Goal: Task Accomplishment & Management: Manage account settings

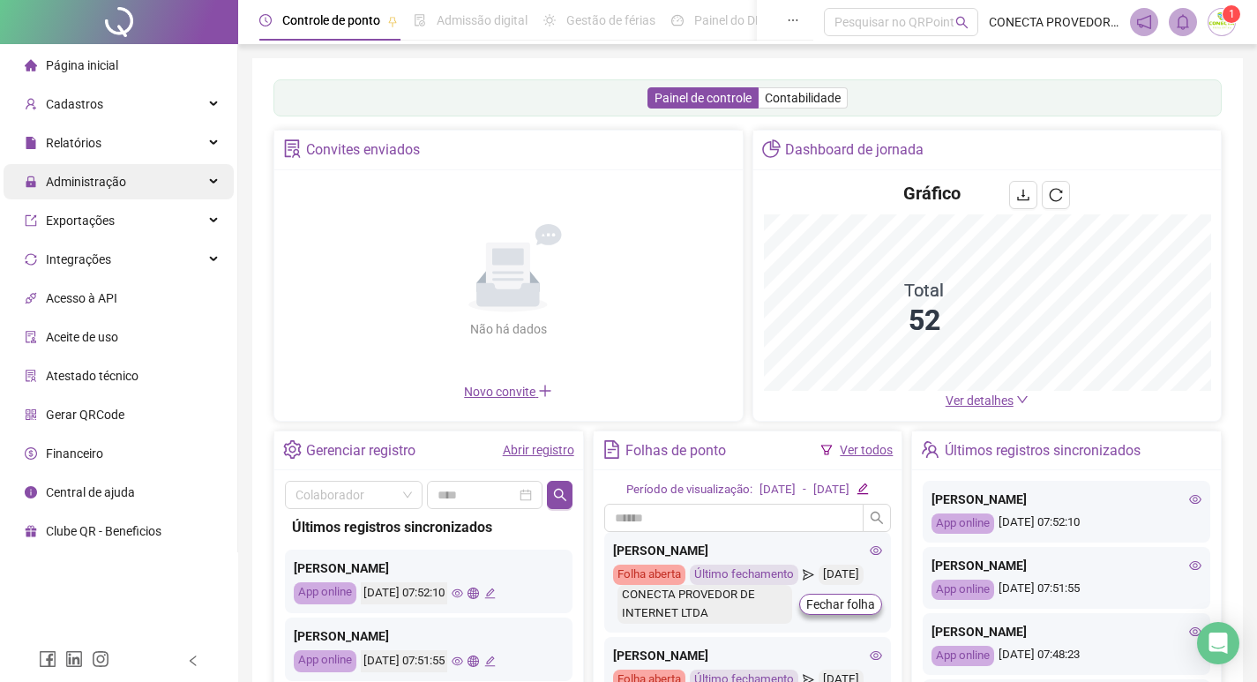
click at [109, 184] on span "Administração" at bounding box center [86, 182] width 80 height 14
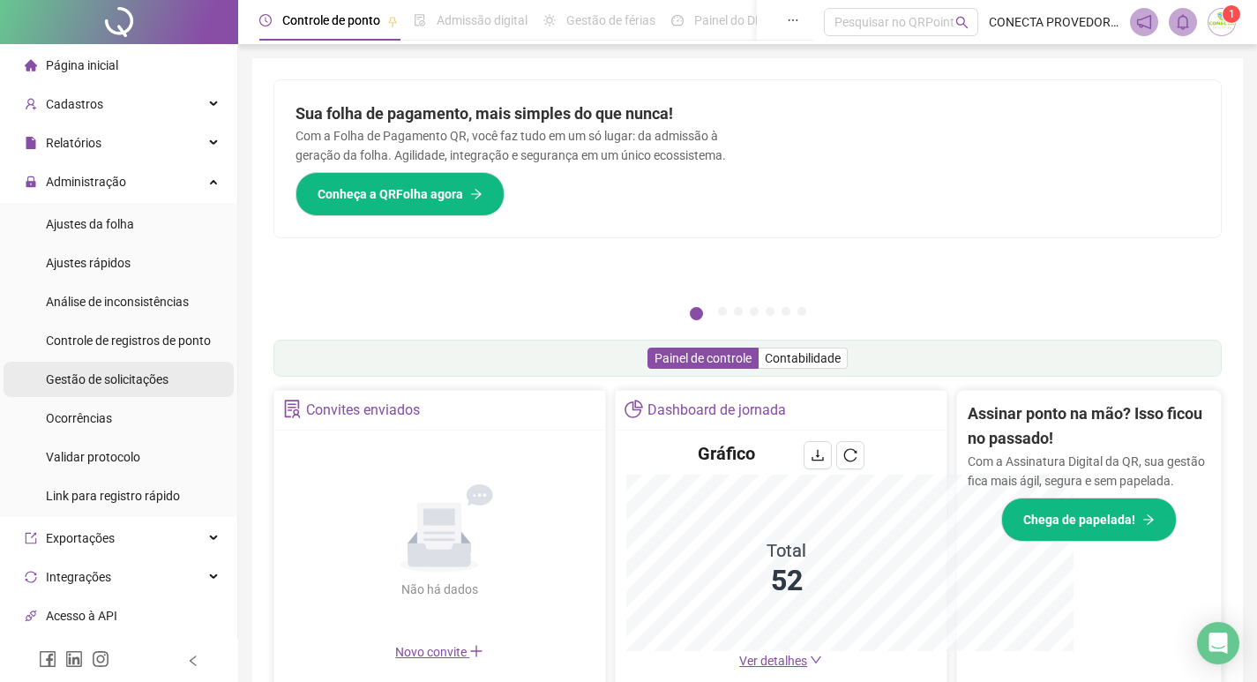
click at [127, 375] on span "Gestão de solicitações" at bounding box center [107, 379] width 123 height 14
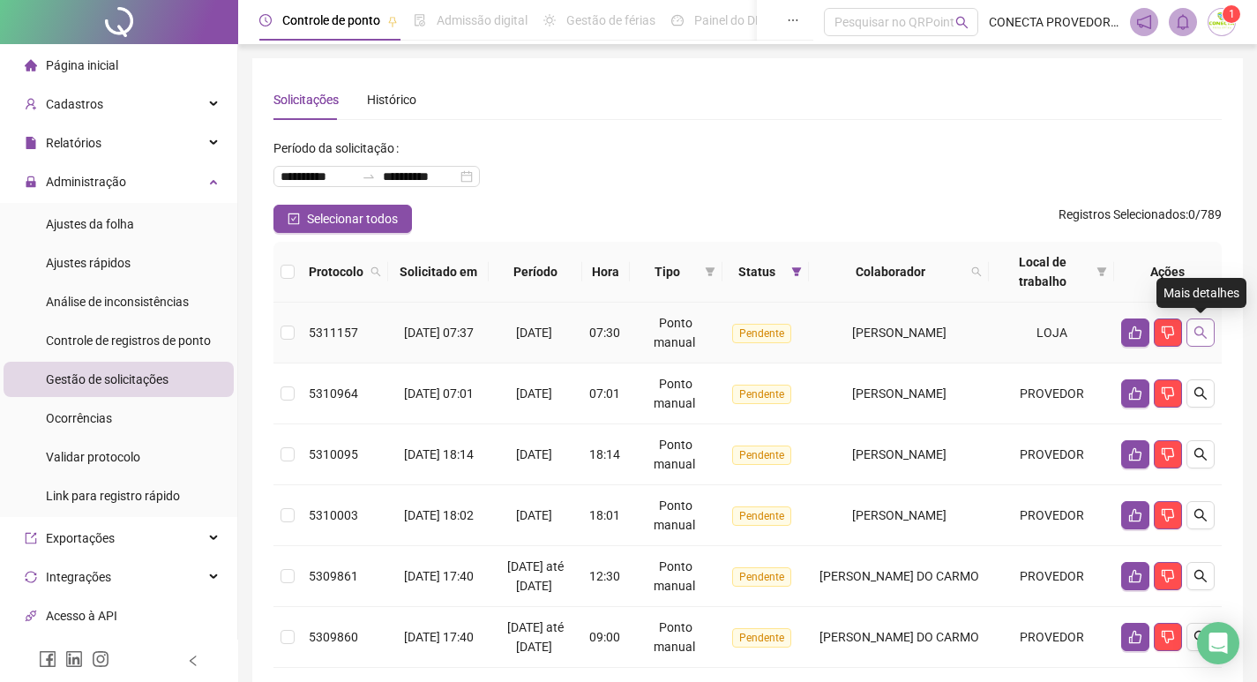
click at [1197, 335] on icon "search" at bounding box center [1200, 332] width 12 height 12
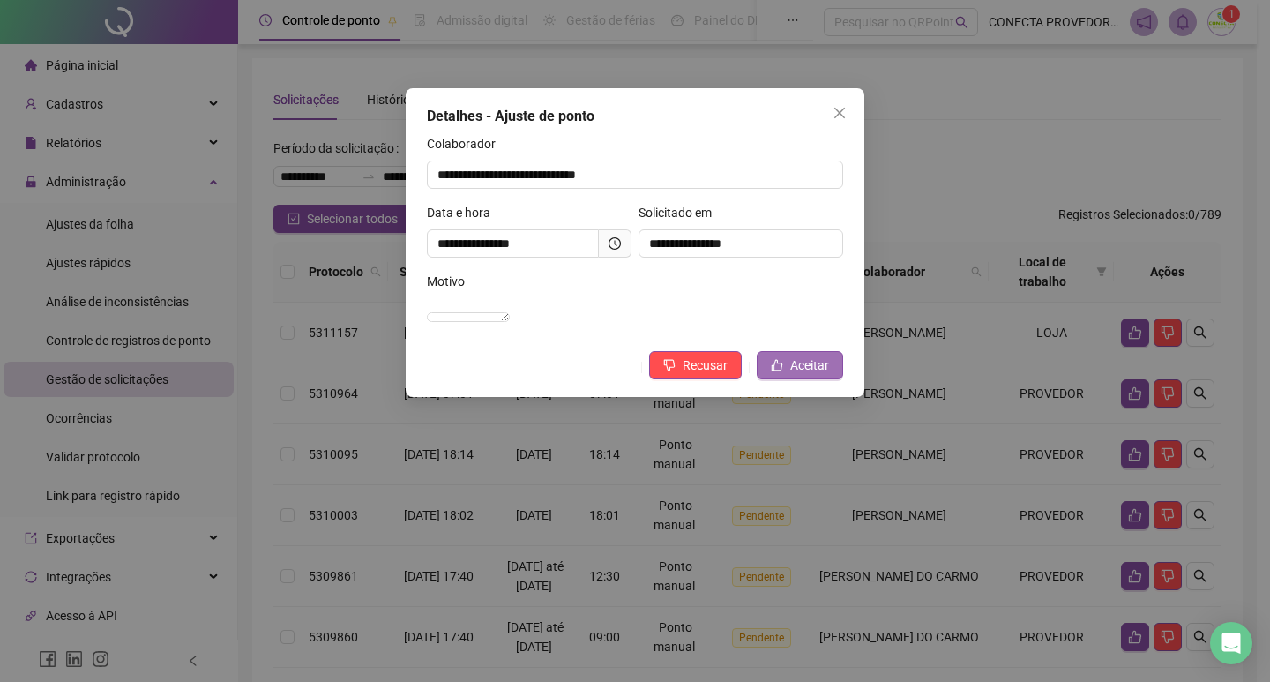
click at [787, 379] on button "Aceitar" at bounding box center [800, 365] width 86 height 28
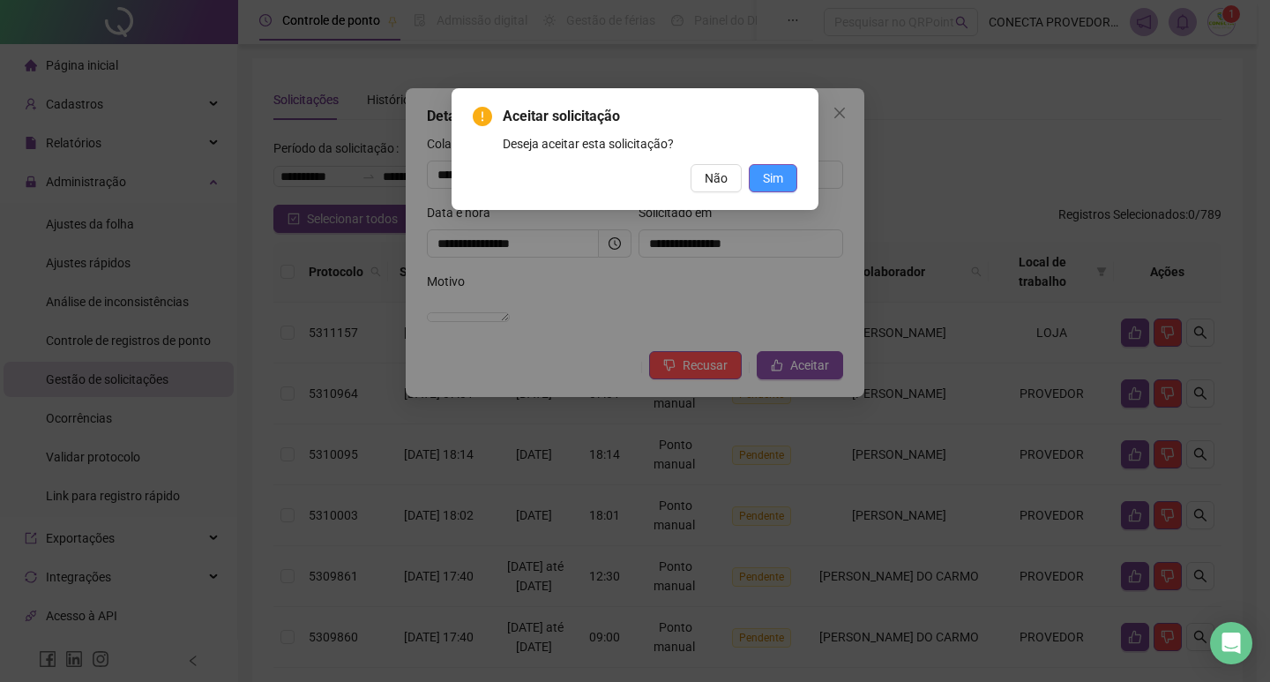
click at [776, 185] on span "Sim" at bounding box center [773, 177] width 20 height 19
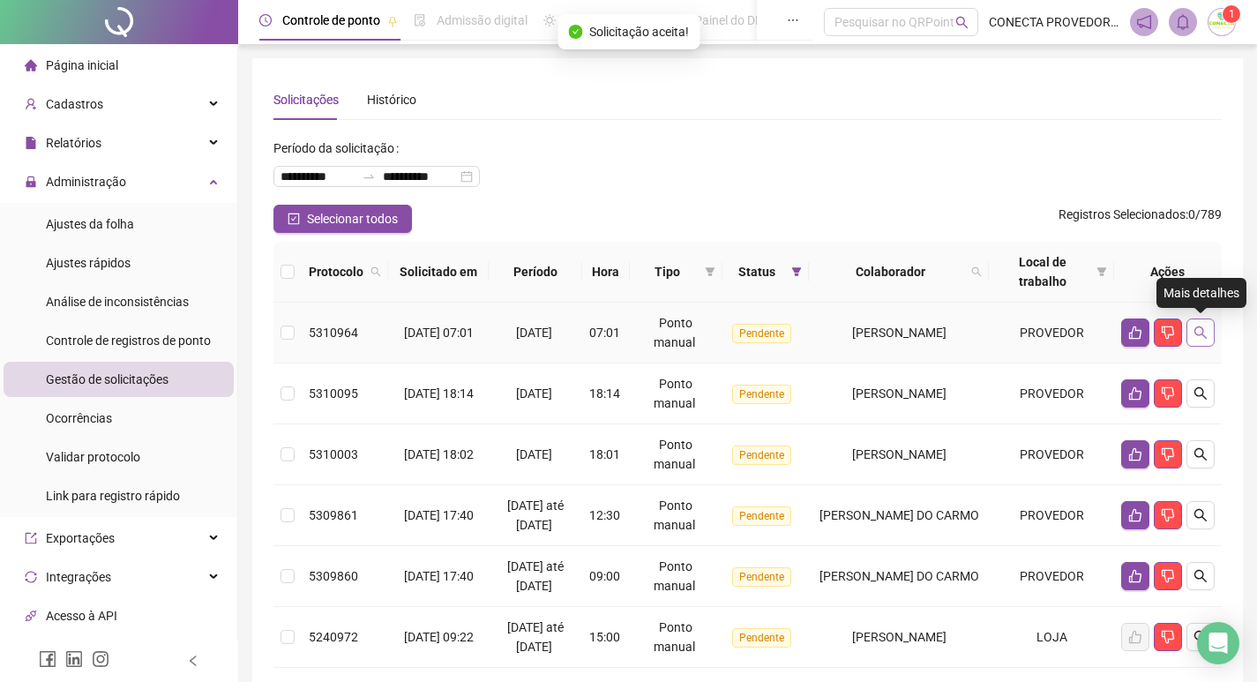
click at [1206, 337] on icon "search" at bounding box center [1201, 333] width 14 height 14
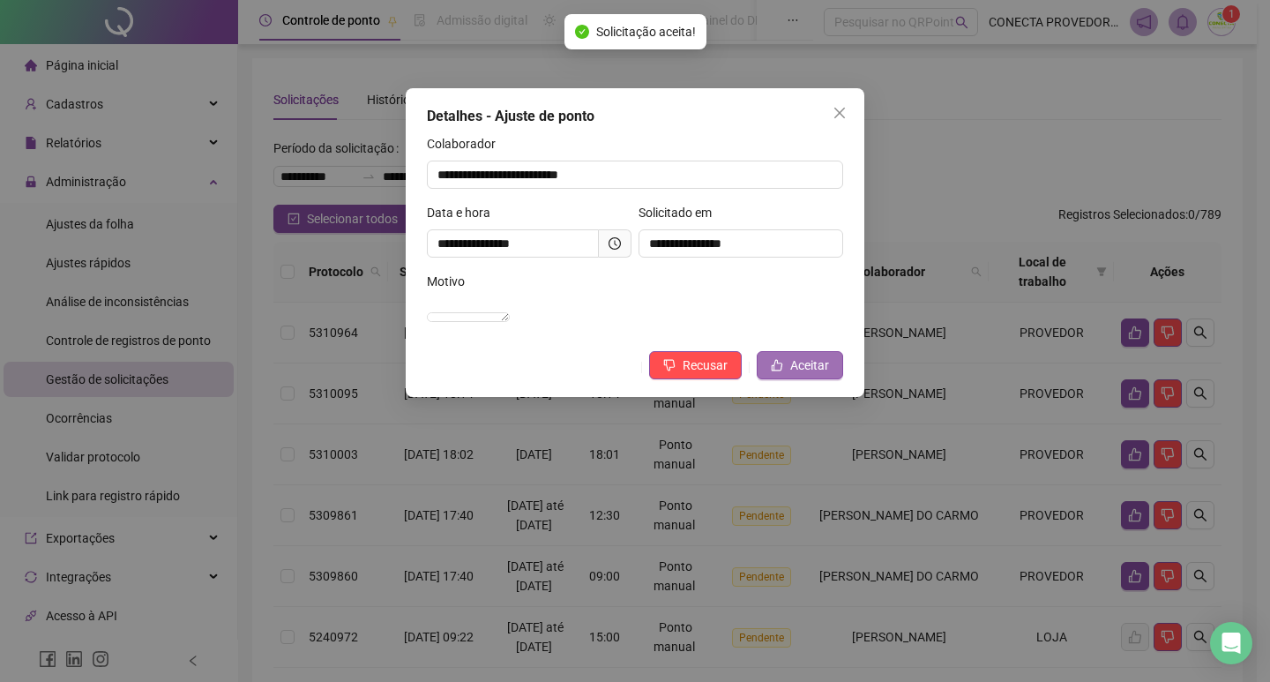
click at [812, 375] on span "Aceitar" at bounding box center [809, 364] width 39 height 19
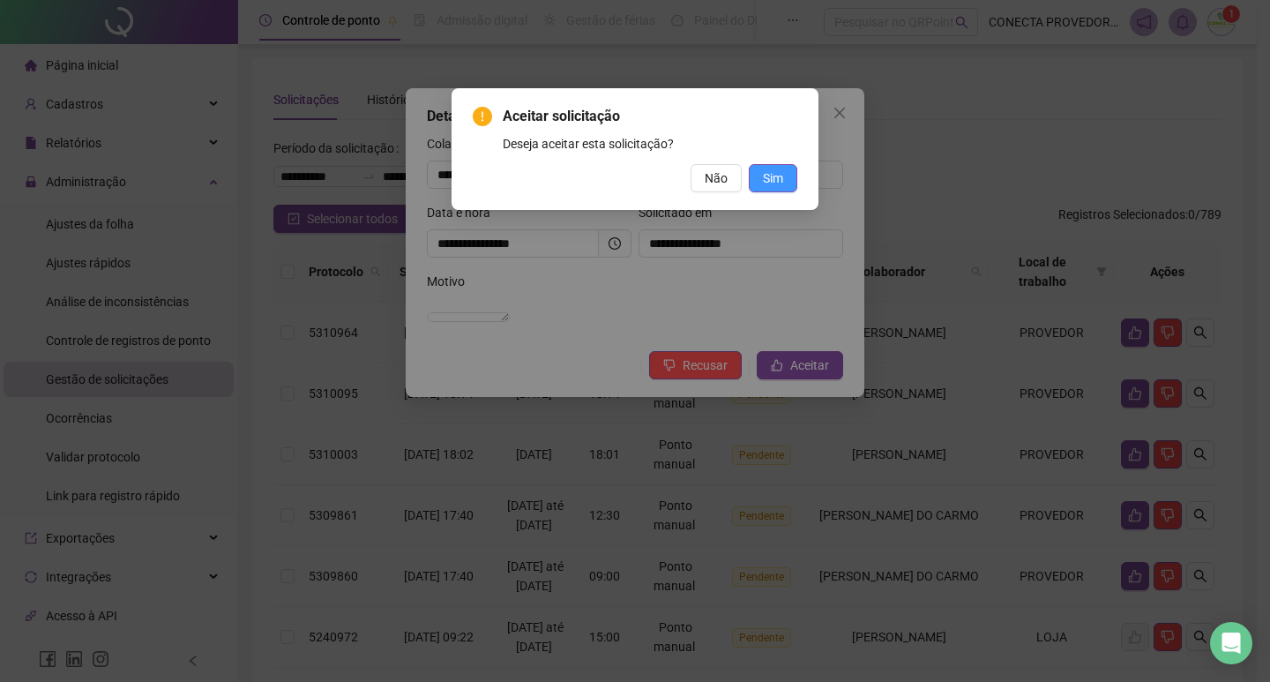
click at [778, 170] on span "Sim" at bounding box center [773, 177] width 20 height 19
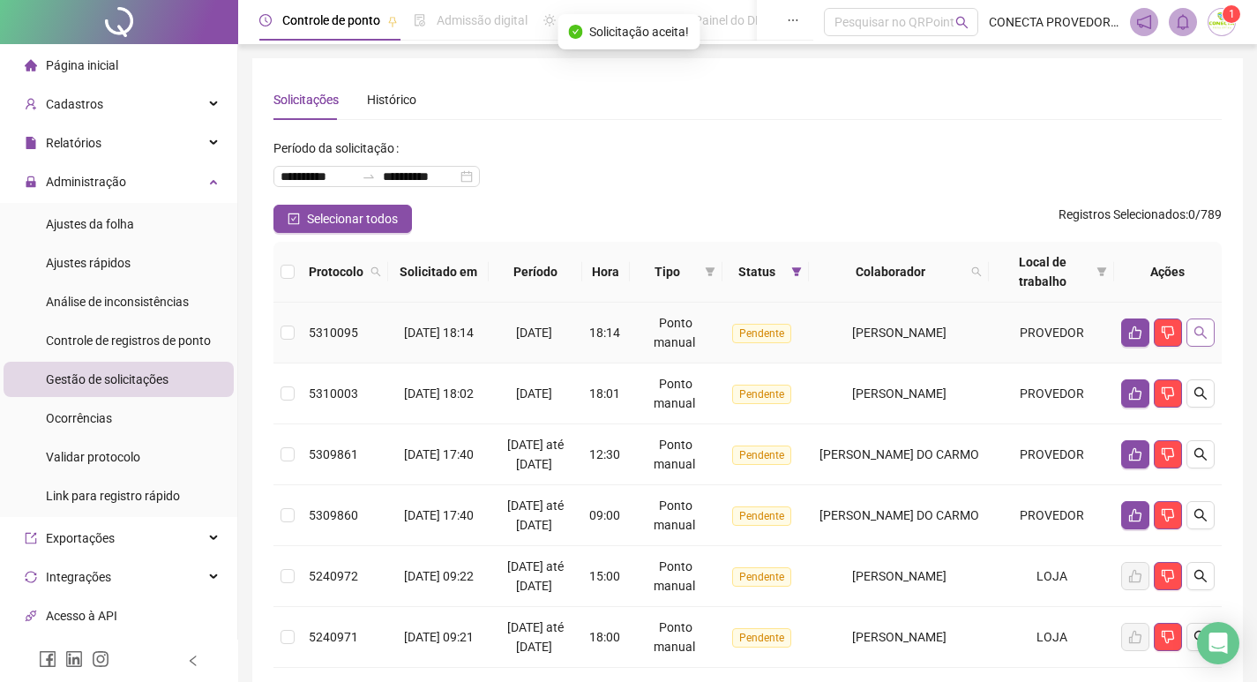
click at [1199, 335] on icon "search" at bounding box center [1200, 332] width 12 height 12
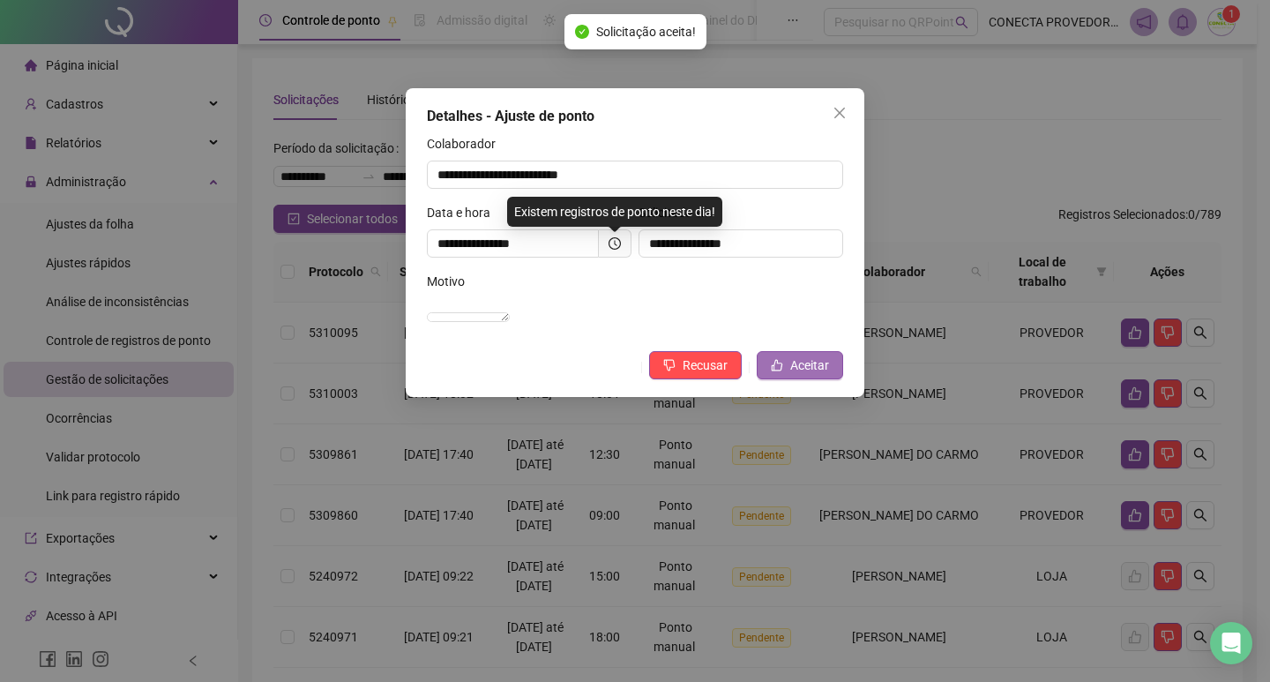
click at [789, 379] on button "Aceitar" at bounding box center [800, 365] width 86 height 28
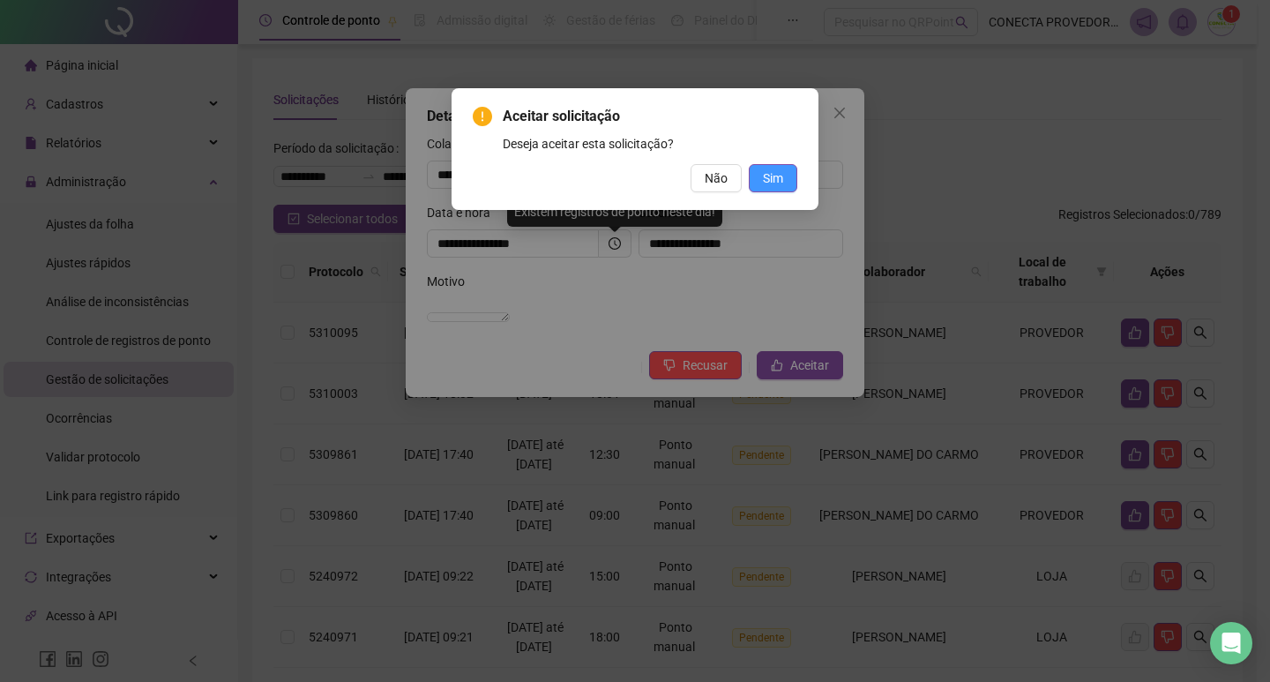
click at [789, 173] on button "Sim" at bounding box center [773, 178] width 49 height 28
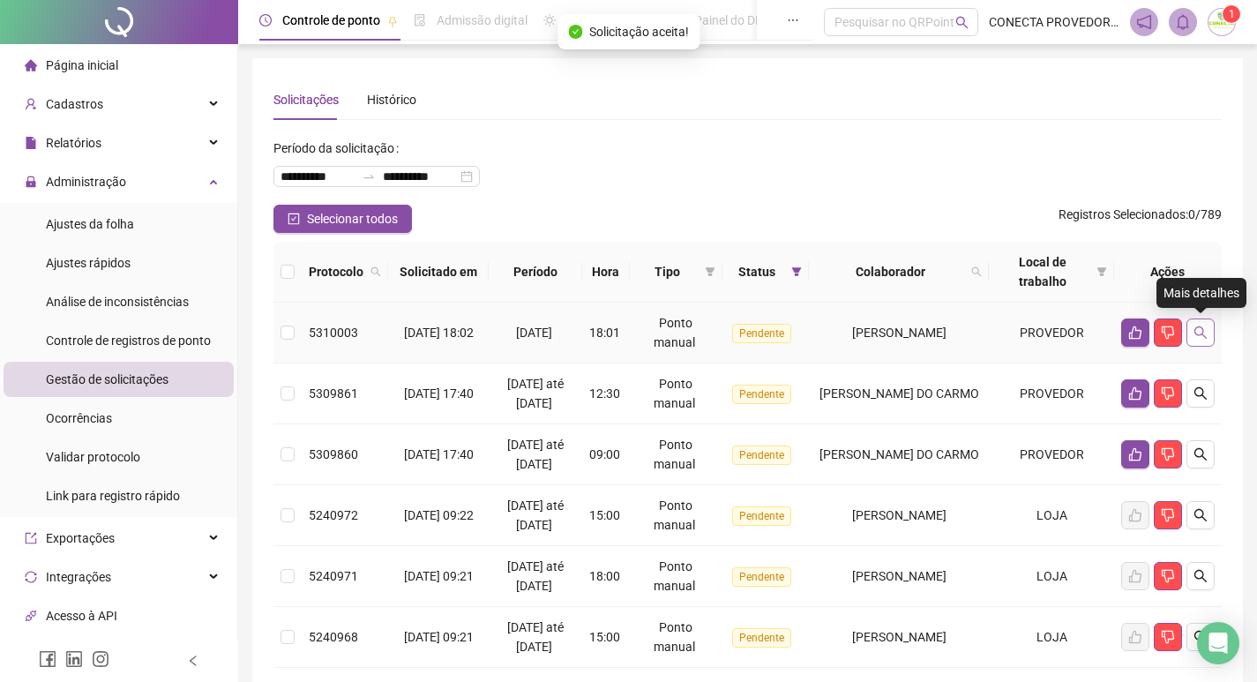
click at [1195, 335] on icon "search" at bounding box center [1201, 333] width 14 height 14
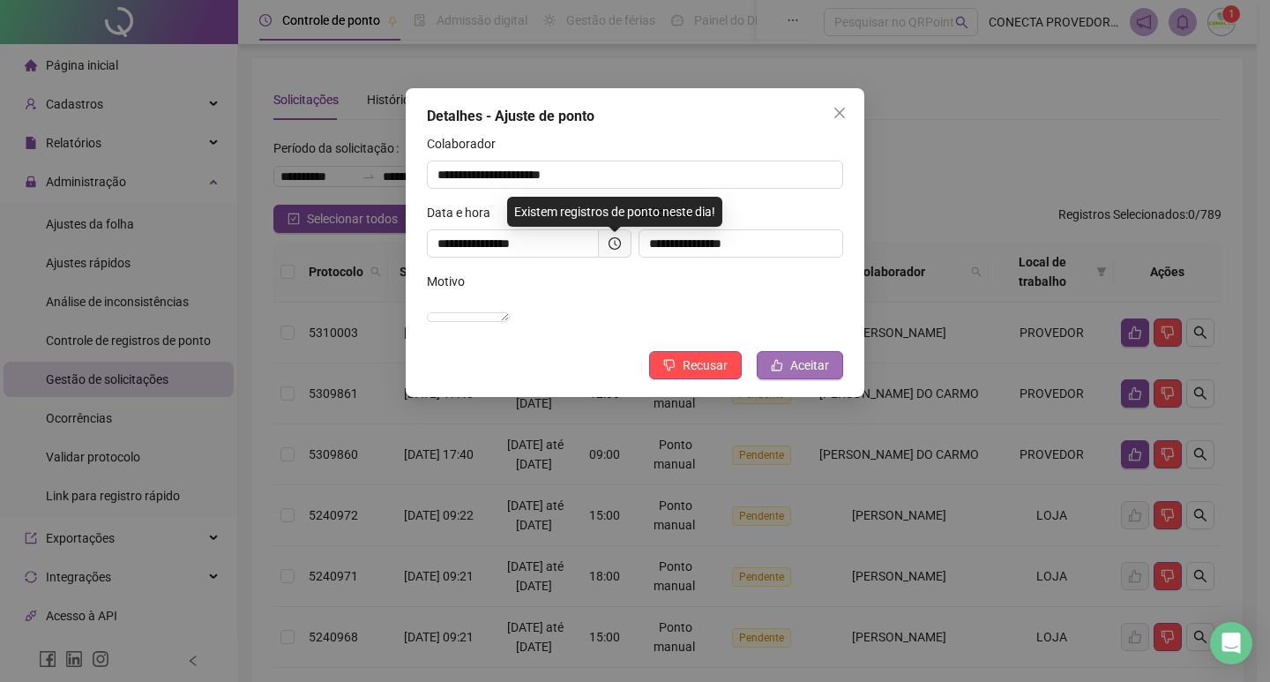
click at [785, 379] on button "Aceitar" at bounding box center [800, 365] width 86 height 28
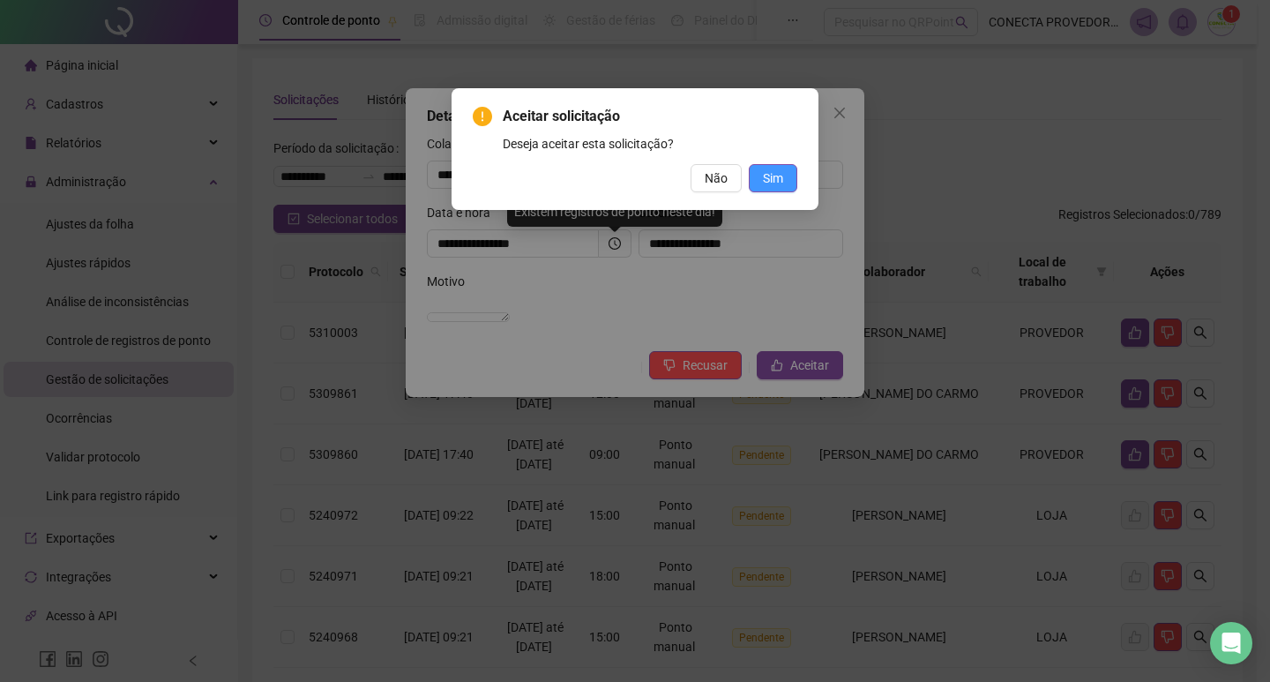
click at [762, 164] on button "Sim" at bounding box center [773, 178] width 49 height 28
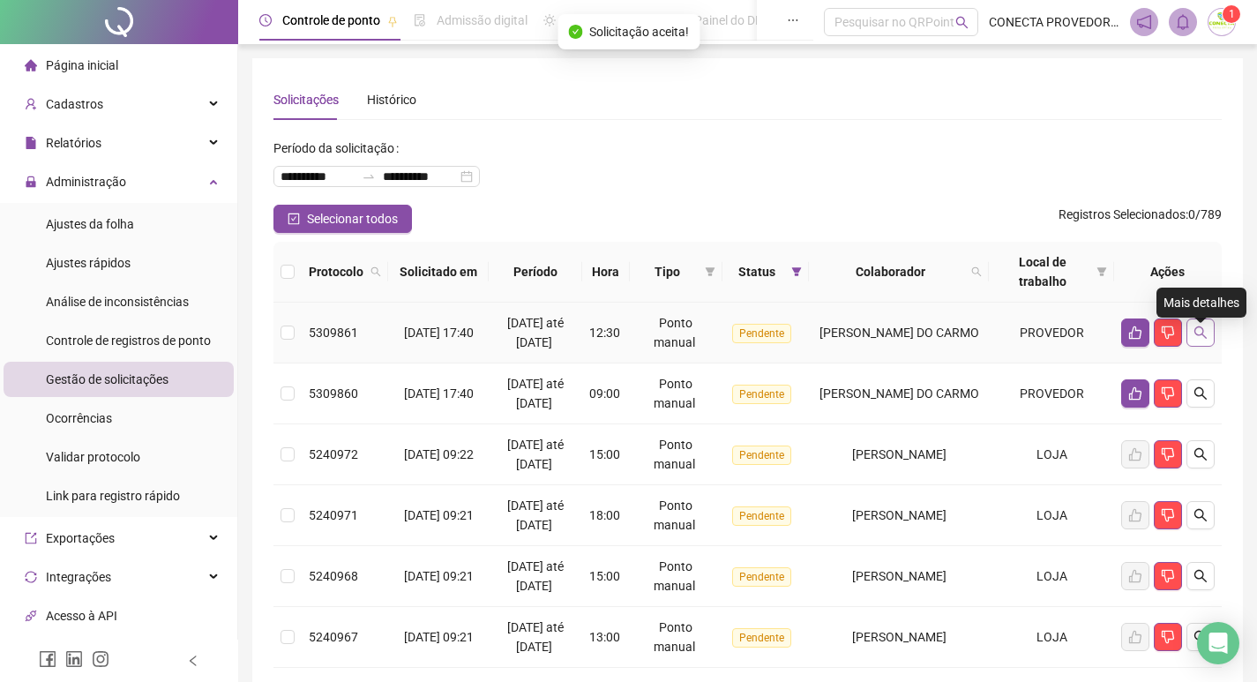
click at [1203, 347] on button "button" at bounding box center [1200, 332] width 28 height 28
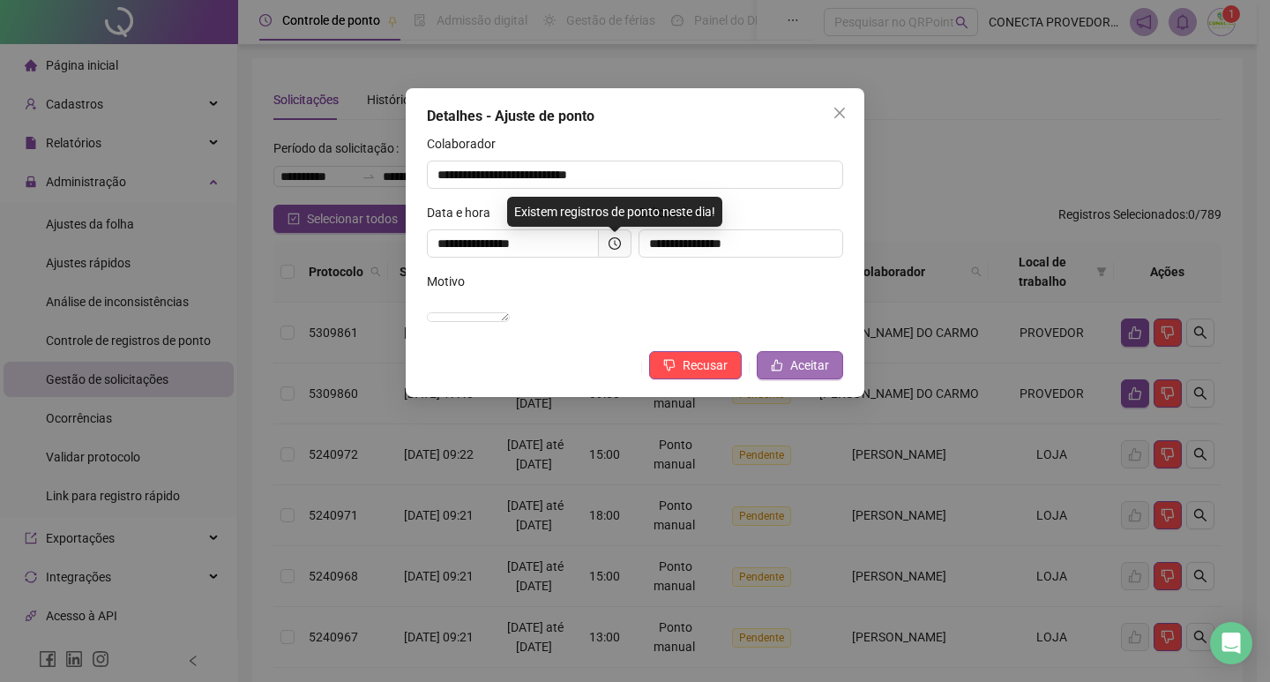
click at [797, 375] on span "Aceitar" at bounding box center [809, 364] width 39 height 19
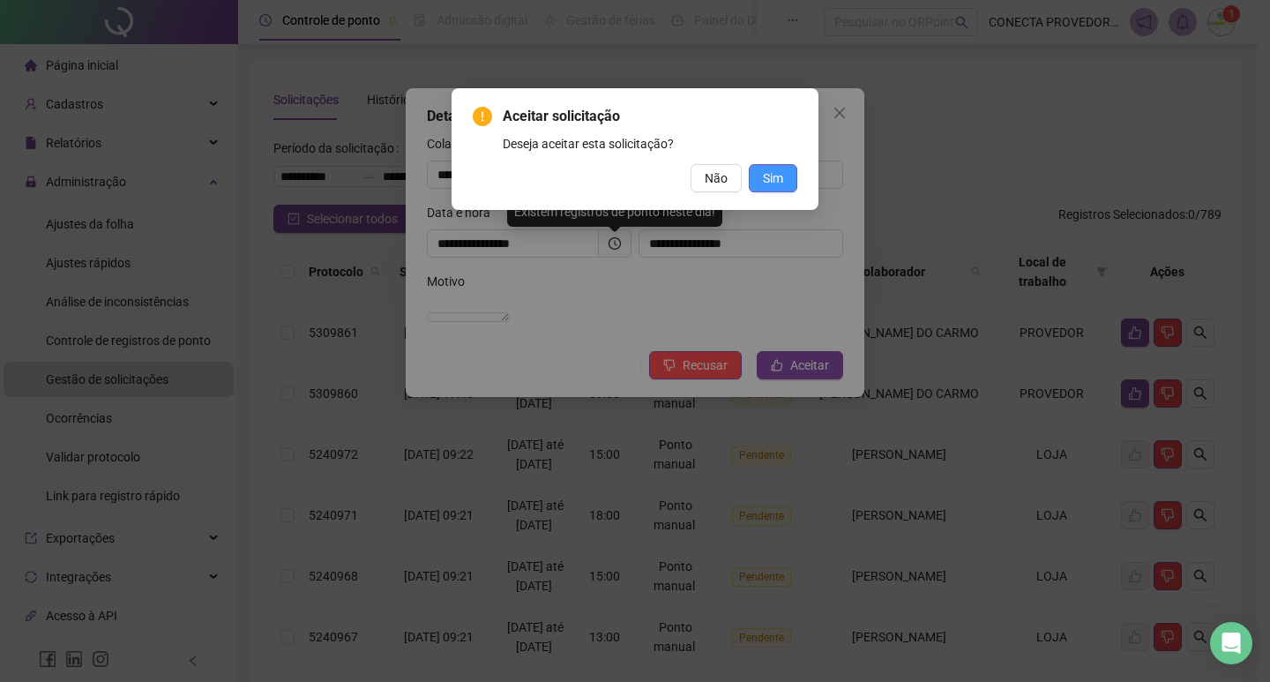
click at [773, 169] on span "Sim" at bounding box center [773, 177] width 20 height 19
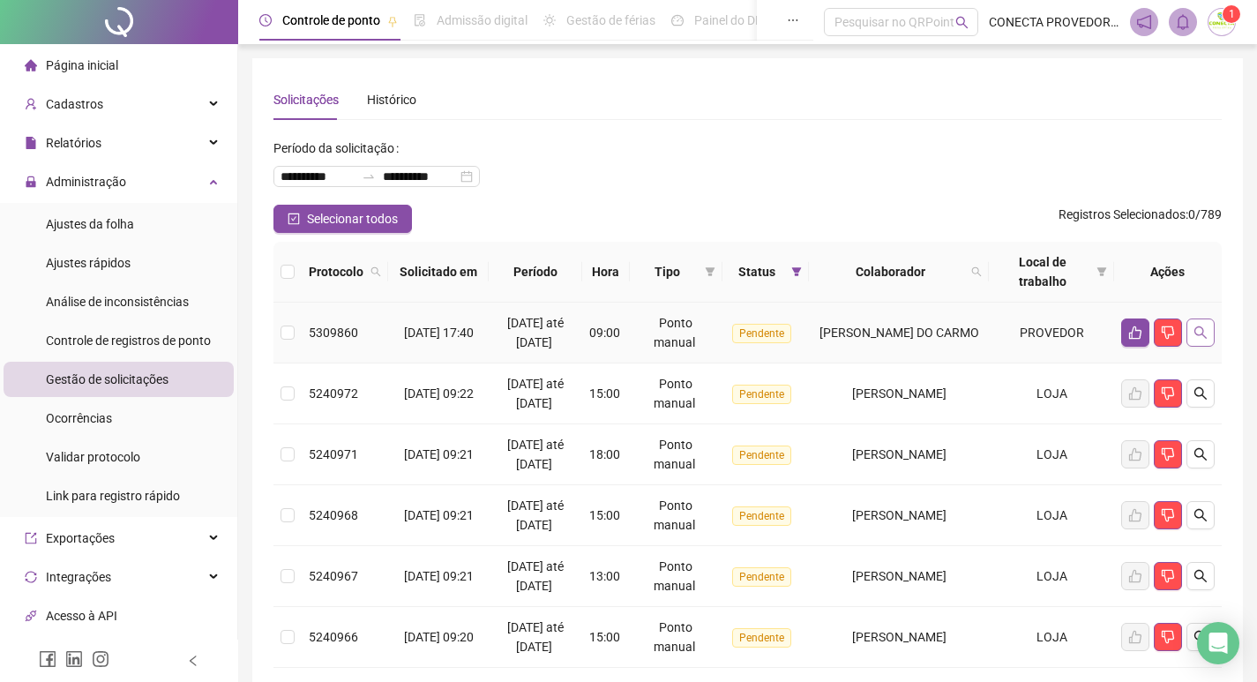
click at [1208, 341] on button "button" at bounding box center [1200, 332] width 28 height 28
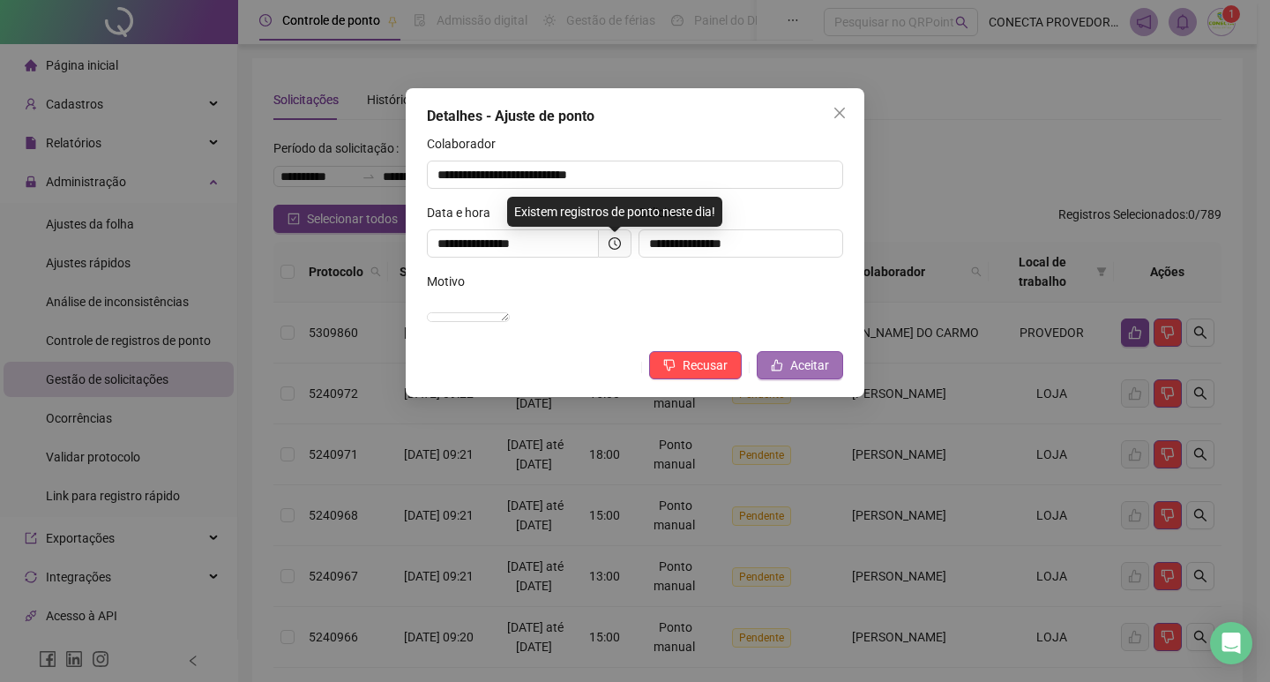
click at [798, 375] on span "Aceitar" at bounding box center [809, 364] width 39 height 19
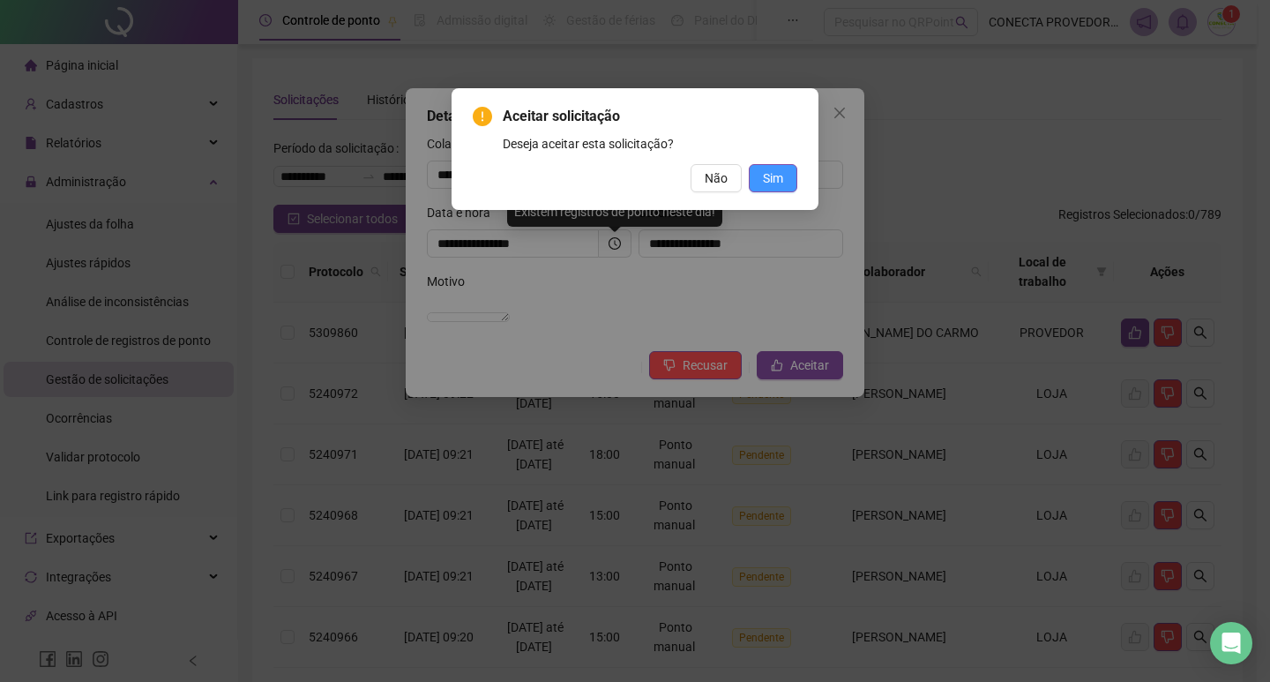
click at [760, 180] on button "Sim" at bounding box center [773, 178] width 49 height 28
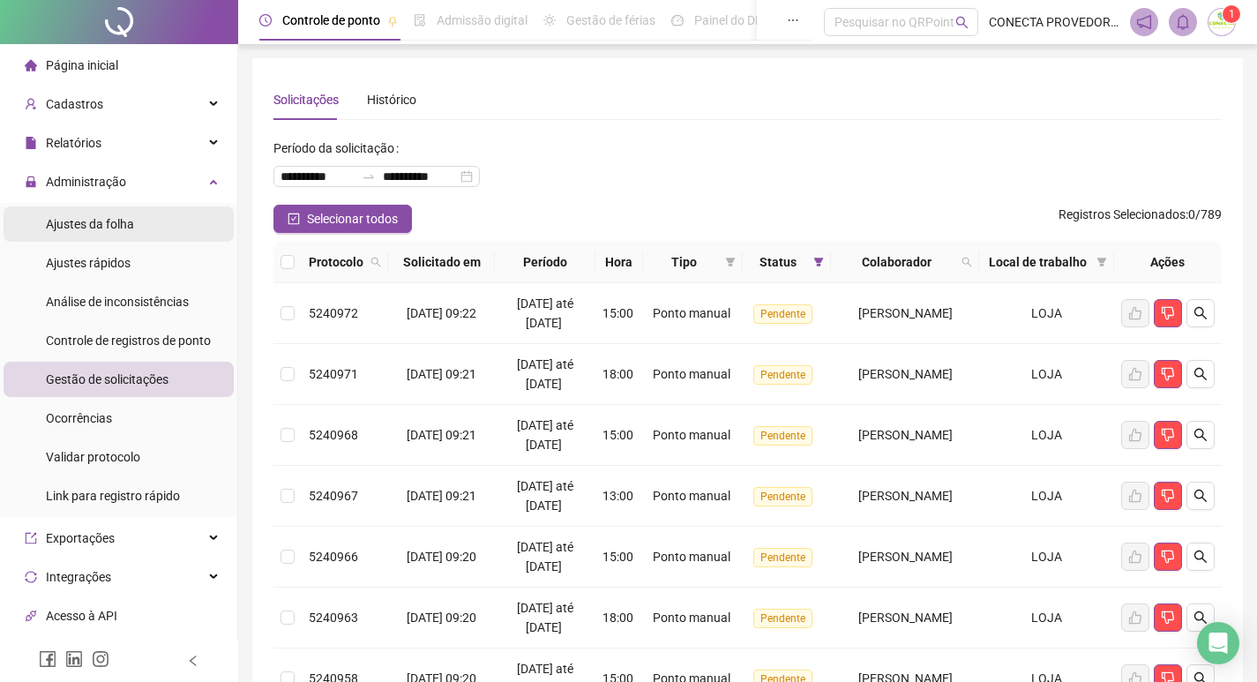
click at [71, 221] on span "Ajustes da folha" at bounding box center [90, 224] width 88 height 14
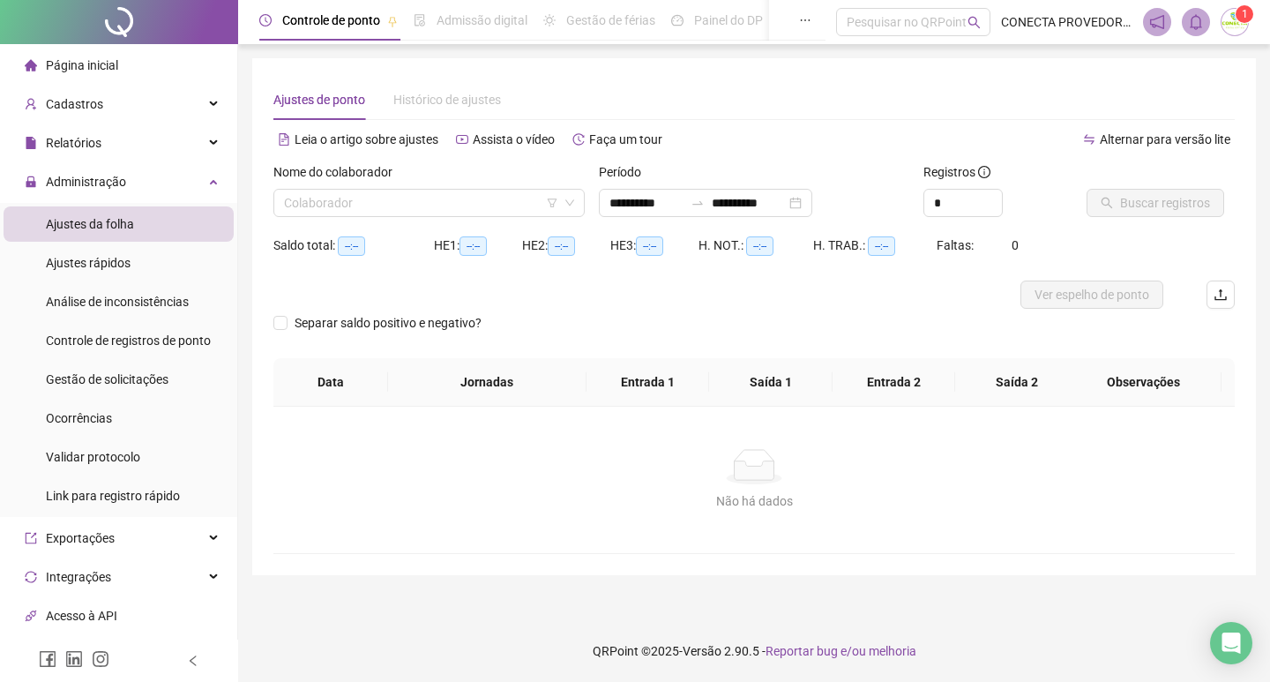
click at [385, 218] on div "Nome do colaborador Colaborador" at bounding box center [429, 196] width 326 height 69
click at [385, 214] on input "search" at bounding box center [421, 203] width 274 height 26
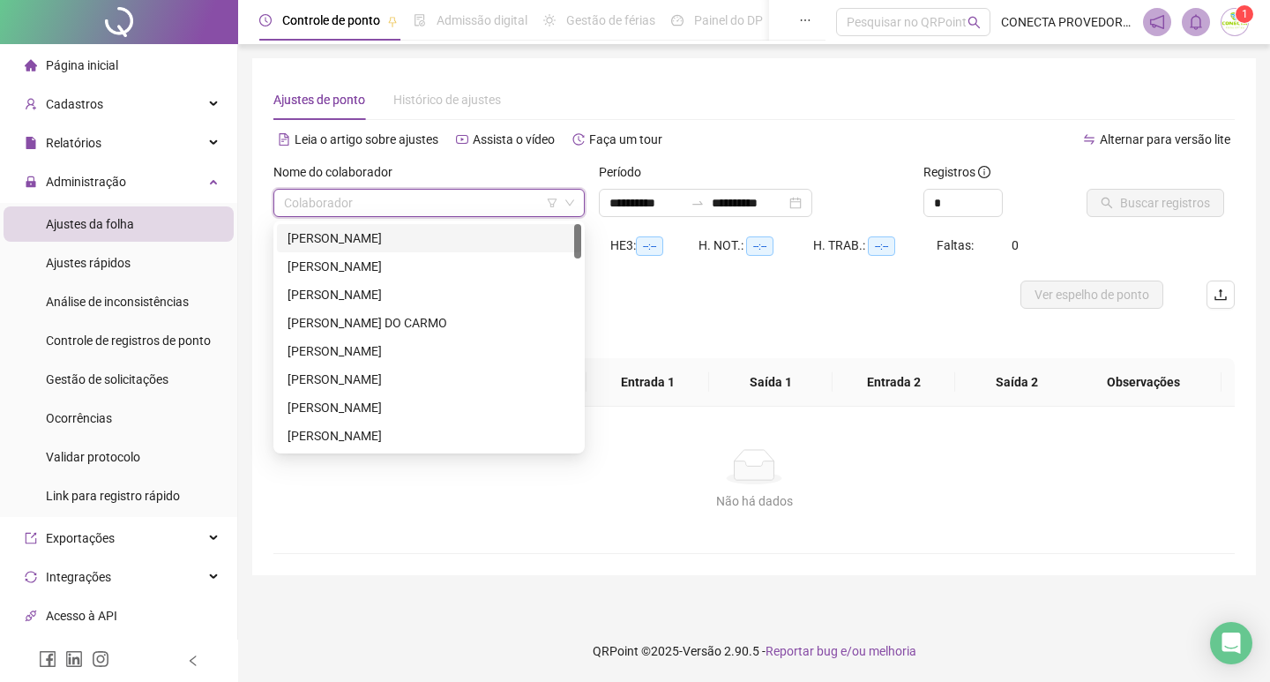
click at [385, 233] on div "[PERSON_NAME]" at bounding box center [429, 237] width 283 height 19
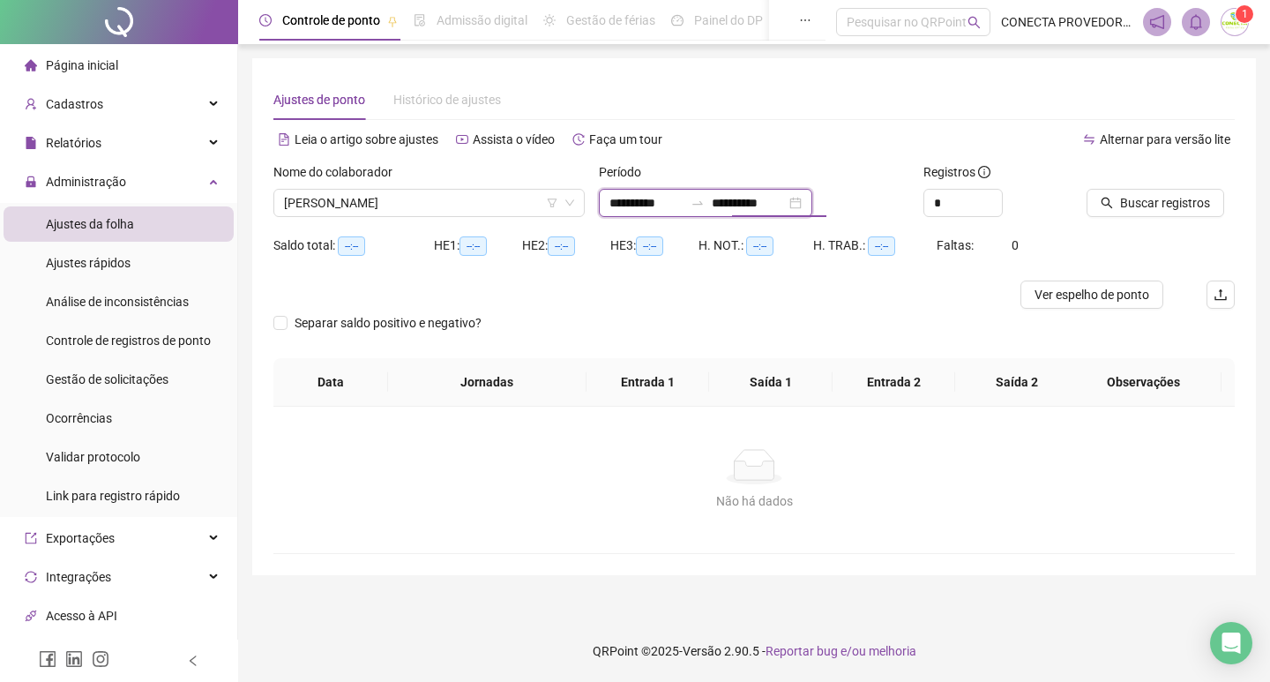
click at [756, 200] on input "**********" at bounding box center [749, 202] width 74 height 19
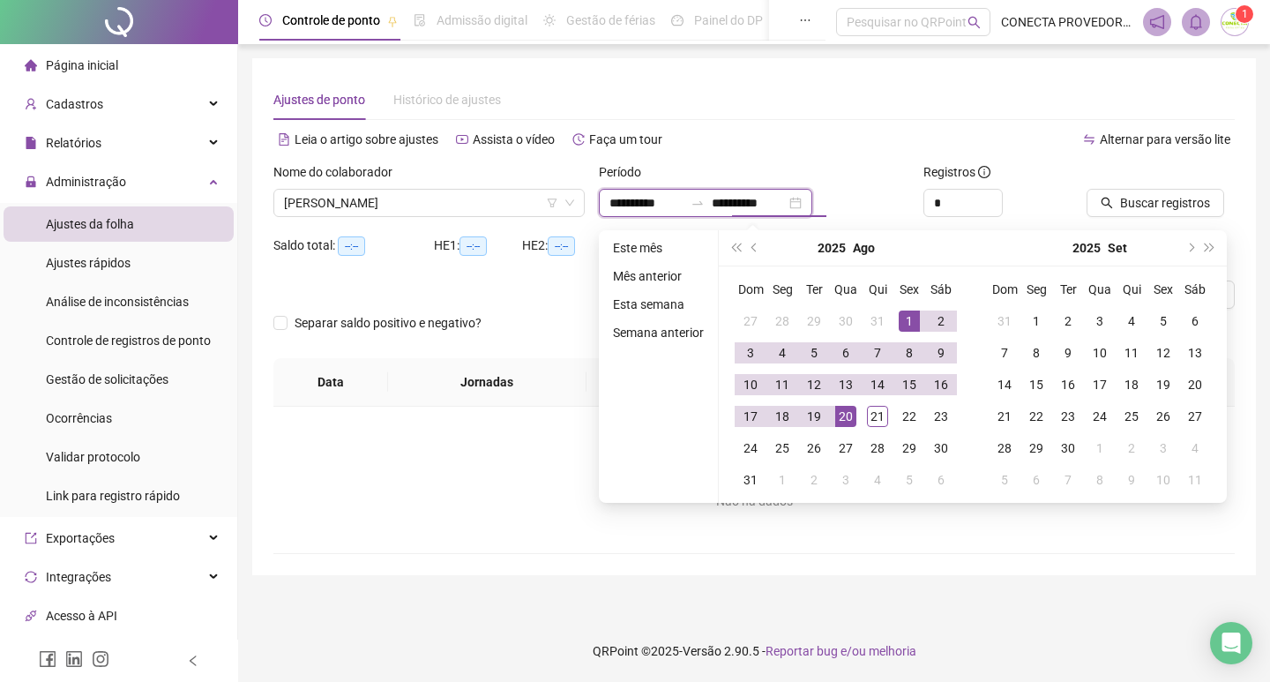
type input "**********"
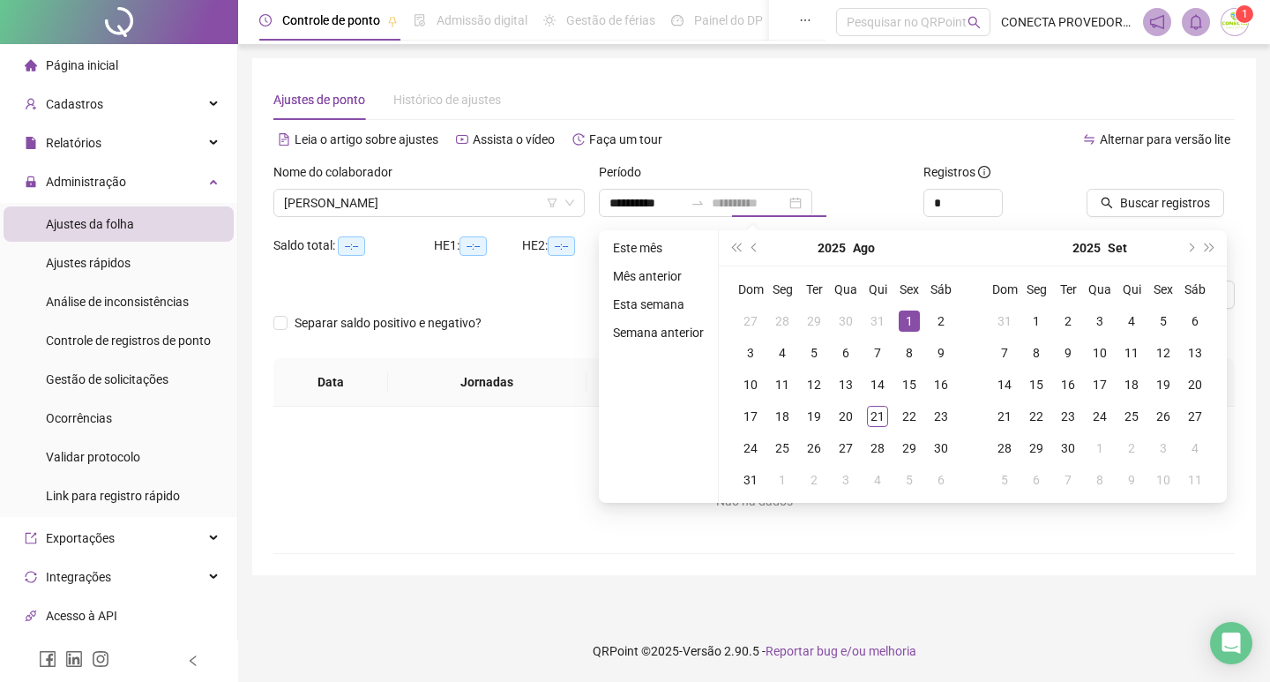
click at [909, 318] on div "1" at bounding box center [909, 321] width 21 height 21
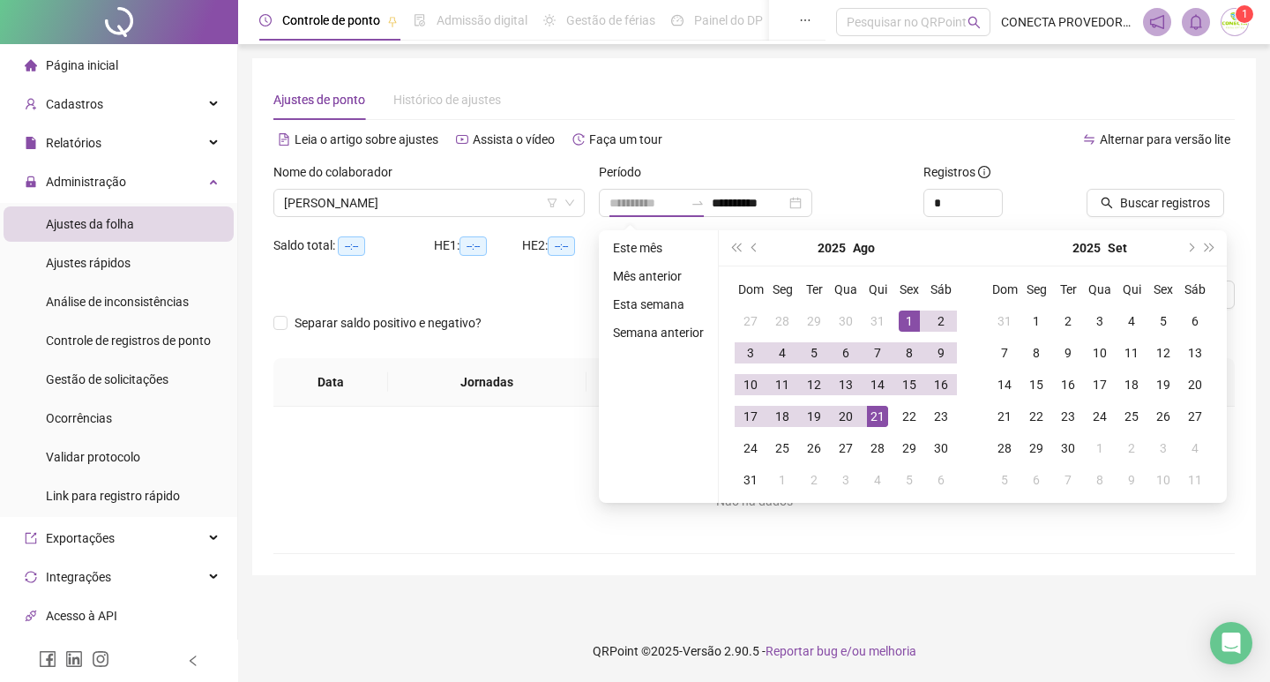
click at [875, 409] on div "21" at bounding box center [877, 416] width 21 height 21
type input "**********"
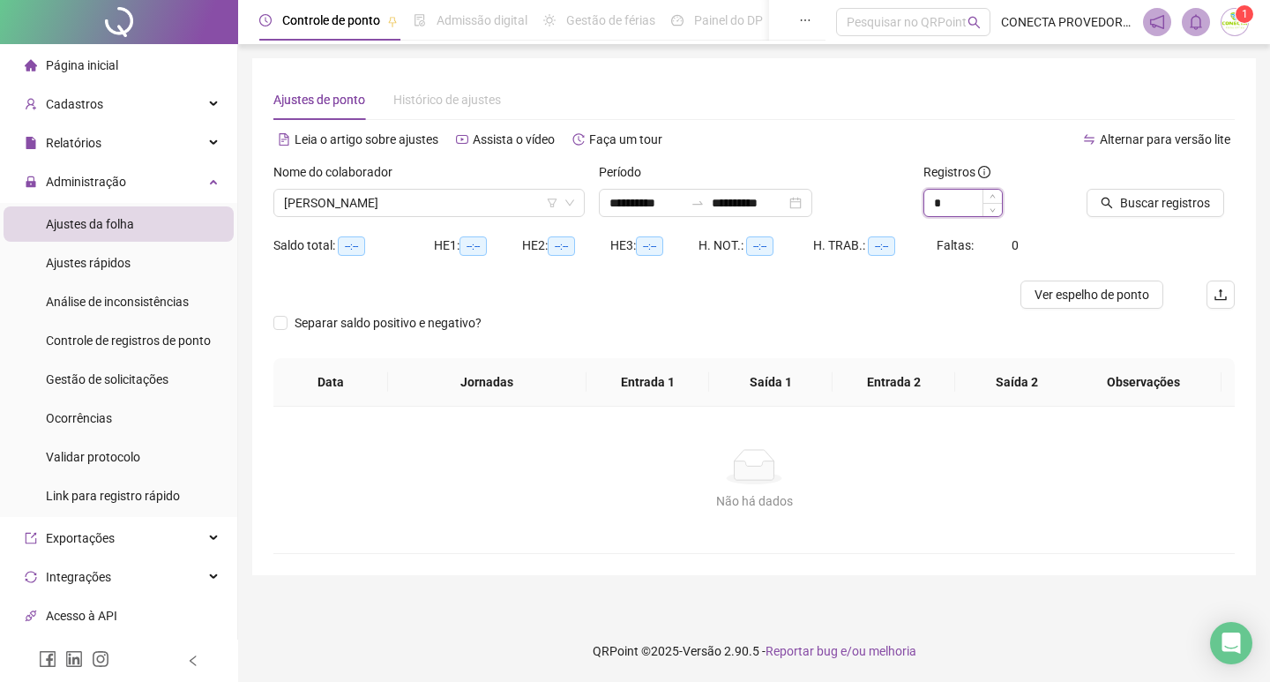
type input "*"
click at [992, 197] on icon "up" at bounding box center [993, 197] width 5 height 4
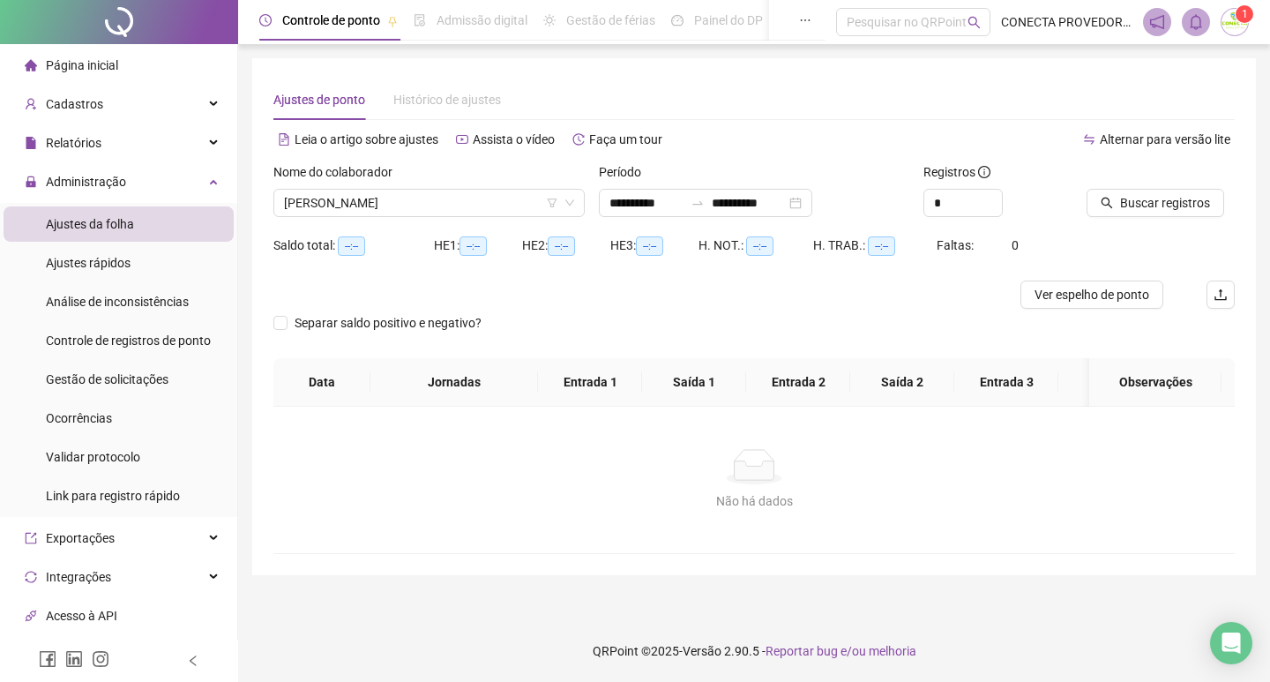
click at [1127, 188] on div at bounding box center [1139, 175] width 104 height 26
click at [1121, 206] on span "Buscar registros" at bounding box center [1165, 202] width 90 height 19
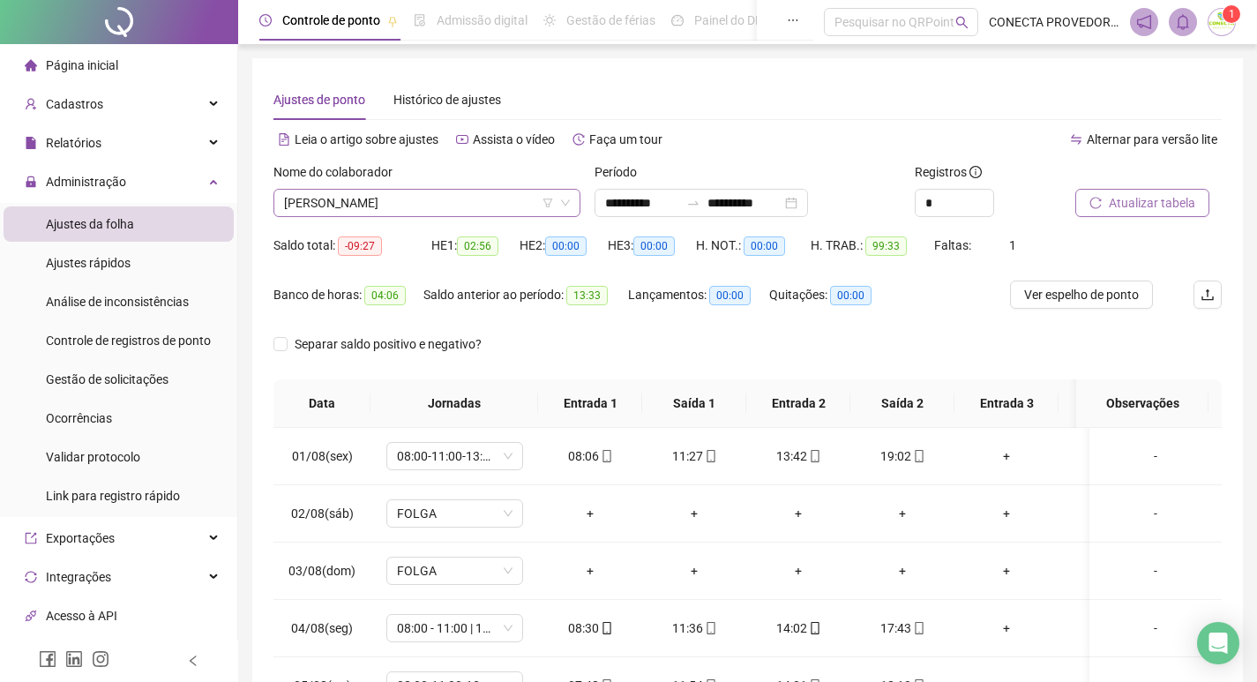
click at [518, 206] on span "[PERSON_NAME]" at bounding box center [427, 203] width 286 height 26
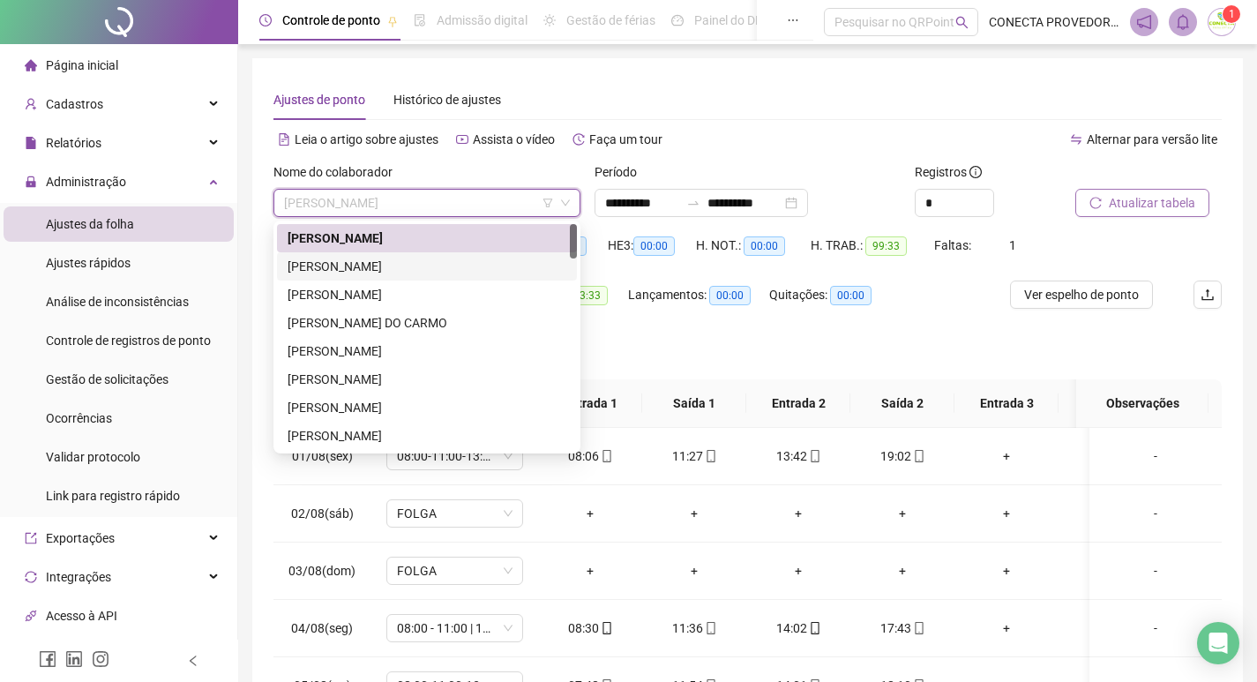
click at [496, 266] on div "[PERSON_NAME]" at bounding box center [427, 266] width 279 height 19
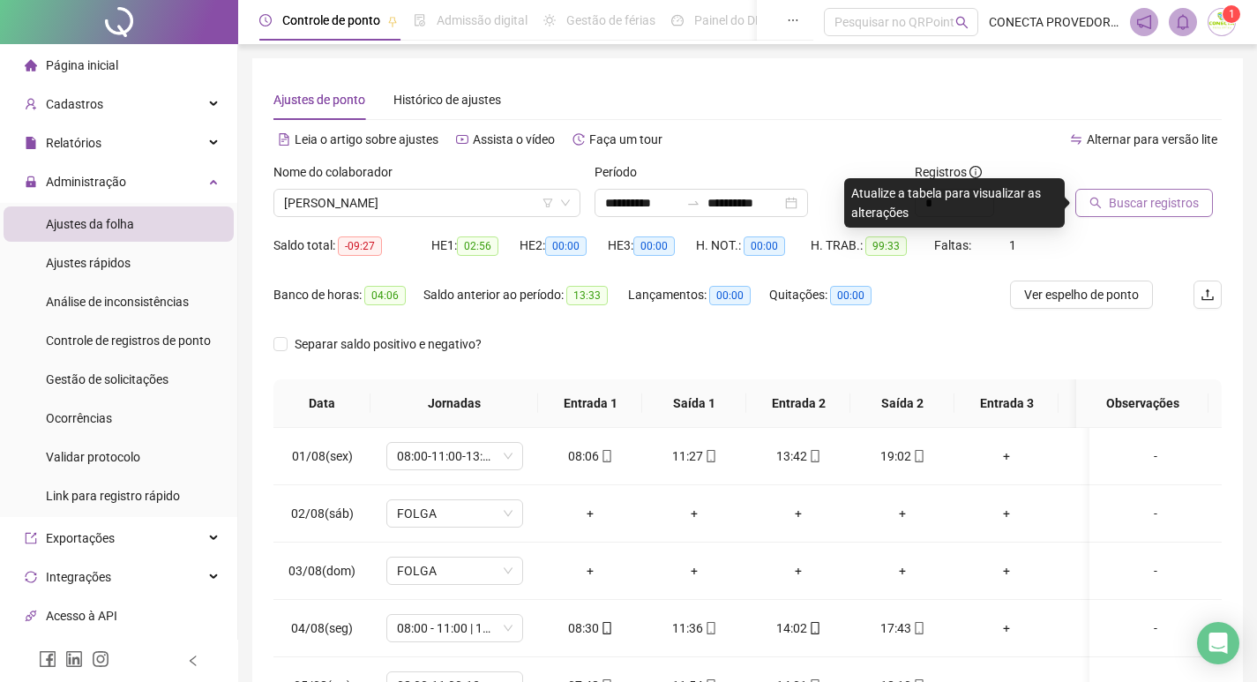
click at [1096, 204] on icon "search" at bounding box center [1095, 203] width 11 height 11
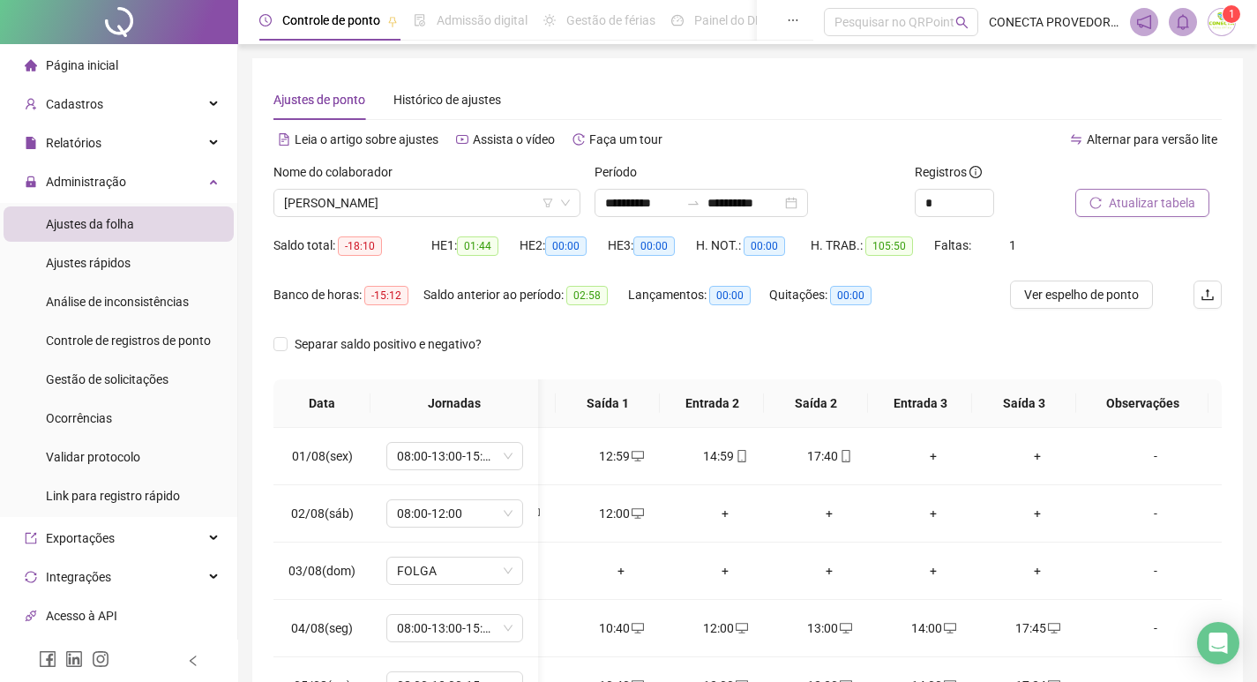
click at [1143, 210] on span "Atualizar tabela" at bounding box center [1152, 202] width 86 height 19
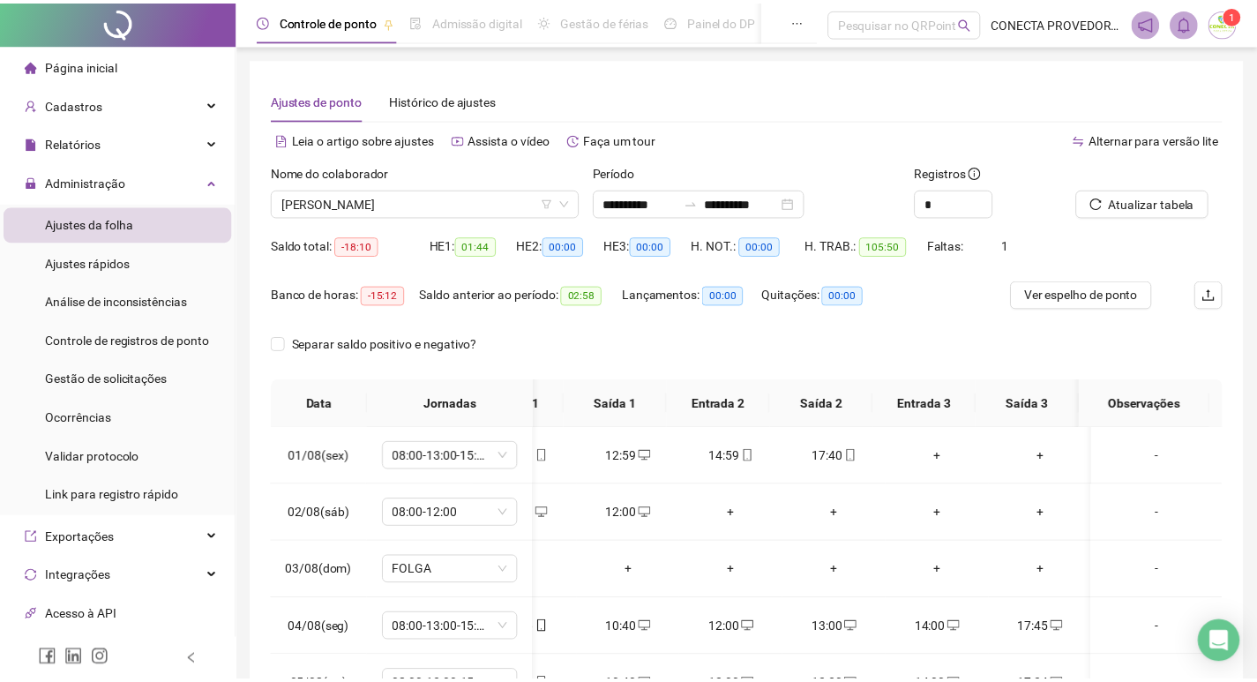
scroll to position [0, 73]
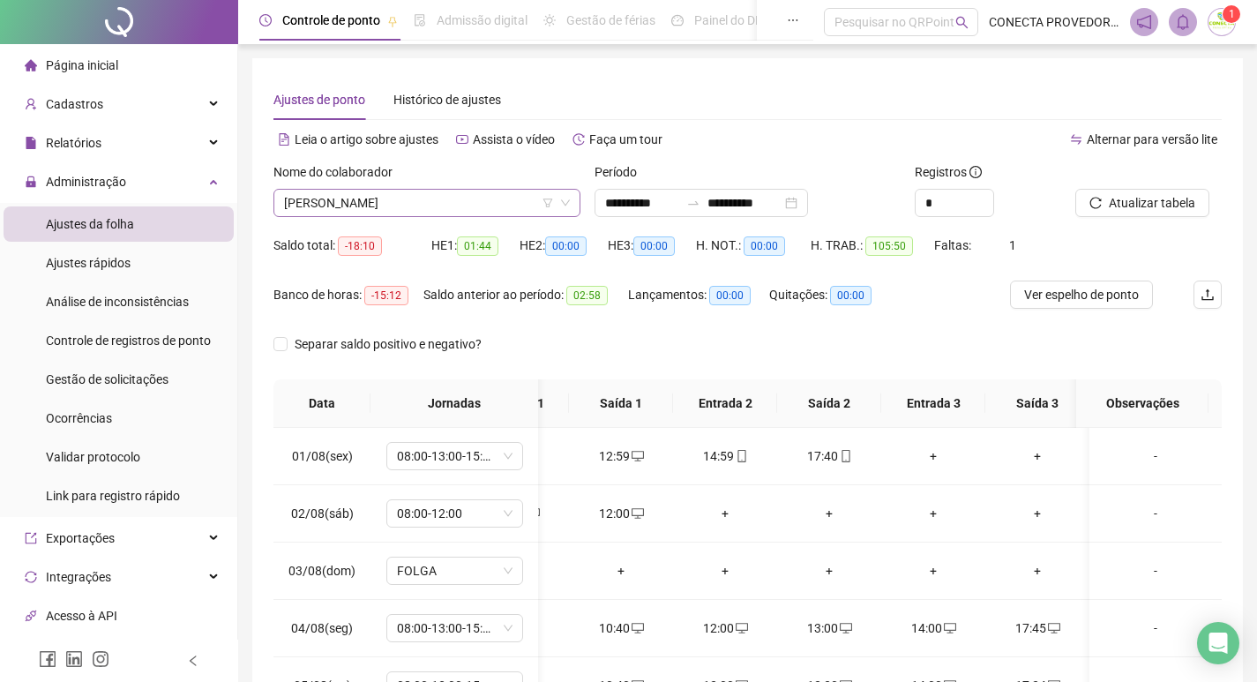
click at [529, 209] on span "[PERSON_NAME]" at bounding box center [427, 203] width 286 height 26
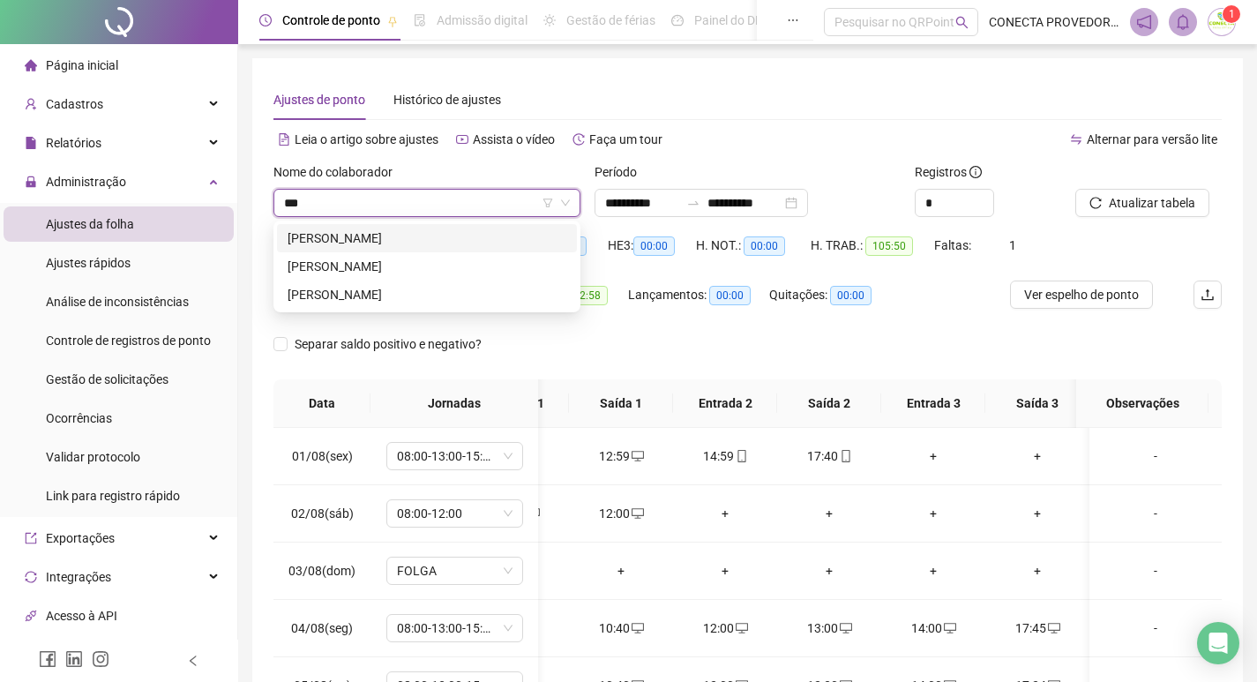
type input "****"
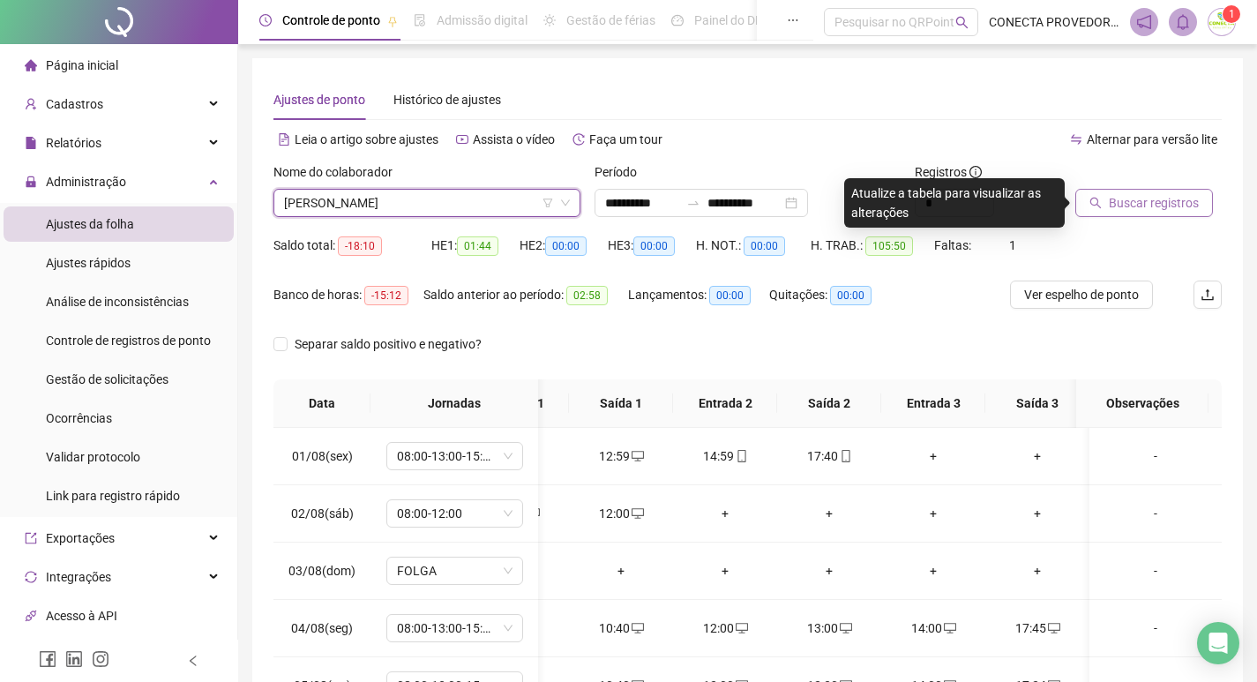
click at [1127, 204] on span "Buscar registros" at bounding box center [1154, 202] width 90 height 19
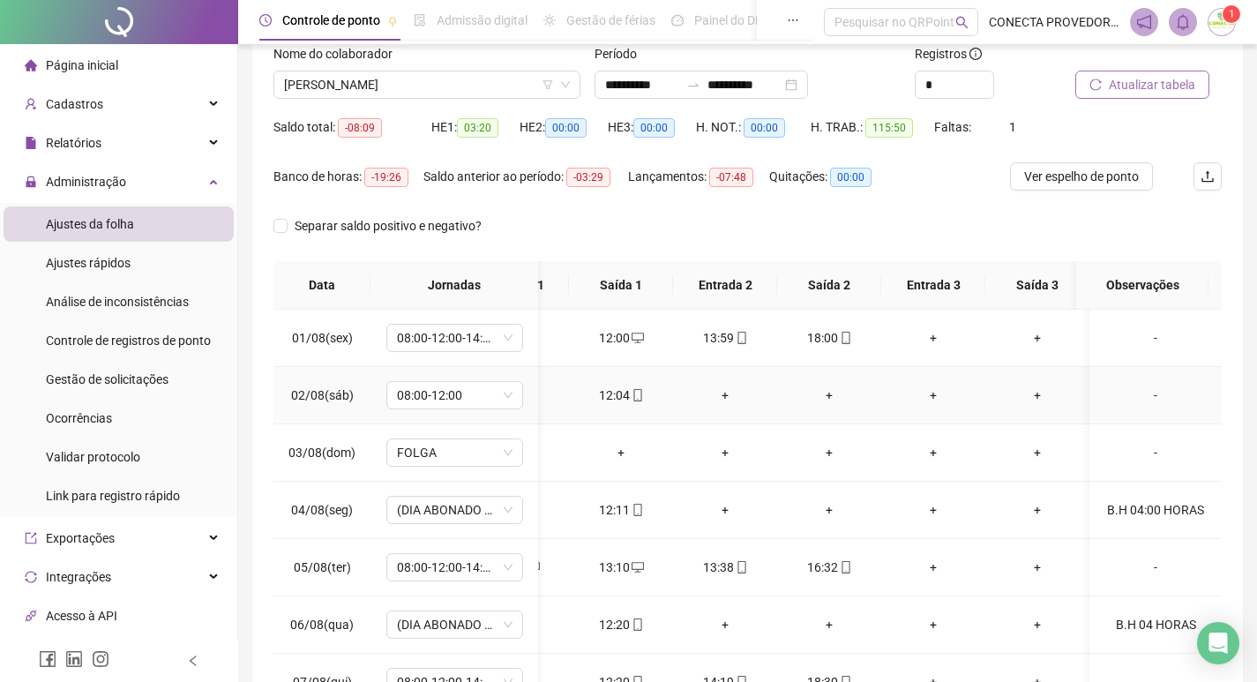
scroll to position [0, 0]
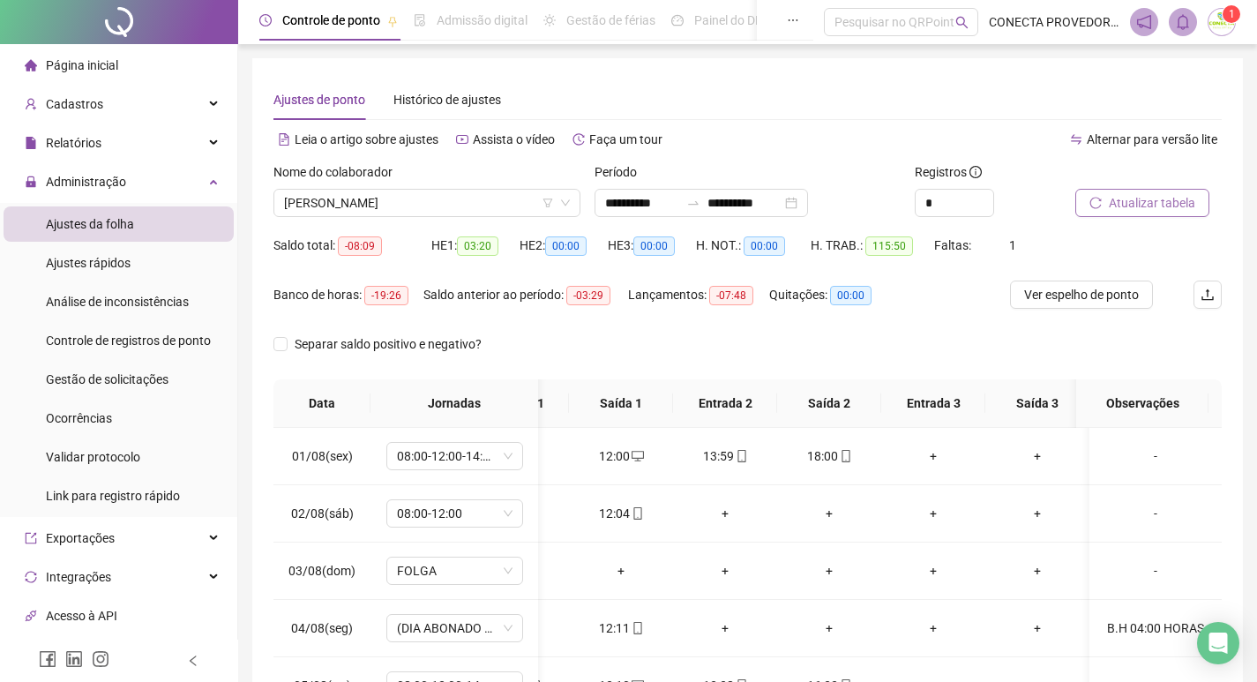
click at [508, 183] on div "Nome do colaborador" at bounding box center [426, 175] width 307 height 26
click at [508, 205] on span "[PERSON_NAME]" at bounding box center [427, 203] width 286 height 26
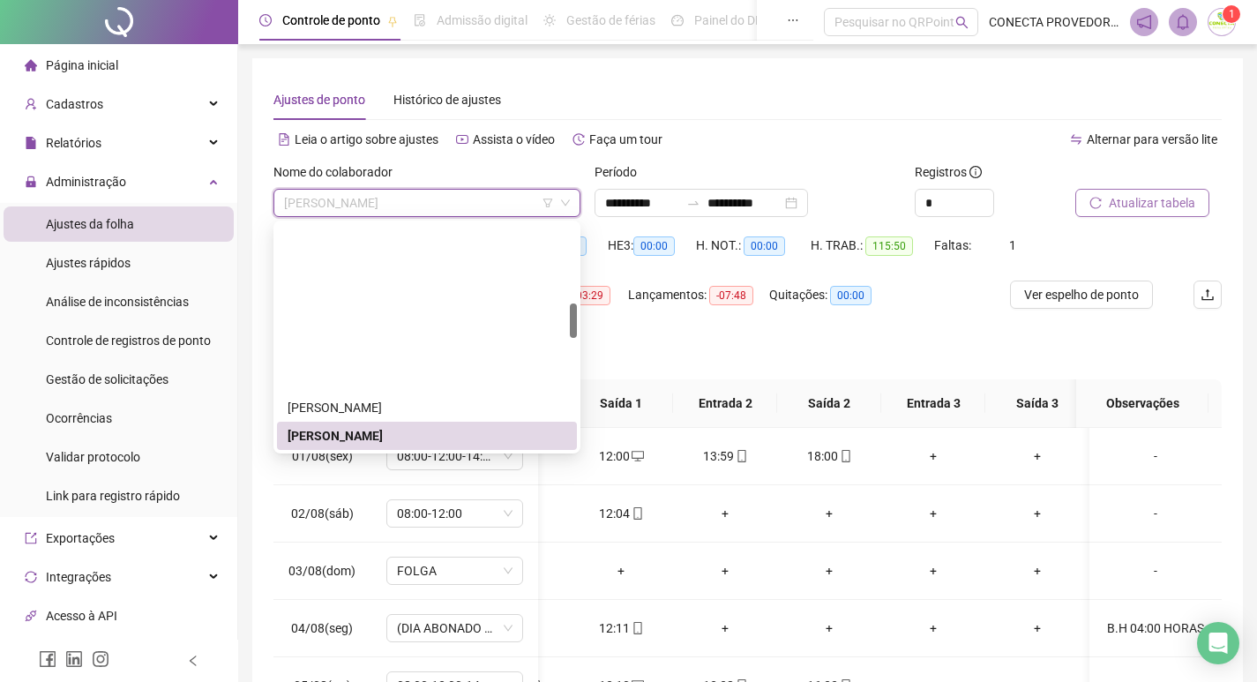
scroll to position [515, 0]
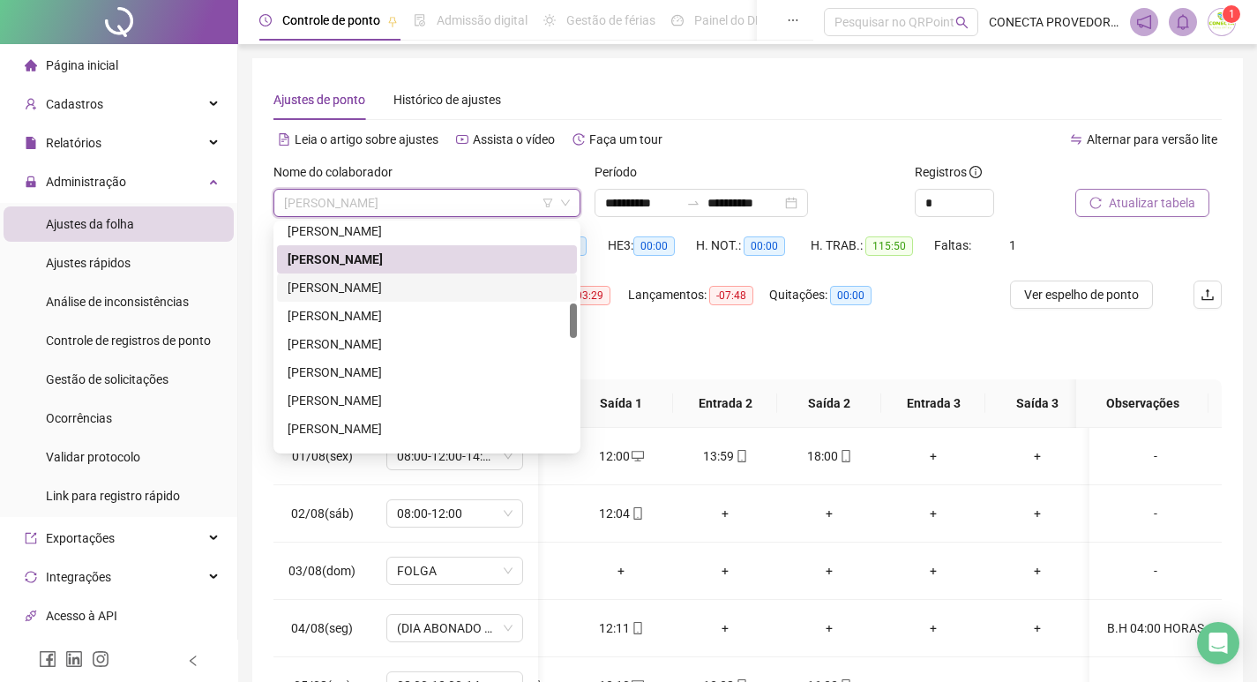
click at [427, 285] on div "[PERSON_NAME]" at bounding box center [427, 287] width 279 height 19
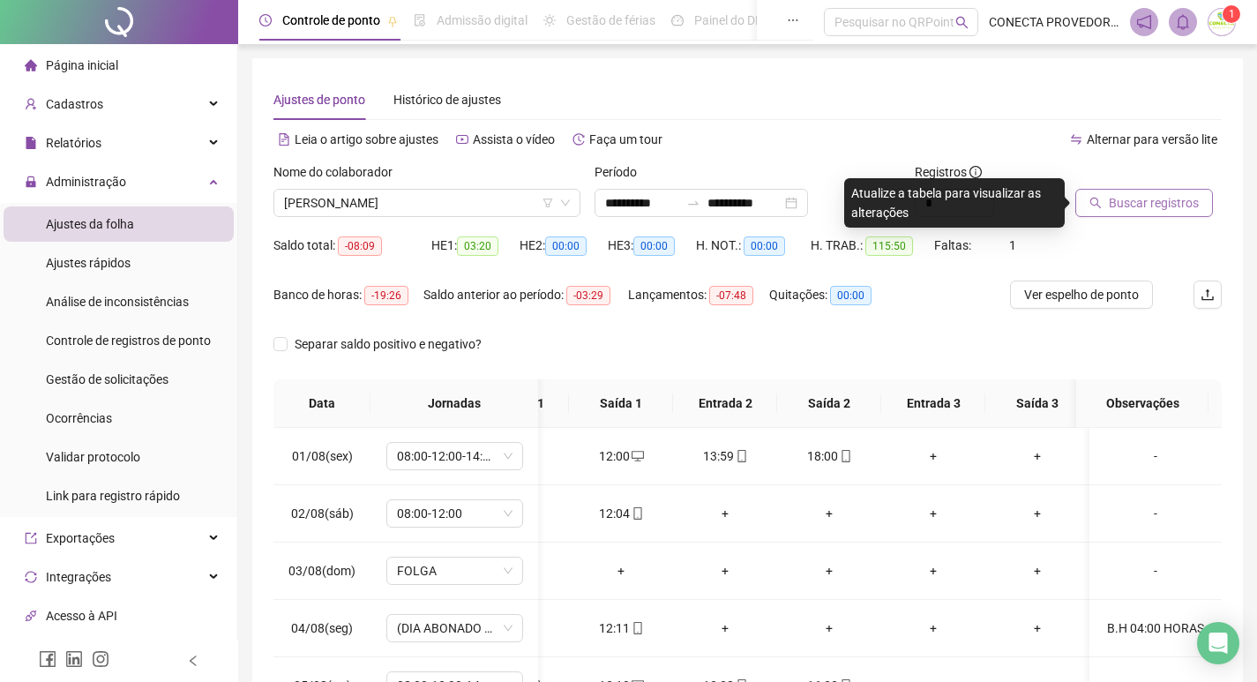
click at [1120, 201] on span "Buscar registros" at bounding box center [1154, 202] width 90 height 19
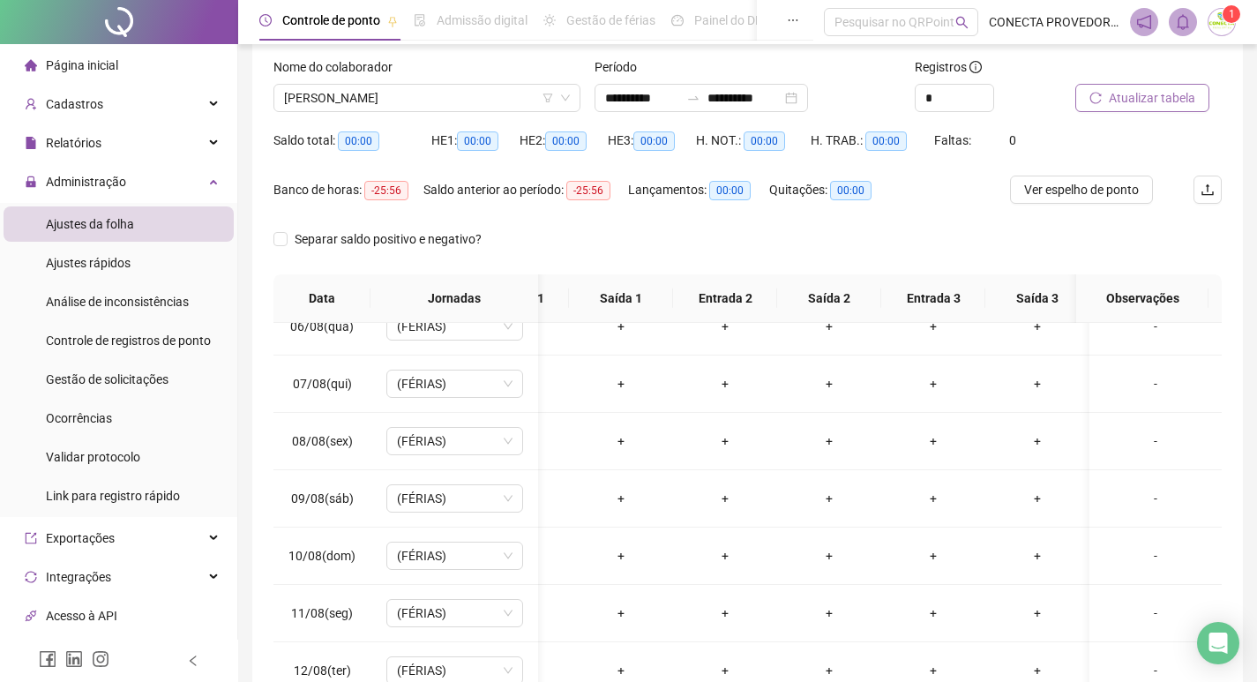
scroll to position [0, 0]
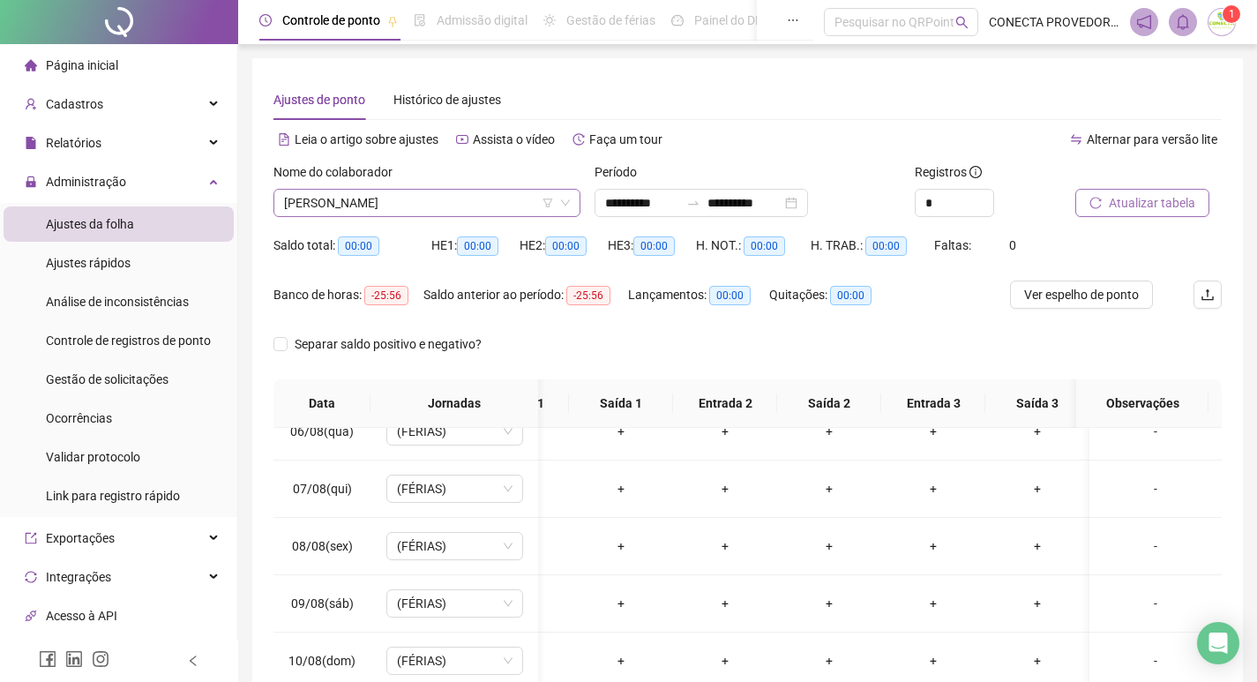
click at [489, 209] on span "[PERSON_NAME]" at bounding box center [427, 203] width 286 height 26
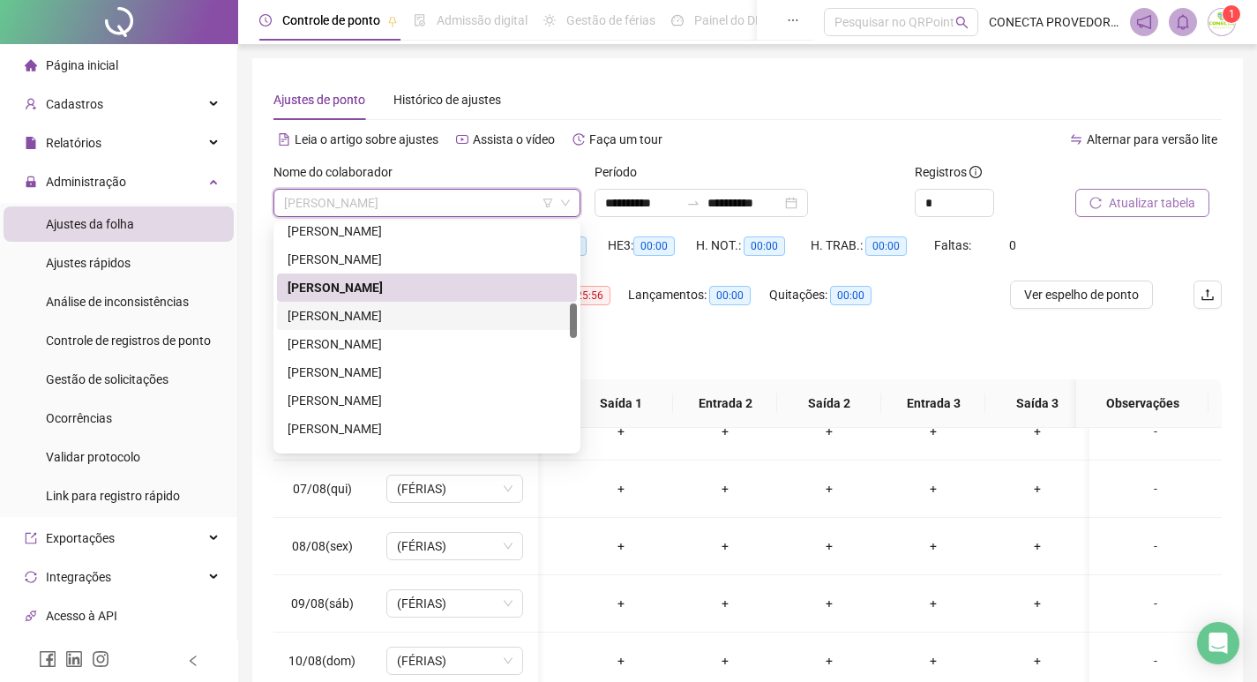
click at [390, 316] on div "[PERSON_NAME]" at bounding box center [427, 315] width 279 height 19
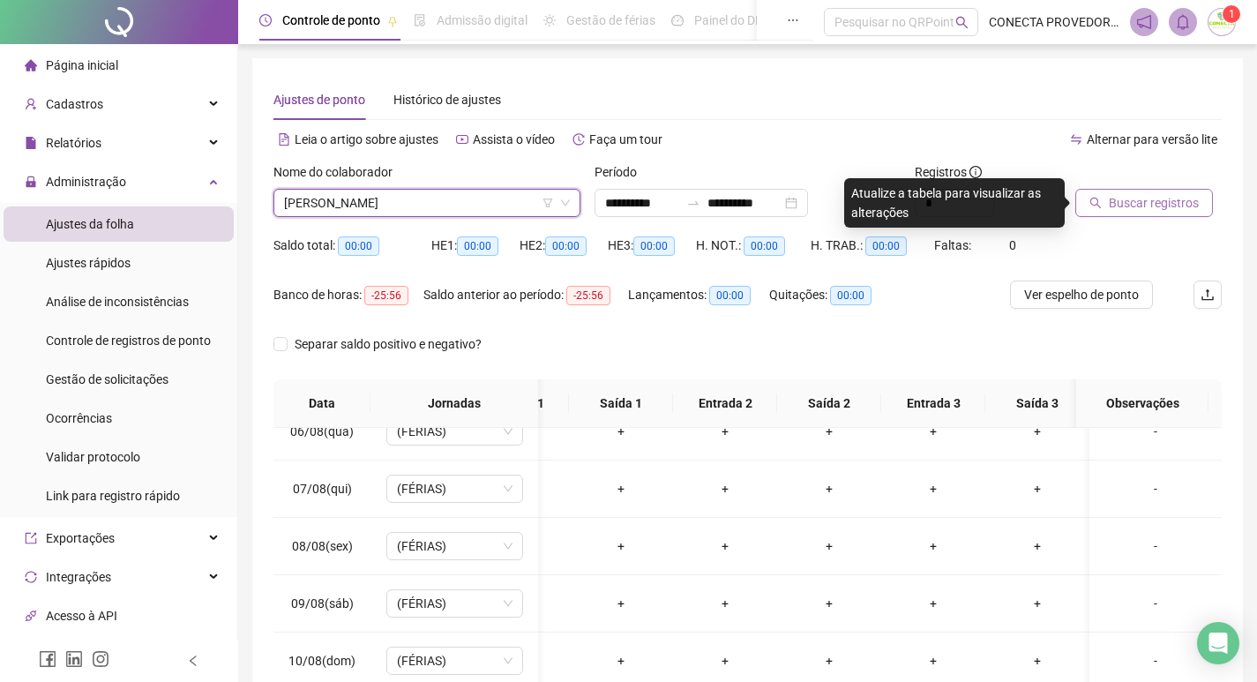
click at [1166, 198] on span "Buscar registros" at bounding box center [1154, 202] width 90 height 19
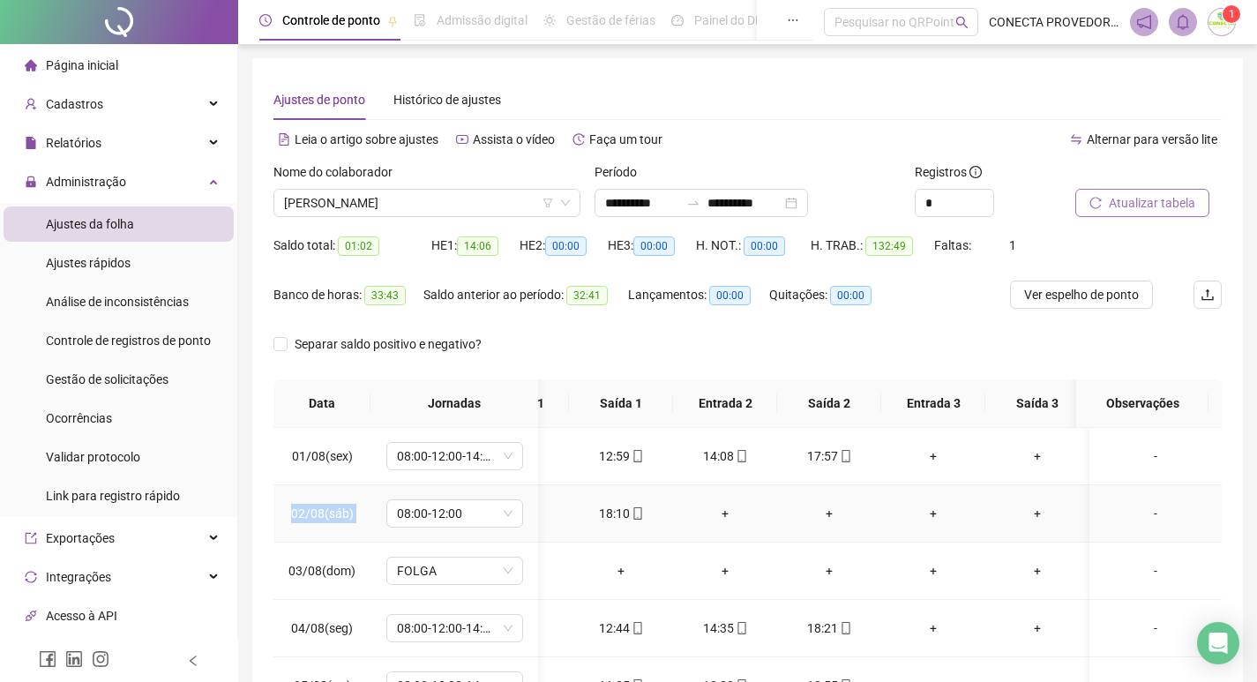
drag, startPoint x: 296, startPoint y: 514, endPoint x: 597, endPoint y: 508, distance: 300.9
click at [597, 508] on tr "02/08(sáb) 08:00-12:00 13:39 18:10 + + + + -" at bounding box center [710, 513] width 1021 height 57
click at [597, 508] on div "18:10" at bounding box center [621, 513] width 76 height 19
type input "**********"
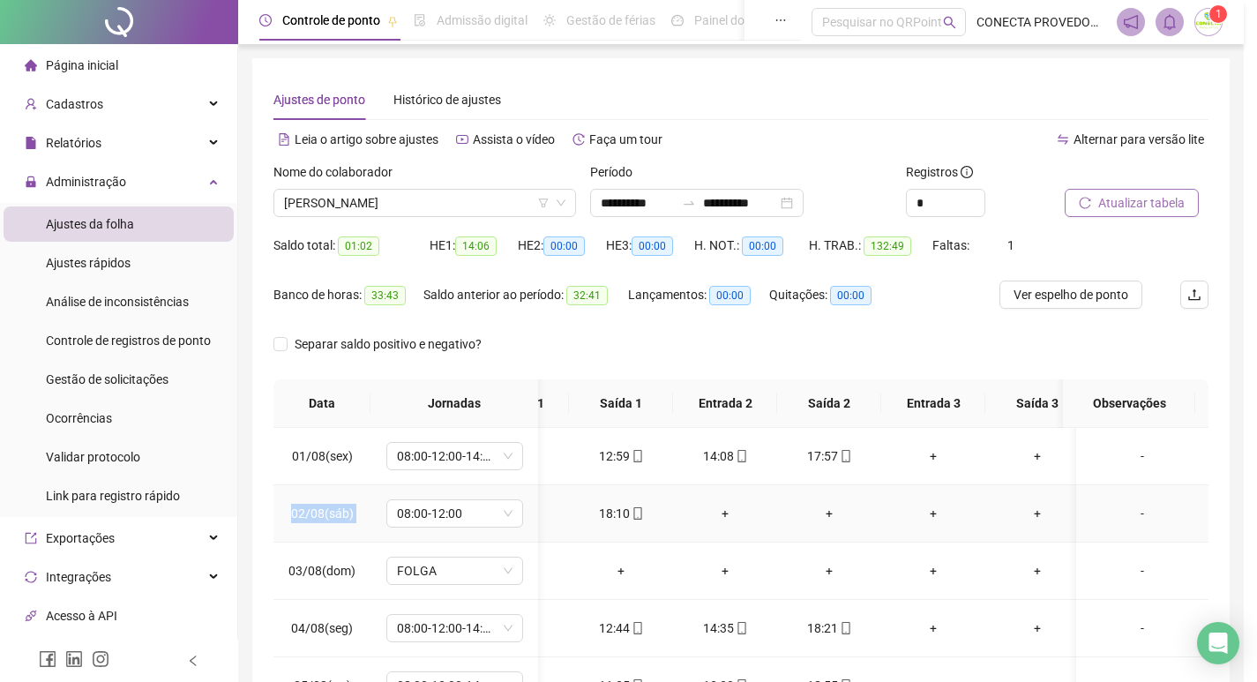
type input "**********"
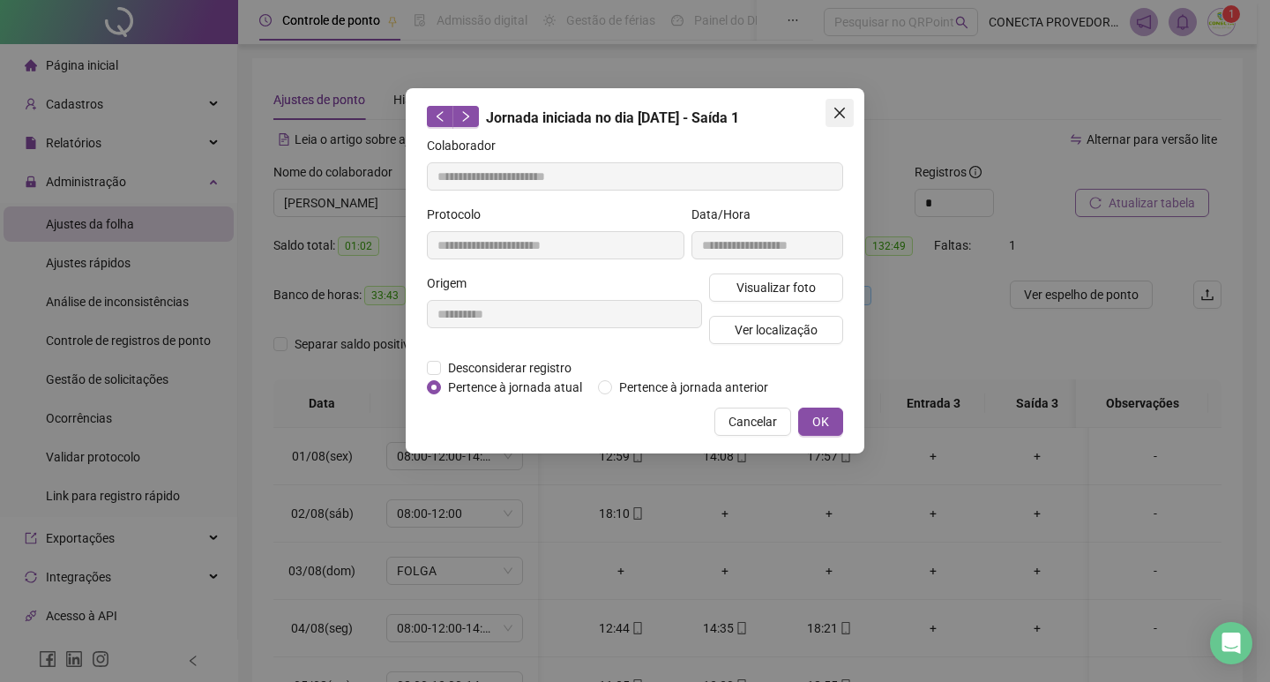
click at [846, 113] on icon "close" at bounding box center [840, 113] width 14 height 14
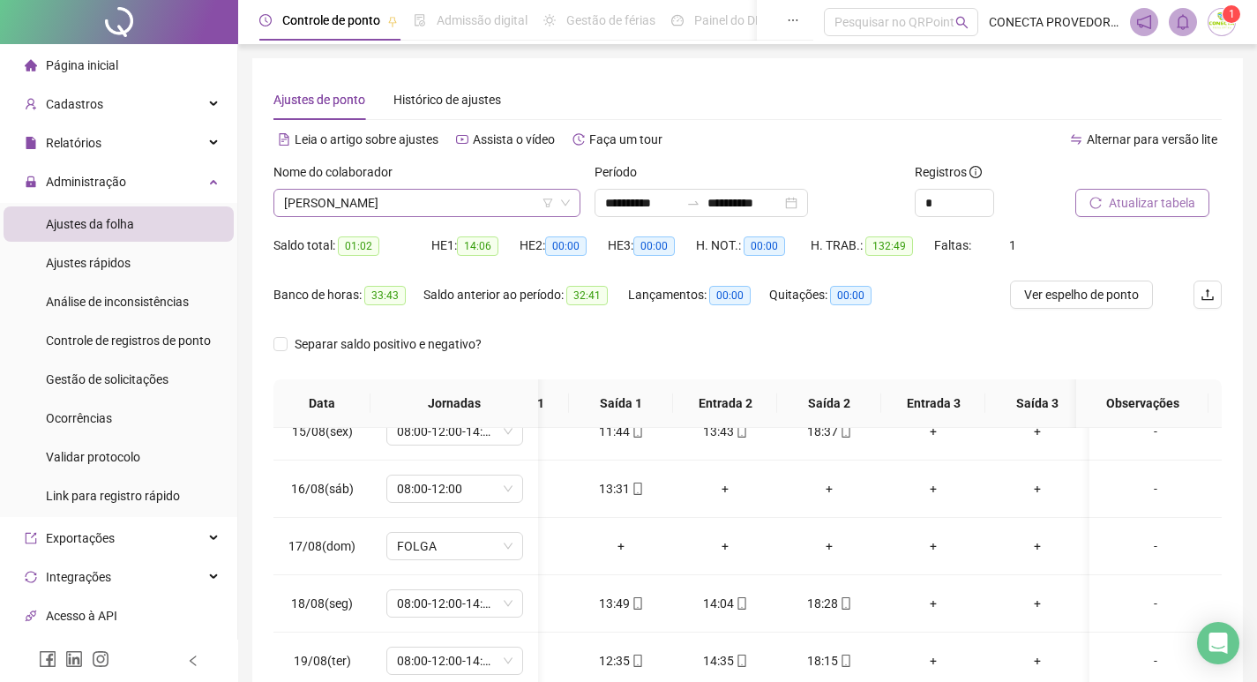
click at [480, 199] on span "[PERSON_NAME]" at bounding box center [427, 203] width 286 height 26
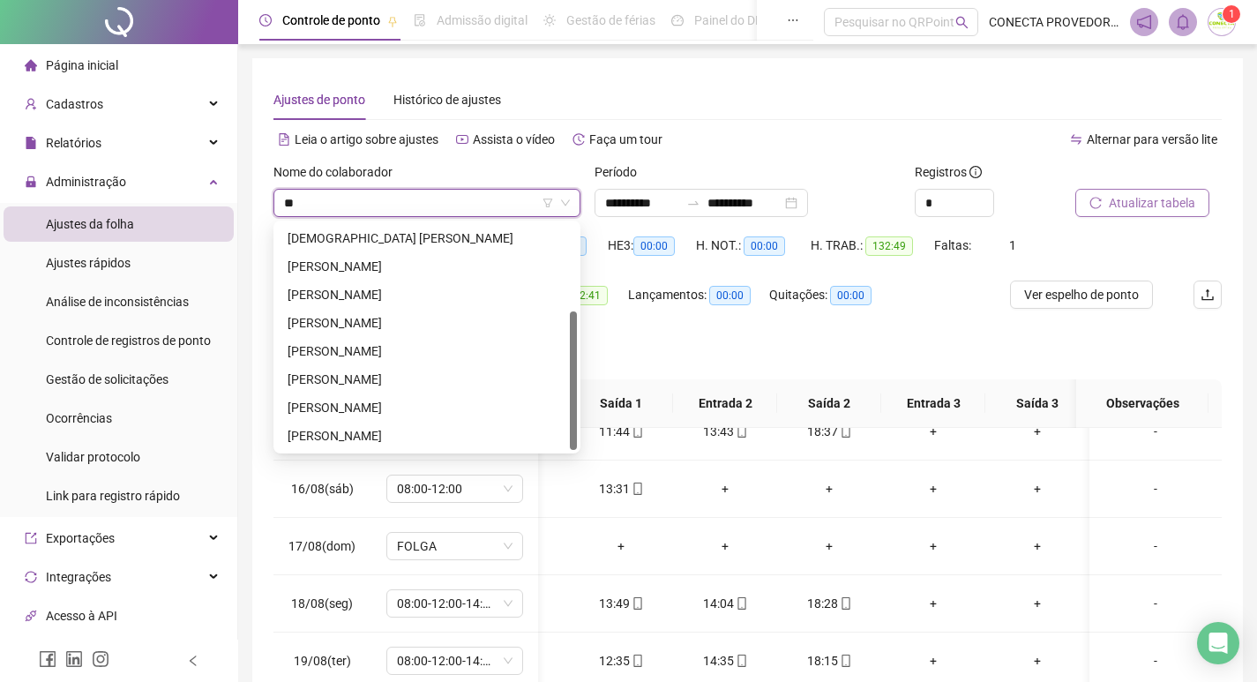
scroll to position [141, 0]
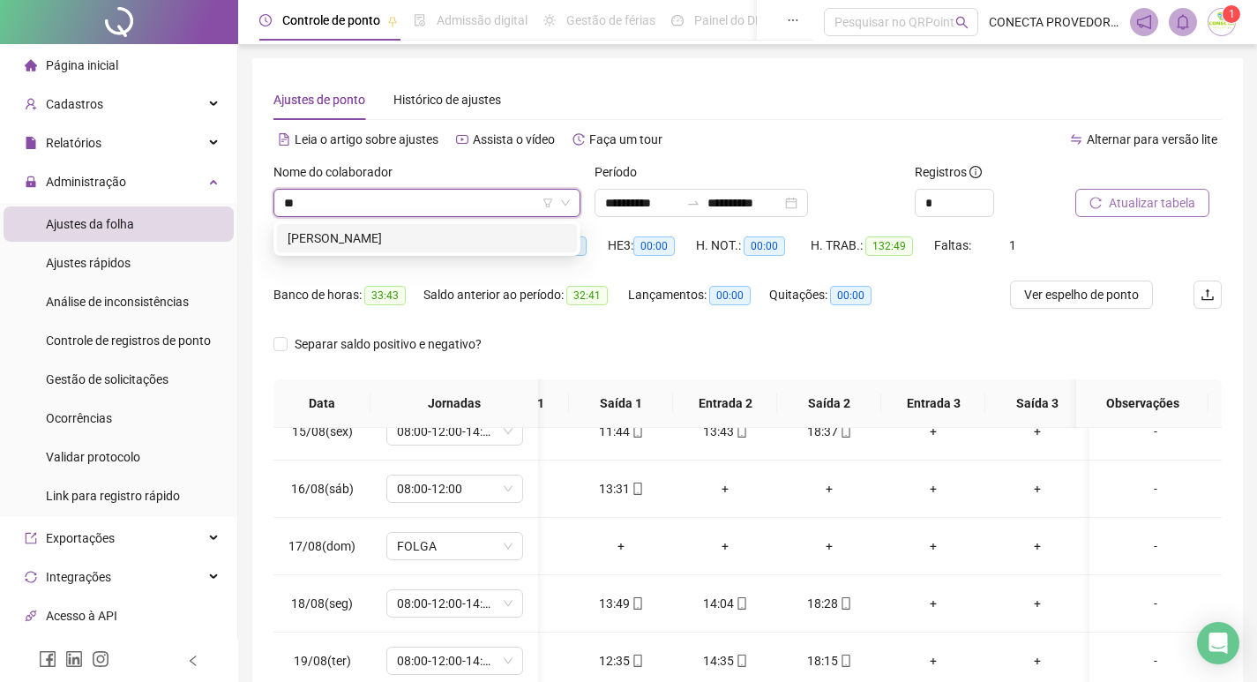
type input "***"
click at [377, 243] on div "[PERSON_NAME]" at bounding box center [427, 237] width 279 height 19
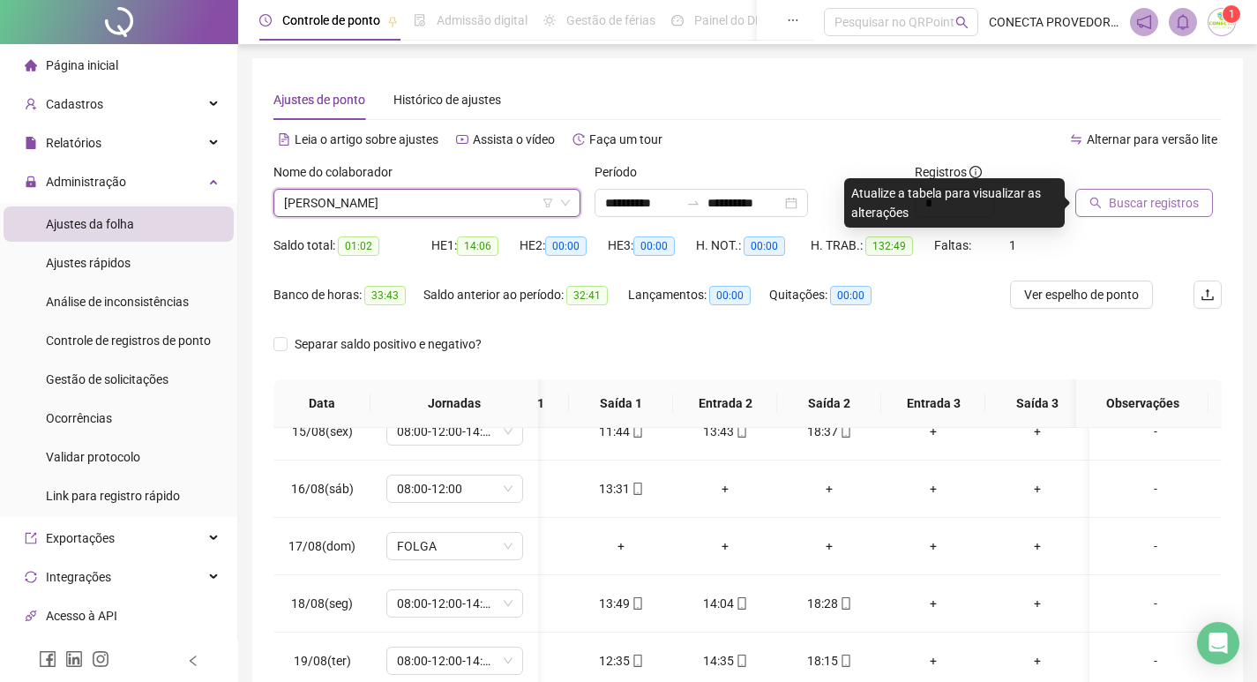
click at [1129, 211] on span "Buscar registros" at bounding box center [1154, 202] width 90 height 19
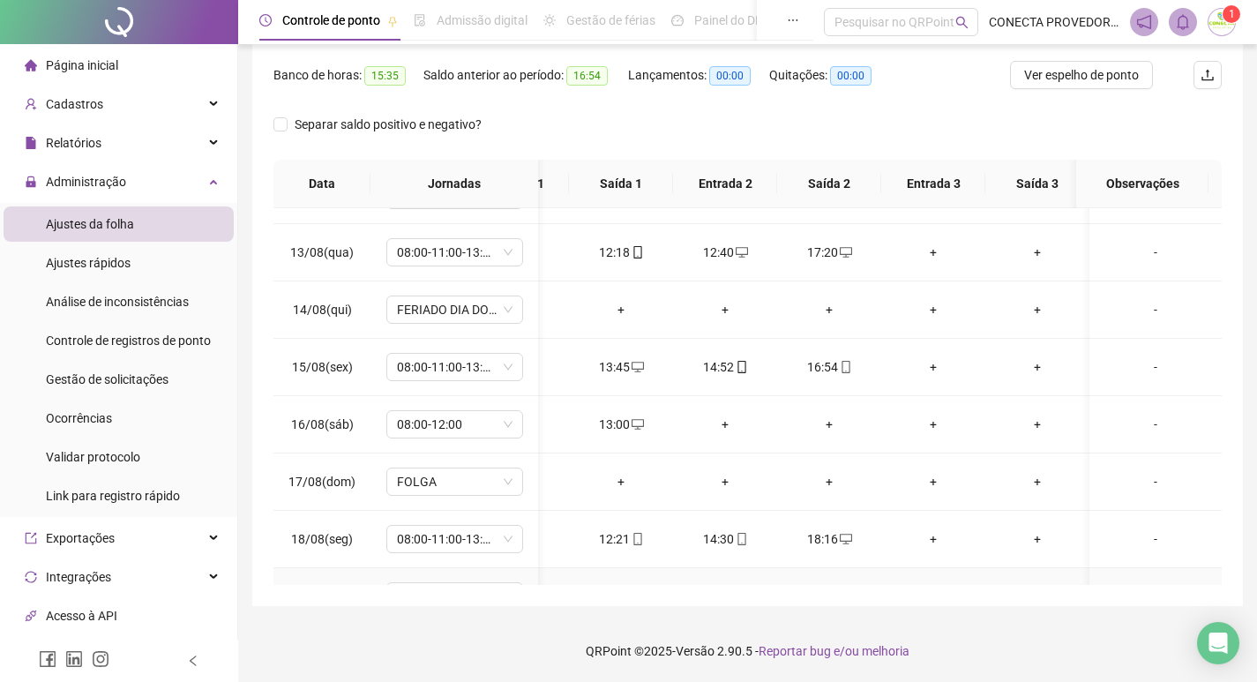
scroll to position [841, 73]
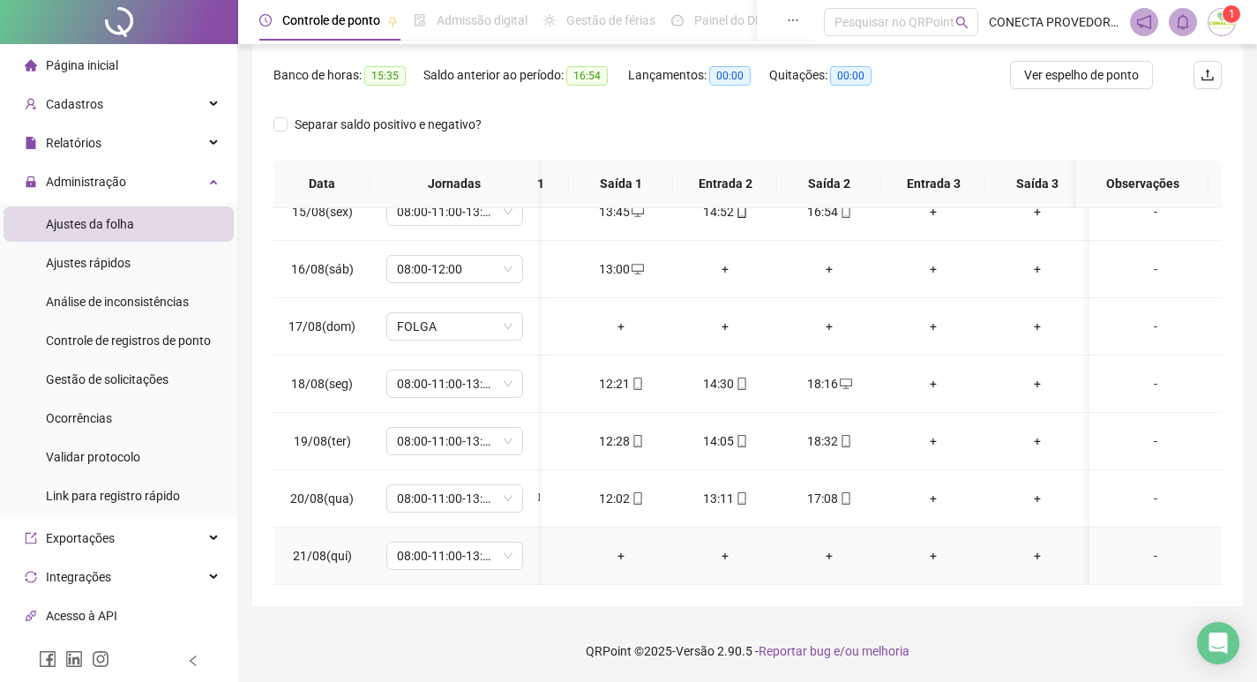
click at [1145, 546] on div "-" at bounding box center [1156, 555] width 104 height 19
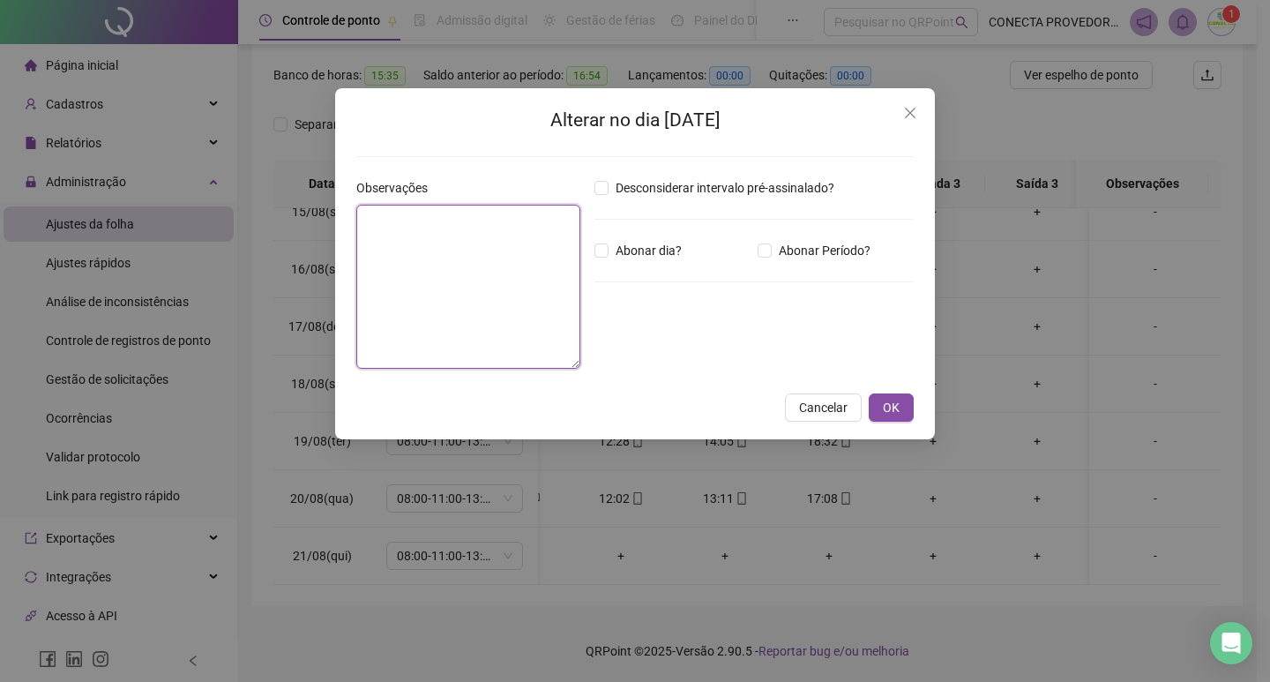
click at [486, 256] on textarea at bounding box center [468, 287] width 224 height 164
type textarea "**********"
click at [888, 414] on span "OK" at bounding box center [891, 407] width 17 height 19
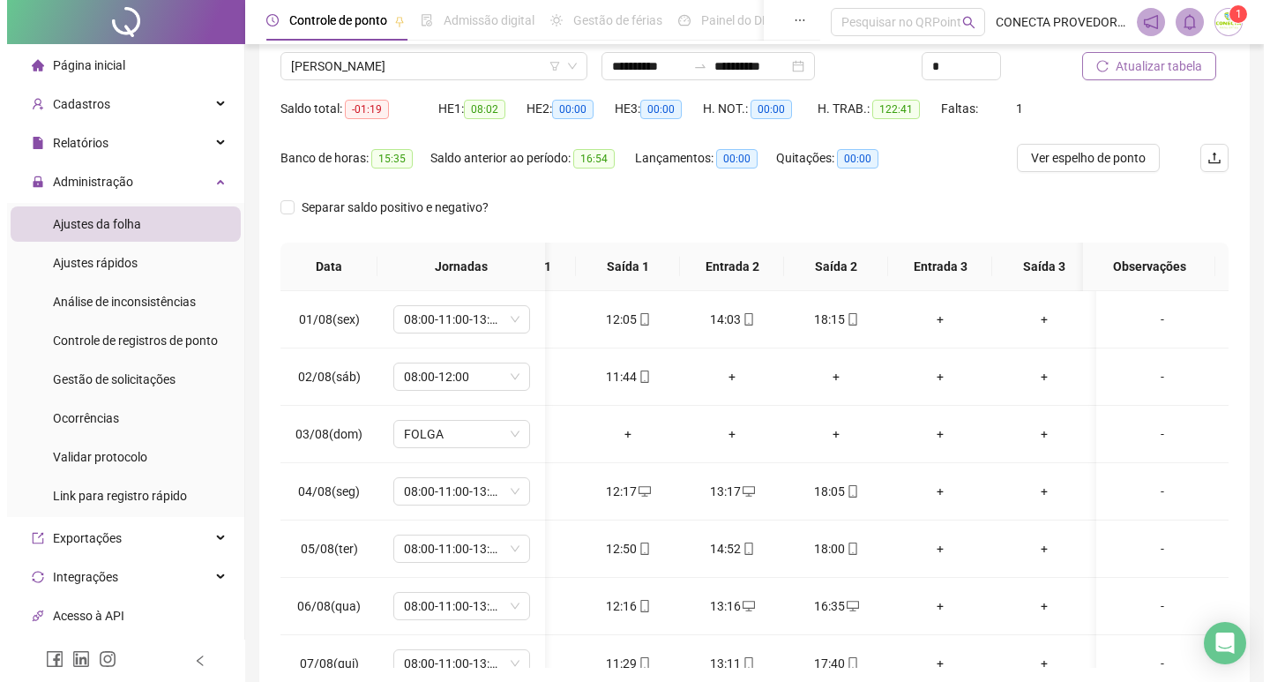
scroll to position [0, 0]
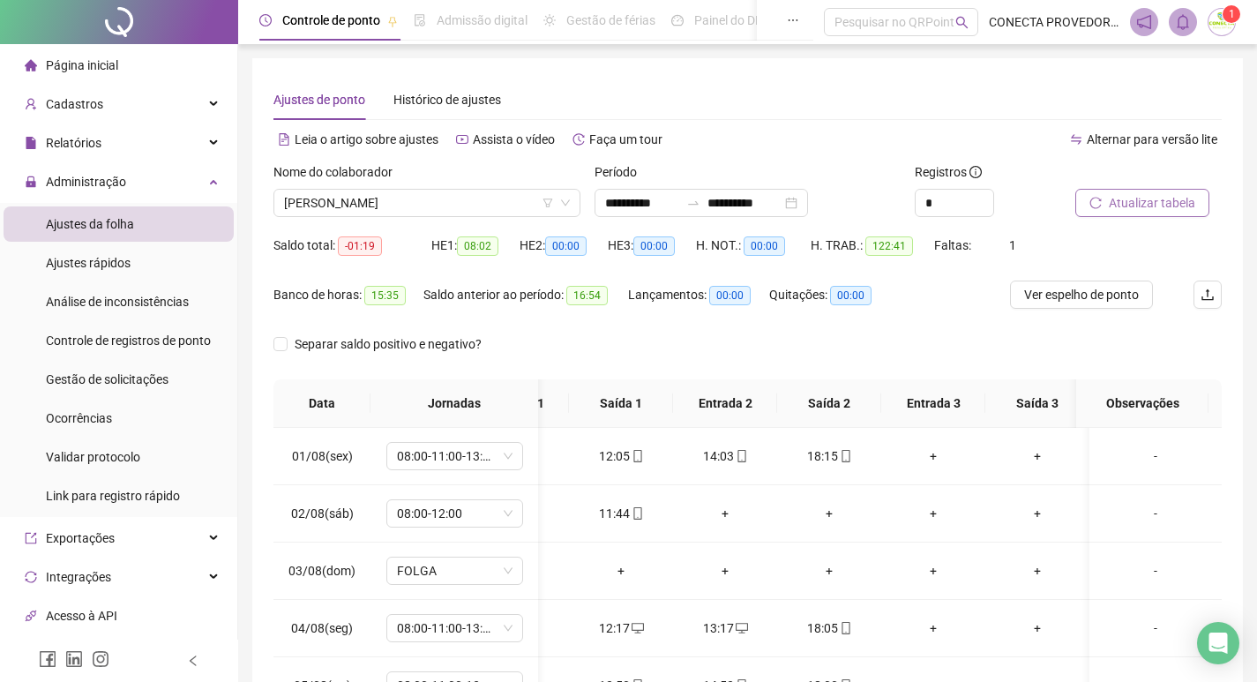
click at [1153, 201] on span "Atualizar tabela" at bounding box center [1152, 202] width 86 height 19
click at [97, 109] on span "Cadastros" at bounding box center [74, 104] width 57 height 14
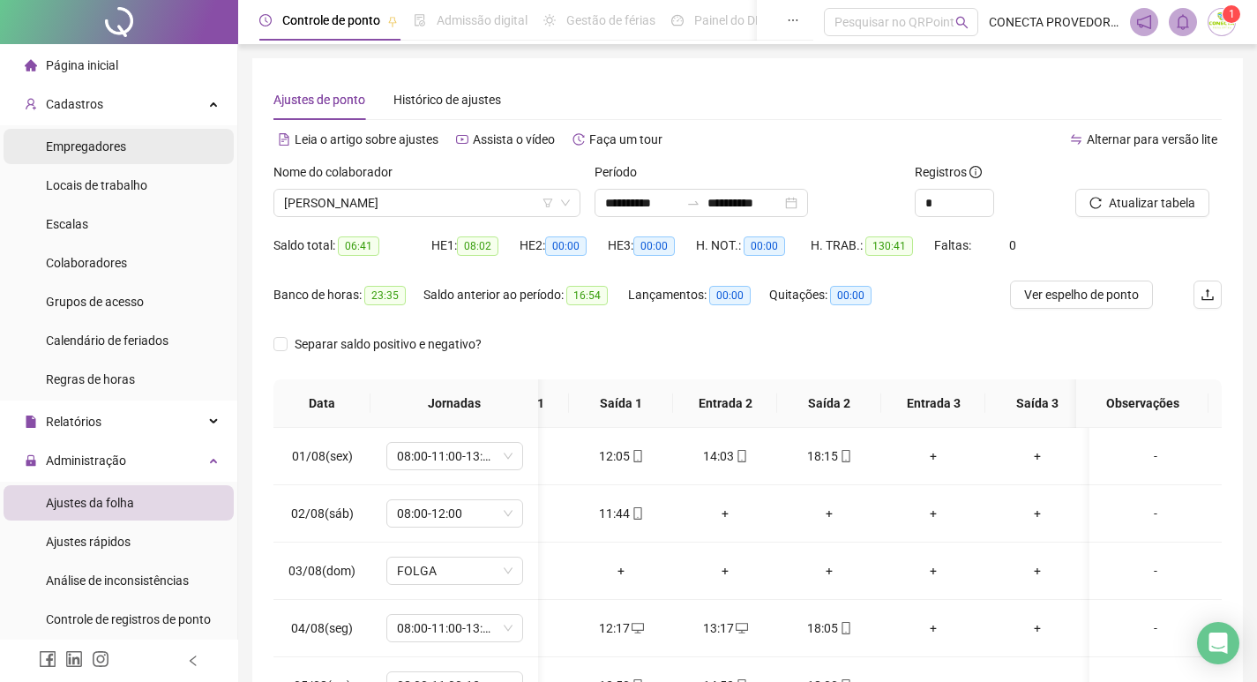
click at [117, 149] on span "Empregadores" at bounding box center [86, 146] width 80 height 14
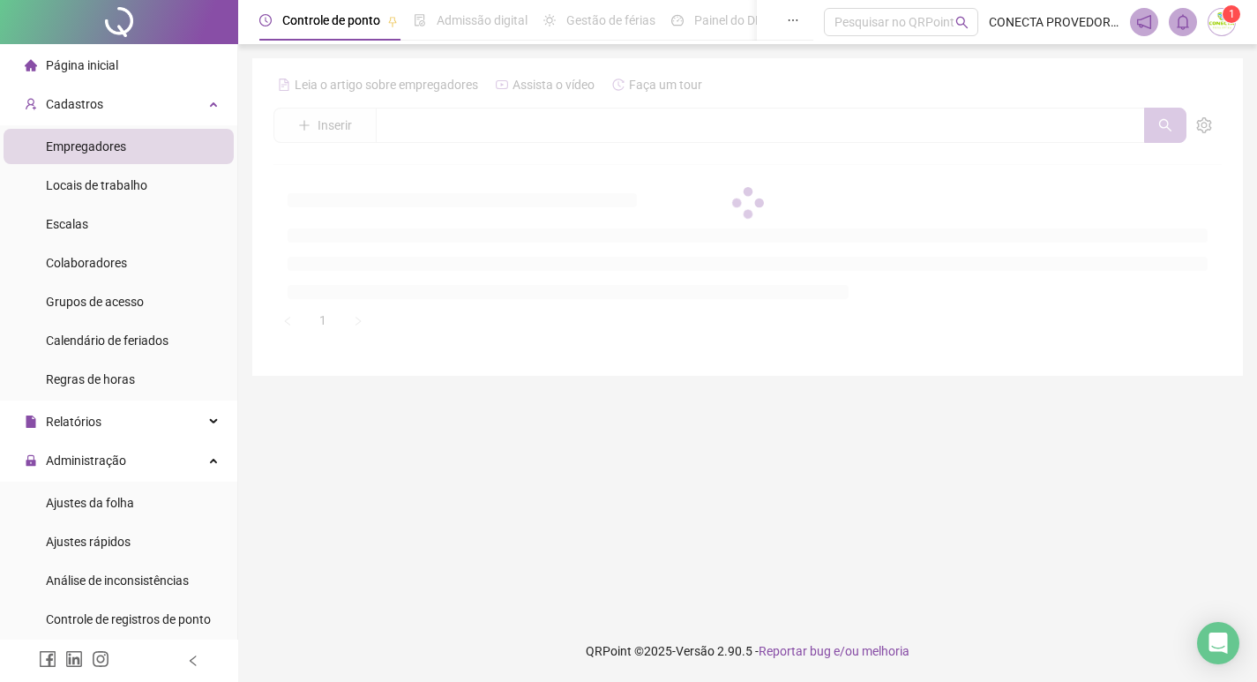
click at [117, 149] on span "Empregadores" at bounding box center [86, 146] width 80 height 14
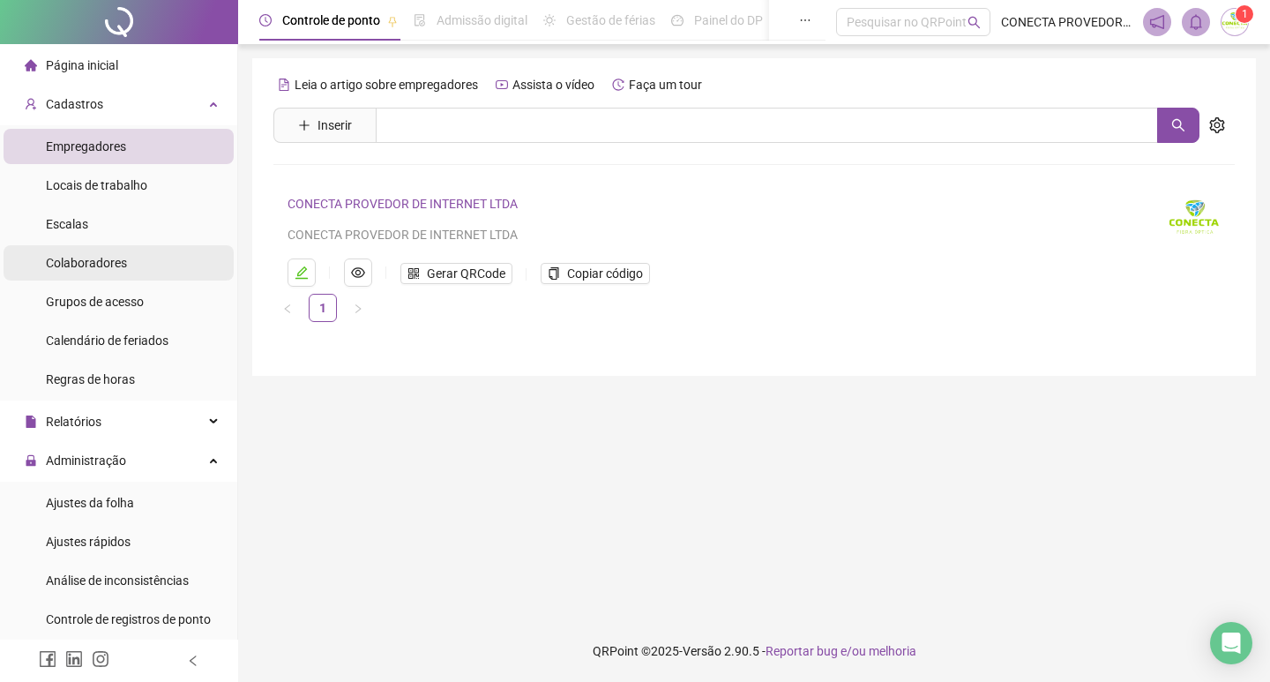
click at [116, 268] on span "Colaboradores" at bounding box center [86, 263] width 81 height 14
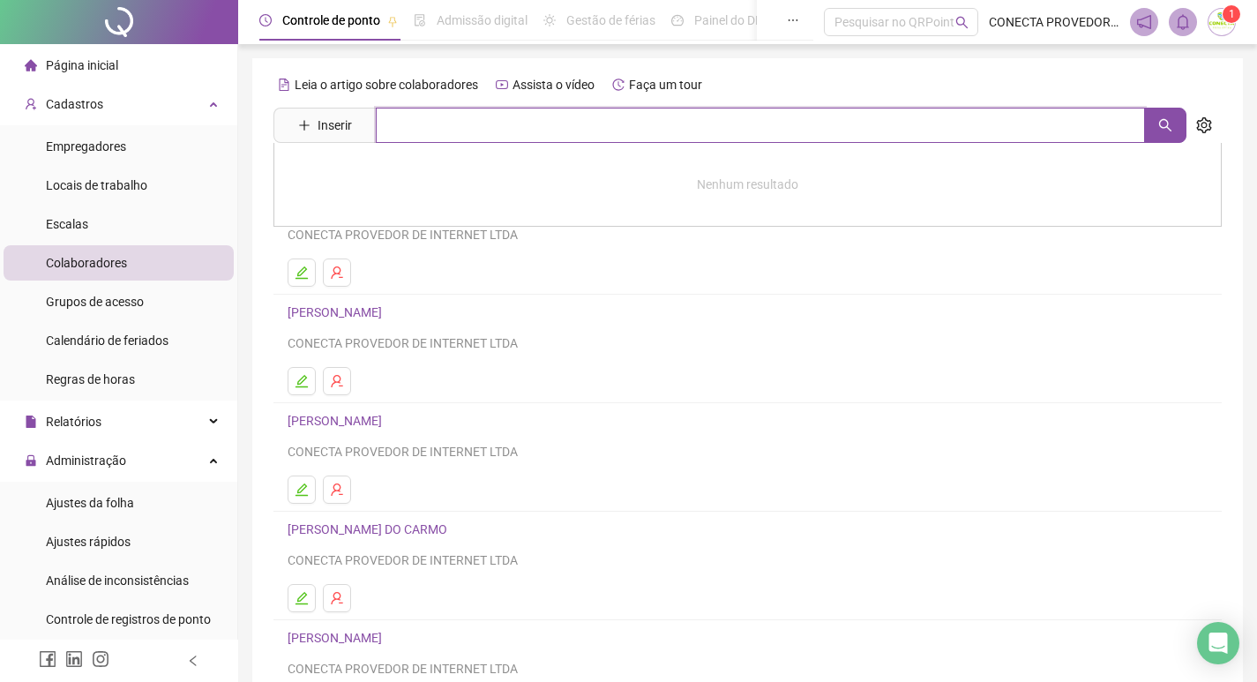
click at [444, 111] on input "text" at bounding box center [760, 125] width 769 height 35
type input "*"
type input "***"
click at [329, 179] on link "[PERSON_NAME]" at bounding box center [353, 177] width 94 height 14
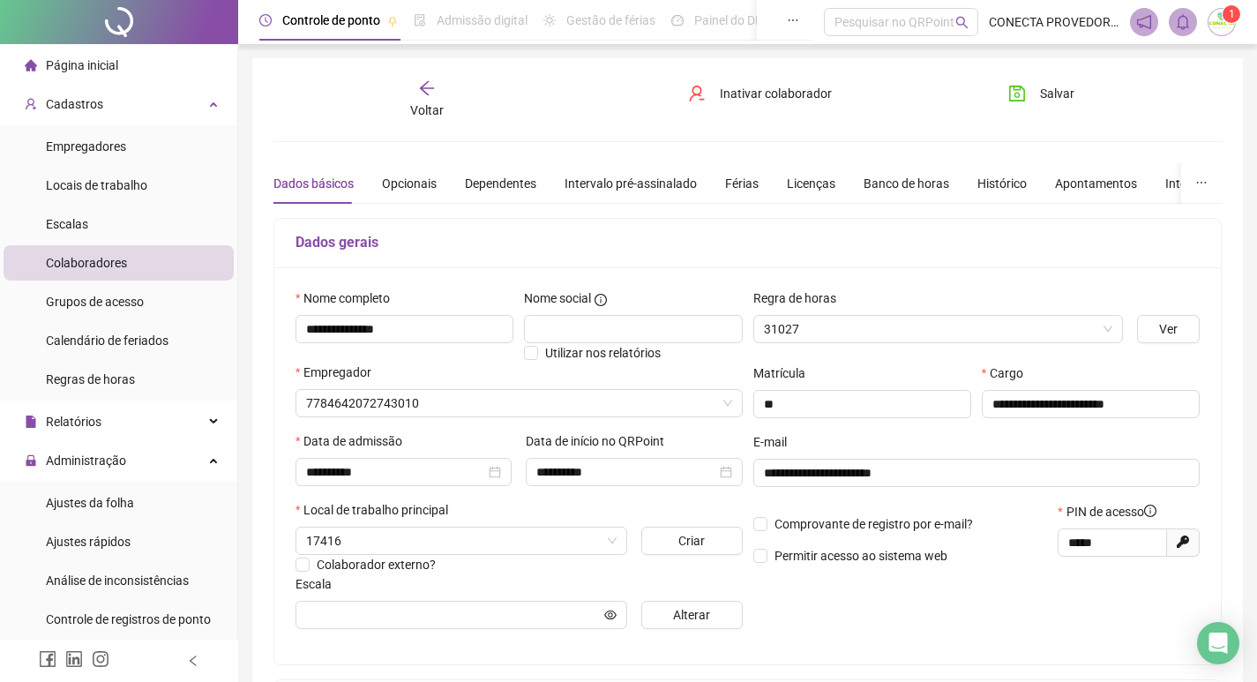
type input "**********"
click at [902, 181] on div "Banco de horas" at bounding box center [907, 183] width 86 height 19
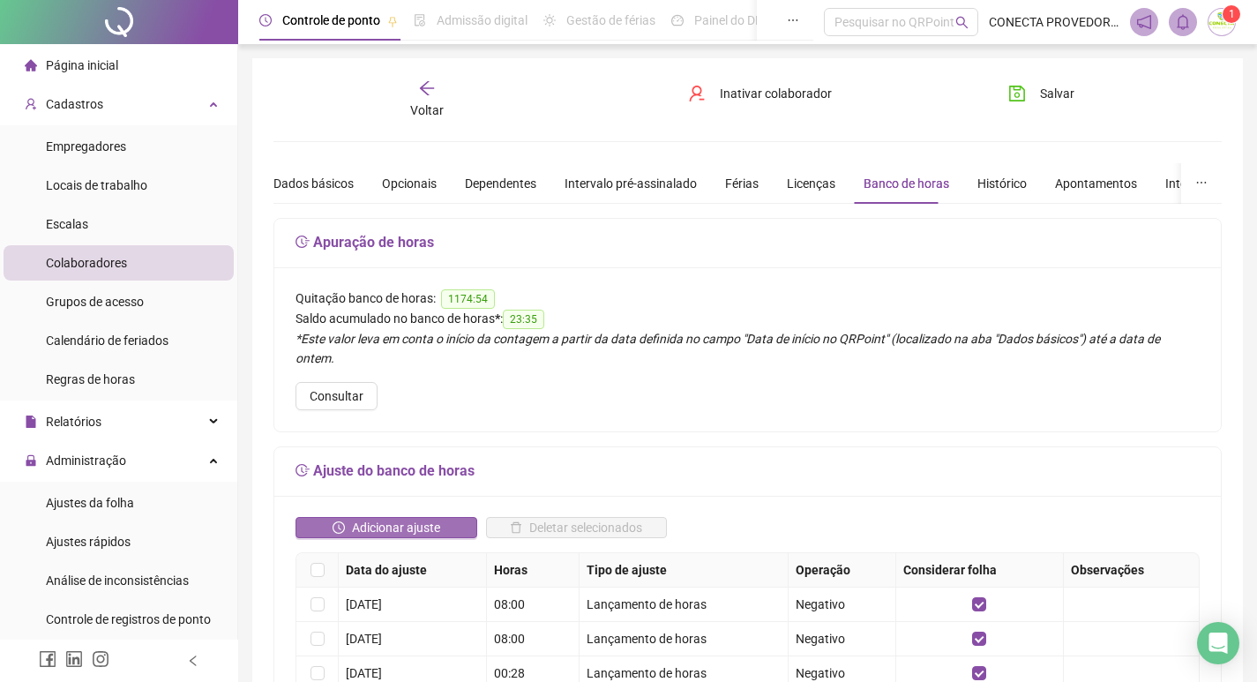
click at [366, 518] on span "Adicionar ajuste" at bounding box center [396, 527] width 88 height 19
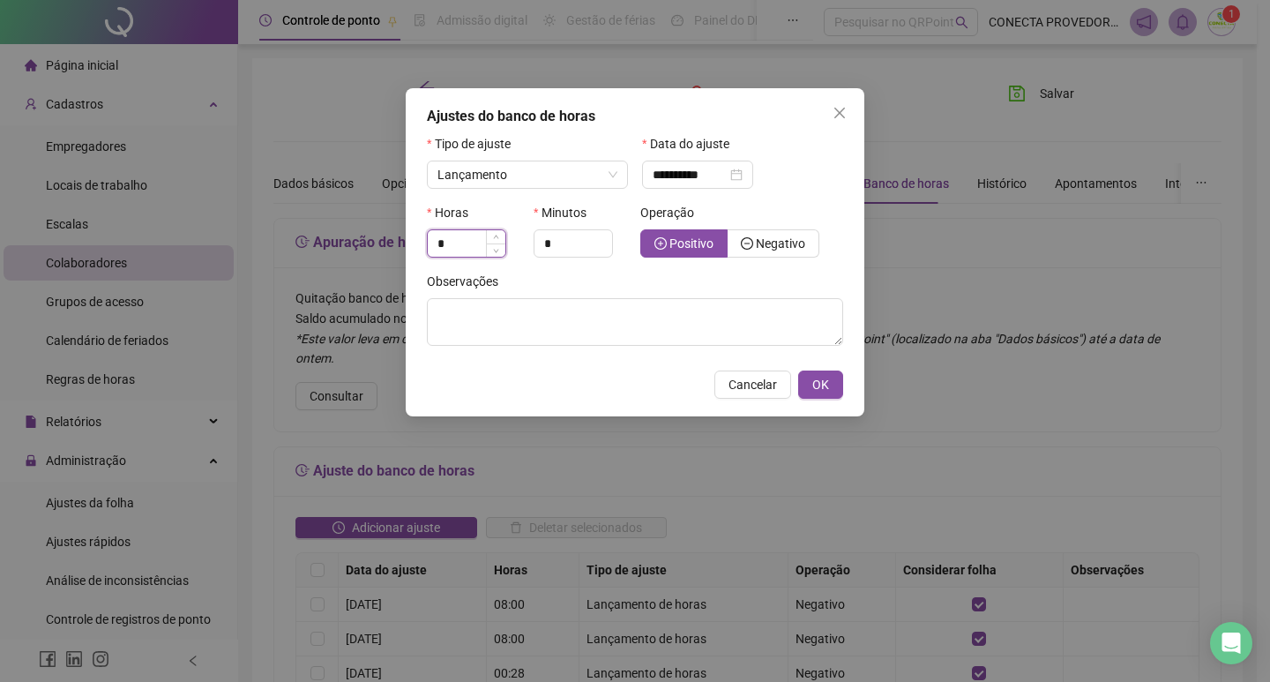
click at [479, 243] on input "*" at bounding box center [467, 243] width 78 height 26
type input "*"
click at [767, 236] on span "Negativo" at bounding box center [780, 243] width 49 height 14
click at [815, 379] on span "OK" at bounding box center [820, 384] width 17 height 19
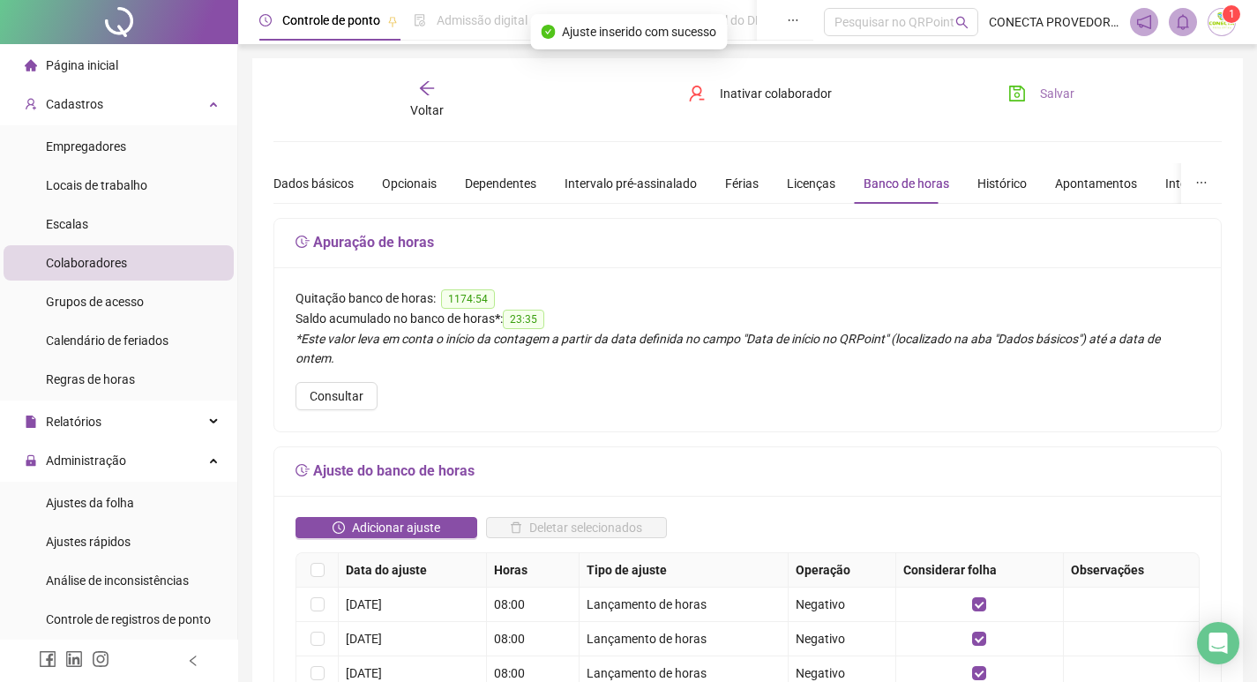
click at [1030, 95] on button "Salvar" at bounding box center [1041, 93] width 93 height 28
click at [432, 116] on span "Voltar" at bounding box center [427, 110] width 34 height 14
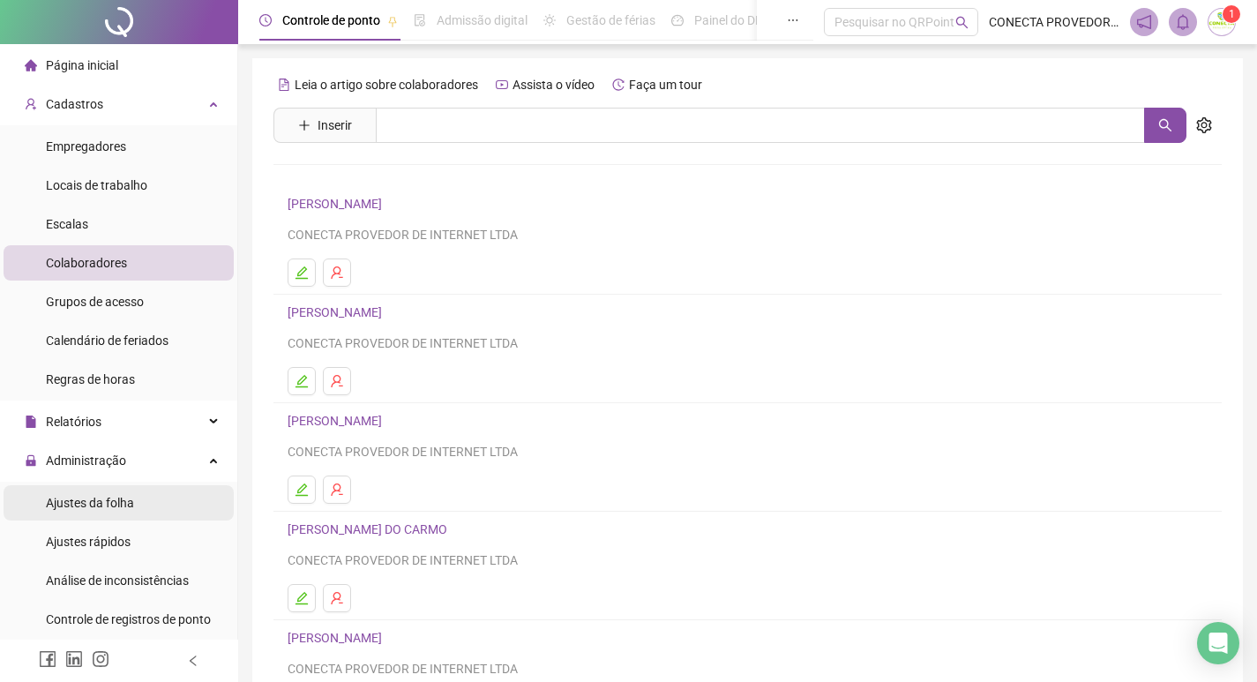
click at [104, 502] on span "Ajustes da folha" at bounding box center [90, 503] width 88 height 14
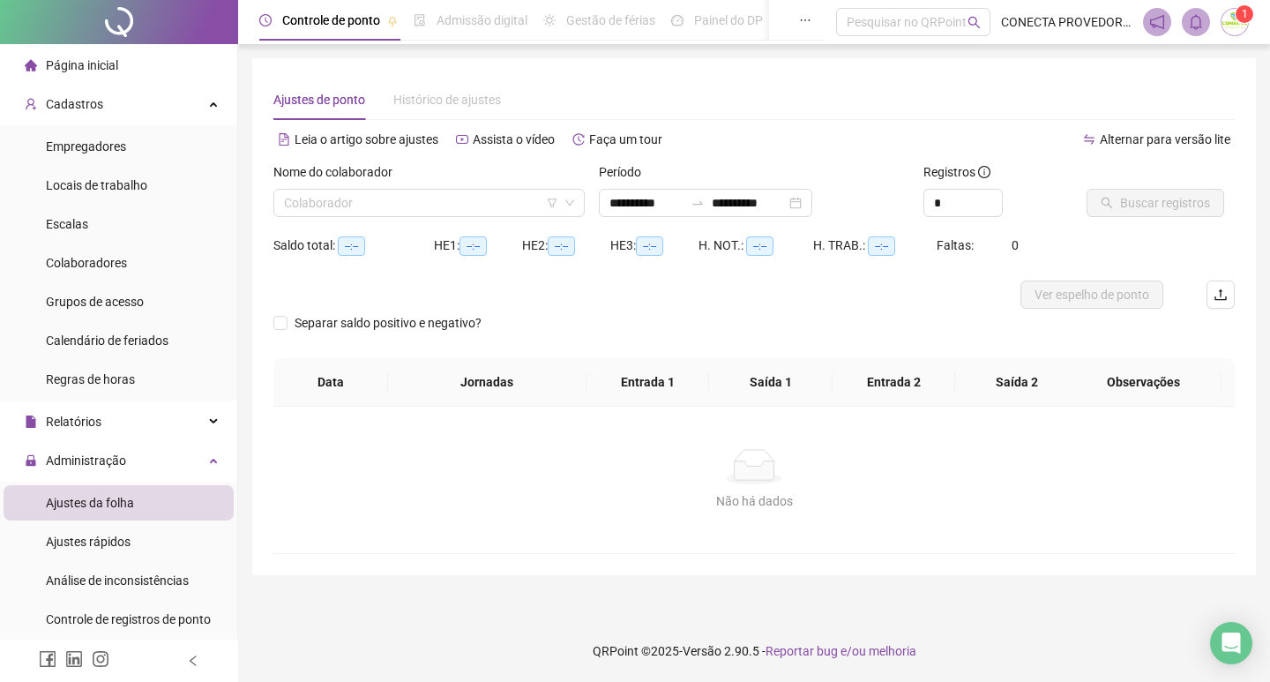
type input "**********"
click at [391, 206] on input "search" at bounding box center [421, 203] width 274 height 26
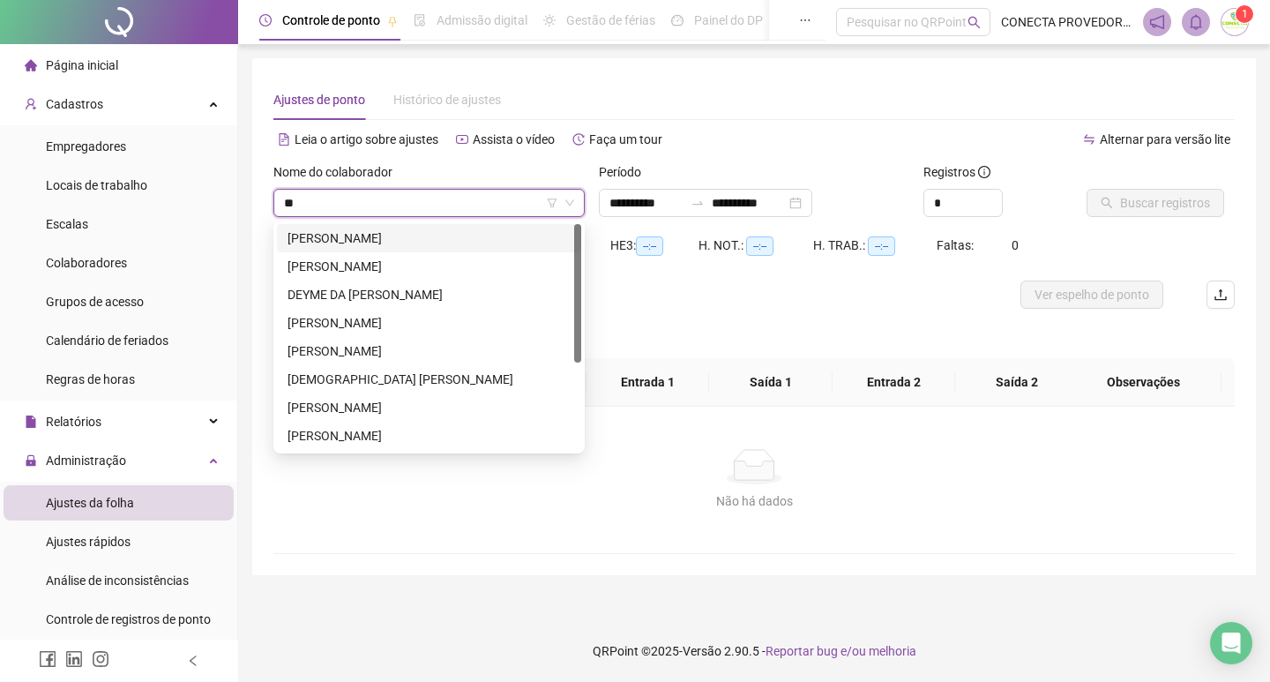
type input "***"
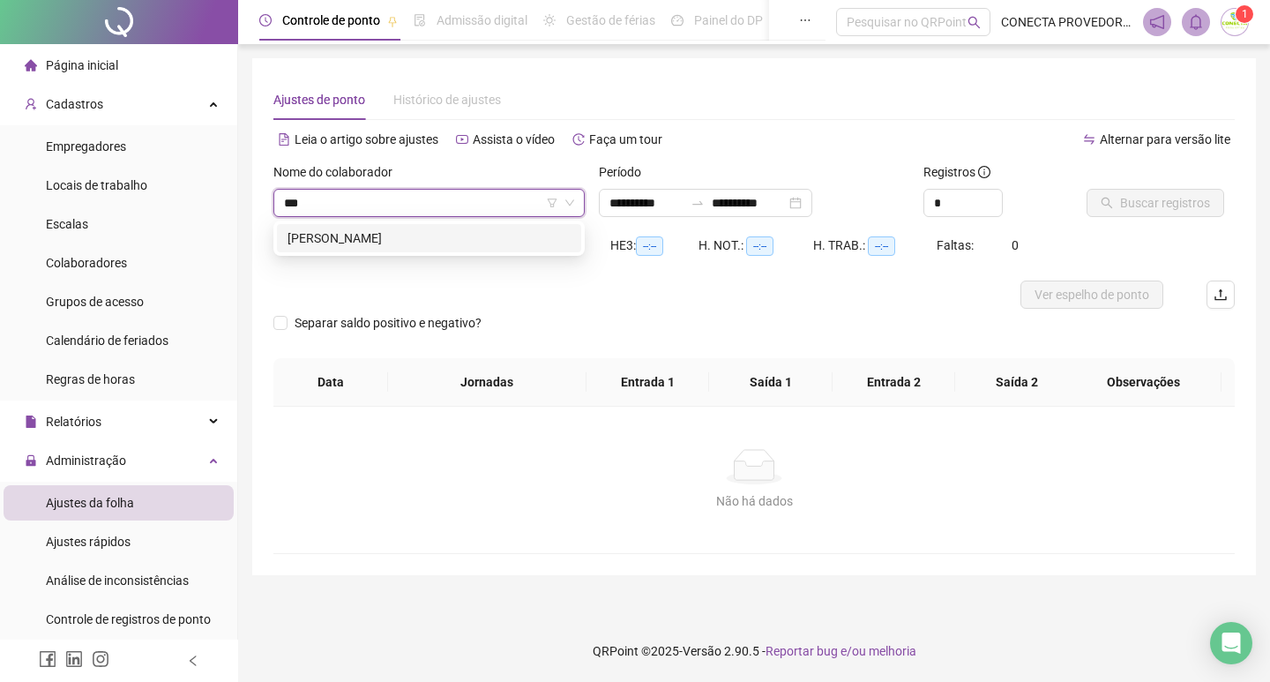
click at [370, 227] on div "[PERSON_NAME]" at bounding box center [429, 238] width 304 height 28
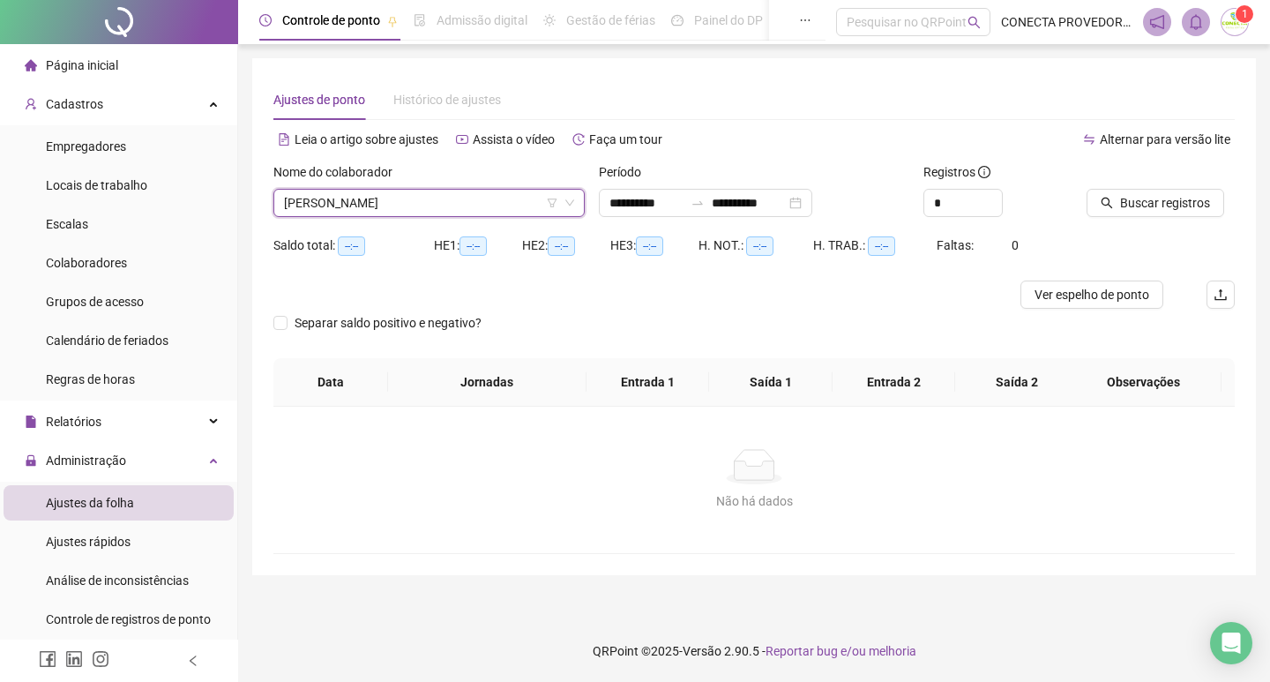
click at [412, 206] on span "[PERSON_NAME]" at bounding box center [429, 203] width 290 height 26
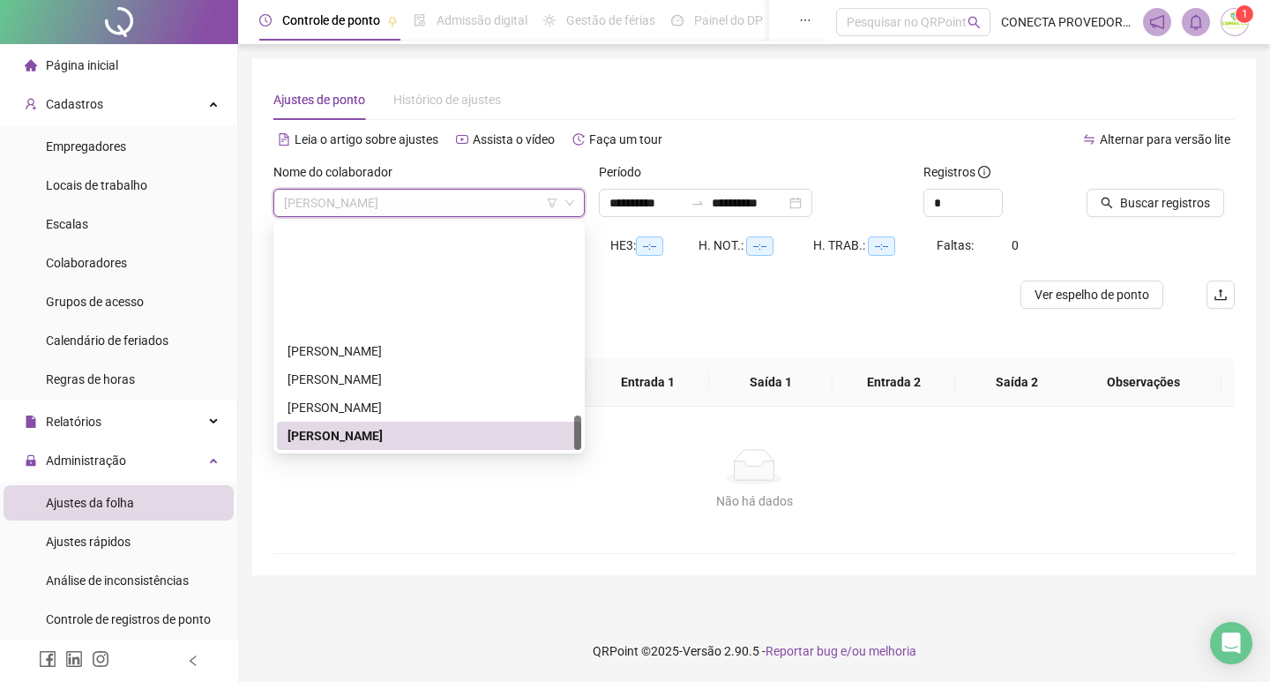
scroll to position [1242, 0]
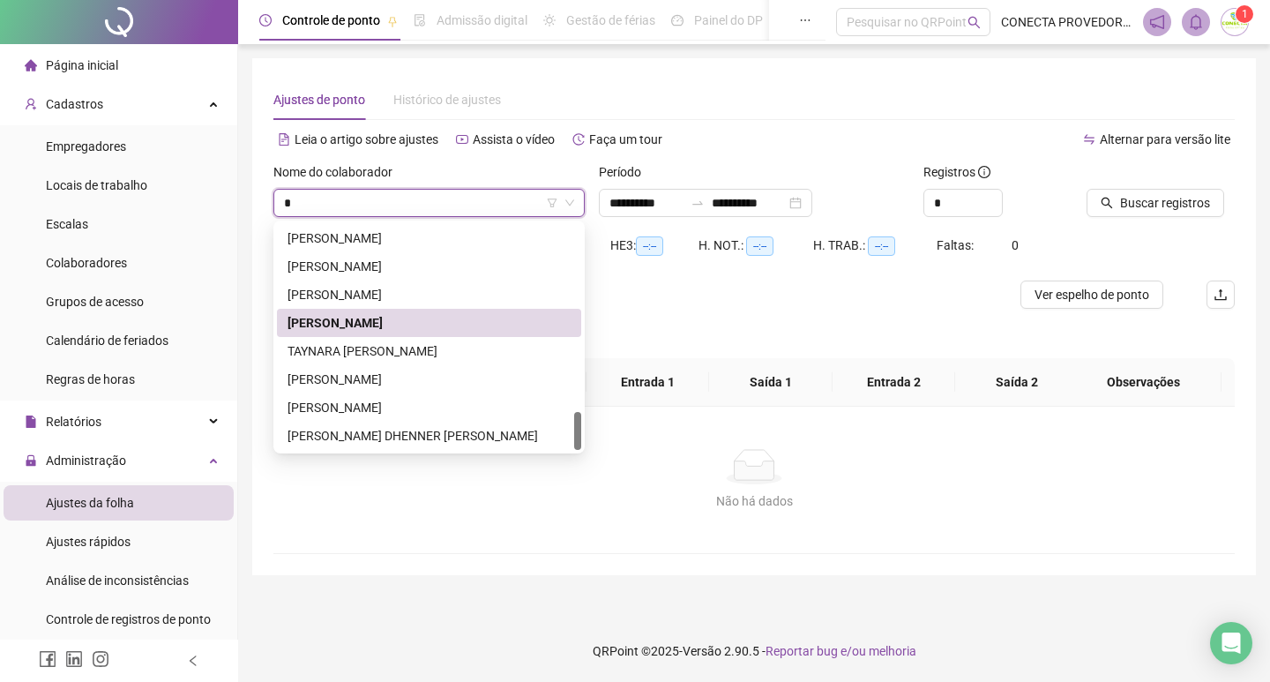
type input "**"
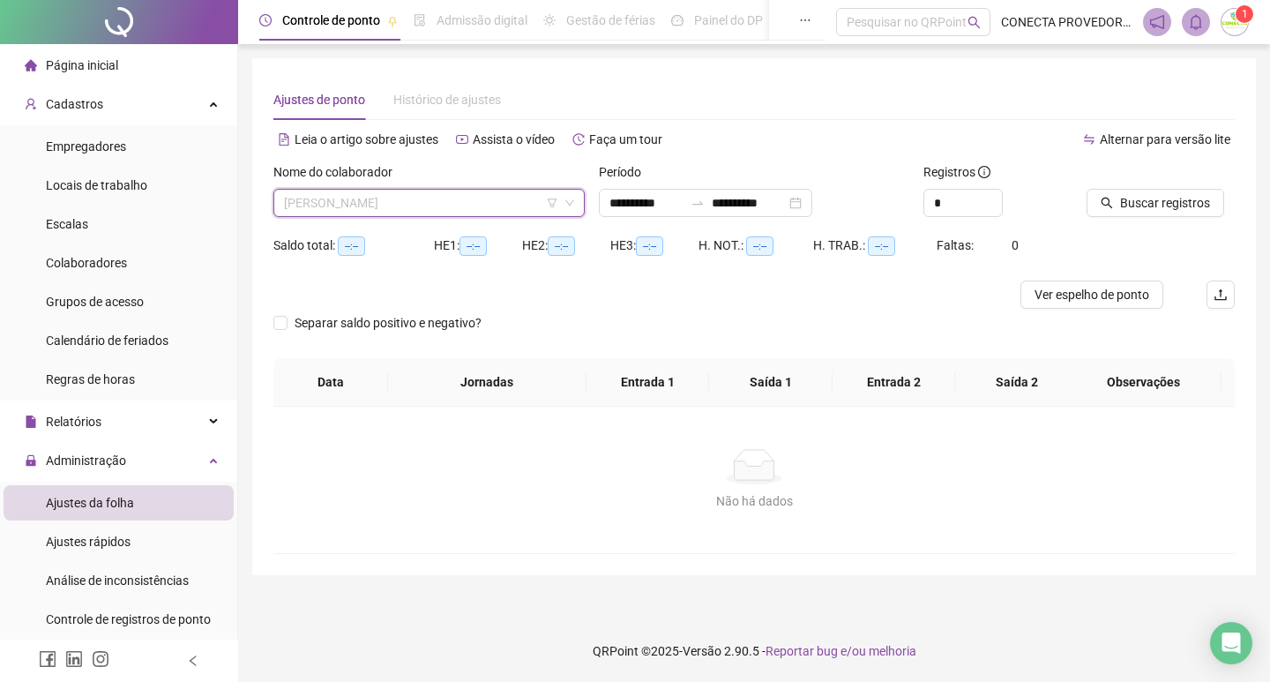
click at [470, 198] on span "[PERSON_NAME]" at bounding box center [429, 203] width 290 height 26
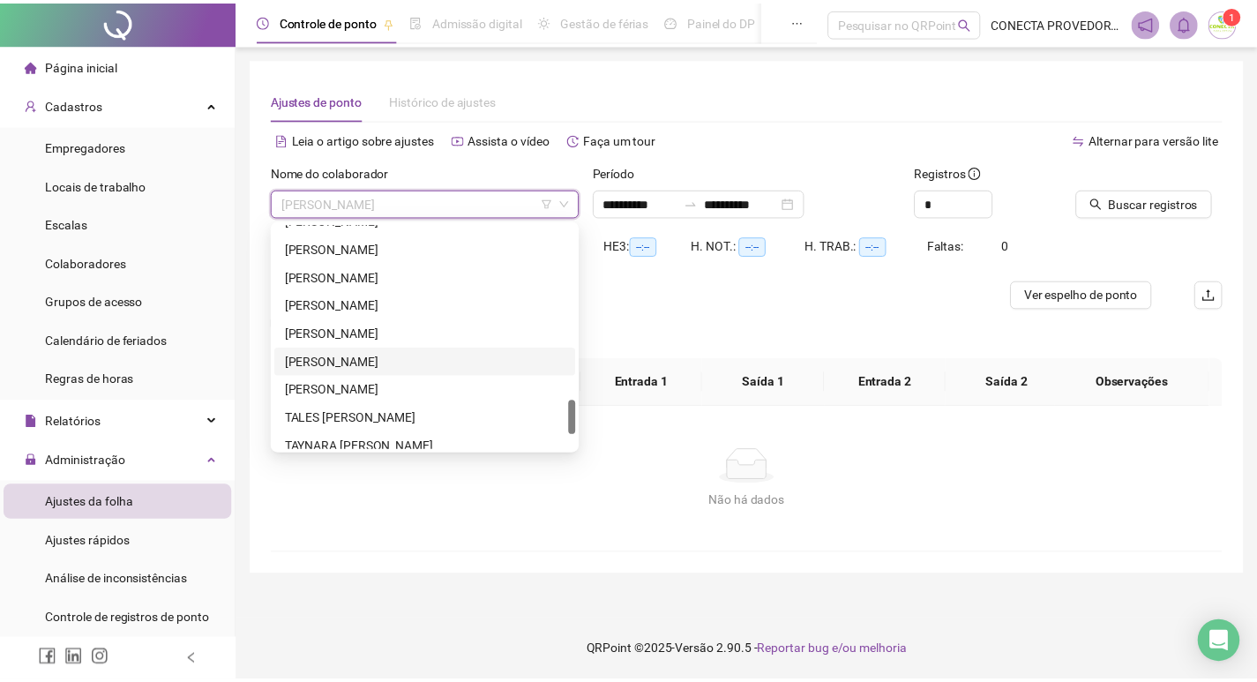
scroll to position [1242, 0]
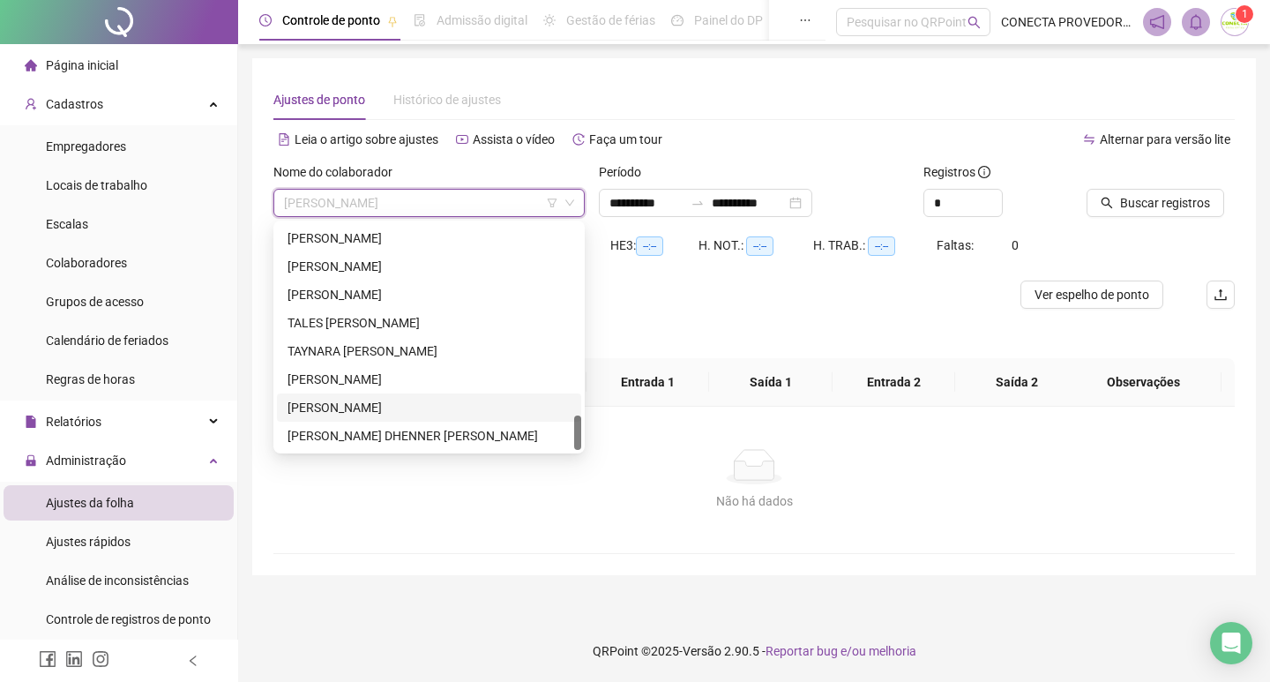
click at [367, 410] on div "[PERSON_NAME]" at bounding box center [429, 407] width 283 height 19
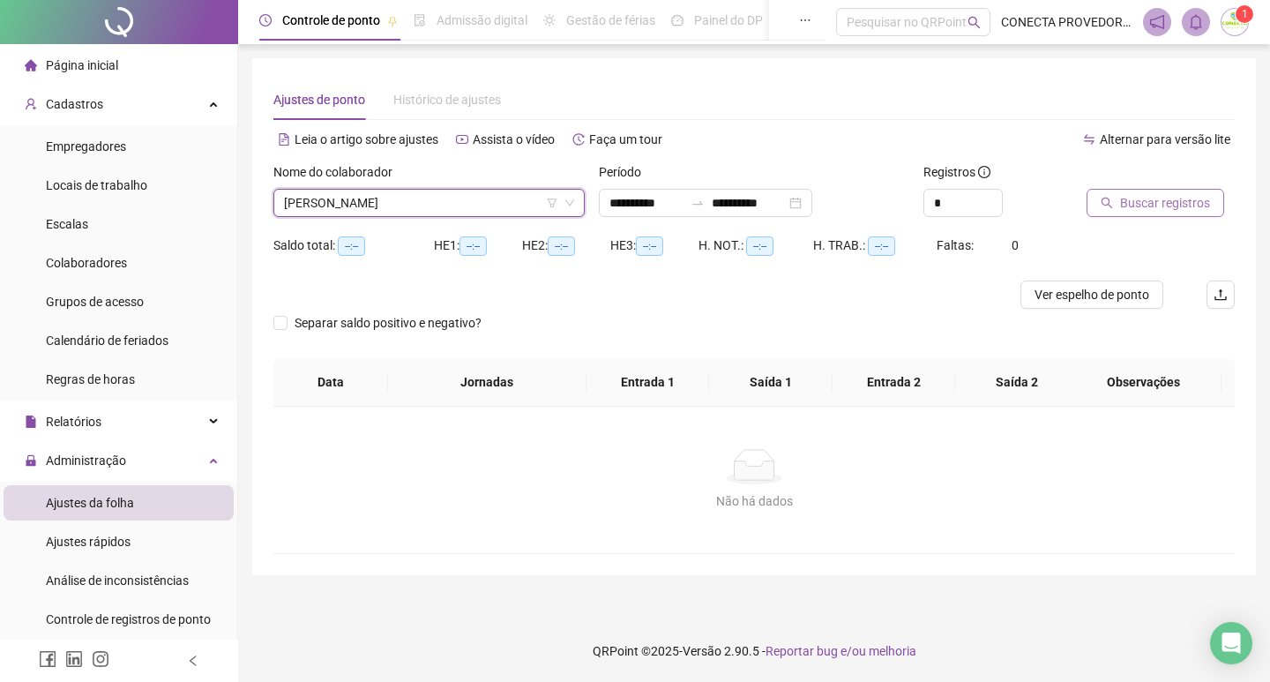
click at [1129, 206] on span "Buscar registros" at bounding box center [1165, 202] width 90 height 19
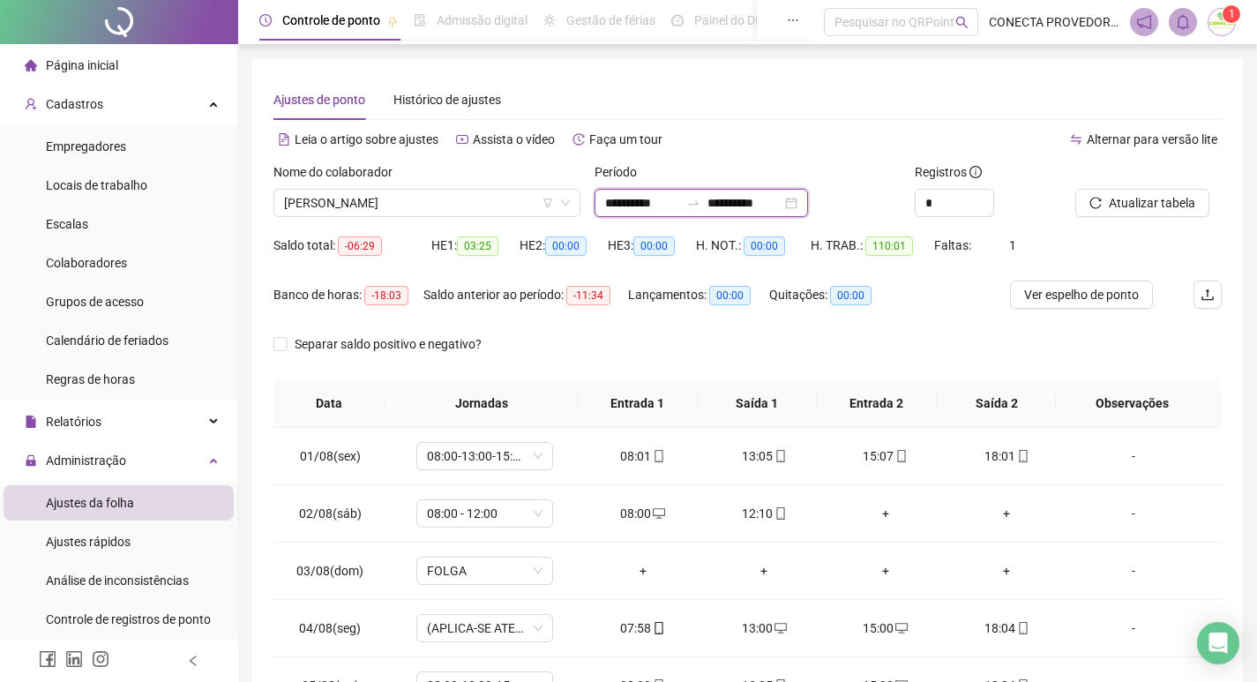
click at [755, 204] on input "**********" at bounding box center [744, 202] width 74 height 19
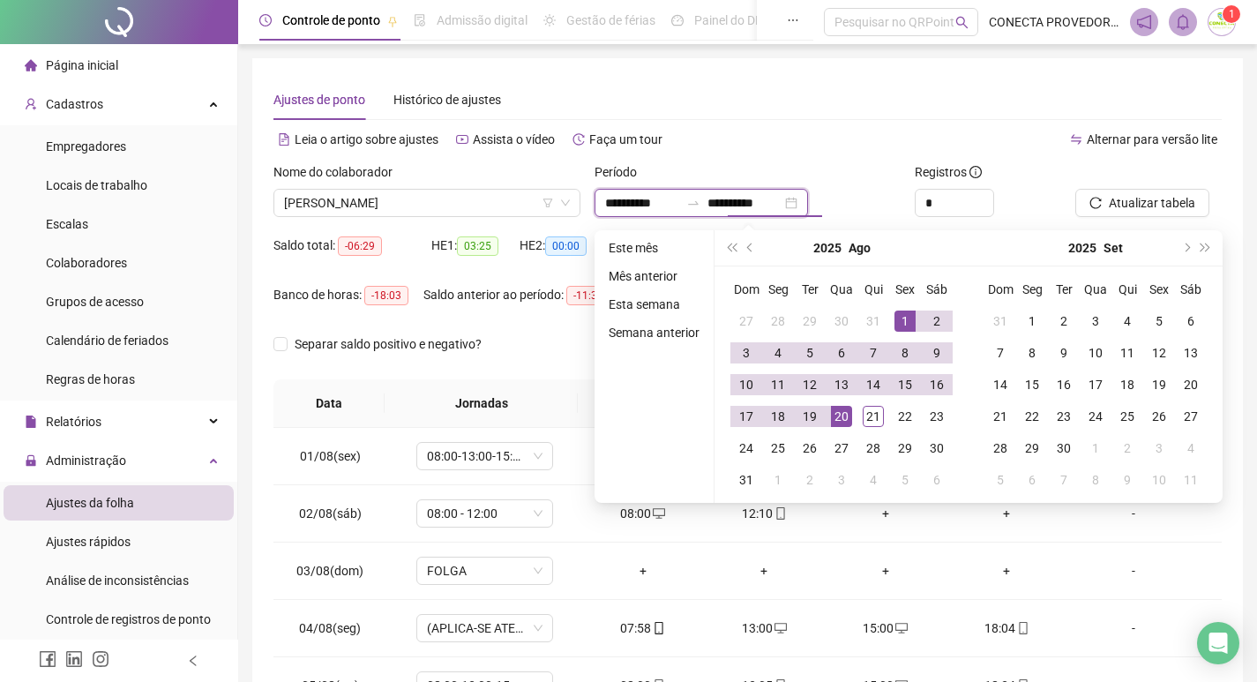
type input "**********"
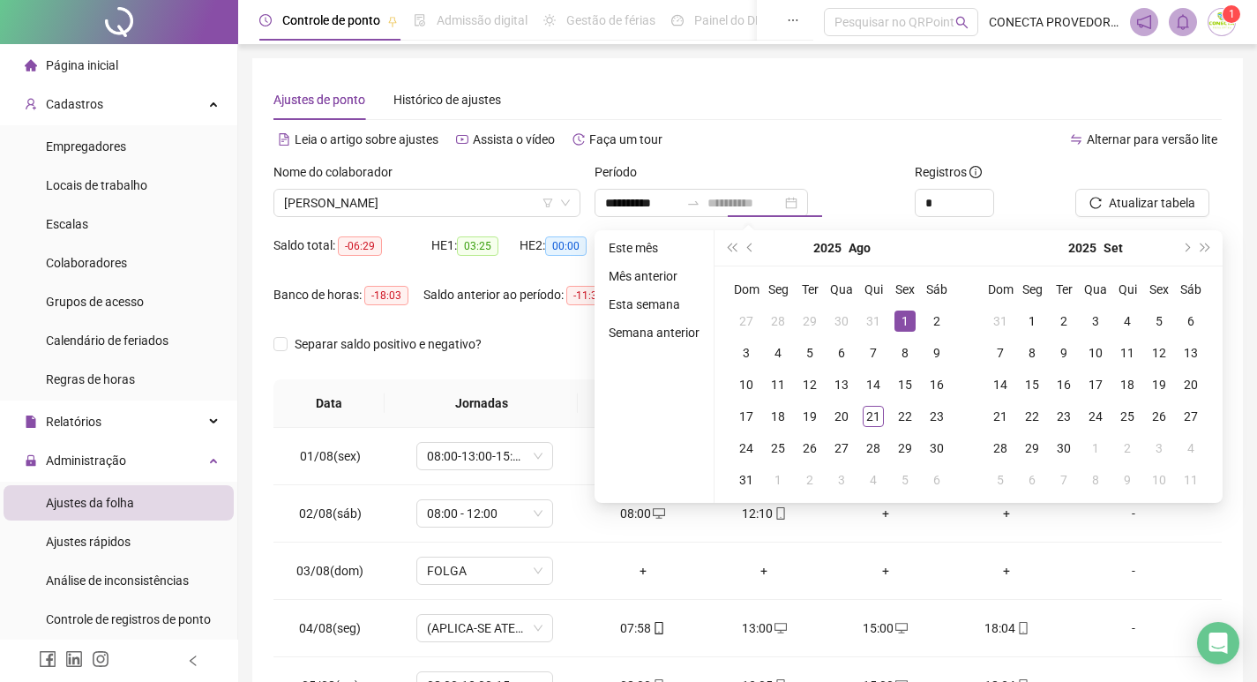
click at [904, 322] on div "1" at bounding box center [904, 321] width 21 height 21
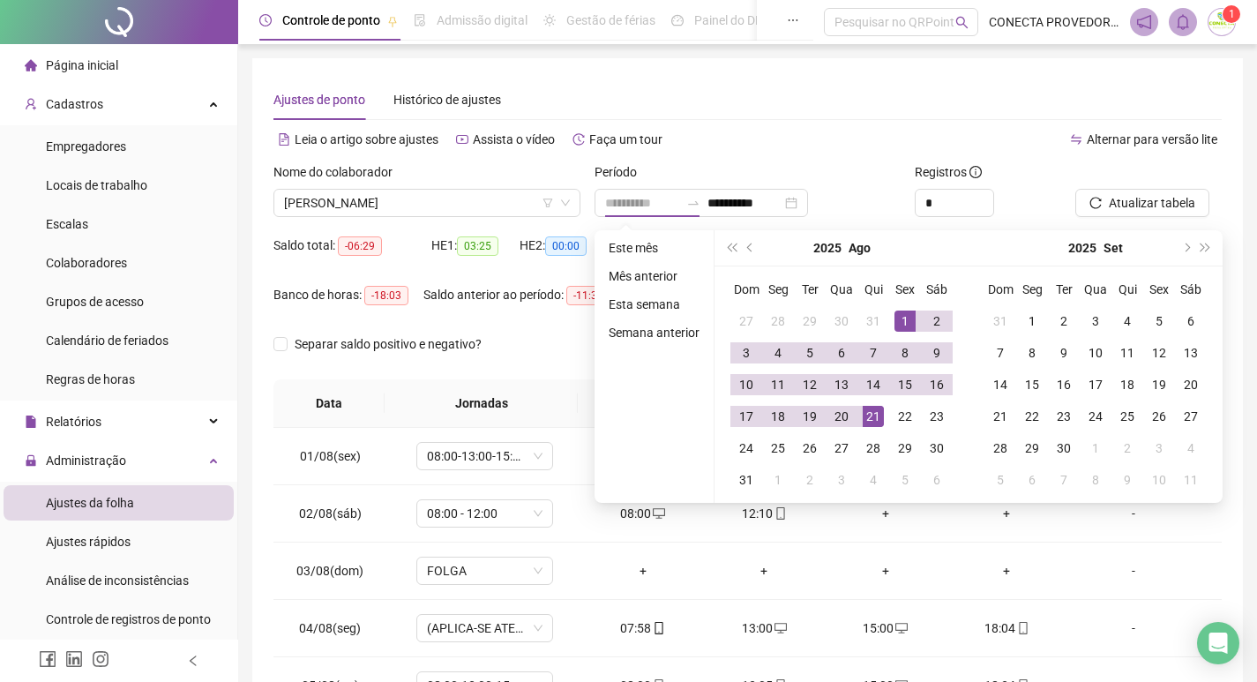
click at [864, 416] on div "21" at bounding box center [873, 416] width 21 height 21
type input "**********"
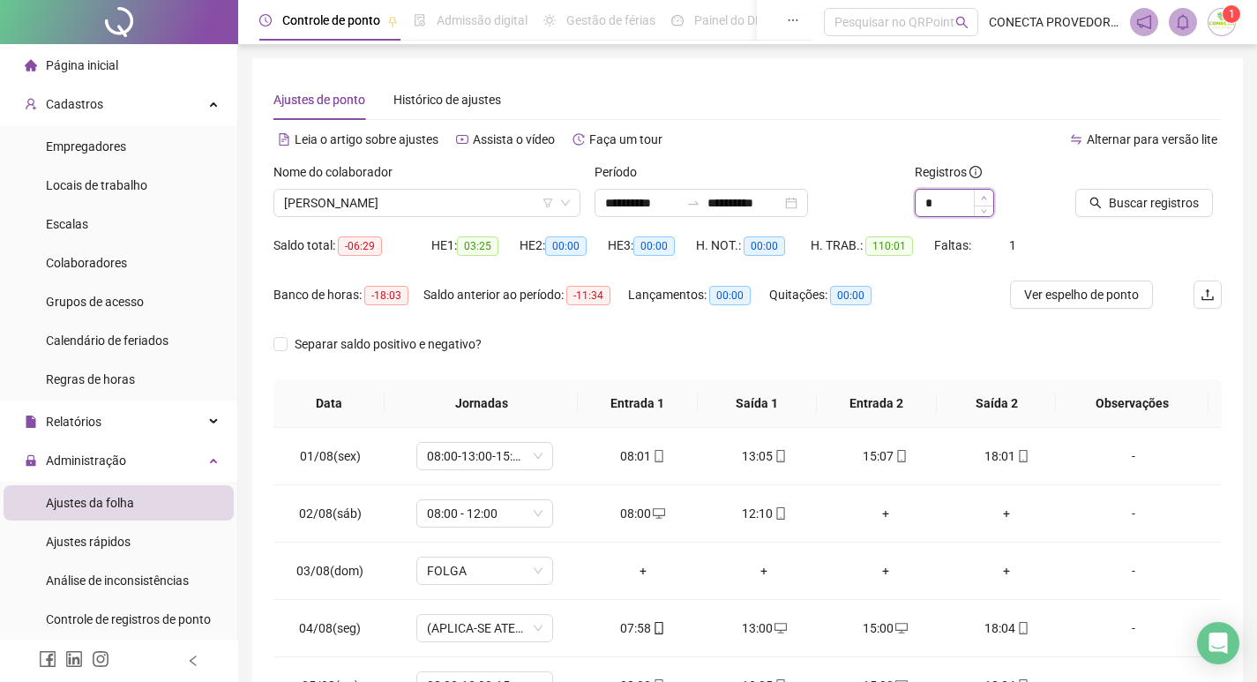
click at [984, 198] on icon "up" at bounding box center [984, 198] width 6 height 6
type input "*"
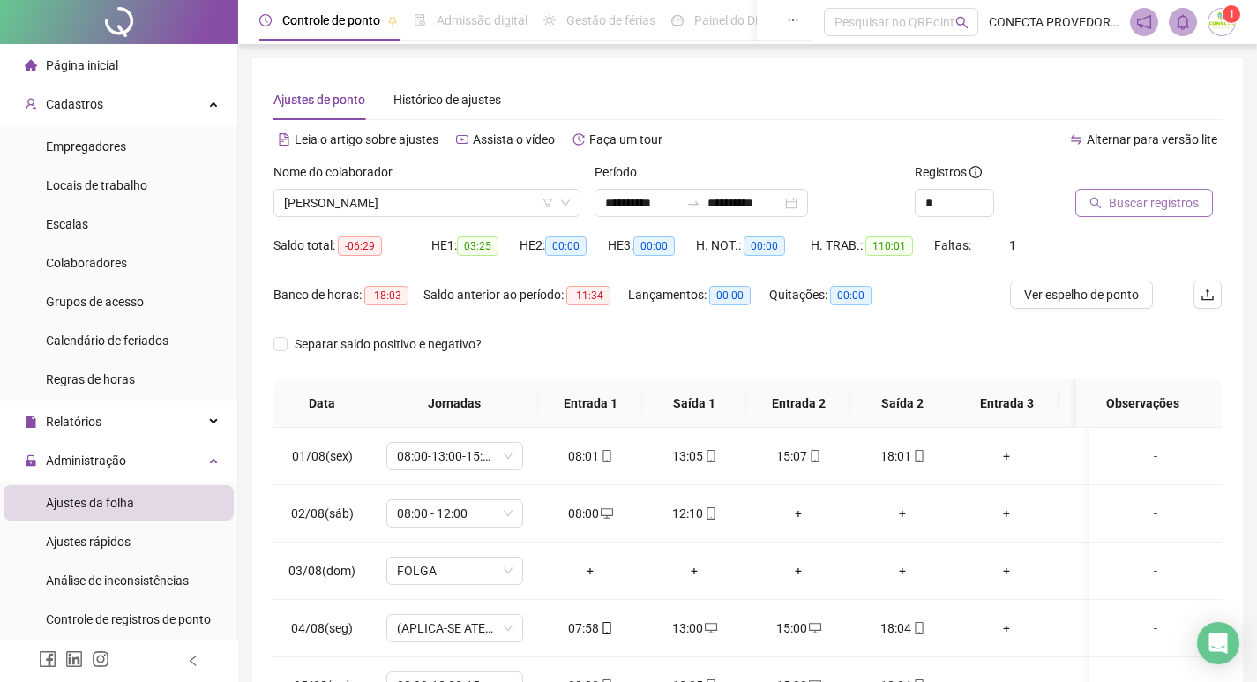
click at [1129, 197] on span "Buscar registros" at bounding box center [1154, 202] width 90 height 19
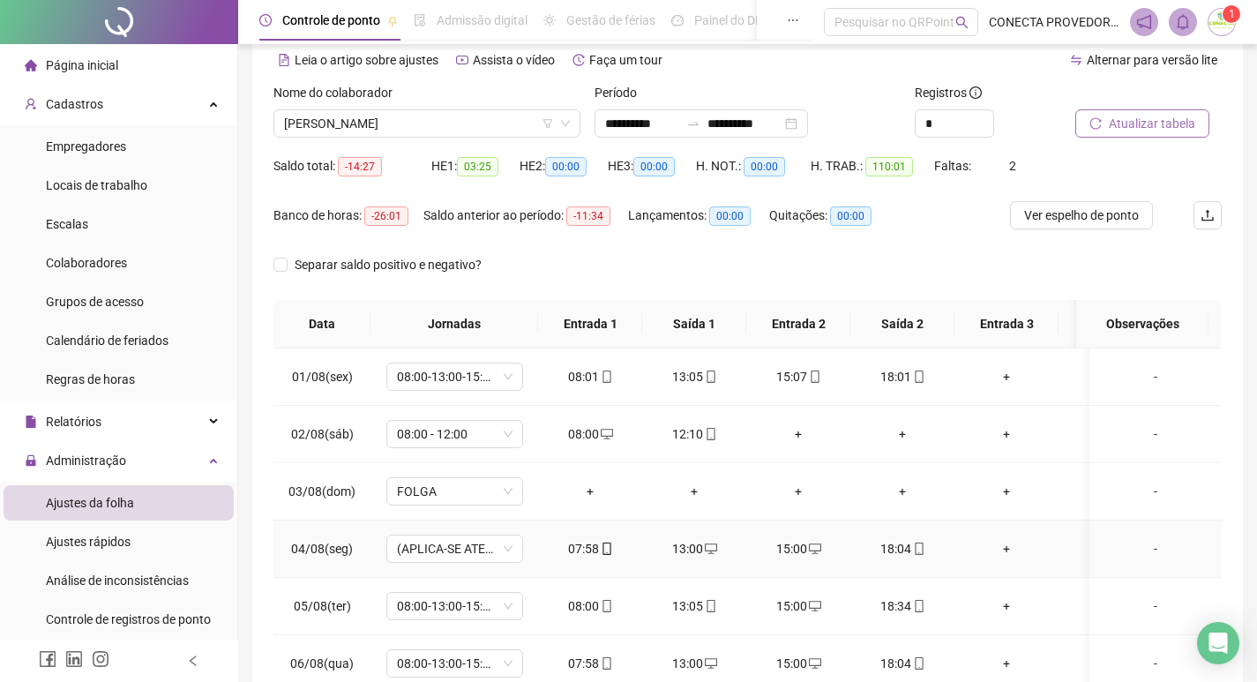
scroll to position [0, 0]
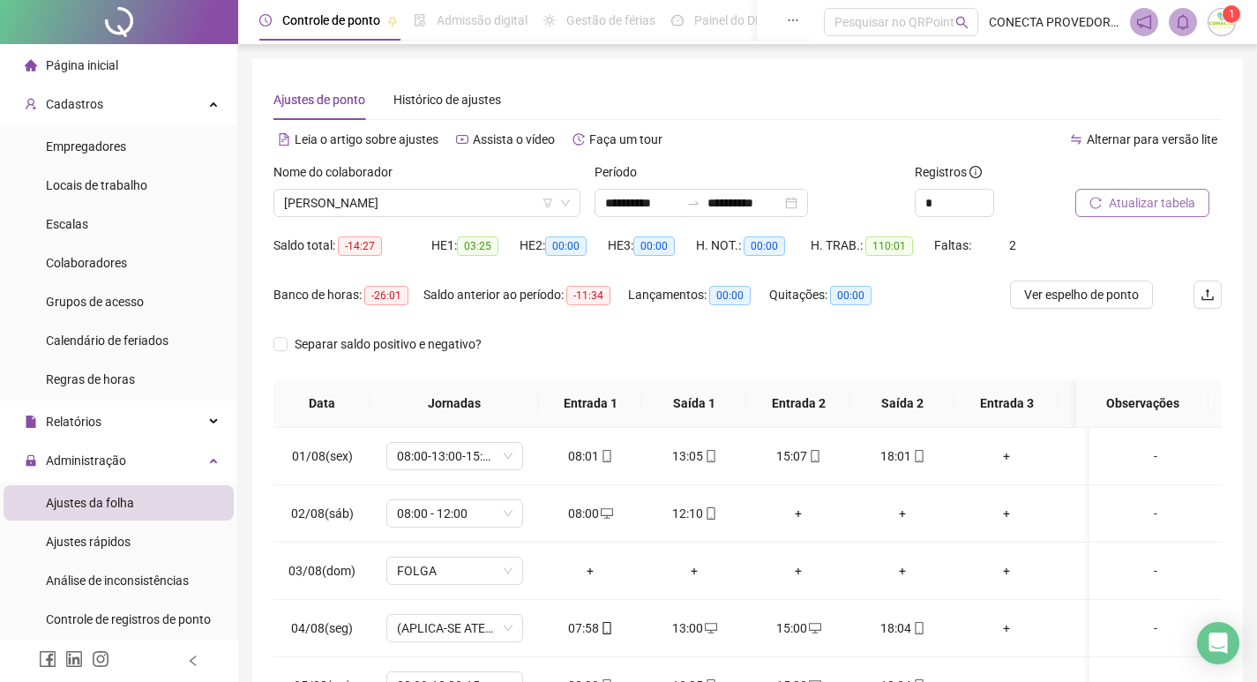
click at [1164, 203] on span "Atualizar tabela" at bounding box center [1152, 202] width 86 height 19
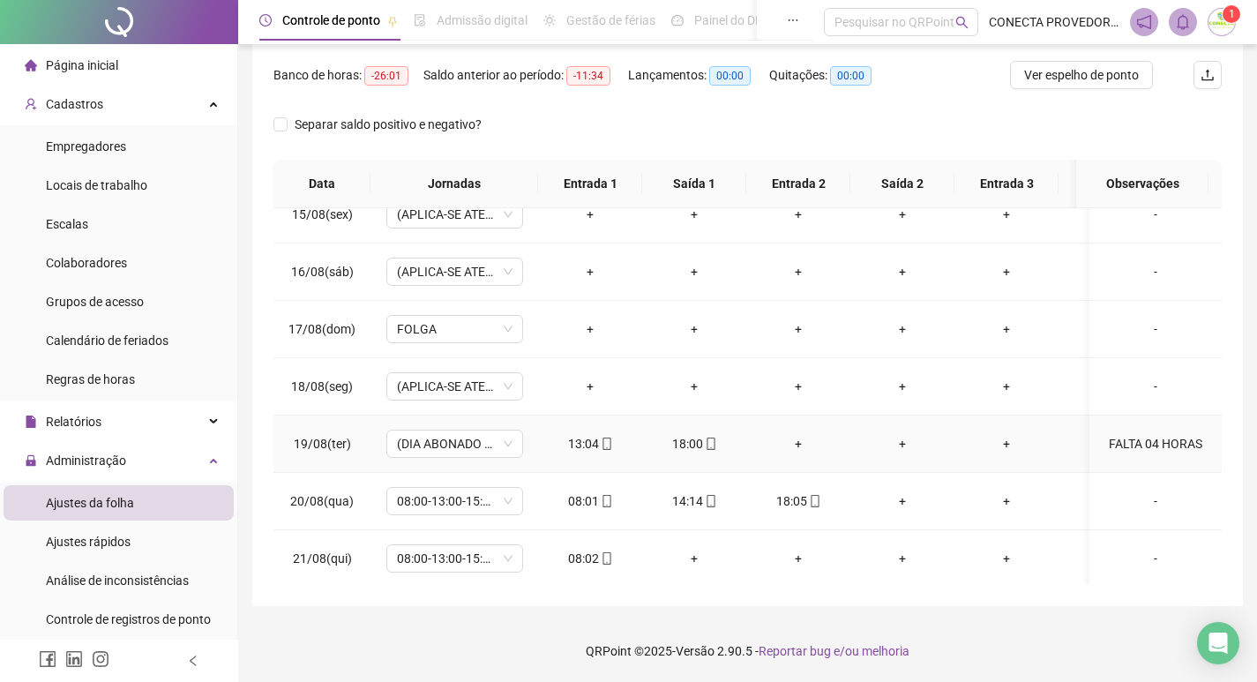
scroll to position [841, 0]
click at [907, 489] on div "+" at bounding box center [902, 498] width 76 height 19
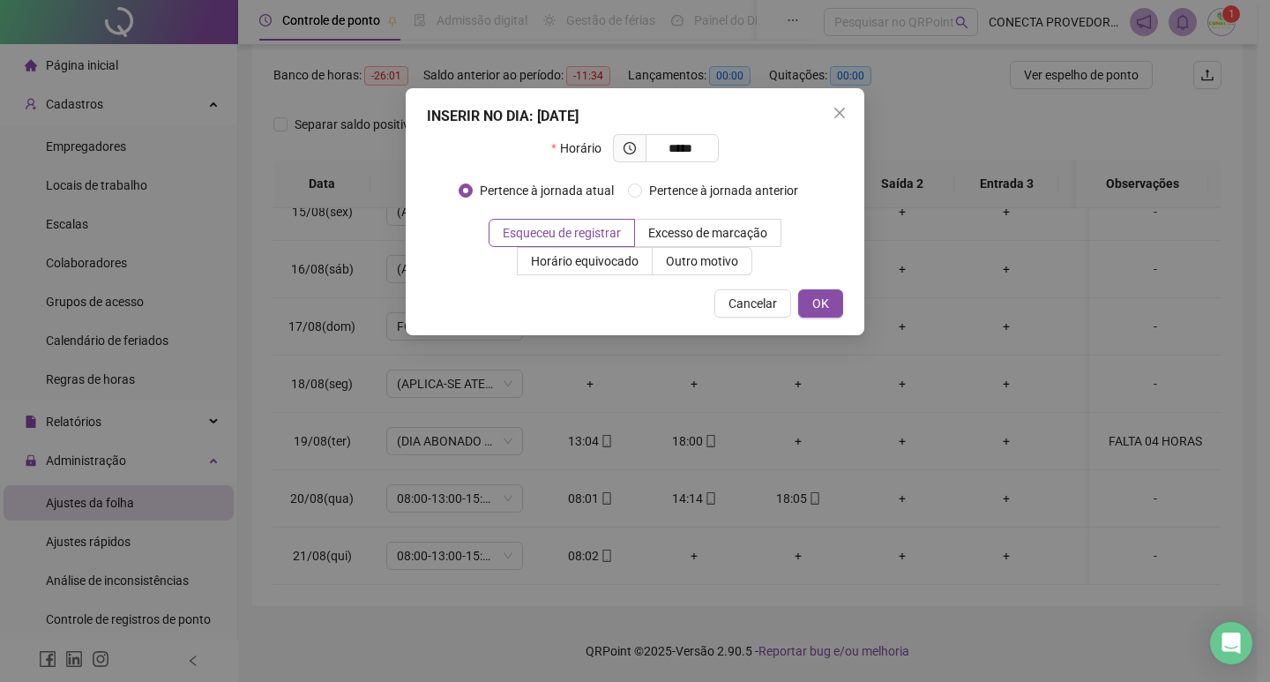
type input "*****"
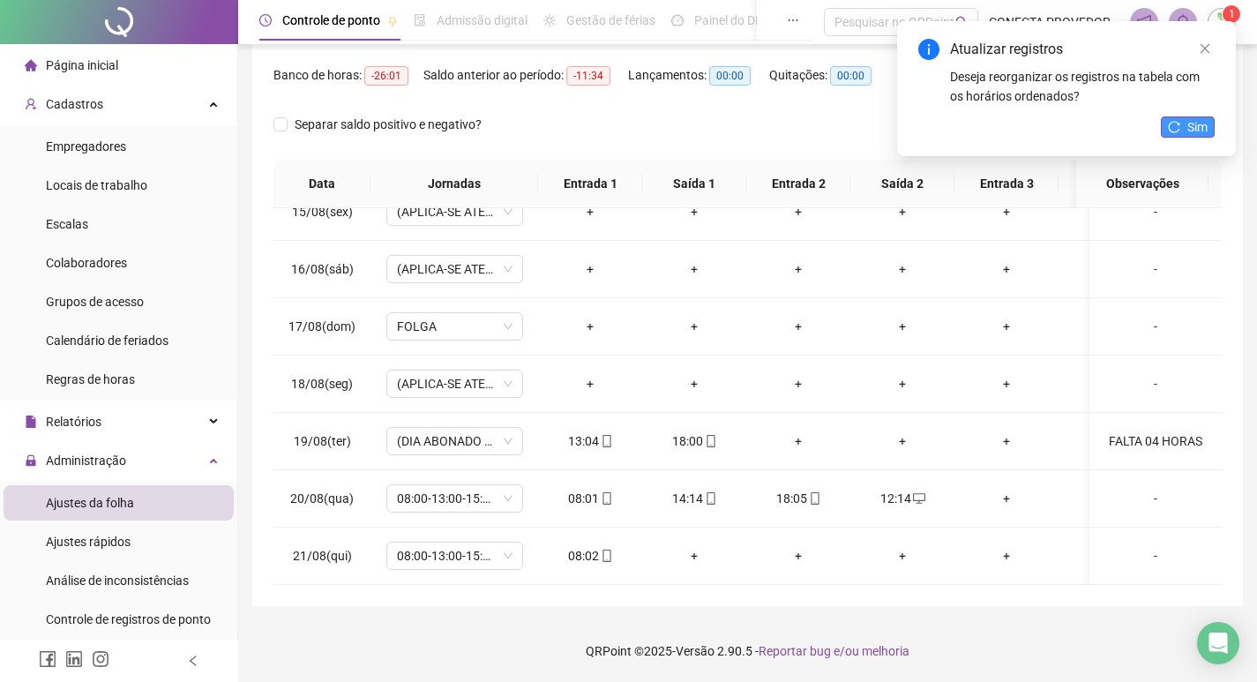
click at [1169, 123] on icon "reload" at bounding box center [1174, 127] width 12 height 12
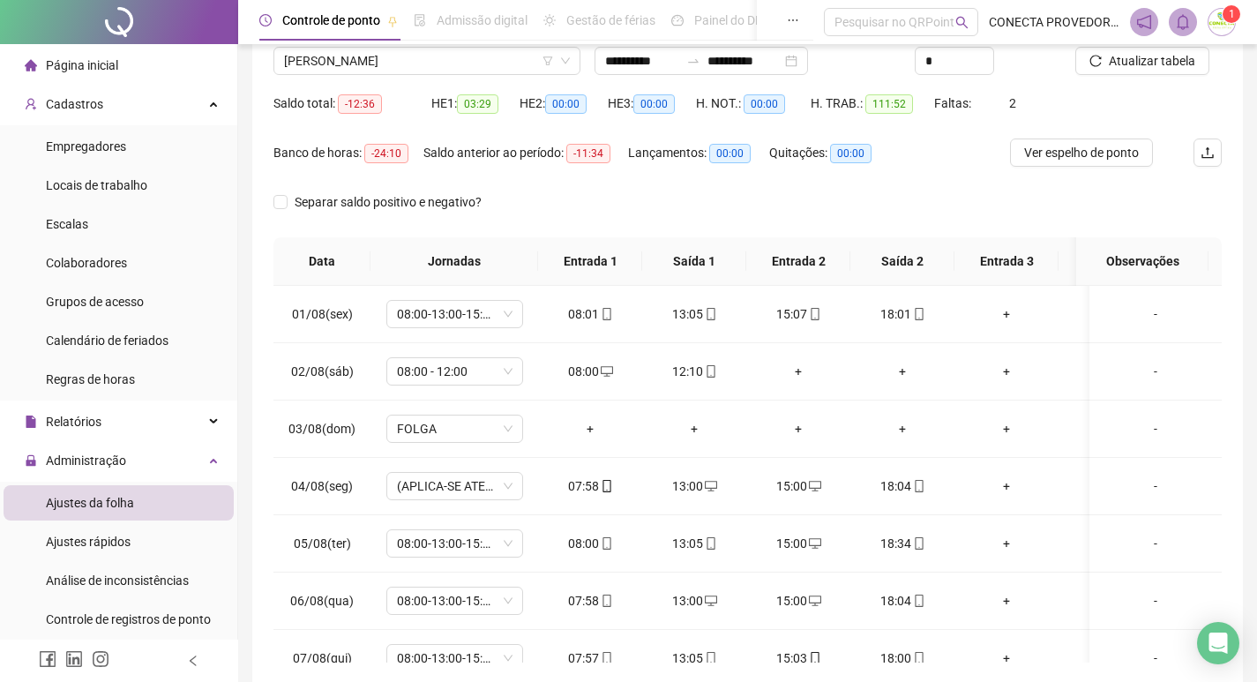
scroll to position [0, 0]
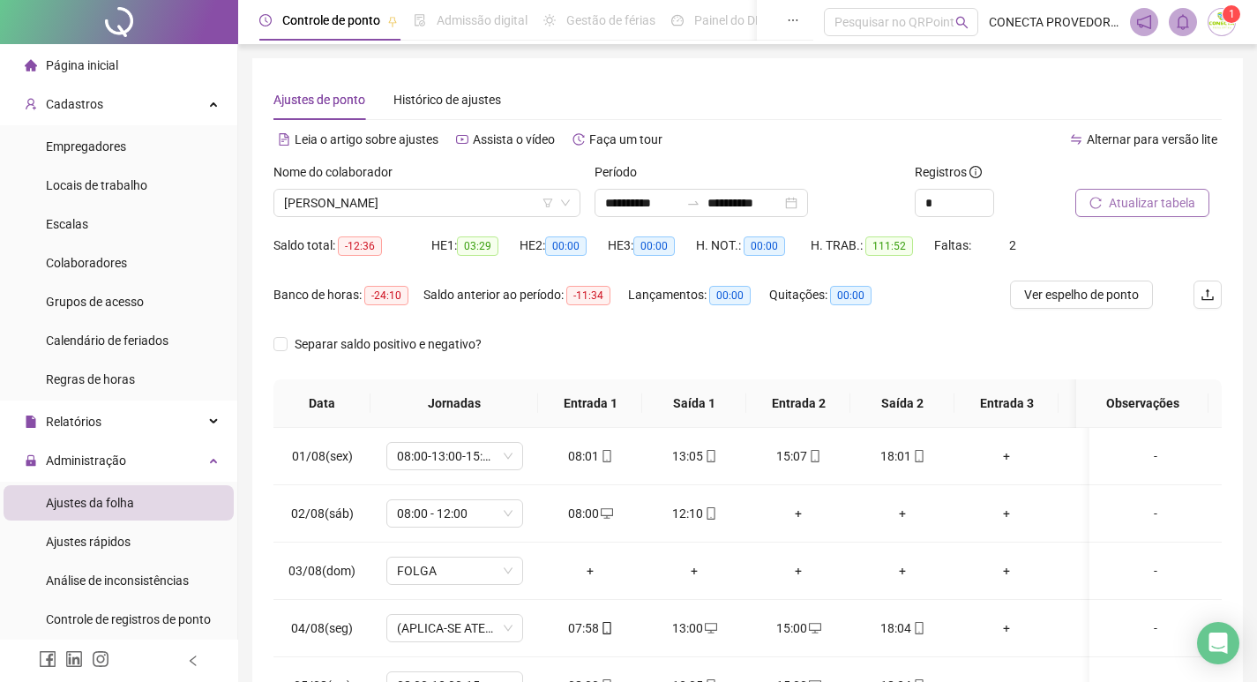
click at [1153, 196] on span "Atualizar tabela" at bounding box center [1152, 202] width 86 height 19
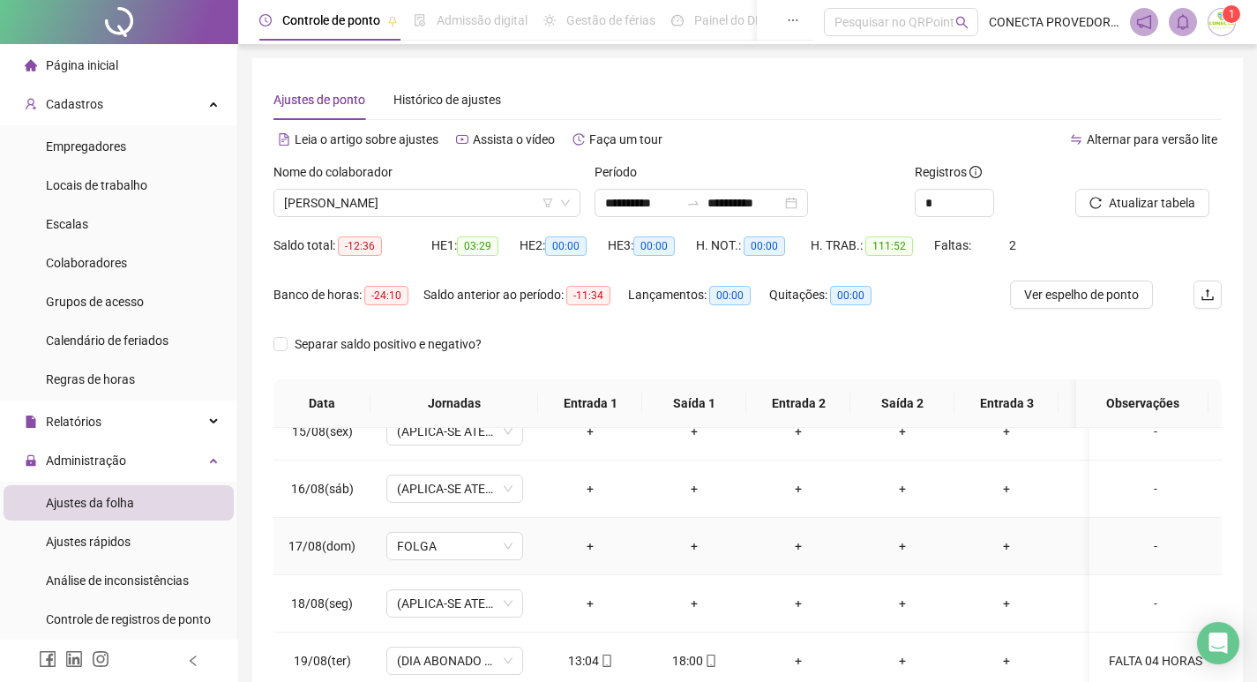
scroll to position [841, 0]
click at [1137, 651] on div "FALTA 04 HORAS" at bounding box center [1156, 660] width 104 height 19
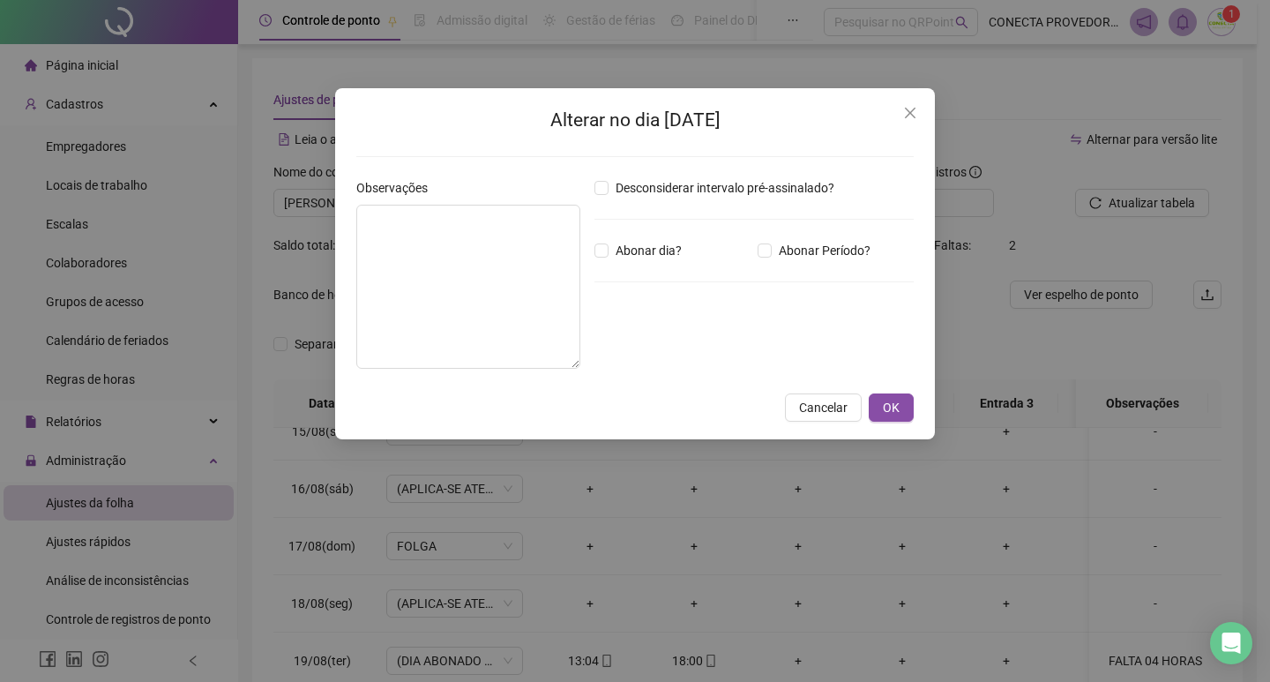
type textarea "**********"
type input "*****"
click at [891, 401] on span "OK" at bounding box center [891, 407] width 17 height 19
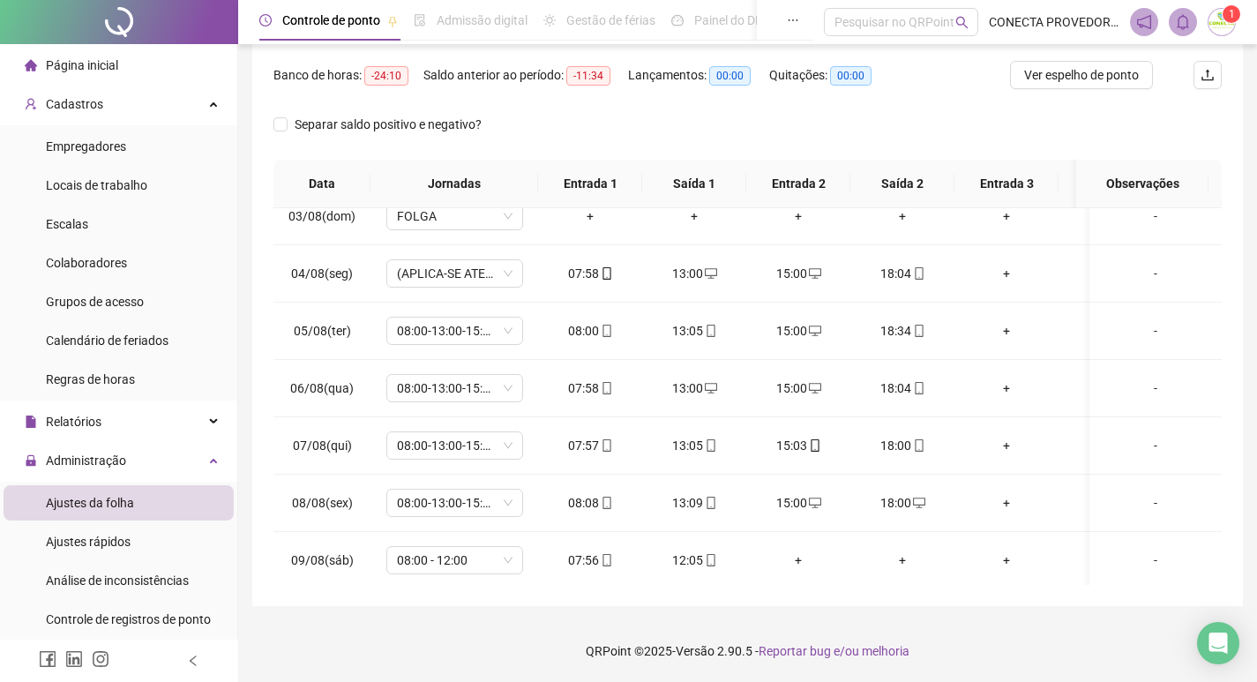
scroll to position [0, 0]
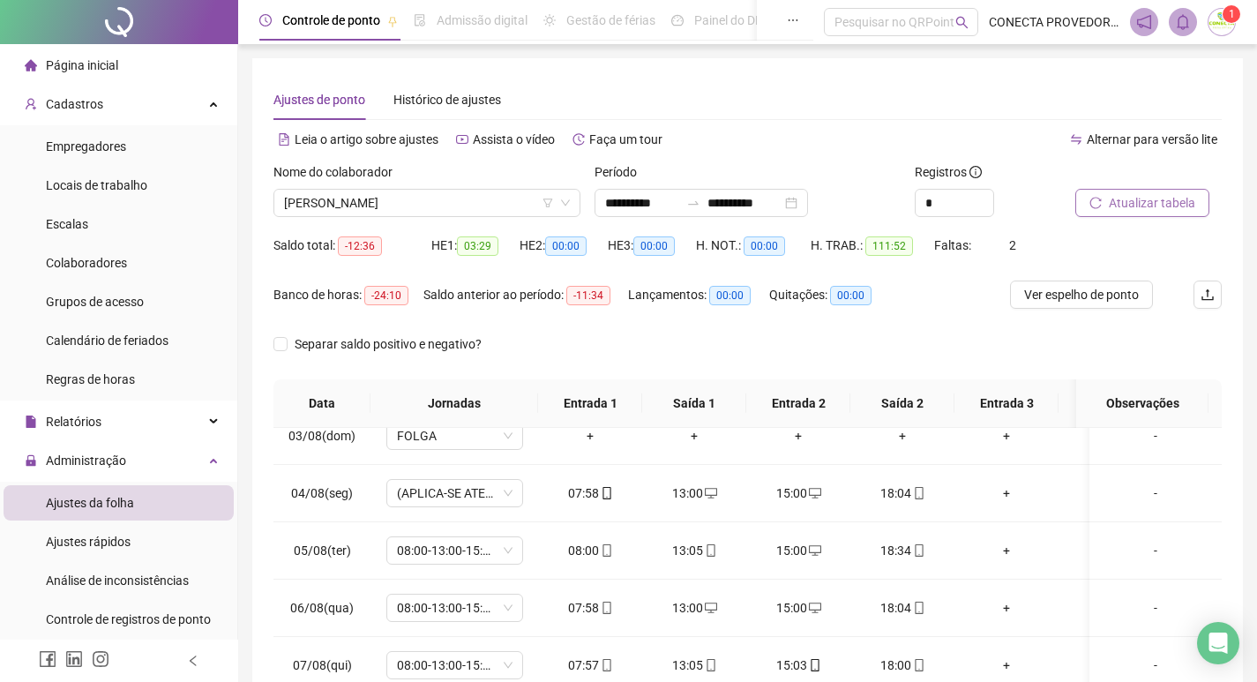
click at [1142, 201] on span "Atualizar tabela" at bounding box center [1152, 202] width 86 height 19
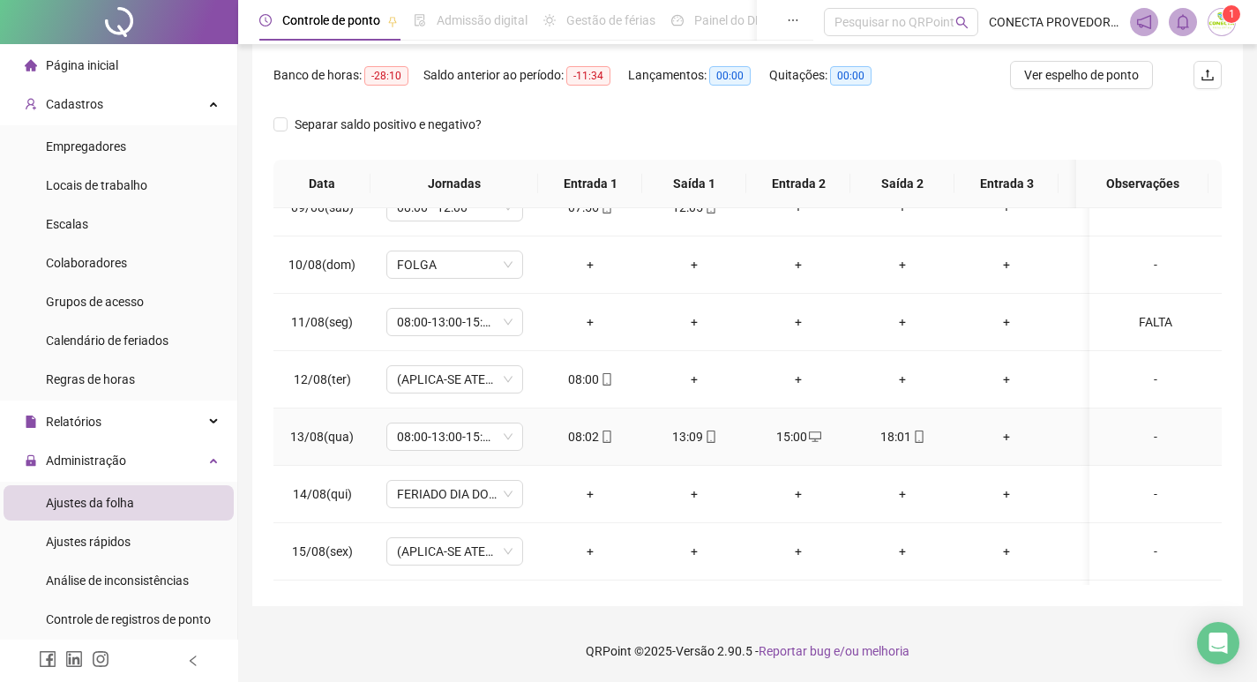
scroll to position [841, 0]
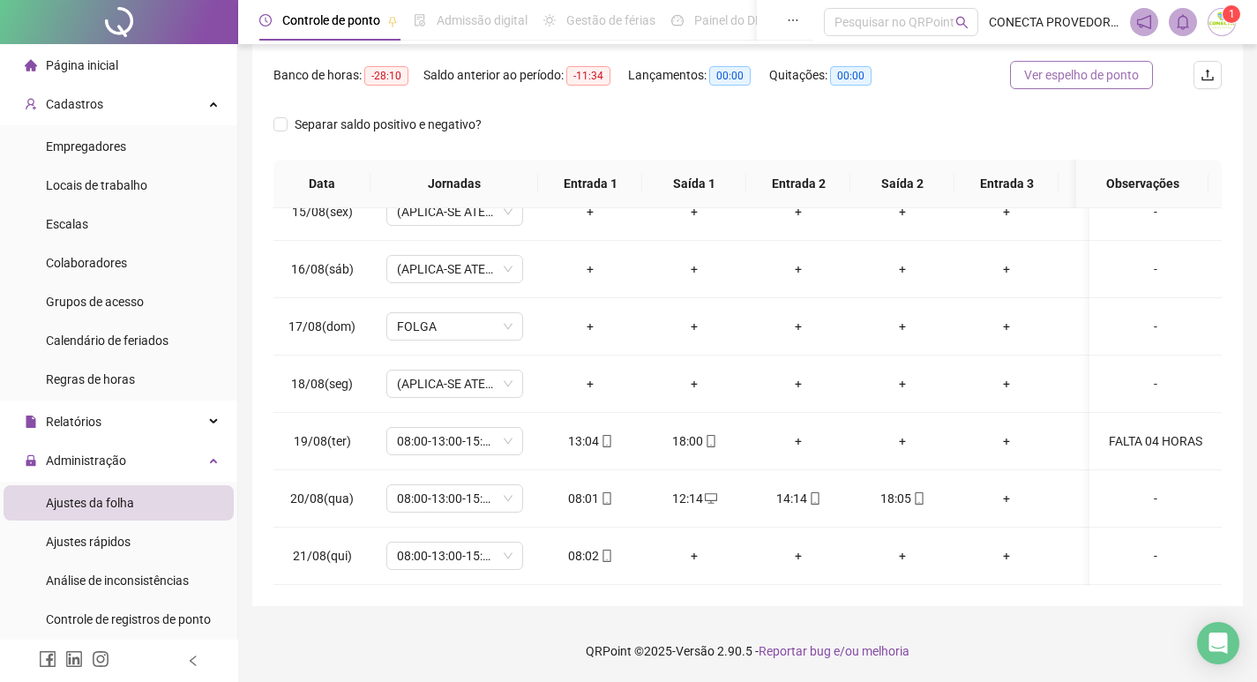
drag, startPoint x: 1121, startPoint y: 74, endPoint x: 1134, endPoint y: 75, distance: 12.4
click at [1120, 74] on span "Ver espelho de ponto" at bounding box center [1081, 74] width 115 height 19
click at [1154, 431] on div "FALTA 04 HORAS" at bounding box center [1156, 440] width 104 height 19
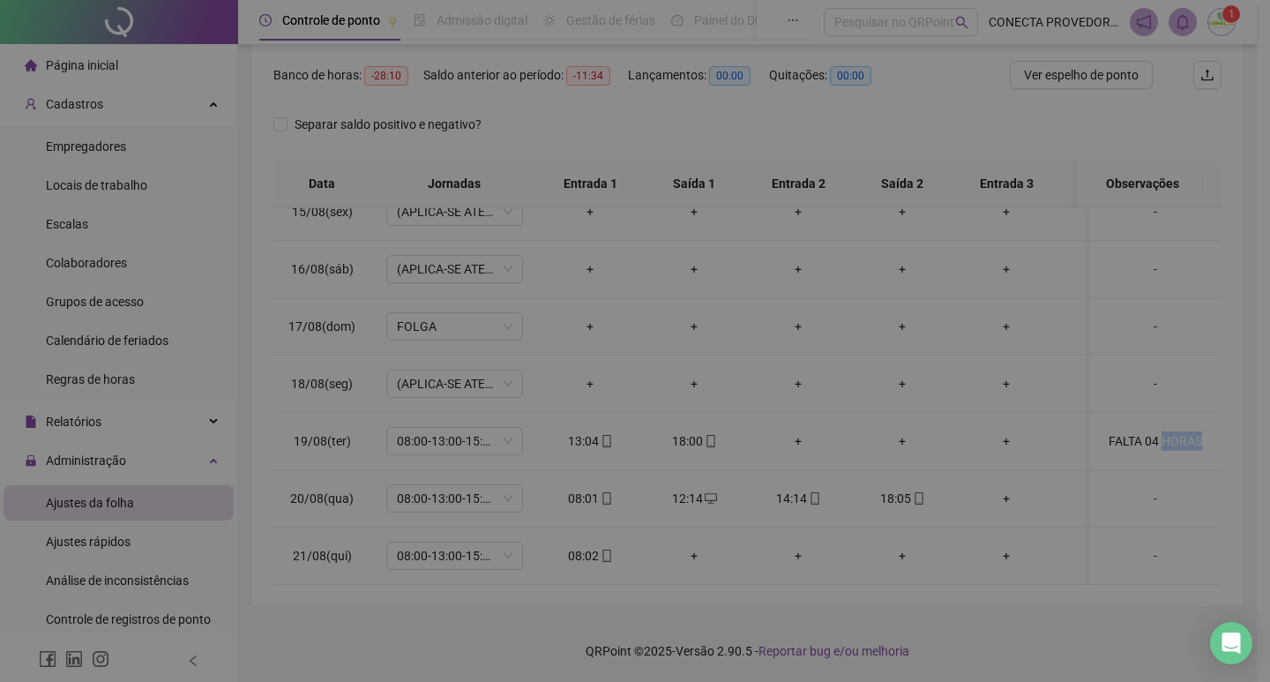
click at [1154, 419] on body "**********" at bounding box center [628, 121] width 1257 height 682
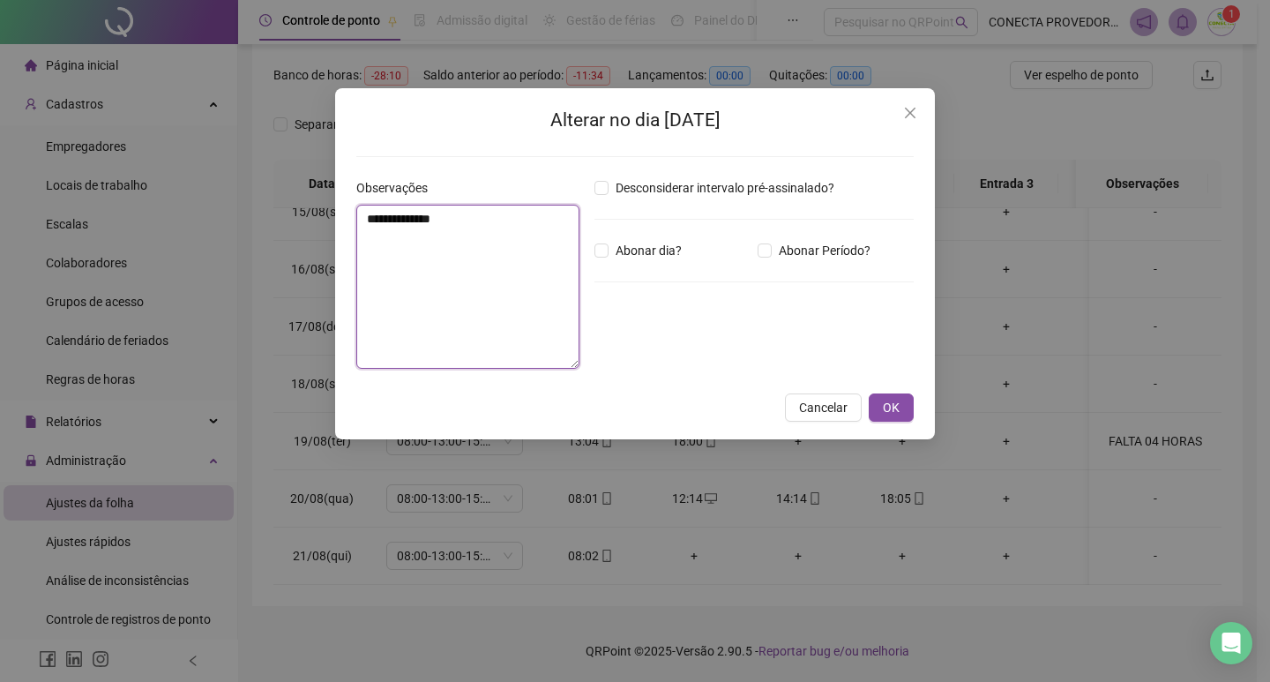
drag, startPoint x: 402, startPoint y: 221, endPoint x: 413, endPoint y: 220, distance: 10.6
click at [413, 220] on textarea "**********" at bounding box center [467, 287] width 223 height 164
type textarea "**********"
click at [877, 404] on button "OK" at bounding box center [891, 407] width 45 height 28
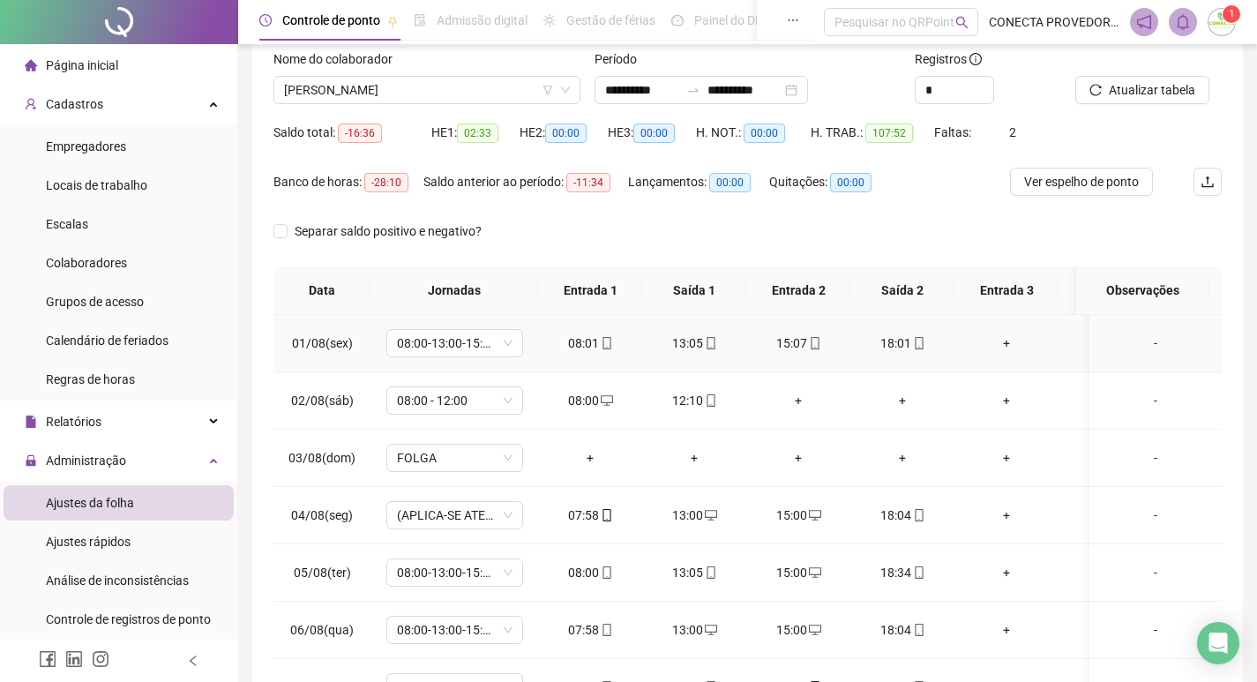
scroll to position [0, 0]
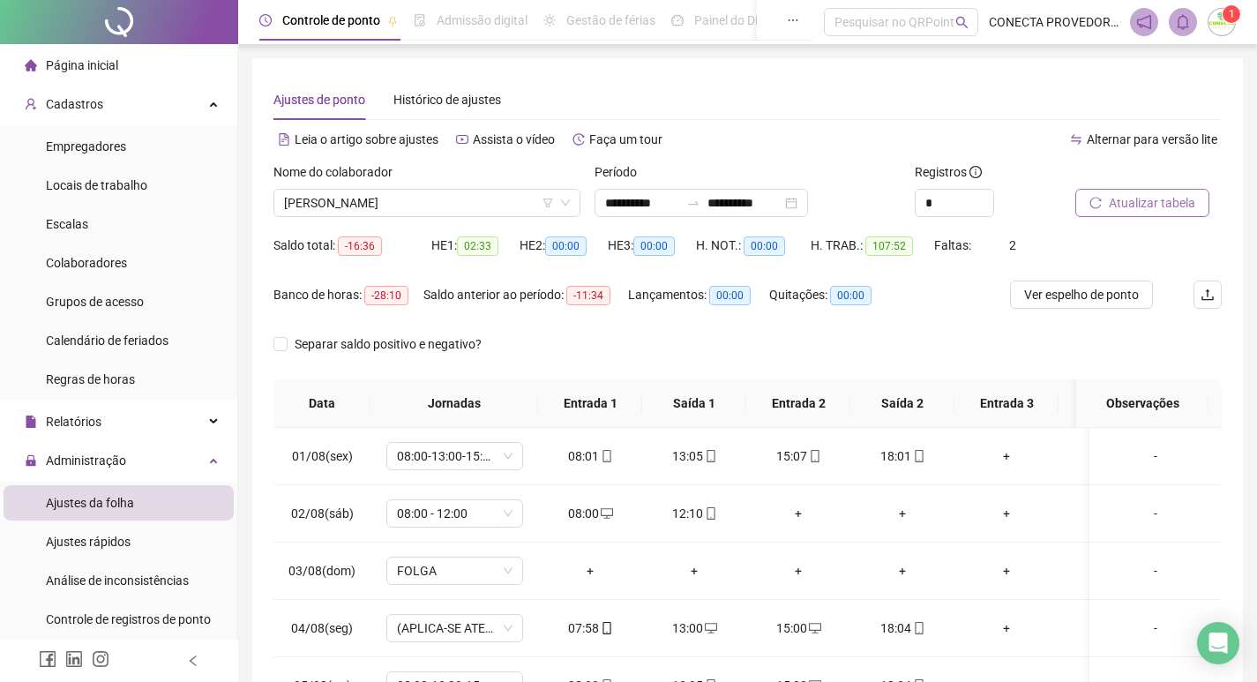
click at [1136, 199] on span "Atualizar tabela" at bounding box center [1152, 202] width 86 height 19
click at [415, 196] on span "[PERSON_NAME]" at bounding box center [427, 203] width 286 height 26
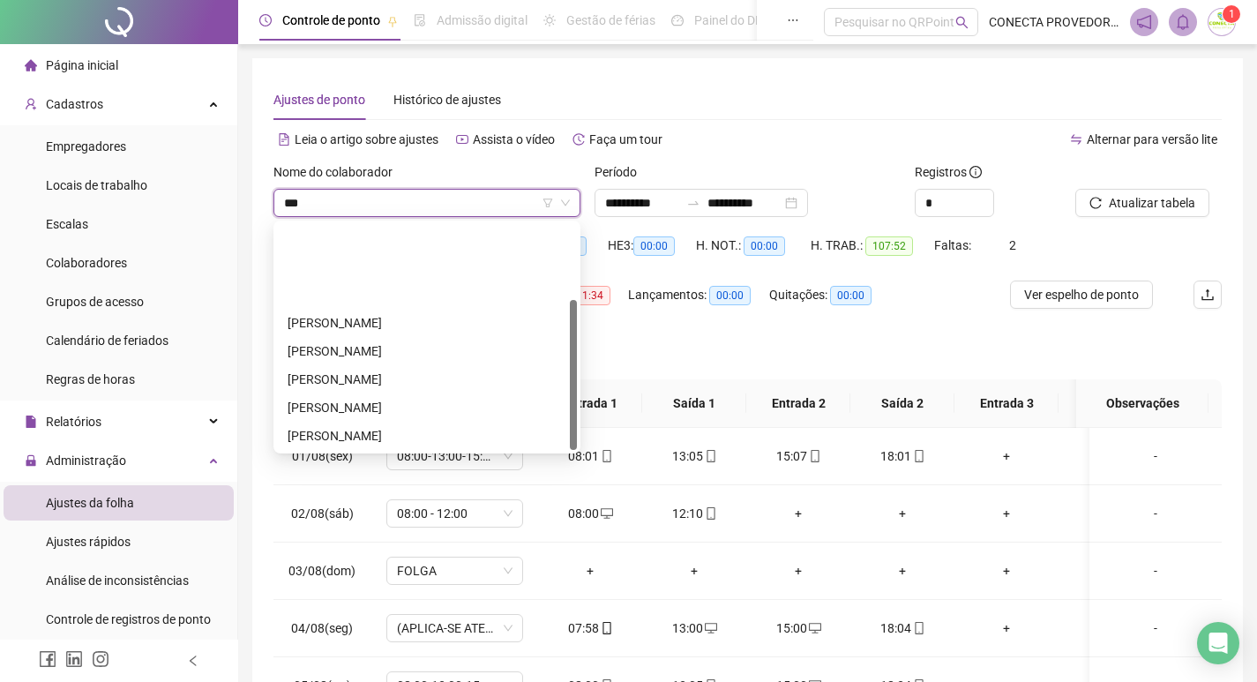
type input "****"
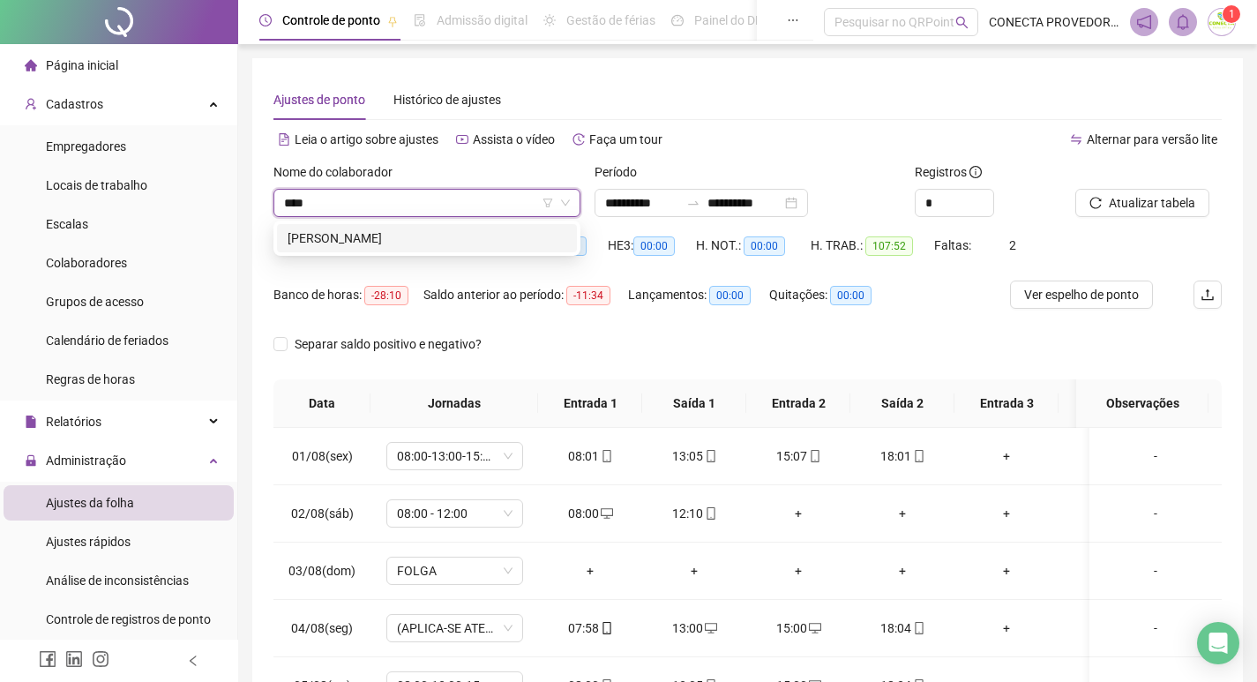
click at [394, 241] on div "[PERSON_NAME]" at bounding box center [427, 237] width 279 height 19
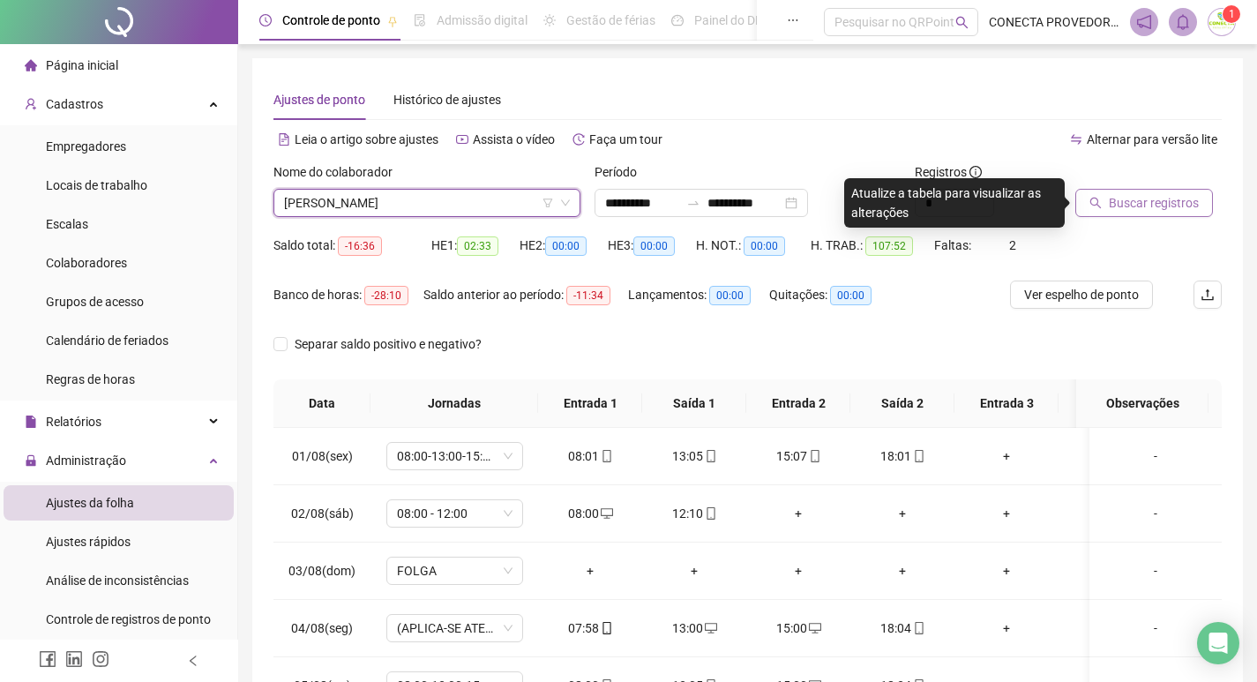
click at [1130, 196] on span "Buscar registros" at bounding box center [1154, 202] width 90 height 19
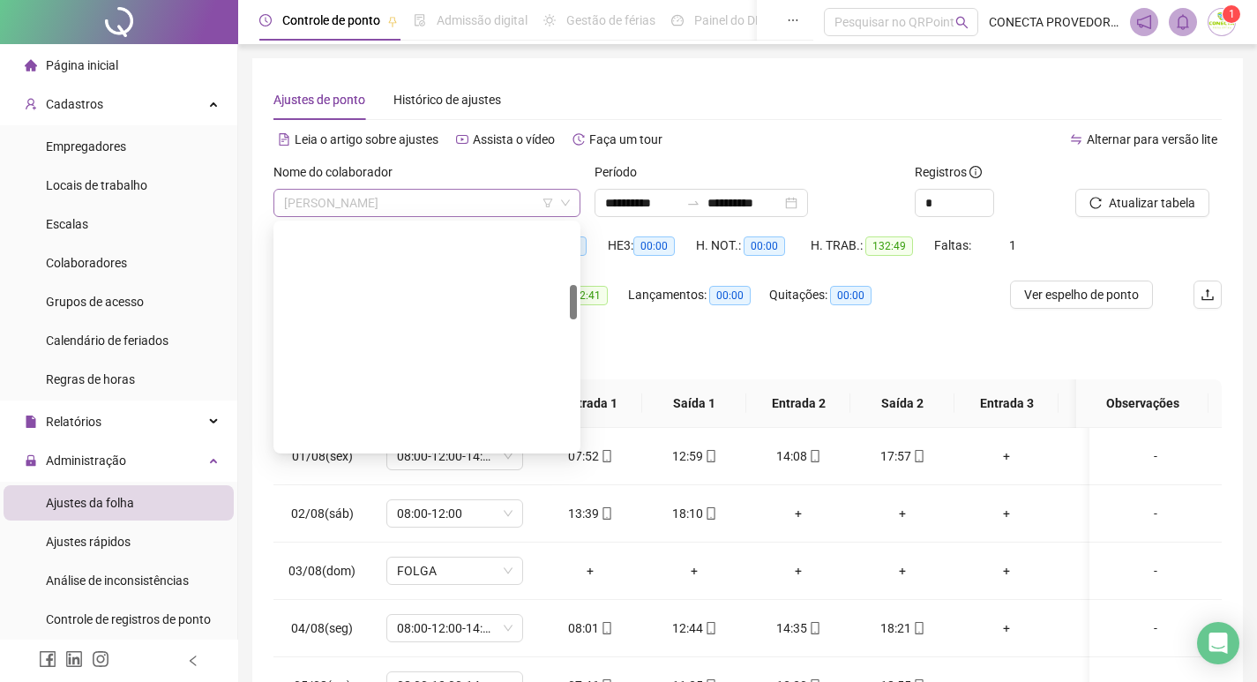
click at [498, 193] on span "[PERSON_NAME]" at bounding box center [427, 203] width 286 height 26
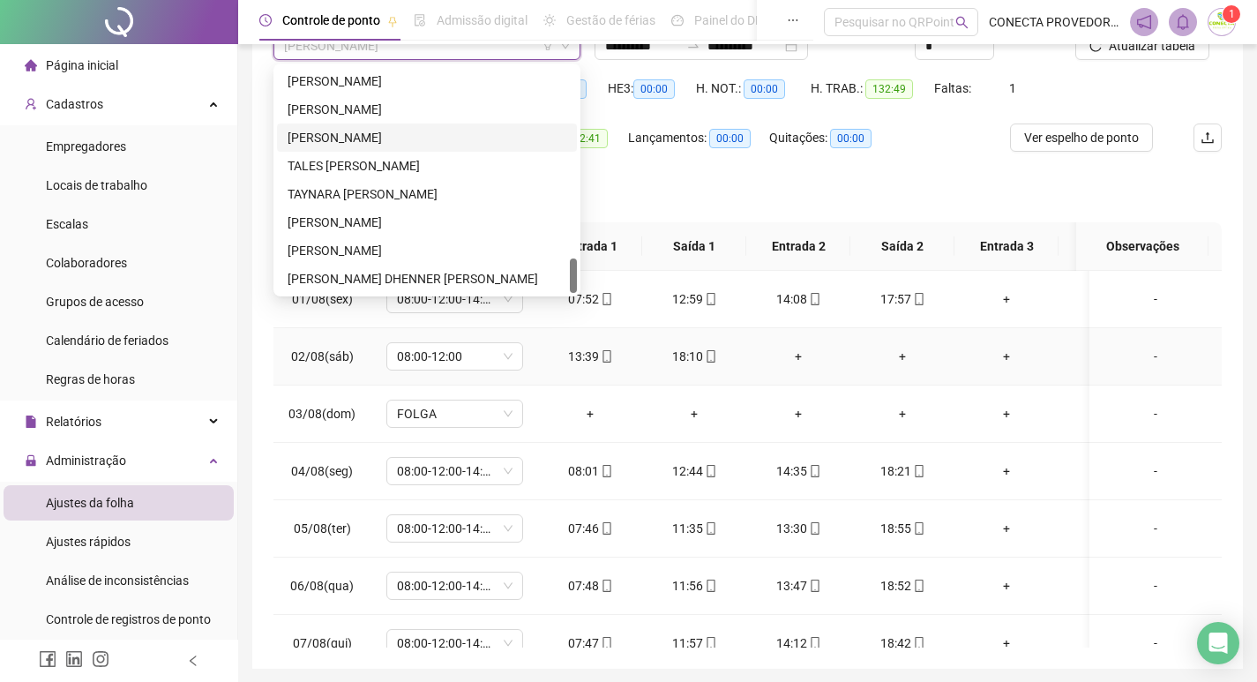
scroll to position [220, 0]
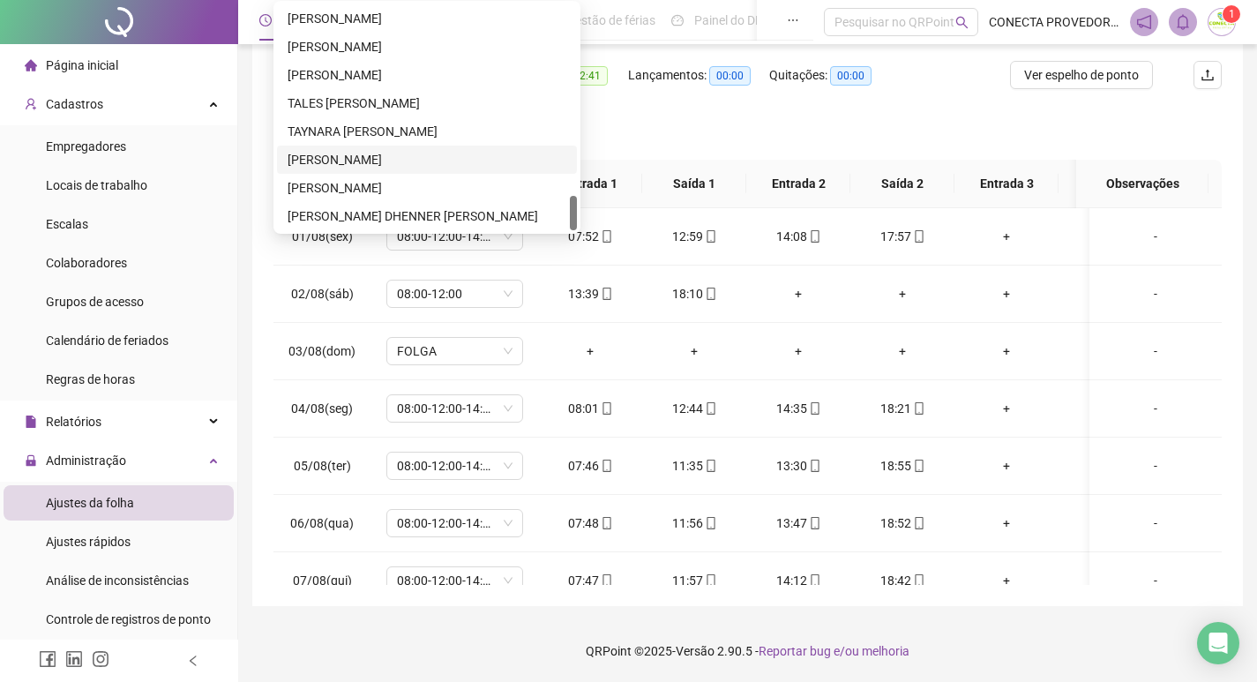
click at [351, 162] on div "[PERSON_NAME]" at bounding box center [427, 159] width 279 height 19
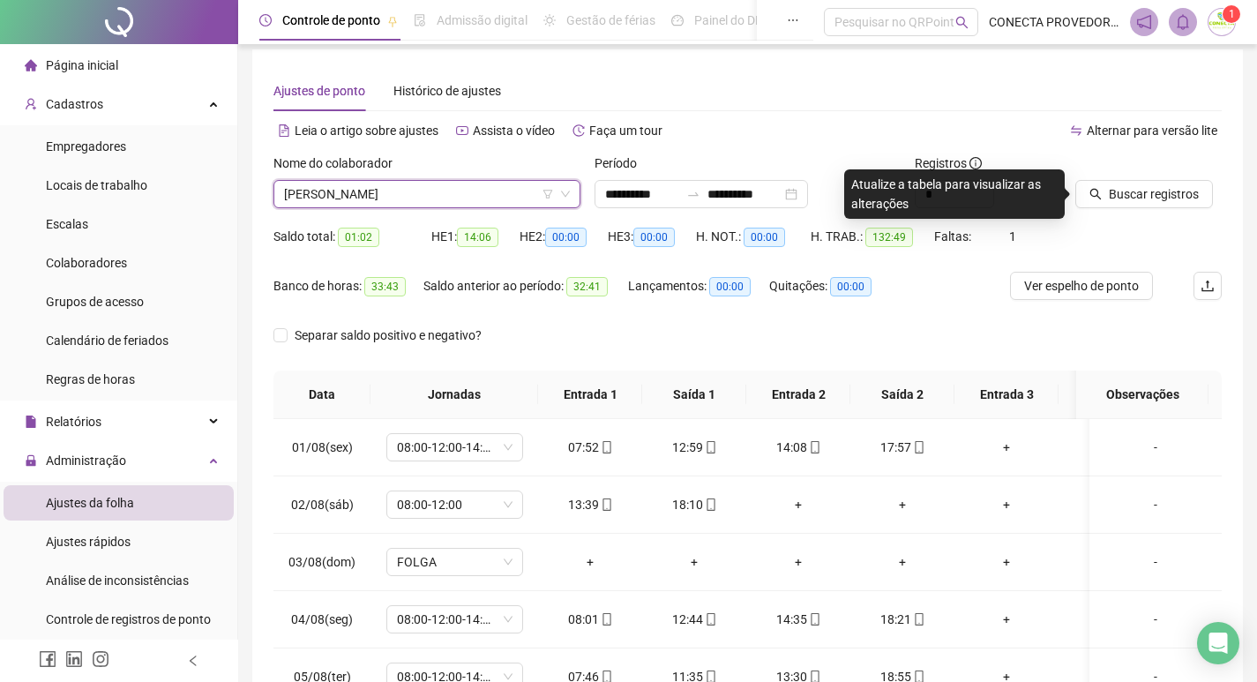
scroll to position [0, 0]
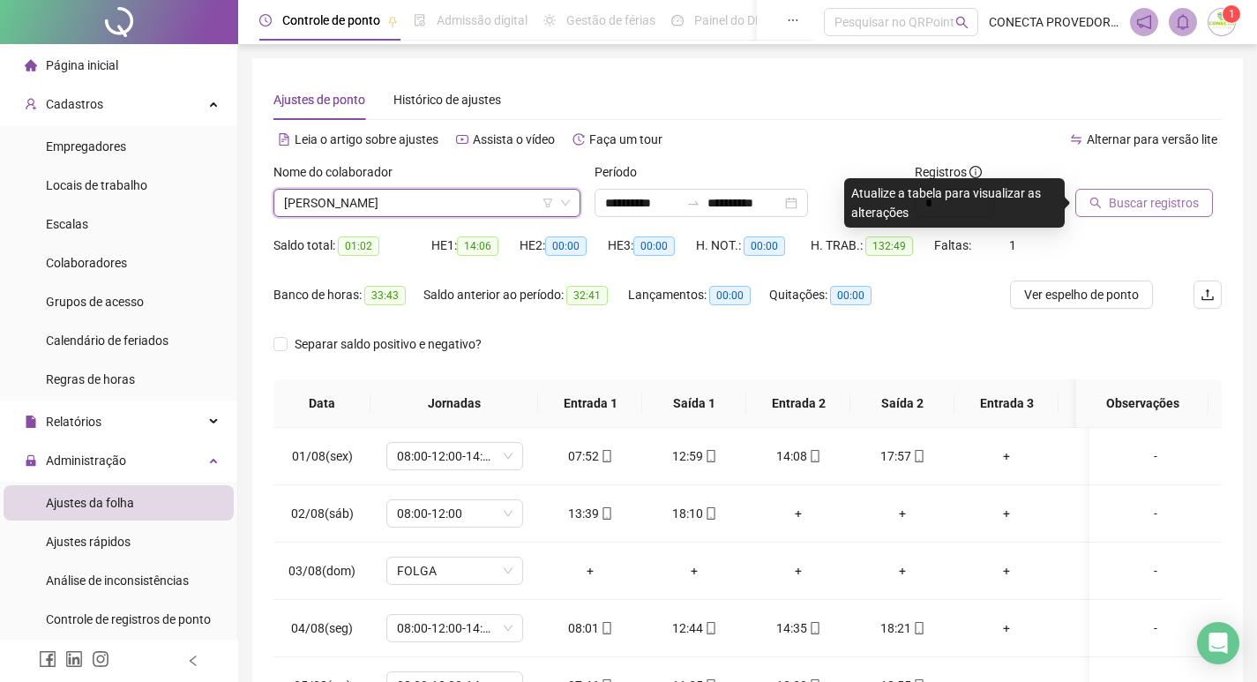
click at [1143, 196] on span "Buscar registros" at bounding box center [1154, 202] width 90 height 19
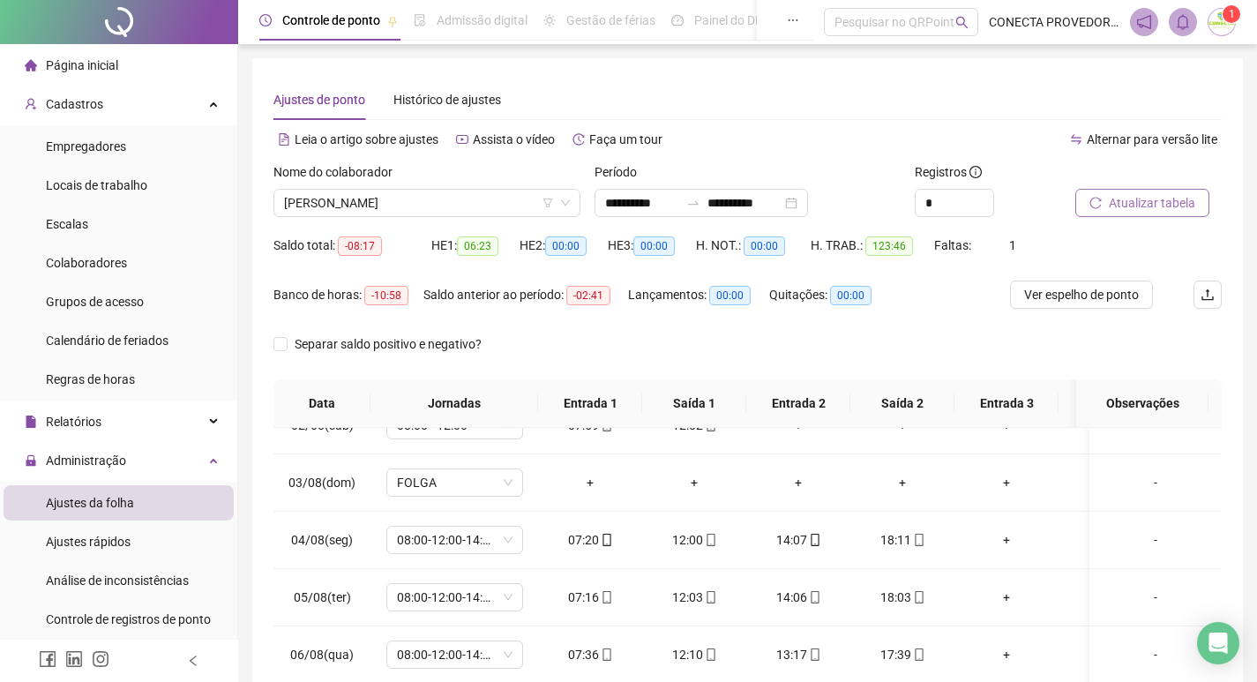
click at [1099, 309] on div "Ver espelho de ponto" at bounding box center [1089, 305] width 158 height 49
click at [1089, 292] on span "Ver espelho de ponto" at bounding box center [1081, 294] width 115 height 19
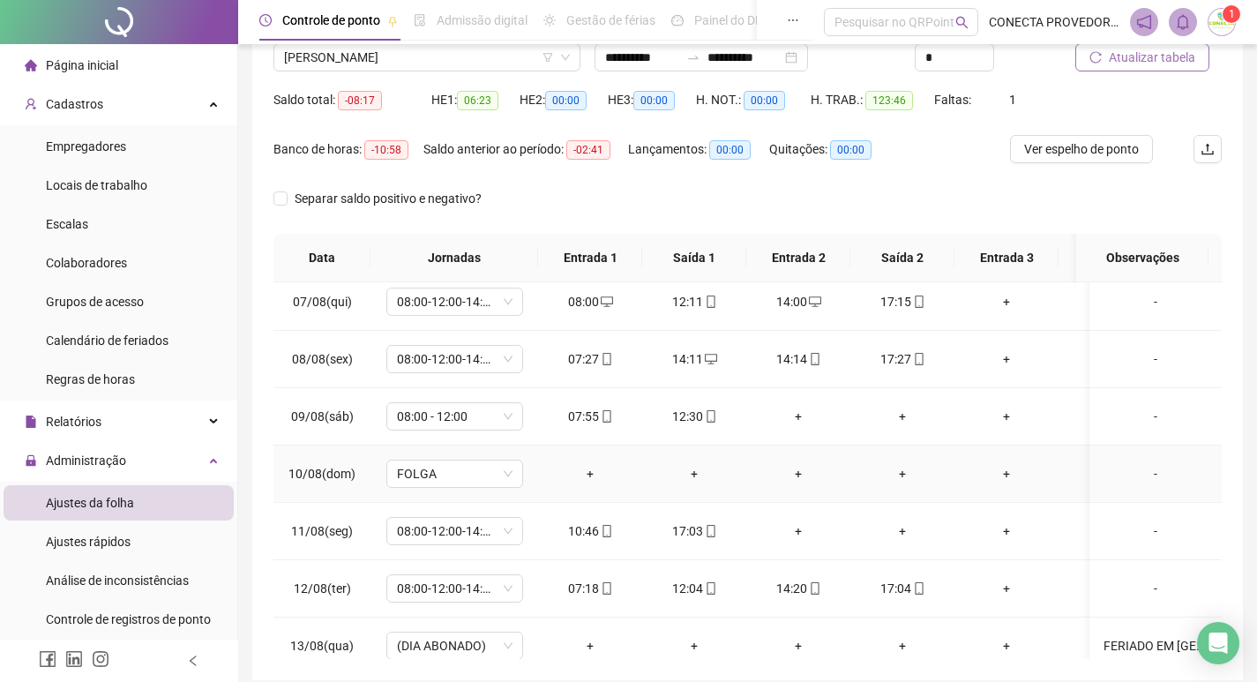
scroll to position [441, 0]
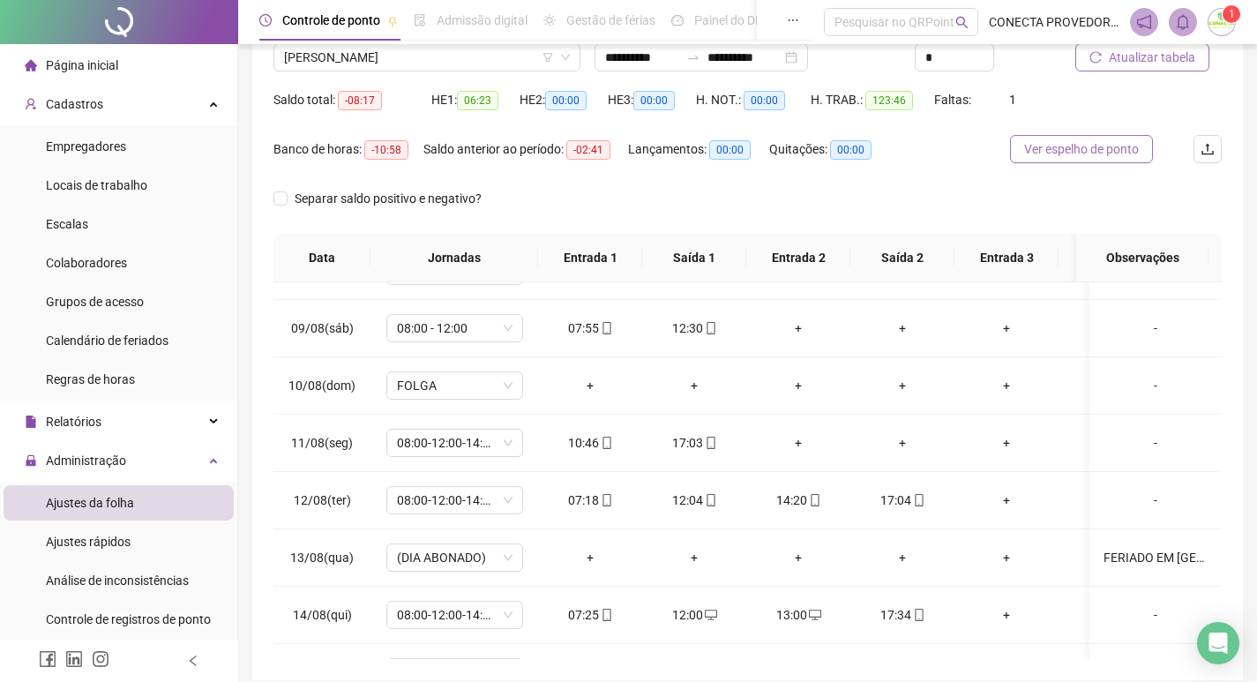
click at [1119, 157] on span "Ver espelho de ponto" at bounding box center [1081, 148] width 115 height 19
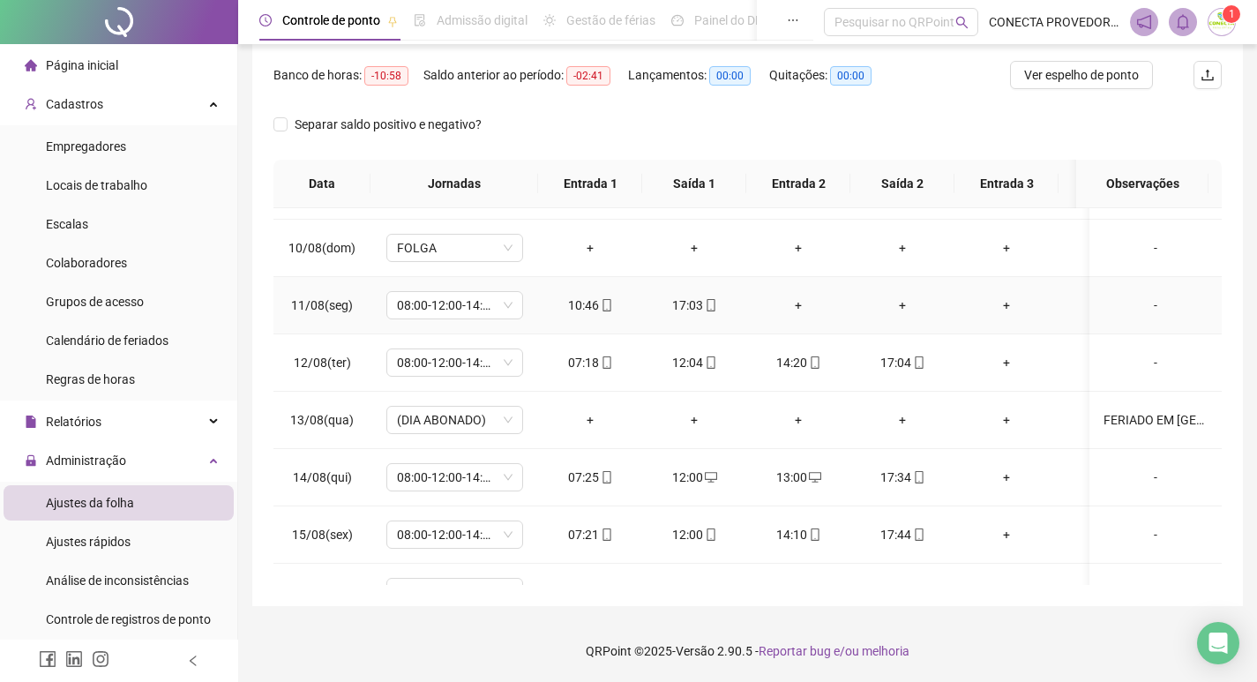
scroll to position [529, 0]
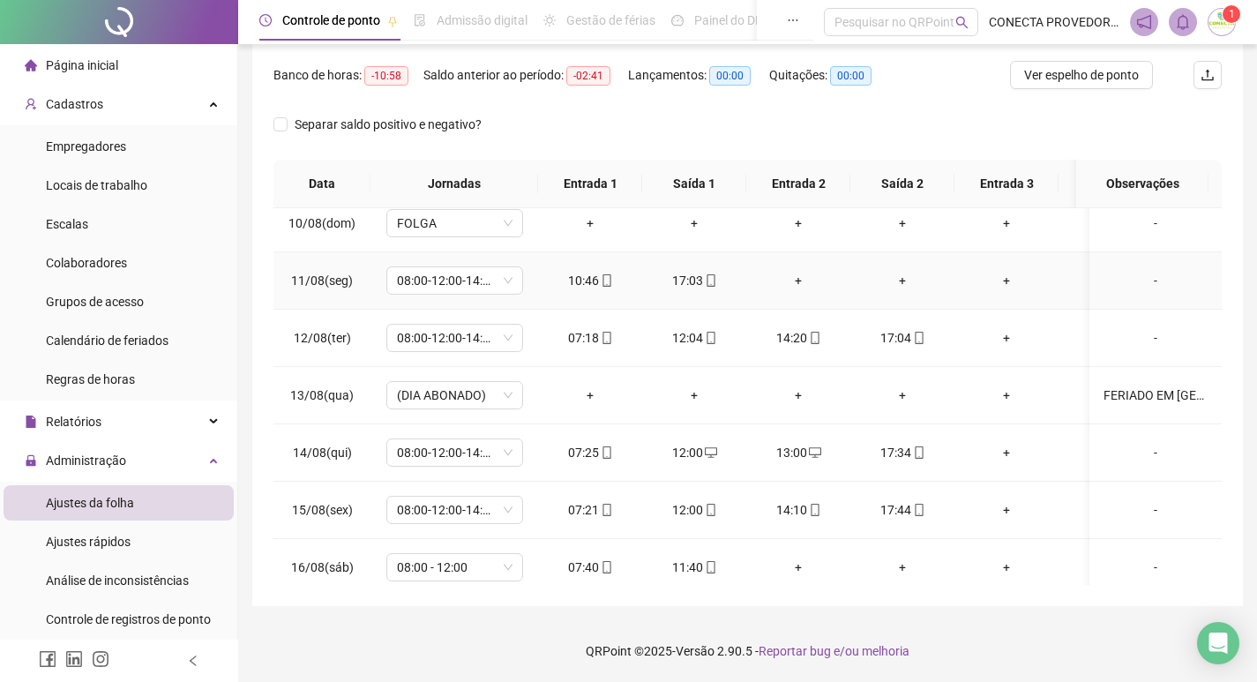
click at [1146, 280] on div "-" at bounding box center [1156, 280] width 104 height 19
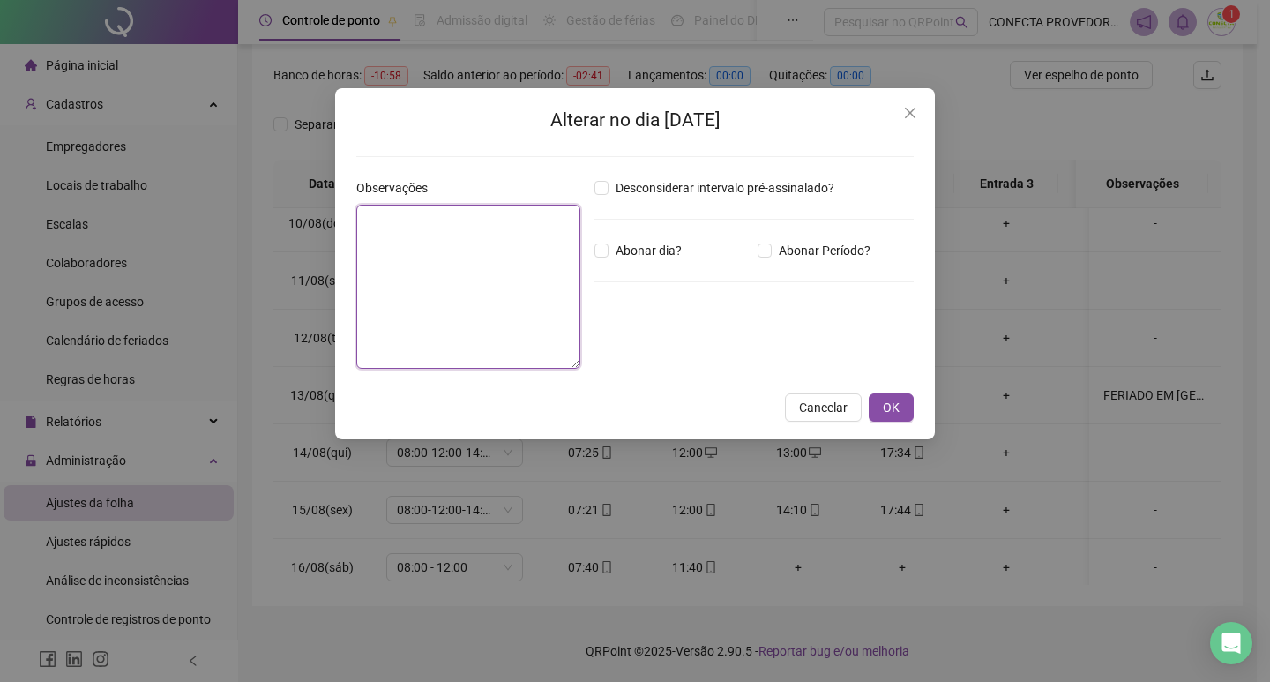
click at [444, 279] on textarea at bounding box center [468, 287] width 224 height 164
type textarea "*"
click at [917, 108] on span "Close" at bounding box center [910, 113] width 28 height 14
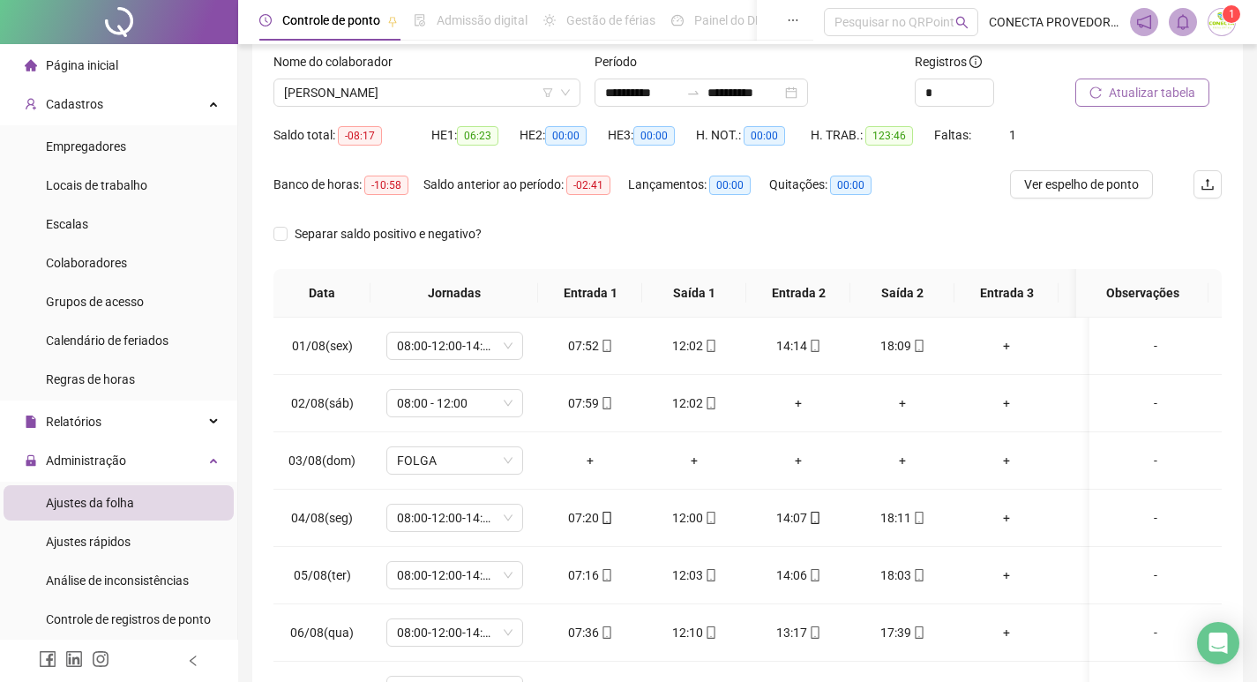
scroll to position [0, 0]
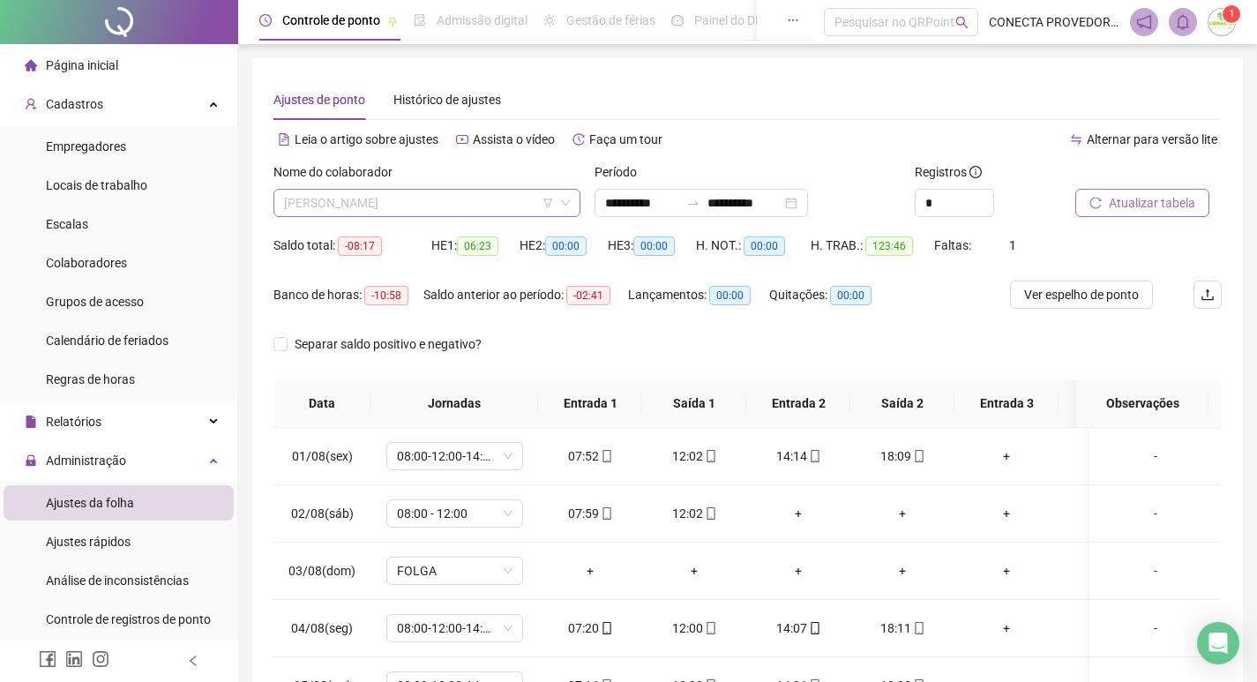
click at [516, 204] on span "[PERSON_NAME]" at bounding box center [427, 203] width 286 height 26
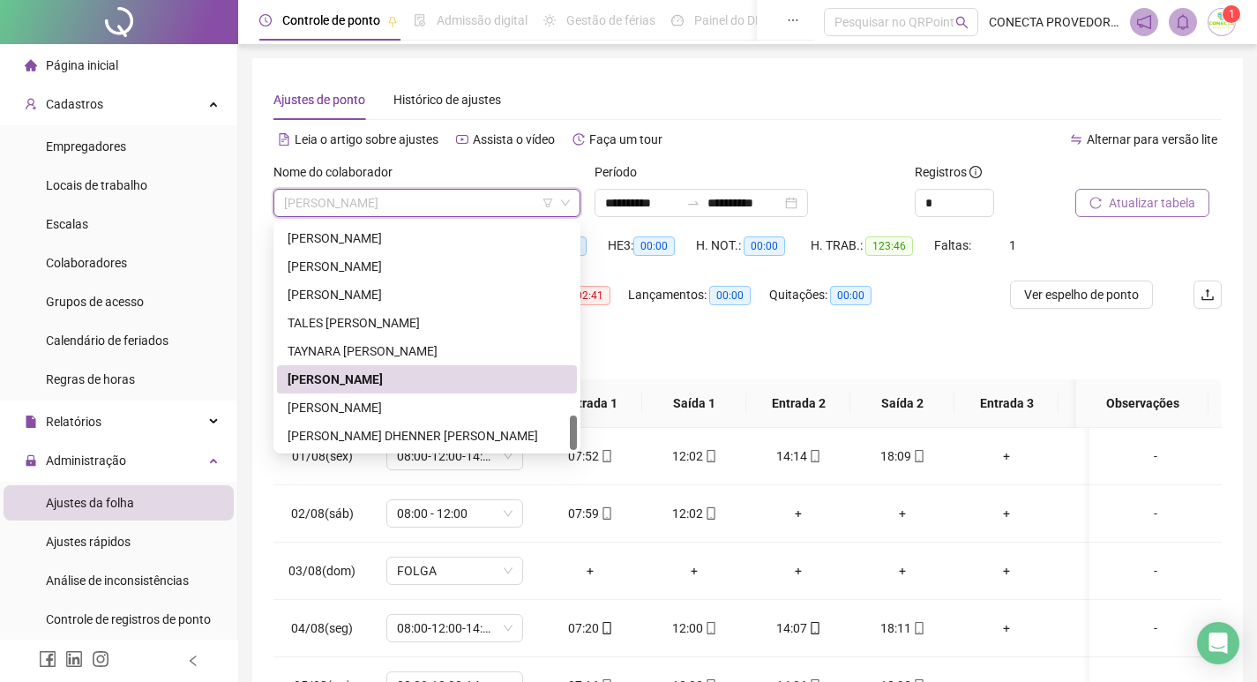
click at [469, 377] on div "[PERSON_NAME]" at bounding box center [427, 379] width 279 height 19
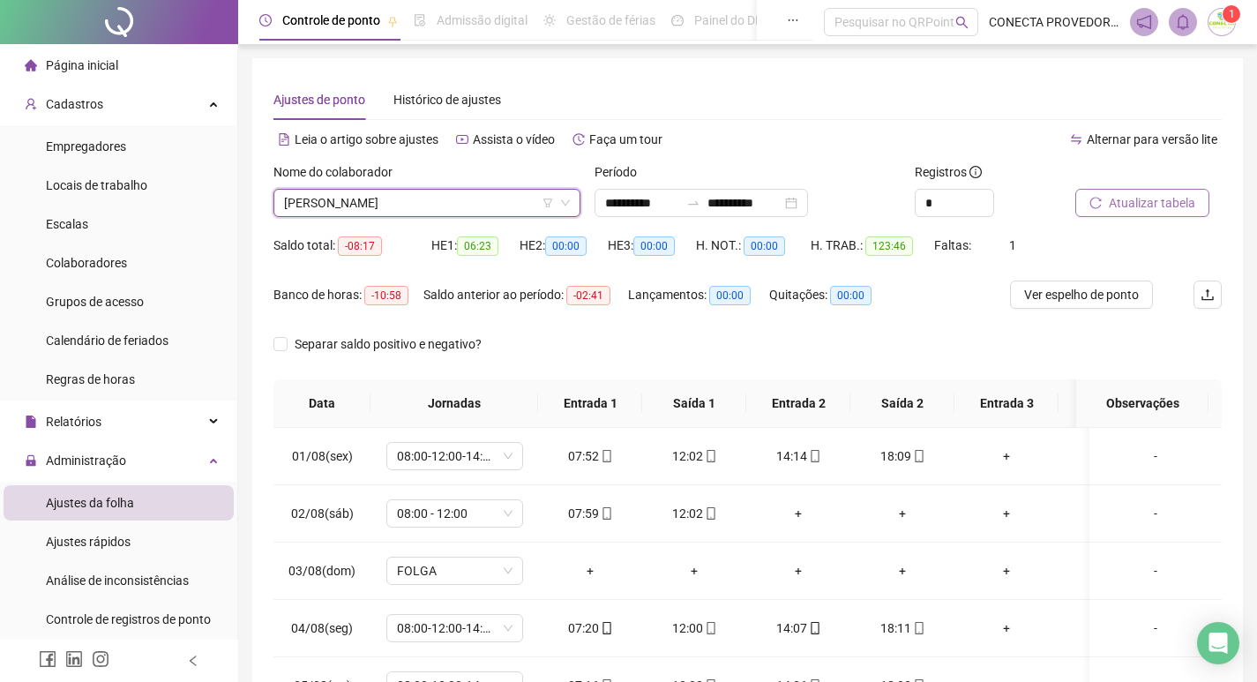
click at [1142, 202] on span "Atualizar tabela" at bounding box center [1152, 202] width 86 height 19
click at [473, 204] on span "[PERSON_NAME]" at bounding box center [427, 203] width 286 height 26
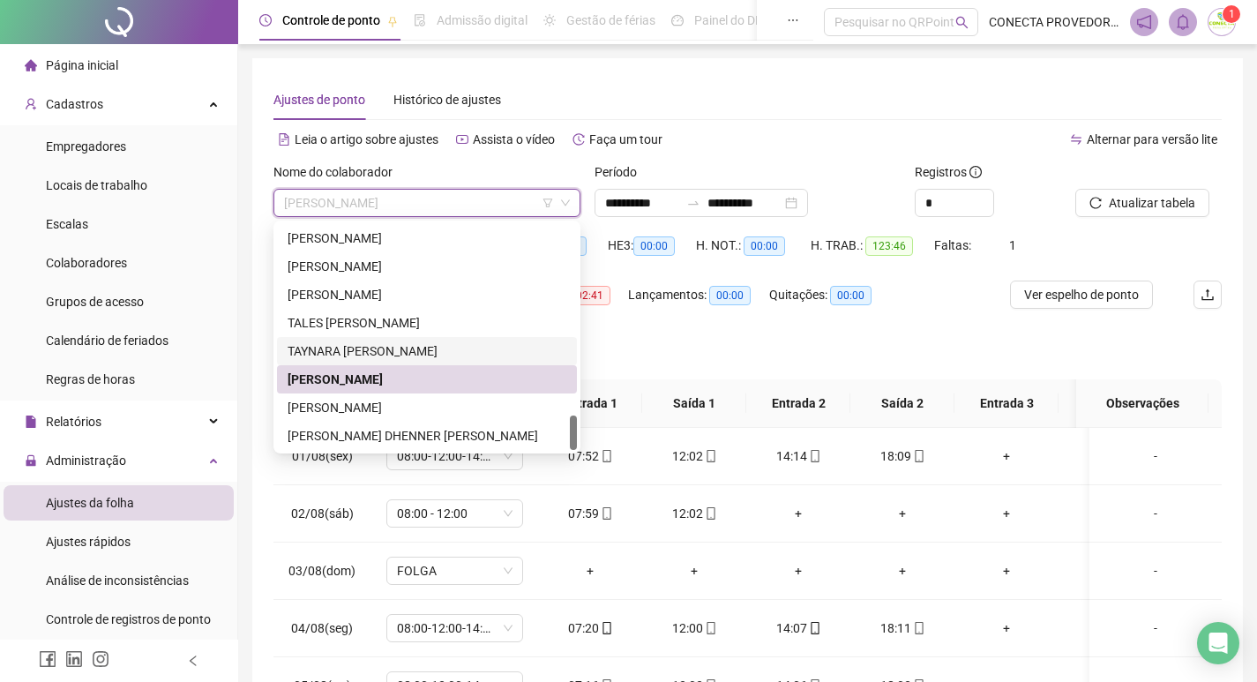
click at [374, 348] on div "TAYNARA [PERSON_NAME]" at bounding box center [427, 350] width 279 height 19
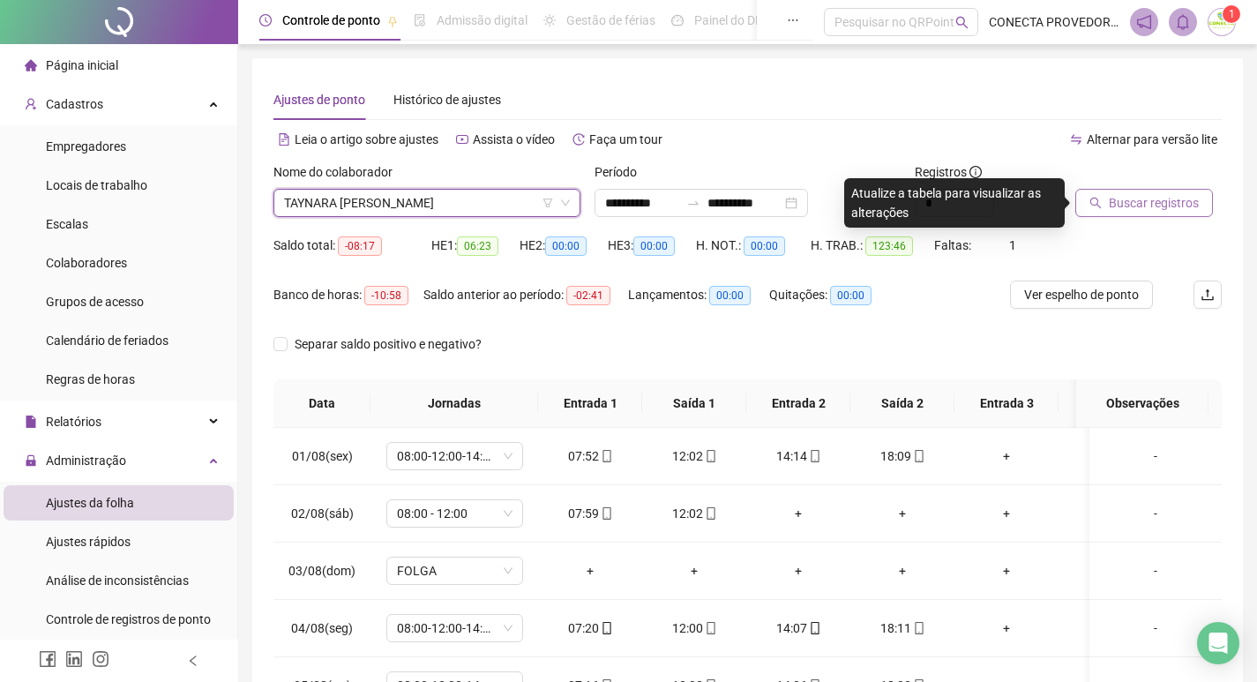
click at [1168, 194] on span "Buscar registros" at bounding box center [1154, 202] width 90 height 19
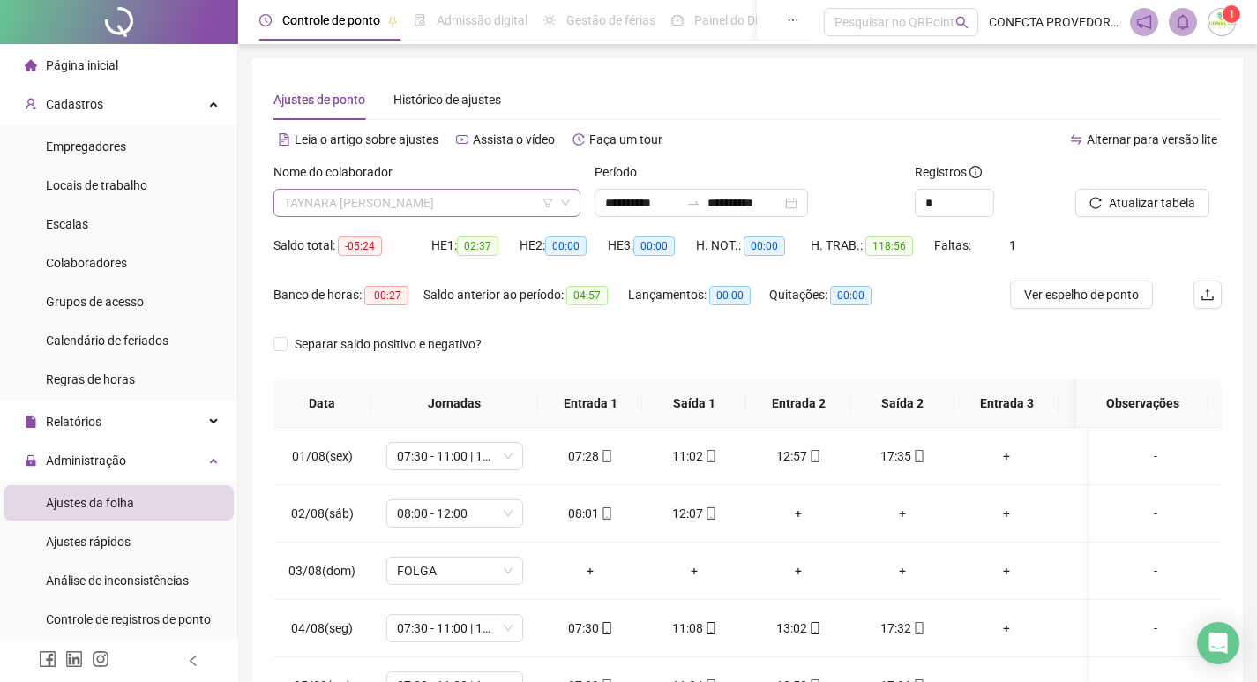
click at [512, 195] on span "TAYNARA [PERSON_NAME]" at bounding box center [427, 203] width 286 height 26
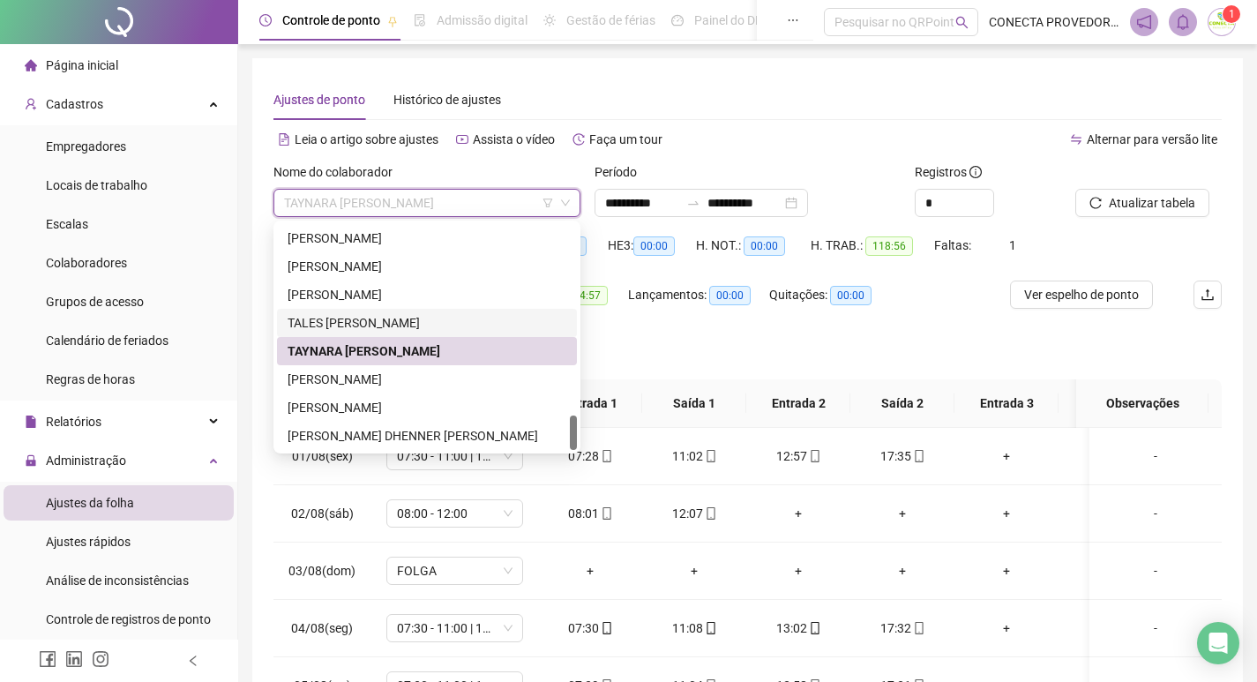
click at [419, 315] on div "TALES [PERSON_NAME]" at bounding box center [427, 322] width 279 height 19
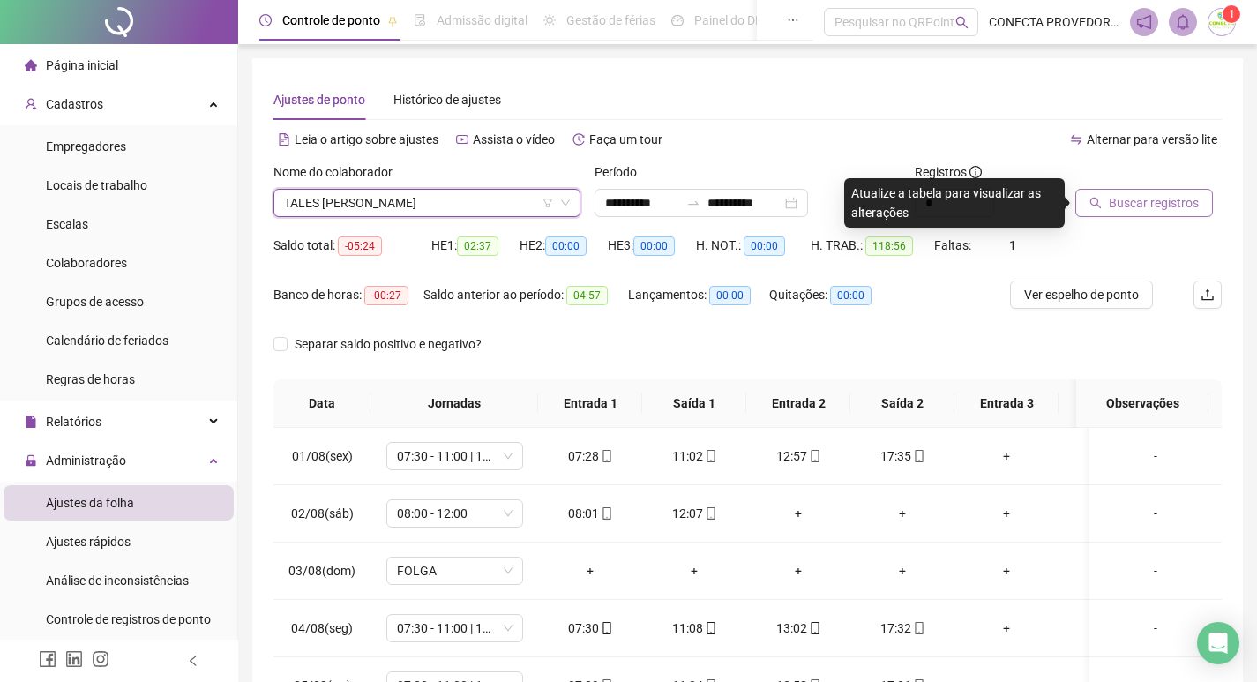
click at [1146, 200] on span "Buscar registros" at bounding box center [1154, 202] width 90 height 19
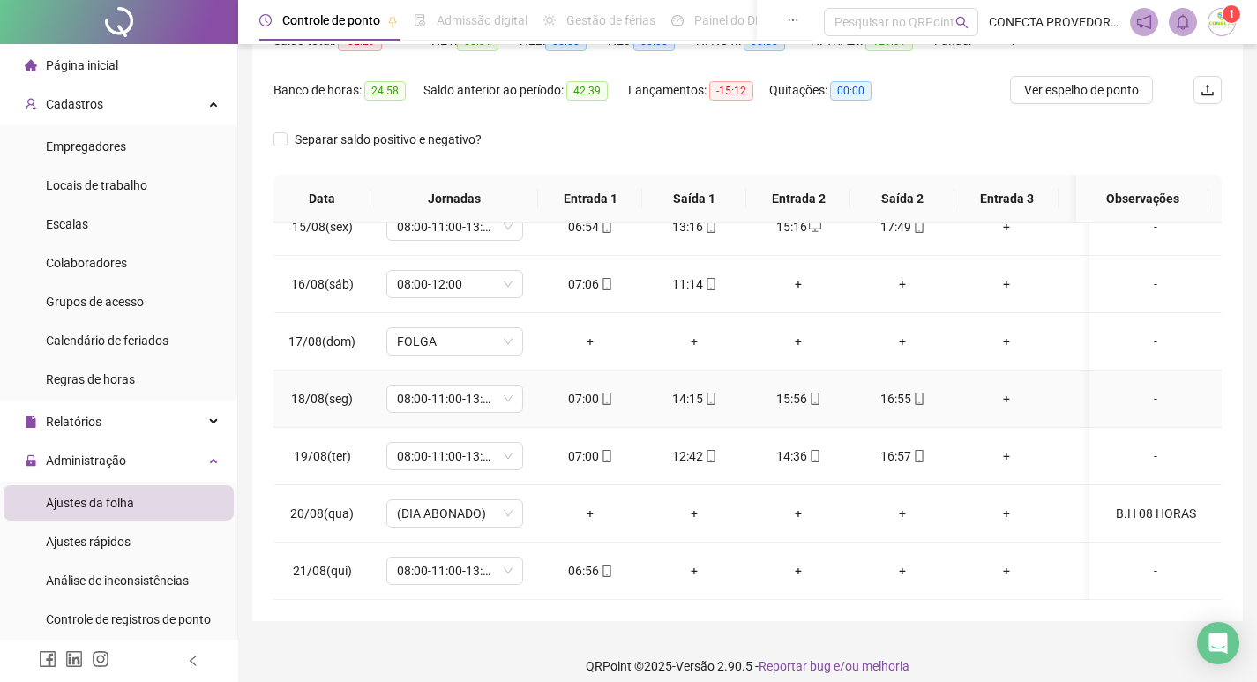
scroll to position [220, 0]
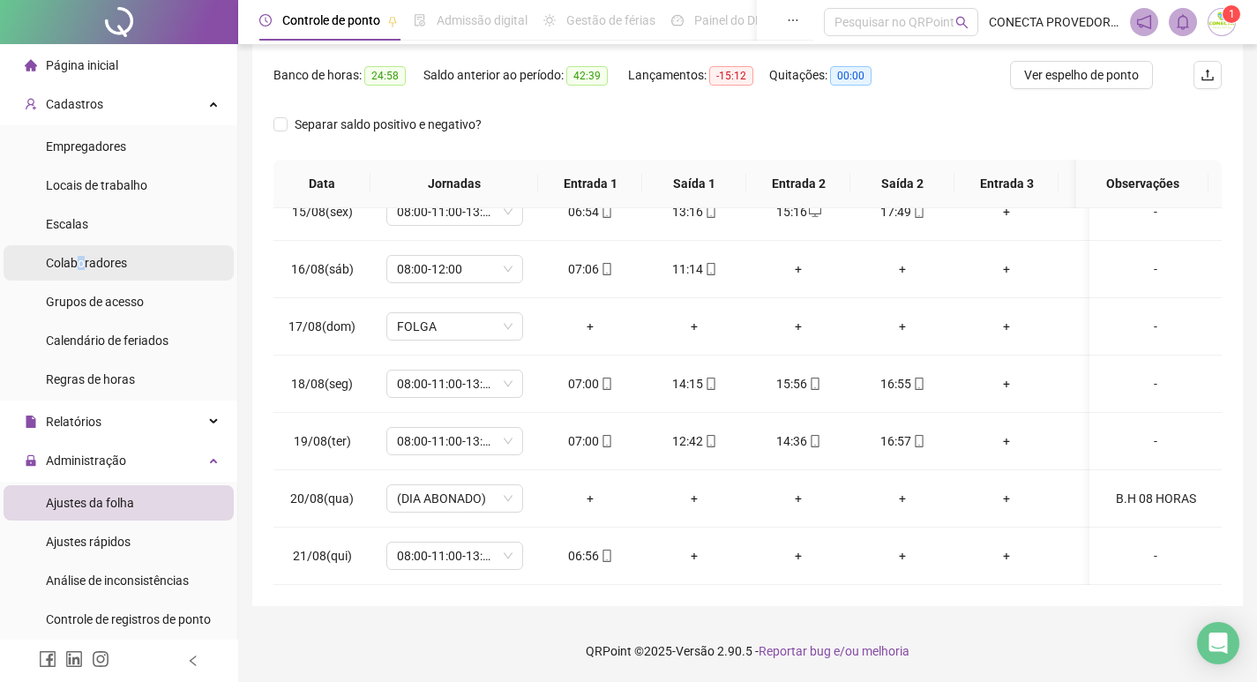
click at [72, 263] on span "Colaboradores" at bounding box center [86, 263] width 81 height 14
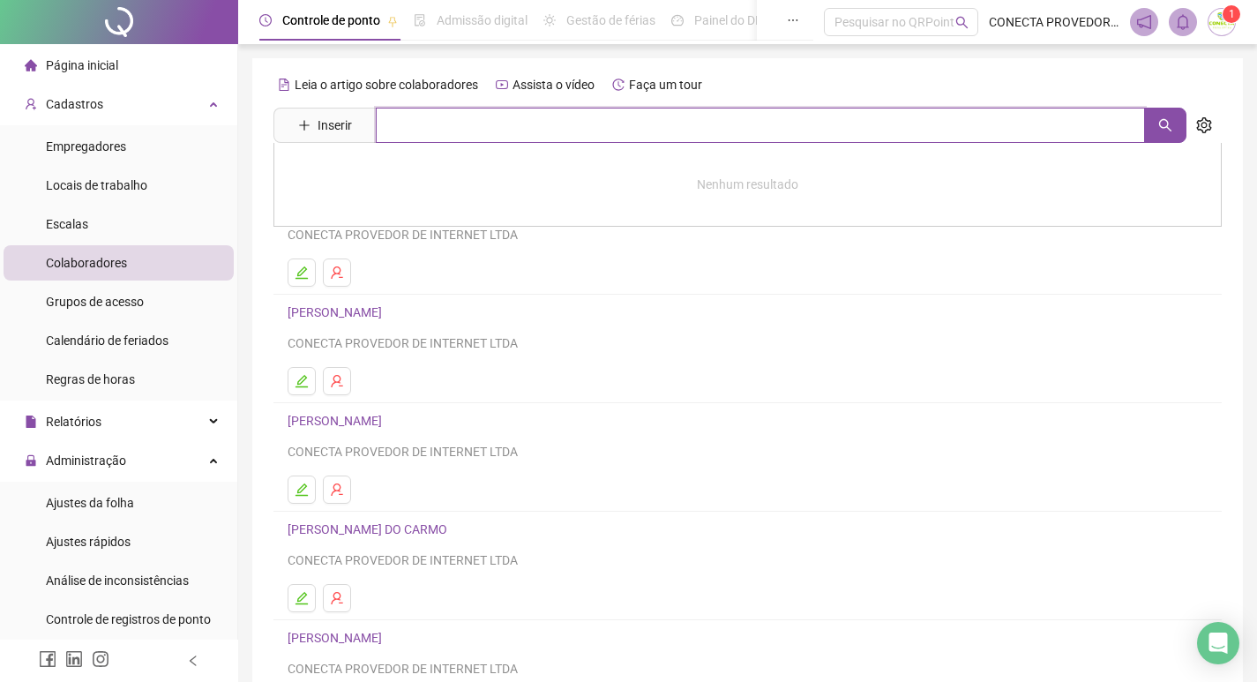
click at [465, 113] on input "text" at bounding box center [760, 125] width 769 height 35
type input "***"
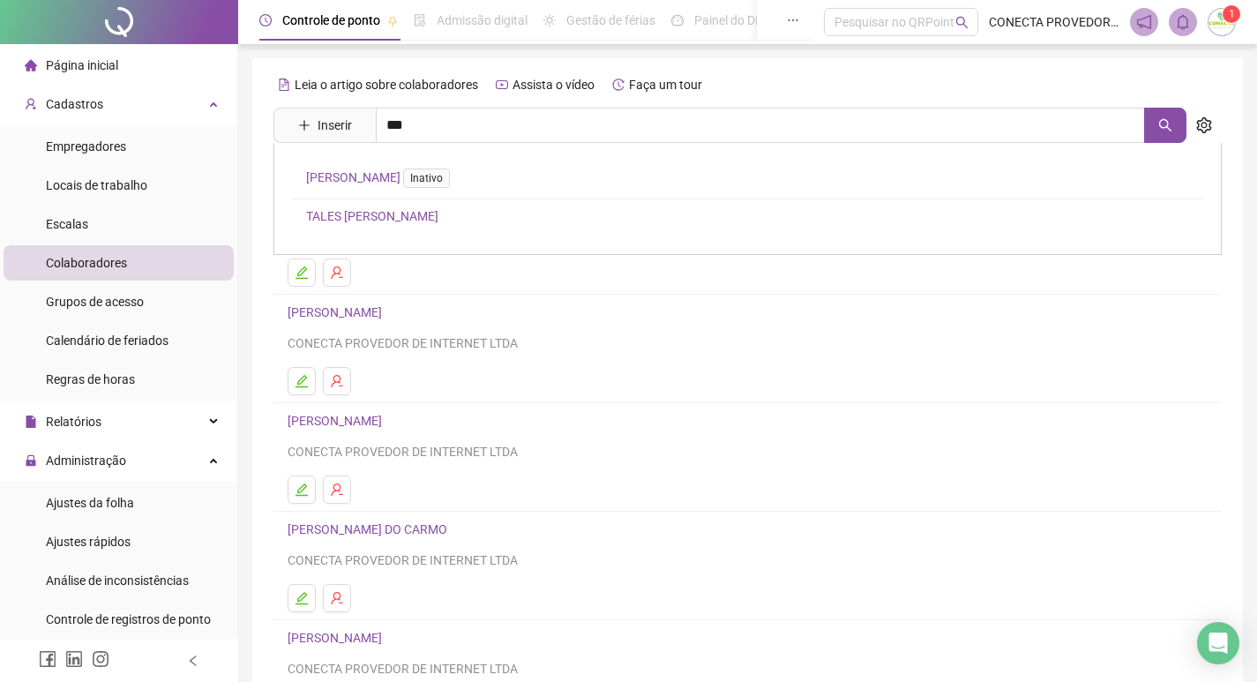
click at [376, 215] on link "TALES [PERSON_NAME]" at bounding box center [372, 216] width 132 height 14
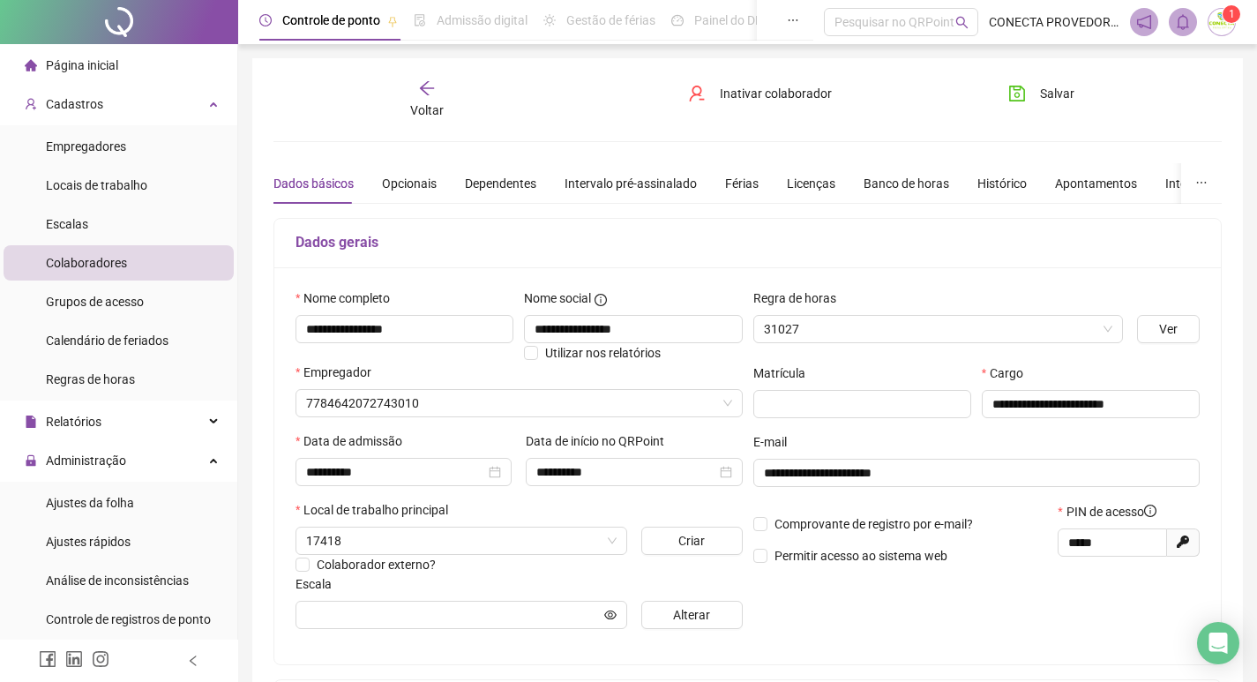
type input "**********"
click at [890, 184] on div "Banco de horas" at bounding box center [907, 183] width 86 height 19
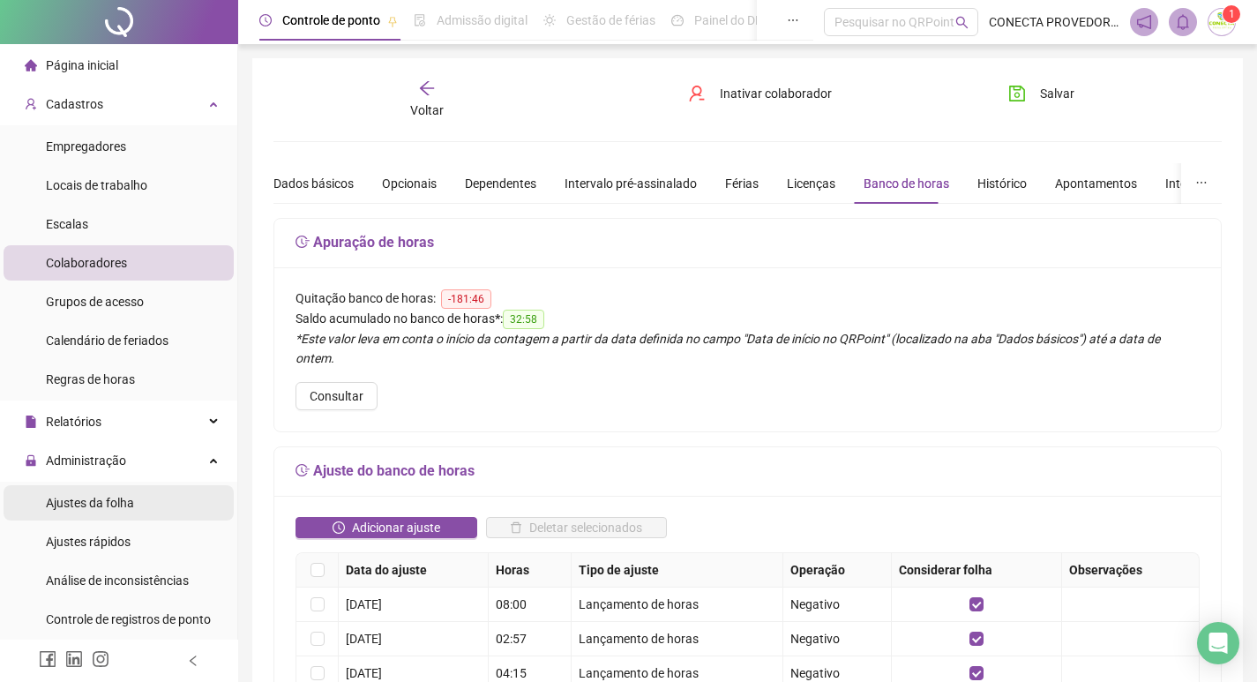
click at [106, 501] on span "Ajustes da folha" at bounding box center [90, 503] width 88 height 14
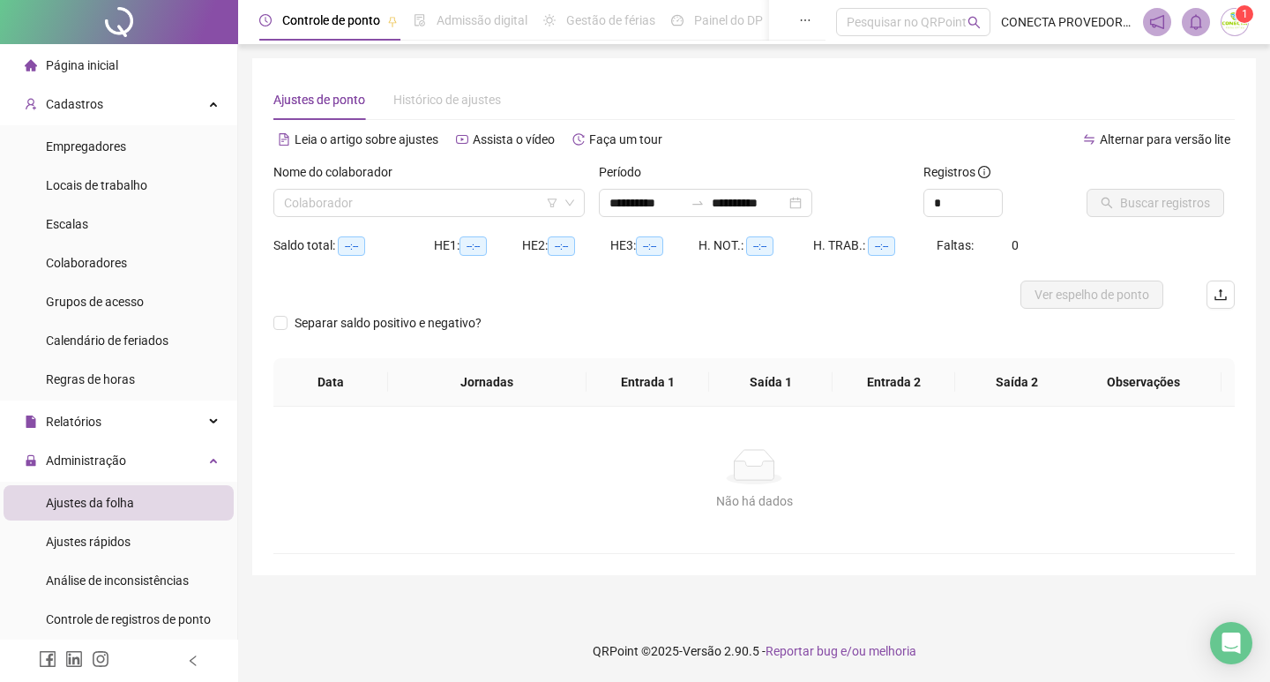
click at [403, 219] on div "Nome do colaborador Colaborador" at bounding box center [429, 196] width 326 height 69
click at [402, 208] on input "search" at bounding box center [421, 203] width 274 height 26
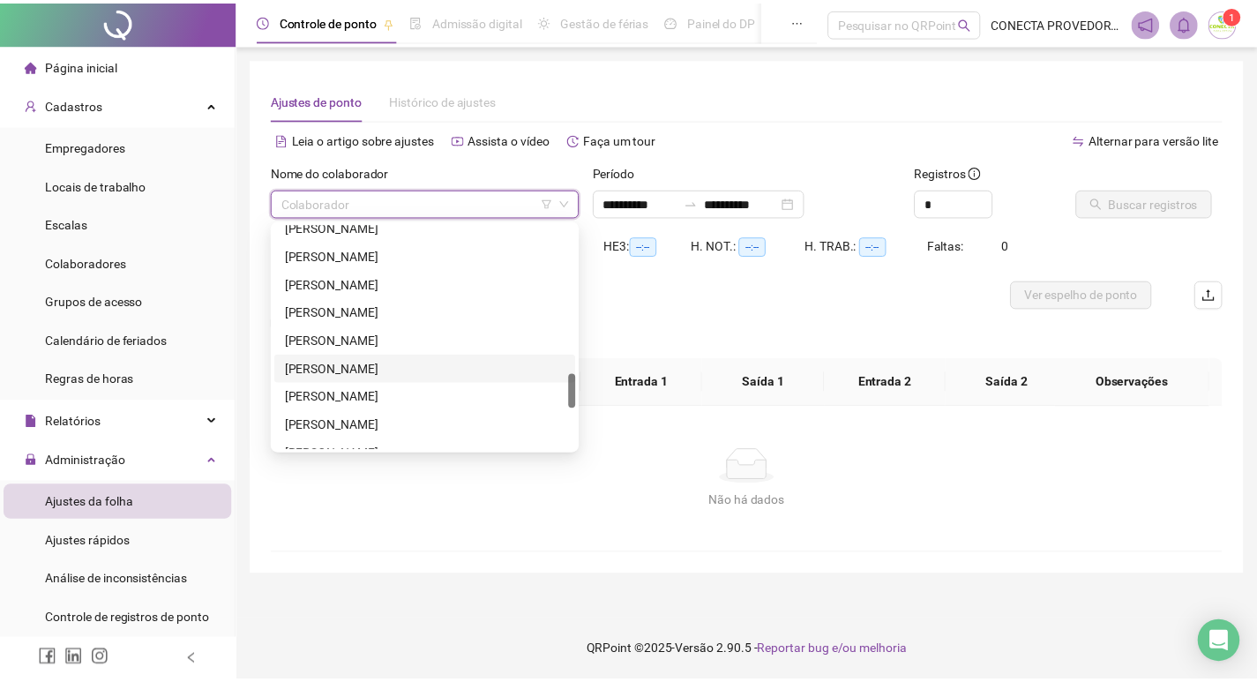
scroll to position [1242, 0]
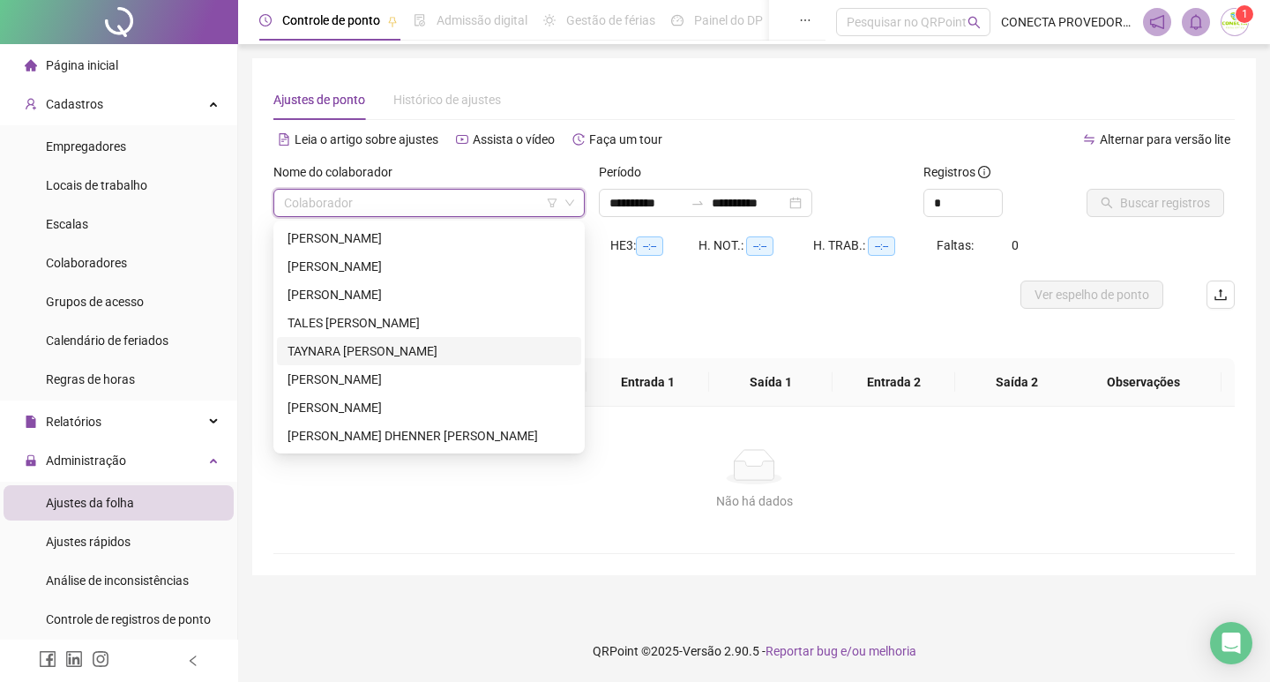
click at [371, 348] on div "TAYNARA [PERSON_NAME]" at bounding box center [429, 350] width 283 height 19
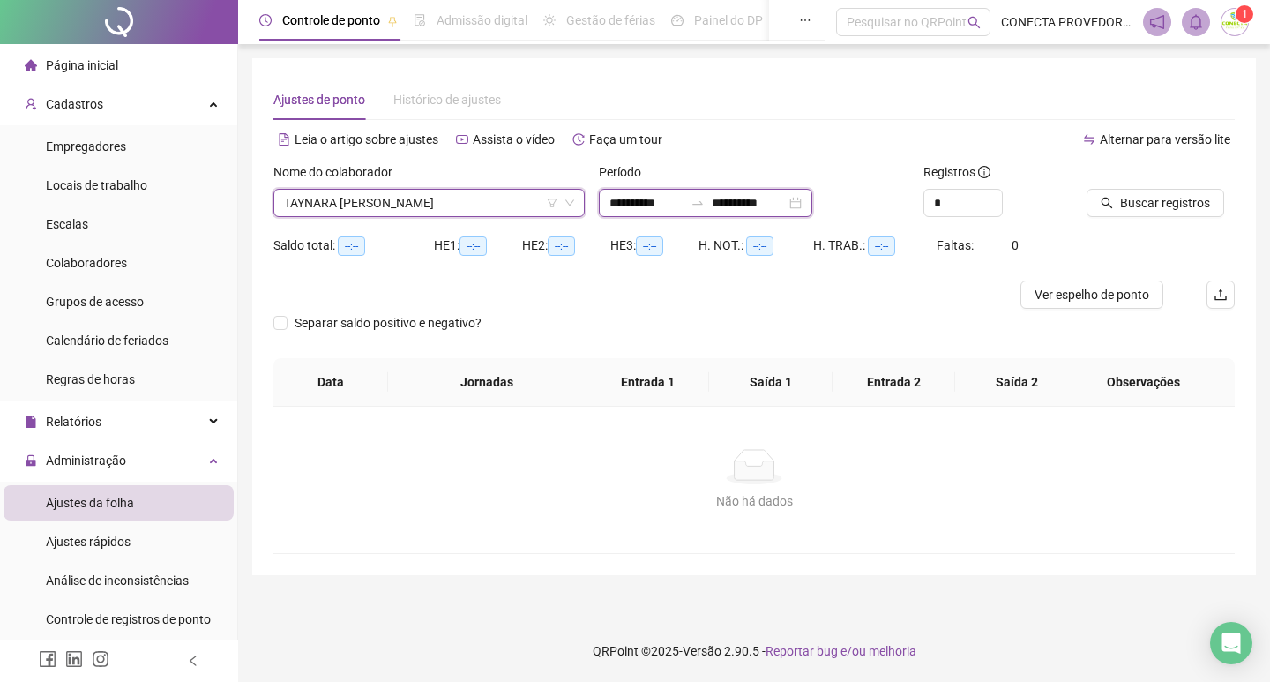
click at [782, 212] on input "**********" at bounding box center [749, 202] width 74 height 19
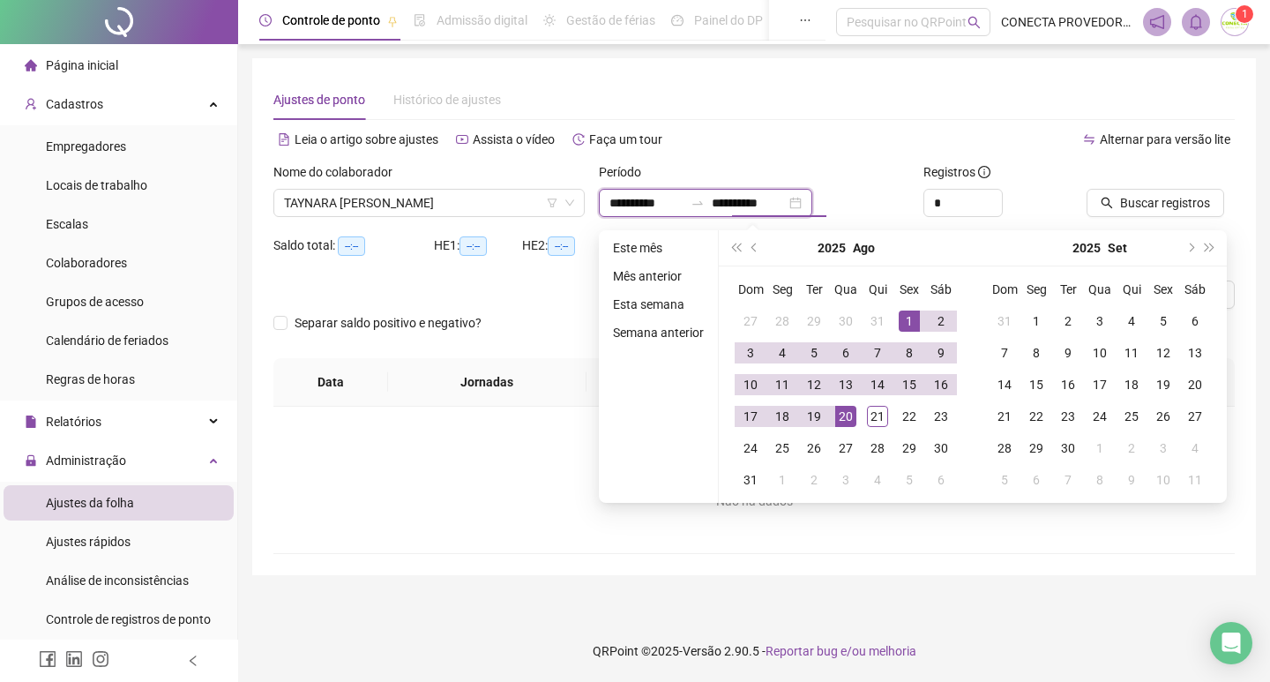
type input "**********"
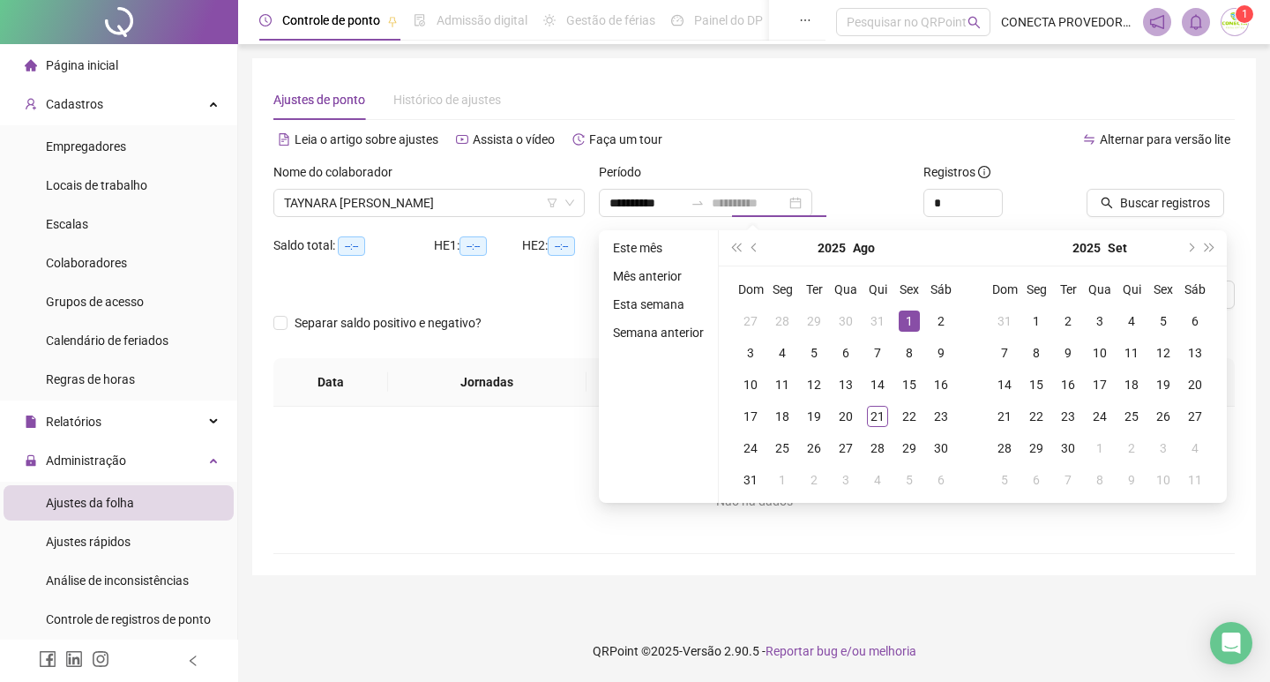
click at [904, 318] on div "1" at bounding box center [909, 321] width 21 height 21
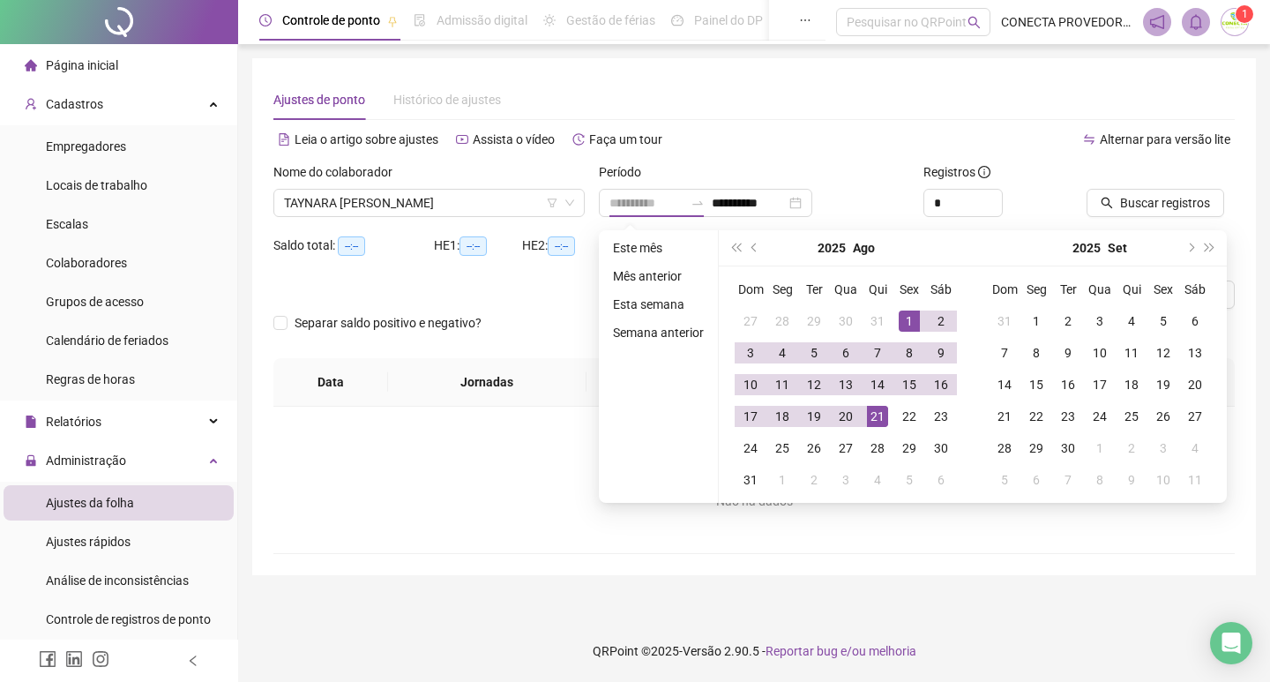
click at [874, 418] on div "21" at bounding box center [877, 416] width 21 height 21
type input "**********"
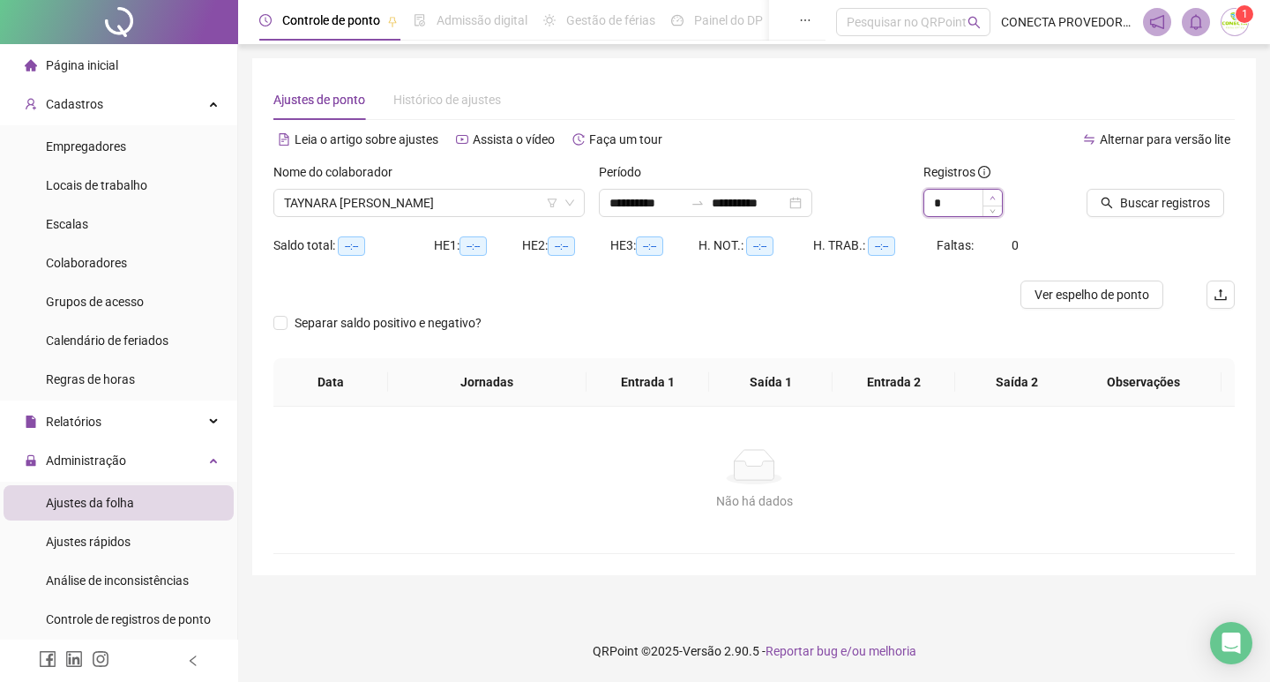
type input "*"
click at [993, 201] on span "Increase Value" at bounding box center [992, 198] width 19 height 16
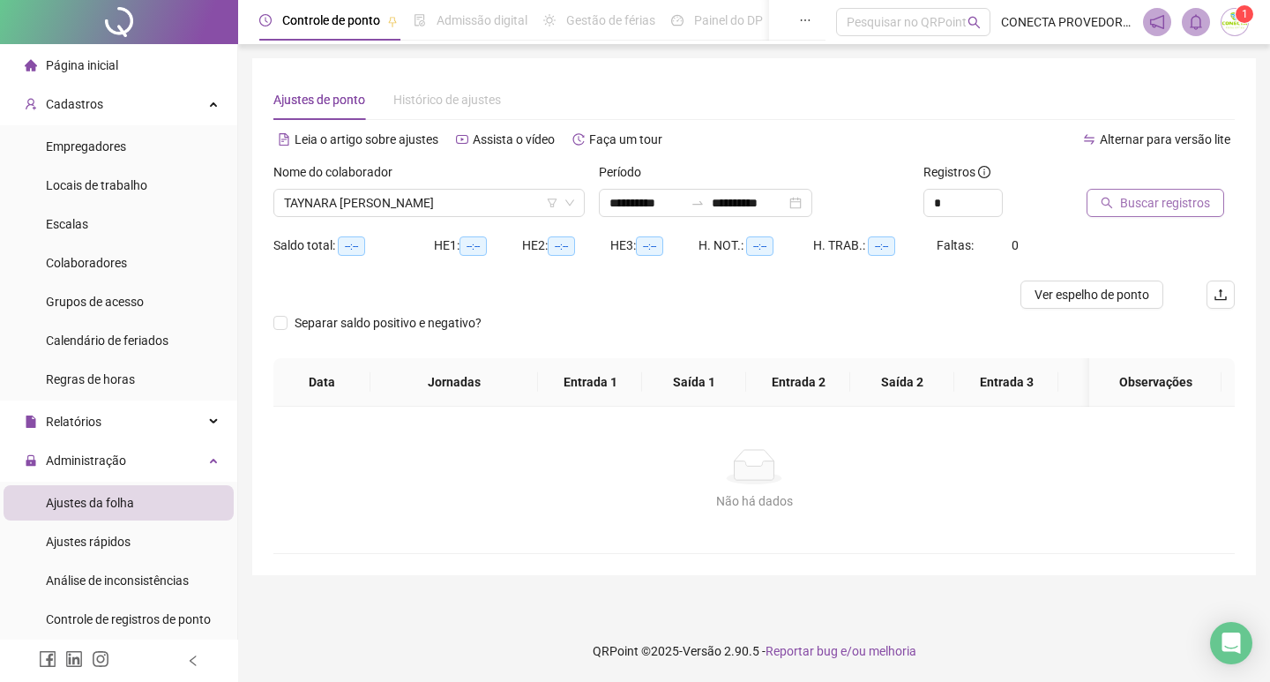
click at [1134, 196] on span "Buscar registros" at bounding box center [1165, 202] width 90 height 19
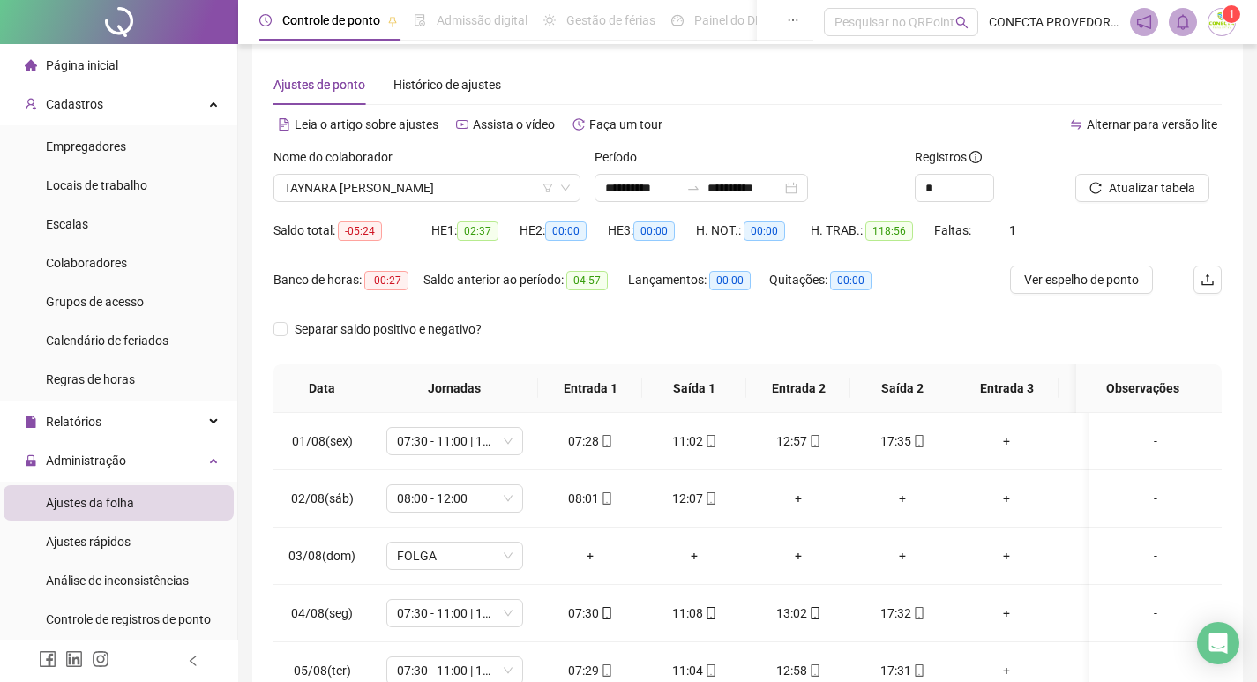
scroll to position [0, 0]
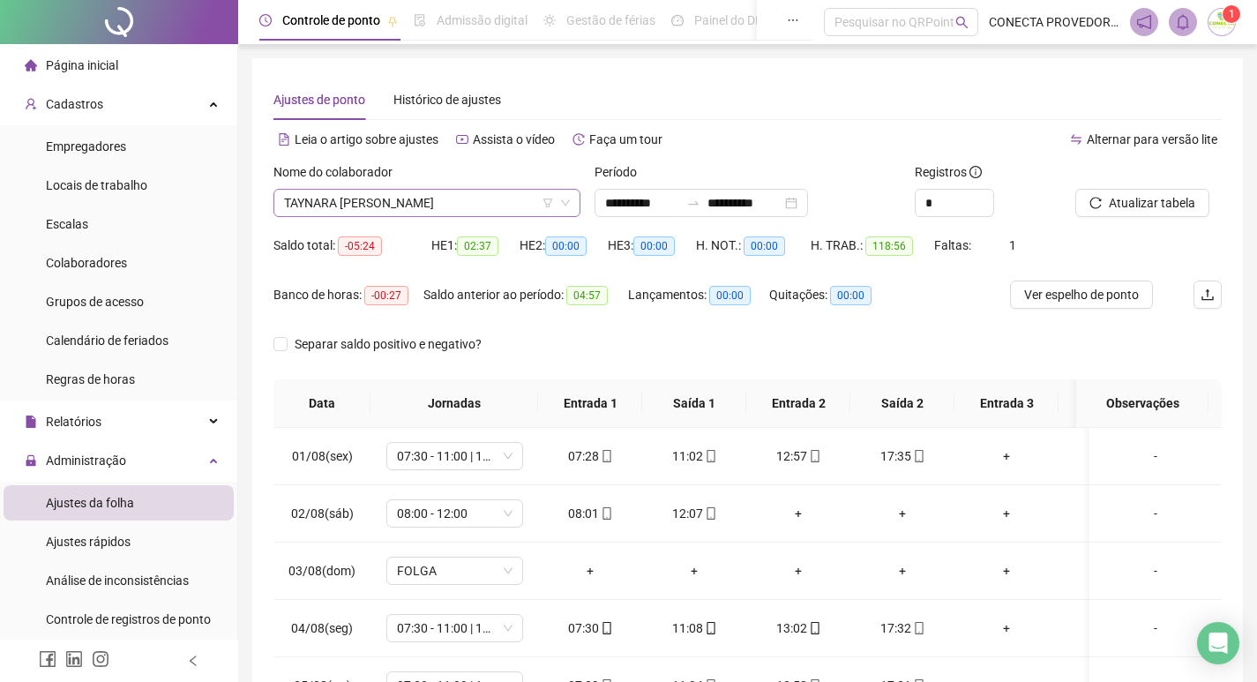
click at [499, 199] on span "TAYNARA [PERSON_NAME]" at bounding box center [427, 203] width 286 height 26
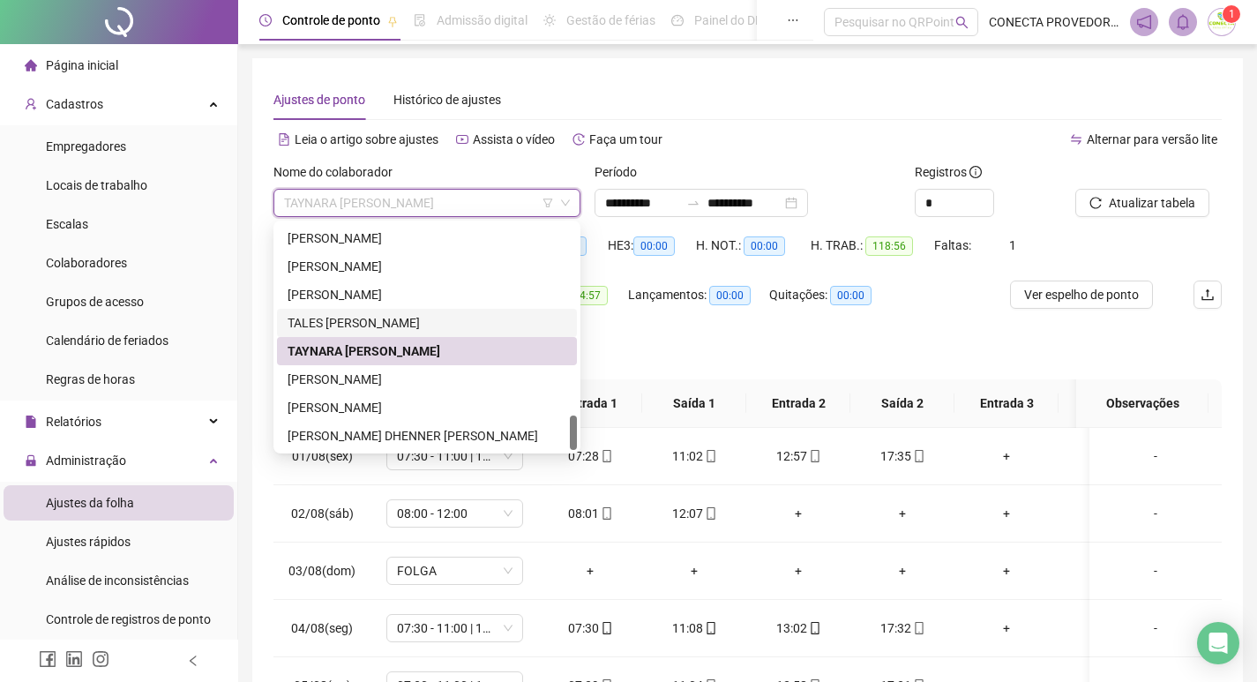
click at [362, 318] on div "TALES [PERSON_NAME]" at bounding box center [427, 322] width 279 height 19
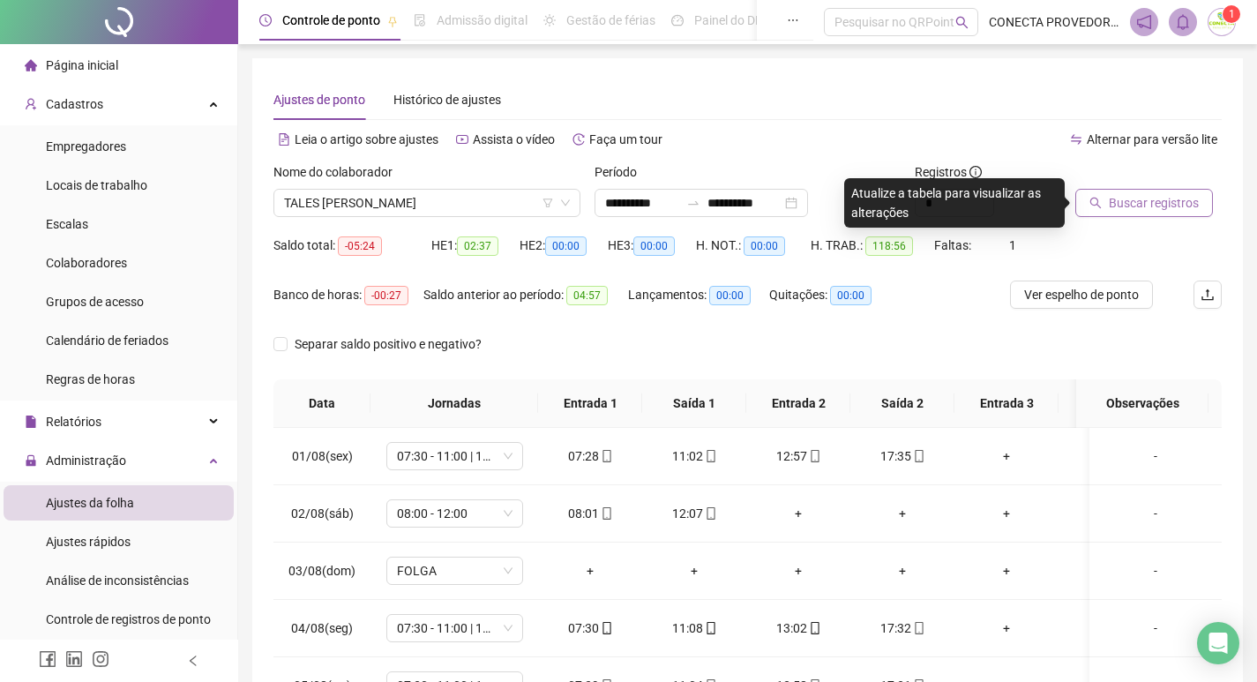
click at [1092, 210] on button "Buscar registros" at bounding box center [1144, 203] width 138 height 28
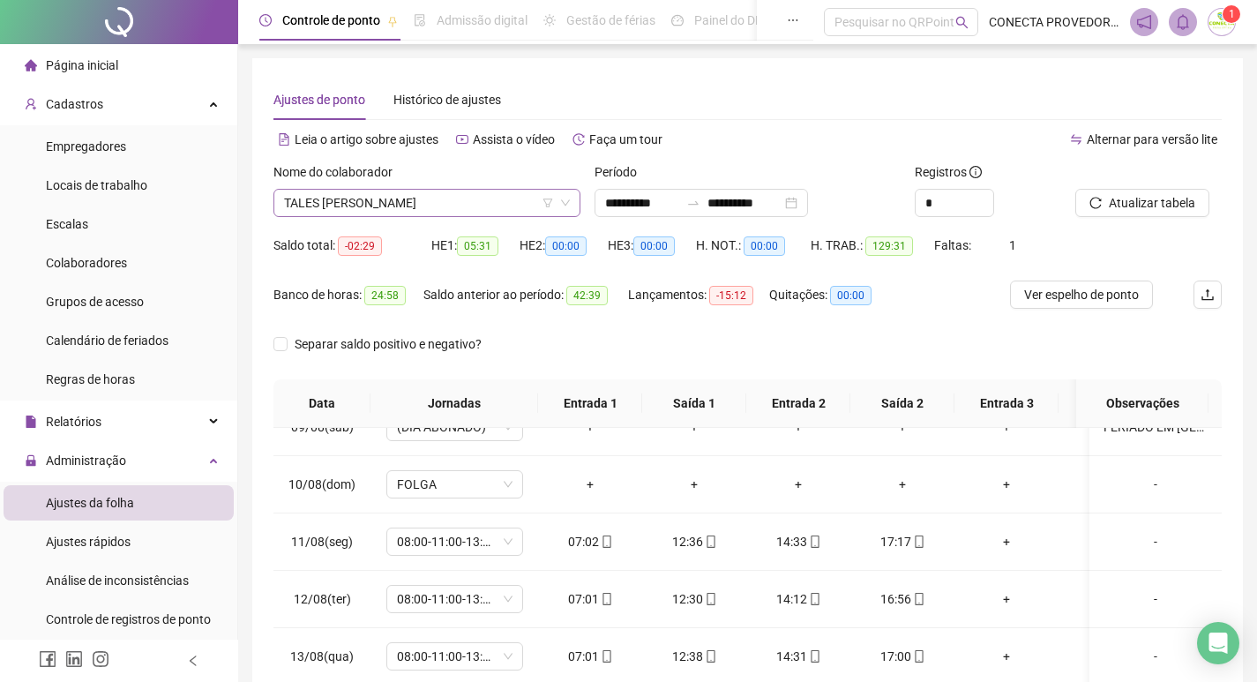
click at [412, 204] on span "TALES [PERSON_NAME]" at bounding box center [427, 203] width 286 height 26
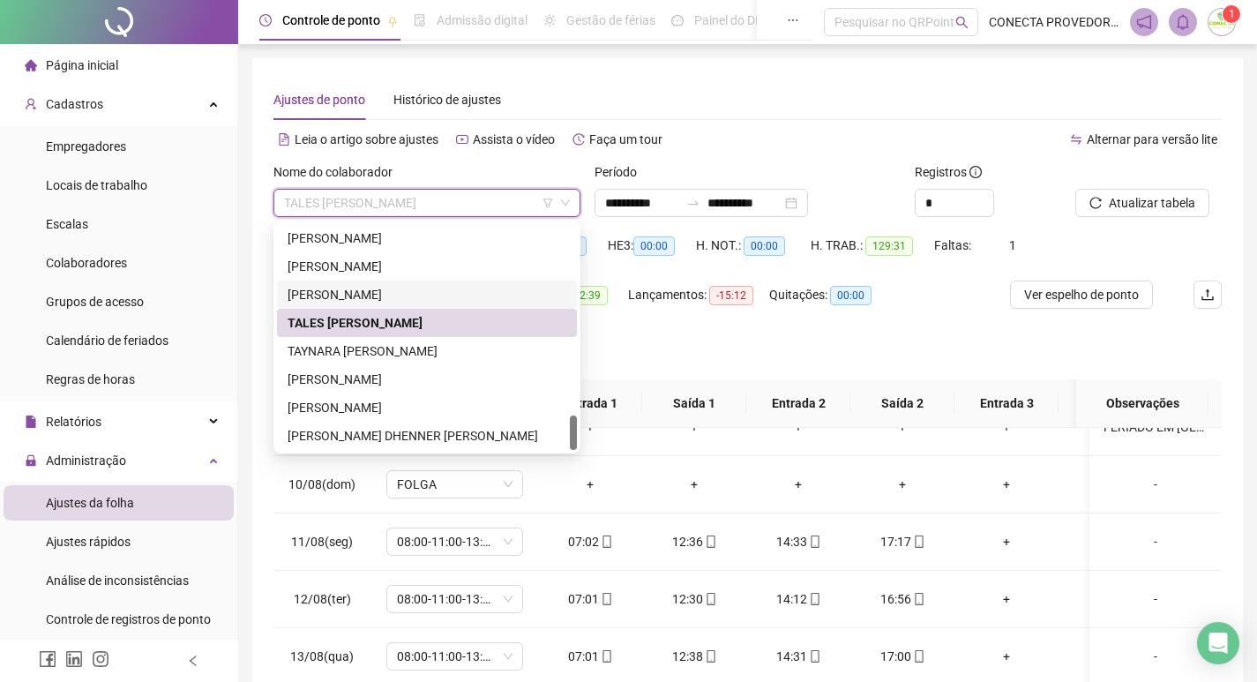
click at [375, 290] on div "[PERSON_NAME]" at bounding box center [427, 294] width 279 height 19
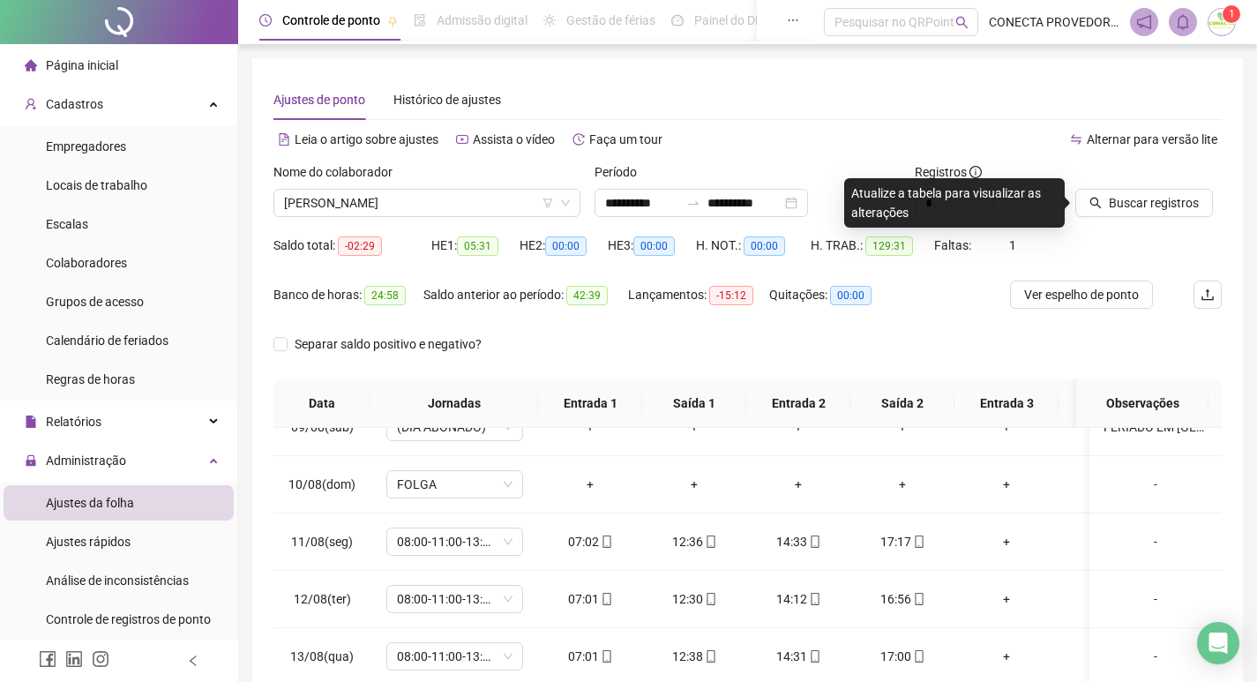
click at [1094, 217] on div "Buscar registros" at bounding box center [1148, 196] width 161 height 69
click at [1099, 211] on button "Buscar registros" at bounding box center [1144, 203] width 138 height 28
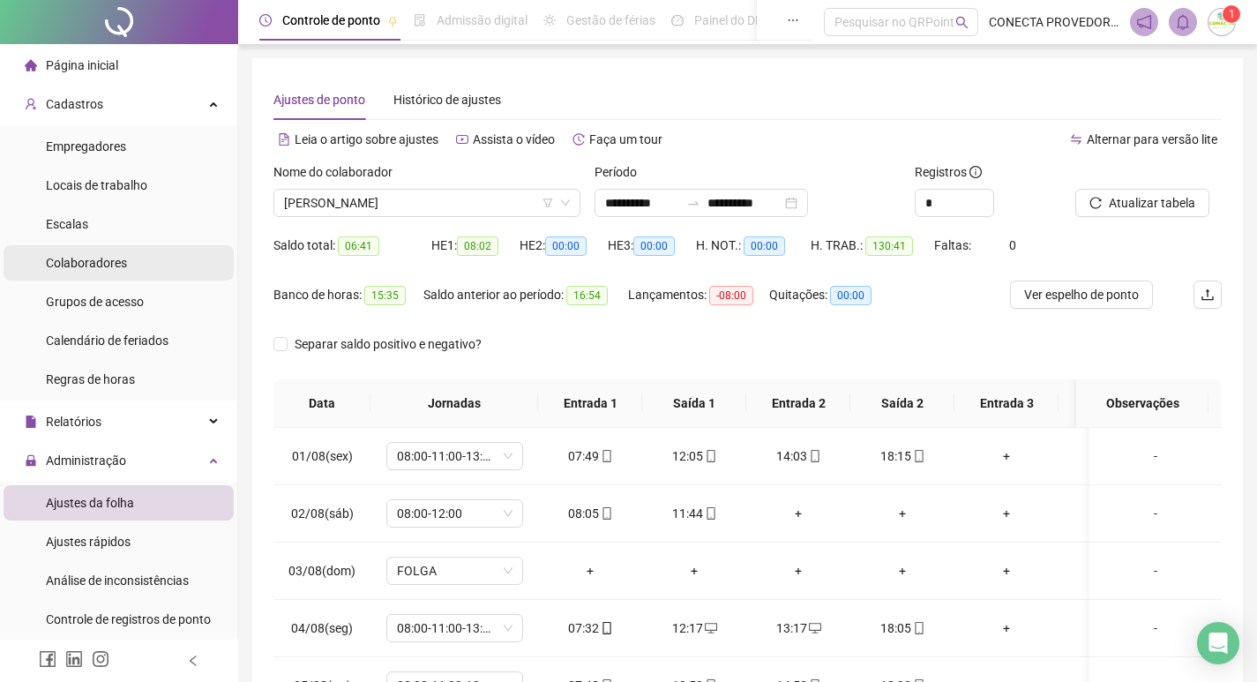
click at [116, 270] on span "Colaboradores" at bounding box center [86, 263] width 81 height 14
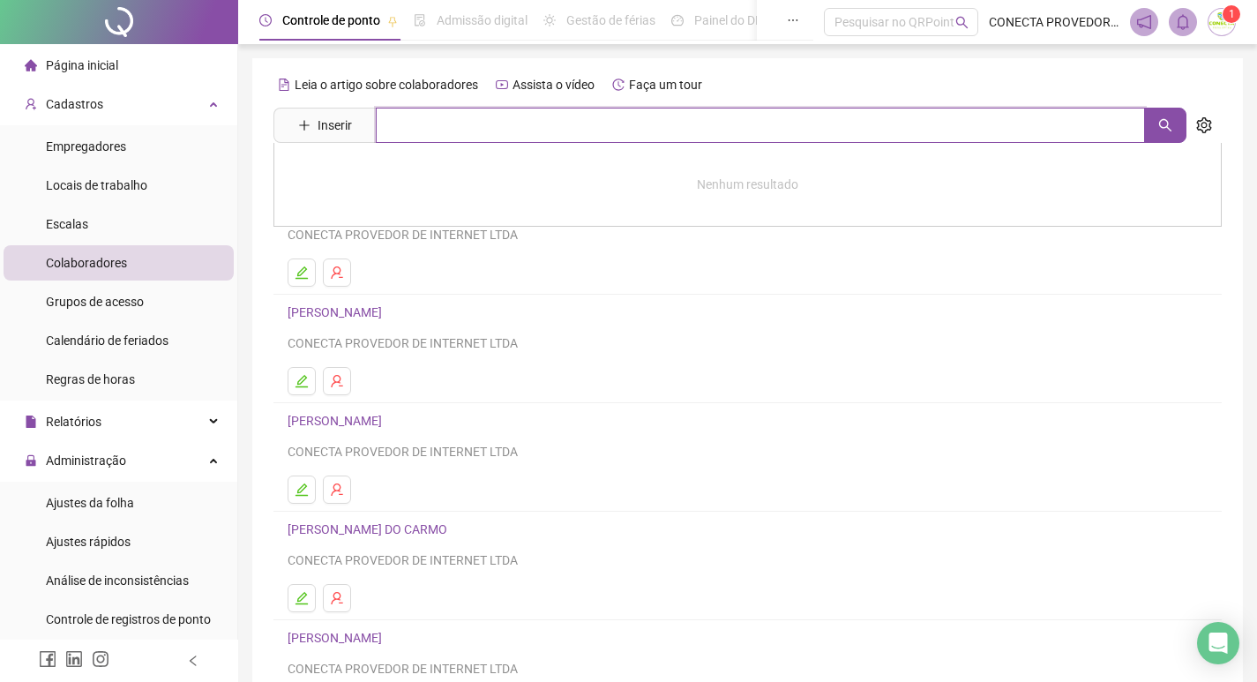
click at [443, 128] on input "text" at bounding box center [760, 125] width 769 height 35
click at [1162, 122] on icon "search" at bounding box center [1165, 125] width 14 height 14
type input "***"
click at [368, 177] on link "[PERSON_NAME]" at bounding box center [353, 177] width 94 height 14
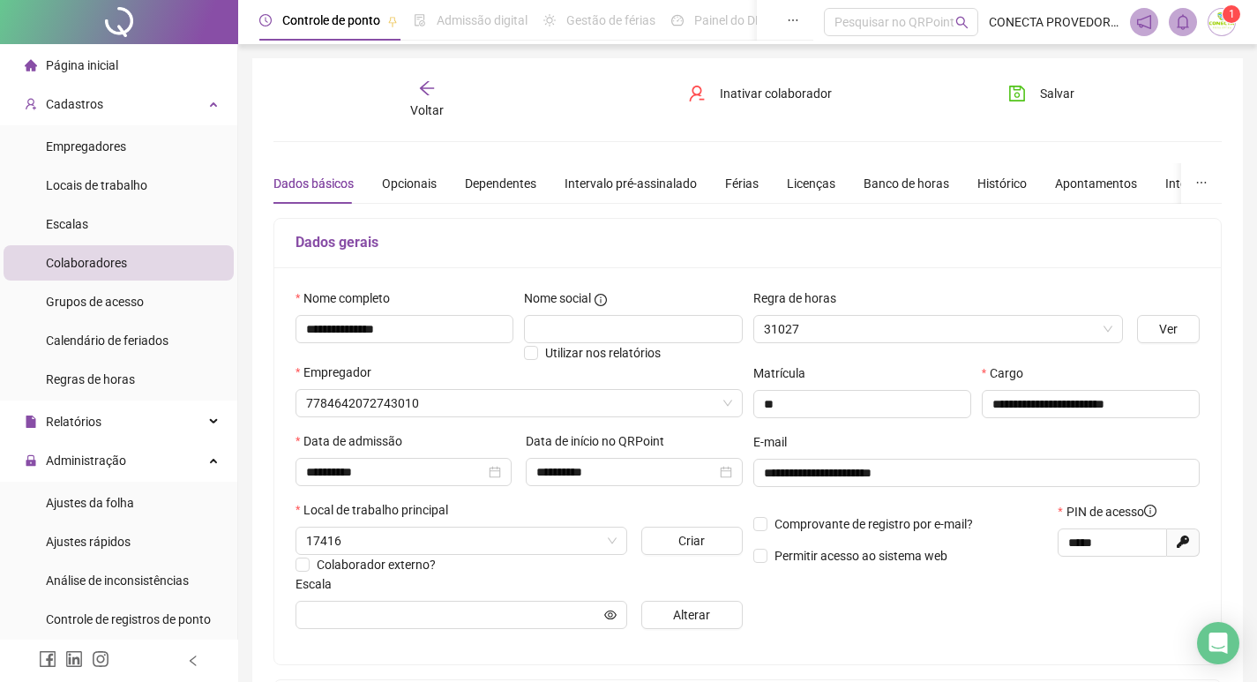
type input "**********"
click at [881, 183] on div "Banco de horas" at bounding box center [907, 183] width 86 height 19
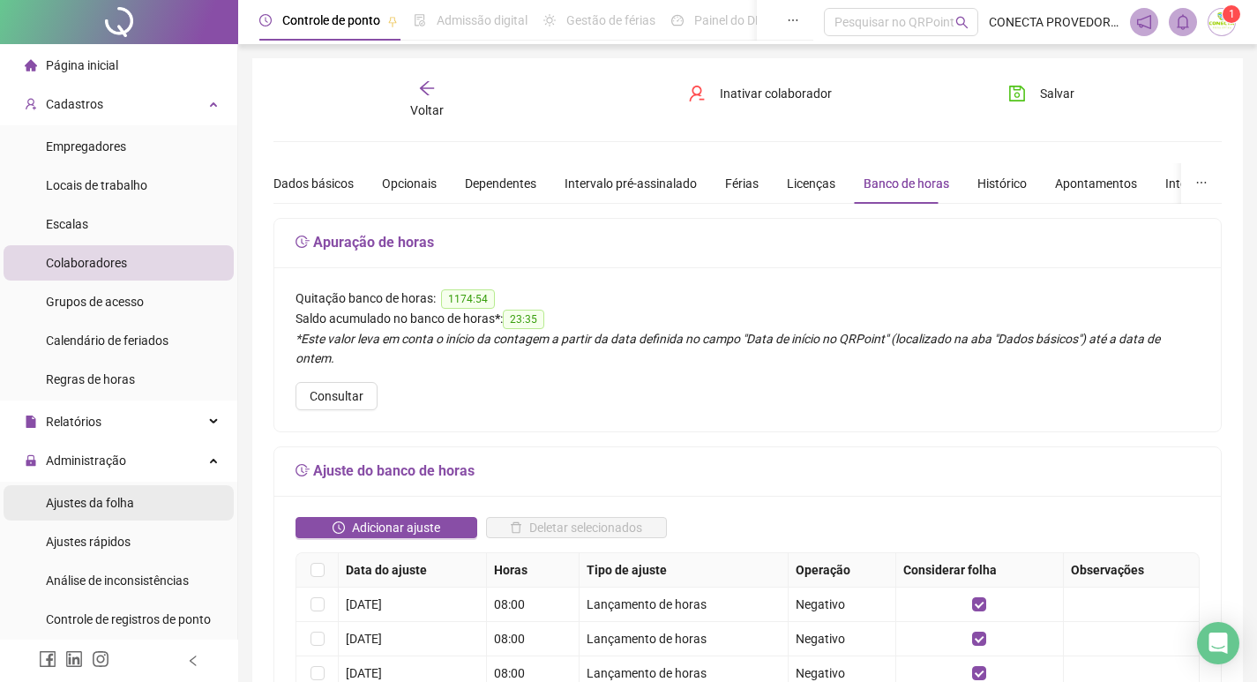
click at [108, 502] on span "Ajustes da folha" at bounding box center [90, 503] width 88 height 14
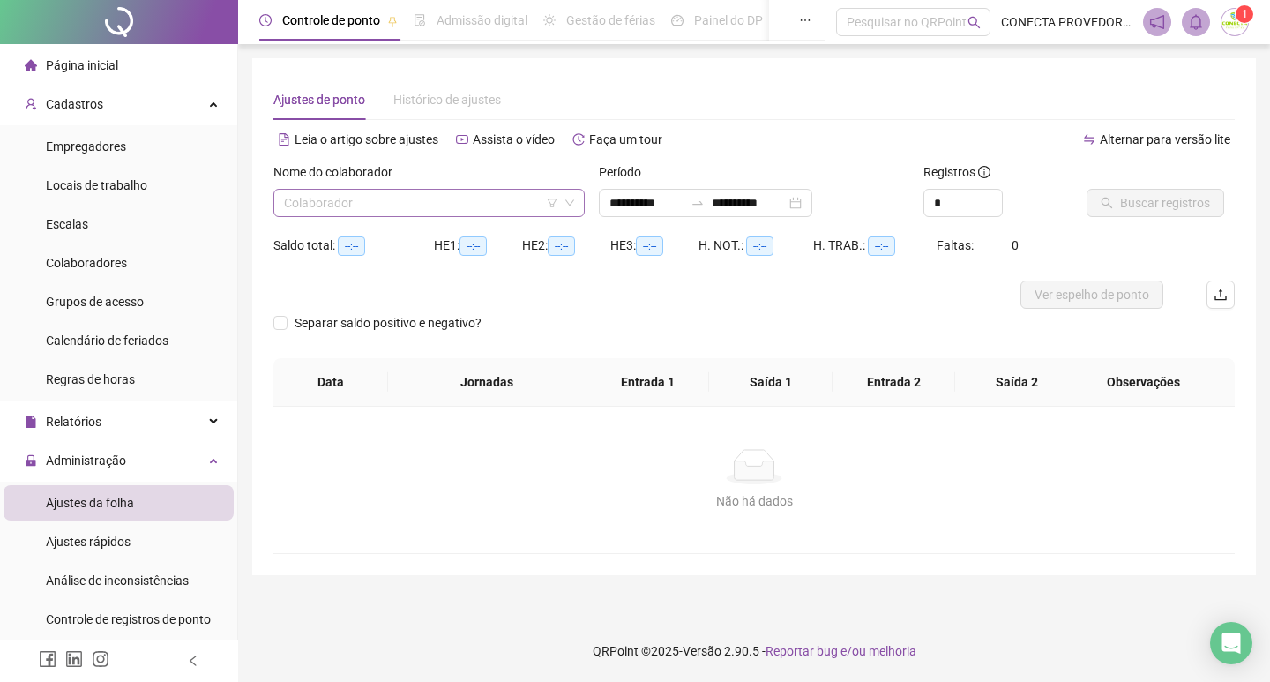
click at [402, 204] on input "search" at bounding box center [421, 203] width 274 height 26
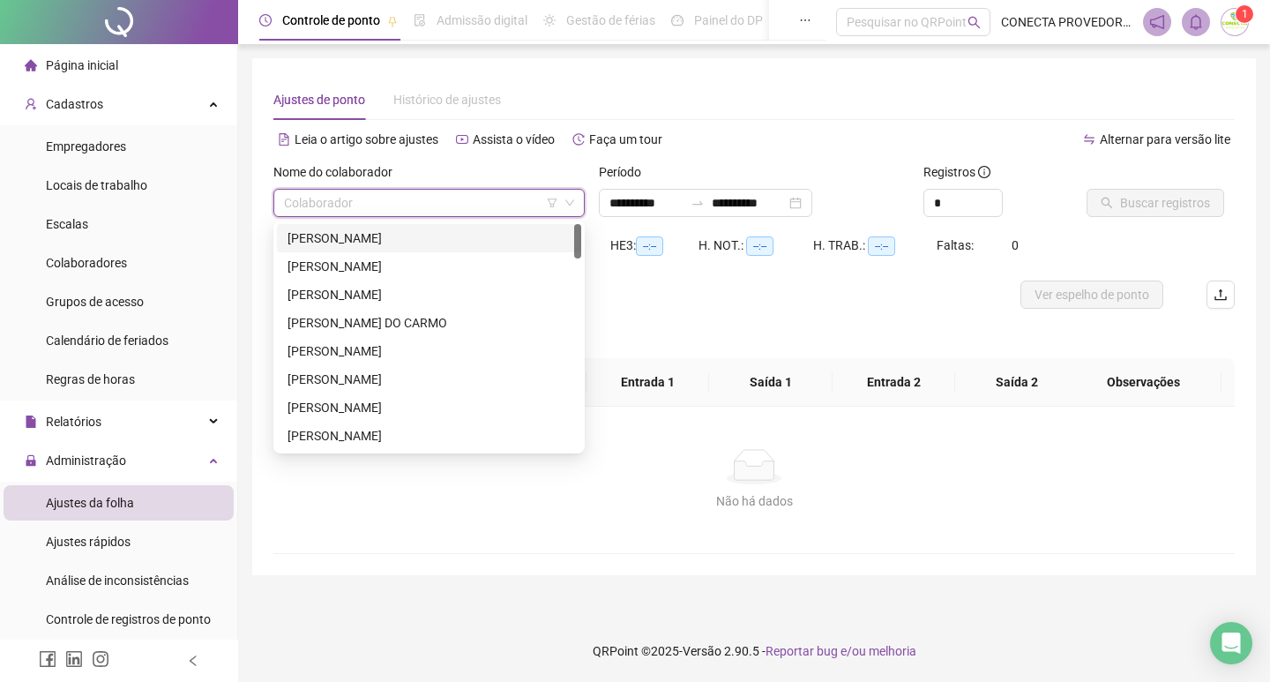
type input "**********"
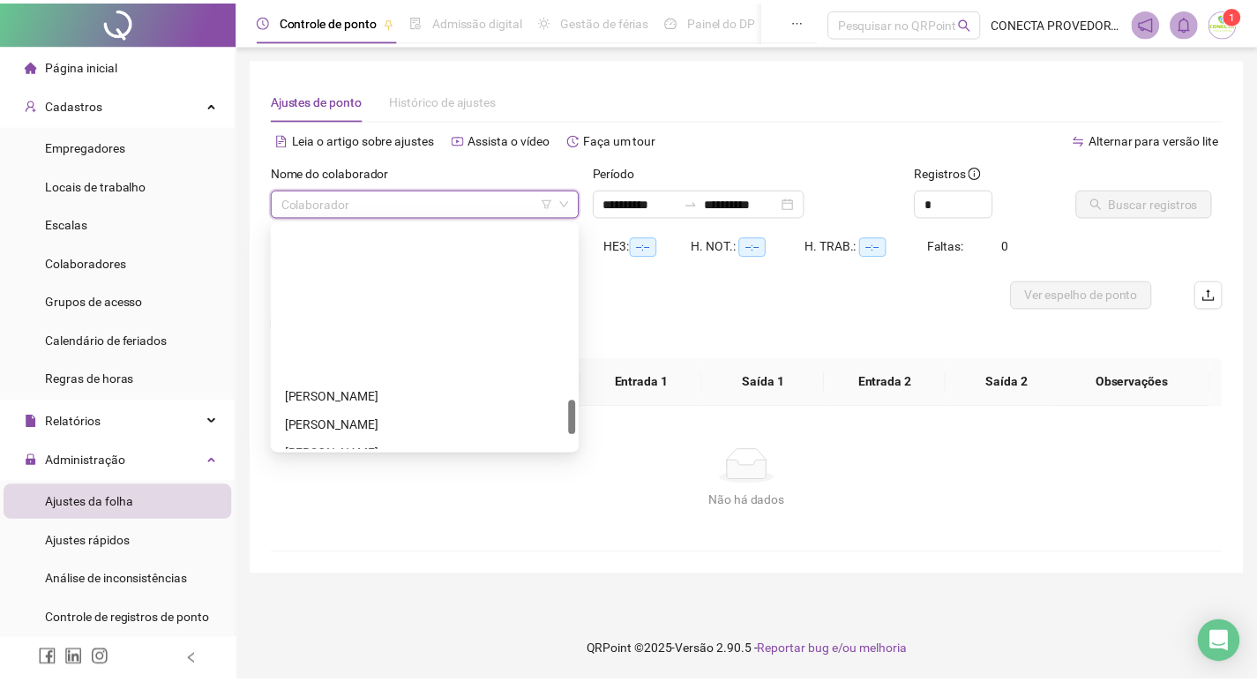
scroll to position [1235, 0]
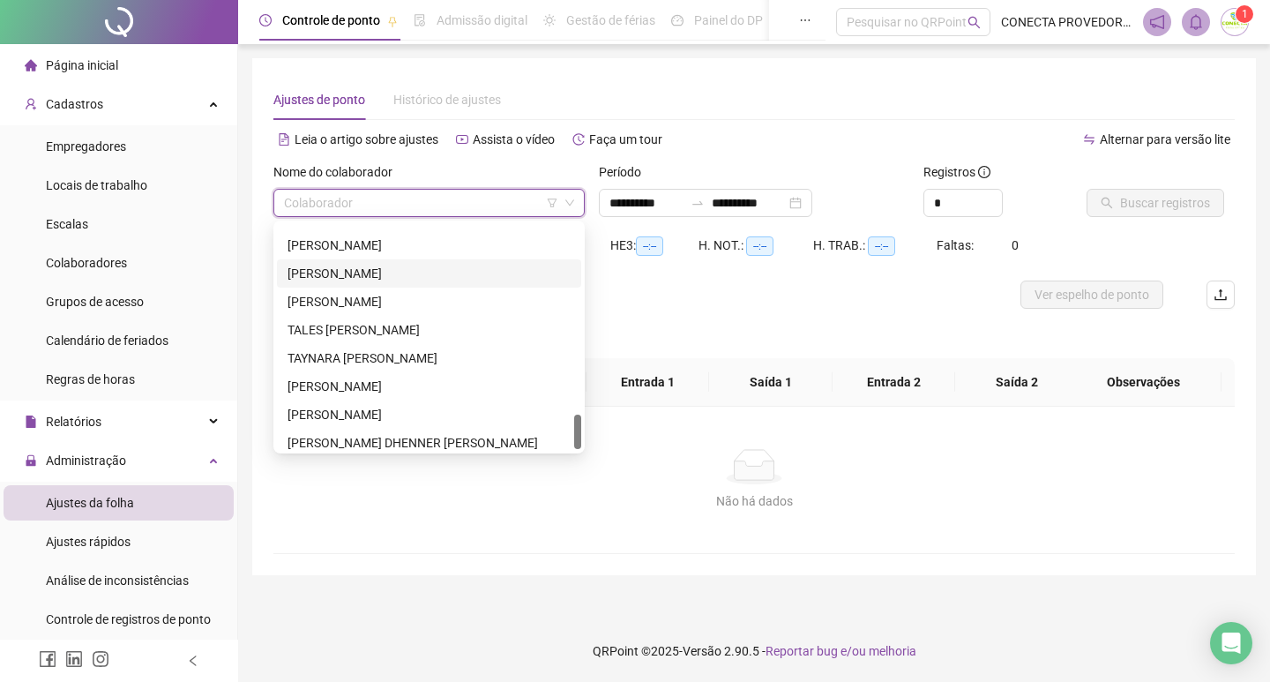
click at [331, 277] on div "[PERSON_NAME]" at bounding box center [429, 273] width 283 height 19
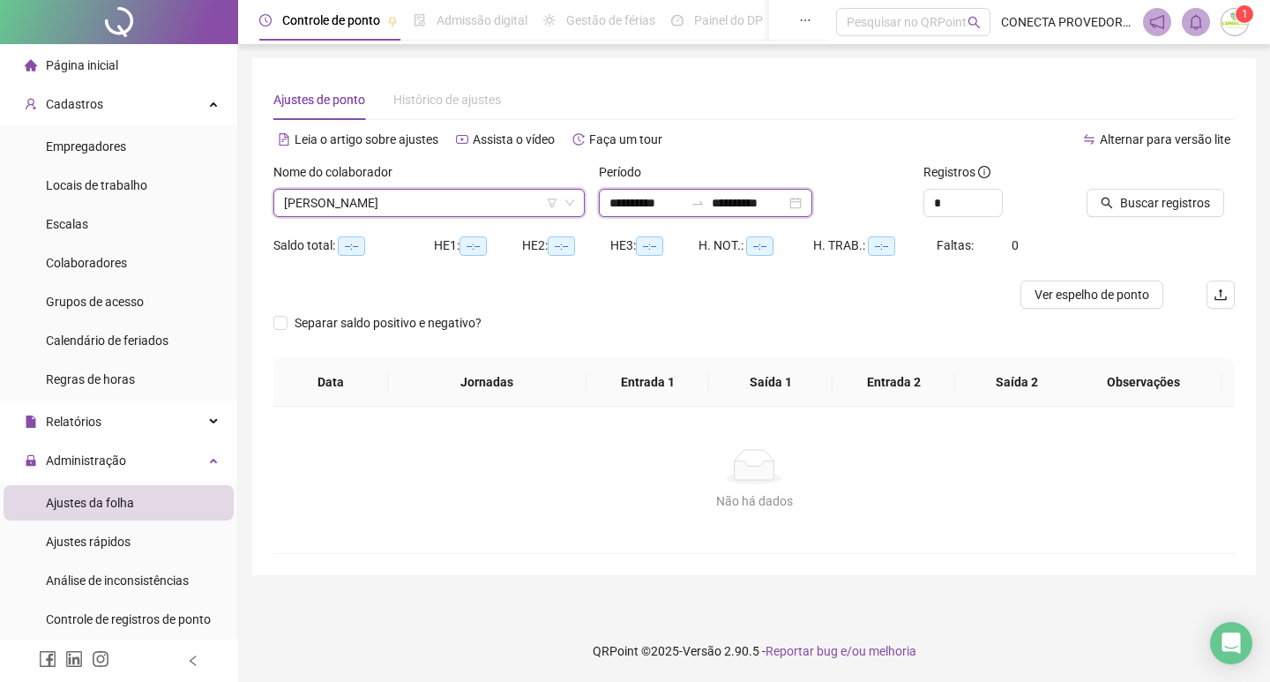
click at [666, 198] on input "**********" at bounding box center [647, 202] width 74 height 19
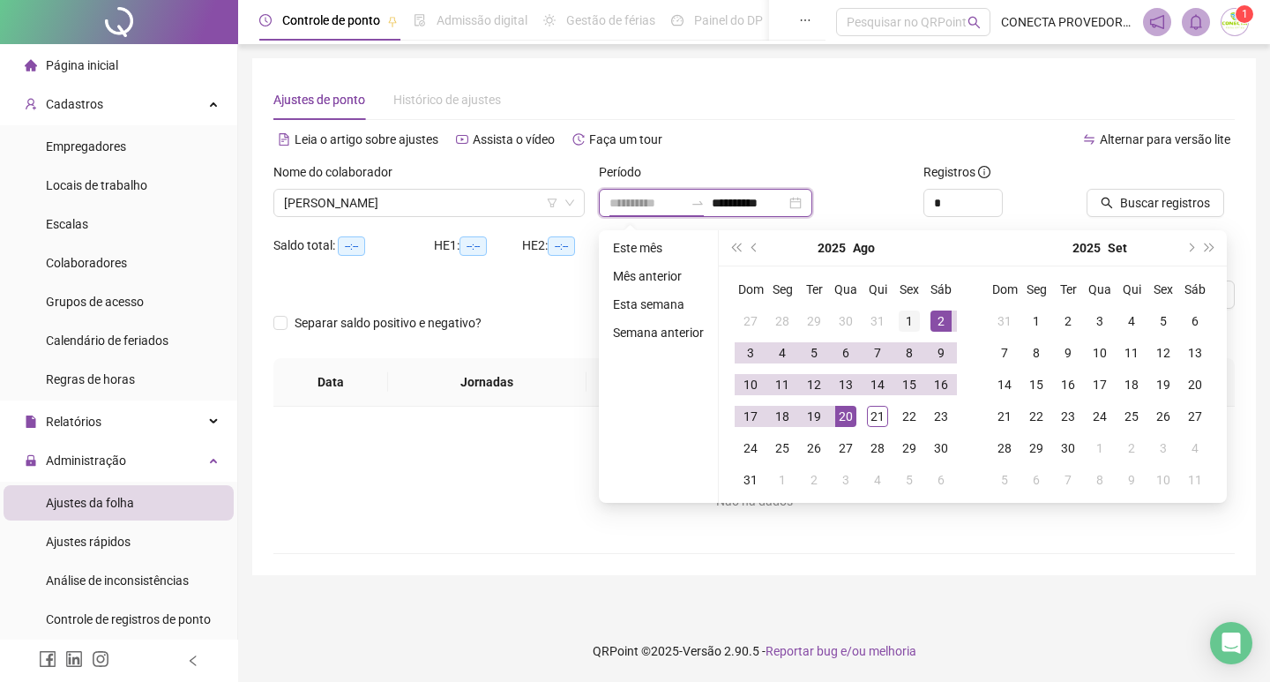
type input "**********"
click at [905, 322] on div "1" at bounding box center [909, 321] width 21 height 21
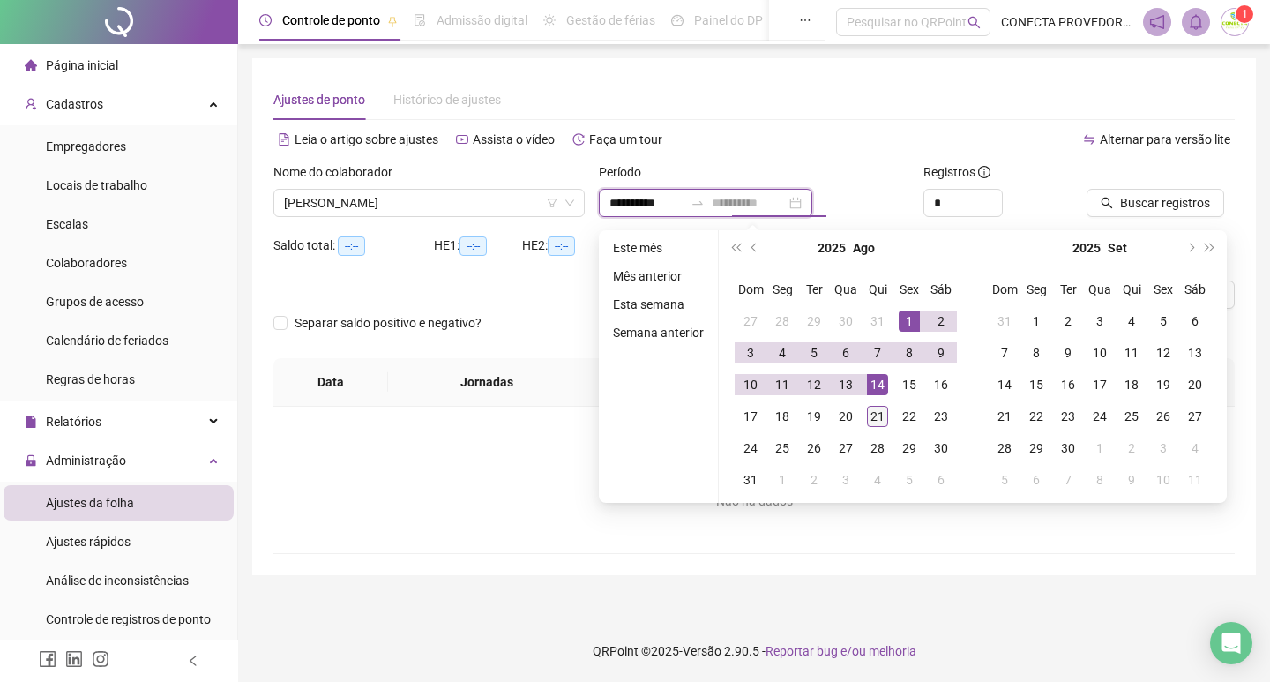
type input "**********"
click at [879, 417] on div "21" at bounding box center [877, 416] width 21 height 21
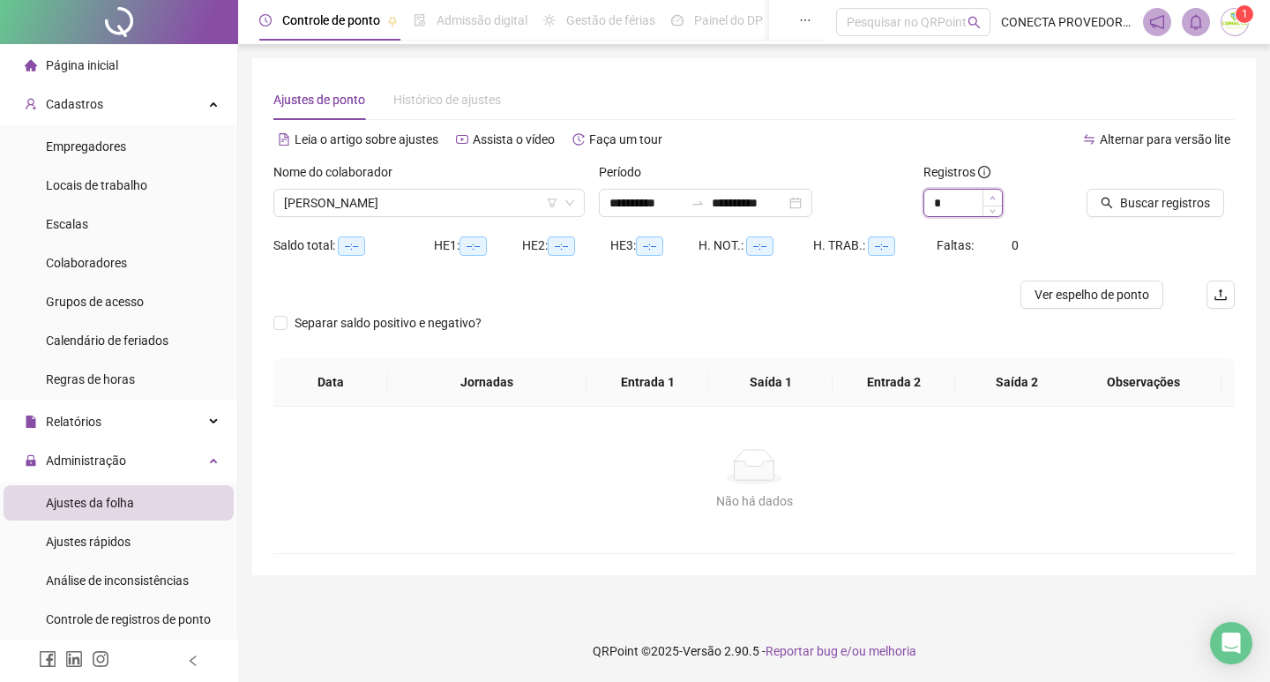
type input "*"
click at [994, 193] on span "Increase Value" at bounding box center [992, 198] width 19 height 16
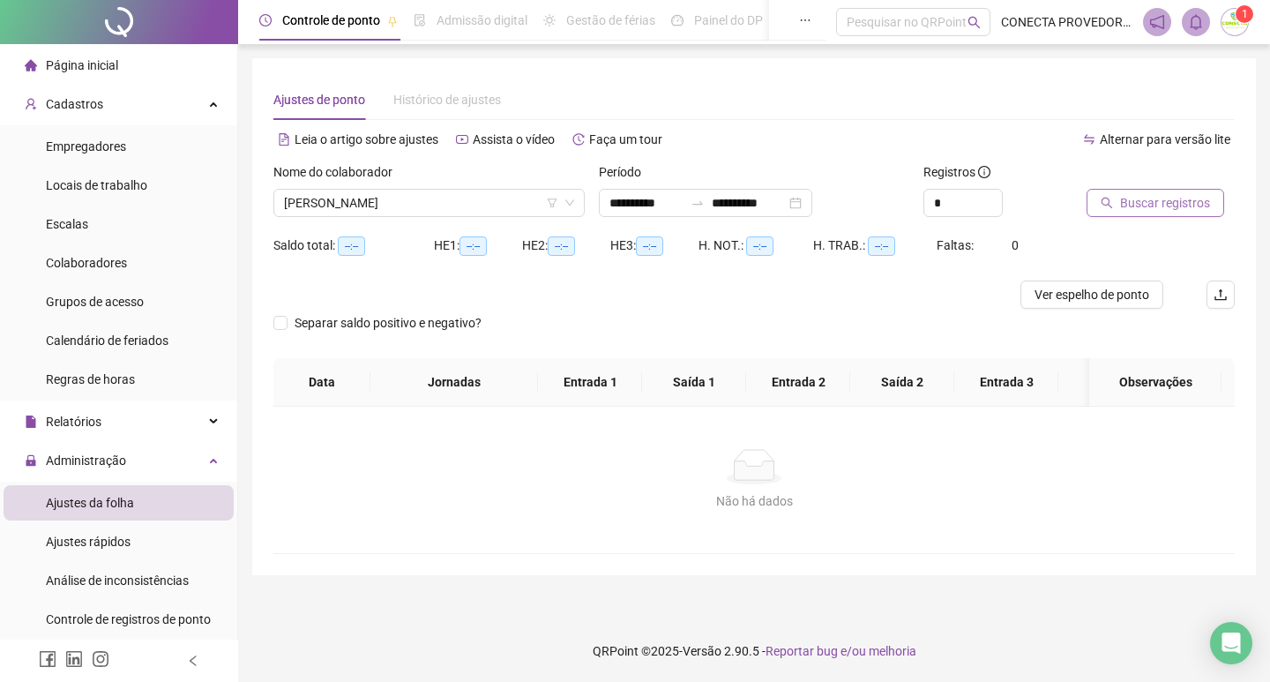
click at [1119, 192] on button "Buscar registros" at bounding box center [1156, 203] width 138 height 28
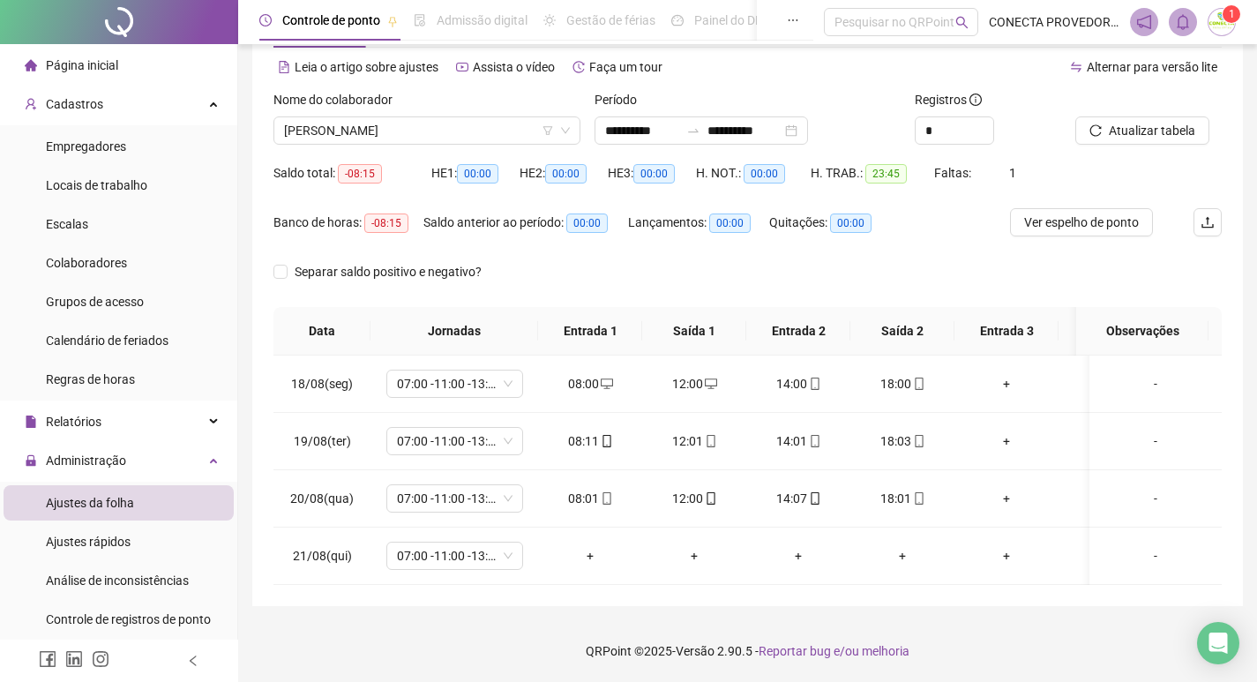
scroll to position [0, 0]
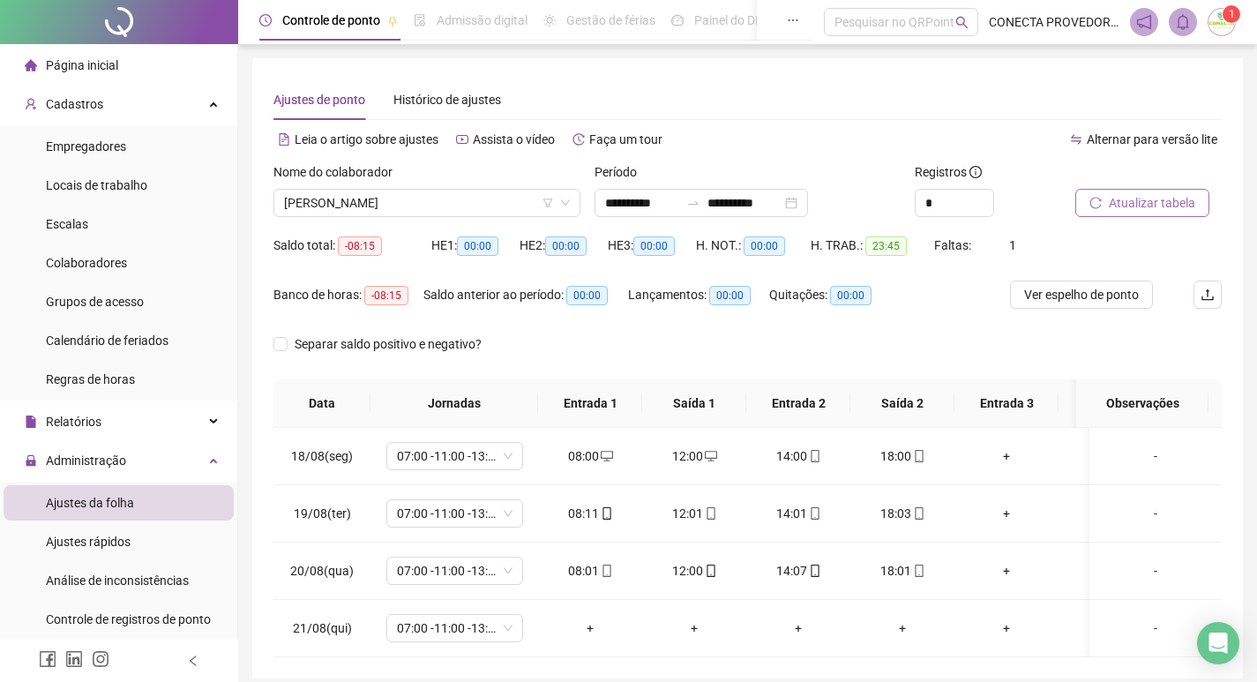
click at [1106, 200] on button "Atualizar tabela" at bounding box center [1142, 203] width 134 height 28
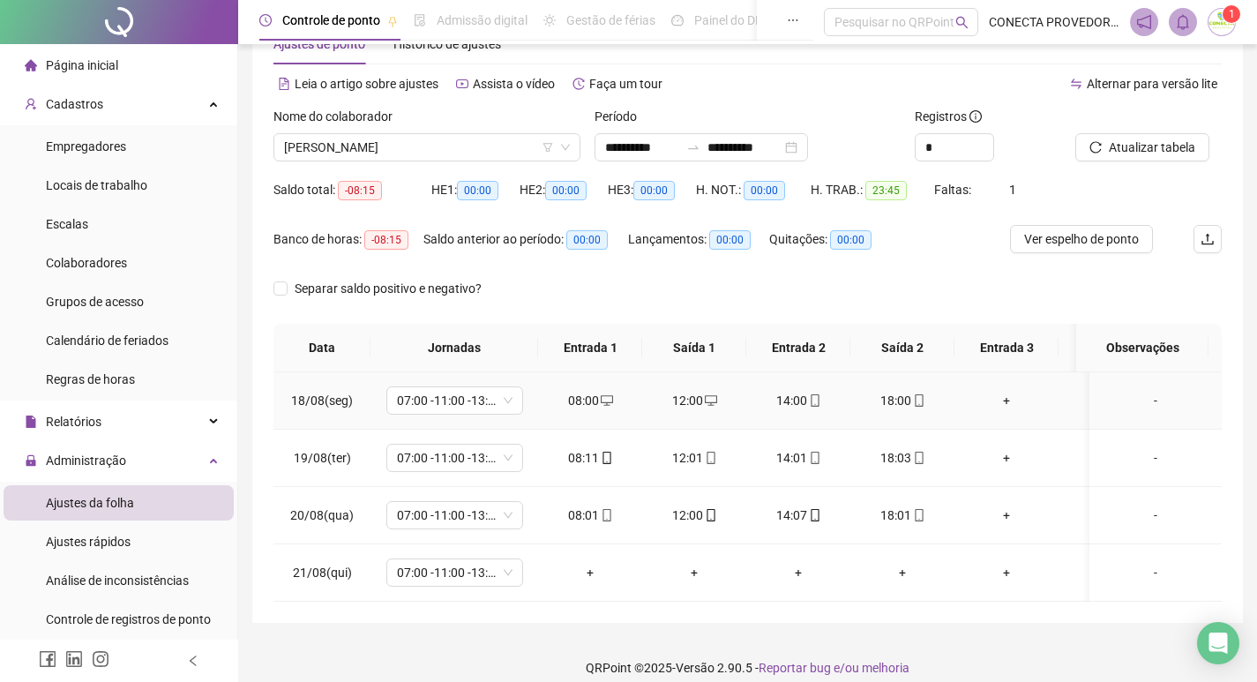
scroll to position [86, 0]
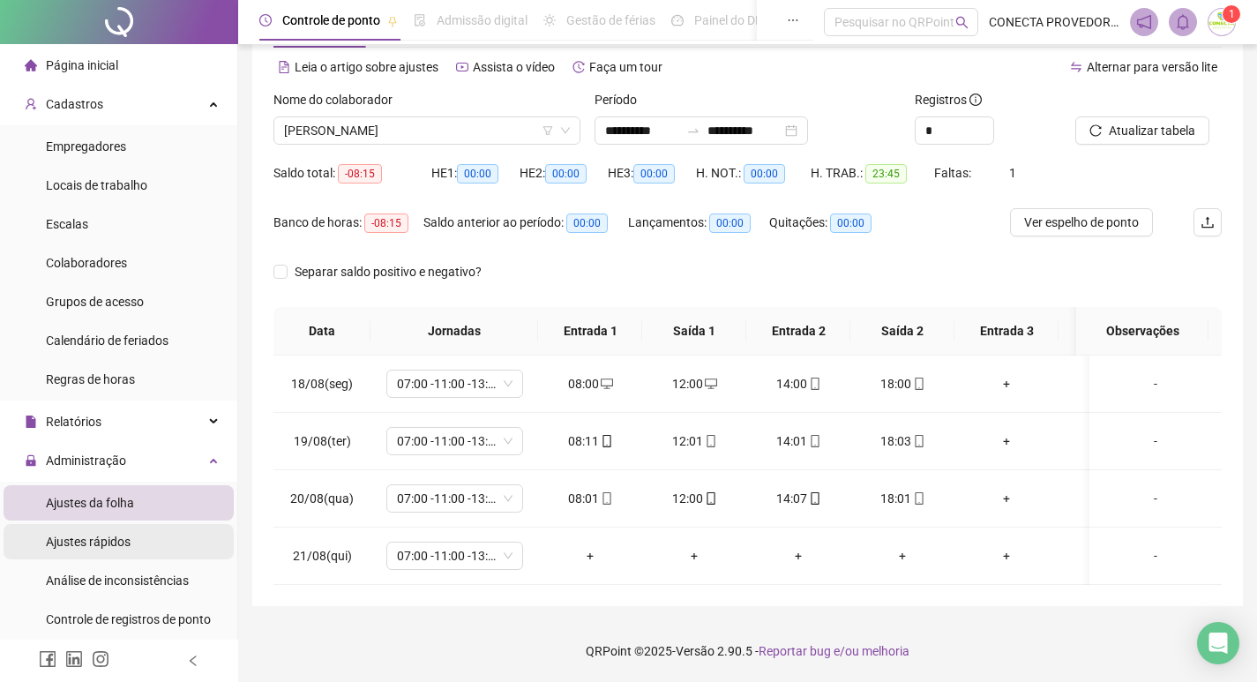
click at [79, 549] on span "Ajustes rápidos" at bounding box center [88, 542] width 85 height 14
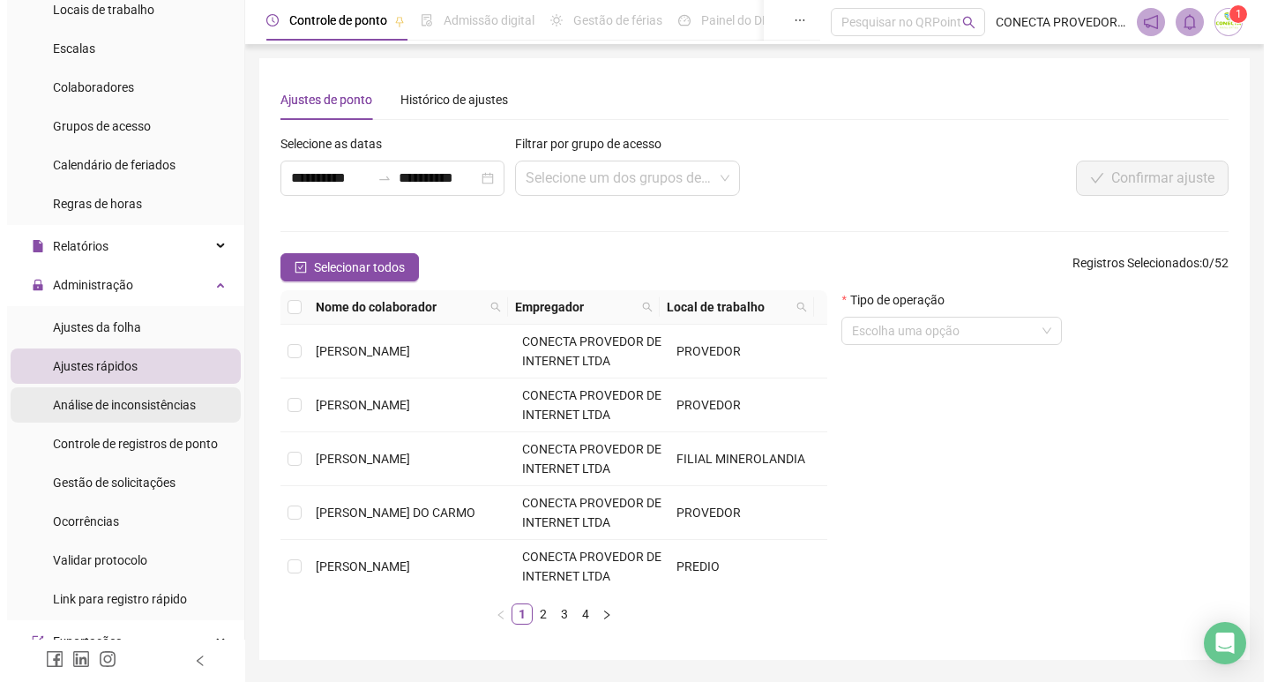
scroll to position [176, 0]
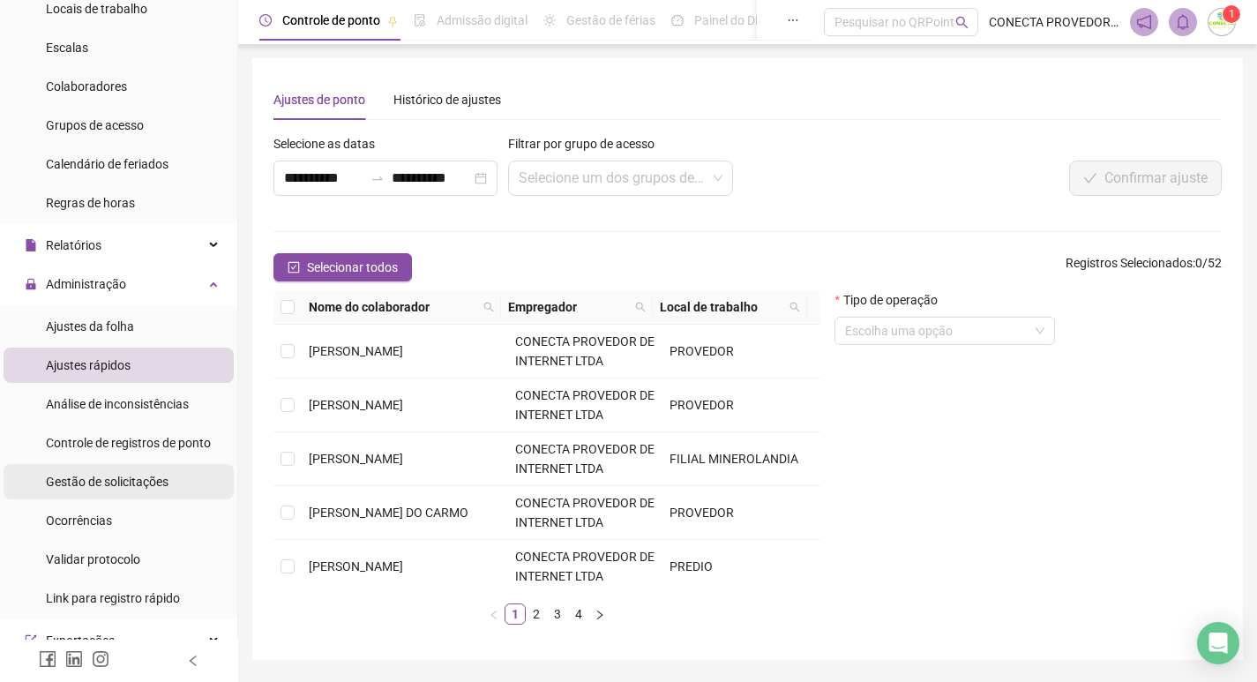
click at [108, 482] on span "Gestão de solicitações" at bounding box center [107, 482] width 123 height 14
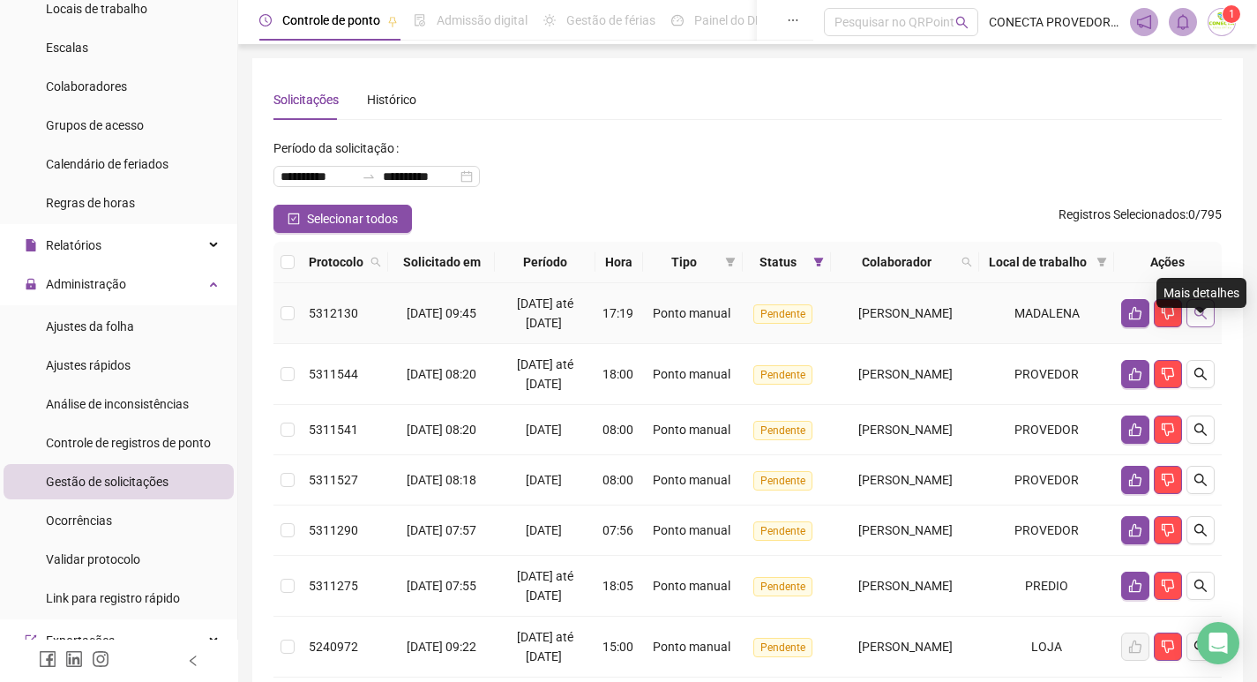
click at [1211, 327] on button "button" at bounding box center [1200, 313] width 28 height 28
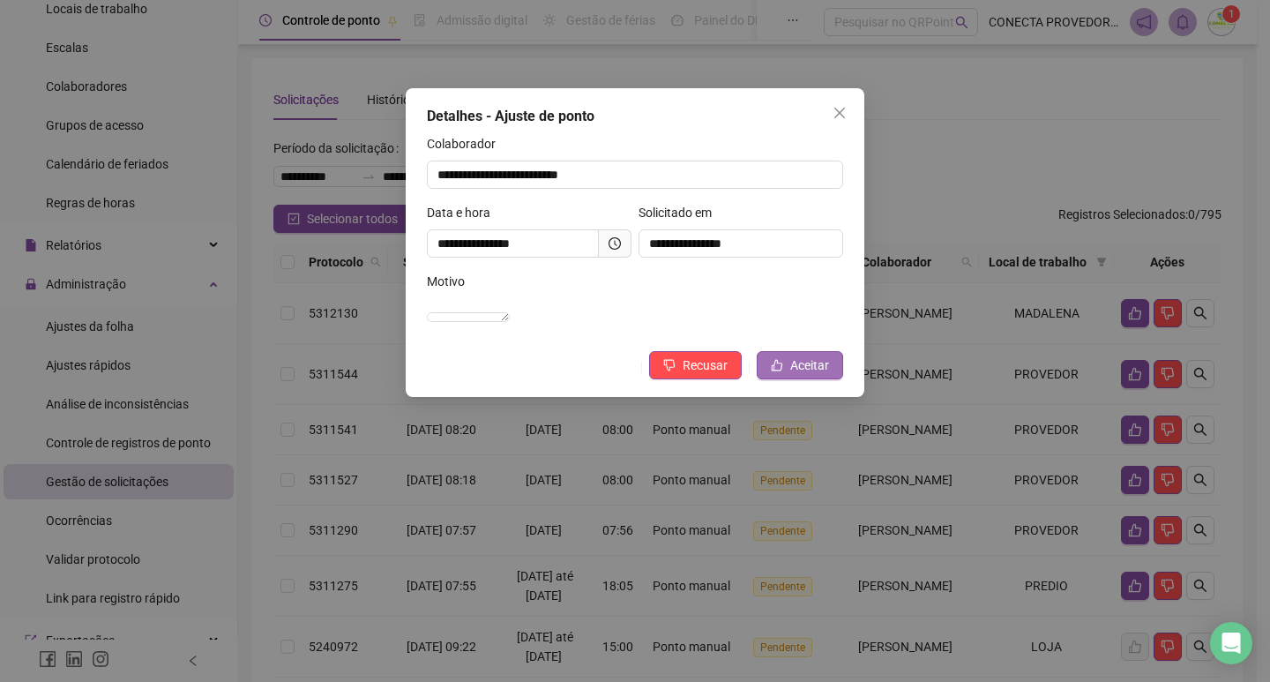
click at [787, 379] on button "Aceitar" at bounding box center [800, 365] width 86 height 28
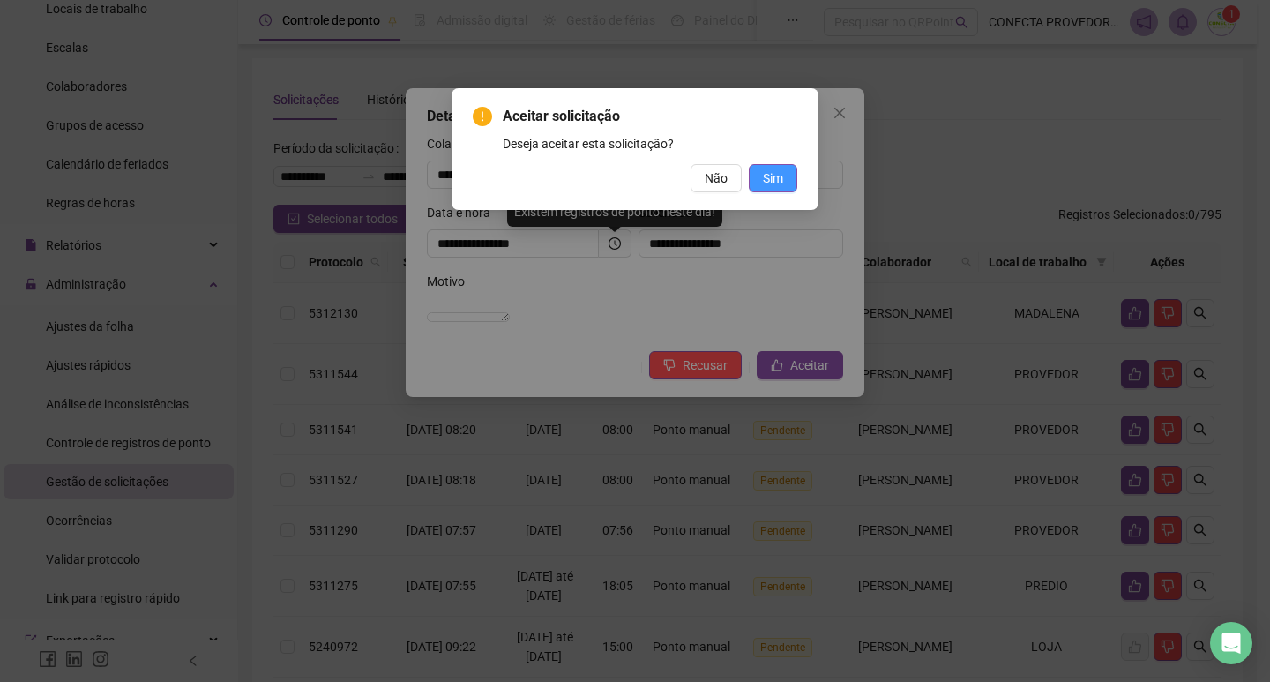
click at [765, 178] on span "Sim" at bounding box center [773, 177] width 20 height 19
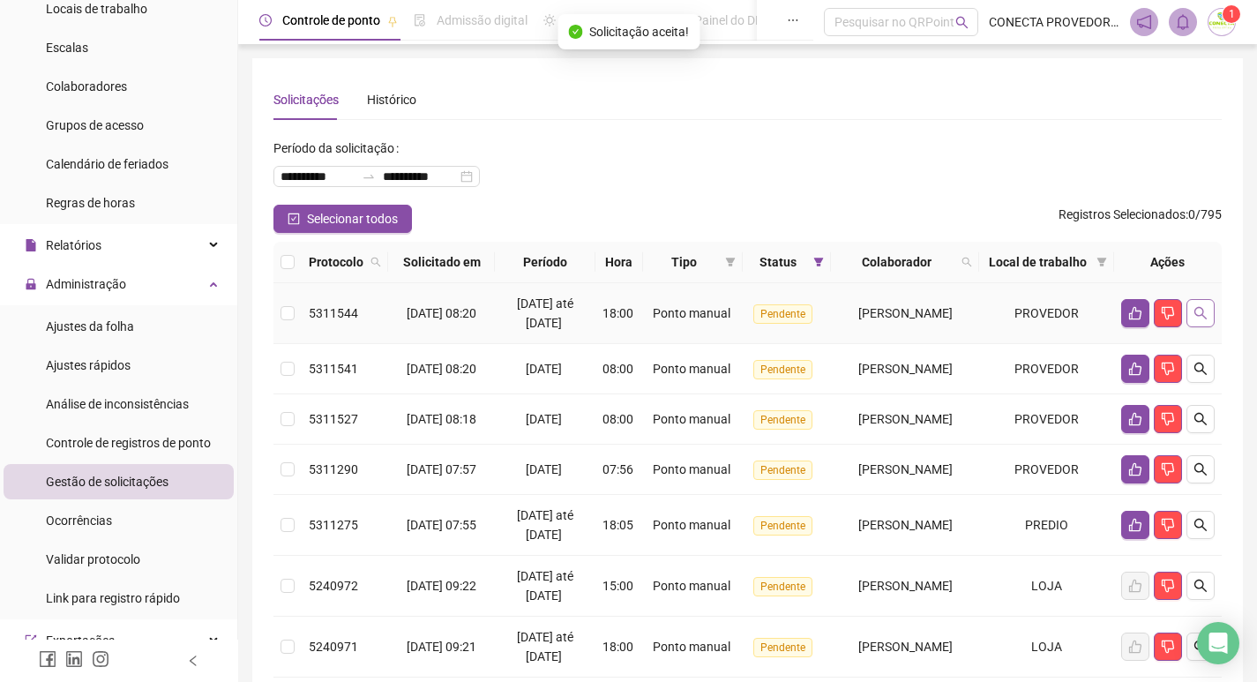
click at [1201, 320] on icon "search" at bounding box center [1201, 313] width 14 height 14
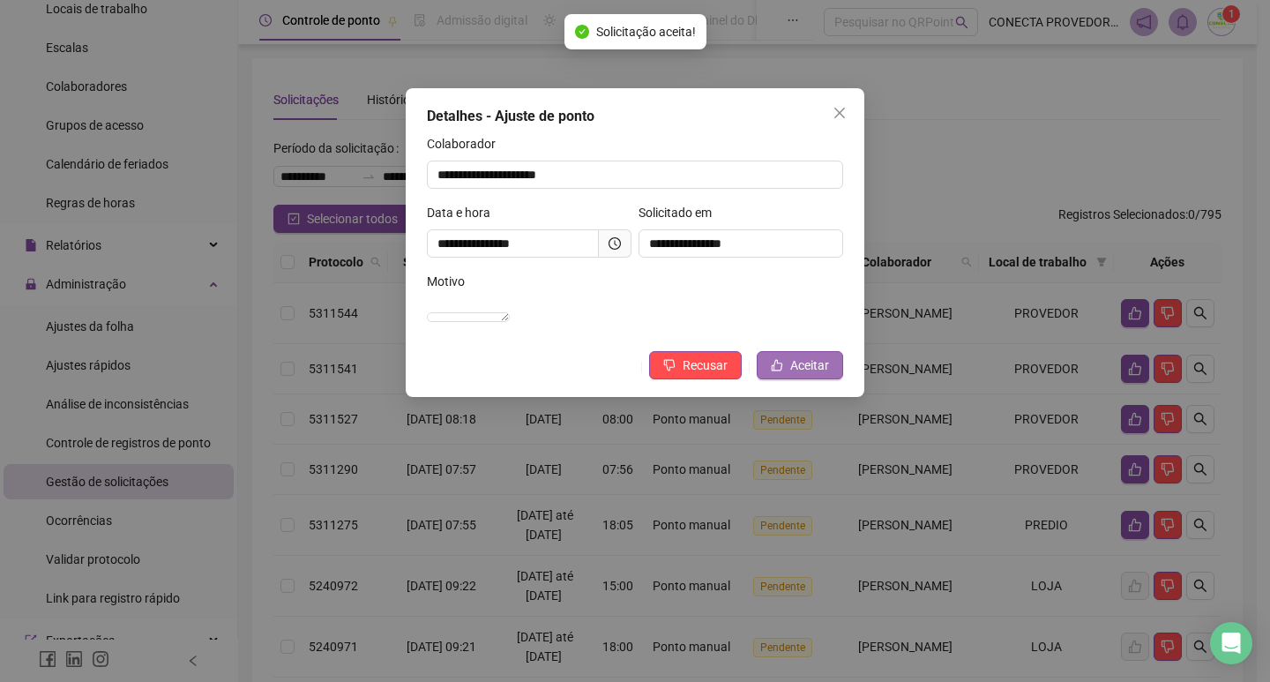
click at [767, 379] on button "Aceitar" at bounding box center [800, 365] width 86 height 28
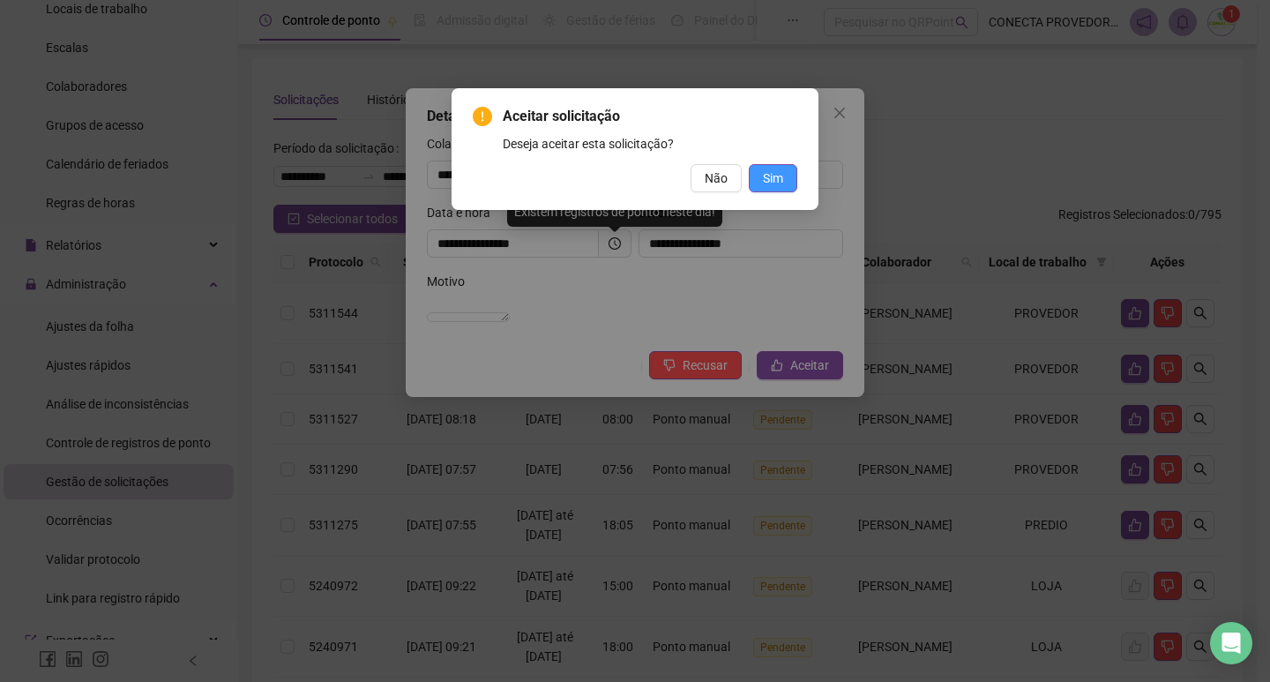
click at [767, 168] on span "Sim" at bounding box center [773, 177] width 20 height 19
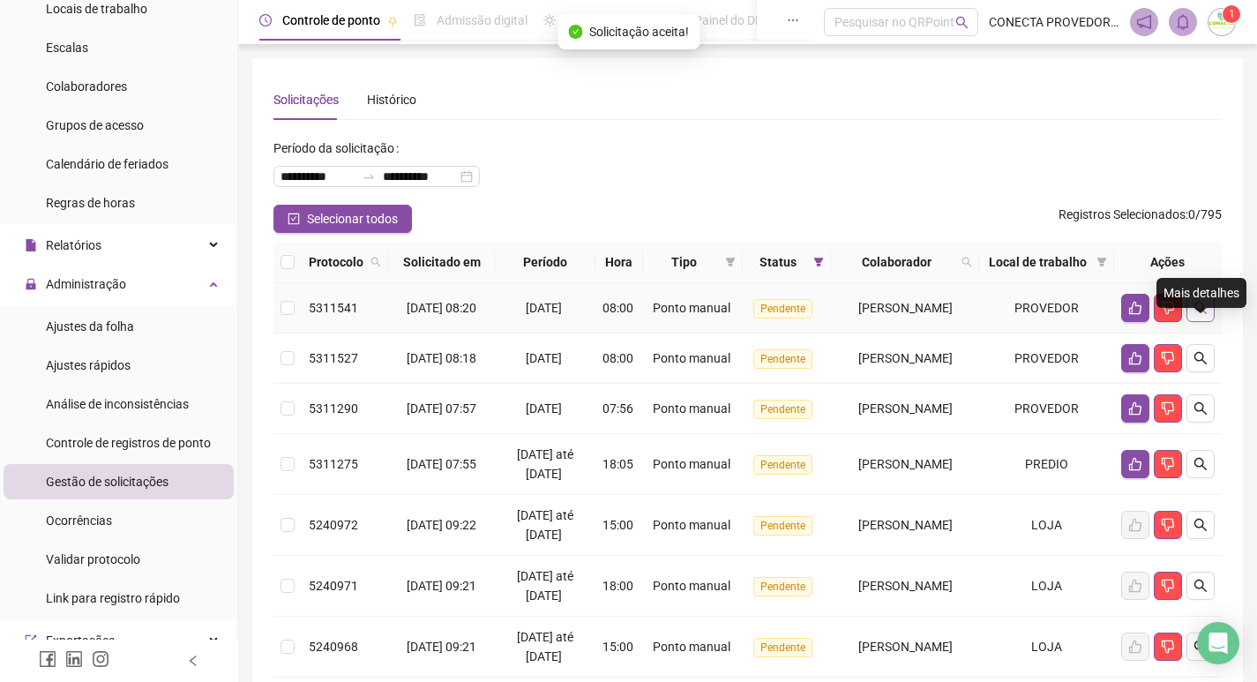
click at [1199, 314] on icon "search" at bounding box center [1200, 308] width 12 height 12
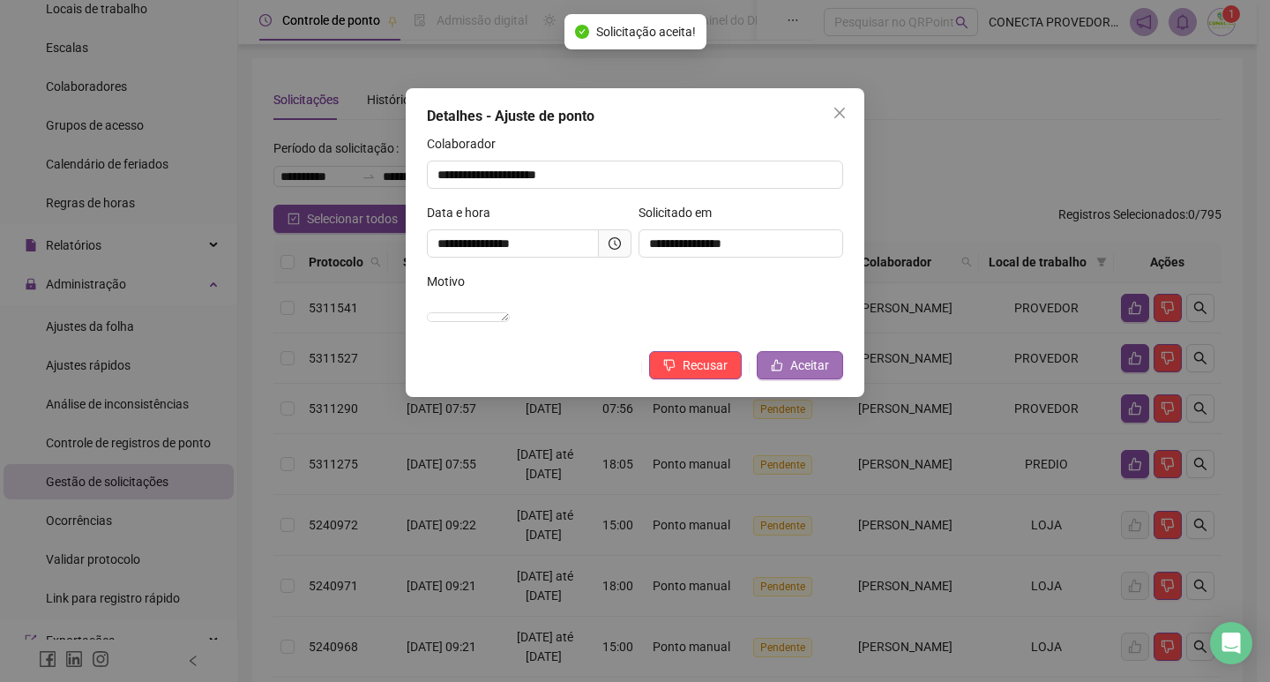
click at [782, 377] on button "Aceitar" at bounding box center [800, 365] width 86 height 28
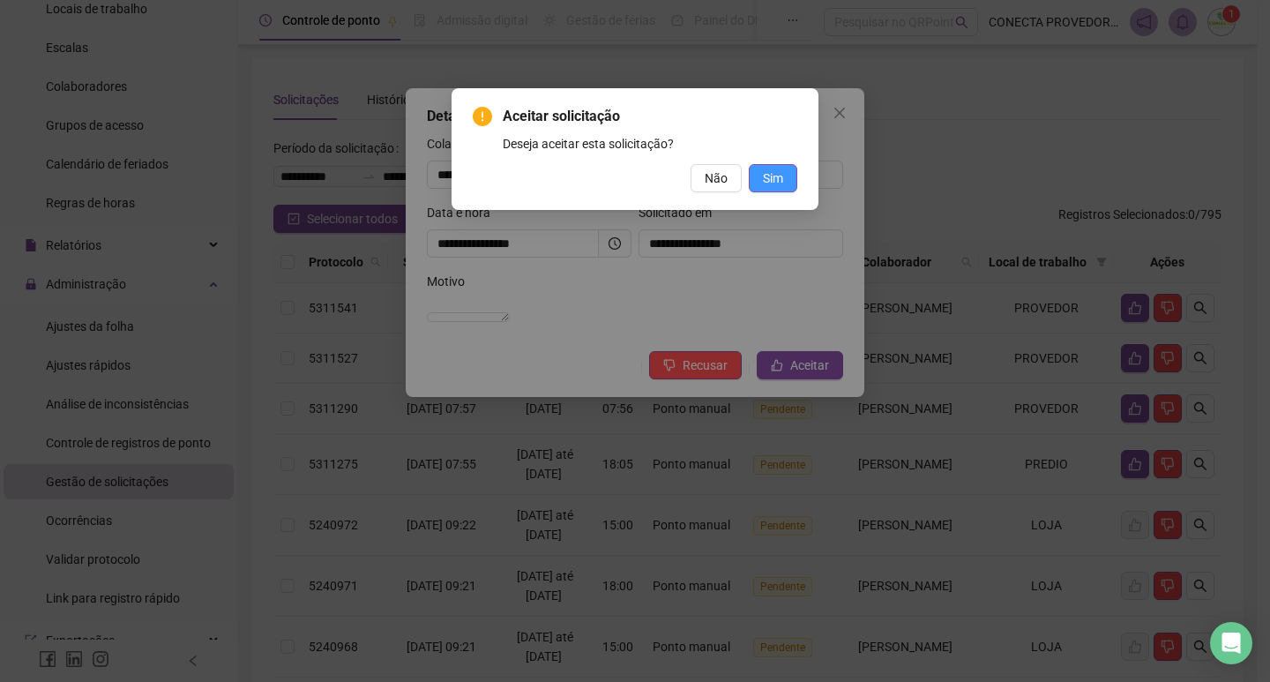
click at [767, 186] on span "Sim" at bounding box center [773, 177] width 20 height 19
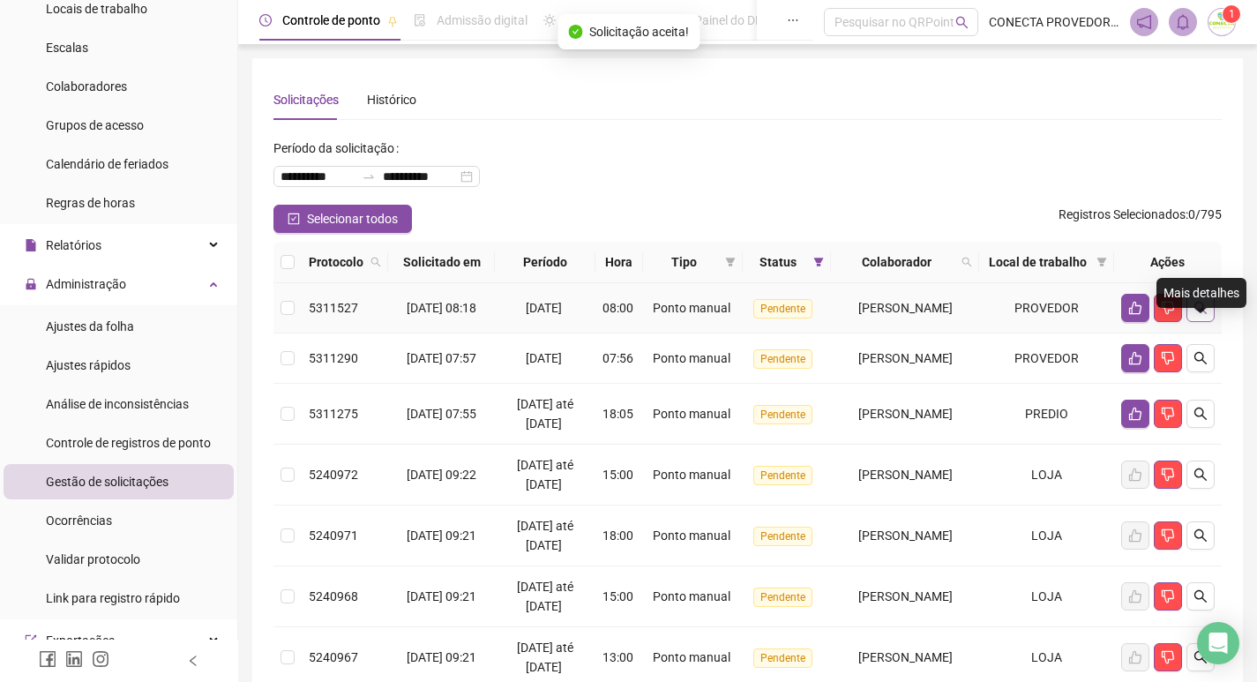
click at [1200, 315] on icon "search" at bounding box center [1201, 308] width 14 height 14
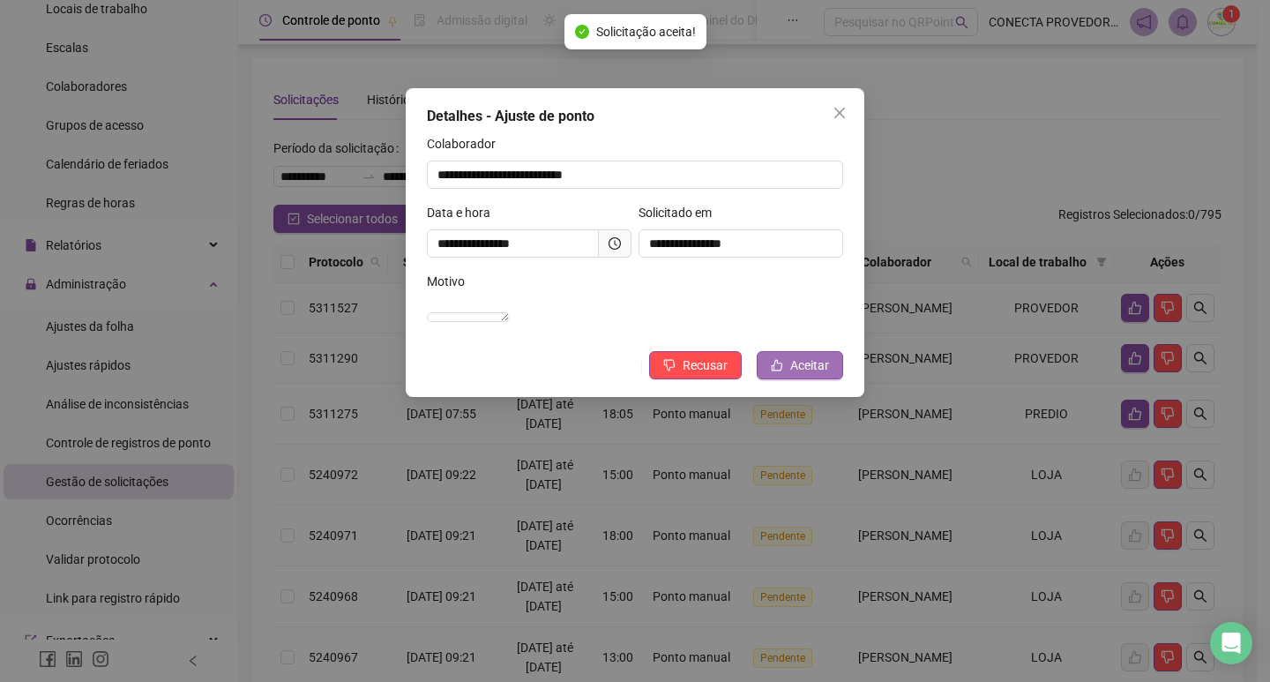
click at [808, 375] on span "Aceitar" at bounding box center [809, 364] width 39 height 19
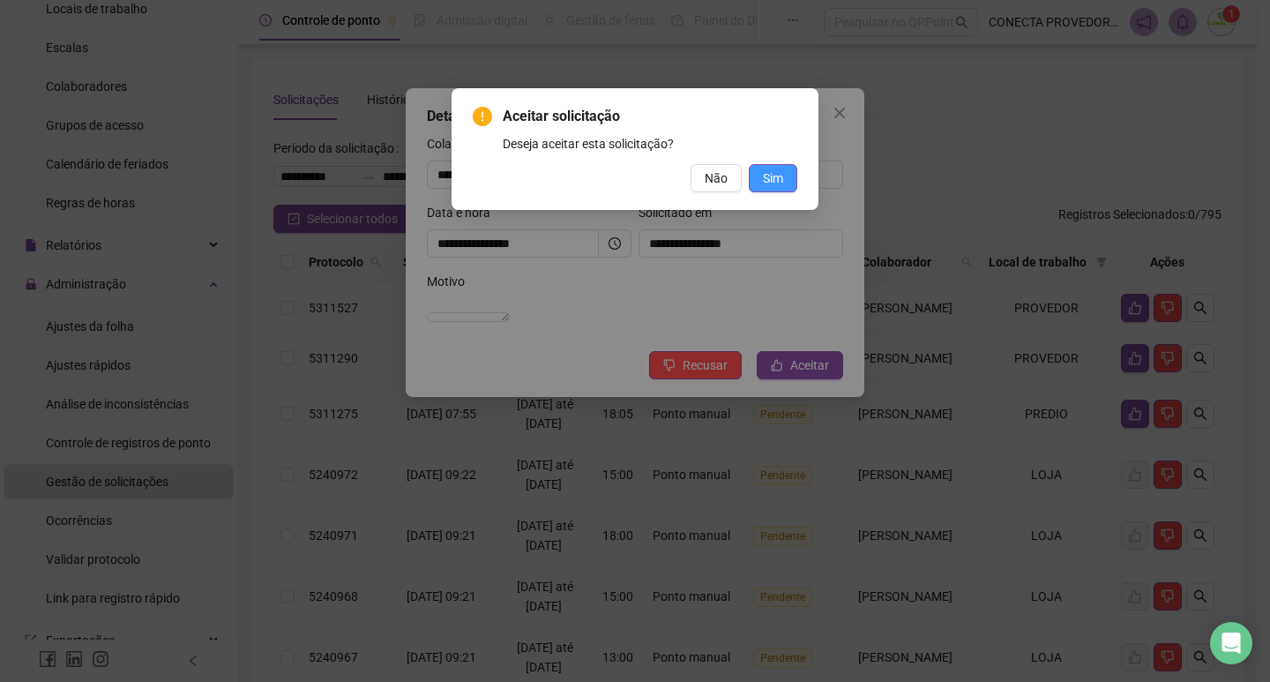
click at [770, 182] on span "Sim" at bounding box center [773, 177] width 20 height 19
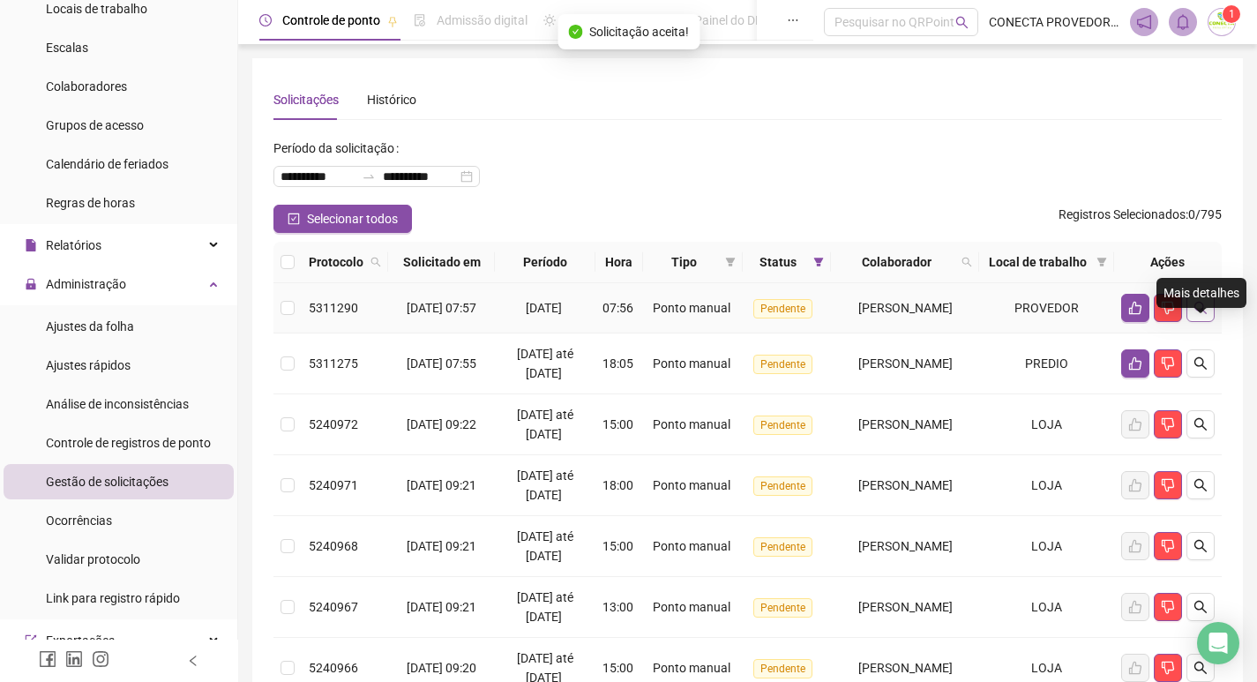
click at [1195, 315] on icon "search" at bounding box center [1201, 308] width 14 height 14
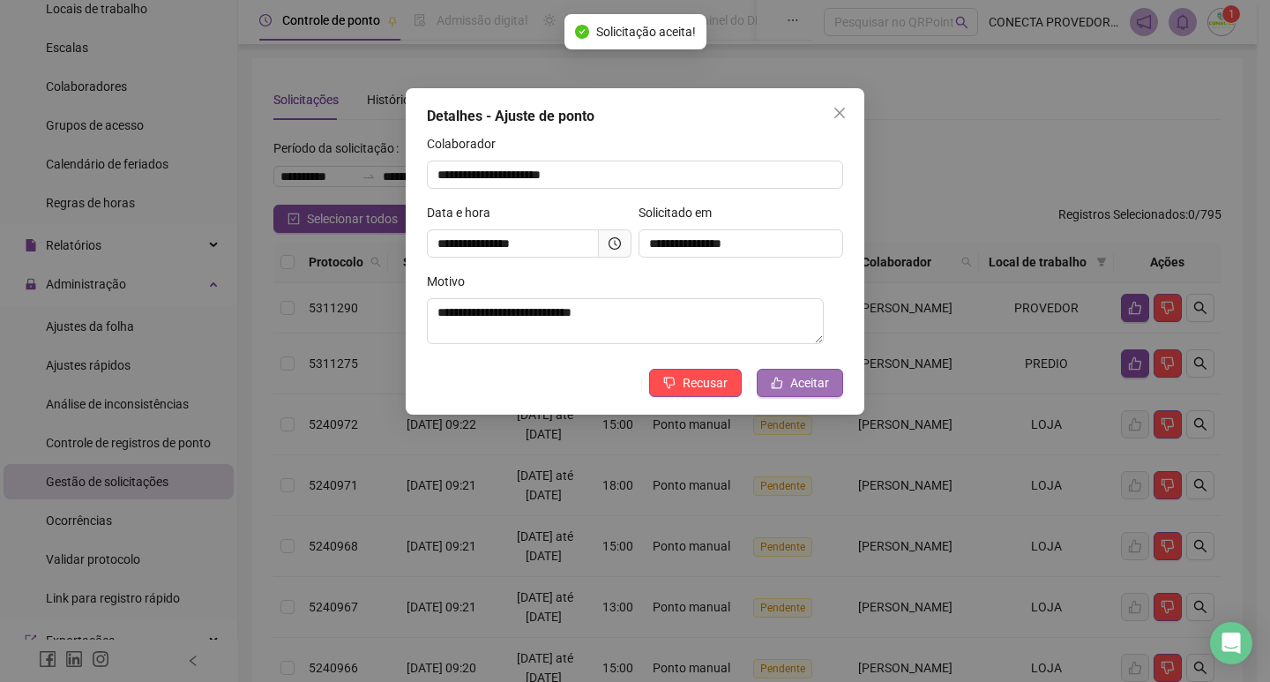
click at [806, 391] on span "Aceitar" at bounding box center [809, 382] width 39 height 19
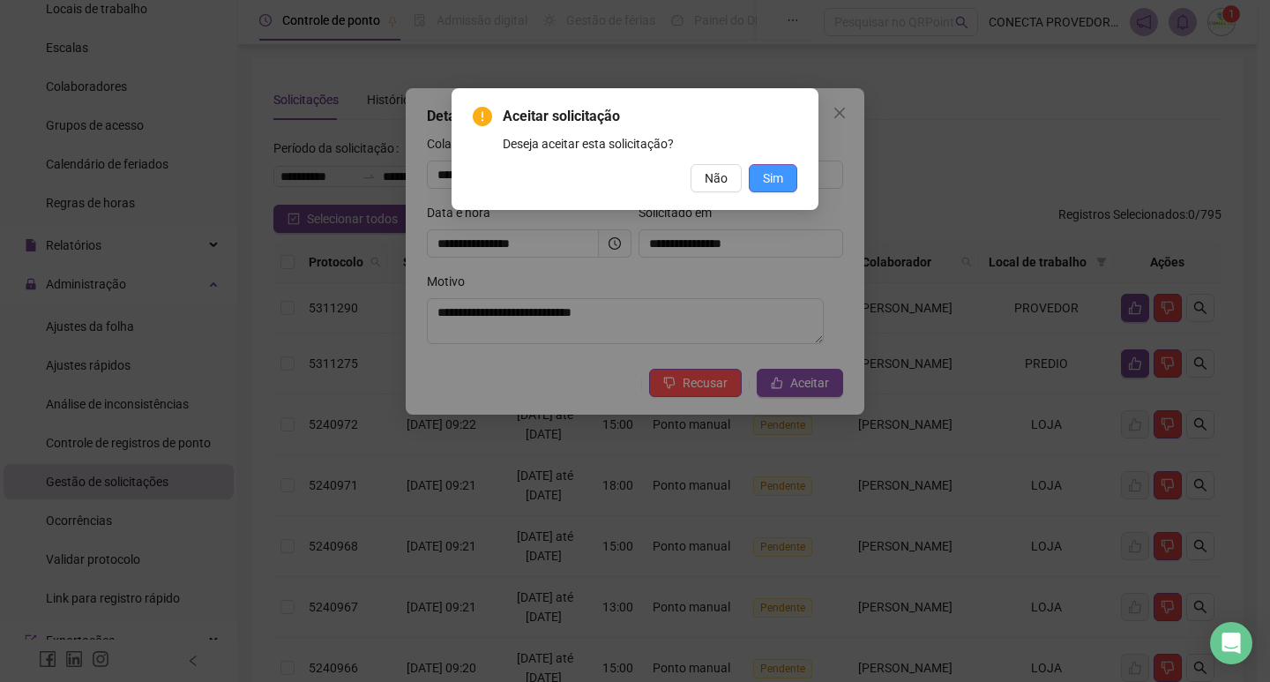
click at [786, 183] on button "Sim" at bounding box center [773, 178] width 49 height 28
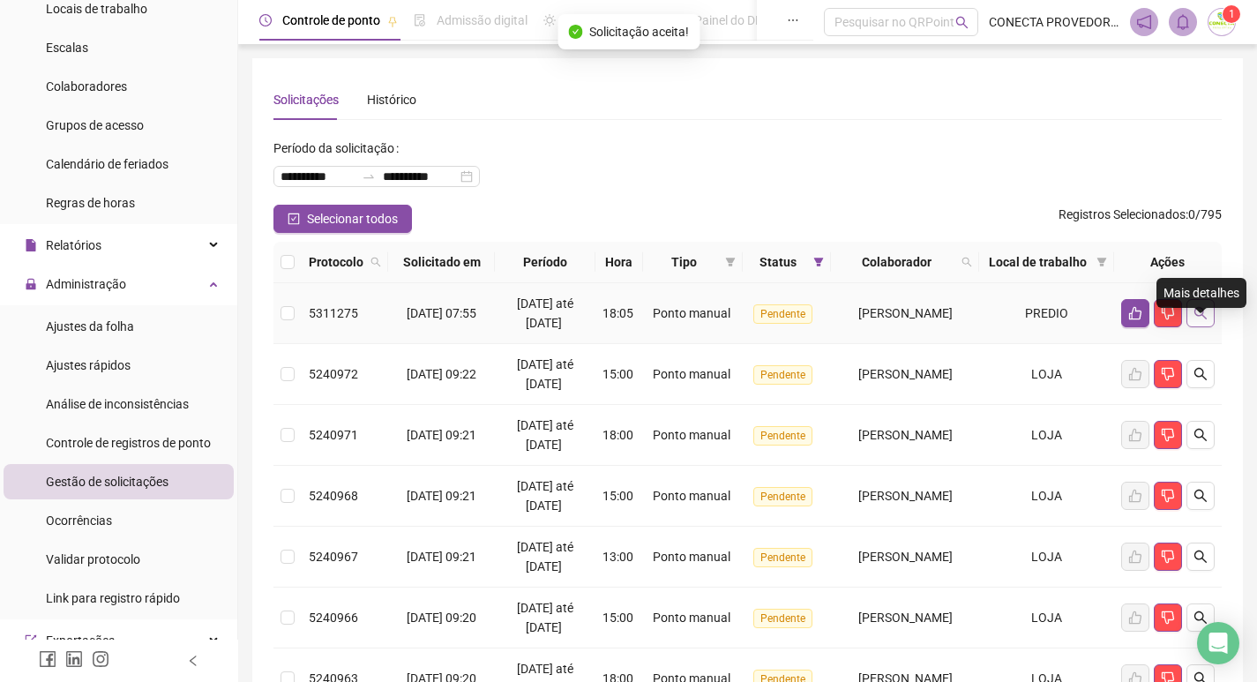
click at [1194, 320] on icon "search" at bounding box center [1201, 313] width 14 height 14
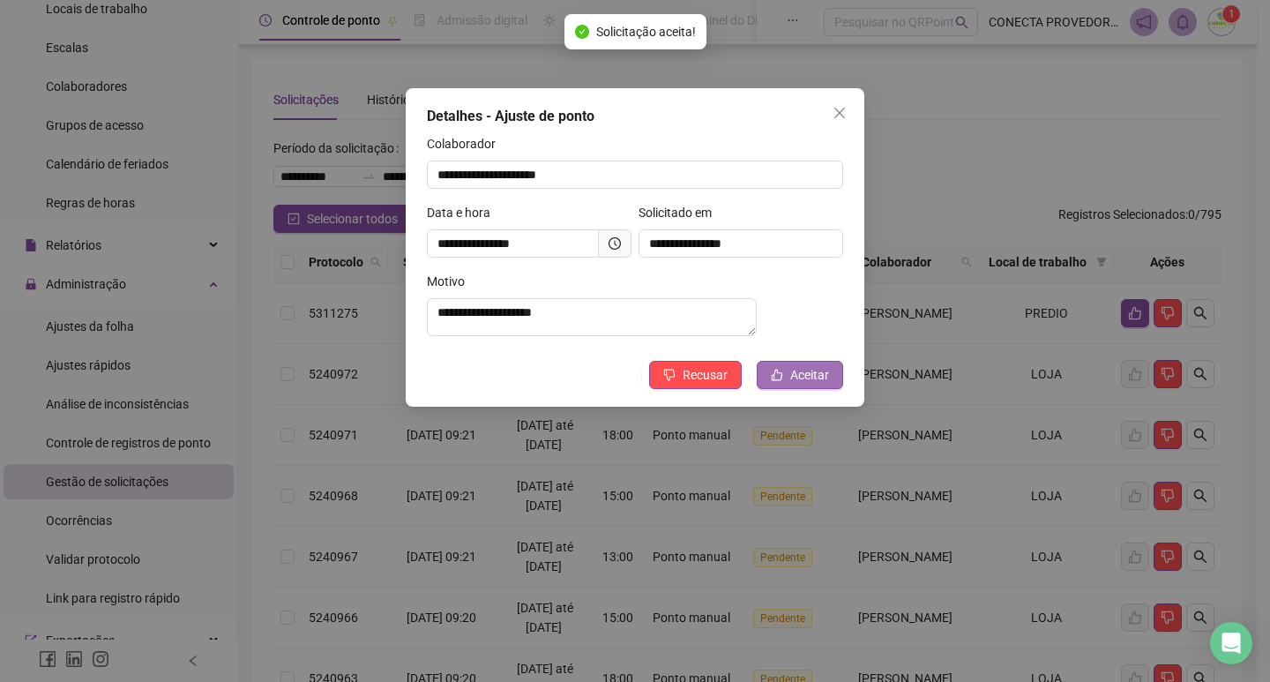
click at [799, 385] on span "Aceitar" at bounding box center [809, 374] width 39 height 19
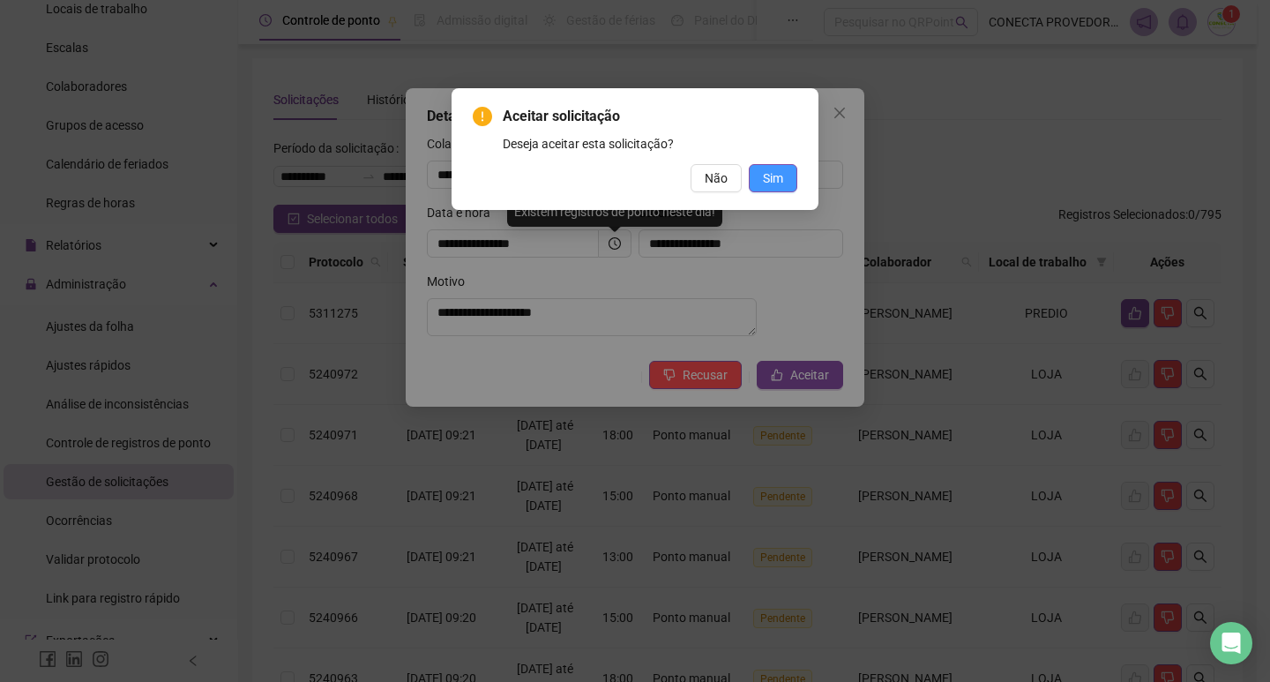
click at [774, 188] on button "Sim" at bounding box center [773, 178] width 49 height 28
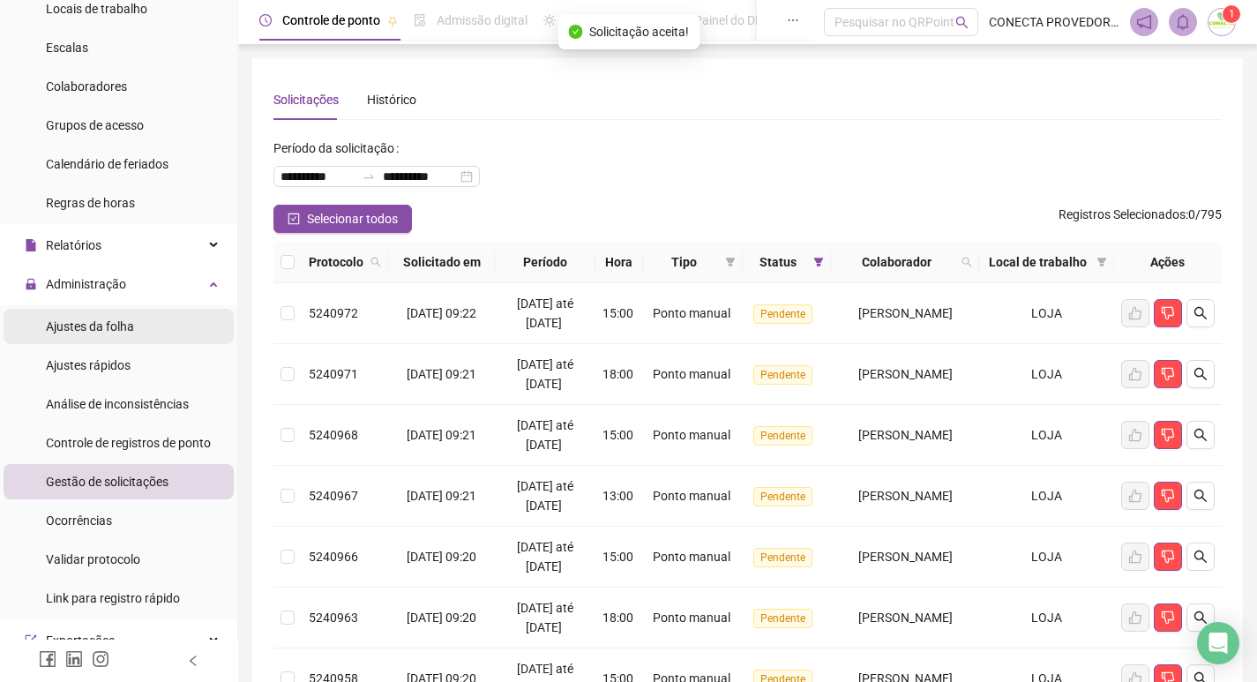
click at [99, 324] on span "Ajustes da folha" at bounding box center [90, 326] width 88 height 14
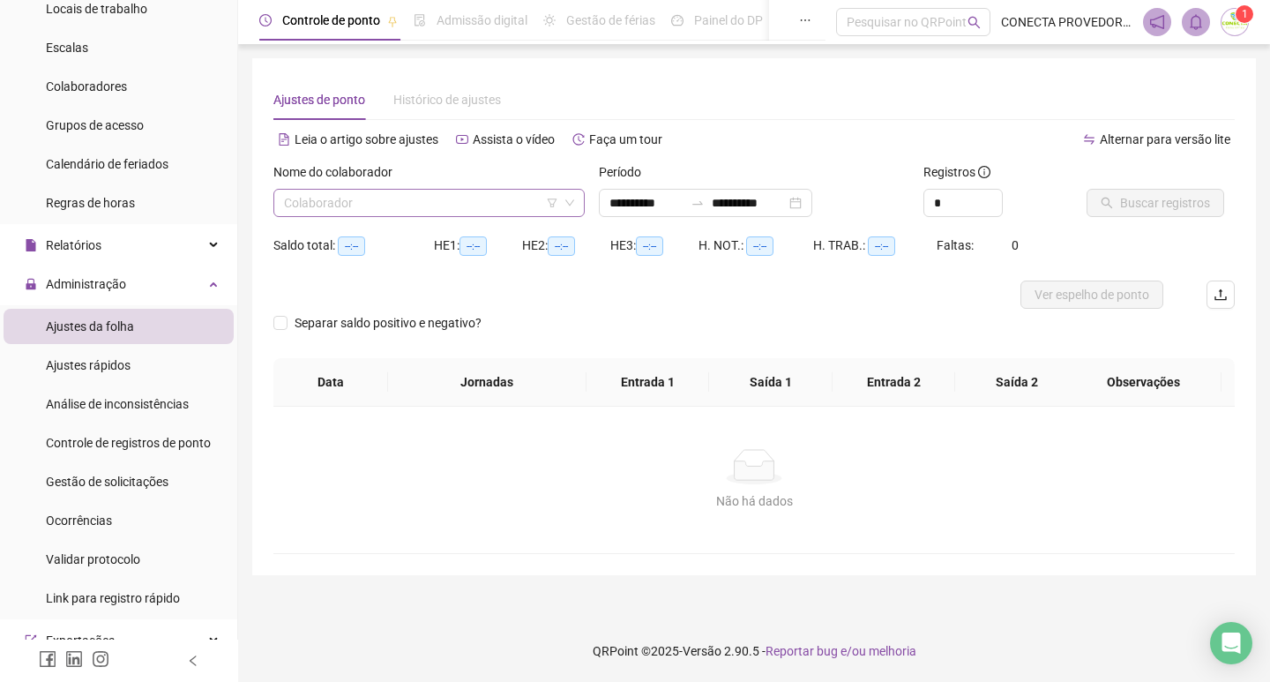
click at [445, 202] on input "search" at bounding box center [421, 203] width 274 height 26
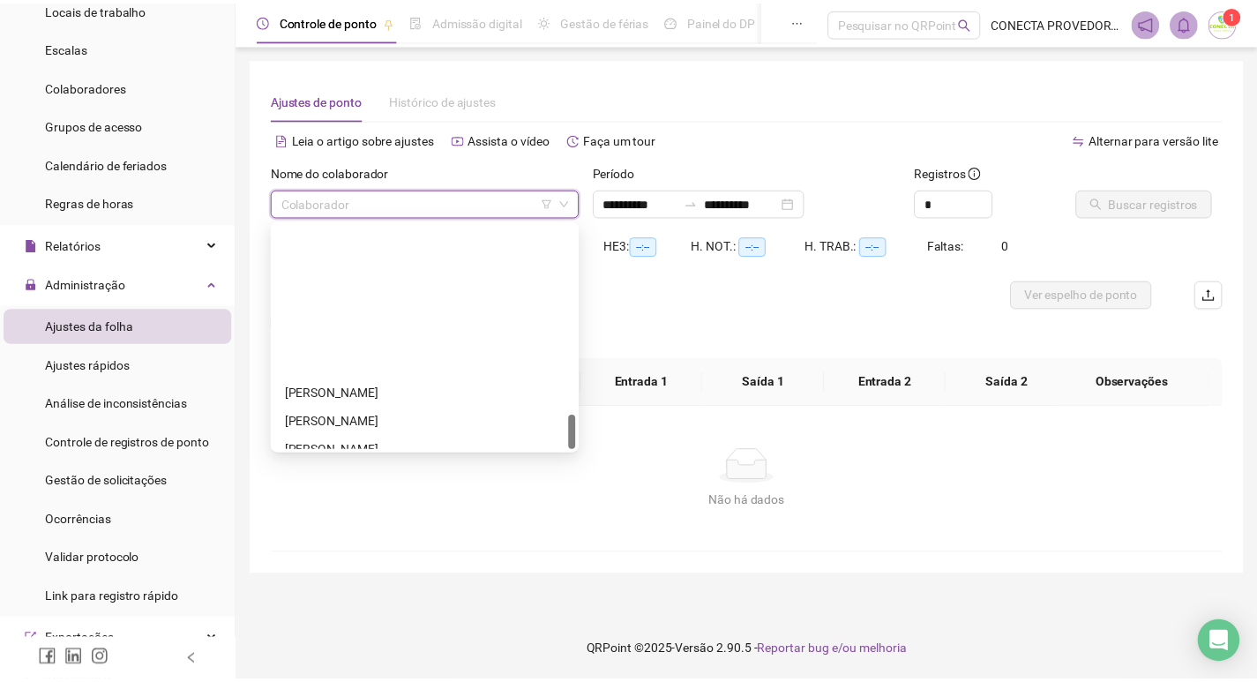
scroll to position [1242, 0]
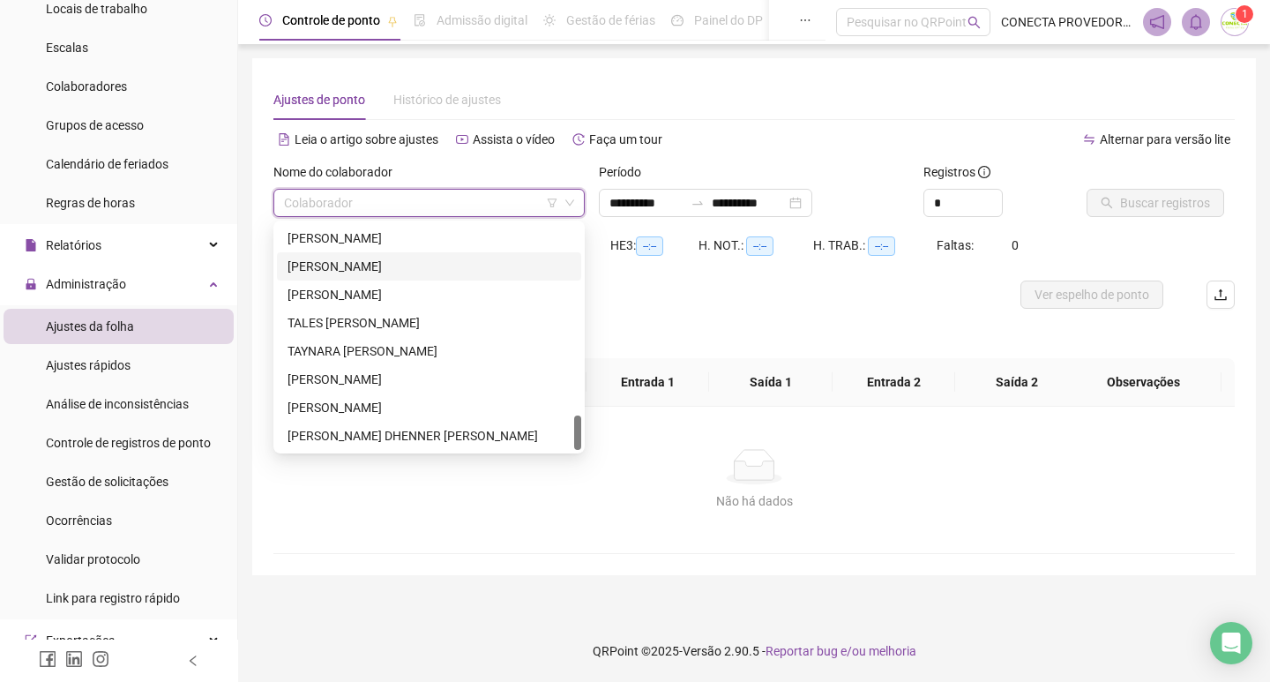
click at [310, 255] on div "[PERSON_NAME]" at bounding box center [429, 266] width 304 height 28
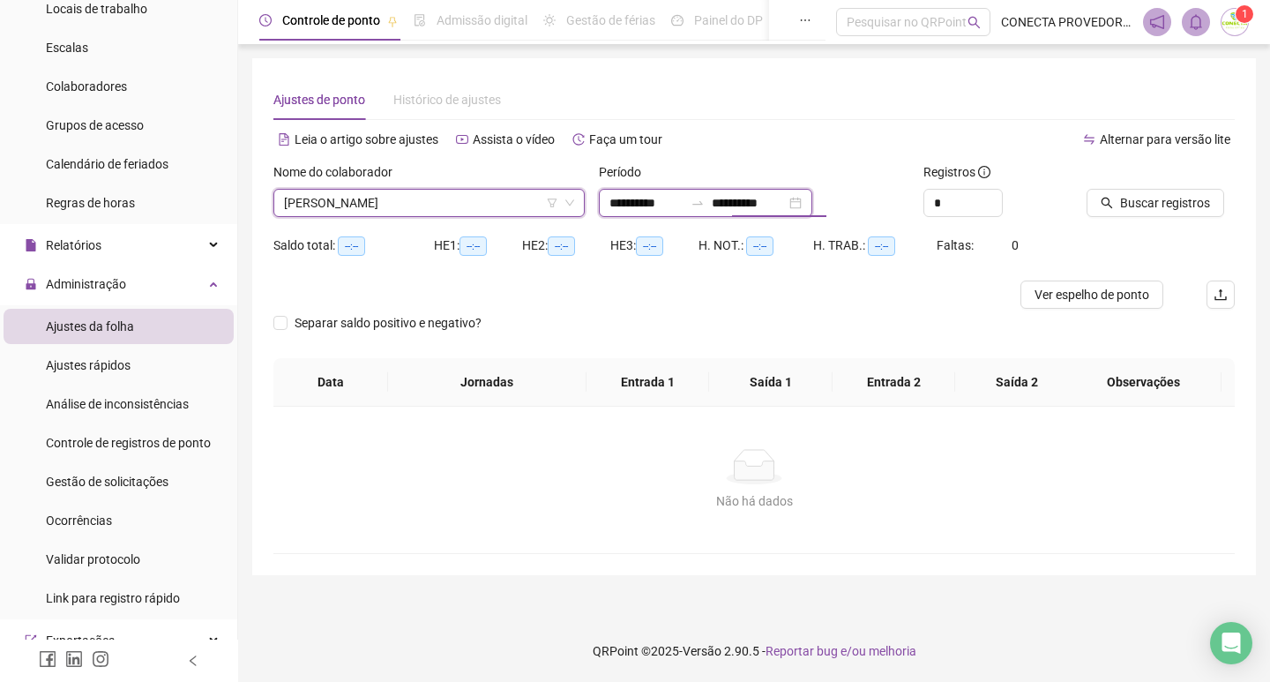
click at [767, 203] on input "**********" at bounding box center [749, 202] width 74 height 19
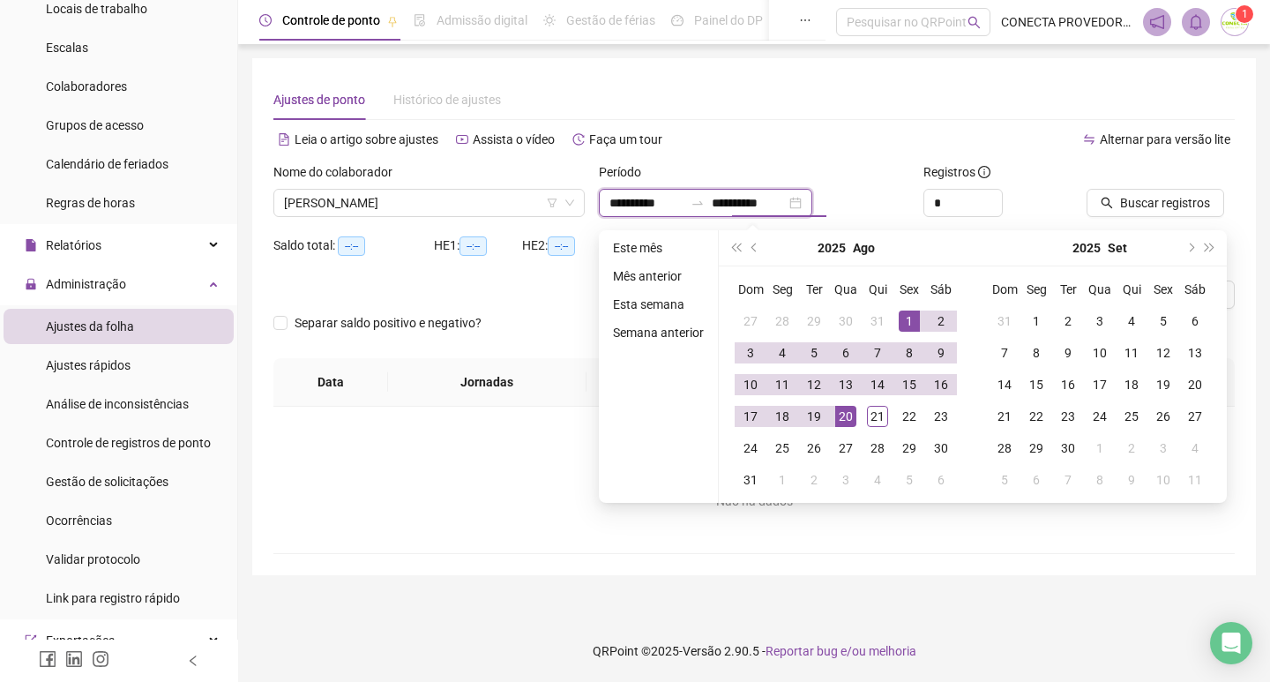
type input "**********"
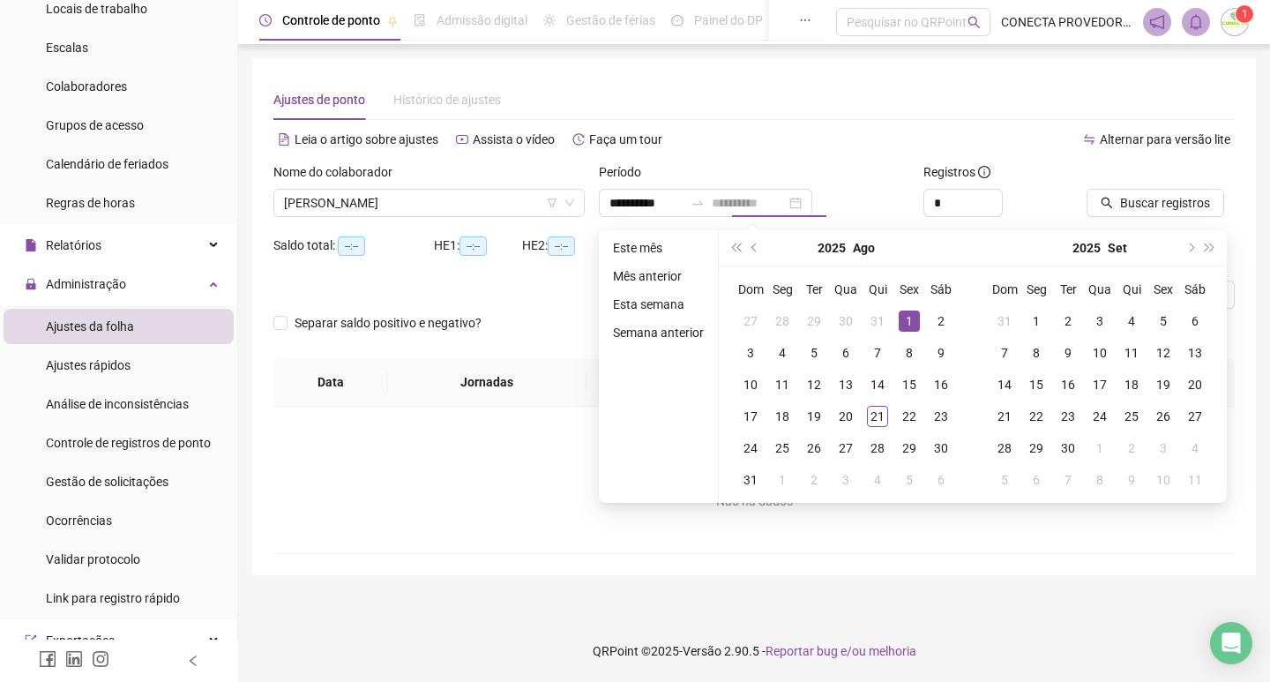
click at [906, 324] on div "1" at bounding box center [909, 321] width 21 height 21
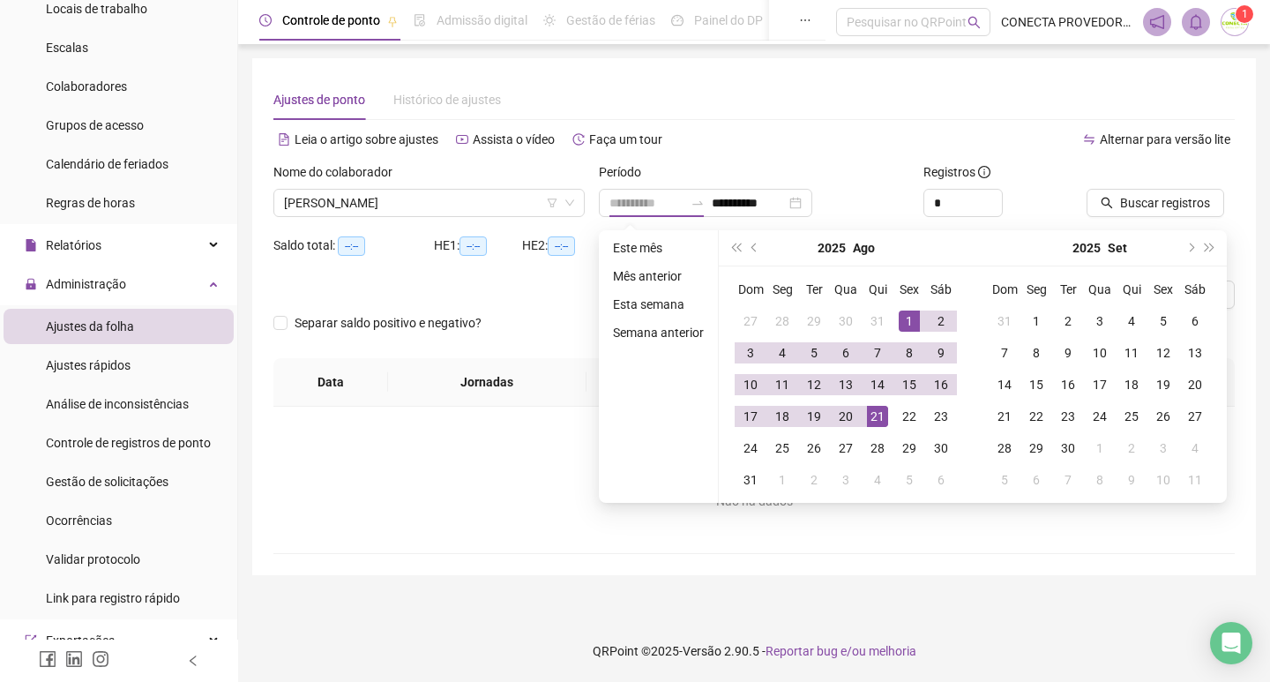
click at [875, 418] on div "21" at bounding box center [877, 416] width 21 height 21
type input "**********"
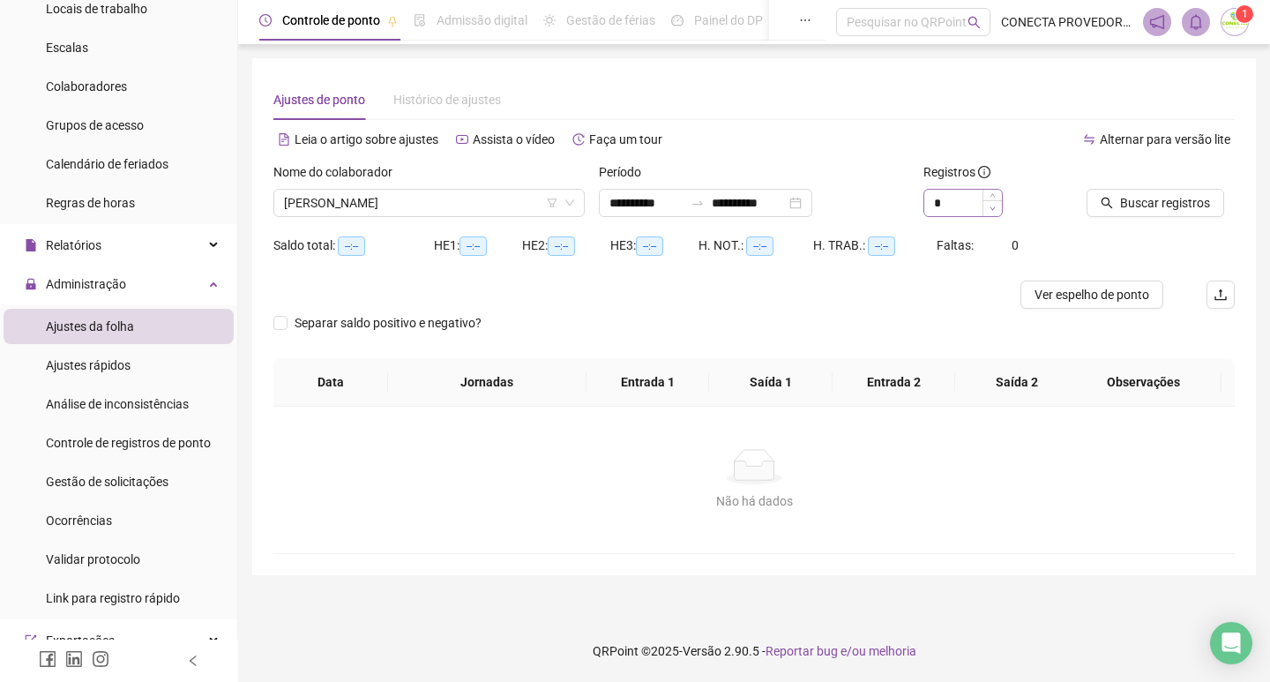
click at [996, 200] on span "Decrease Value" at bounding box center [992, 208] width 19 height 16
type input "*"
click at [997, 198] on span "Increase Value" at bounding box center [992, 198] width 19 height 16
click at [1153, 195] on span "Buscar registros" at bounding box center [1165, 202] width 90 height 19
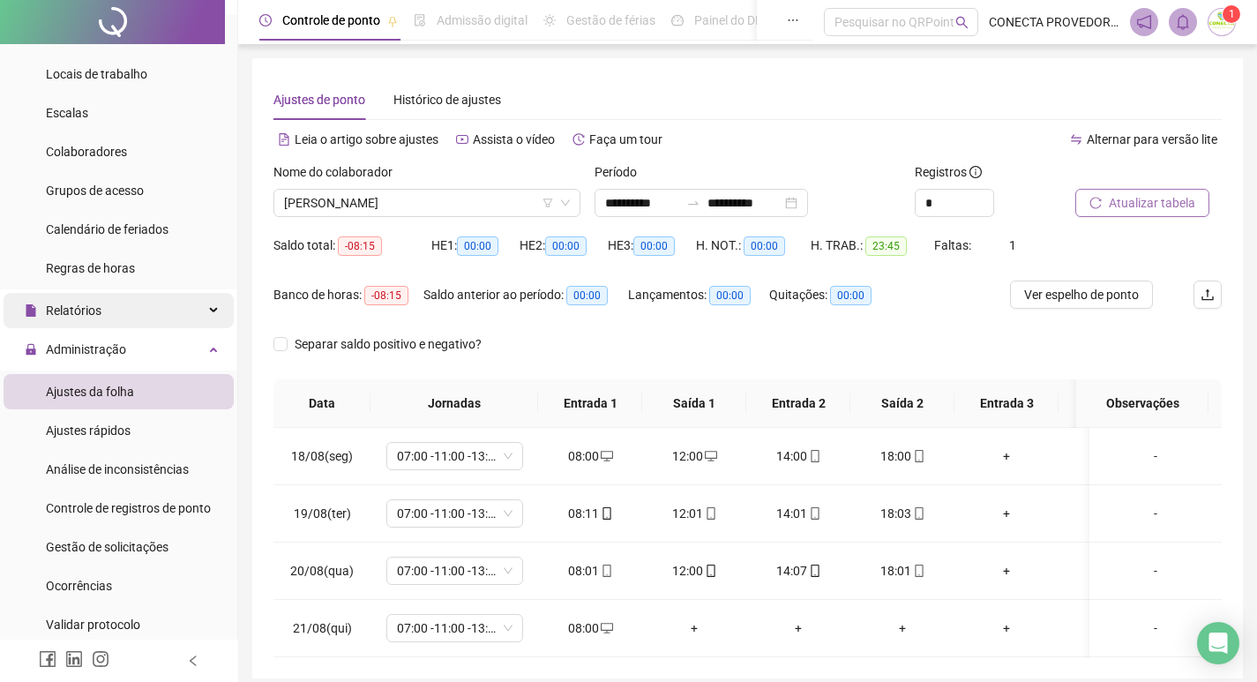
scroll to position [0, 0]
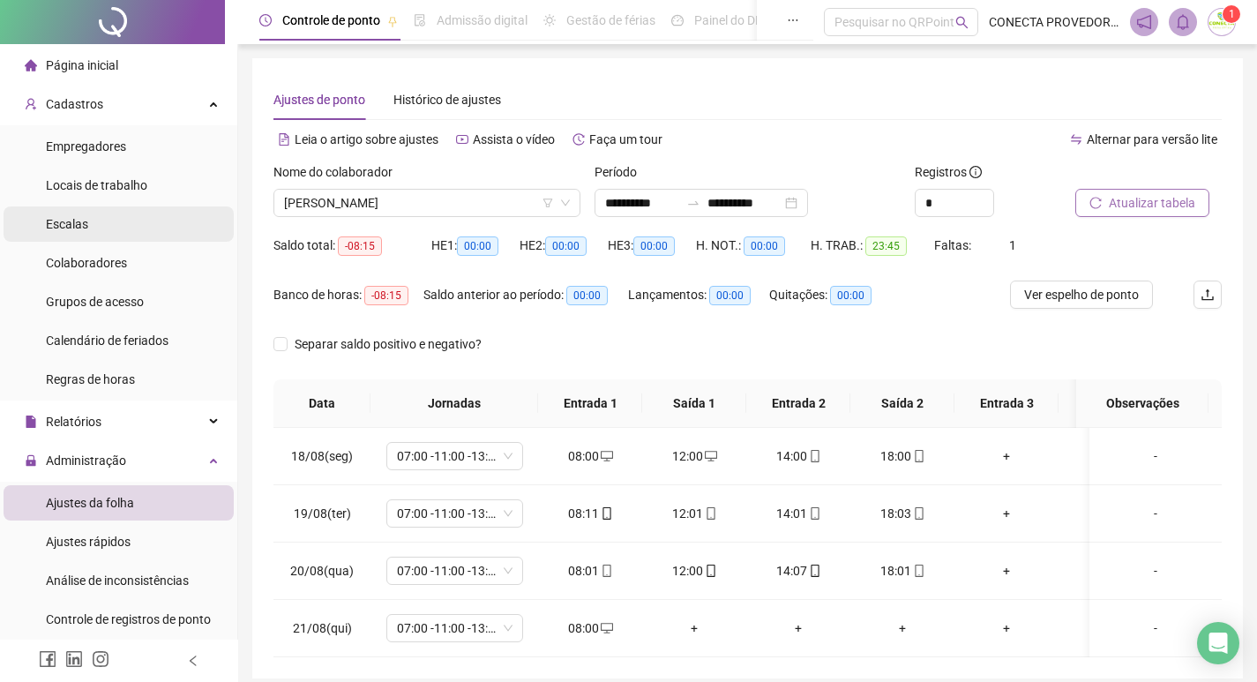
click at [73, 221] on span "Escalas" at bounding box center [67, 224] width 42 height 14
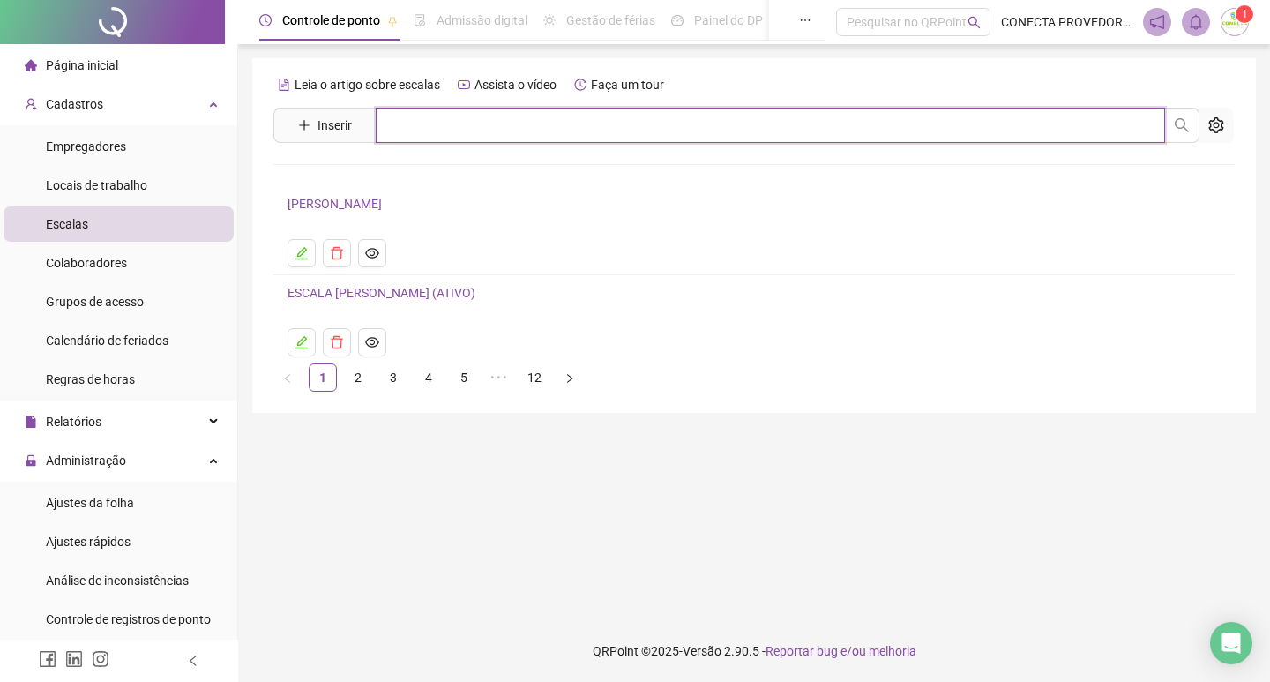
click at [416, 124] on input "text" at bounding box center [770, 125] width 789 height 35
click at [1193, 130] on button "button" at bounding box center [1181, 125] width 35 height 35
click at [488, 133] on input "*******" at bounding box center [770, 125] width 789 height 35
type input "*"
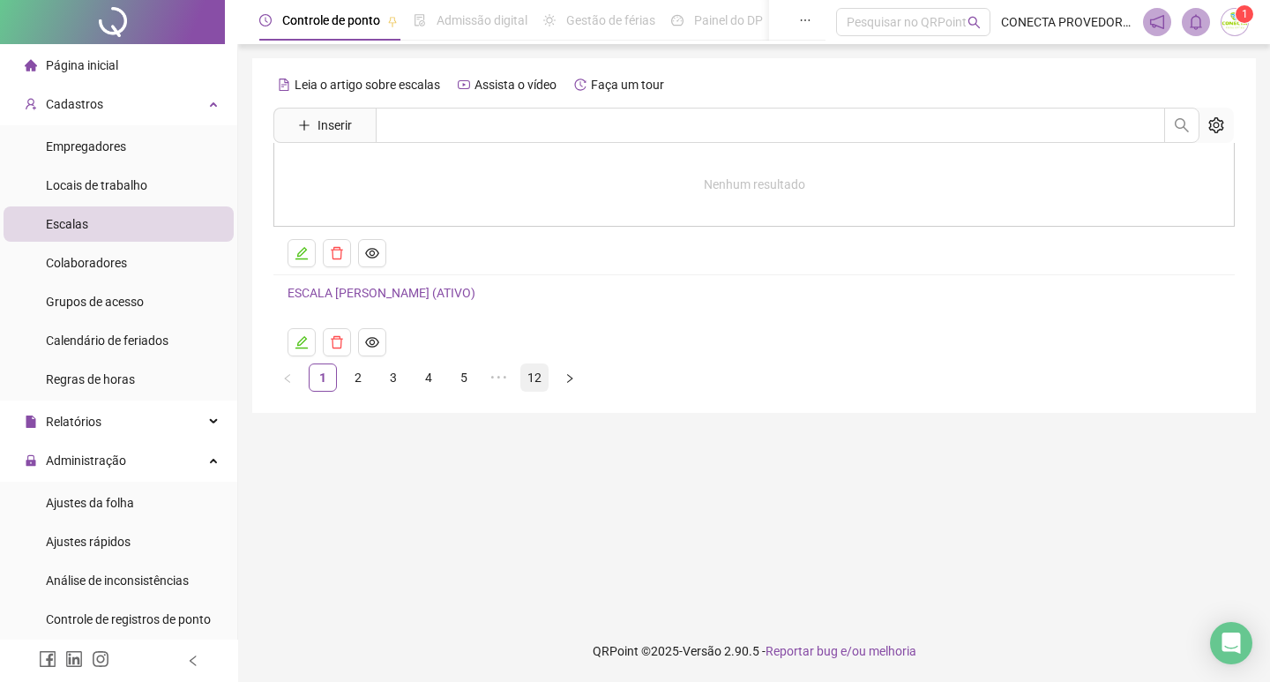
click at [535, 378] on link "12" at bounding box center [534, 377] width 26 height 26
click at [494, 378] on link "11" at bounding box center [499, 377] width 26 height 26
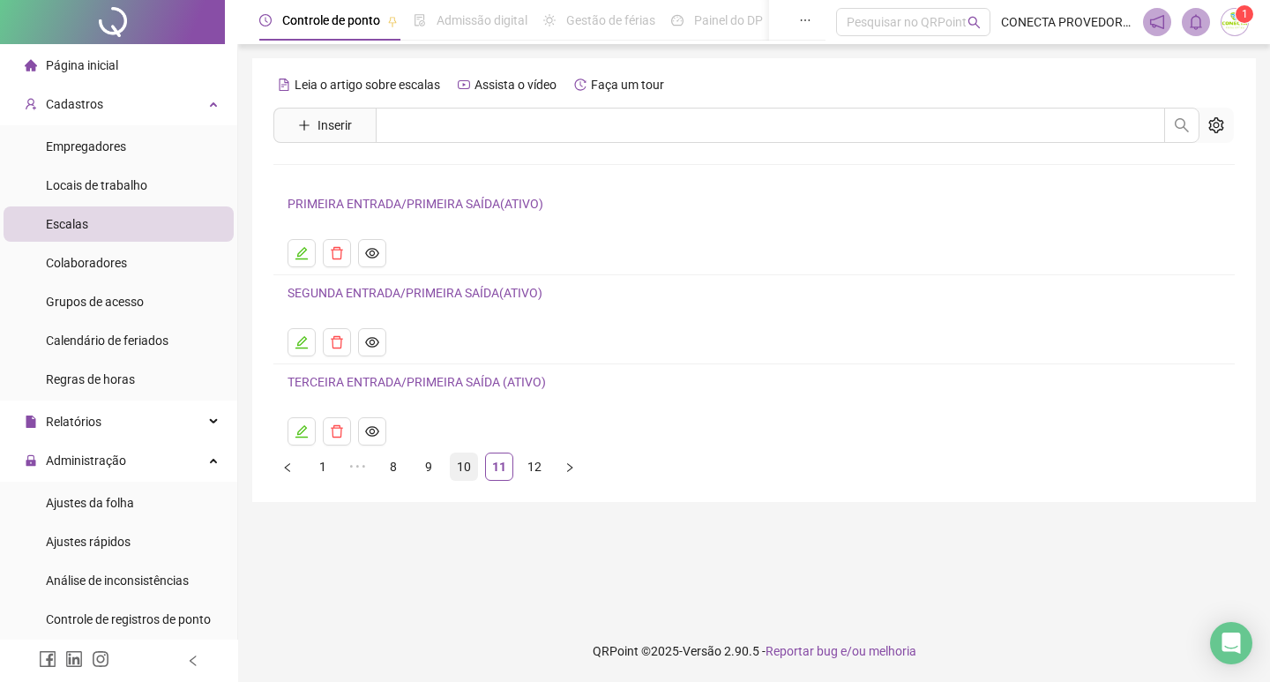
click at [461, 453] on li "10" at bounding box center [464, 467] width 28 height 28
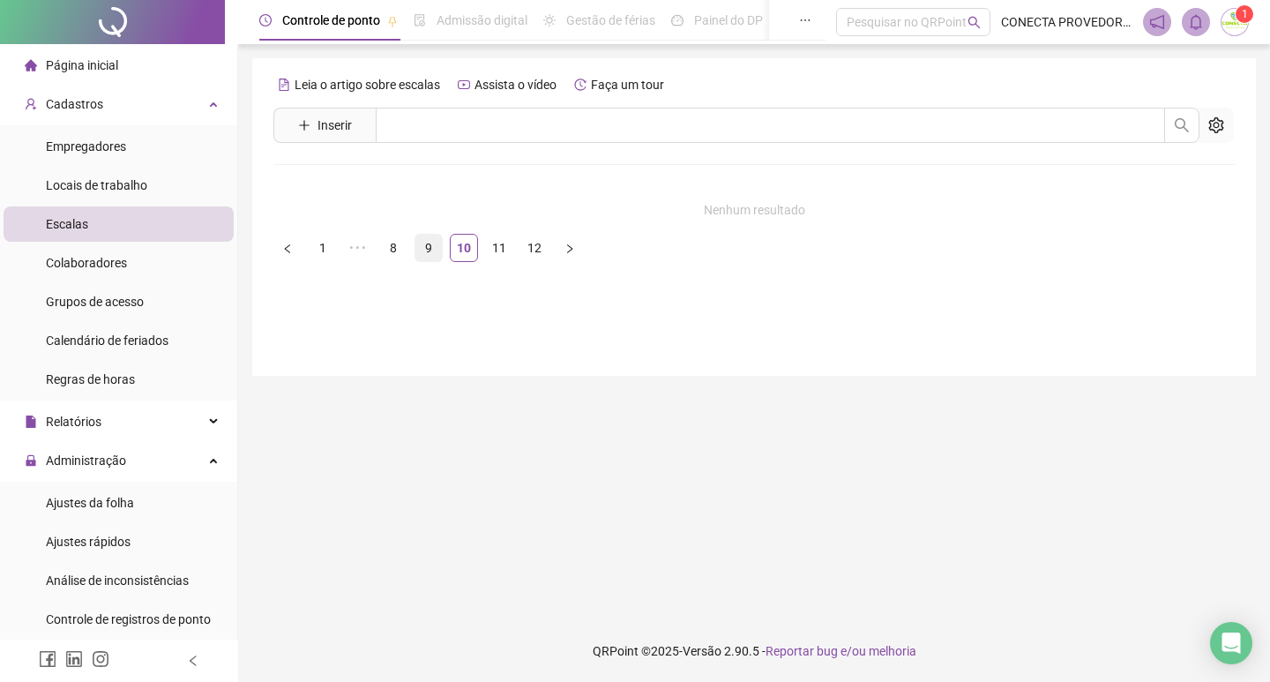
click at [427, 250] on link "9" at bounding box center [428, 248] width 26 height 26
click at [423, 285] on link "8" at bounding box center [428, 288] width 26 height 26
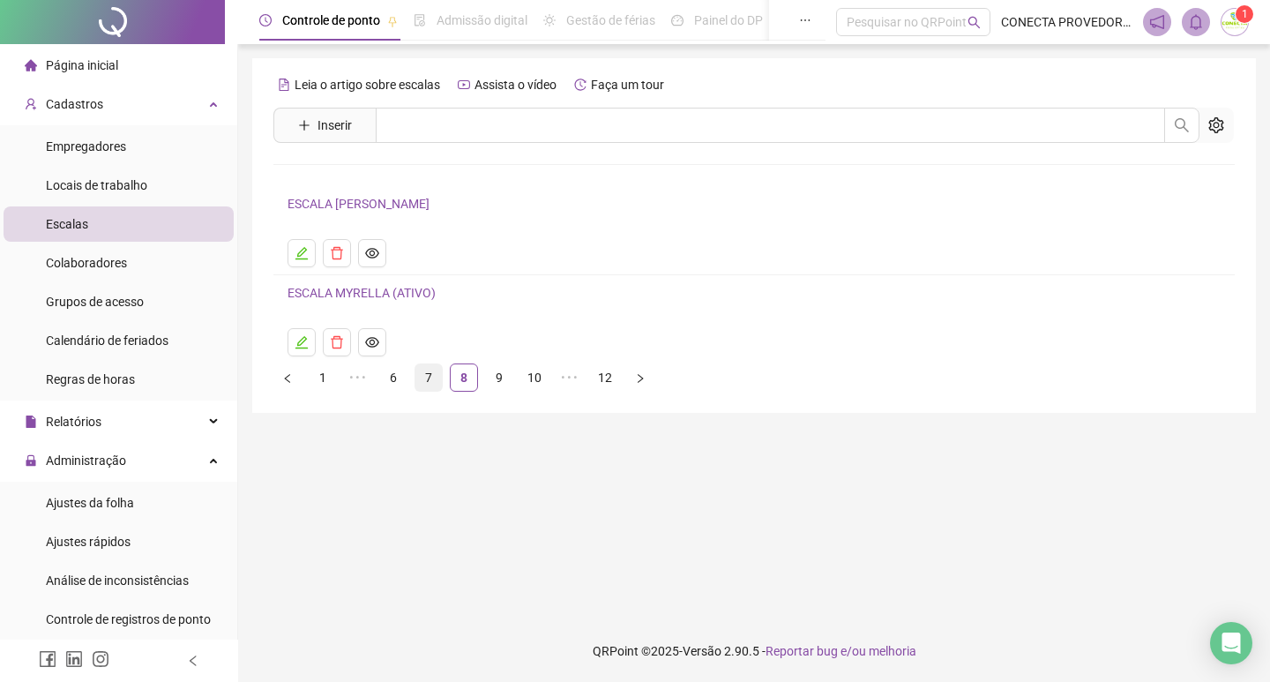
click at [423, 380] on link "7" at bounding box center [428, 377] width 26 height 26
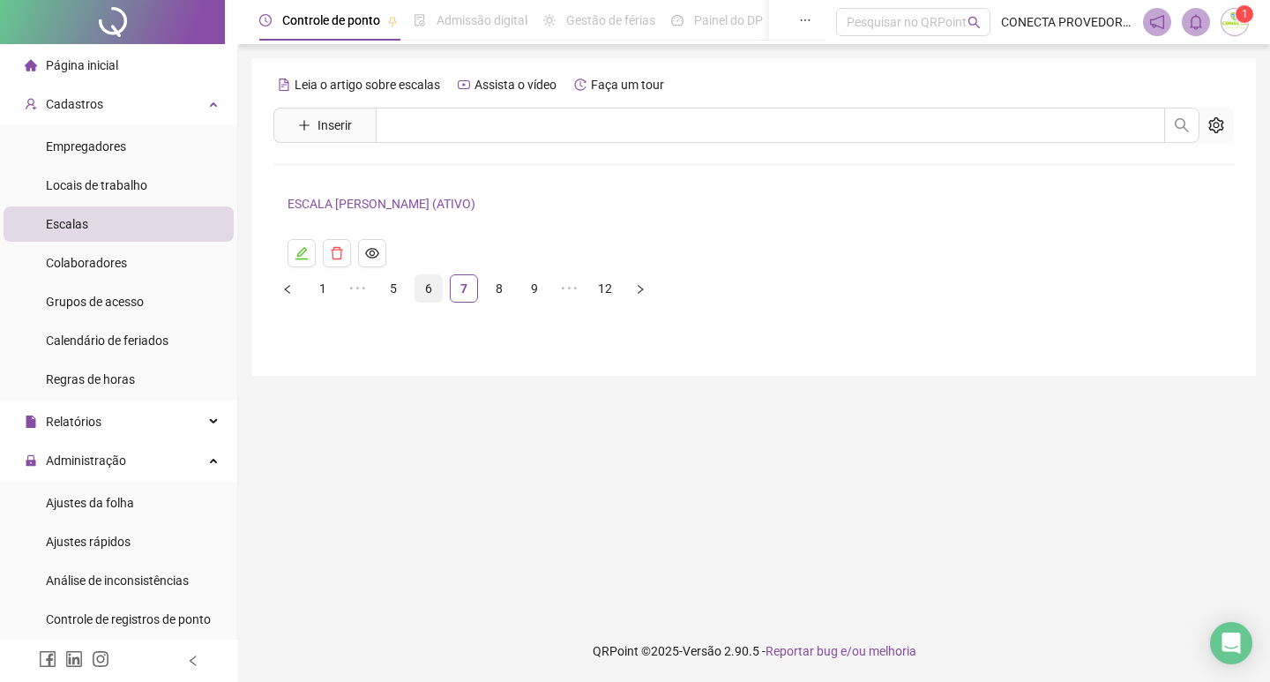
click at [419, 293] on link "6" at bounding box center [428, 288] width 26 height 26
click at [392, 285] on link "4" at bounding box center [393, 288] width 26 height 26
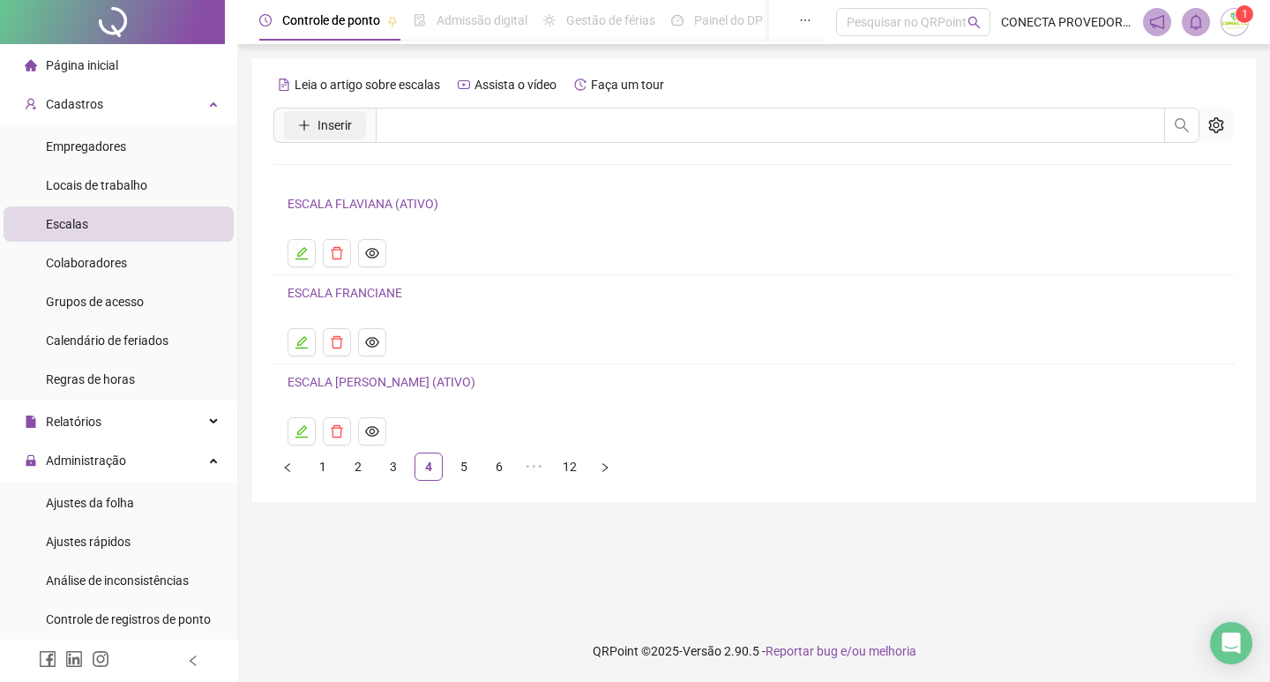
click at [327, 117] on span "Inserir" at bounding box center [335, 125] width 34 height 19
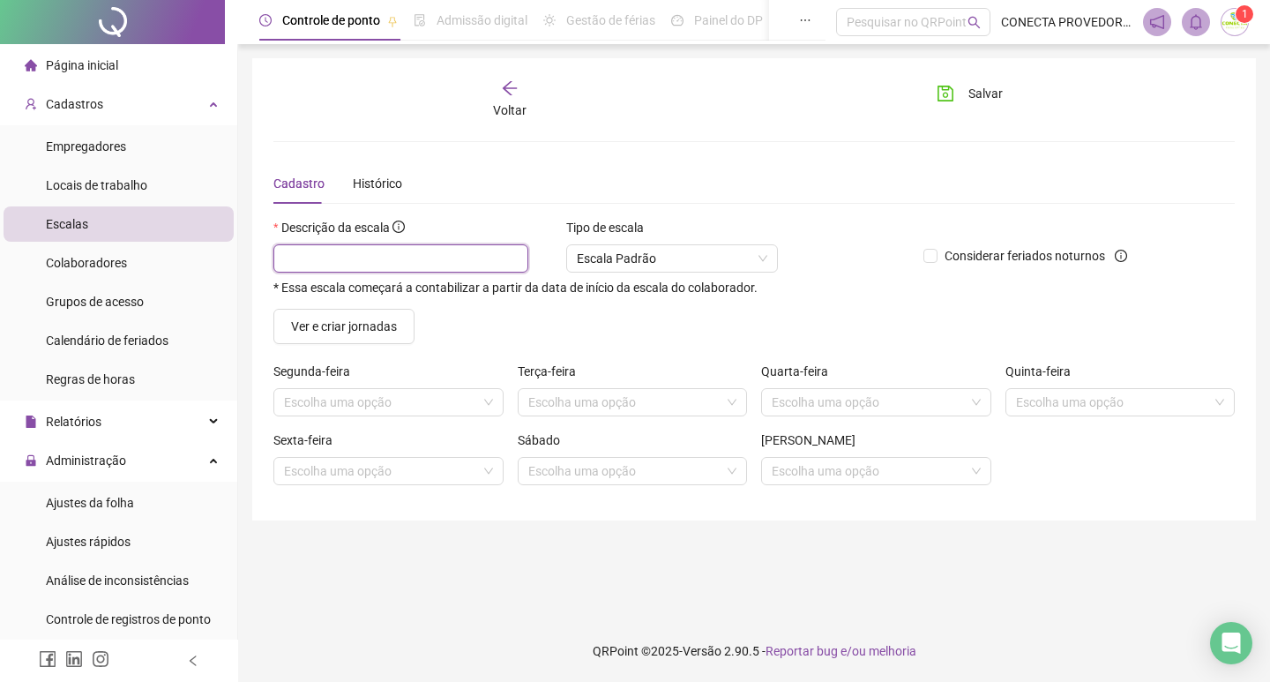
click at [396, 266] on input "text" at bounding box center [400, 258] width 255 height 28
type input "*"
click at [511, 100] on div "Voltar" at bounding box center [510, 99] width 148 height 41
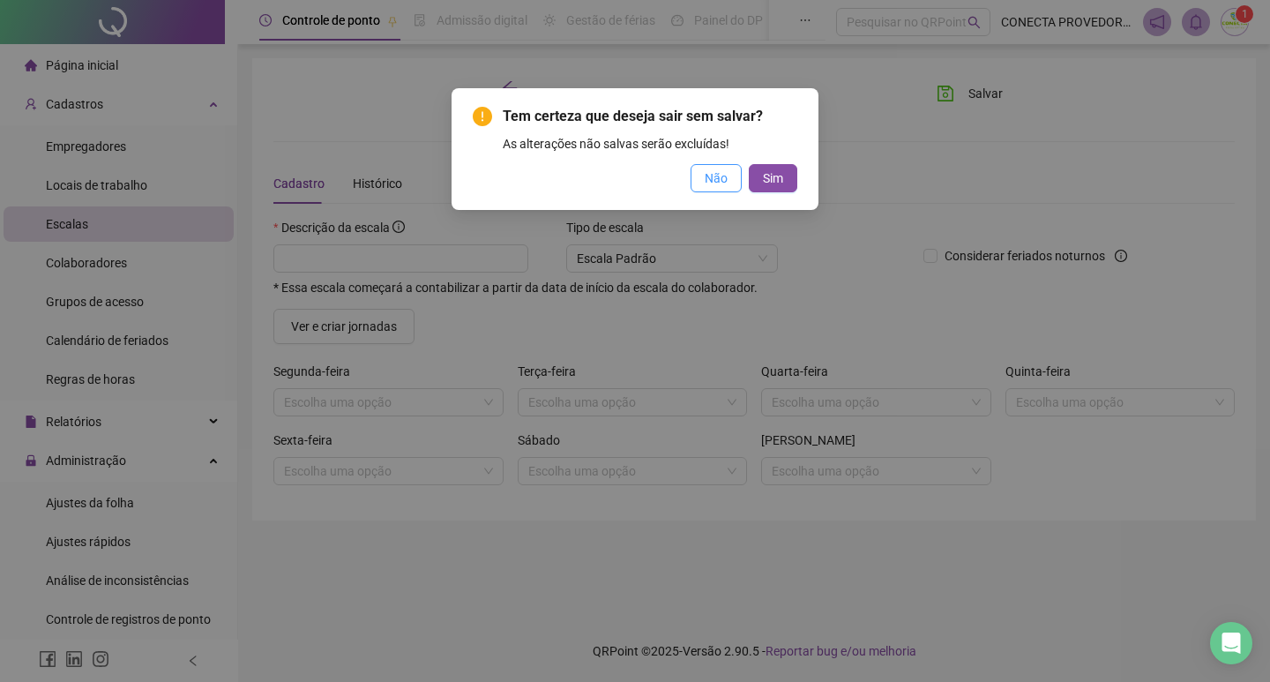
click at [730, 183] on button "Não" at bounding box center [716, 178] width 51 height 28
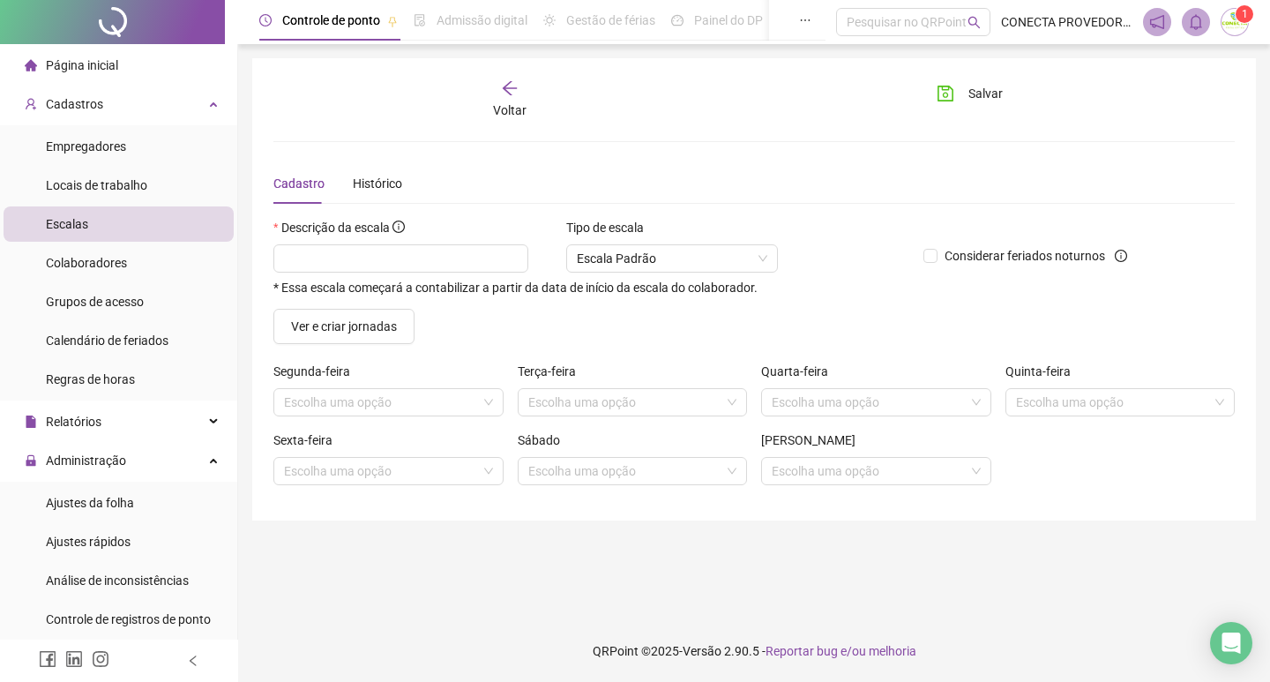
click at [514, 108] on span "Voltar" at bounding box center [510, 110] width 34 height 14
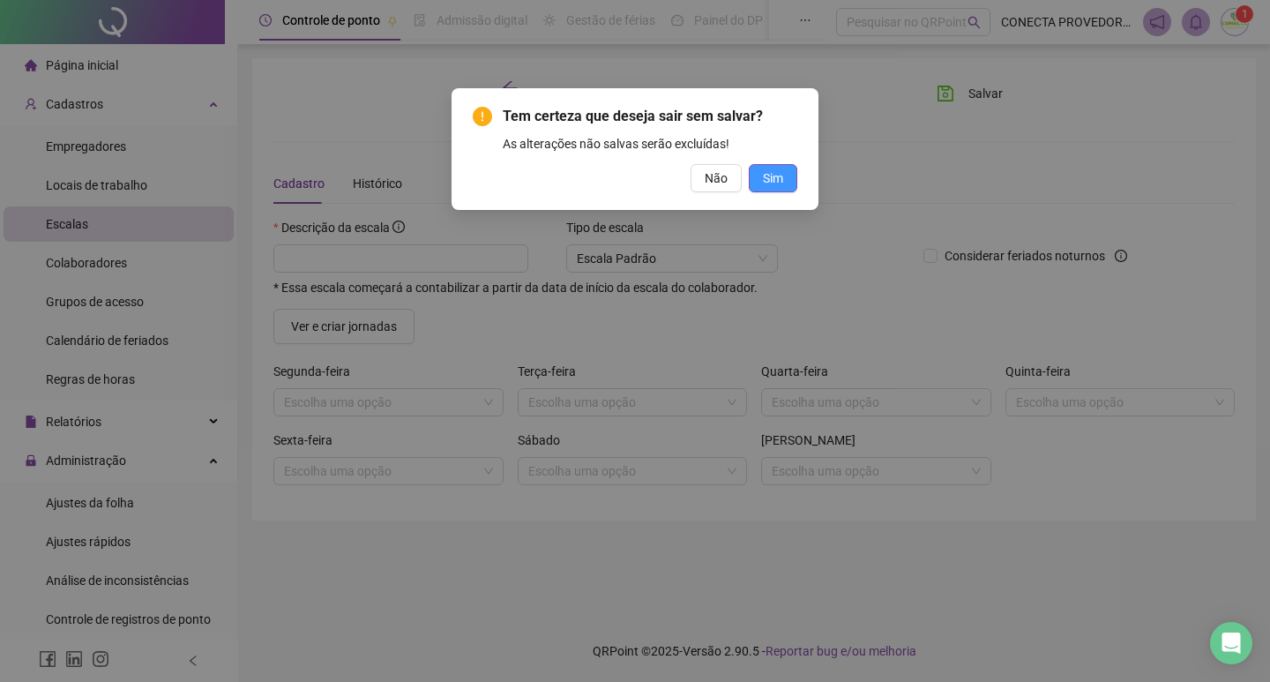
click at [779, 190] on button "Sim" at bounding box center [773, 178] width 49 height 28
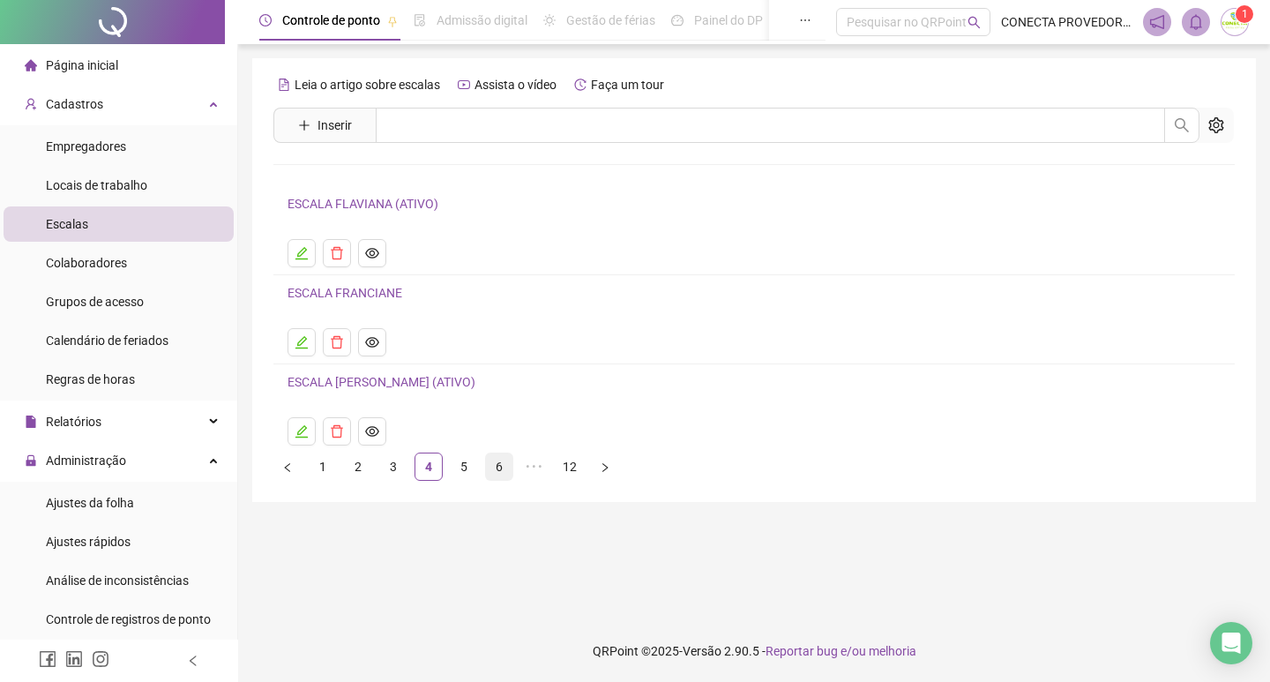
click at [496, 466] on link "6" at bounding box center [499, 466] width 26 height 26
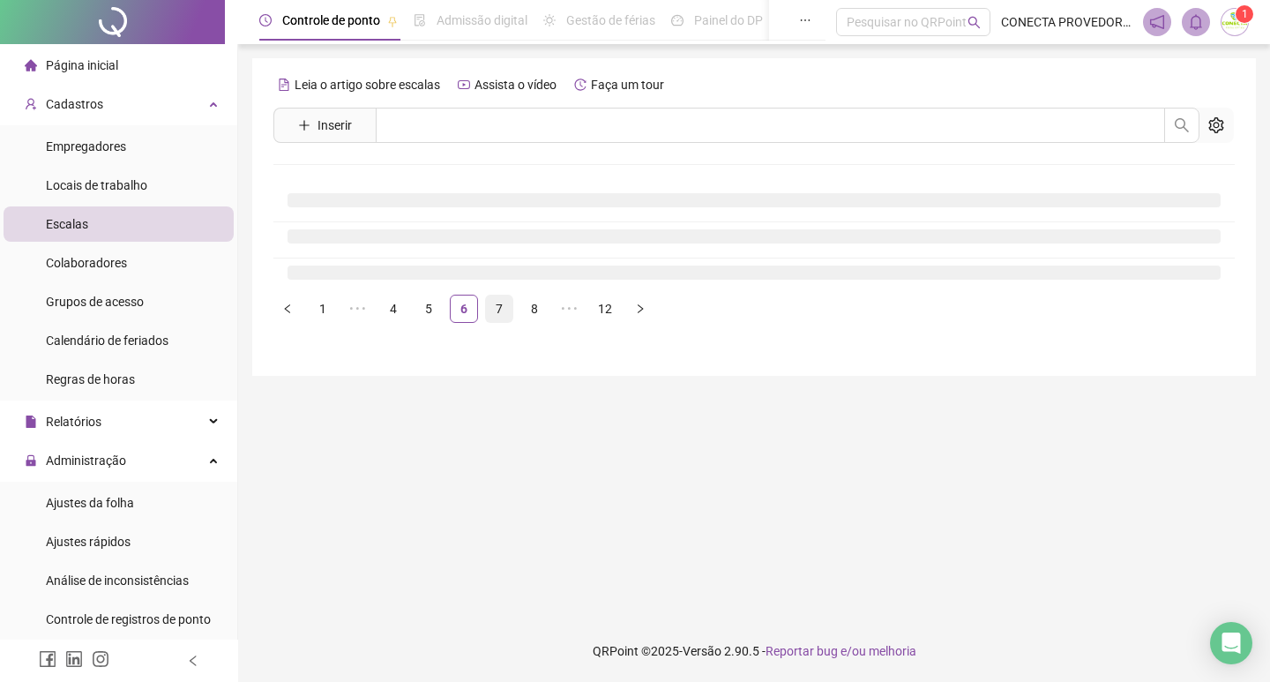
click at [505, 308] on link "7" at bounding box center [499, 309] width 26 height 26
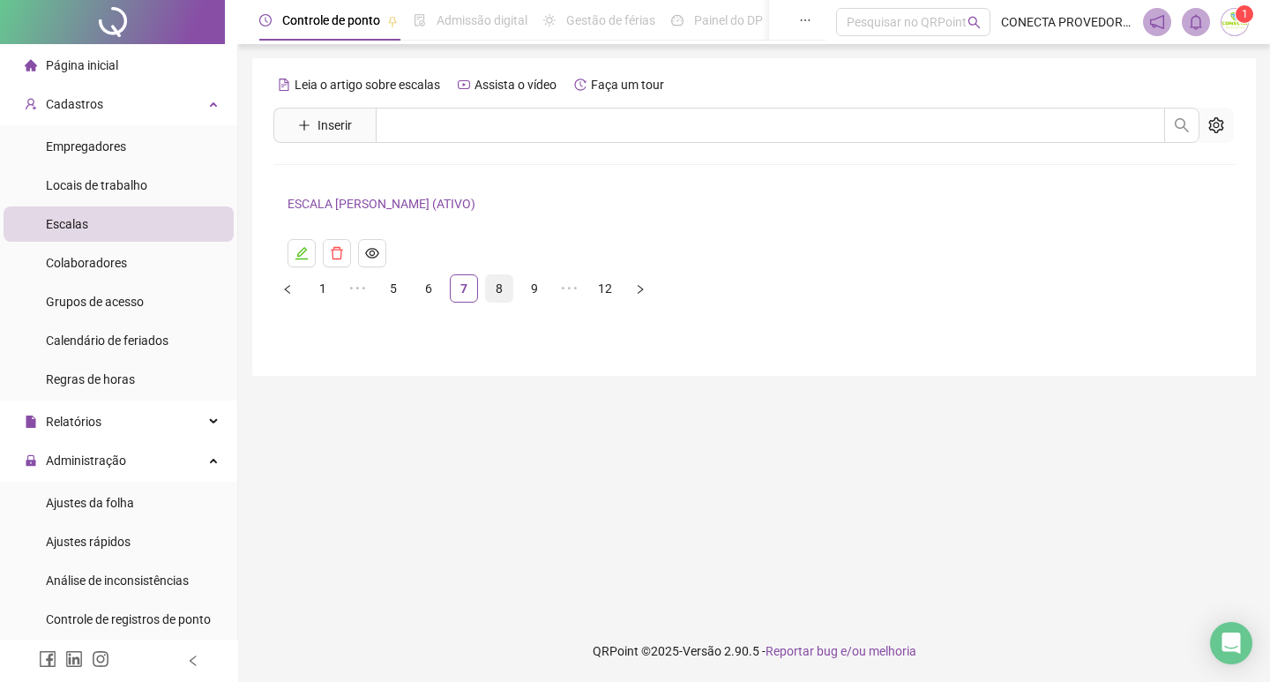
click at [501, 289] on link "8" at bounding box center [499, 288] width 26 height 26
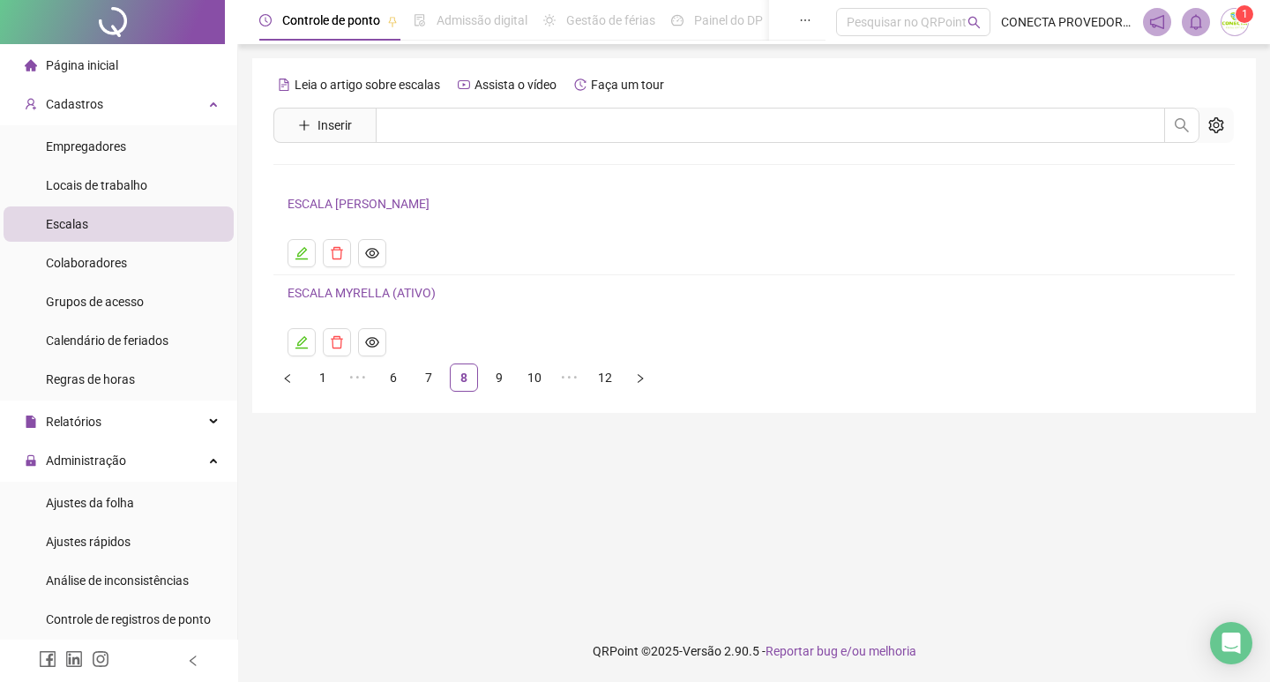
click at [497, 235] on li "ESCALA [PERSON_NAME]" at bounding box center [754, 230] width 962 height 89
click at [503, 370] on link "9" at bounding box center [499, 377] width 26 height 26
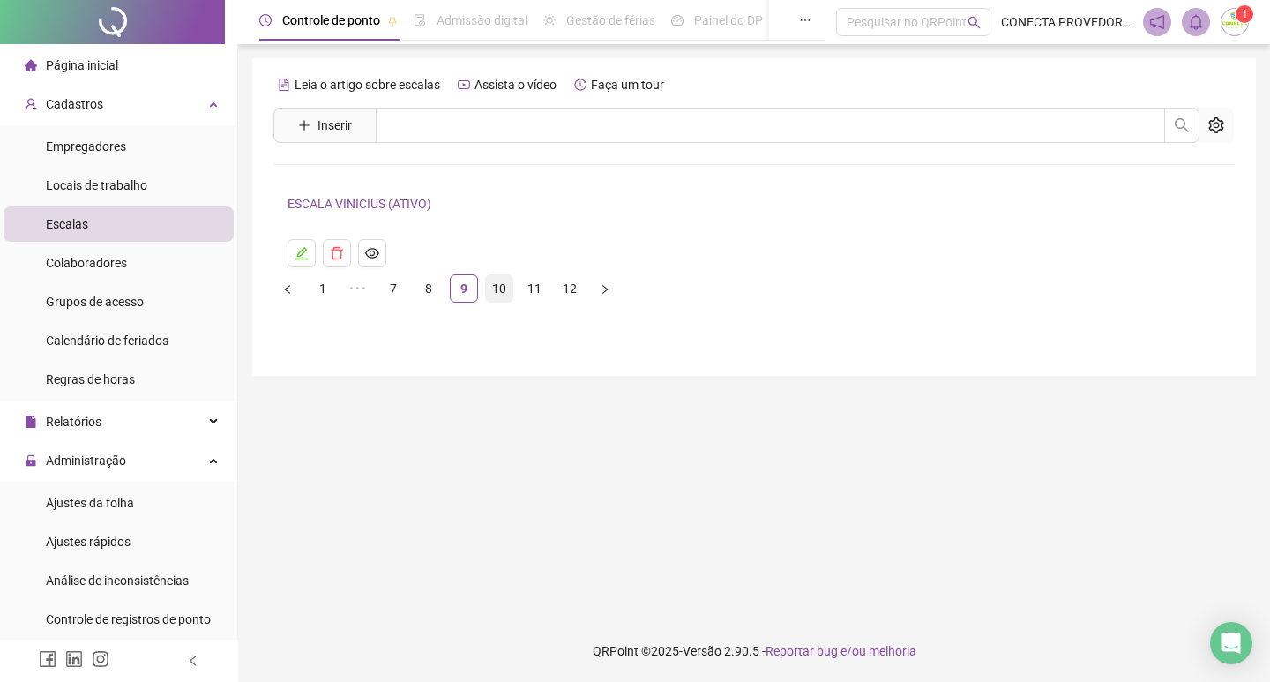
click at [501, 288] on link "10" at bounding box center [499, 288] width 26 height 26
click at [498, 250] on link "11" at bounding box center [499, 248] width 26 height 26
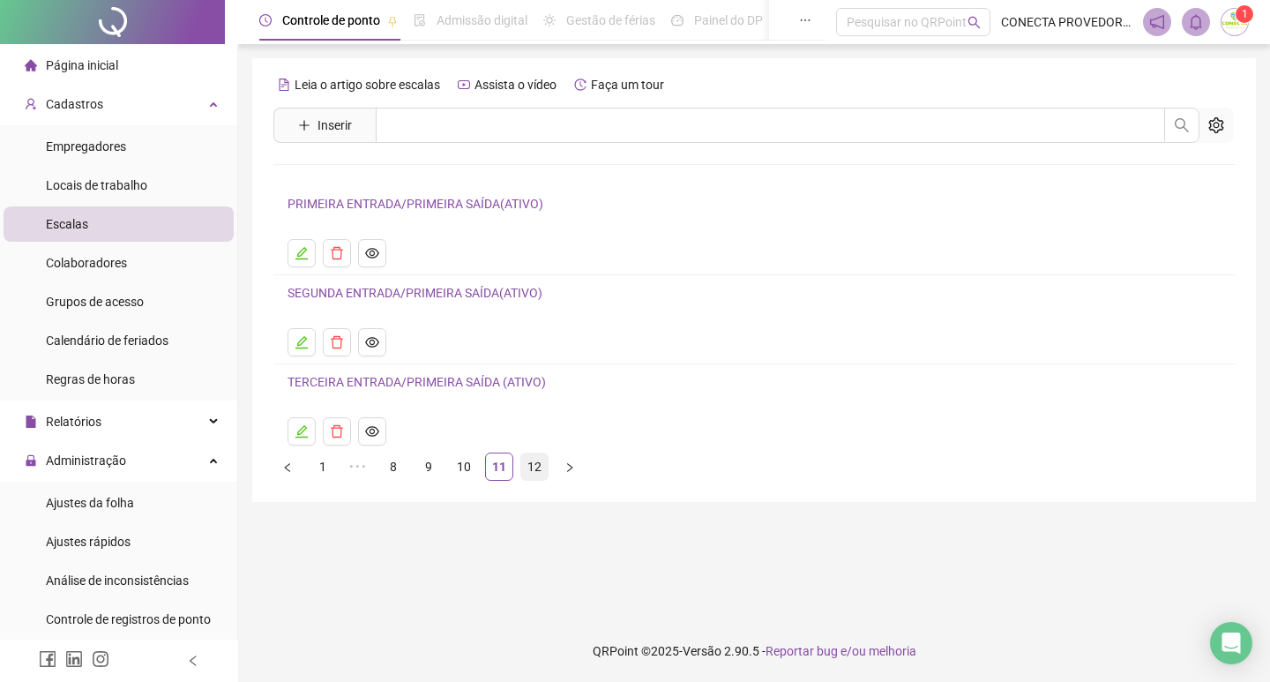
click at [534, 473] on link "12" at bounding box center [534, 466] width 26 height 26
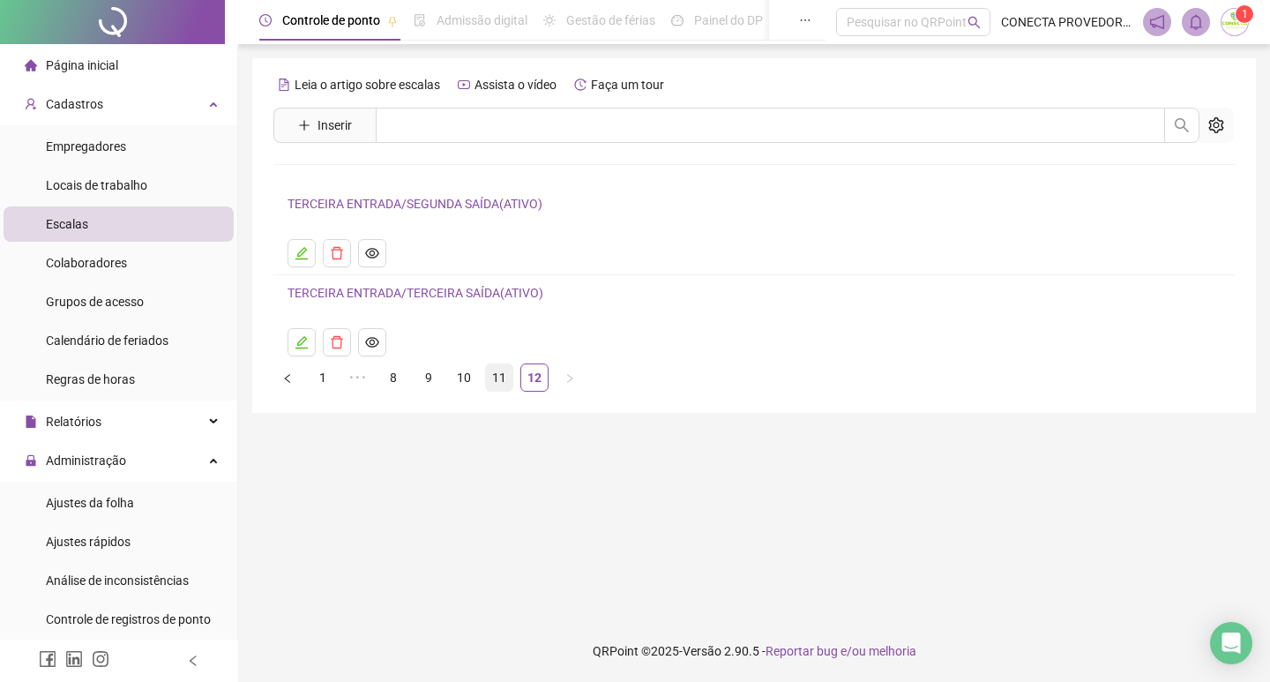
click at [498, 378] on link "11" at bounding box center [499, 377] width 26 height 26
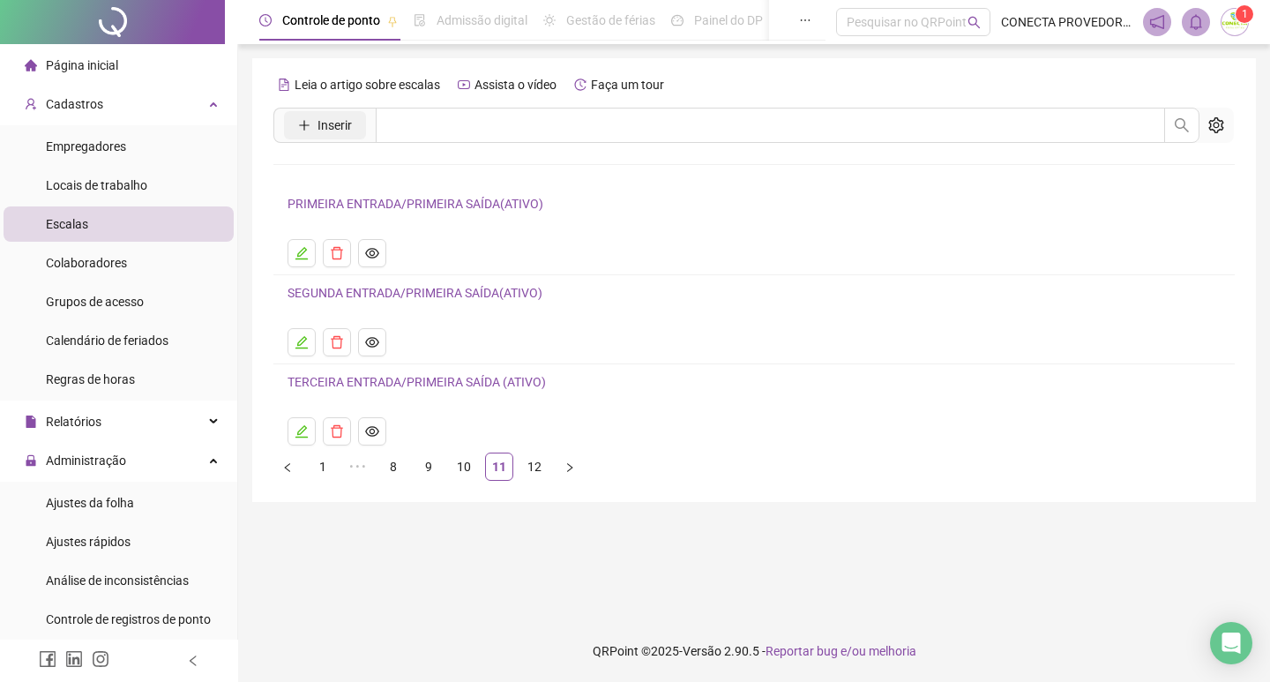
click at [326, 118] on span "Inserir" at bounding box center [335, 125] width 34 height 19
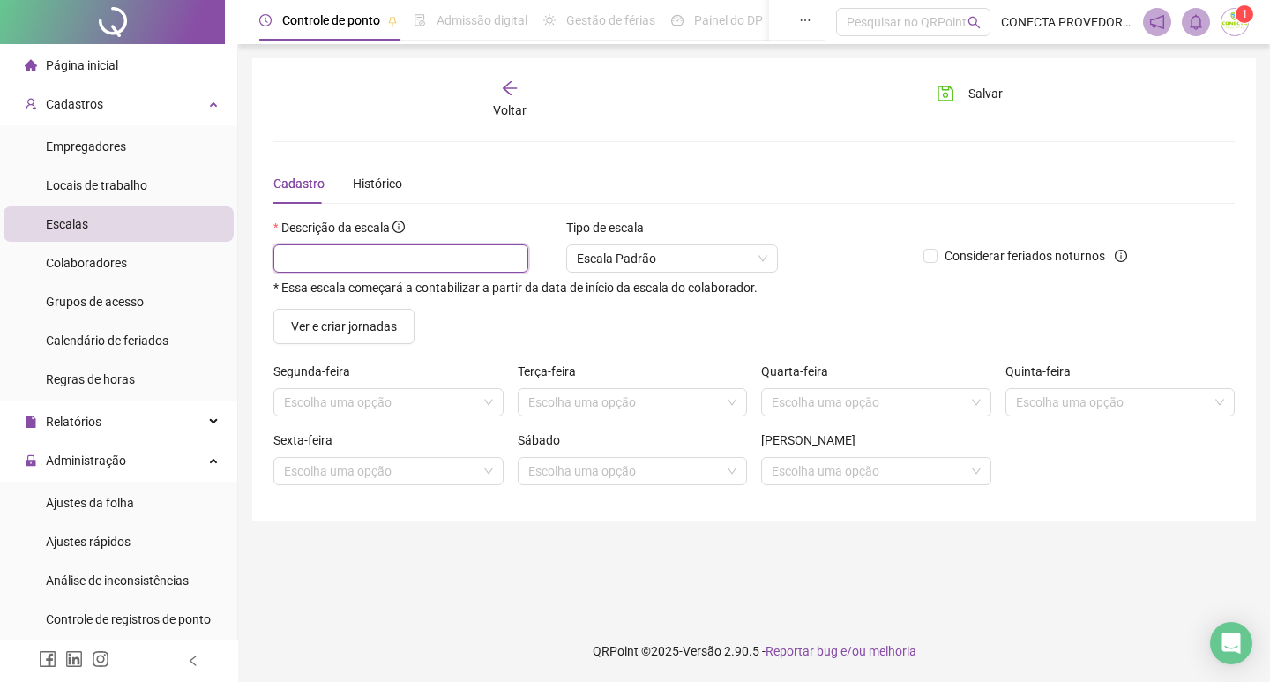
click at [342, 260] on input "text" at bounding box center [400, 258] width 255 height 28
click at [697, 258] on span "Escala Padrão" at bounding box center [672, 258] width 191 height 26
type input "**********"
click at [697, 258] on span "Escala Padrão" at bounding box center [672, 258] width 191 height 26
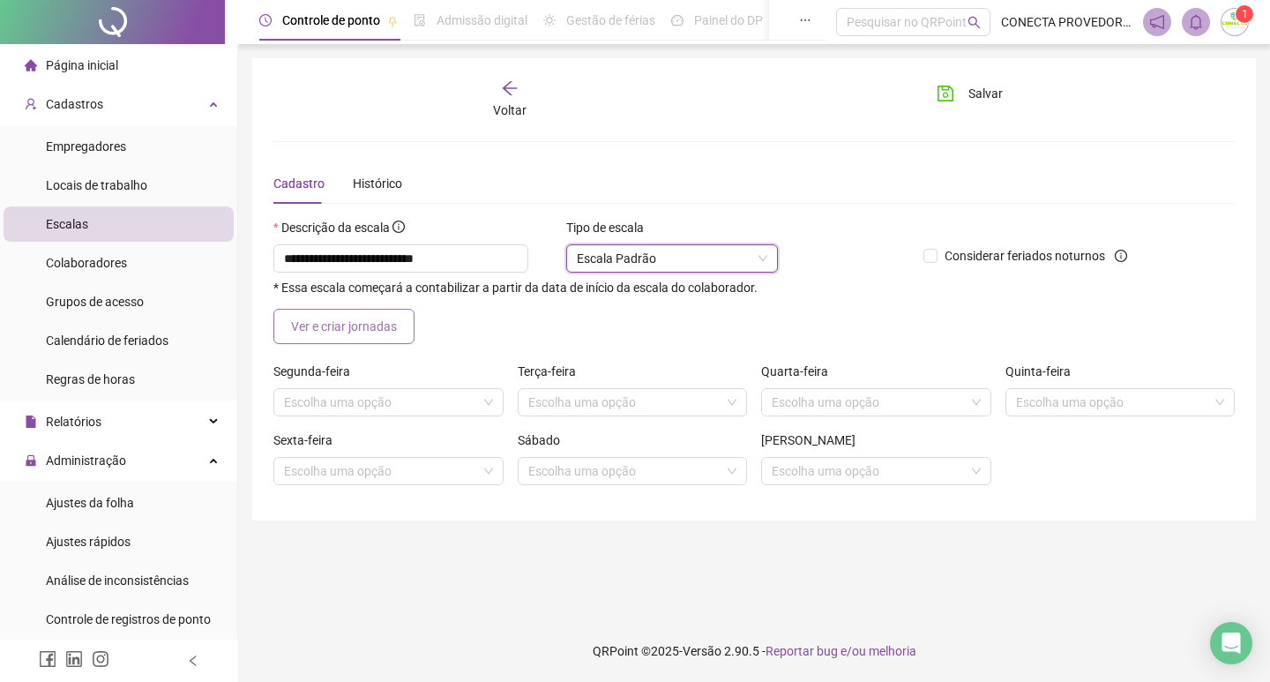
click at [345, 330] on span "Ver e criar jornadas" at bounding box center [344, 326] width 106 height 19
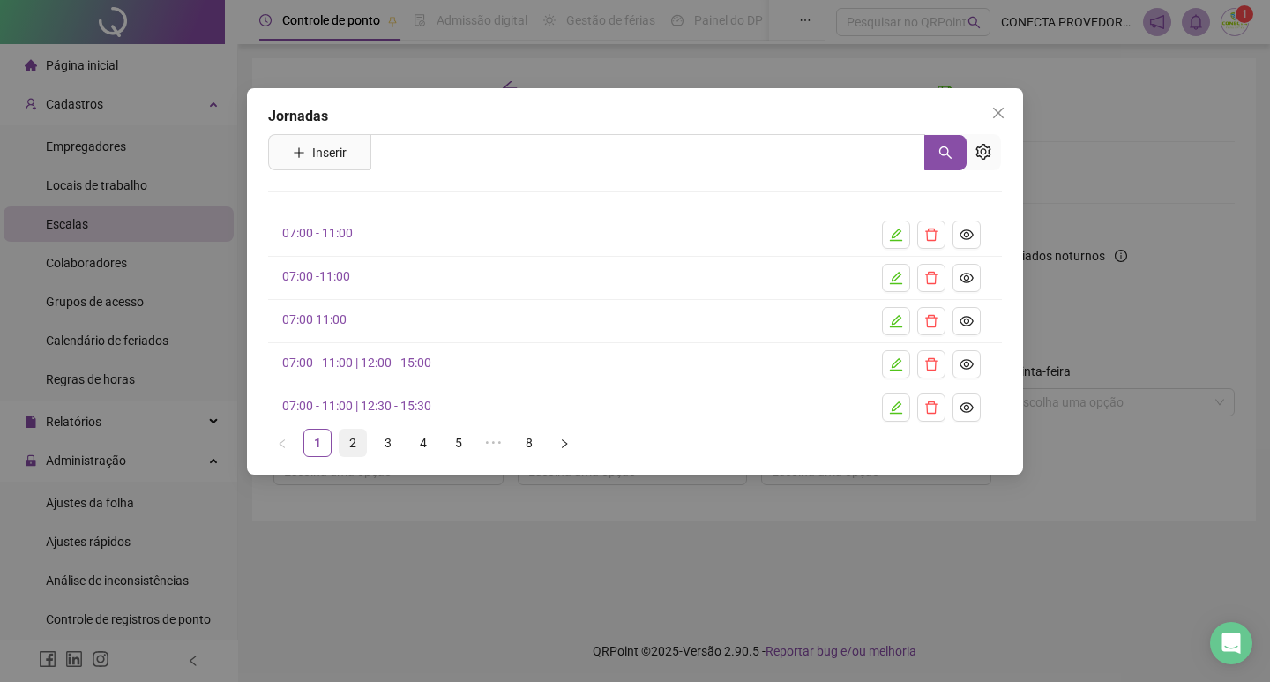
click at [355, 442] on link "2" at bounding box center [353, 443] width 26 height 26
click at [388, 441] on link "3" at bounding box center [388, 443] width 26 height 26
click at [416, 441] on link "4" at bounding box center [423, 443] width 26 height 26
click at [454, 439] on link "5" at bounding box center [458, 443] width 26 height 26
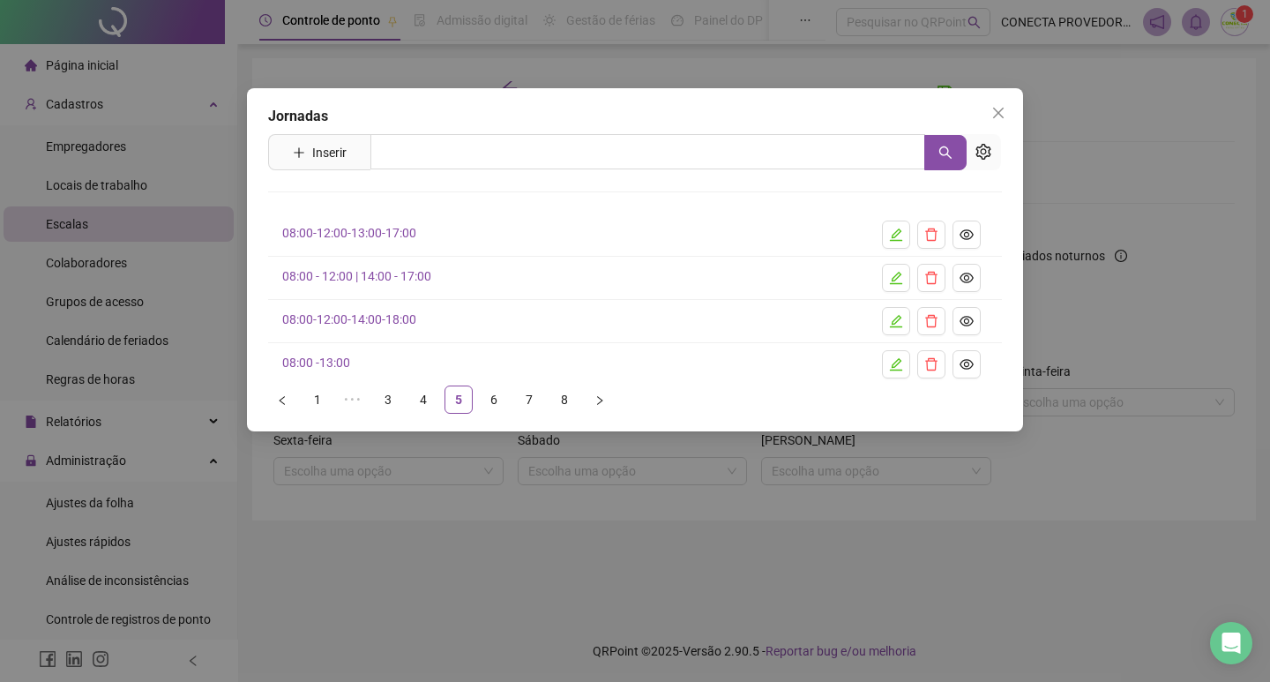
click at [328, 318] on link "08:00-12:00-14:00-18:00" at bounding box center [349, 319] width 134 height 14
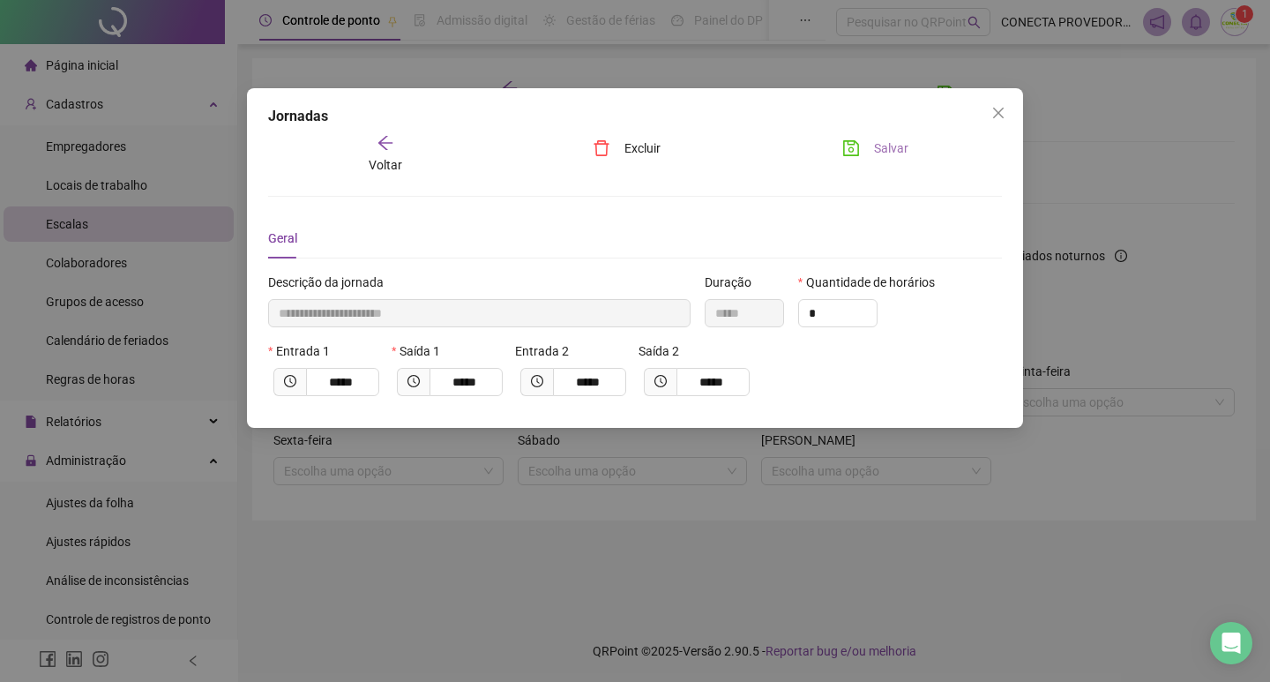
click at [870, 146] on button "Salvar" at bounding box center [875, 148] width 93 height 28
click at [383, 163] on span "Voltar" at bounding box center [386, 165] width 34 height 14
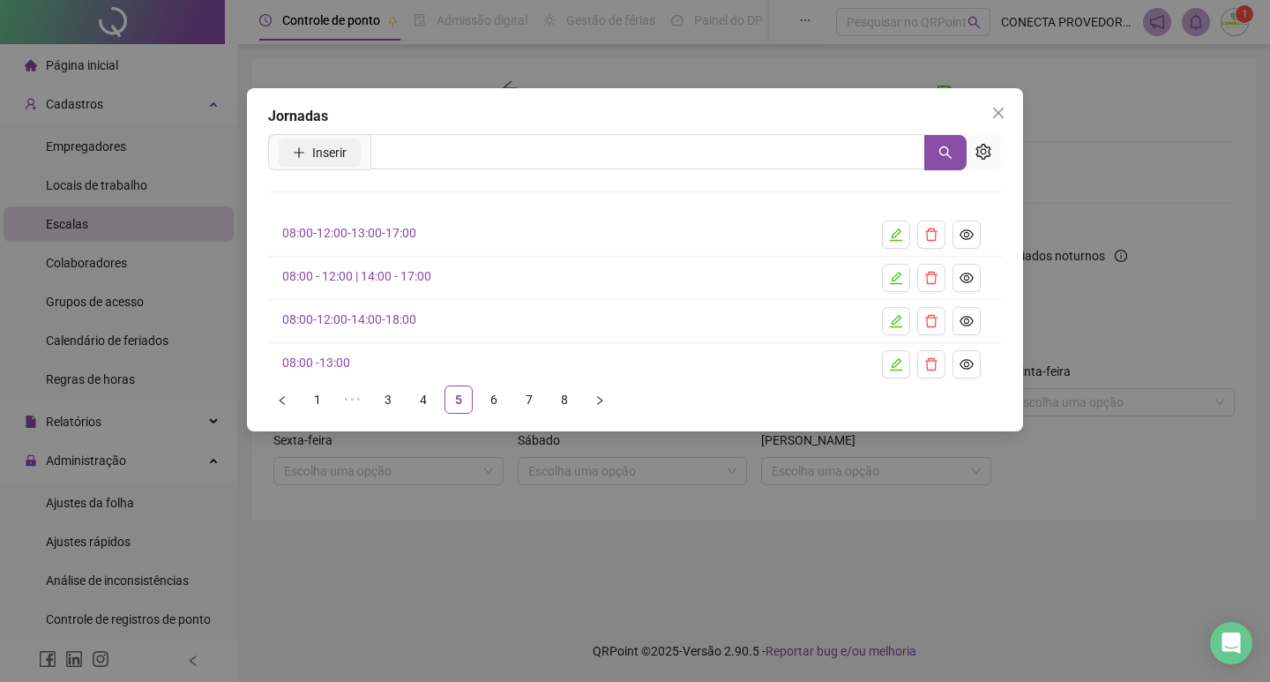
click at [308, 154] on button "Inserir" at bounding box center [320, 152] width 82 height 28
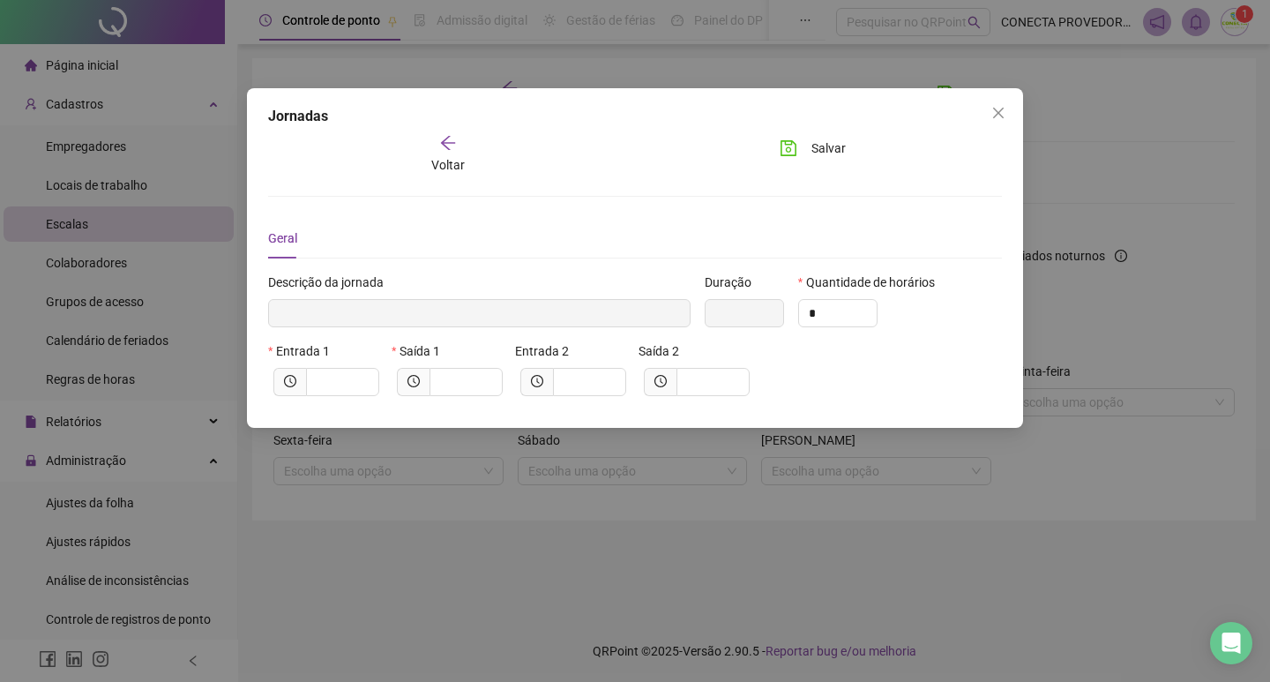
click at [447, 158] on span "Voltar" at bounding box center [448, 165] width 34 height 14
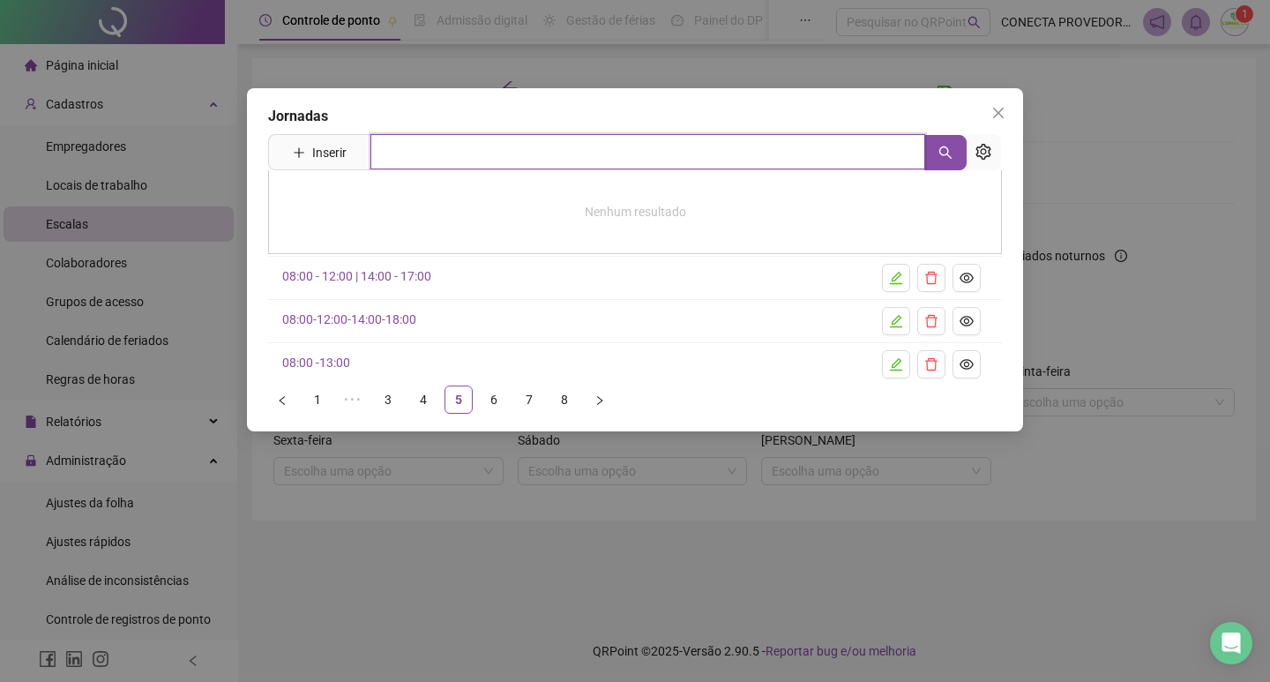
click at [447, 156] on input "text" at bounding box center [647, 151] width 555 height 35
click at [988, 112] on span "Close" at bounding box center [998, 113] width 28 height 14
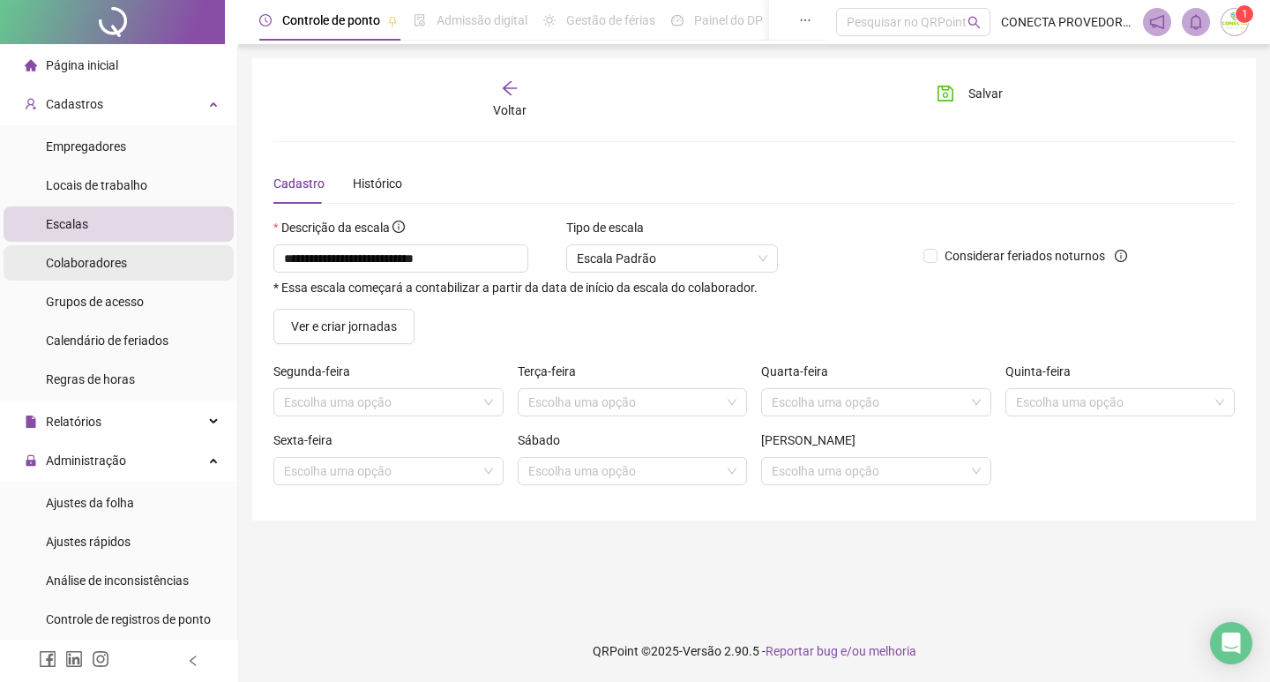
click at [67, 260] on span "Colaboradores" at bounding box center [86, 263] width 81 height 14
click at [83, 264] on span "Colaboradores" at bounding box center [86, 263] width 81 height 14
click at [86, 265] on span "Colaboradores" at bounding box center [86, 263] width 81 height 14
click at [526, 104] on span "Voltar" at bounding box center [510, 110] width 34 height 14
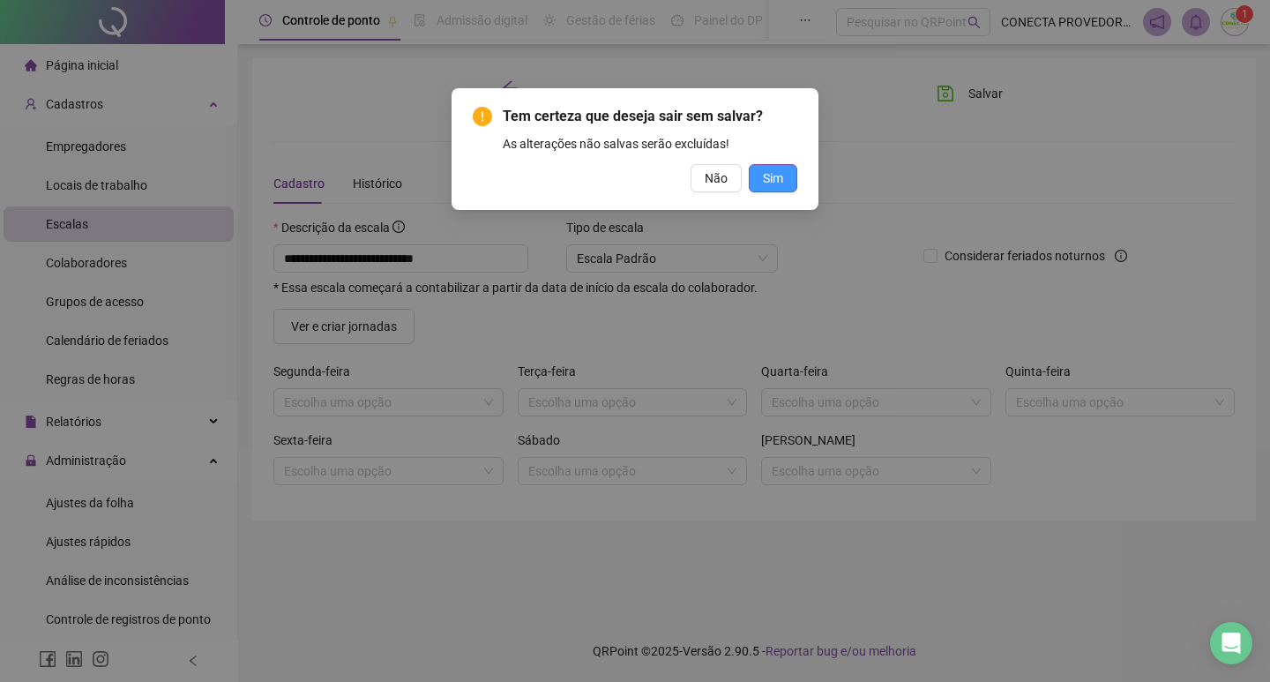
click at [769, 185] on span "Sim" at bounding box center [773, 177] width 20 height 19
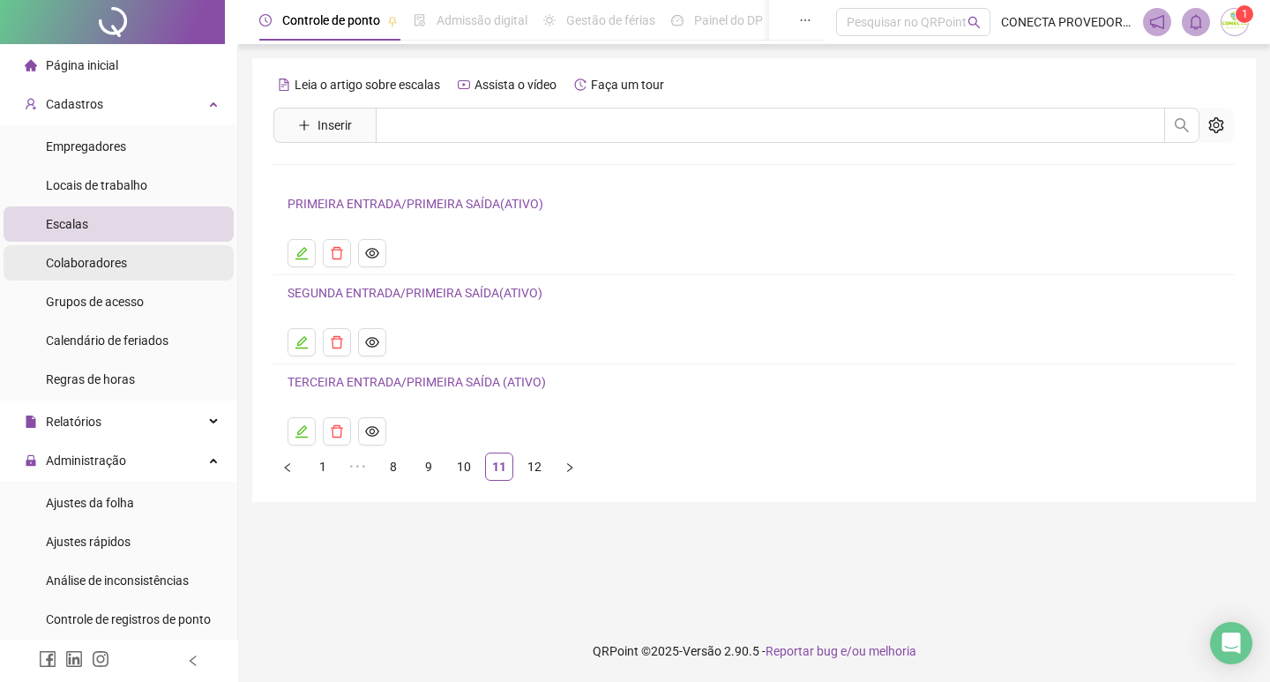
click at [100, 265] on span "Colaboradores" at bounding box center [86, 263] width 81 height 14
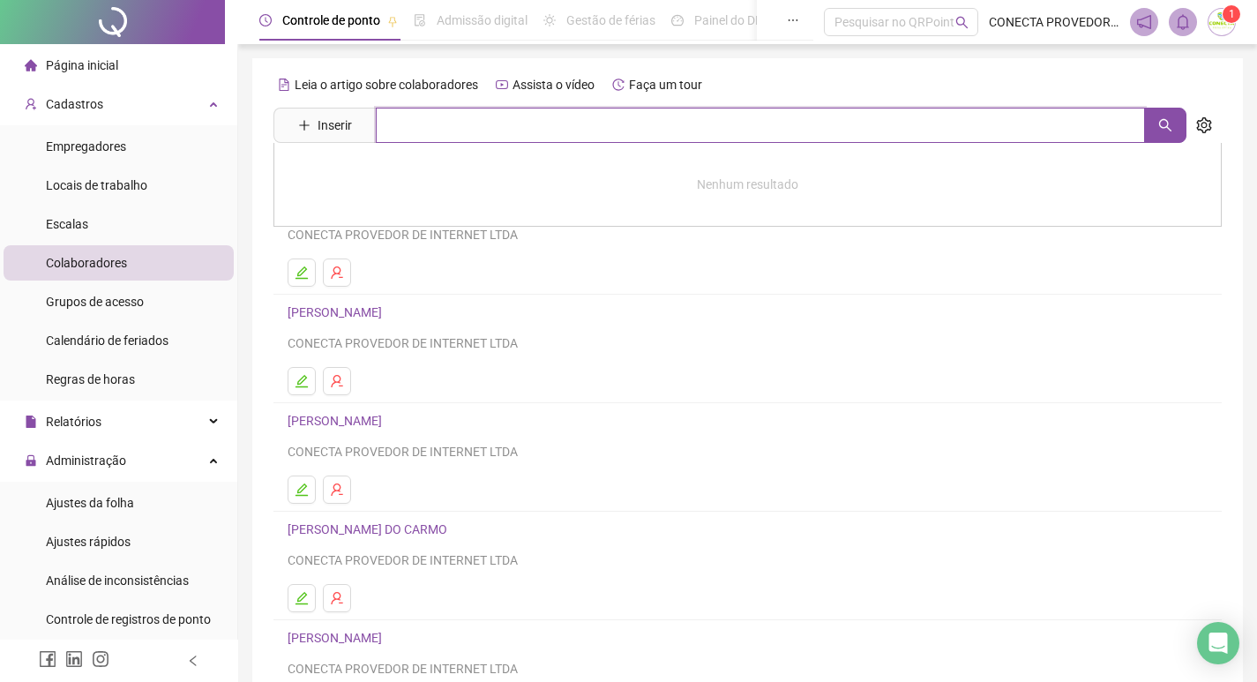
click at [426, 108] on input "text" at bounding box center [760, 125] width 769 height 35
type input "**"
click at [1172, 117] on button "button" at bounding box center [1165, 125] width 42 height 35
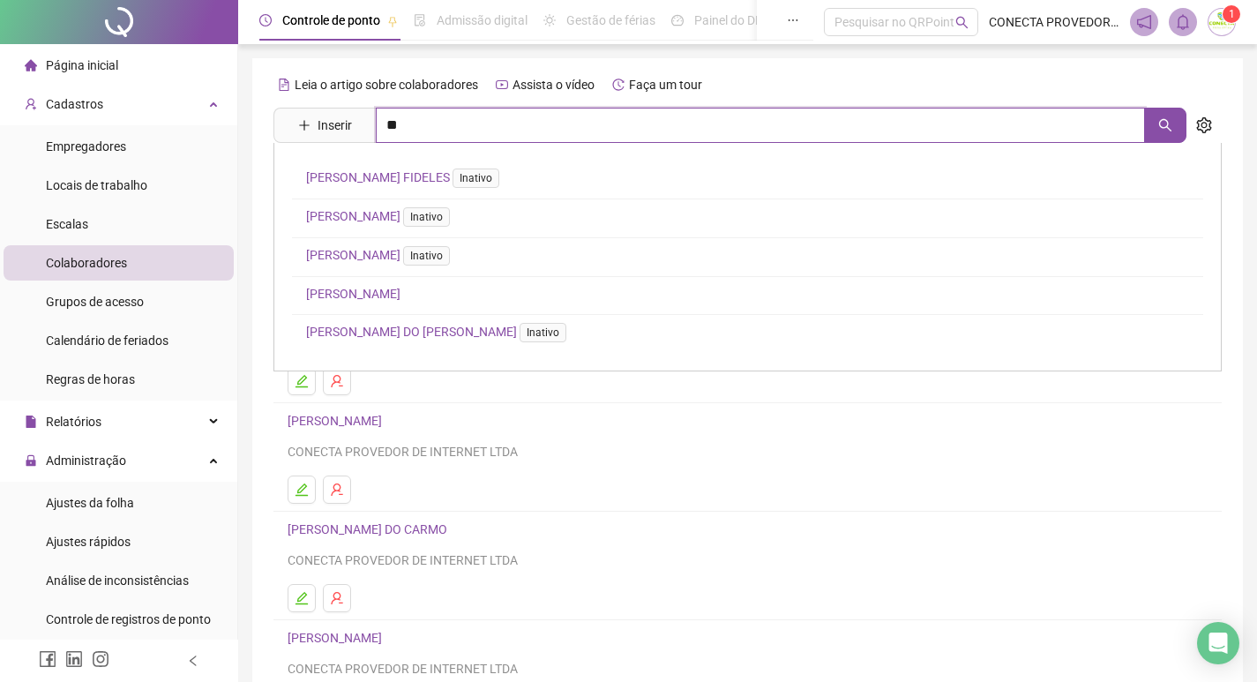
drag, startPoint x: 407, startPoint y: 127, endPoint x: 382, endPoint y: 126, distance: 24.7
click at [382, 126] on input "**" at bounding box center [760, 125] width 769 height 35
click at [133, 257] on li "Colaboradores" at bounding box center [119, 262] width 230 height 35
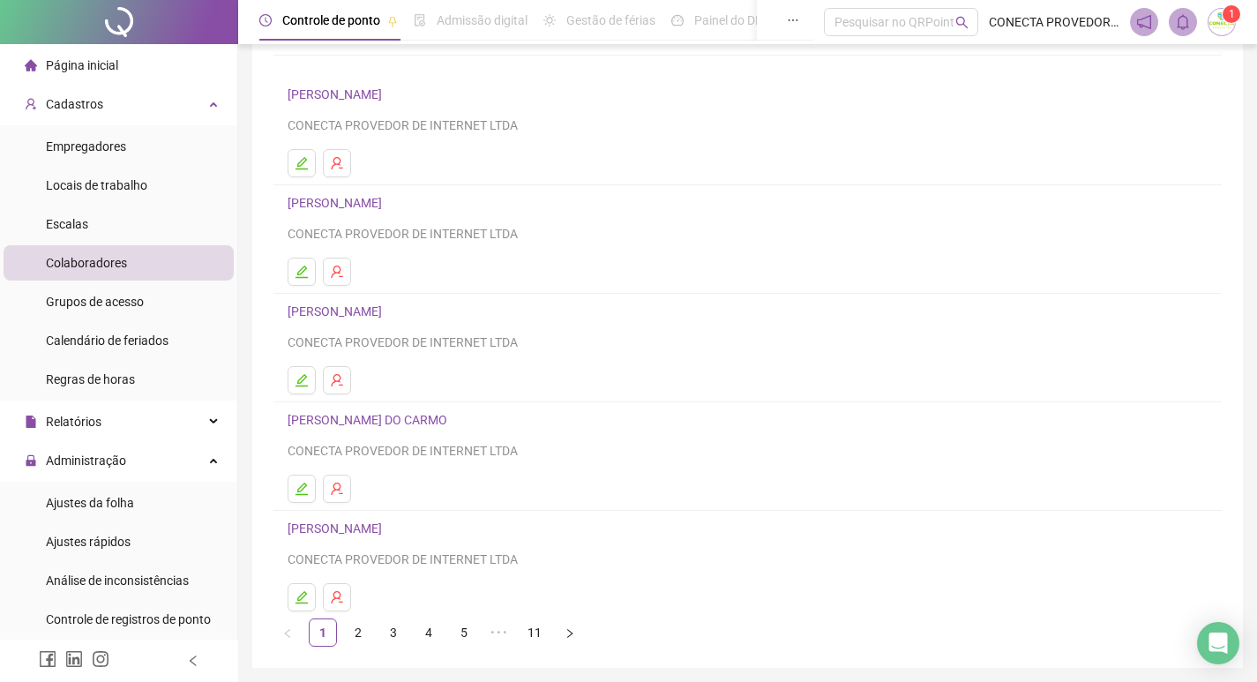
scroll to position [171, 0]
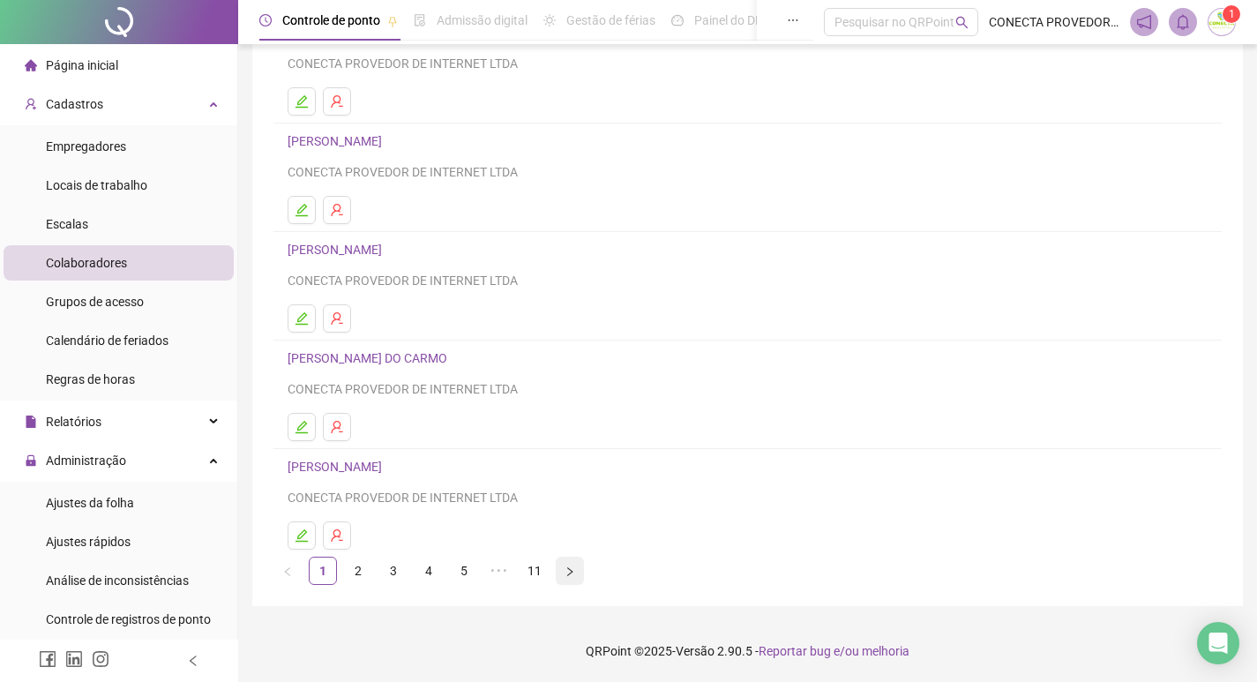
click at [574, 571] on icon "right" at bounding box center [570, 571] width 11 height 11
click at [531, 565] on link "11" at bounding box center [534, 571] width 26 height 26
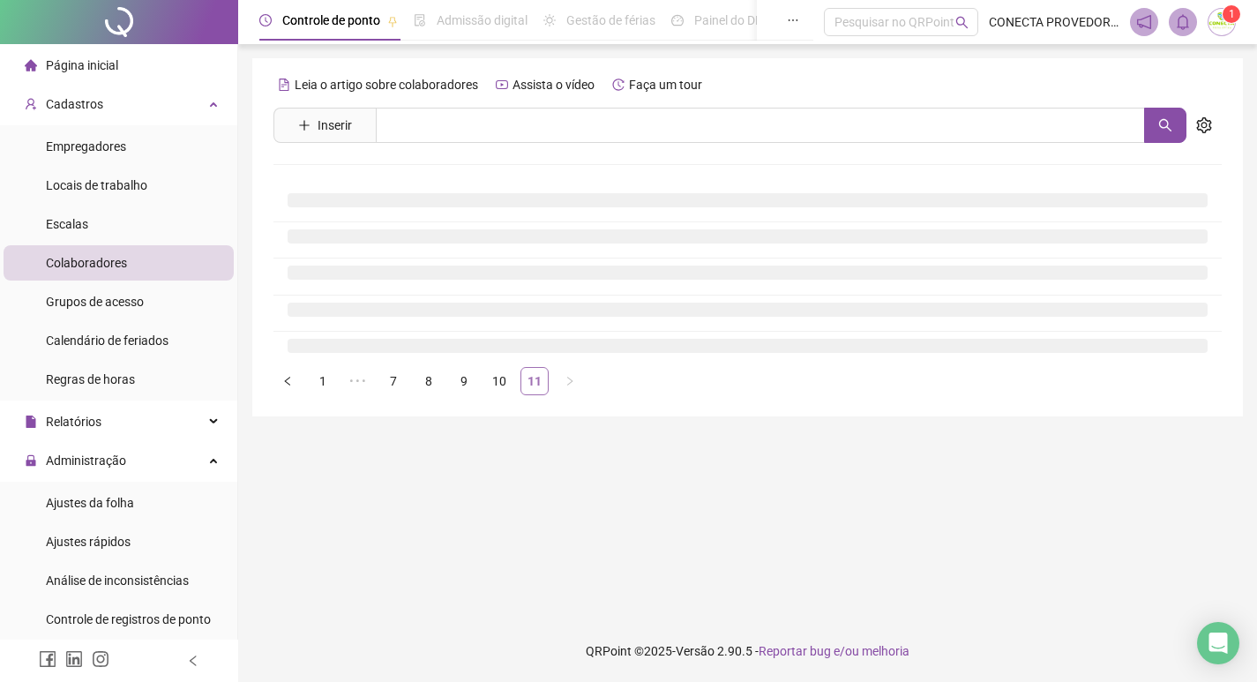
scroll to position [0, 0]
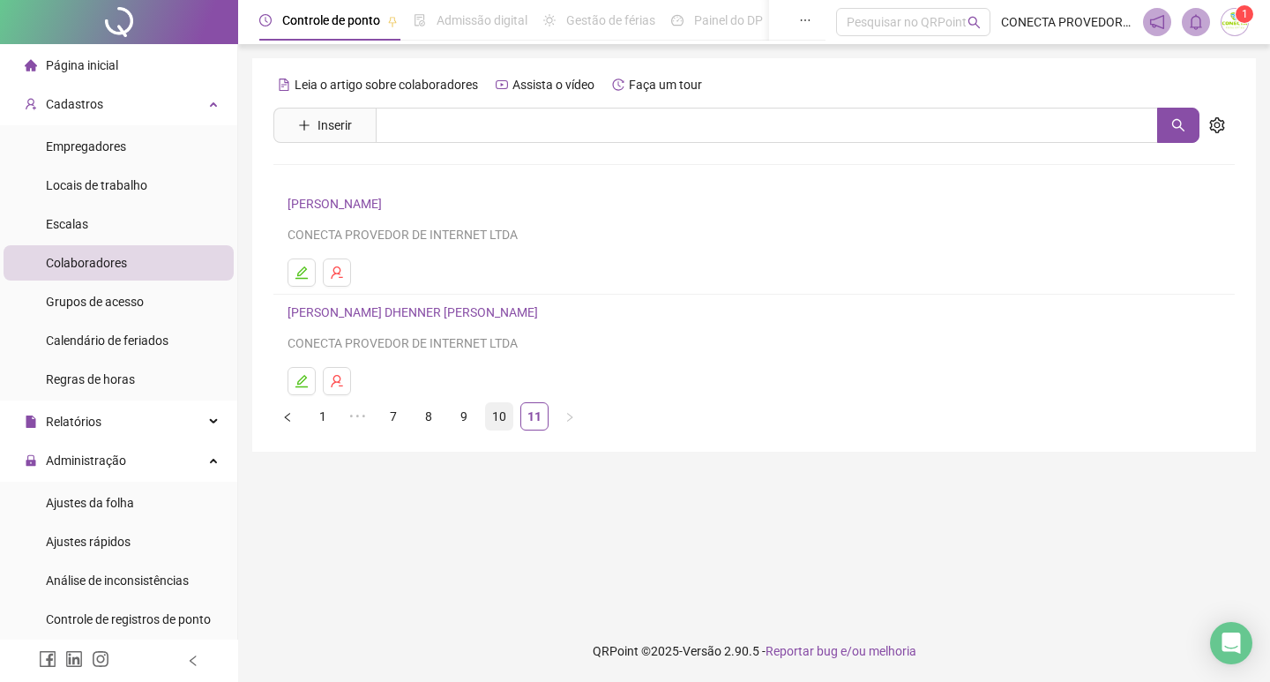
click at [494, 417] on link "10" at bounding box center [499, 416] width 26 height 26
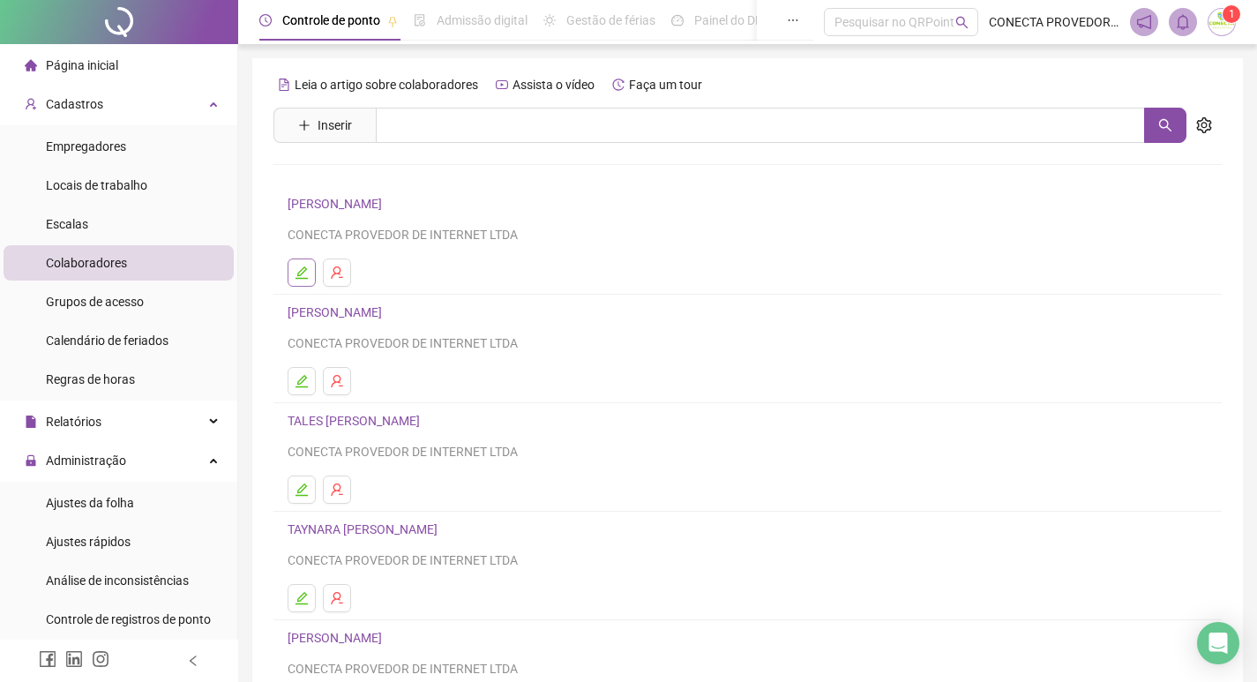
click at [300, 269] on icon "edit" at bounding box center [302, 273] width 14 height 14
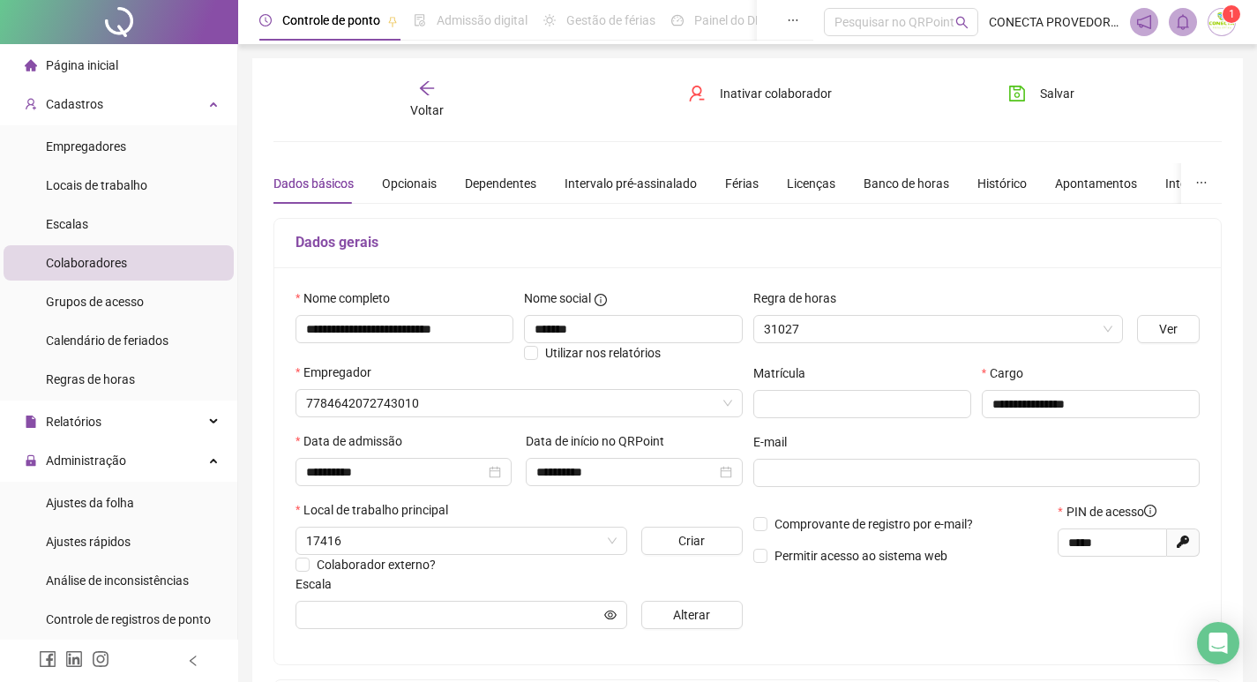
type input "**********"
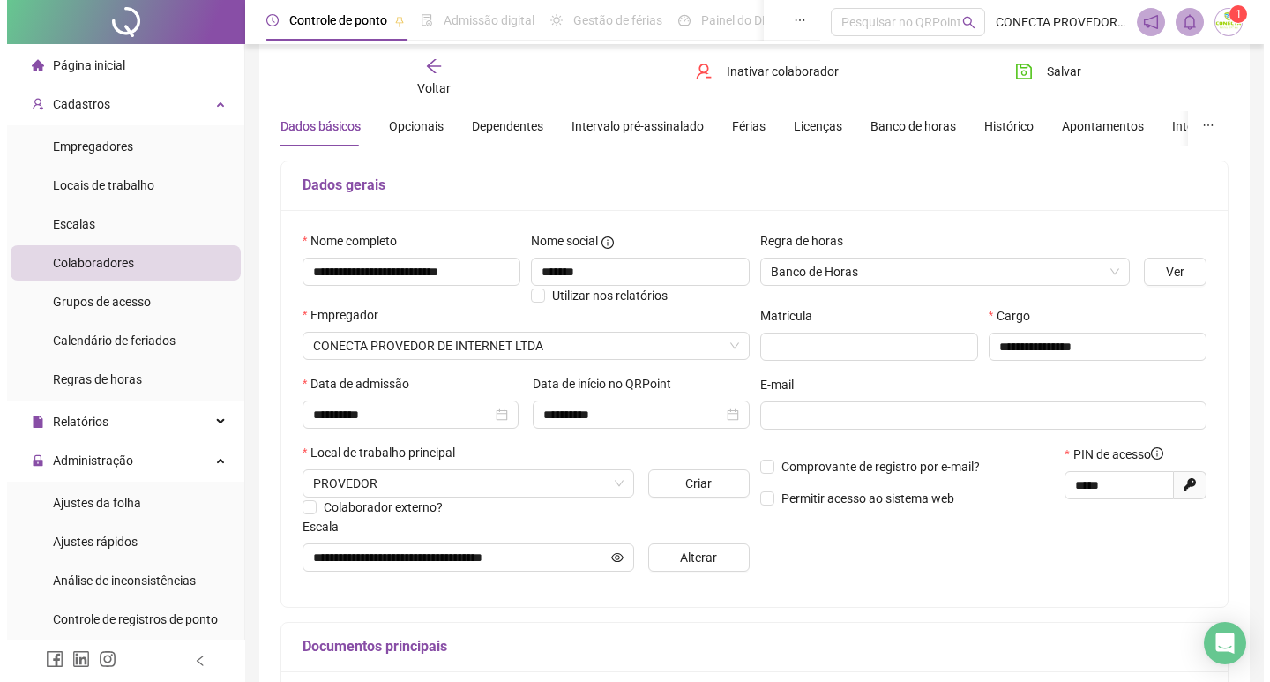
scroll to position [88, 0]
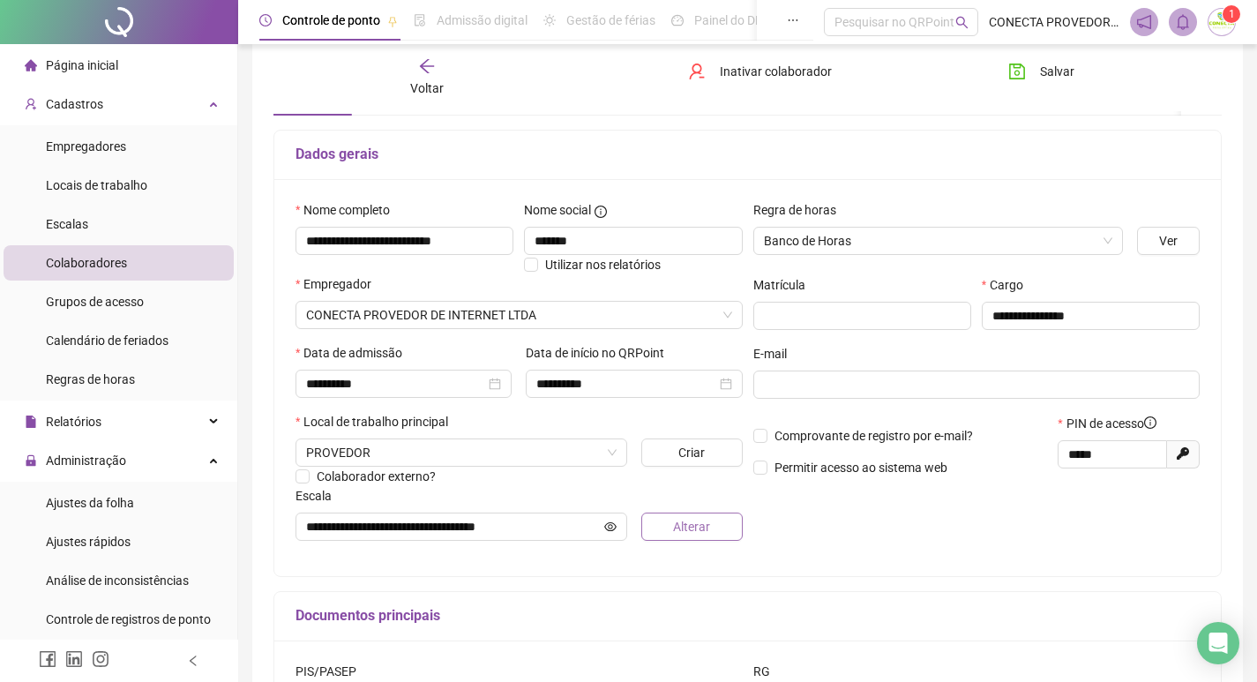
click at [659, 520] on button "Alterar" at bounding box center [691, 527] width 101 height 28
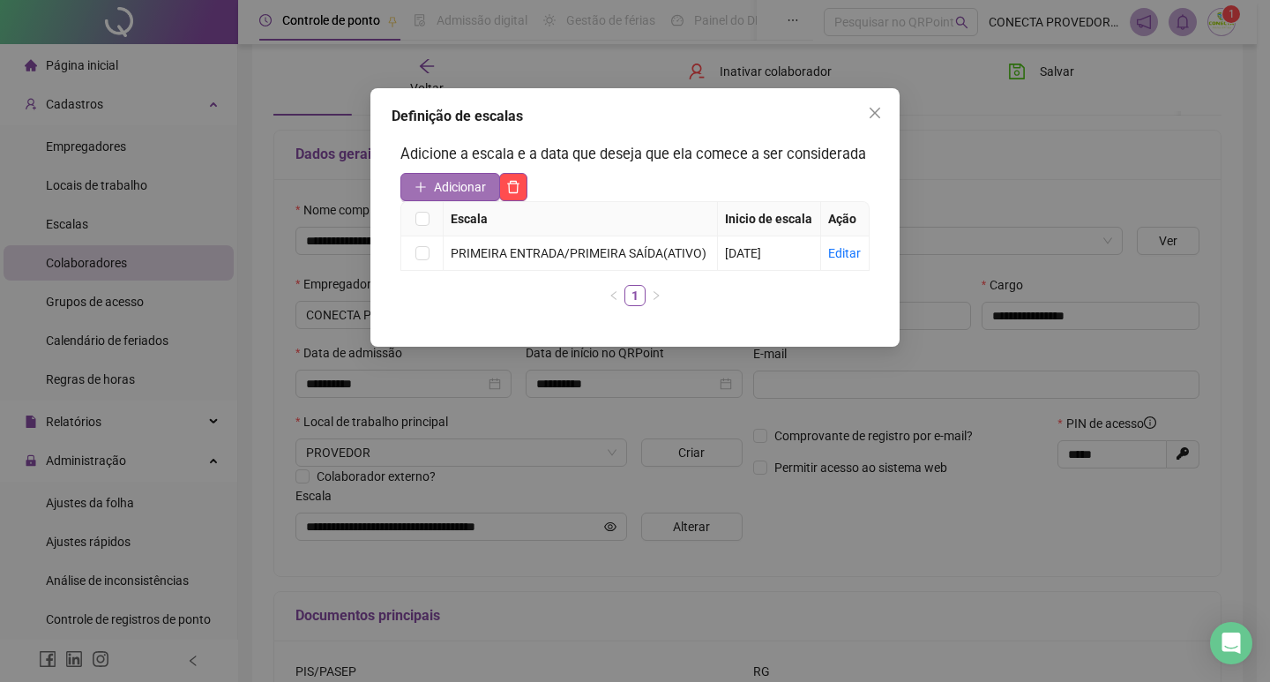
click at [439, 180] on span "Adicionar" at bounding box center [460, 186] width 52 height 19
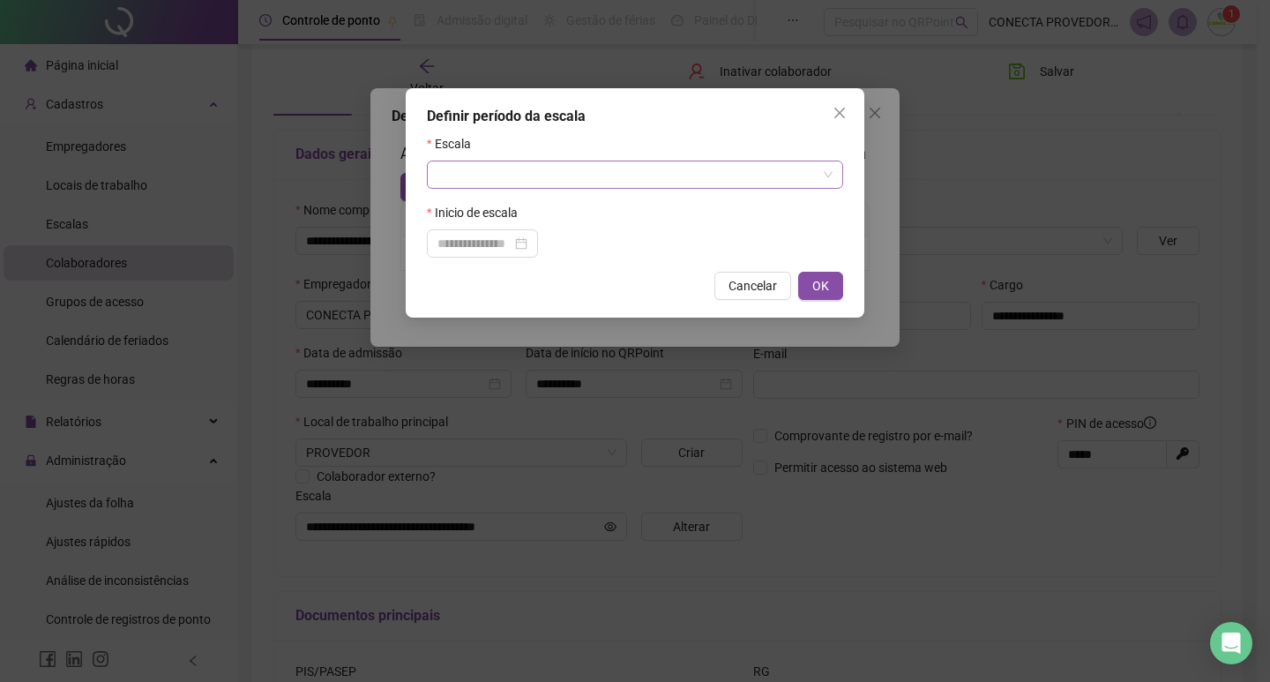
click at [536, 174] on input "search" at bounding box center [627, 174] width 379 height 26
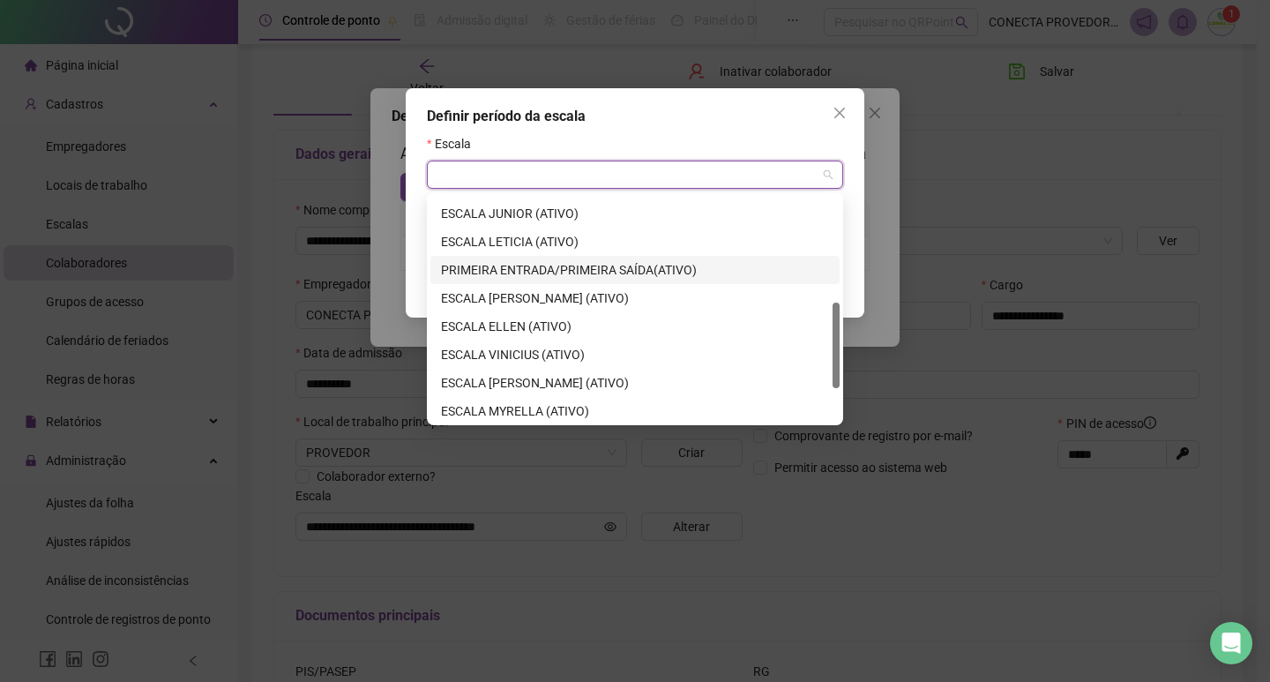
scroll to position [367, 0]
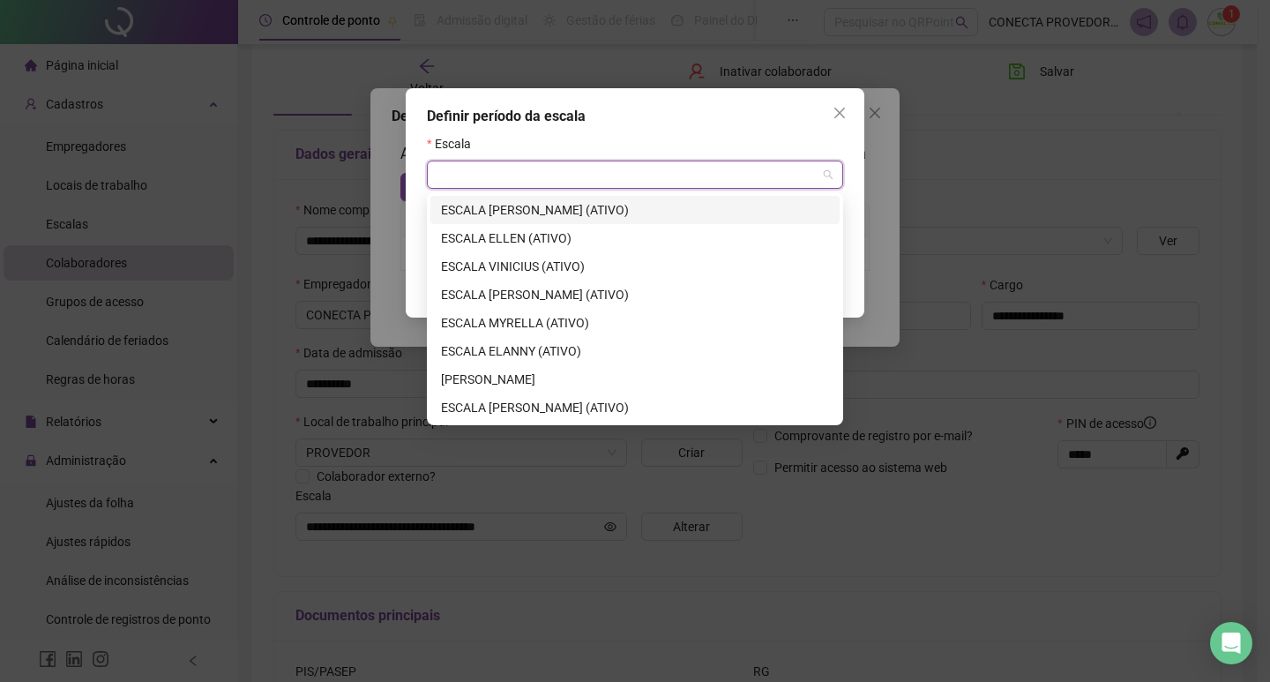
click at [520, 205] on div "ESCALA [PERSON_NAME] (ATIVO)" at bounding box center [635, 209] width 388 height 19
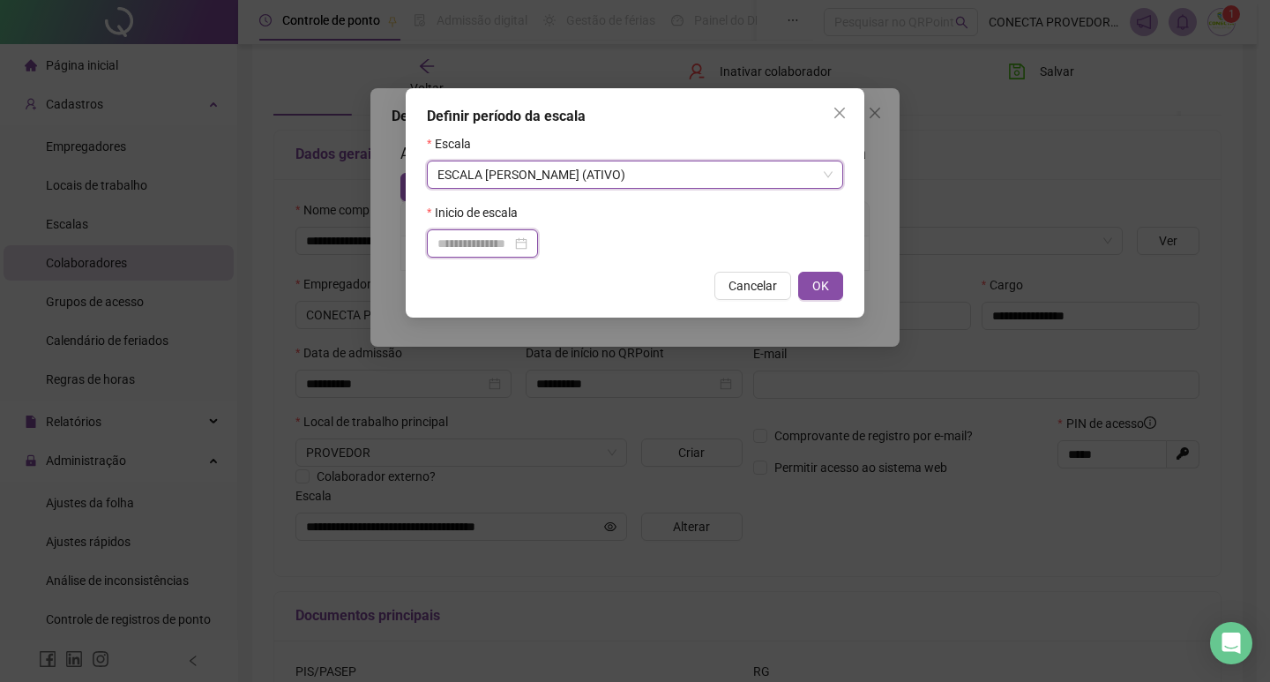
click at [475, 240] on input at bounding box center [475, 243] width 74 height 19
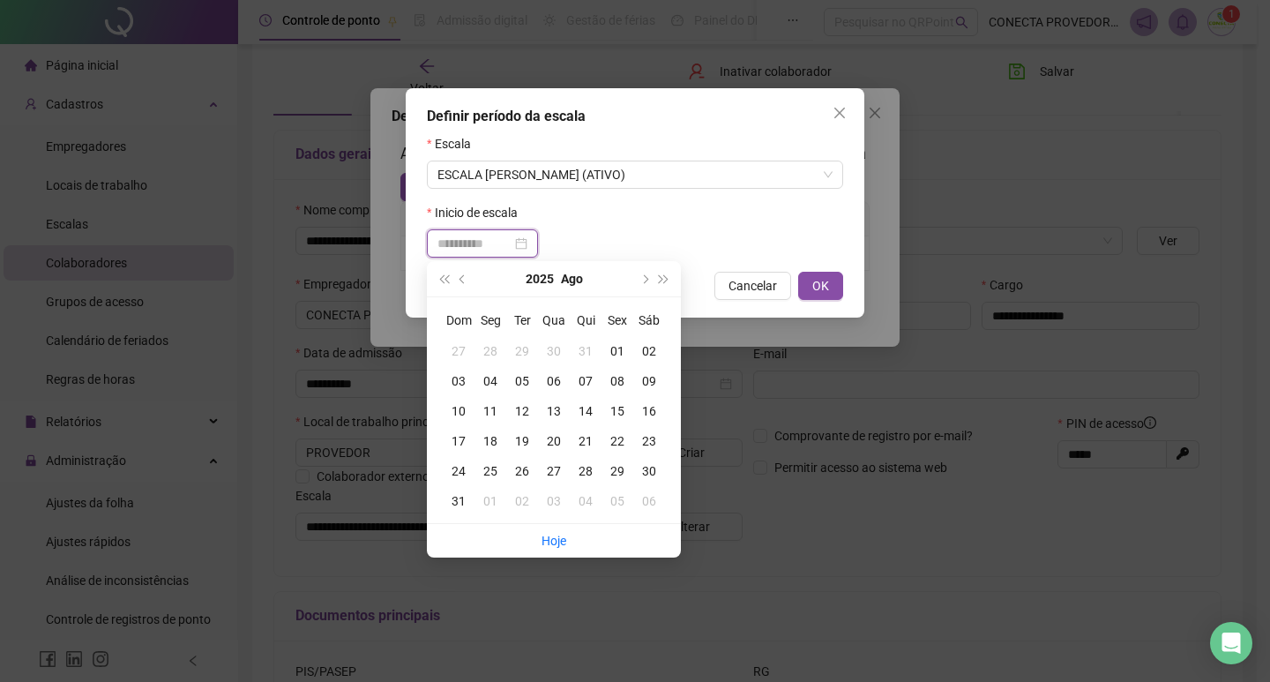
type input "**********"
click at [492, 437] on div "18" at bounding box center [491, 440] width 32 height 19
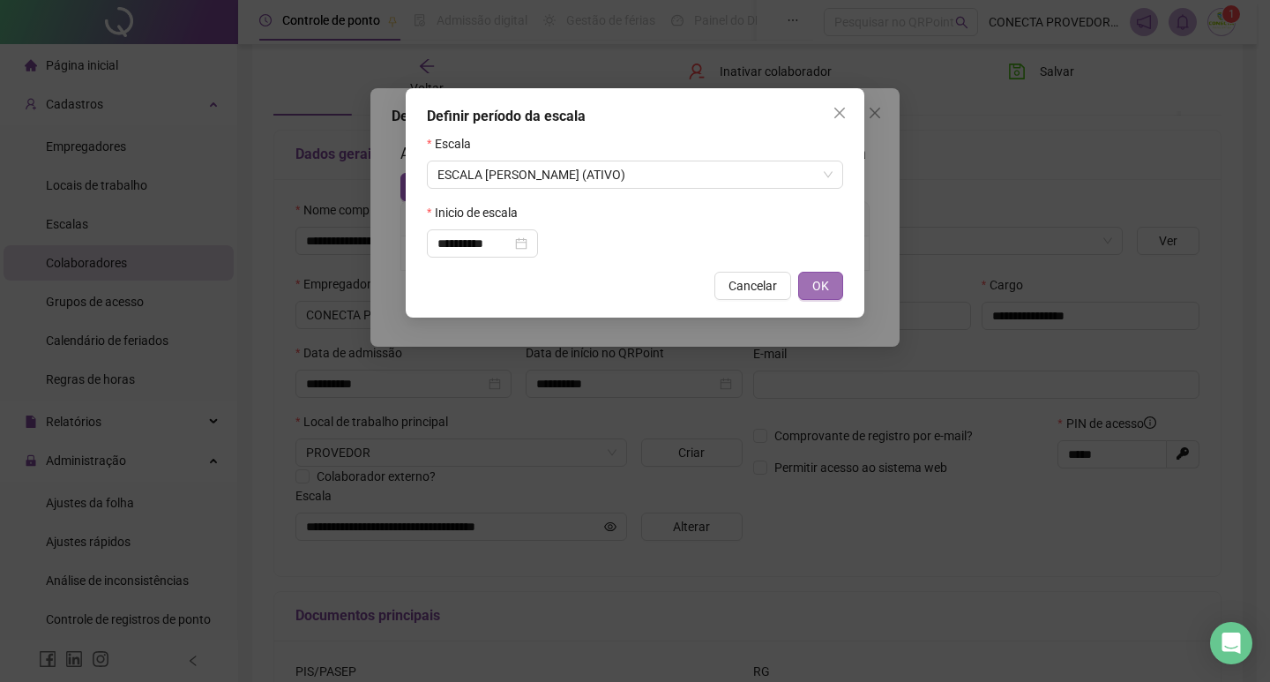
click at [809, 281] on button "OK" at bounding box center [820, 286] width 45 height 28
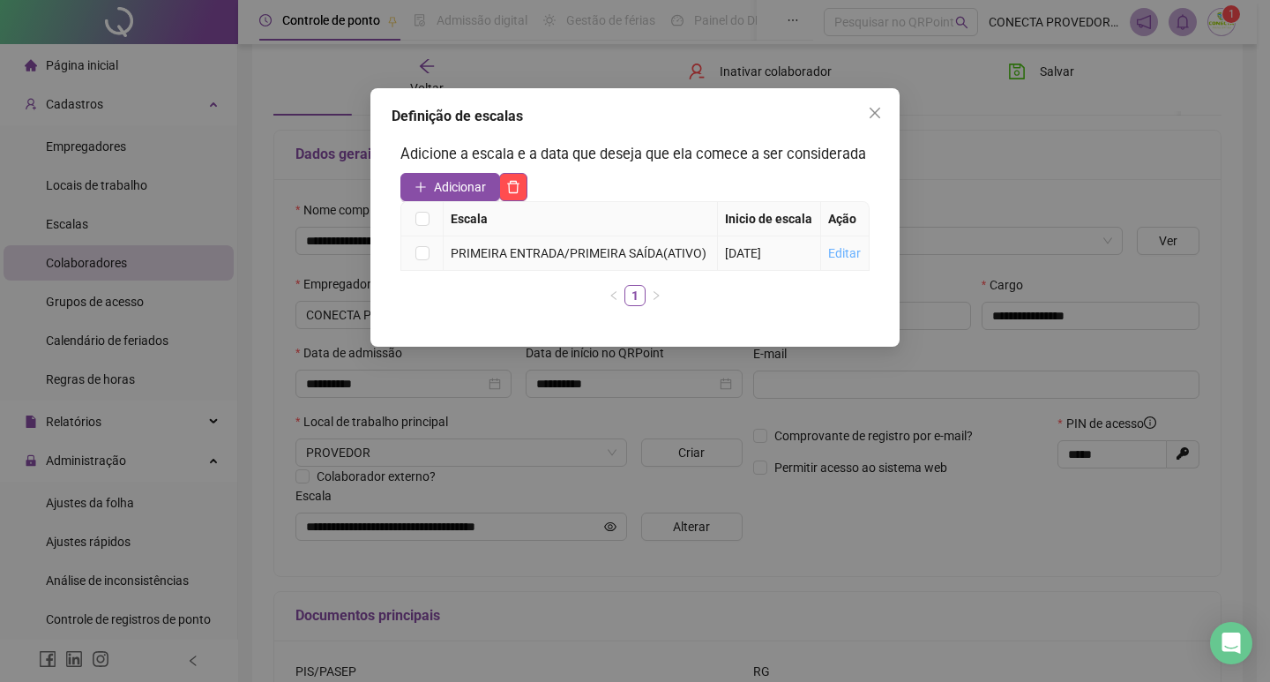
click at [837, 257] on link "Editar" at bounding box center [844, 253] width 33 height 14
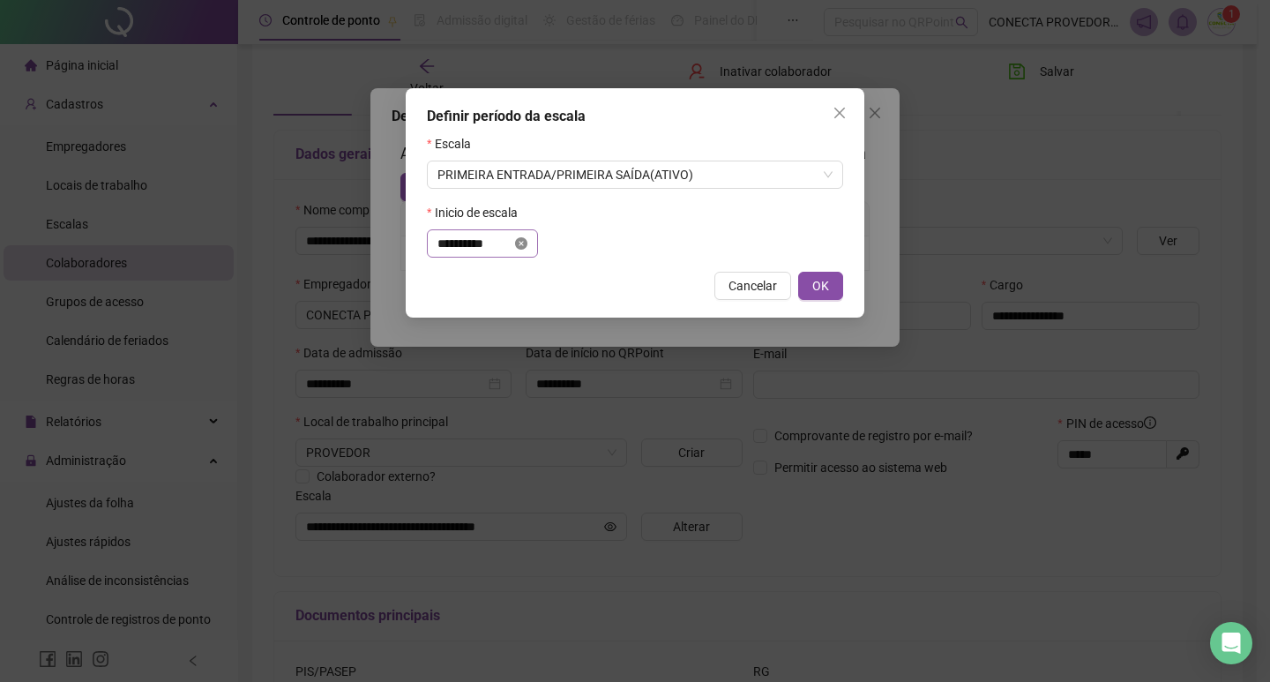
click at [528, 244] on icon "close-circle" at bounding box center [521, 243] width 12 height 12
click at [512, 243] on input at bounding box center [475, 243] width 74 height 19
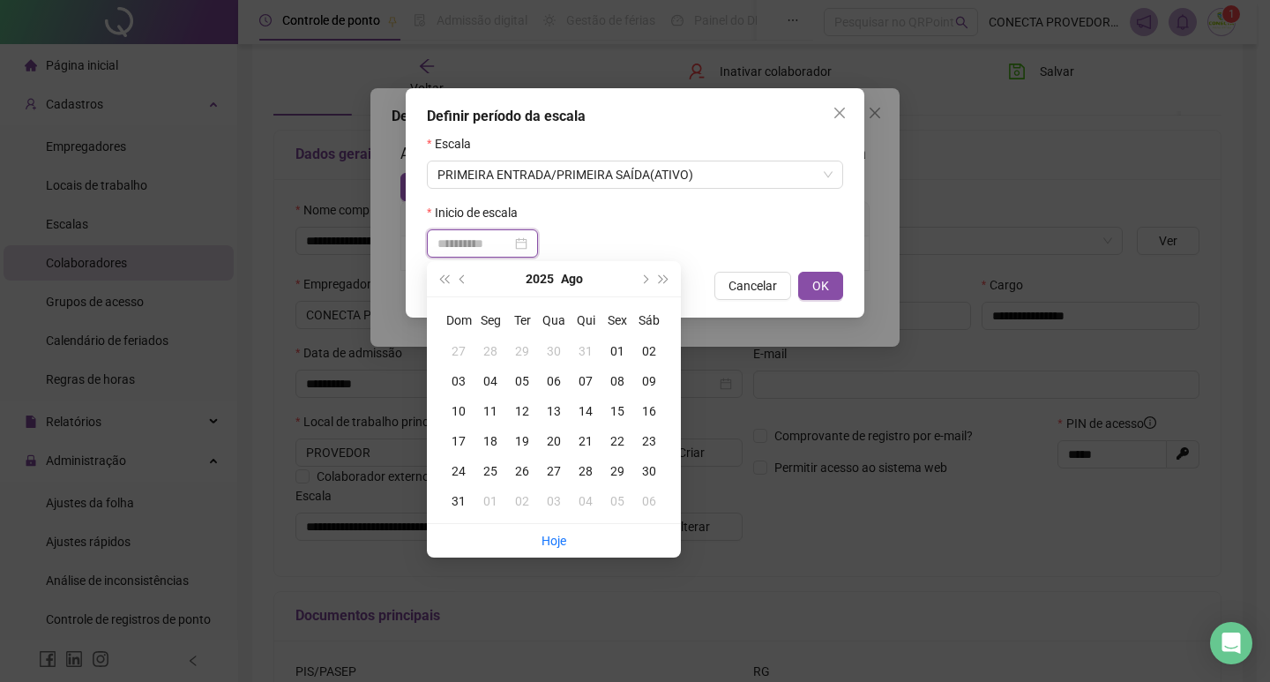
type input "**********"
click at [583, 444] on div "21" at bounding box center [586, 440] width 32 height 19
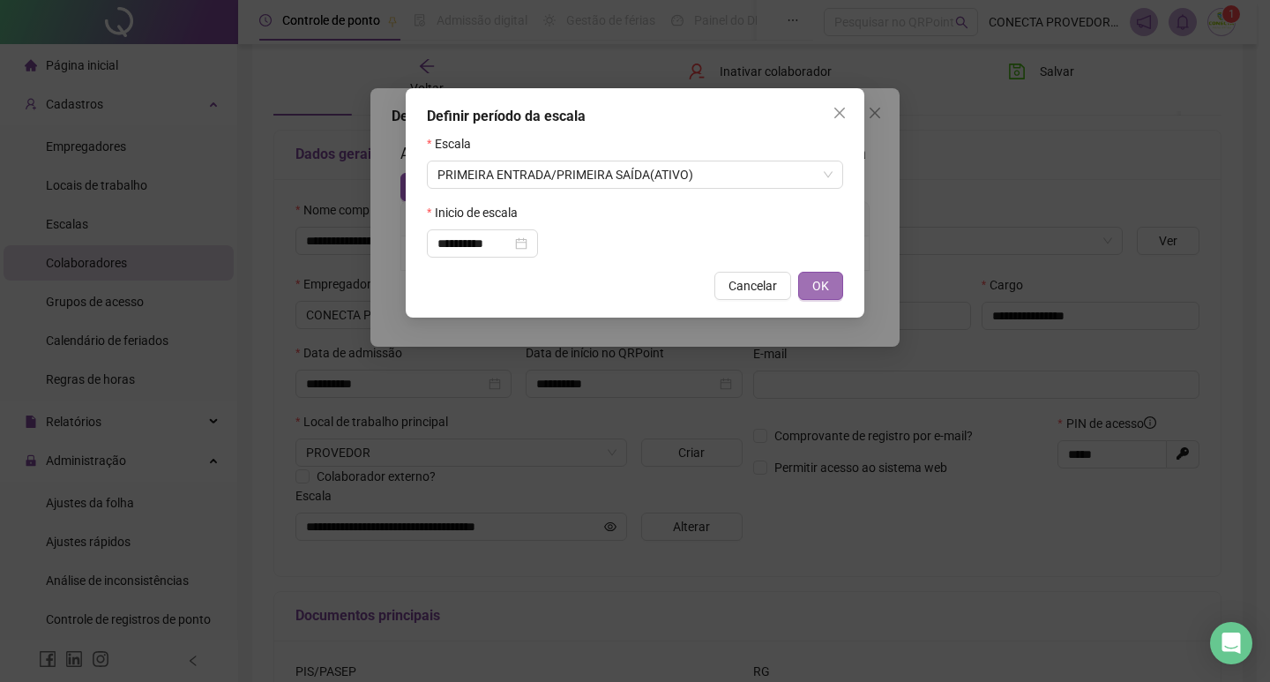
click at [826, 281] on span "OK" at bounding box center [820, 285] width 17 height 19
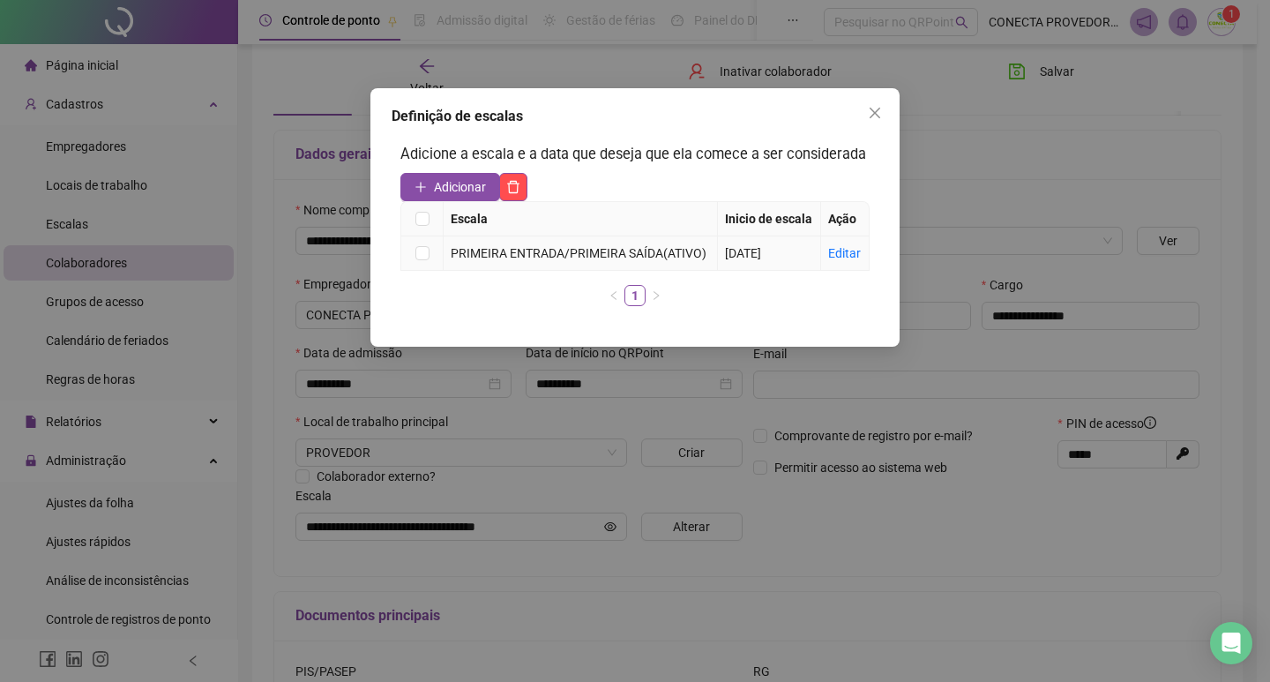
click at [685, 258] on div "PRIMEIRA ENTRADA/PRIMEIRA SAÍDA(ATIVO)" at bounding box center [580, 252] width 259 height 19
click at [832, 259] on link "Editar" at bounding box center [844, 253] width 33 height 14
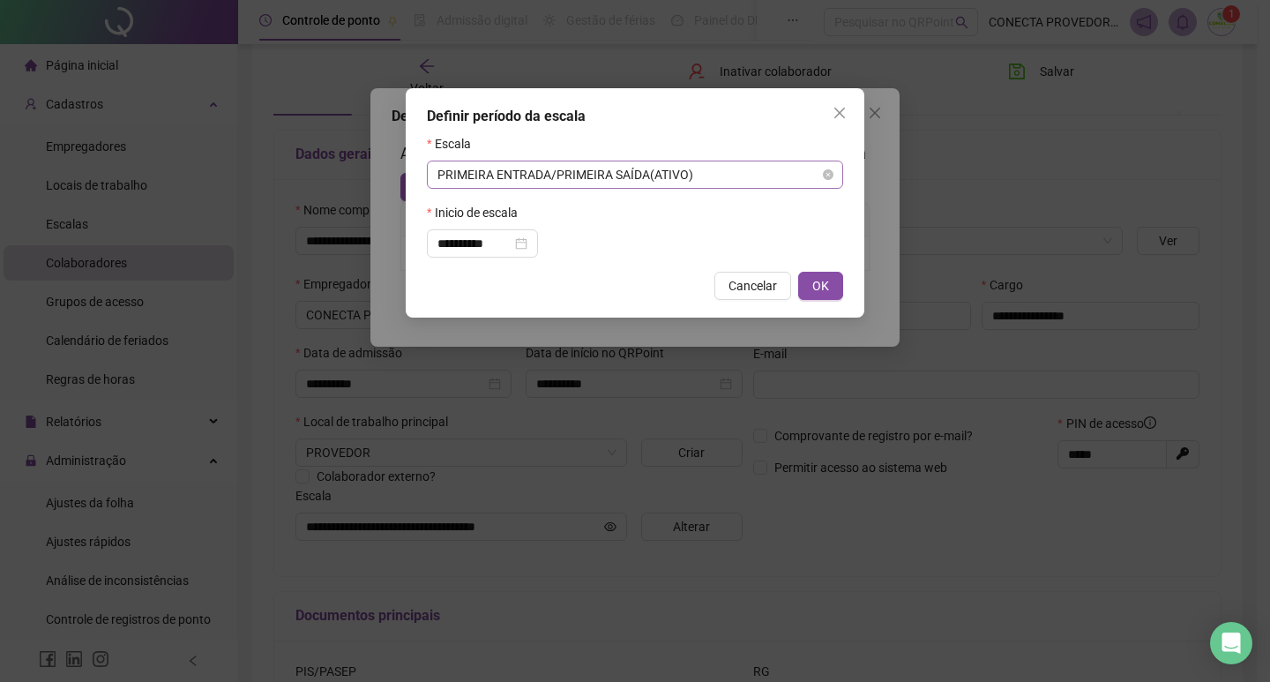
click at [677, 179] on span "PRIMEIRA ENTRADA/PRIMEIRA SAÍDA(ATIVO)" at bounding box center [635, 174] width 395 height 26
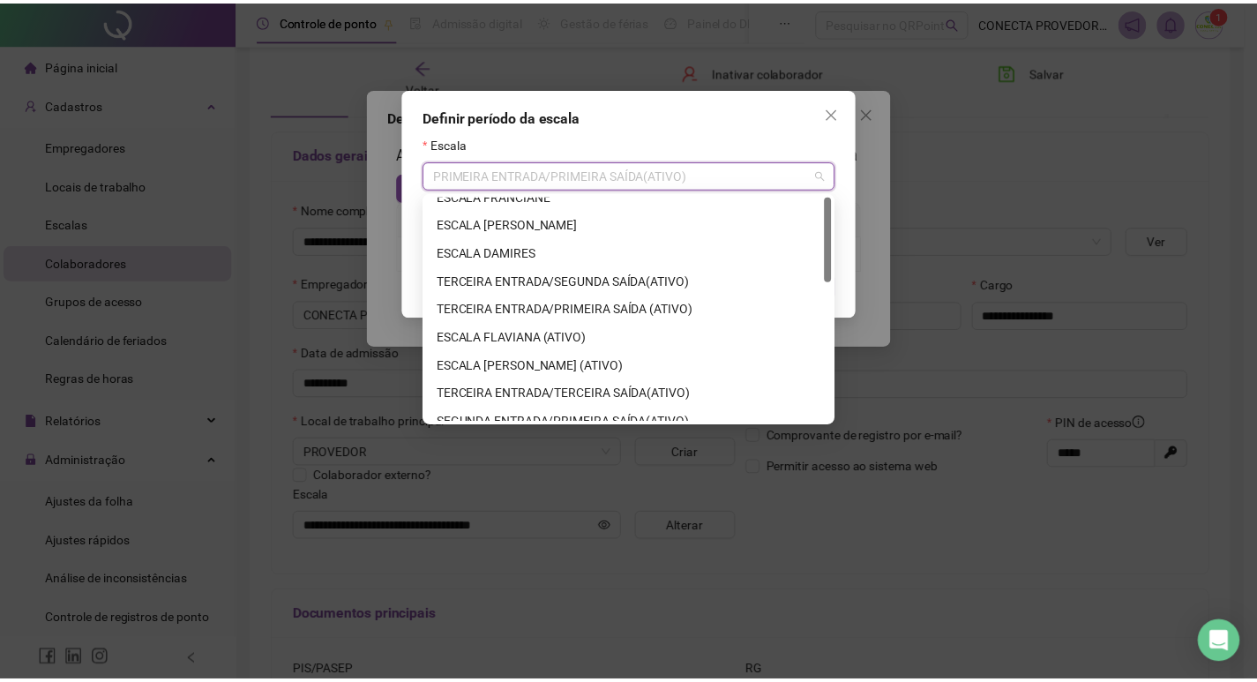
scroll to position [0, 0]
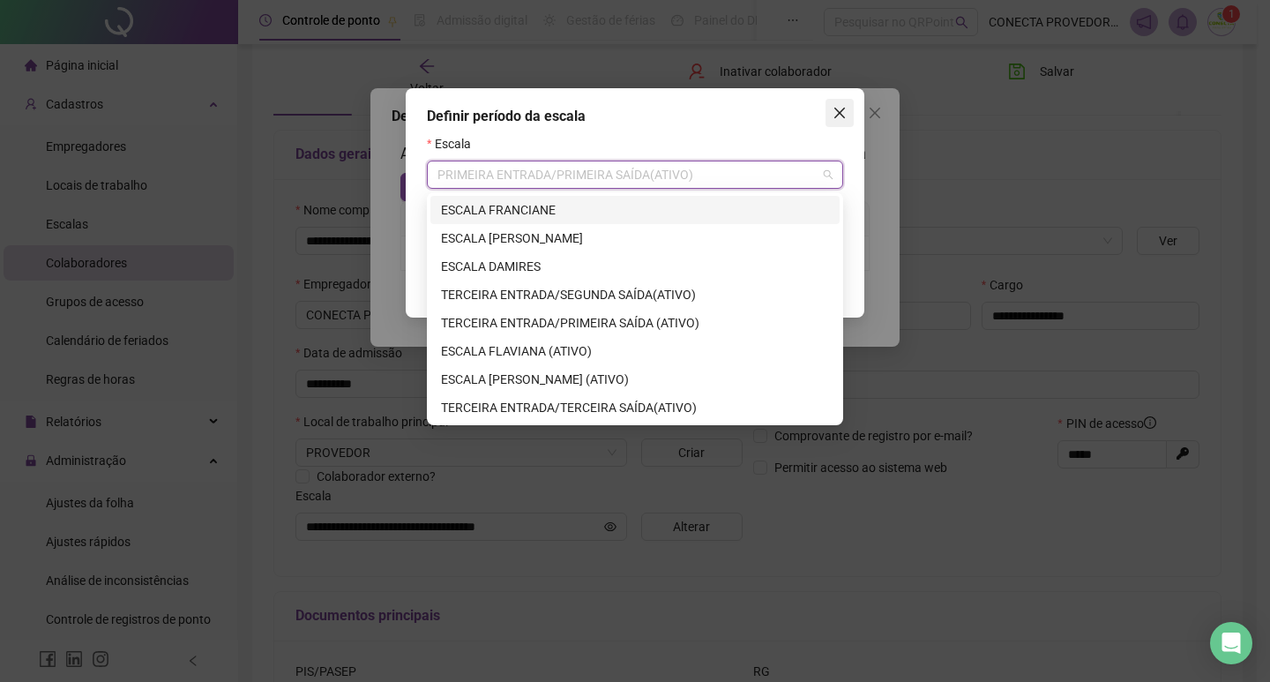
click at [838, 119] on icon "close" at bounding box center [840, 113] width 14 height 14
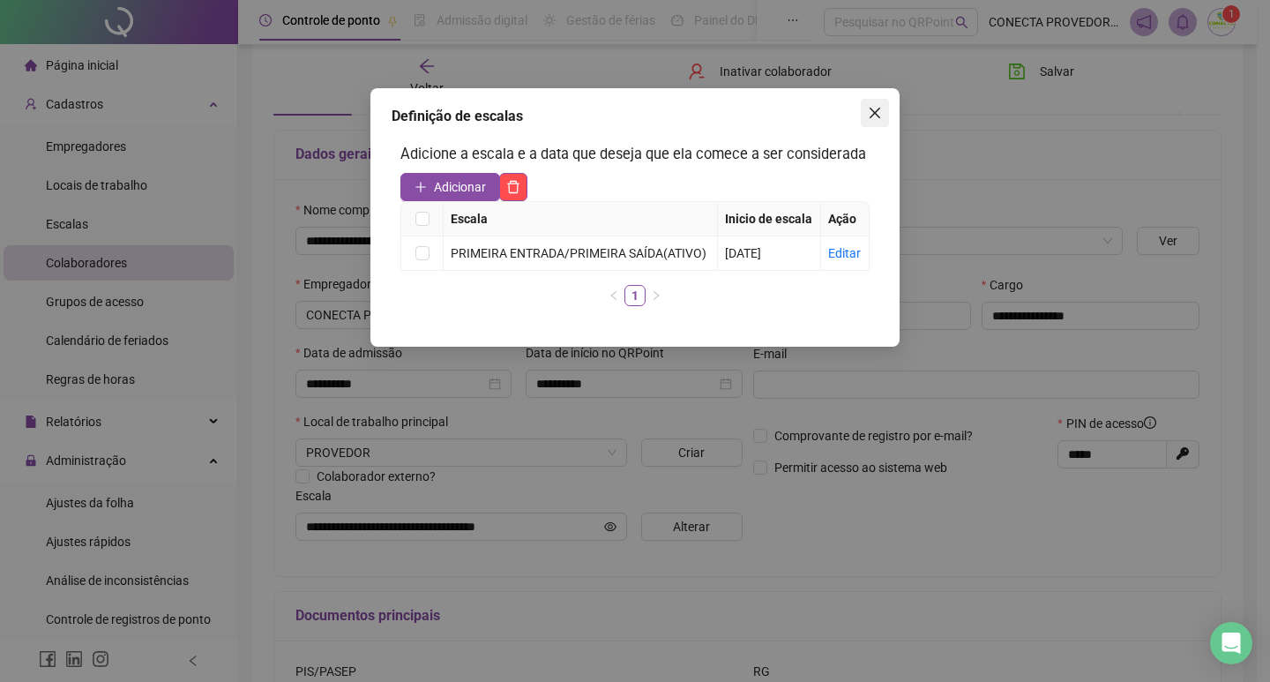
click at [886, 119] on span "Close" at bounding box center [875, 113] width 28 height 14
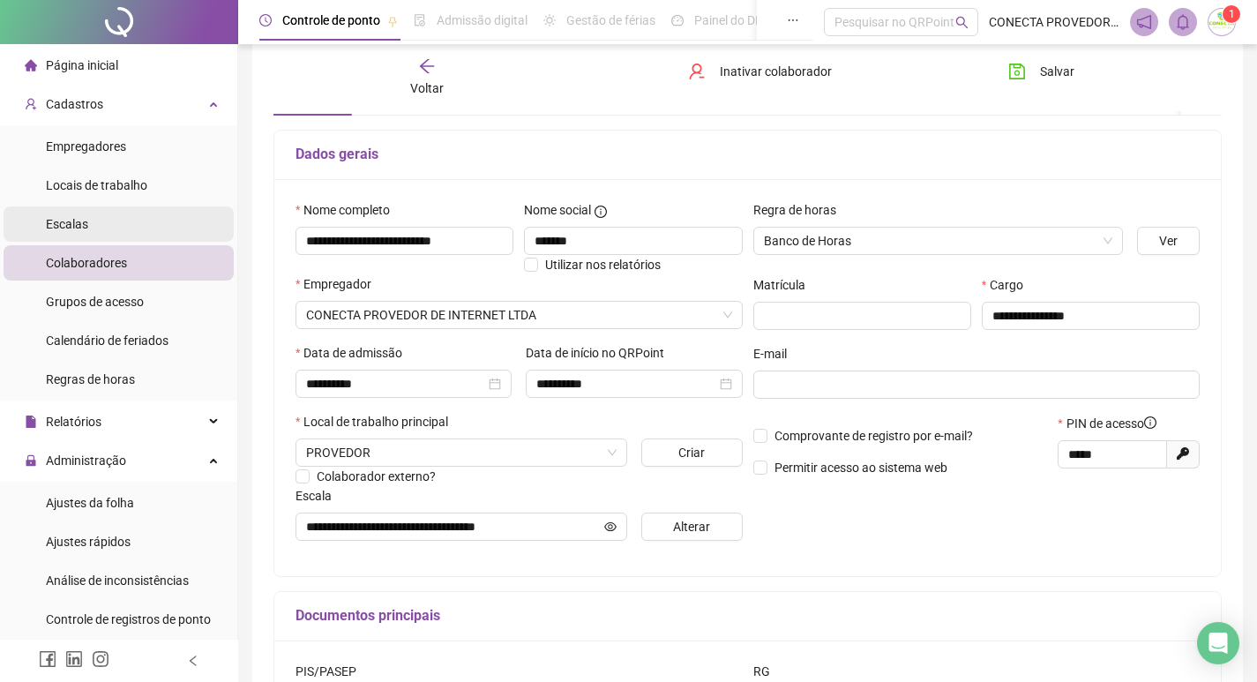
click at [82, 220] on span "Escalas" at bounding box center [67, 224] width 42 height 14
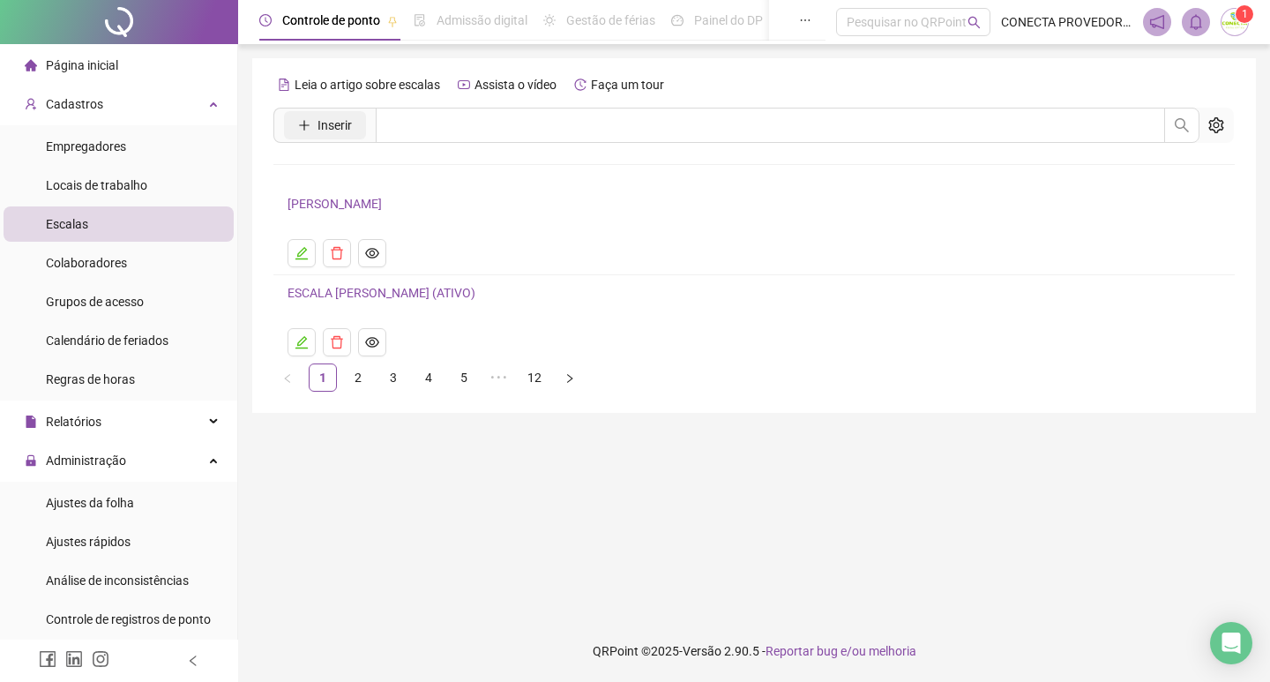
click at [351, 118] on span "Inserir" at bounding box center [335, 125] width 34 height 19
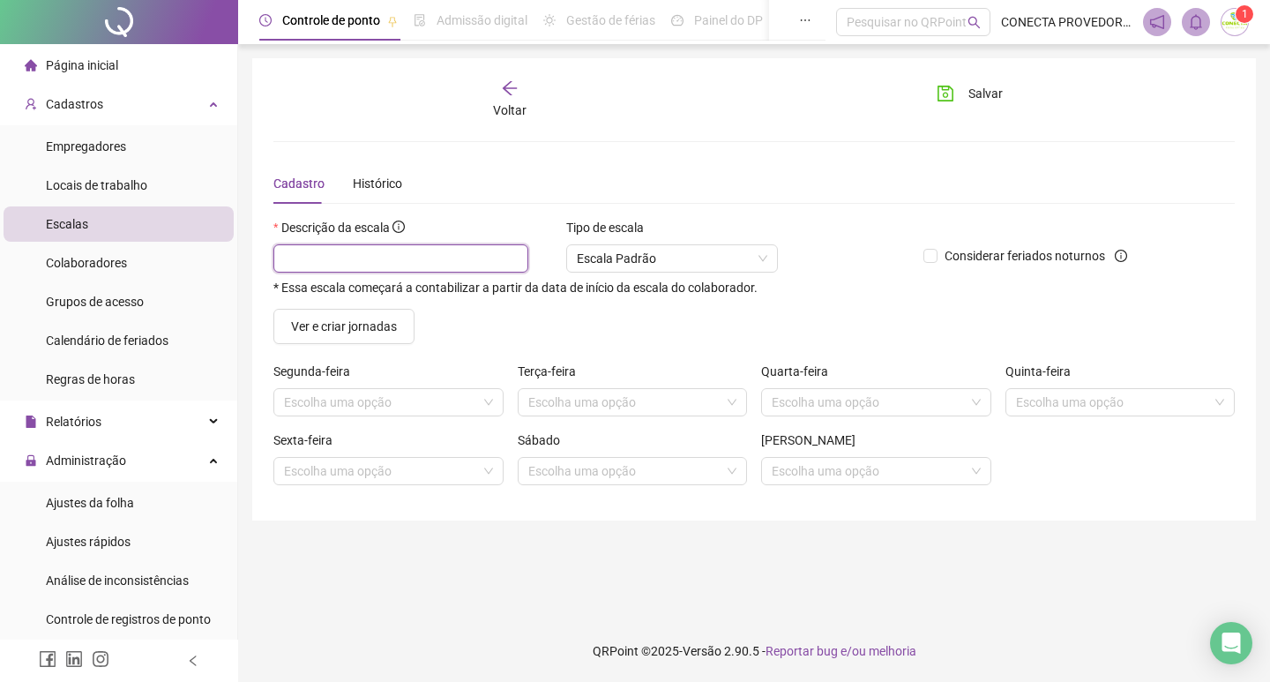
click at [369, 272] on input "text" at bounding box center [400, 258] width 255 height 28
type input "**********"
click at [381, 395] on input "search" at bounding box center [380, 402] width 193 height 26
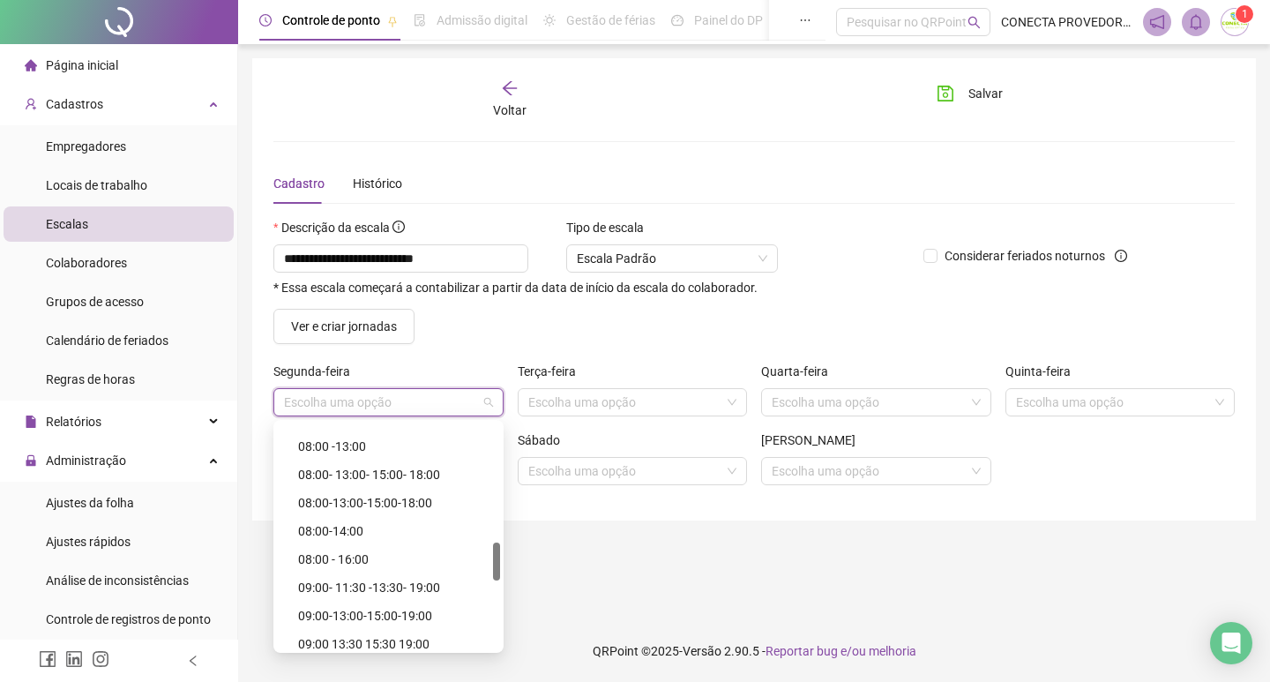
scroll to position [617, 0]
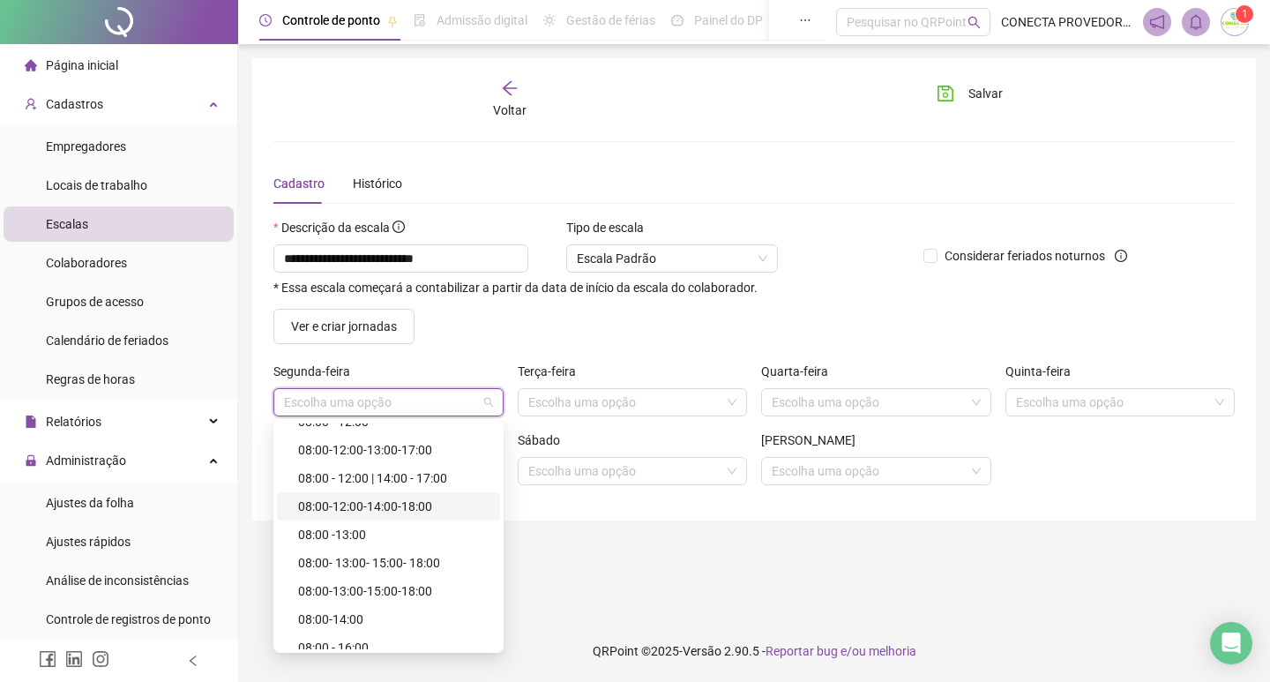
click at [386, 502] on div "08:00-12:00-14:00-18:00" at bounding box center [393, 506] width 191 height 19
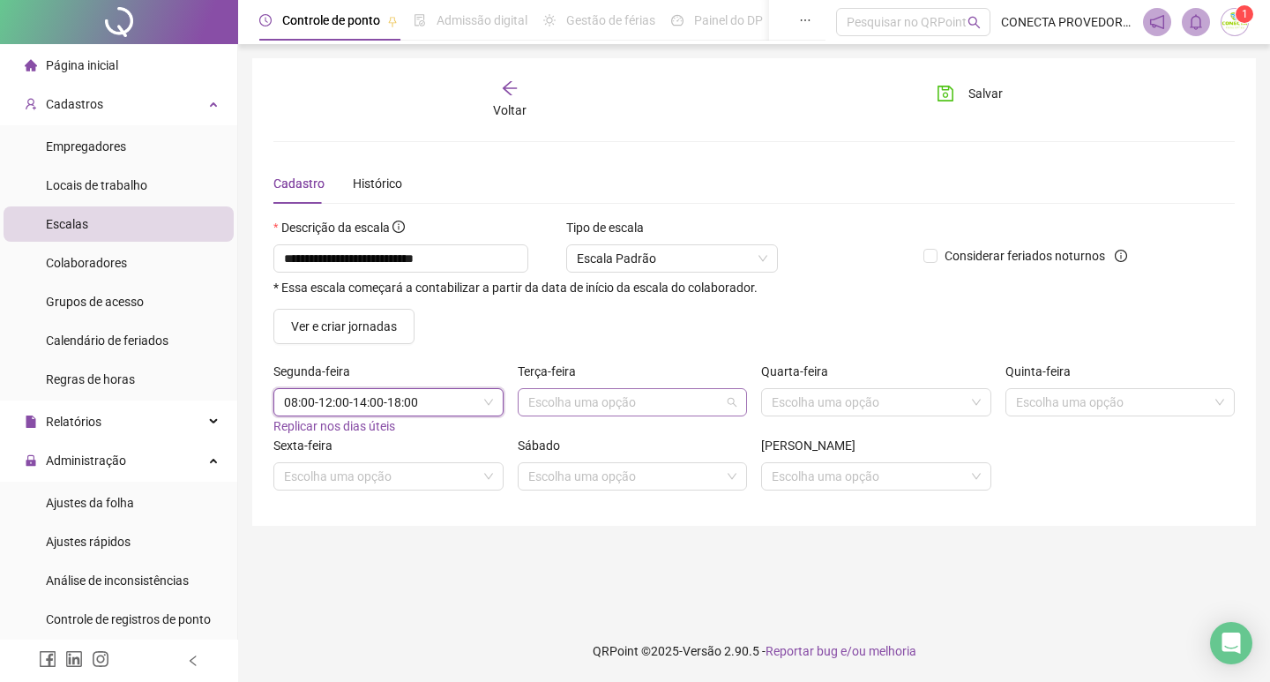
click at [549, 394] on input "search" at bounding box center [624, 402] width 193 height 26
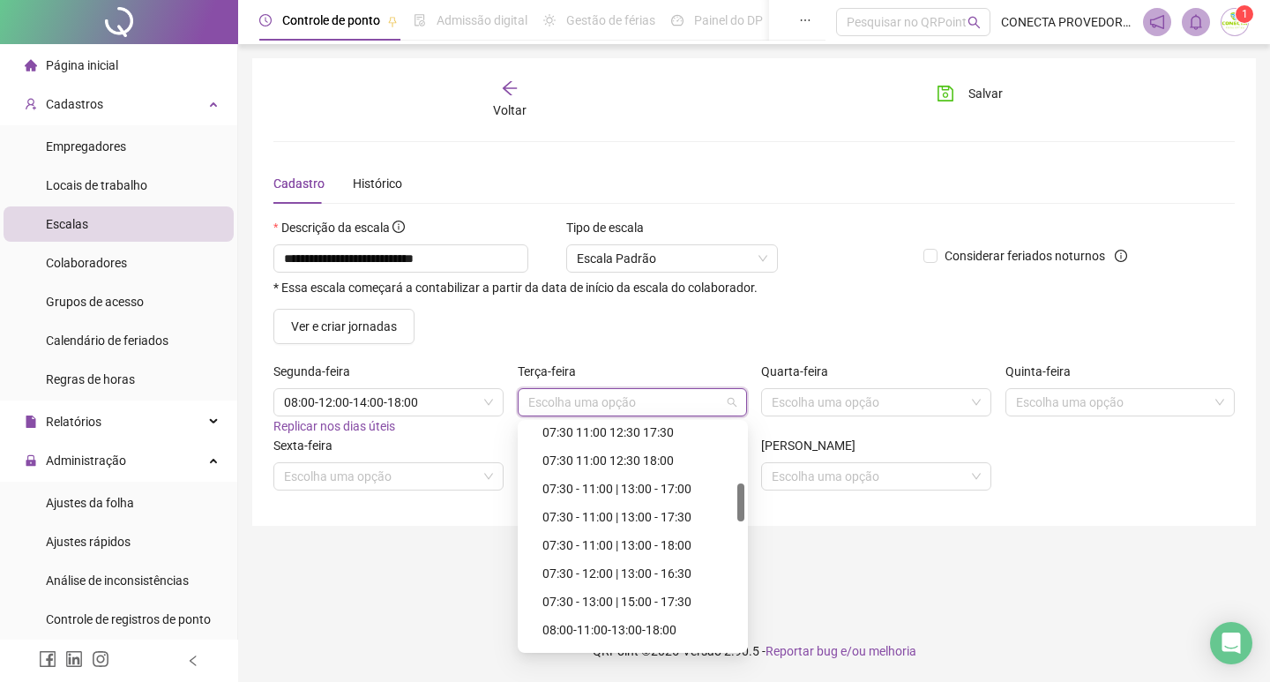
scroll to position [529, 0]
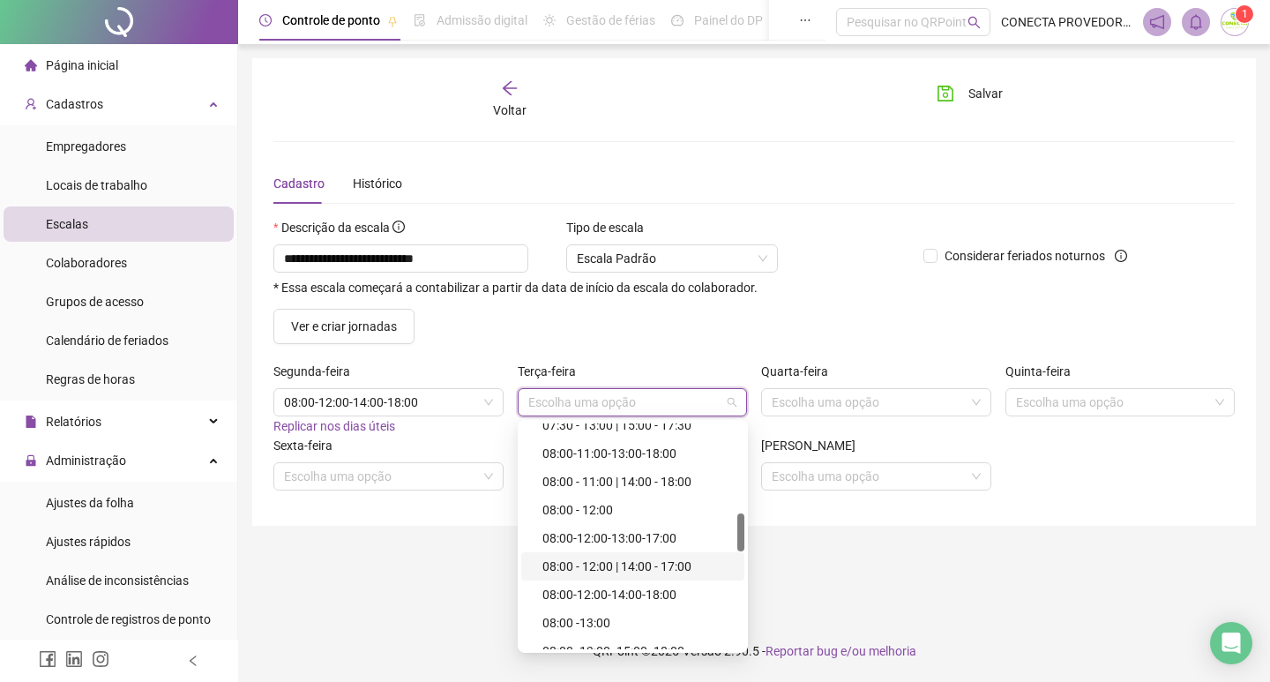
click at [580, 569] on div "08:00 - 12:00 | 14:00 - 17:00" at bounding box center [638, 566] width 191 height 19
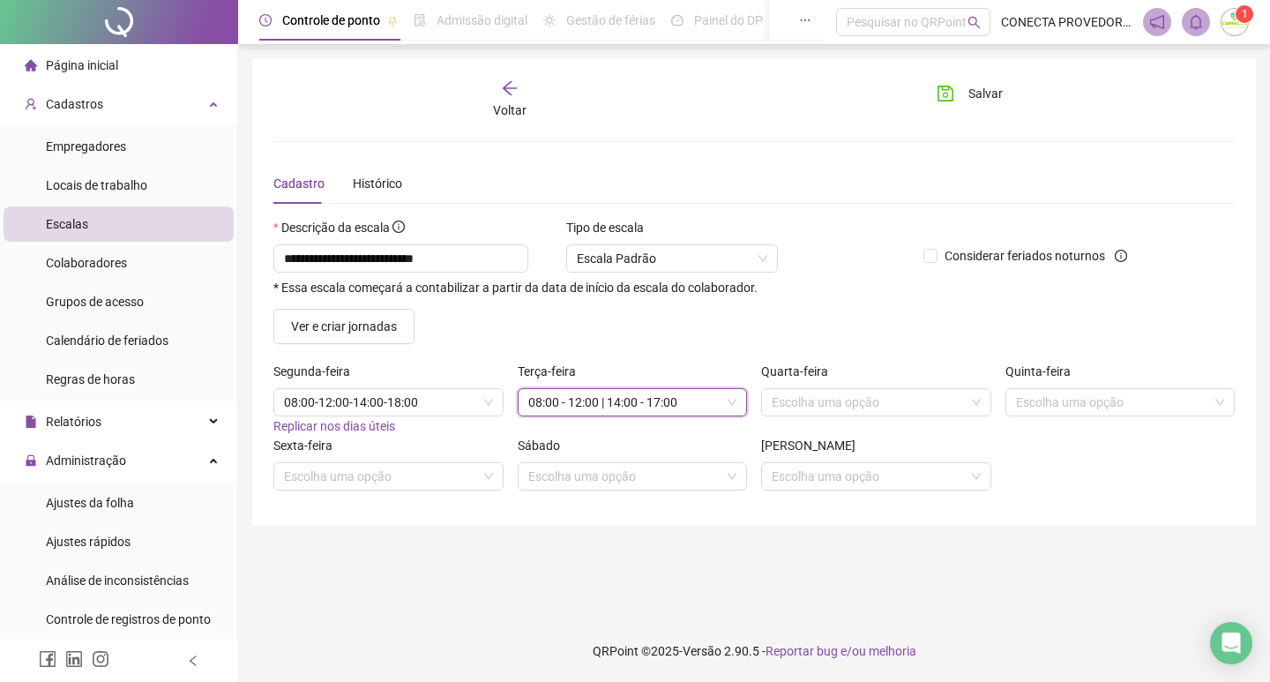
click at [669, 393] on span "08:00 - 12:00 | 14:00 - 17:00" at bounding box center [632, 402] width 209 height 26
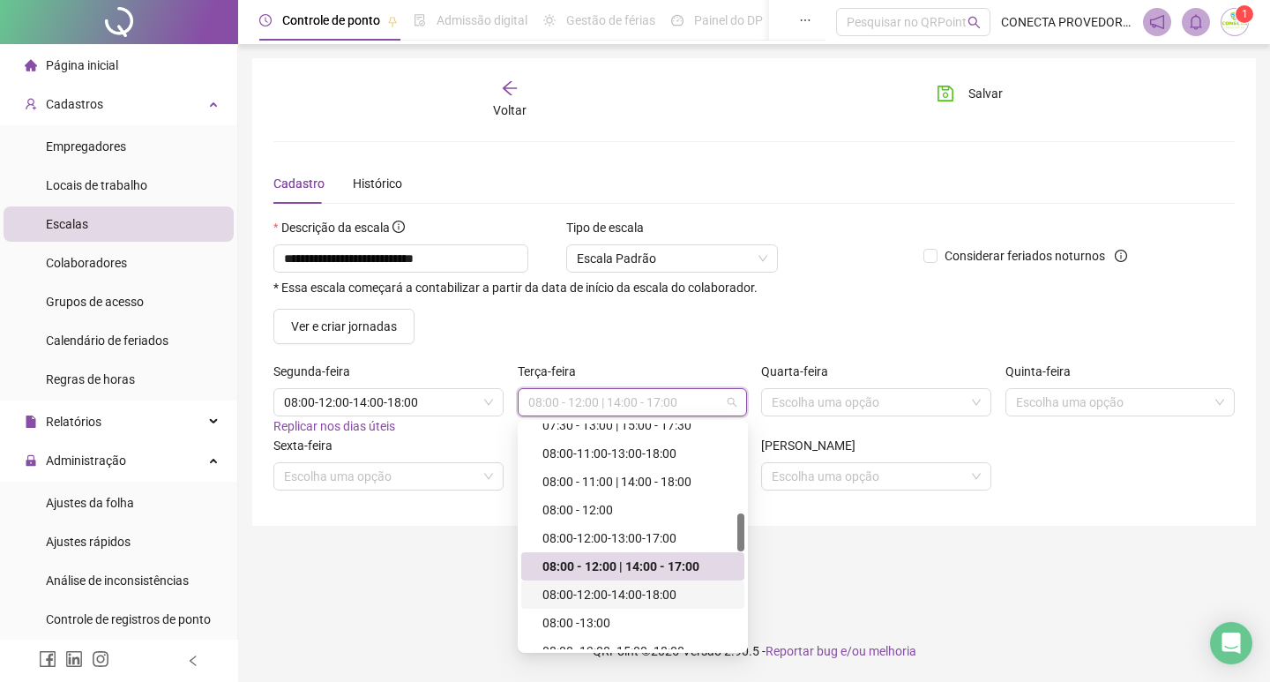
click at [650, 593] on div "08:00-12:00-14:00-18:00" at bounding box center [638, 594] width 191 height 19
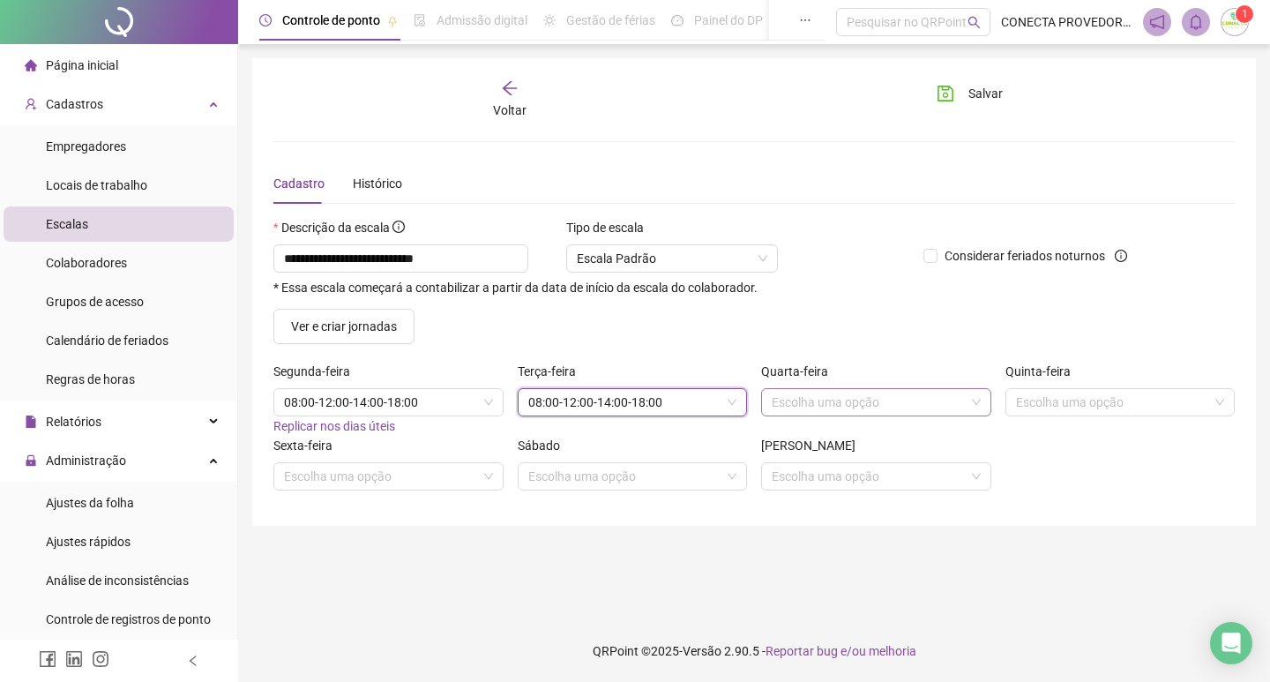
click at [854, 399] on input "search" at bounding box center [868, 402] width 193 height 26
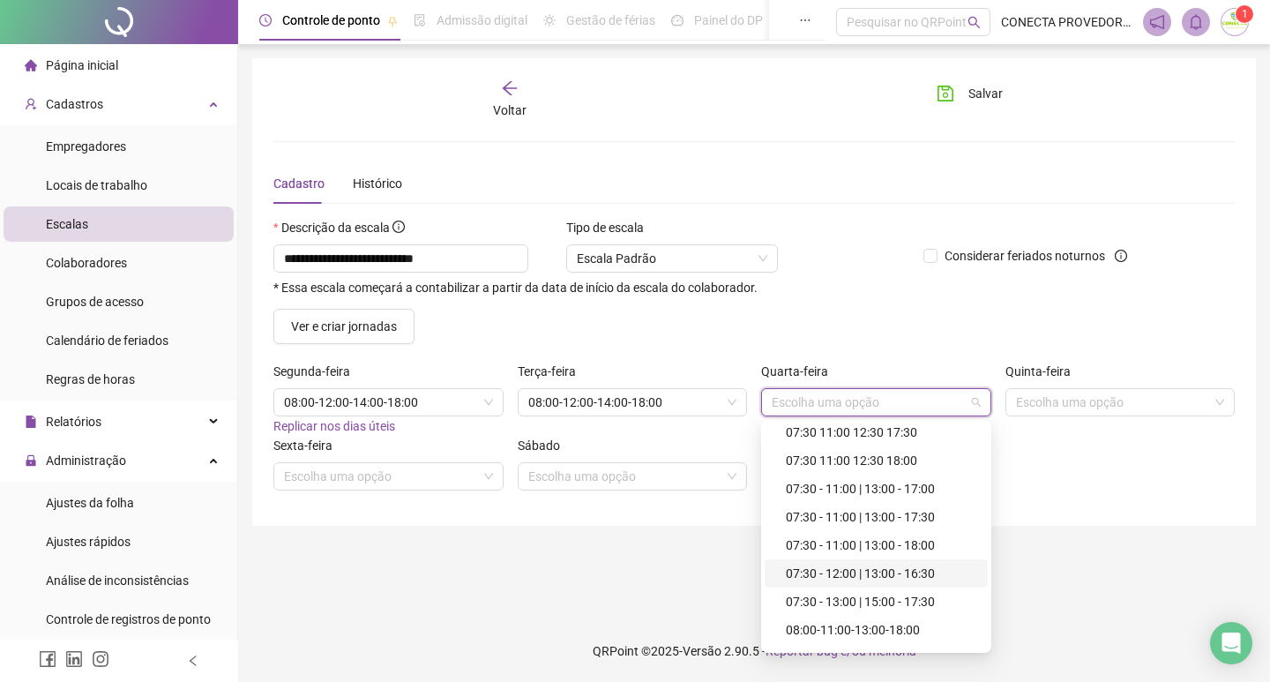
scroll to position [617, 0]
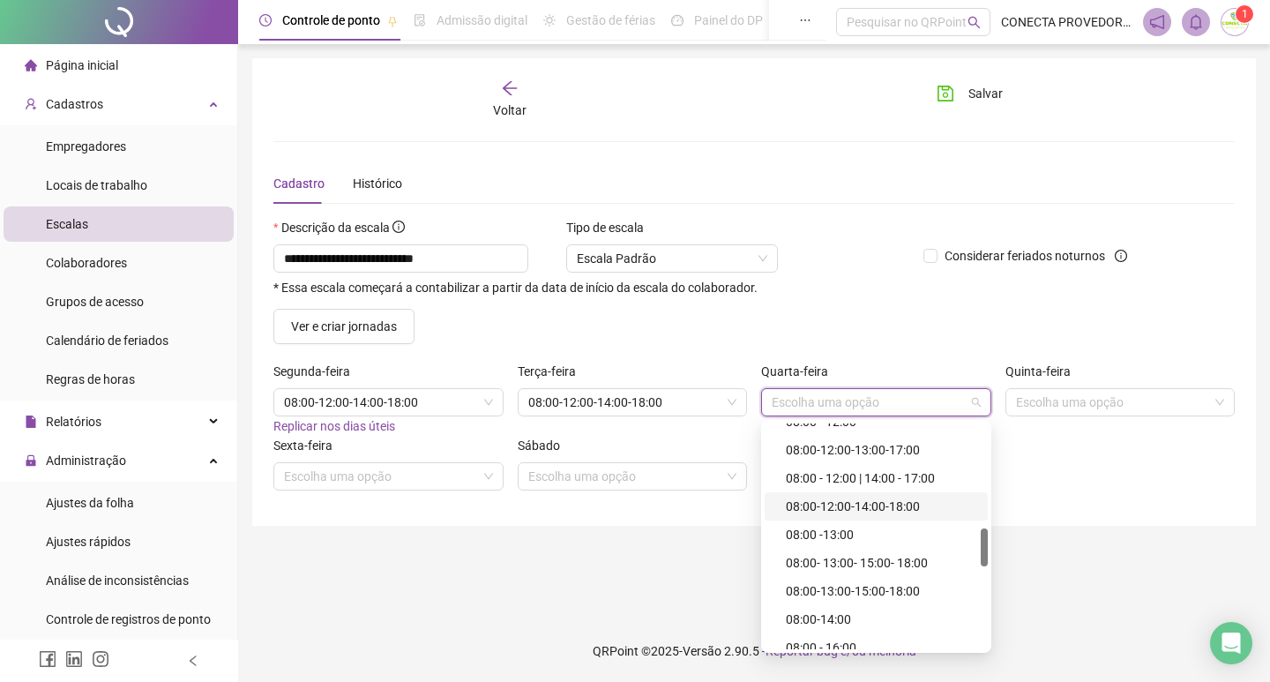
click at [872, 502] on div "08:00-12:00-14:00-18:00" at bounding box center [881, 506] width 191 height 19
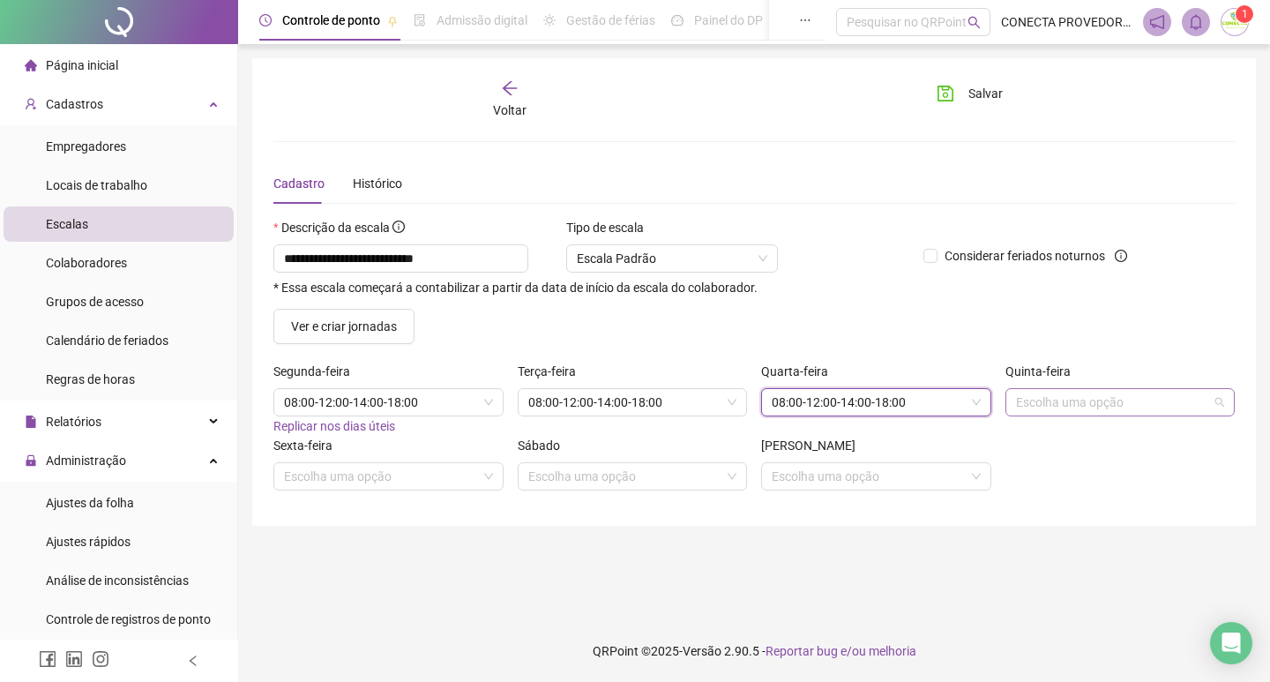
click at [1029, 393] on input "search" at bounding box center [1112, 402] width 193 height 26
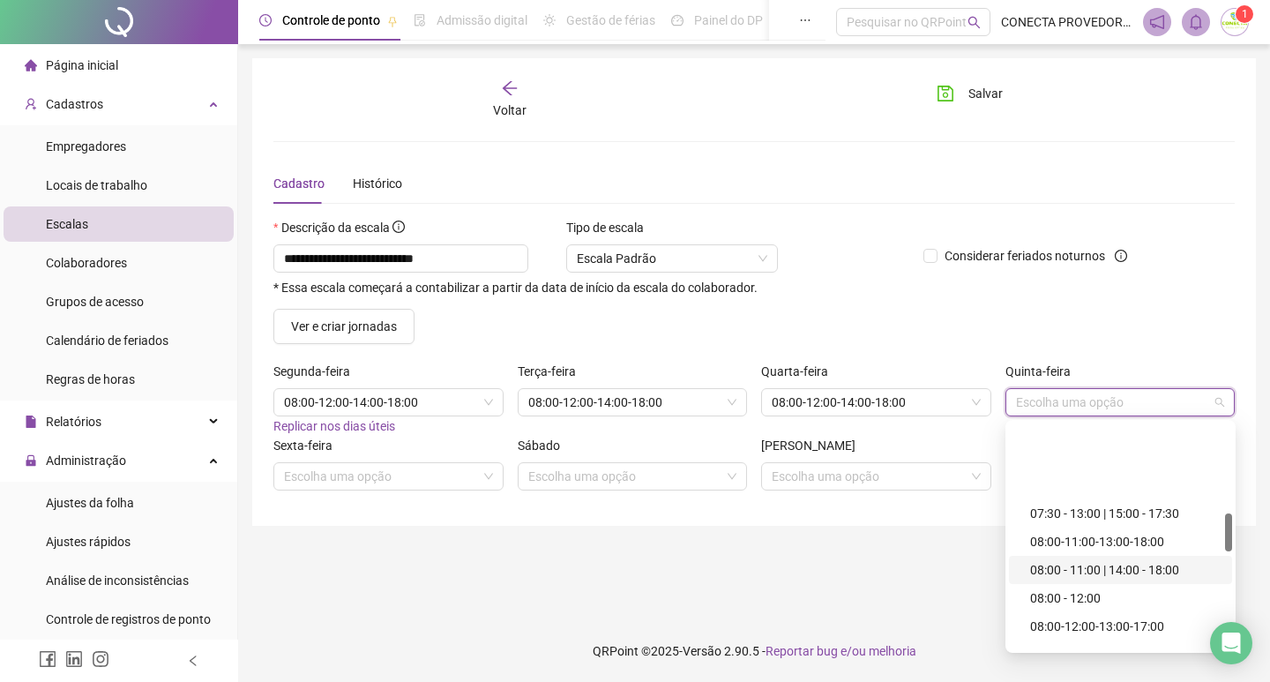
scroll to position [529, 0]
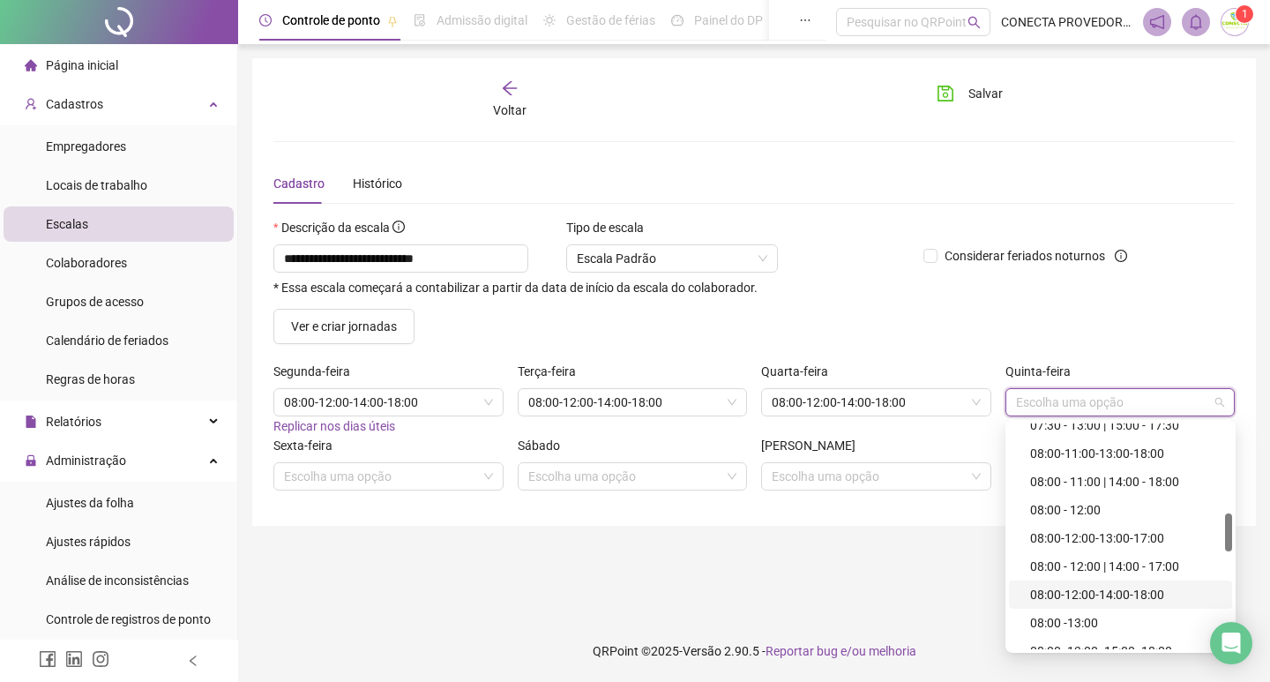
click at [1096, 597] on div "08:00-12:00-14:00-18:00" at bounding box center [1125, 594] width 191 height 19
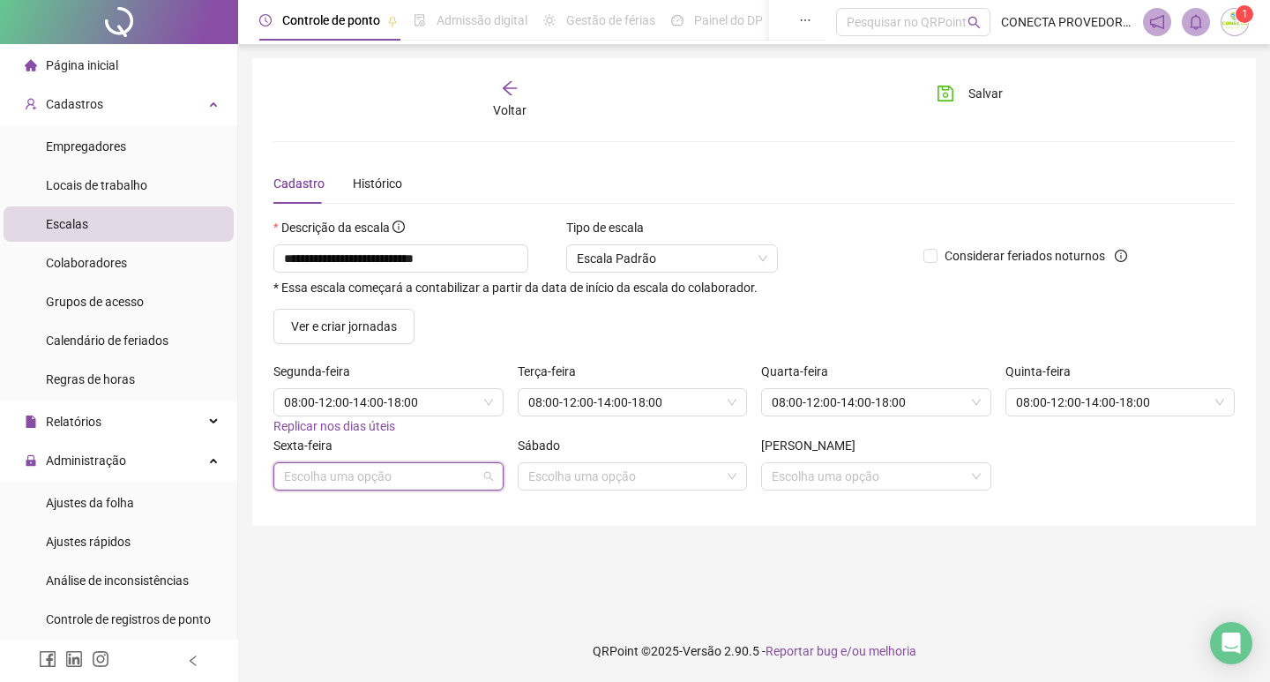
click at [376, 466] on input "search" at bounding box center [380, 476] width 193 height 26
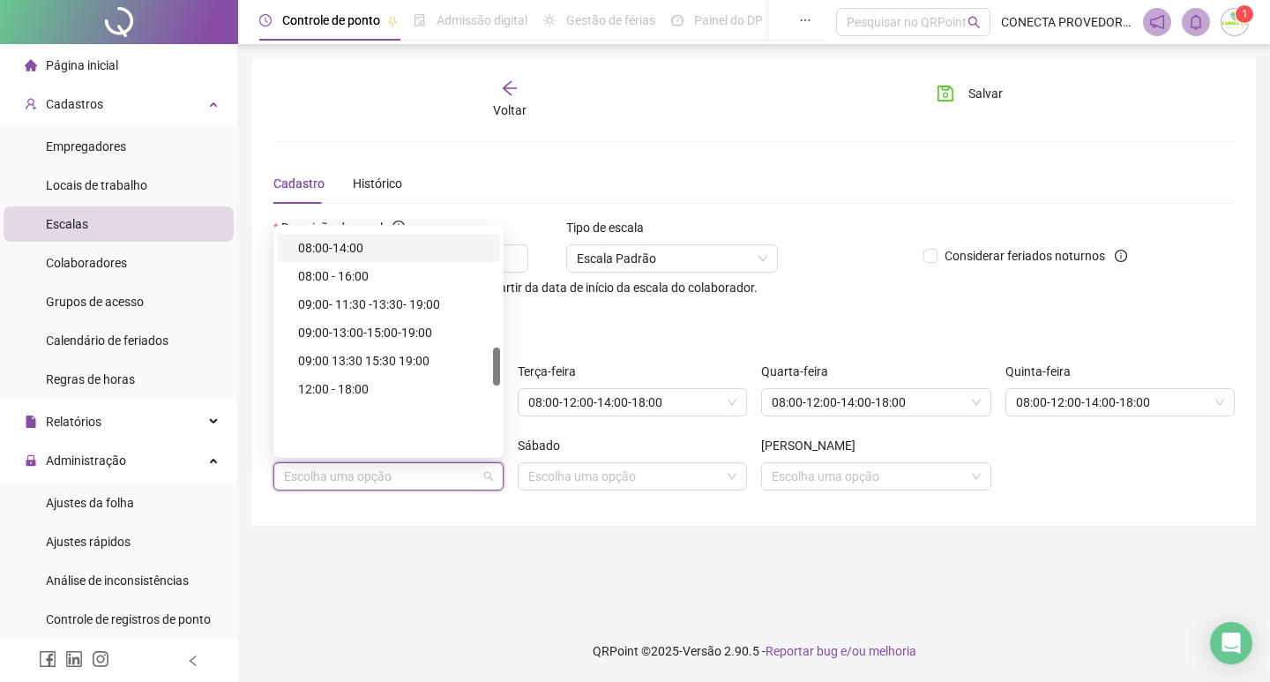
scroll to position [617, 0]
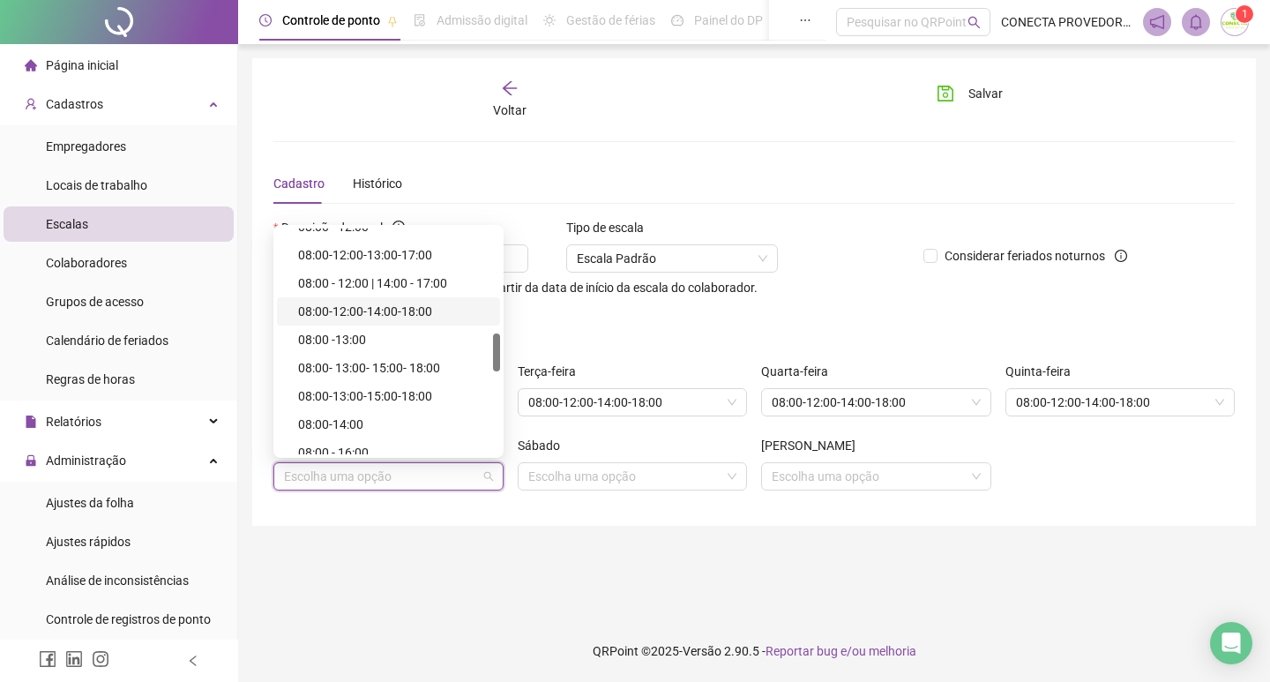
click at [392, 308] on div "08:00-12:00-14:00-18:00" at bounding box center [393, 311] width 191 height 19
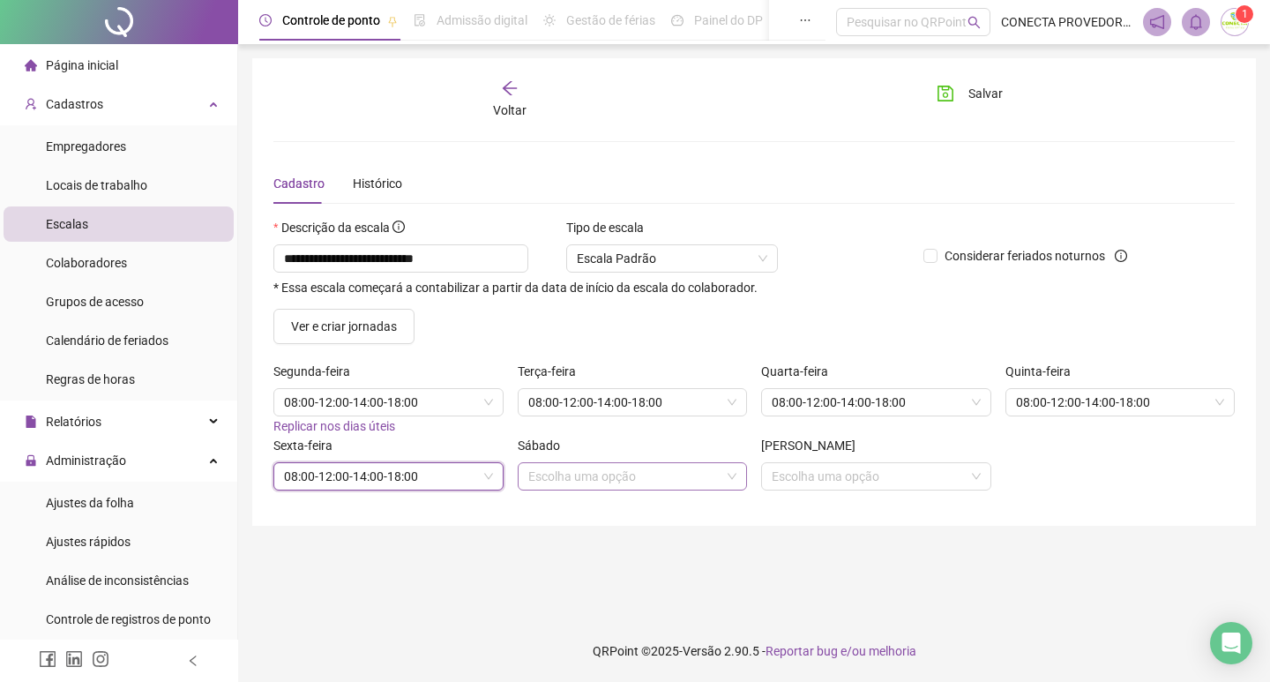
click at [601, 477] on input "search" at bounding box center [624, 476] width 193 height 26
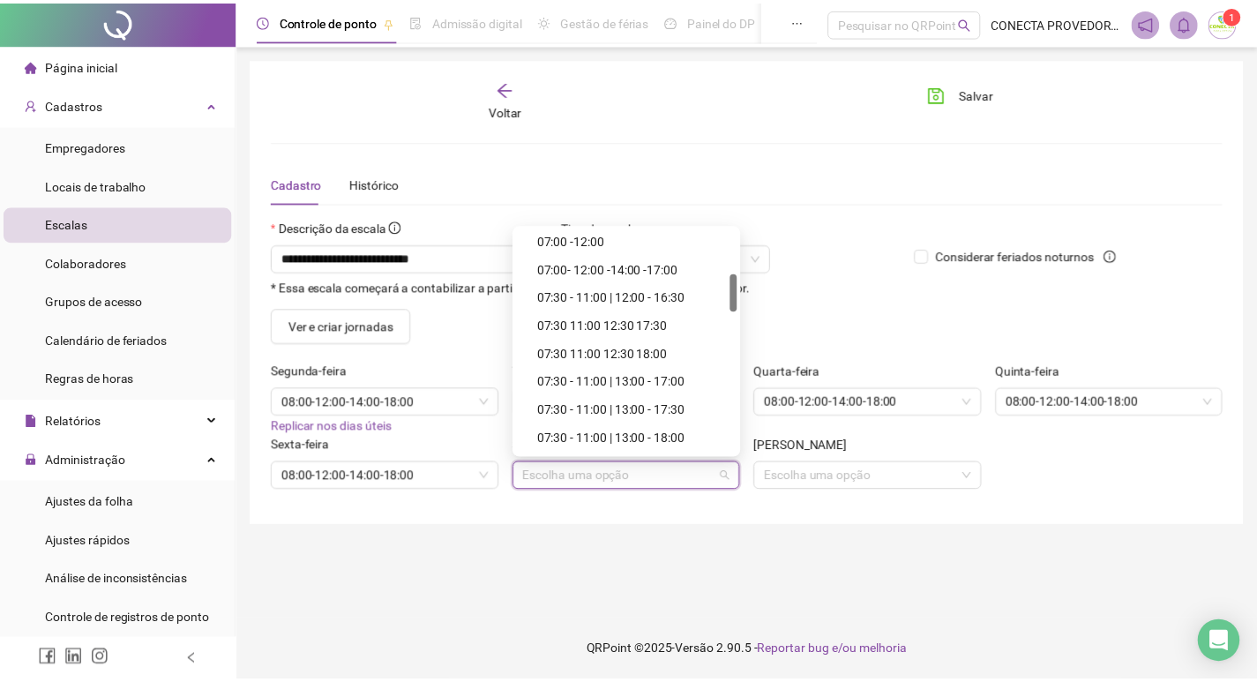
scroll to position [441, 0]
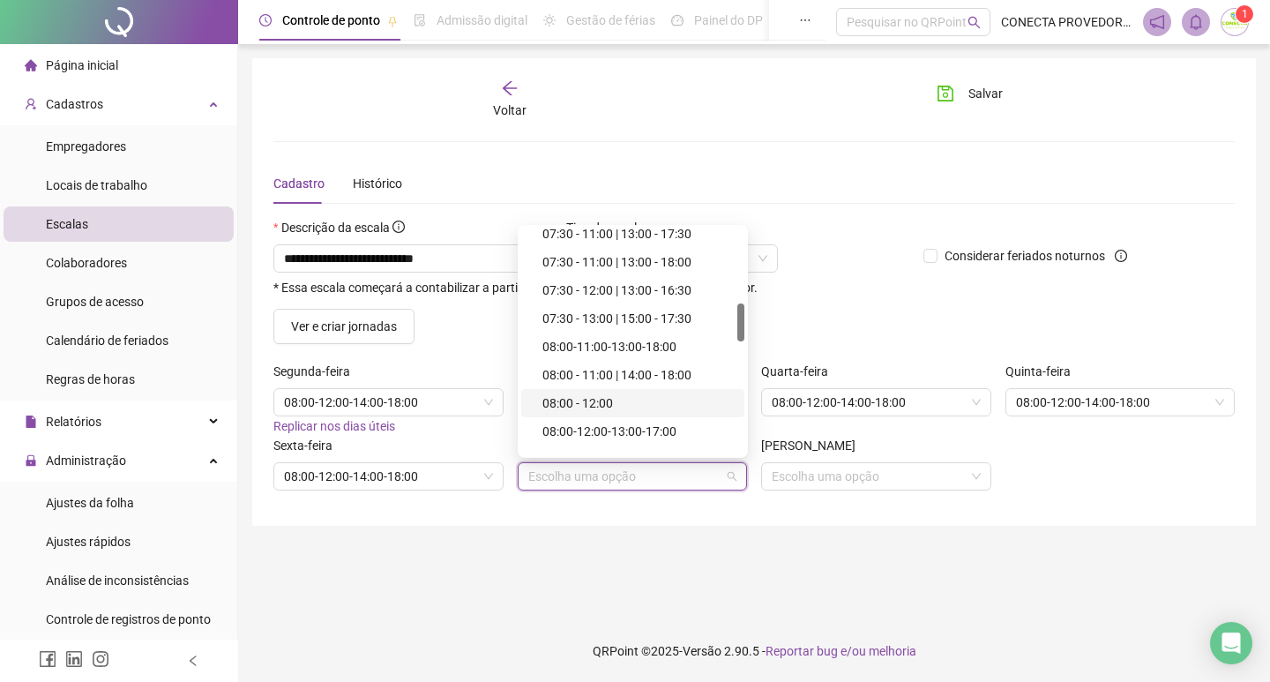
click at [595, 407] on div "08:00 - 12:00" at bounding box center [638, 402] width 191 height 19
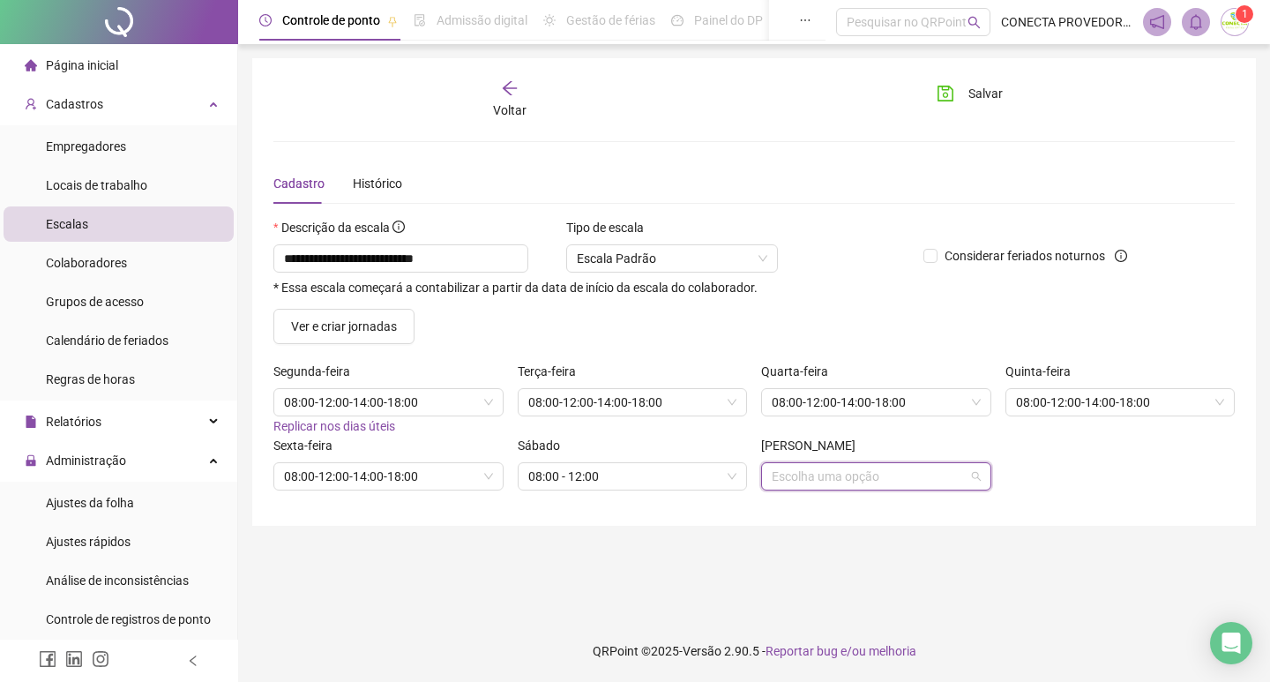
click at [834, 482] on input "search" at bounding box center [868, 476] width 193 height 26
type input "**"
click at [803, 410] on div "Folga" at bounding box center [881, 411] width 191 height 19
click at [931, 529] on main "**********" at bounding box center [754, 332] width 1004 height 548
click at [983, 90] on span "Salvar" at bounding box center [986, 93] width 34 height 19
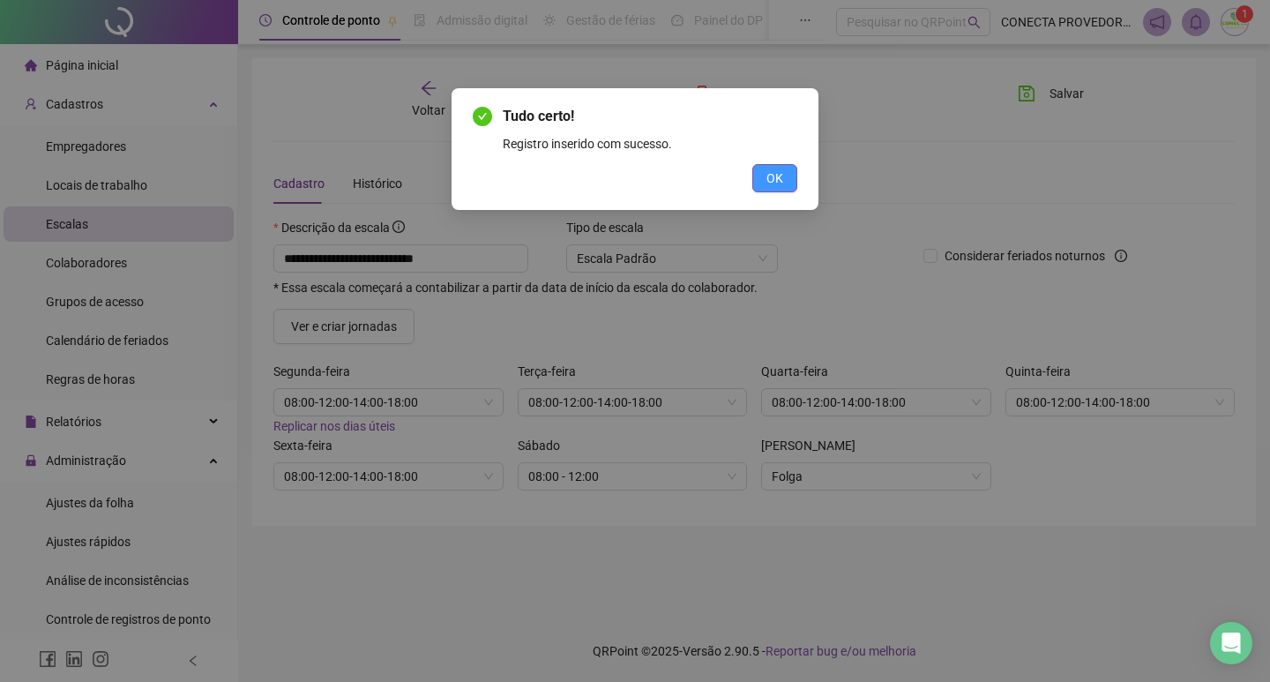
click at [786, 177] on button "OK" at bounding box center [774, 178] width 45 height 28
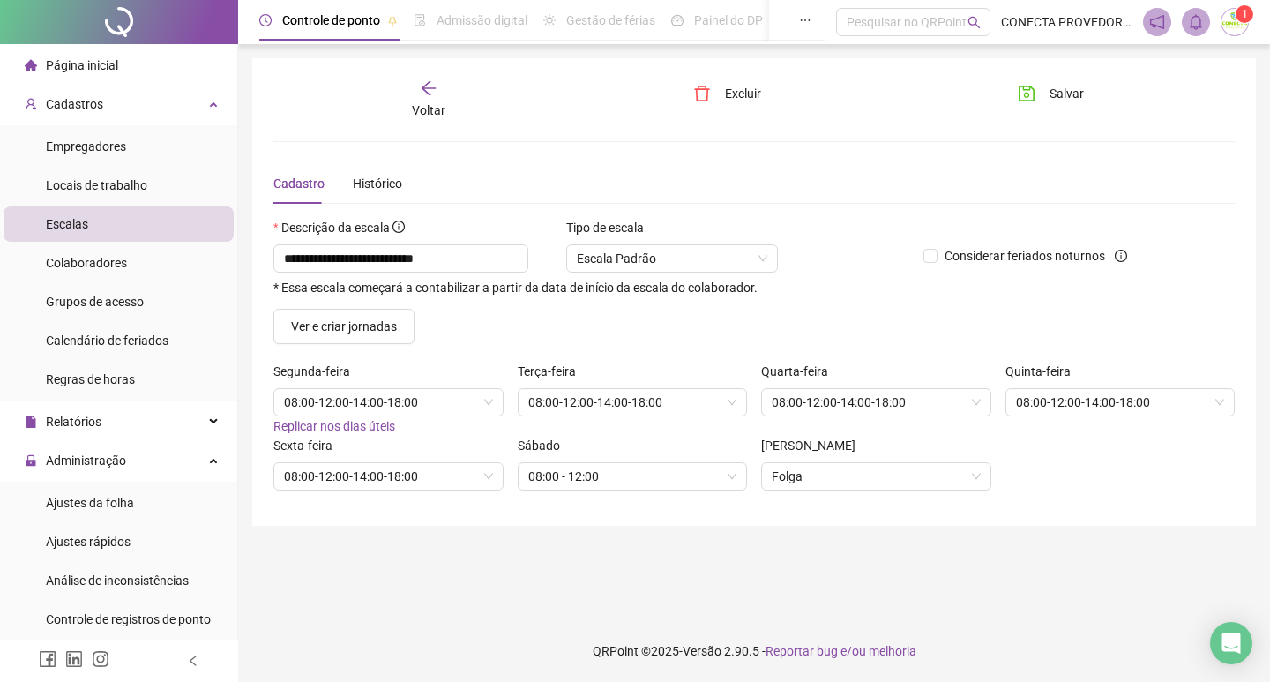
click at [429, 116] on span "Voltar" at bounding box center [429, 110] width 34 height 14
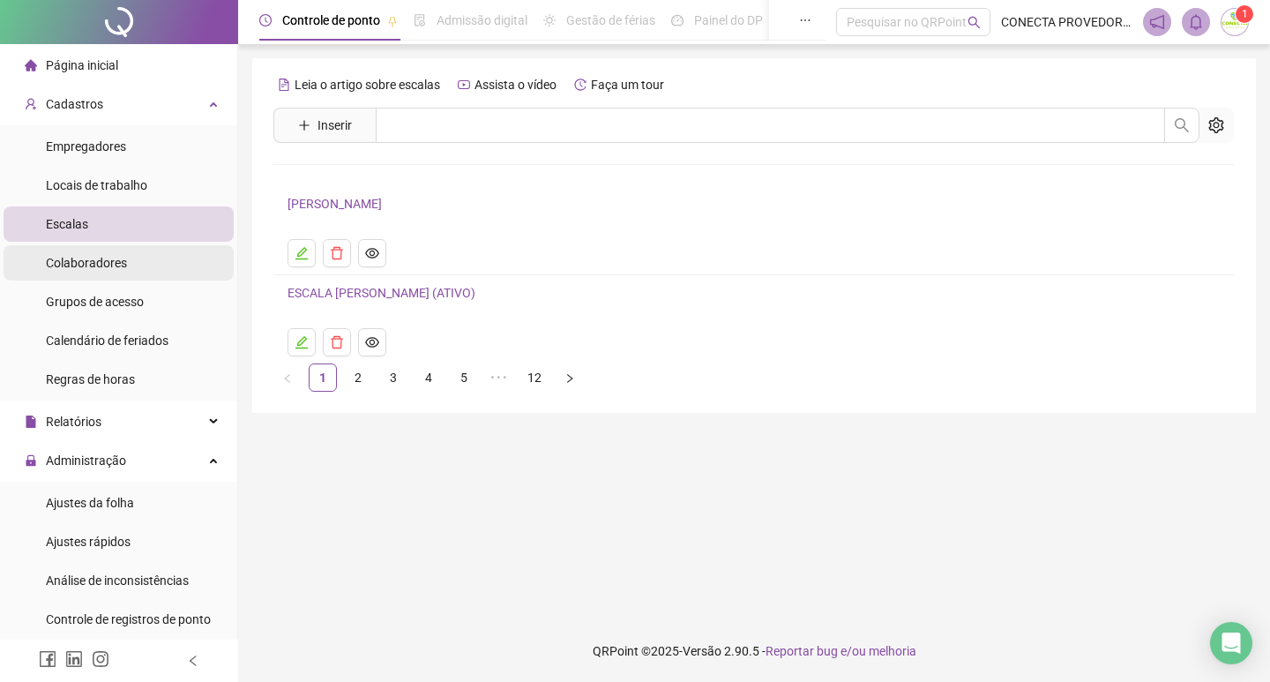
click at [81, 263] on span "Colaboradores" at bounding box center [86, 263] width 81 height 14
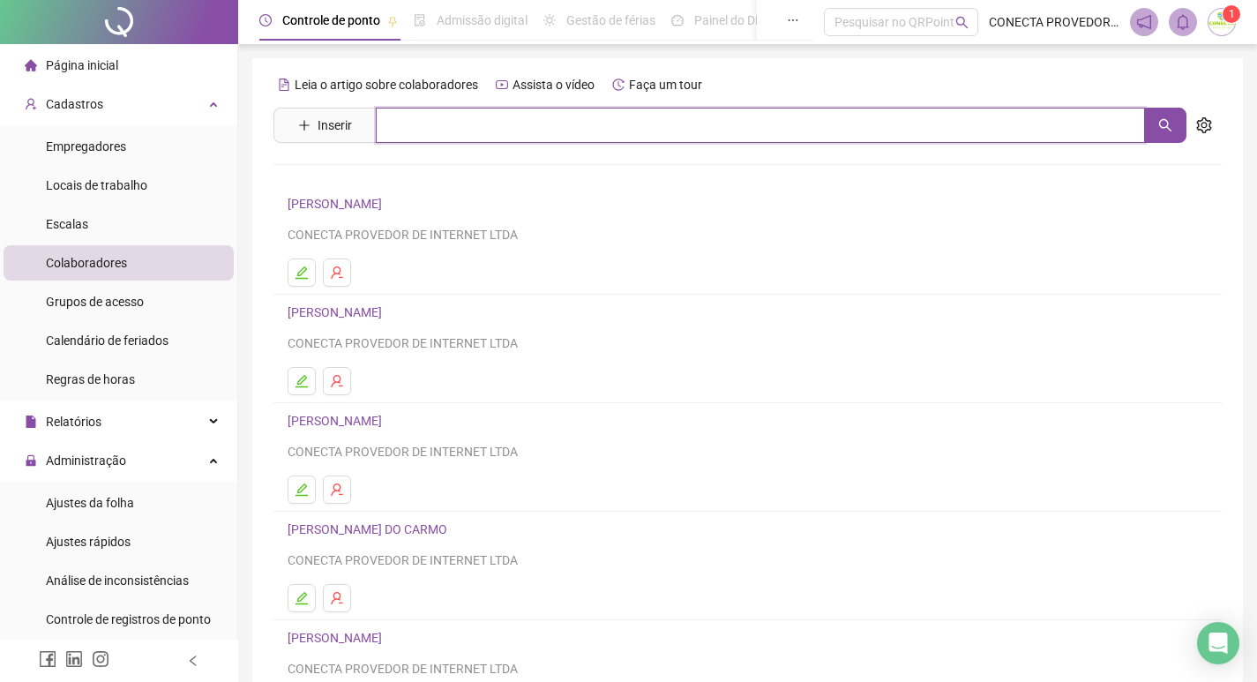
click at [438, 118] on input "text" at bounding box center [760, 125] width 769 height 35
click at [1168, 123] on icon "search" at bounding box center [1165, 125] width 12 height 12
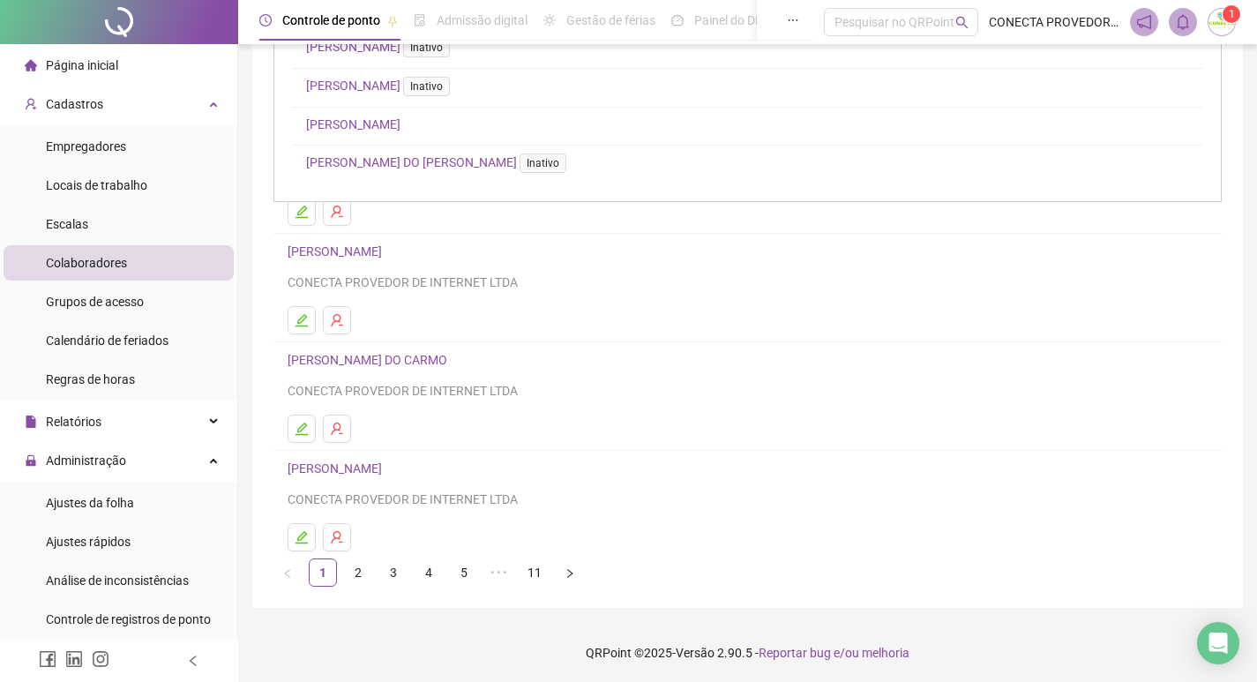
scroll to position [171, 0]
type input "**"
click at [541, 576] on link "11" at bounding box center [534, 571] width 26 height 26
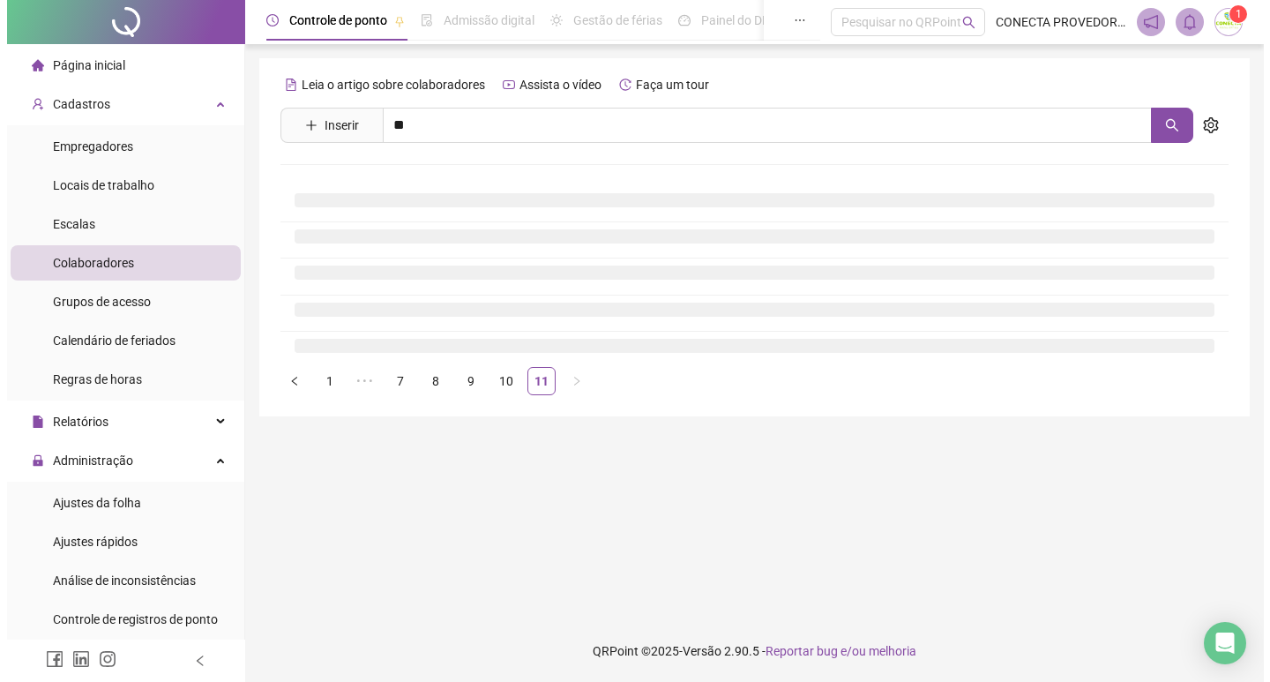
scroll to position [0, 0]
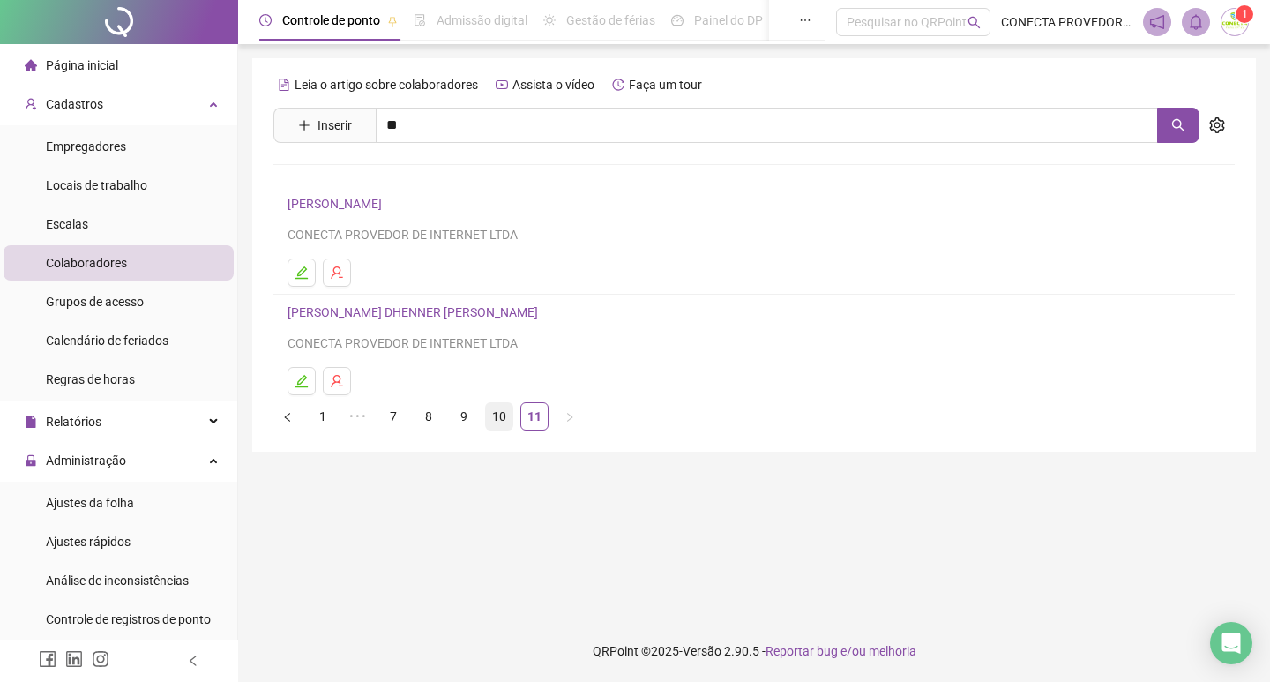
click at [498, 417] on link "10" at bounding box center [499, 416] width 26 height 26
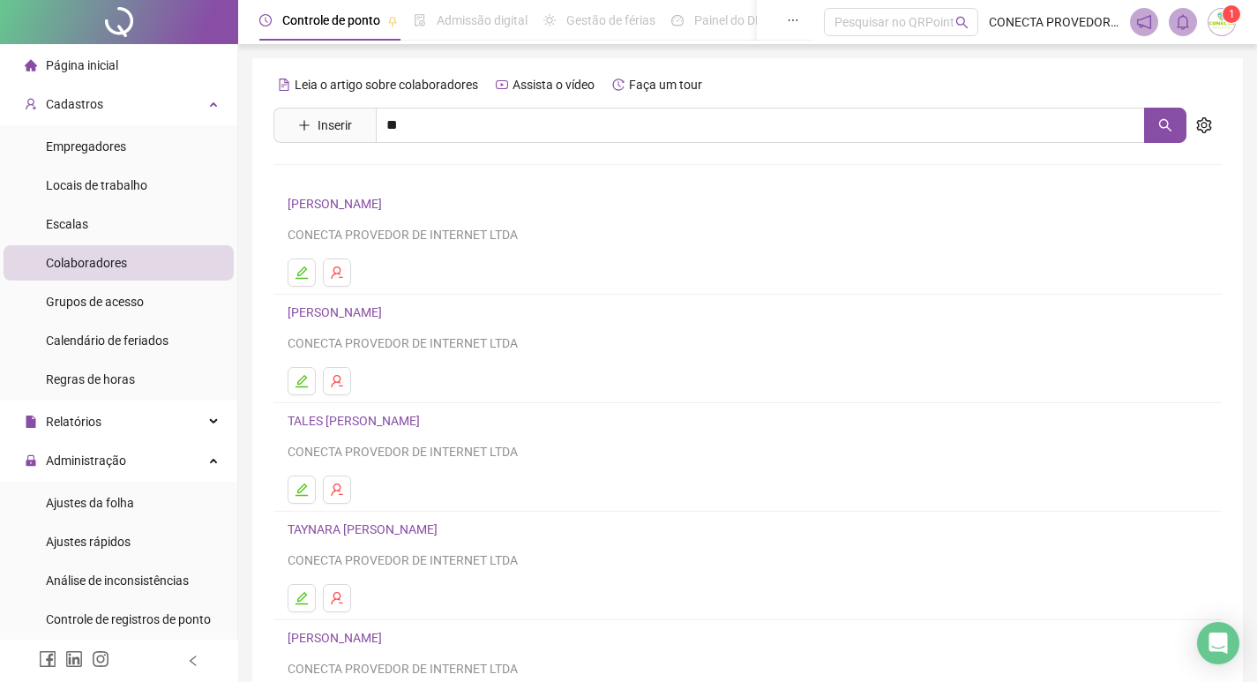
click at [387, 201] on link "[PERSON_NAME]" at bounding box center [338, 204] width 100 height 14
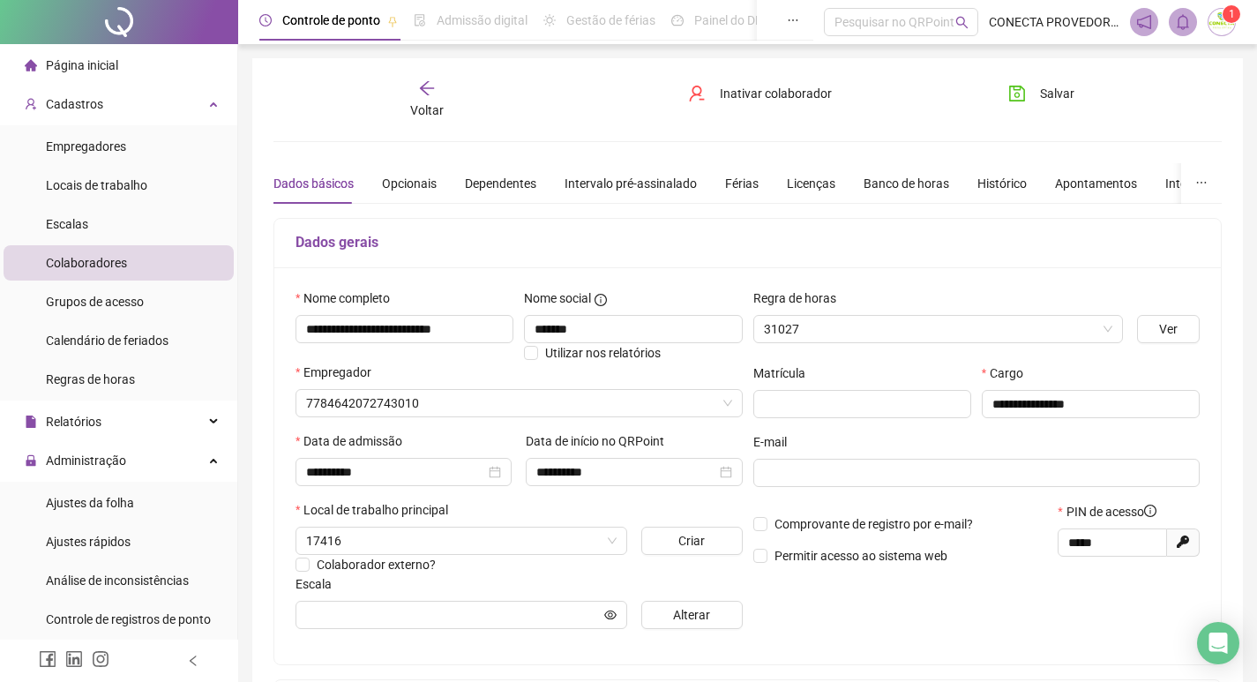
type input "**********"
click at [676, 605] on span "Alterar" at bounding box center [691, 614] width 37 height 19
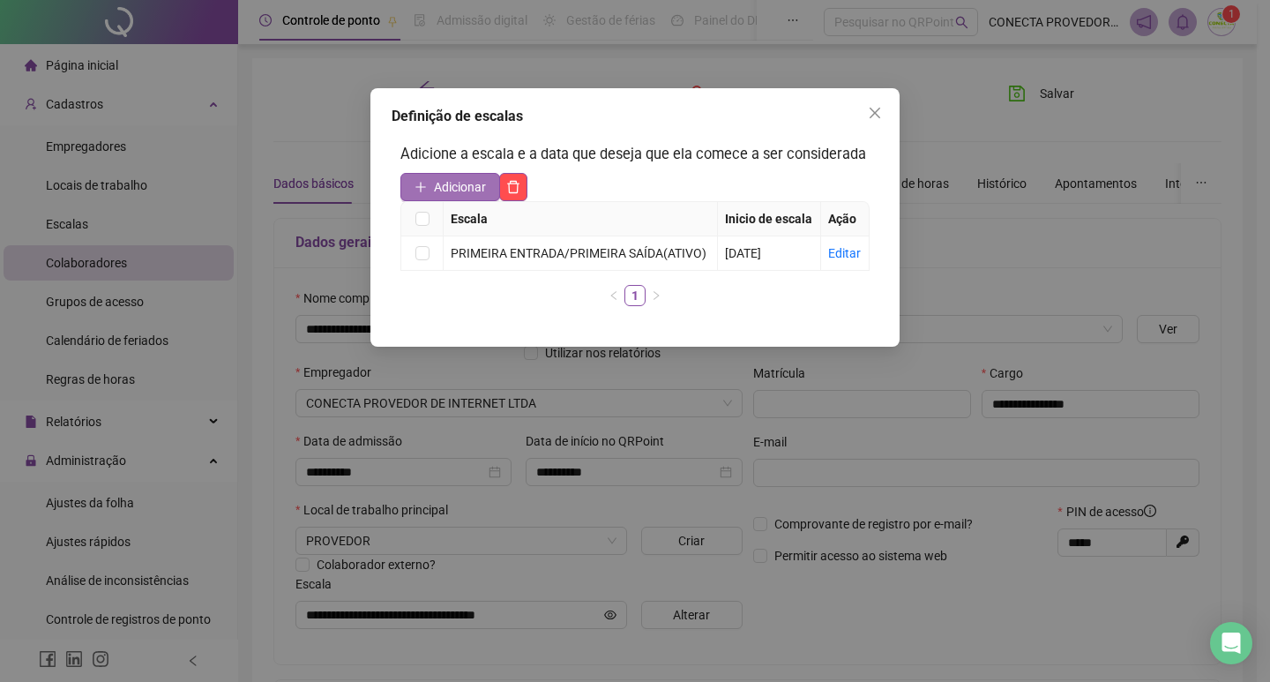
click at [451, 176] on button "Adicionar" at bounding box center [450, 187] width 100 height 28
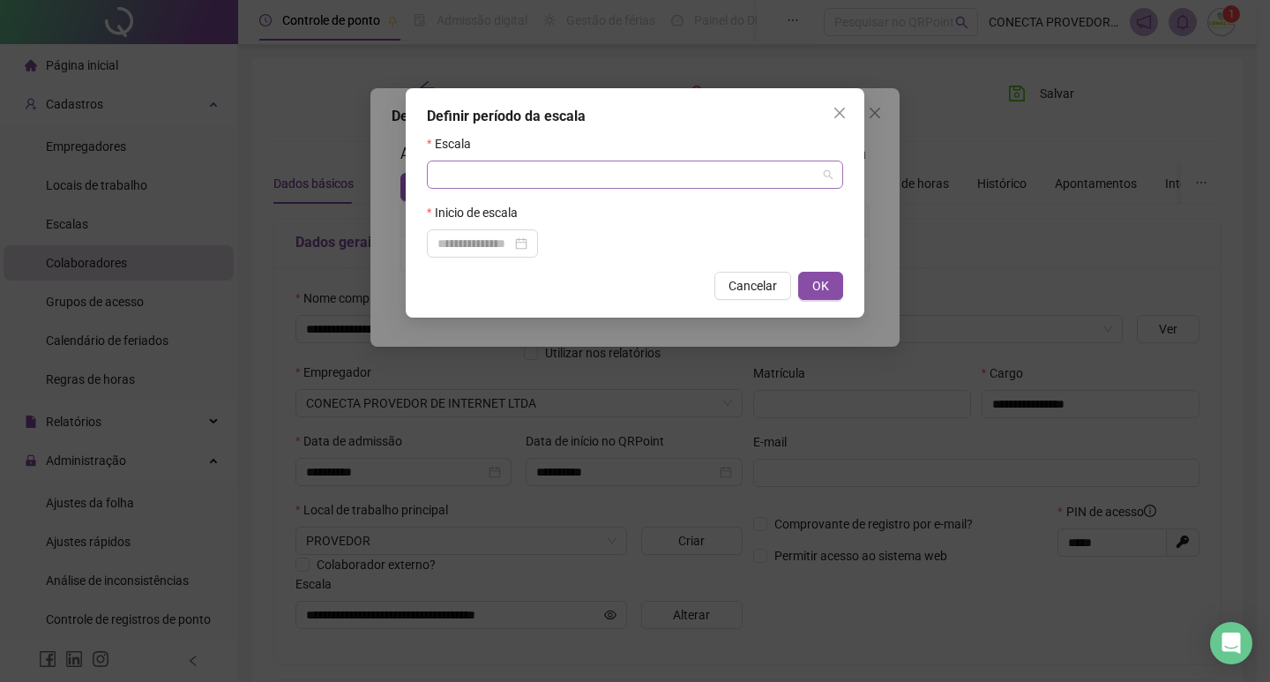
click at [476, 167] on input "search" at bounding box center [627, 174] width 379 height 26
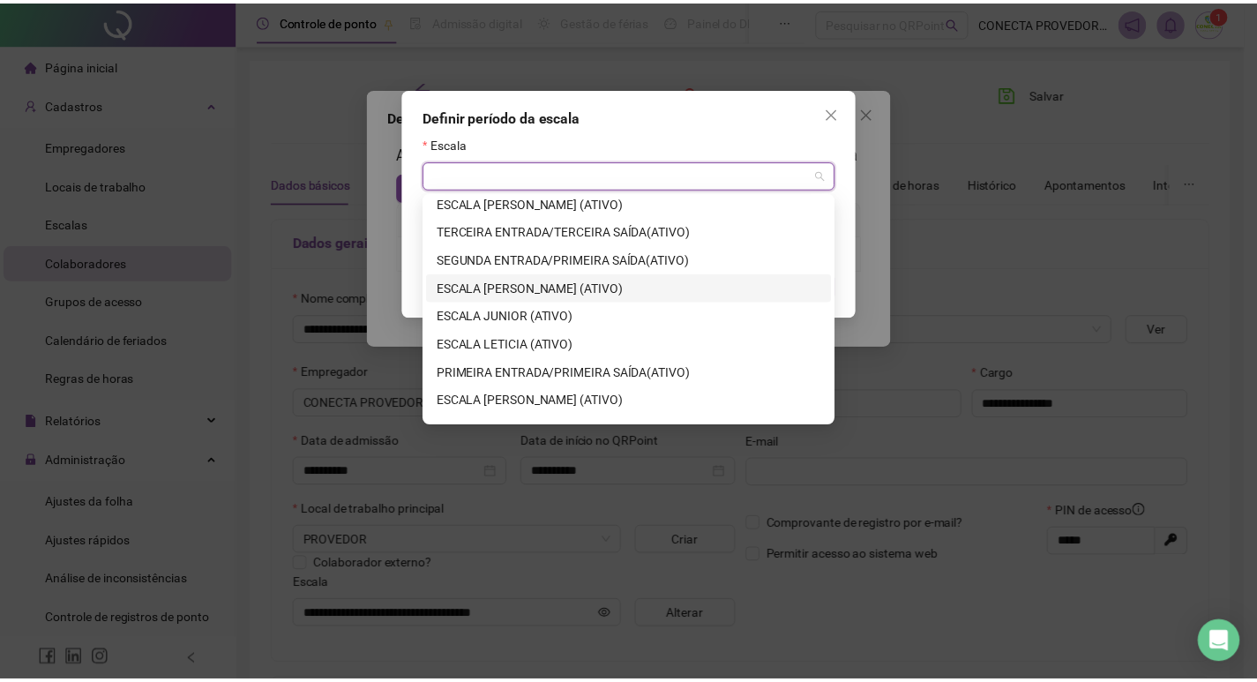
scroll to position [395, 0]
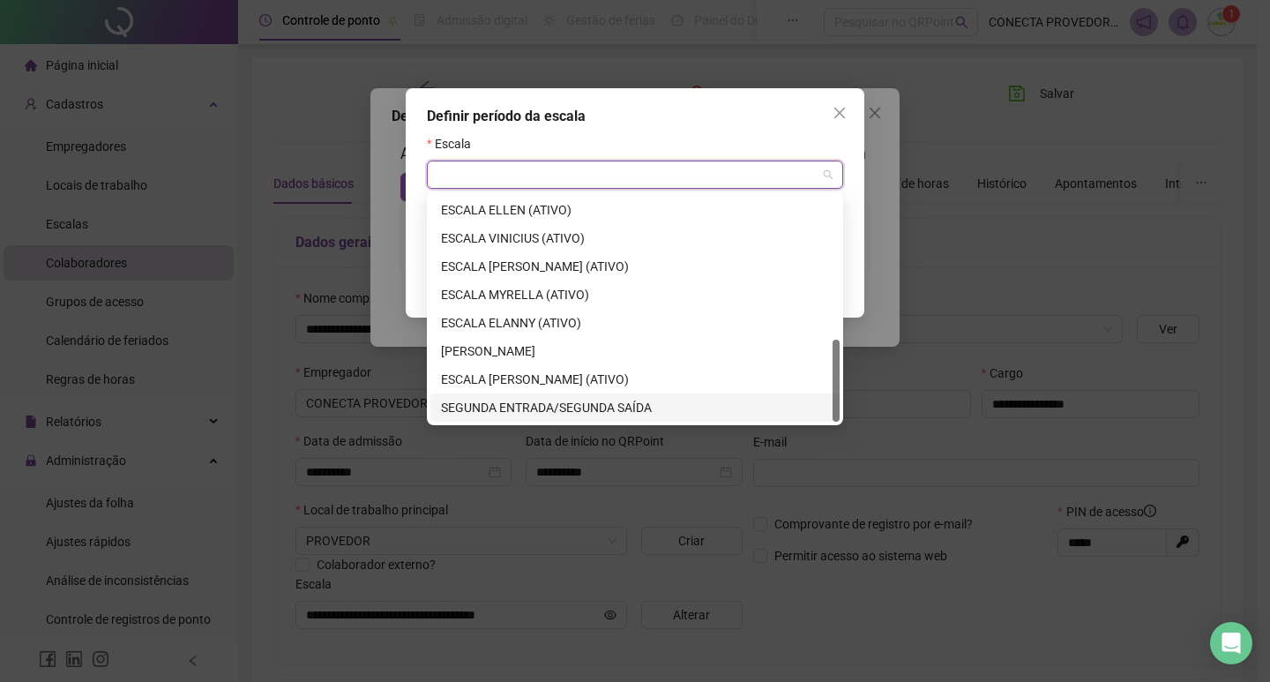
click at [550, 400] on div "SEGUNDA ENTRADA/SEGUNDA SAÍDA" at bounding box center [635, 407] width 388 height 19
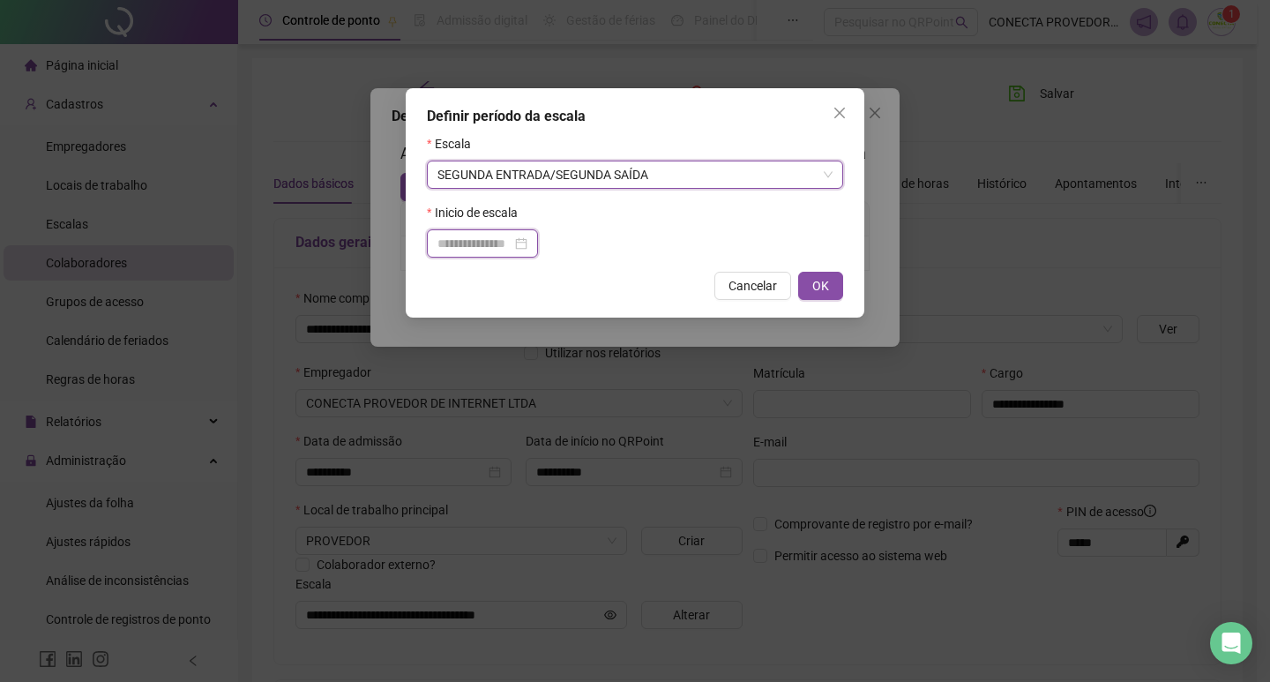
click at [475, 241] on input at bounding box center [475, 243] width 74 height 19
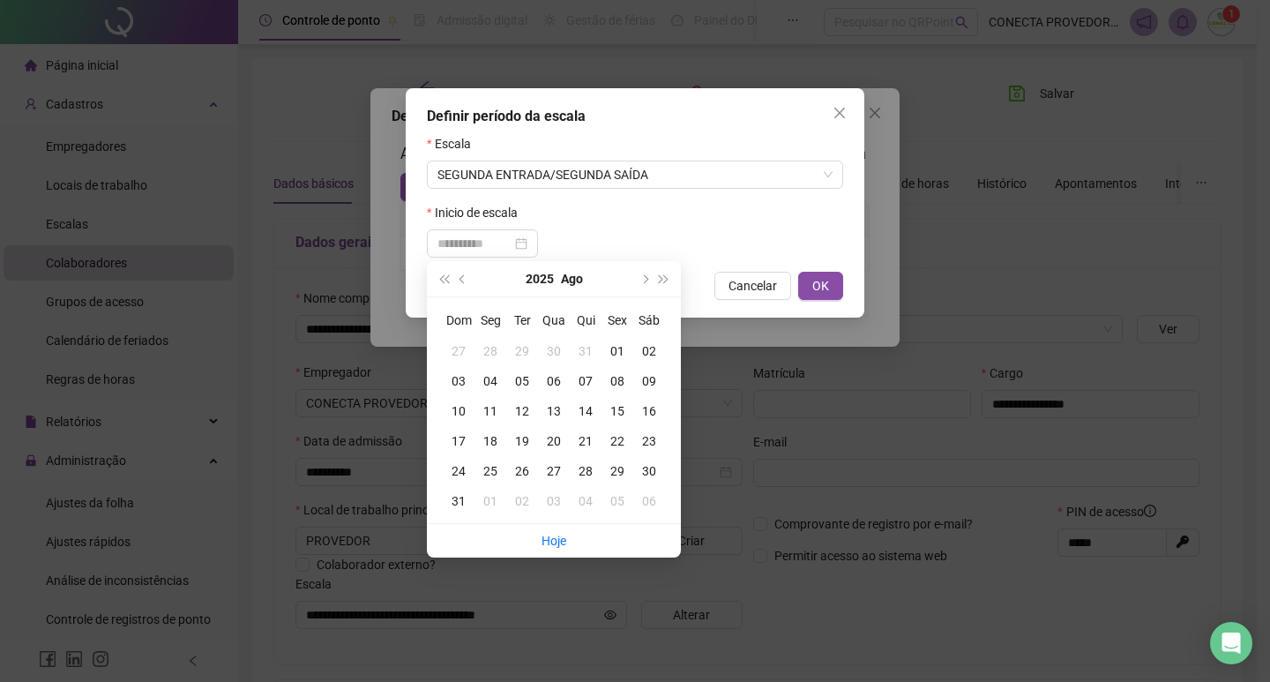
click at [585, 444] on div "21" at bounding box center [586, 440] width 32 height 19
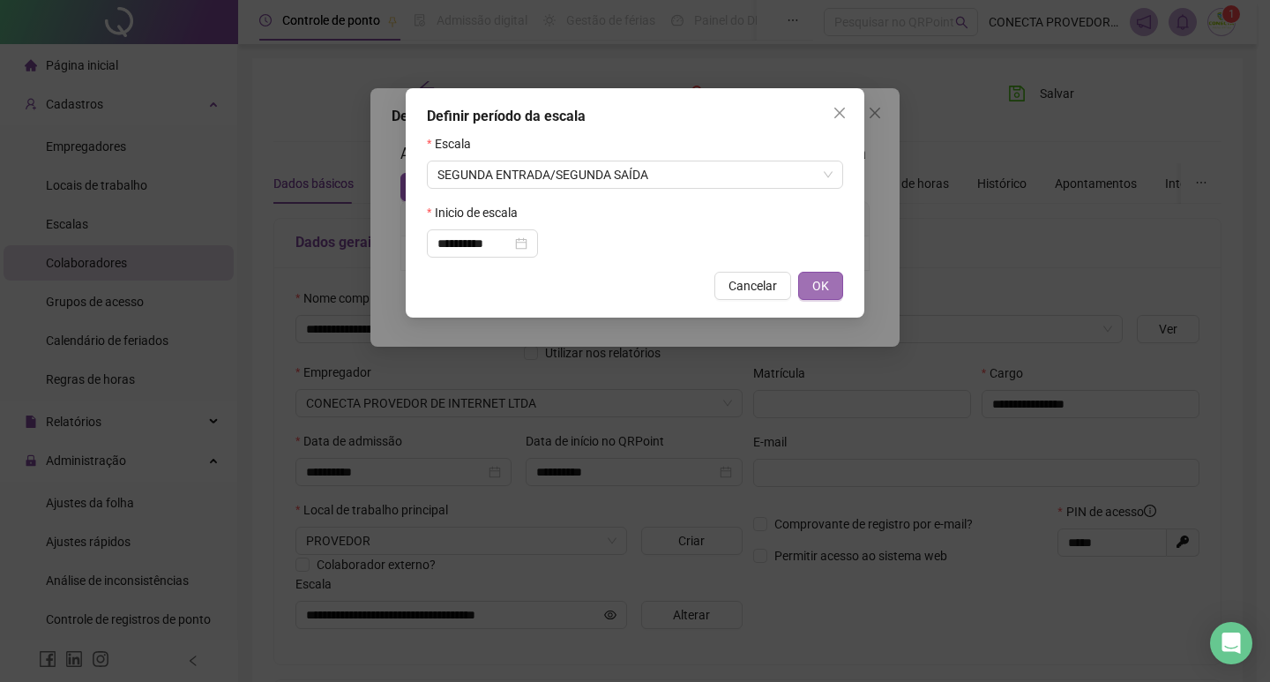
click at [827, 285] on span "OK" at bounding box center [820, 285] width 17 height 19
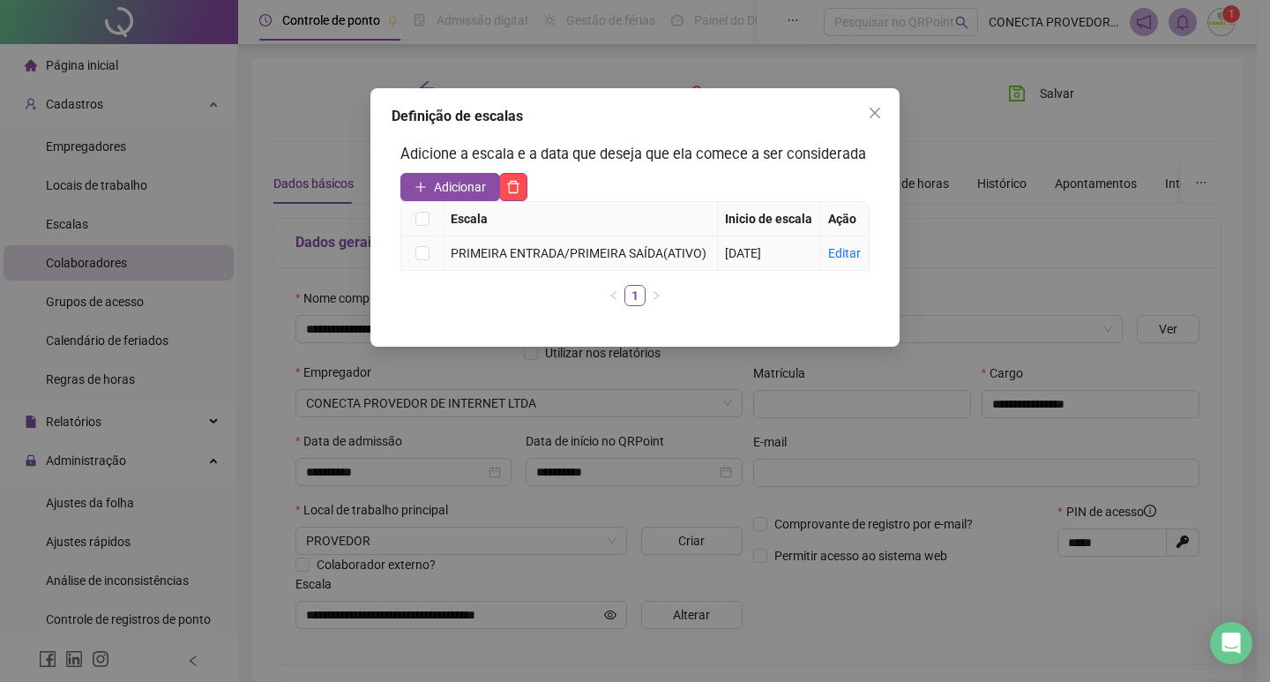
click at [412, 251] on td at bounding box center [422, 253] width 42 height 34
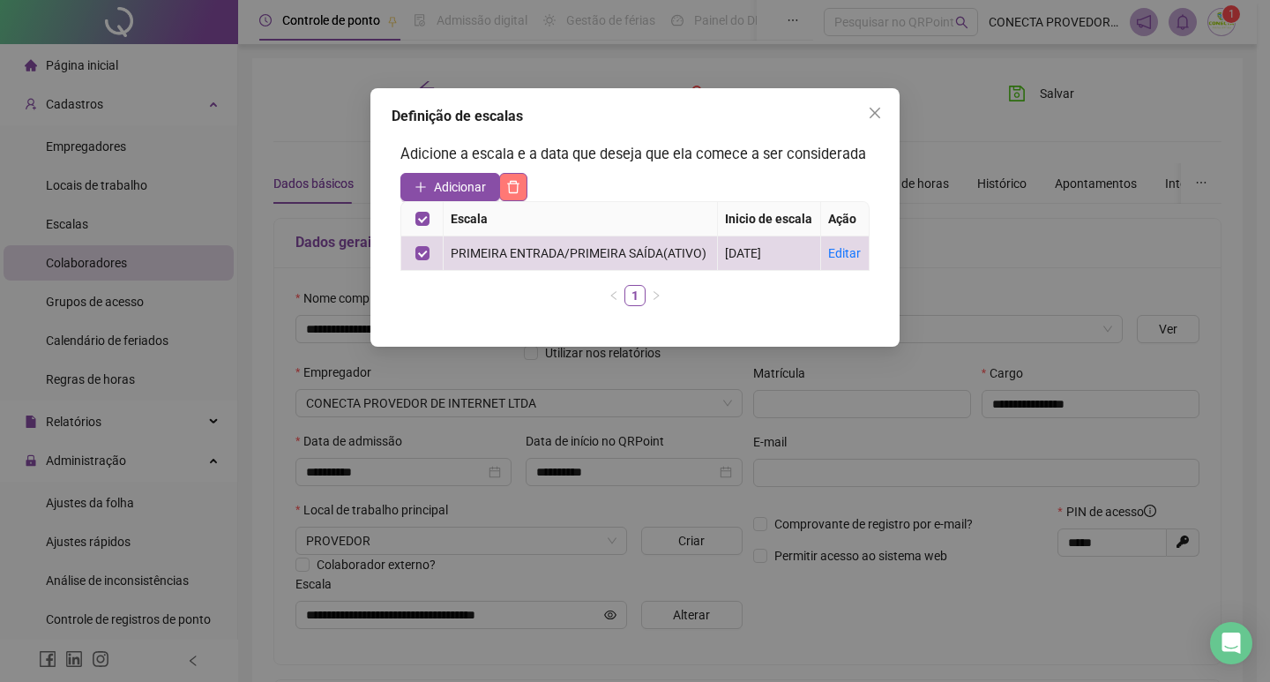
click at [520, 183] on icon "delete" at bounding box center [514, 187] width 12 height 12
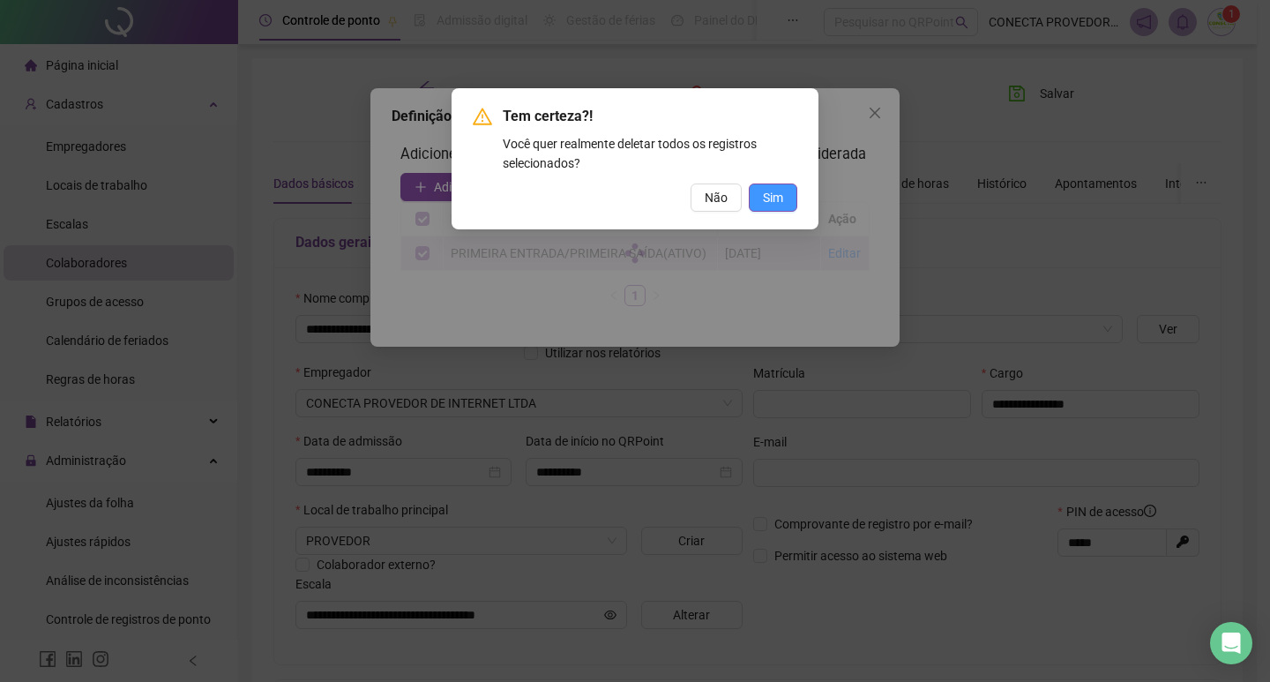
click at [773, 197] on span "Sim" at bounding box center [773, 197] width 20 height 19
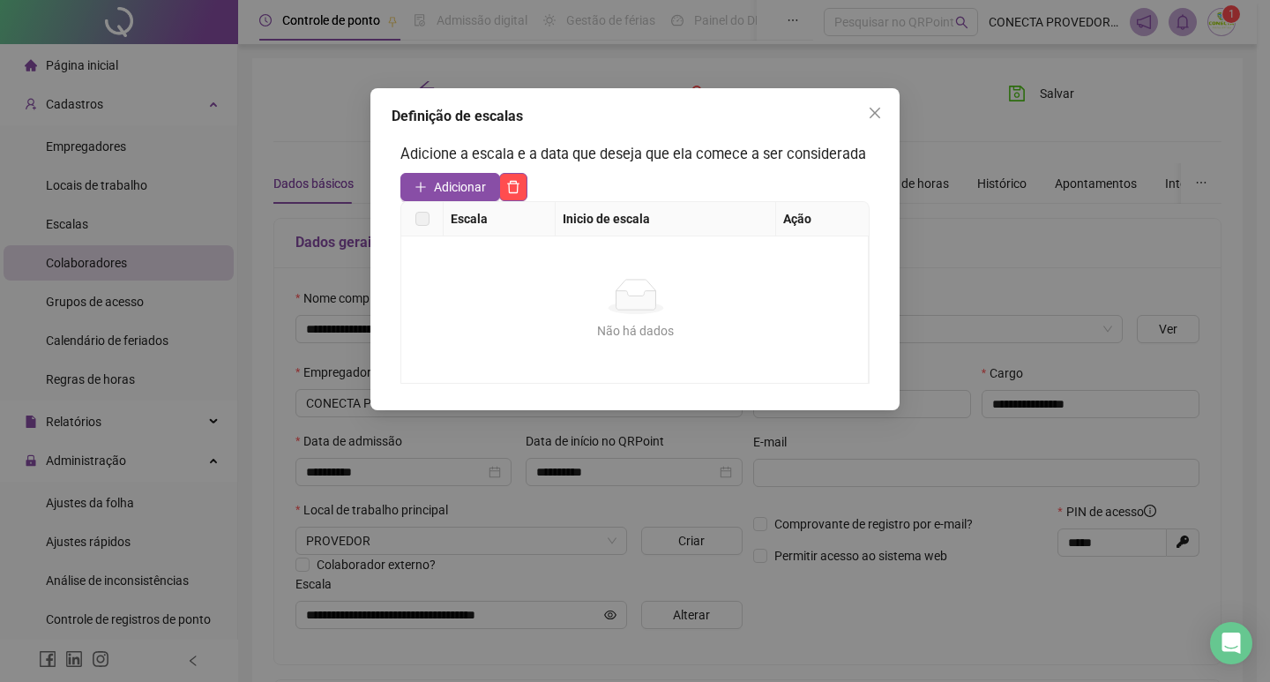
click at [440, 171] on div "Adicione a escala e a data que deseja que ela comece a ser considerada Adiciona…" at bounding box center [635, 263] width 487 height 258
click at [445, 174] on button "Adicionar" at bounding box center [450, 187] width 100 height 28
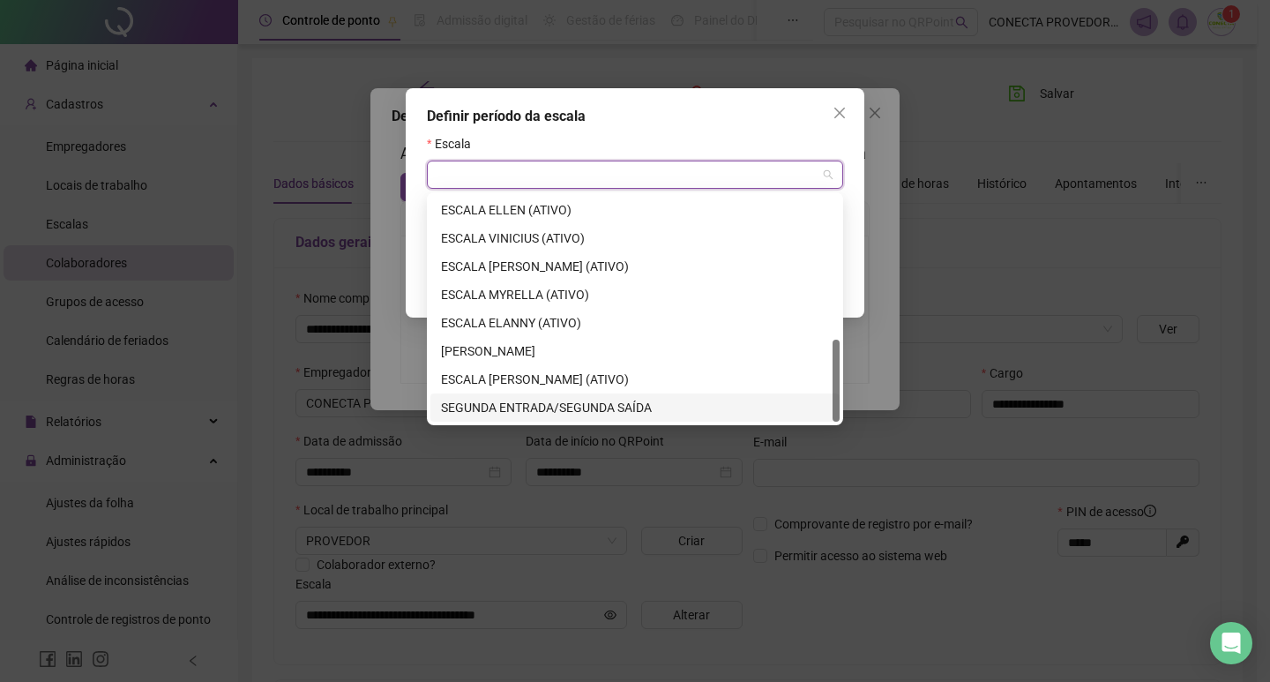
click at [558, 168] on input "search" at bounding box center [627, 174] width 379 height 26
click at [558, 413] on div "SEGUNDA ENTRADA/SEGUNDA SAÍDA" at bounding box center [635, 407] width 388 height 19
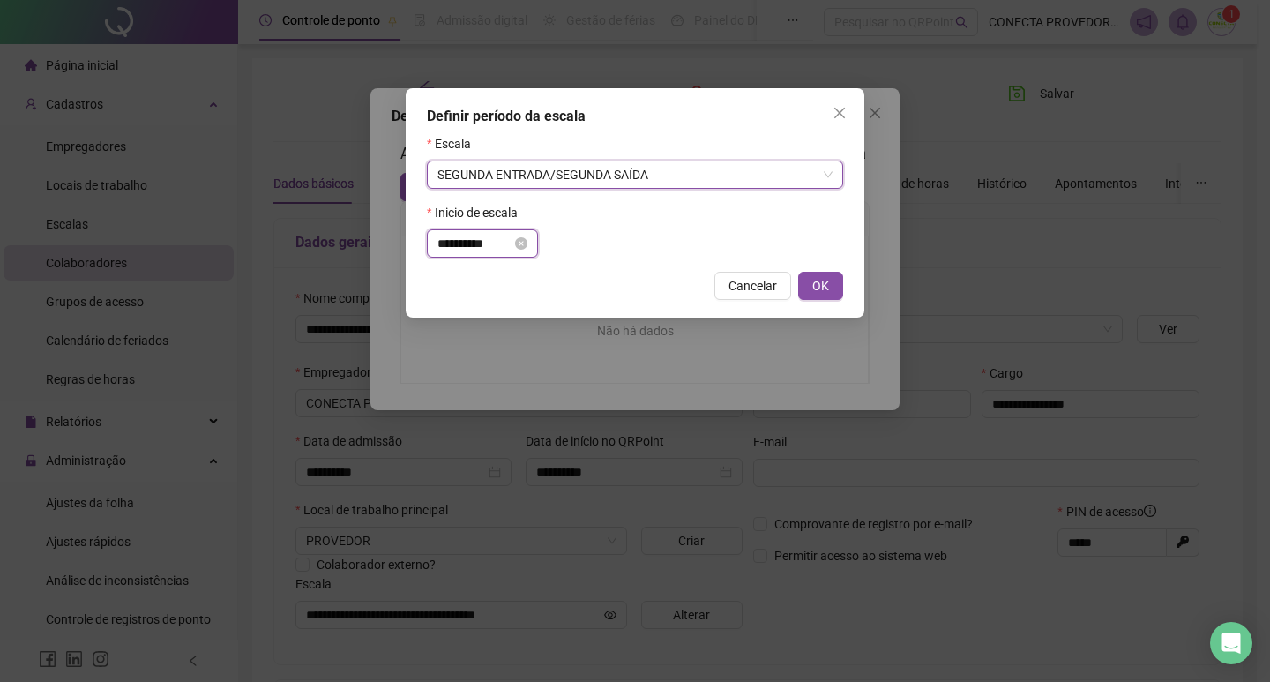
click at [487, 242] on input "**********" at bounding box center [475, 243] width 74 height 19
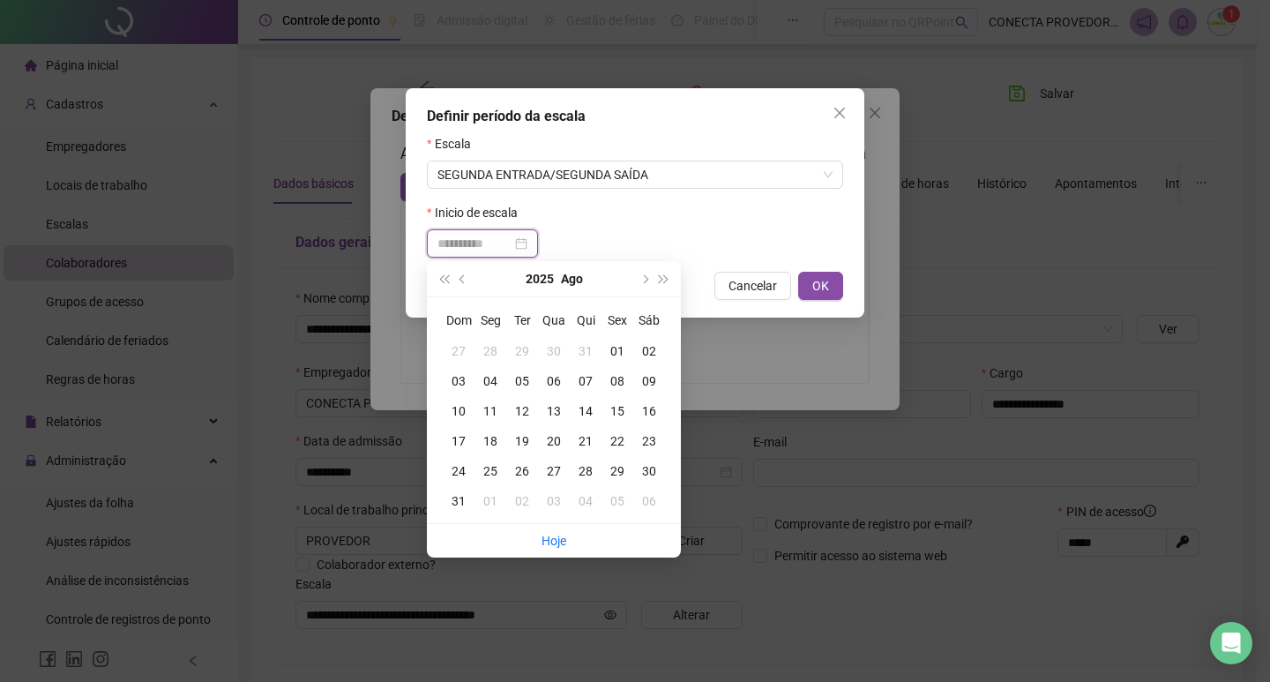
type input "**********"
click at [486, 446] on div "18" at bounding box center [491, 440] width 32 height 19
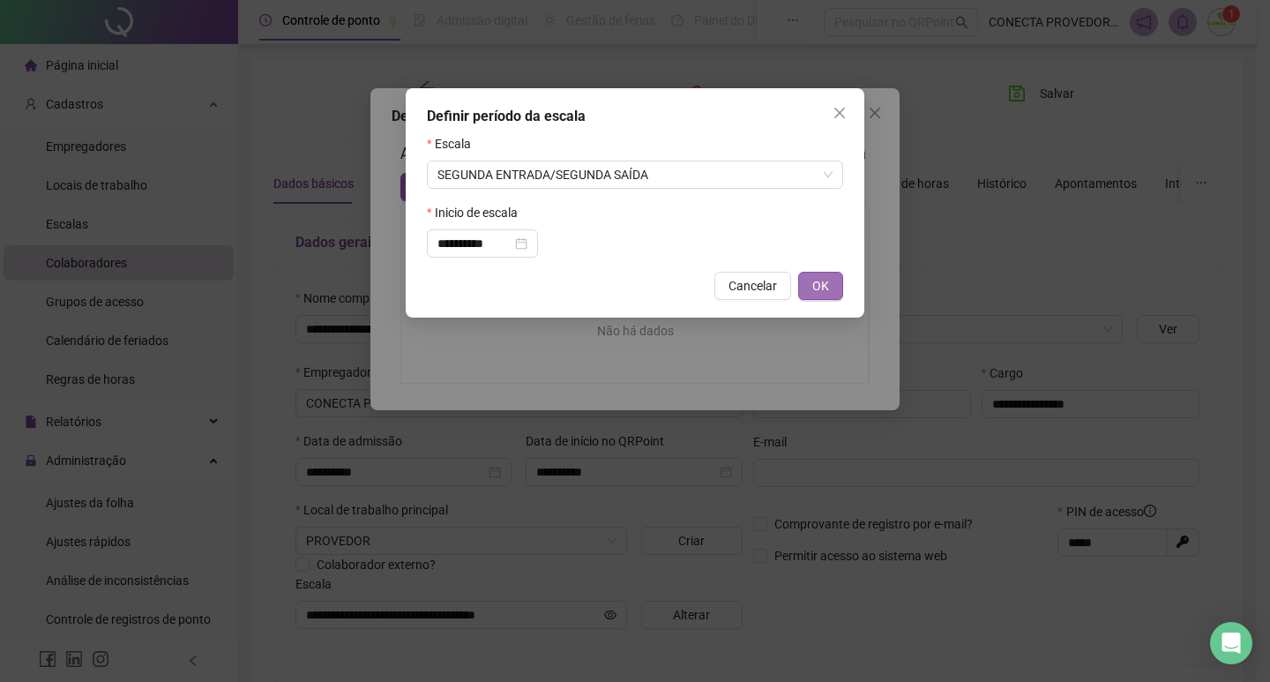
click at [832, 288] on button "OK" at bounding box center [820, 286] width 45 height 28
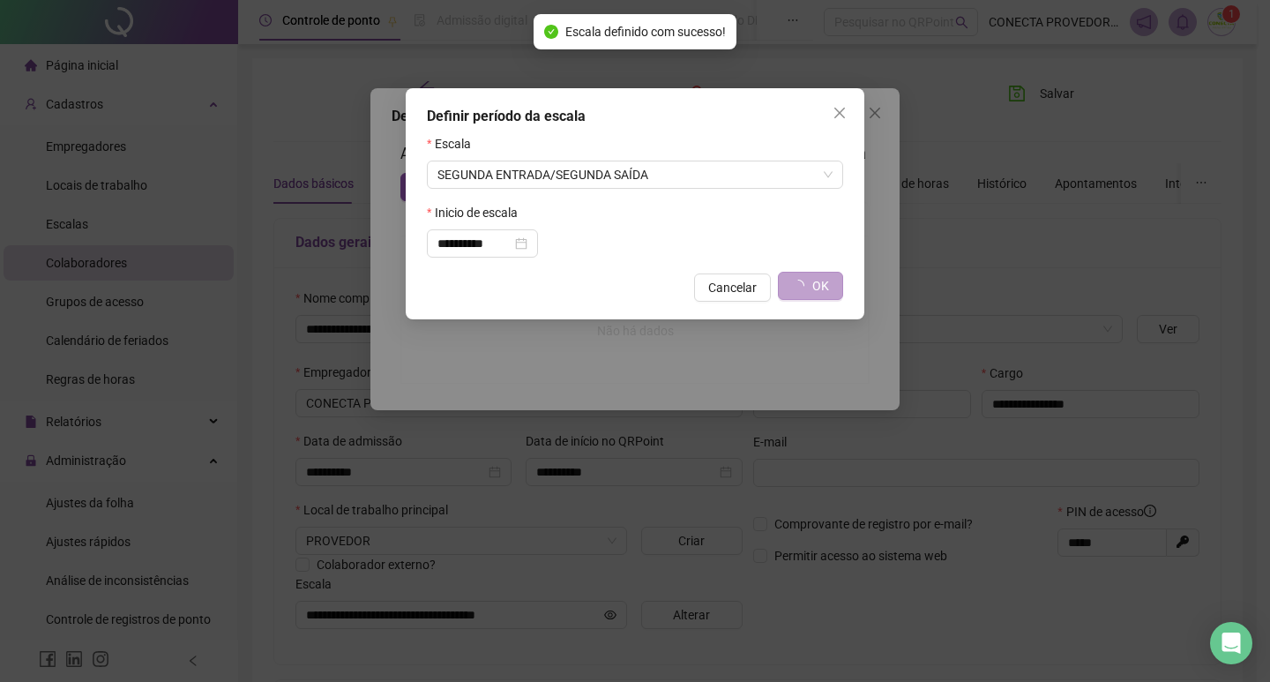
type input "**********"
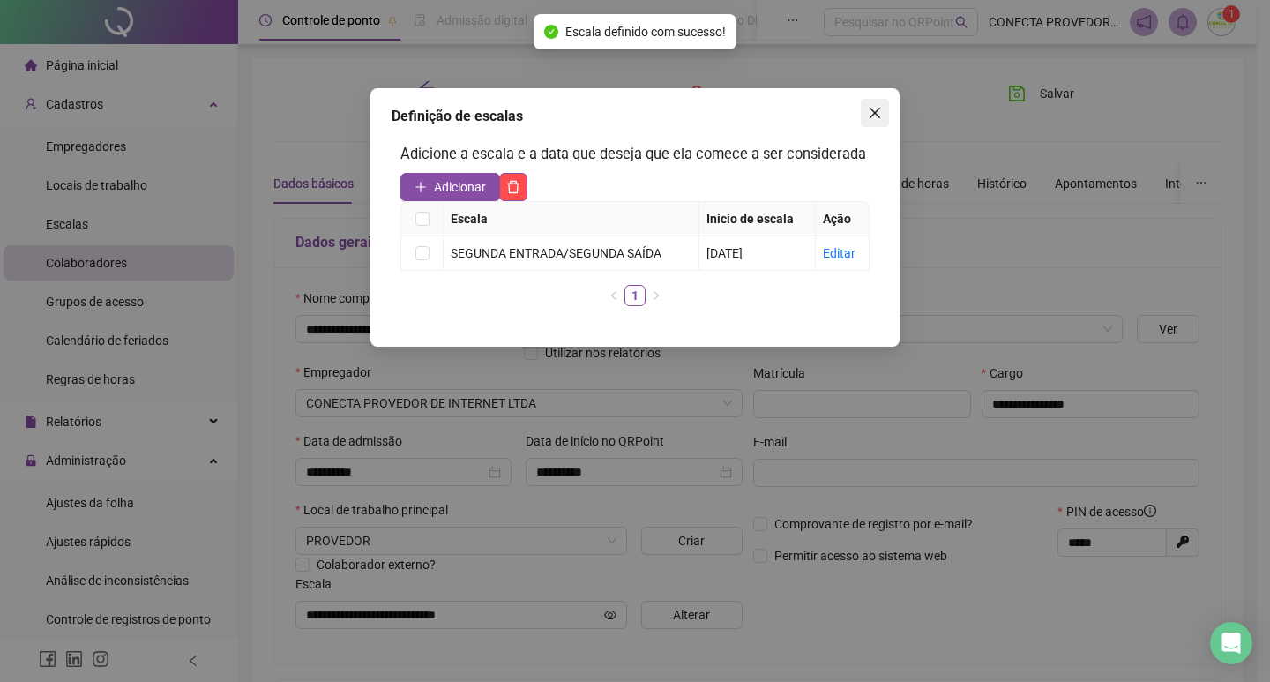
click at [876, 115] on icon "close" at bounding box center [875, 113] width 11 height 11
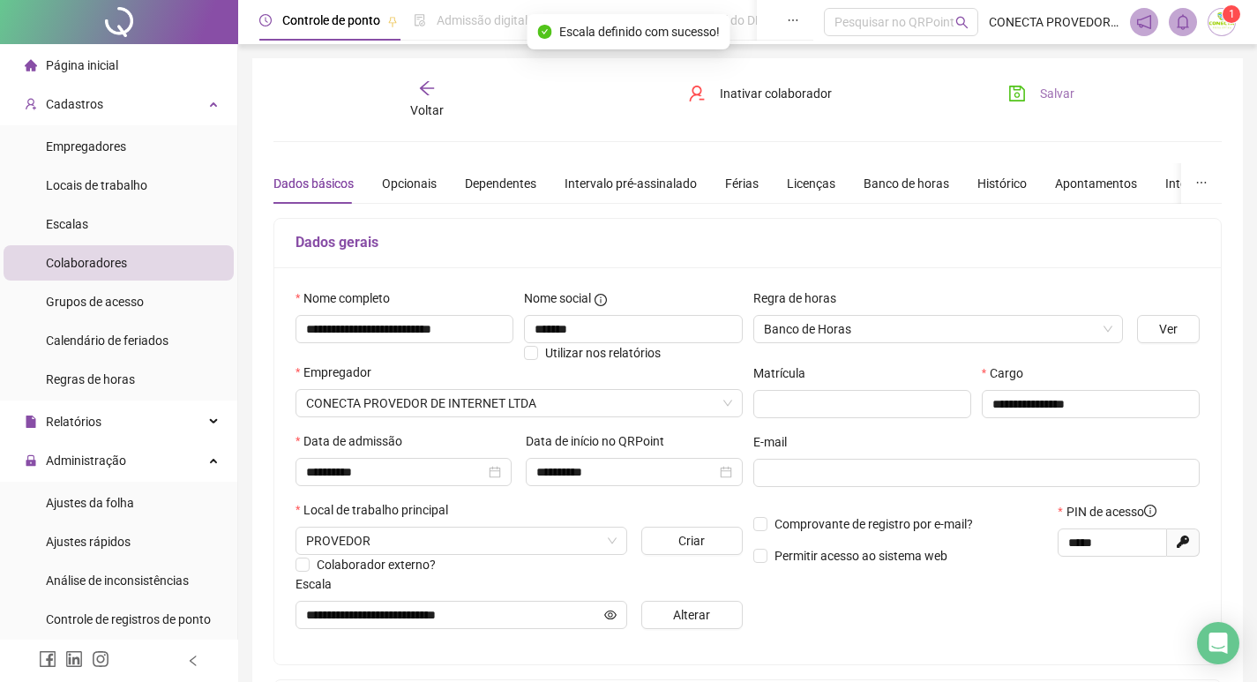
click at [1062, 85] on span "Salvar" at bounding box center [1057, 93] width 34 height 19
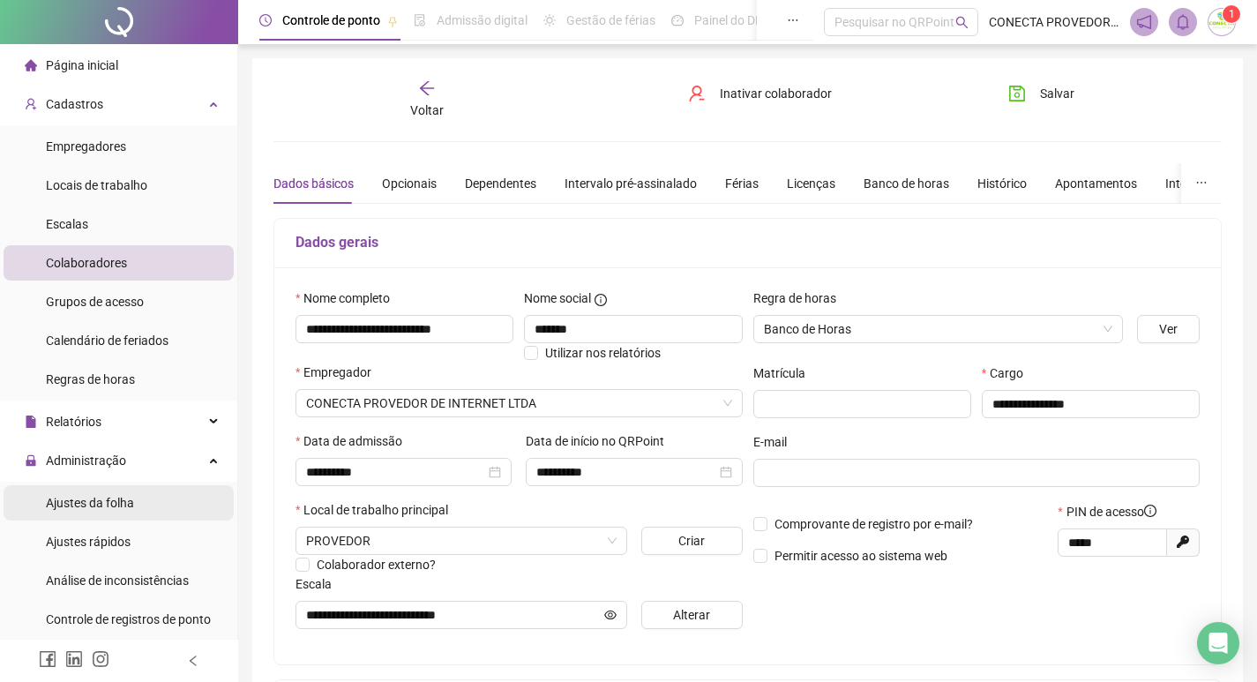
click at [99, 503] on span "Ajustes da folha" at bounding box center [90, 503] width 88 height 14
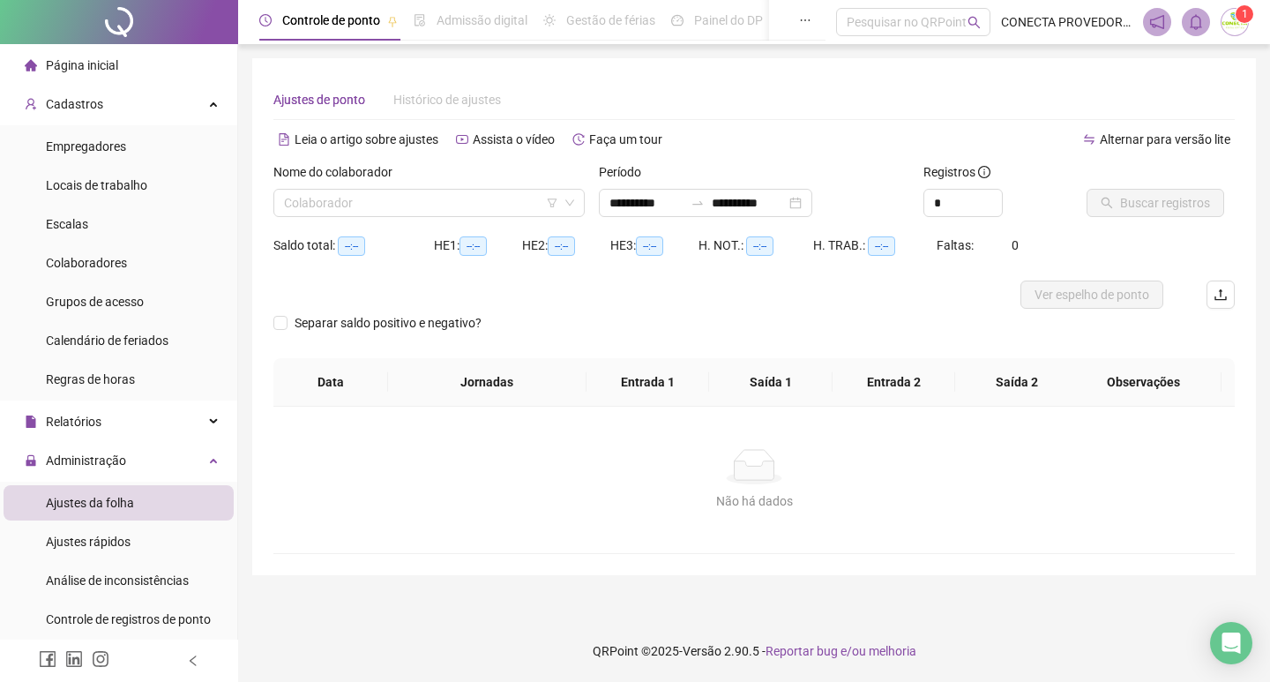
type input "**********"
click at [440, 207] on input "search" at bounding box center [421, 203] width 274 height 26
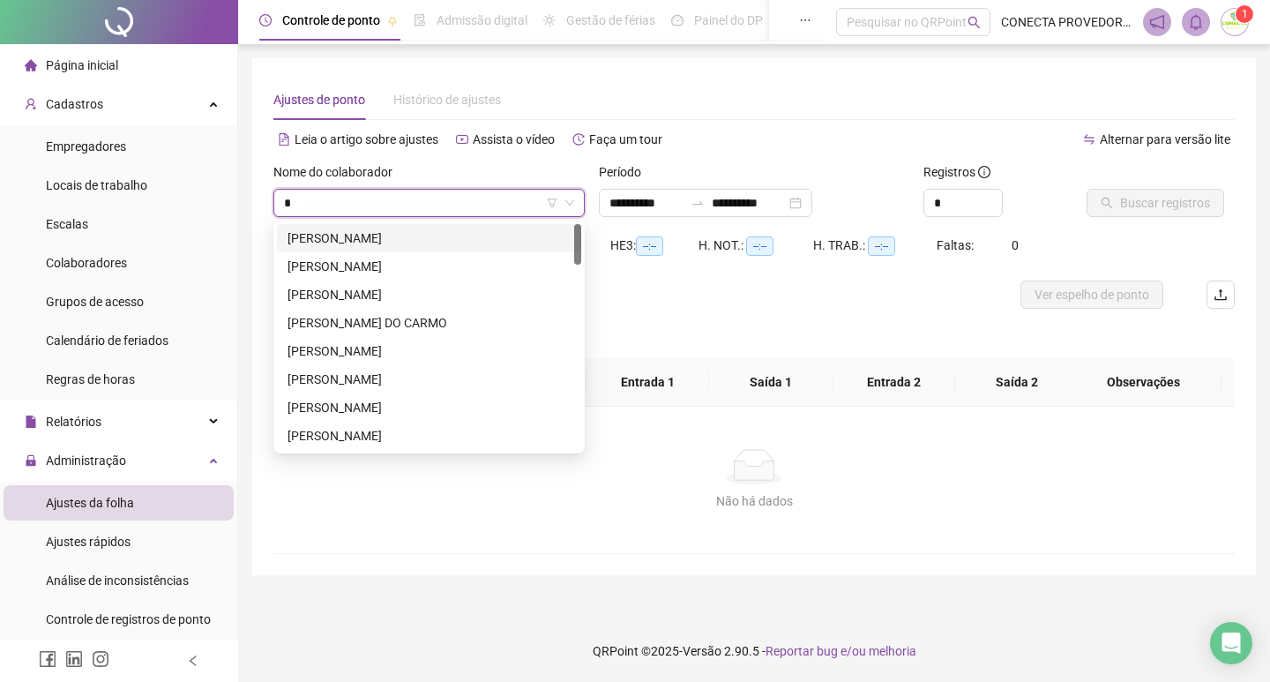
type input "**"
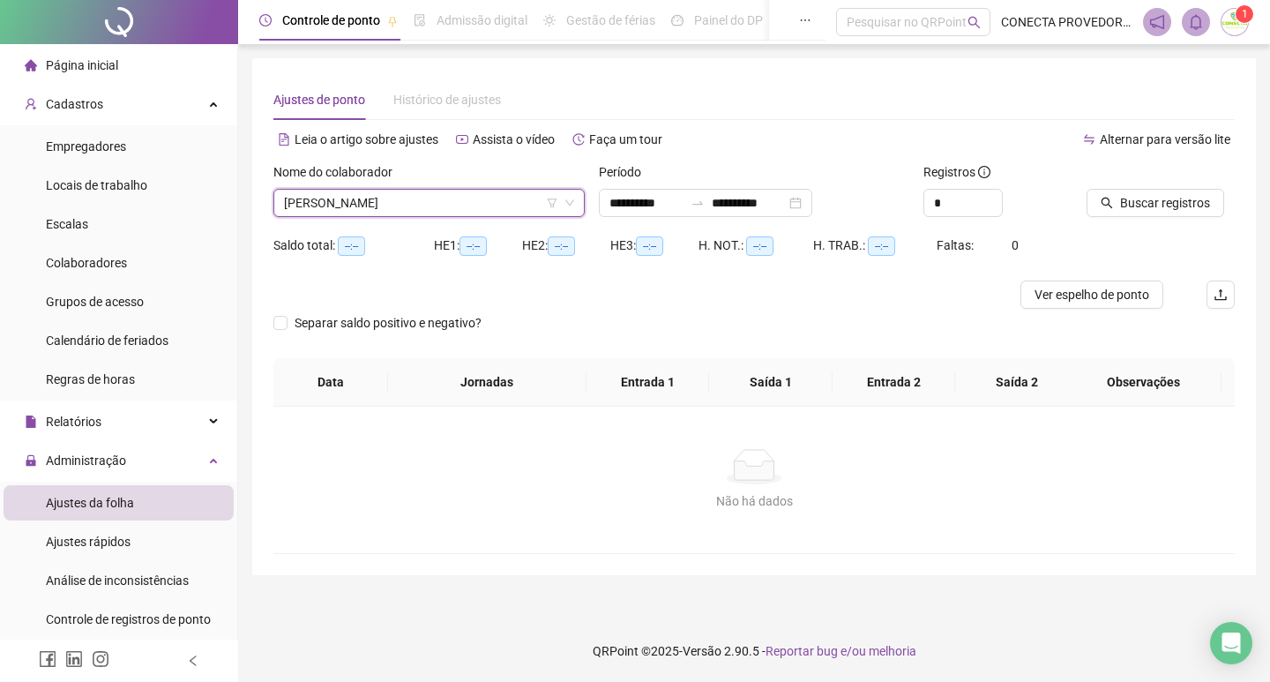
click at [492, 209] on span "[PERSON_NAME]" at bounding box center [429, 203] width 290 height 26
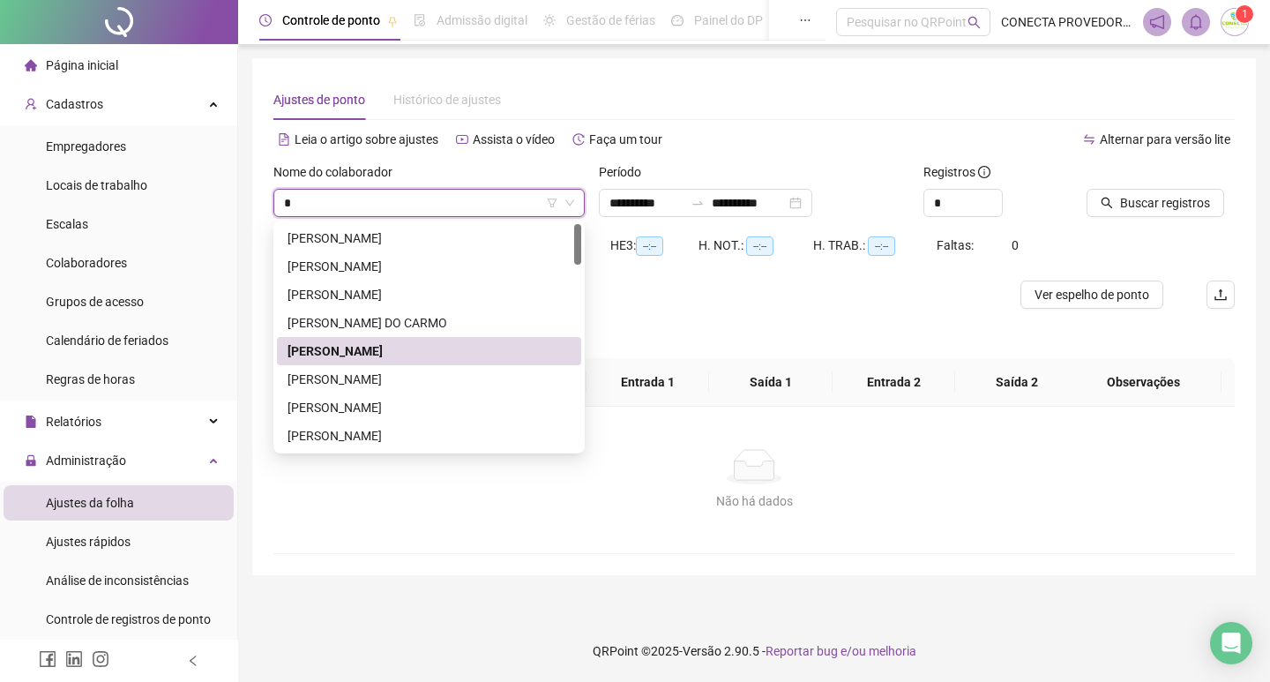
type input "**"
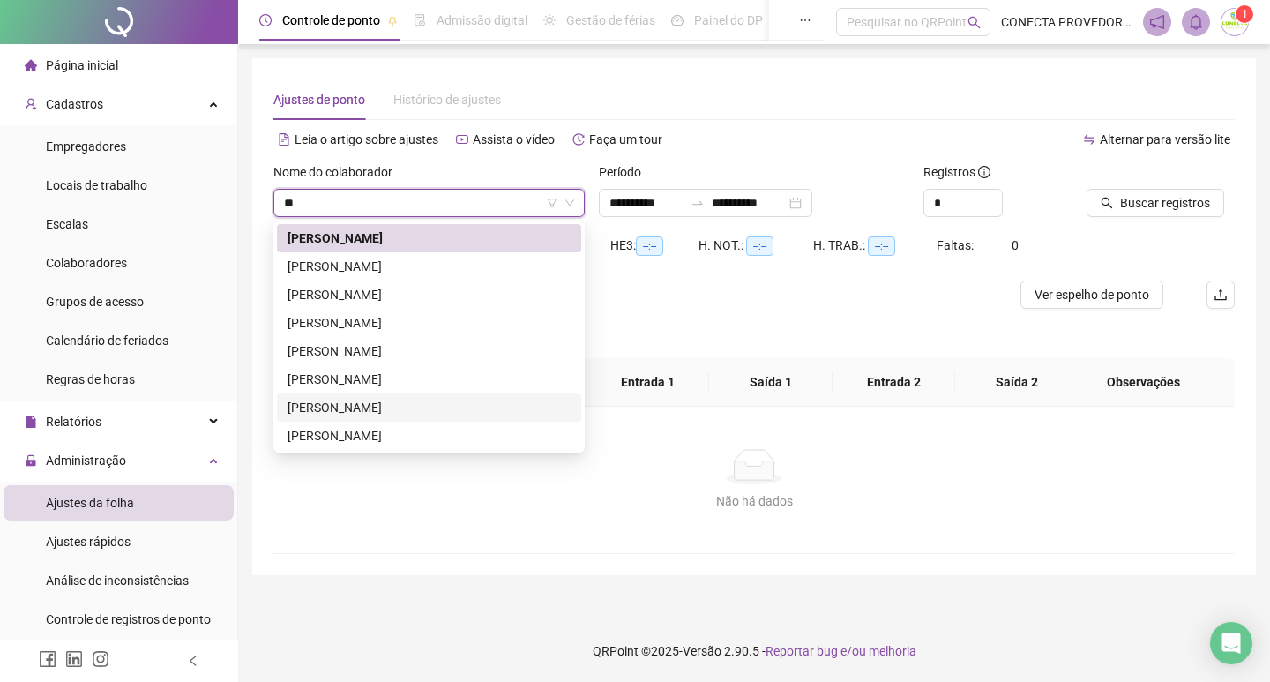
click at [379, 405] on div "[PERSON_NAME]" at bounding box center [429, 407] width 283 height 19
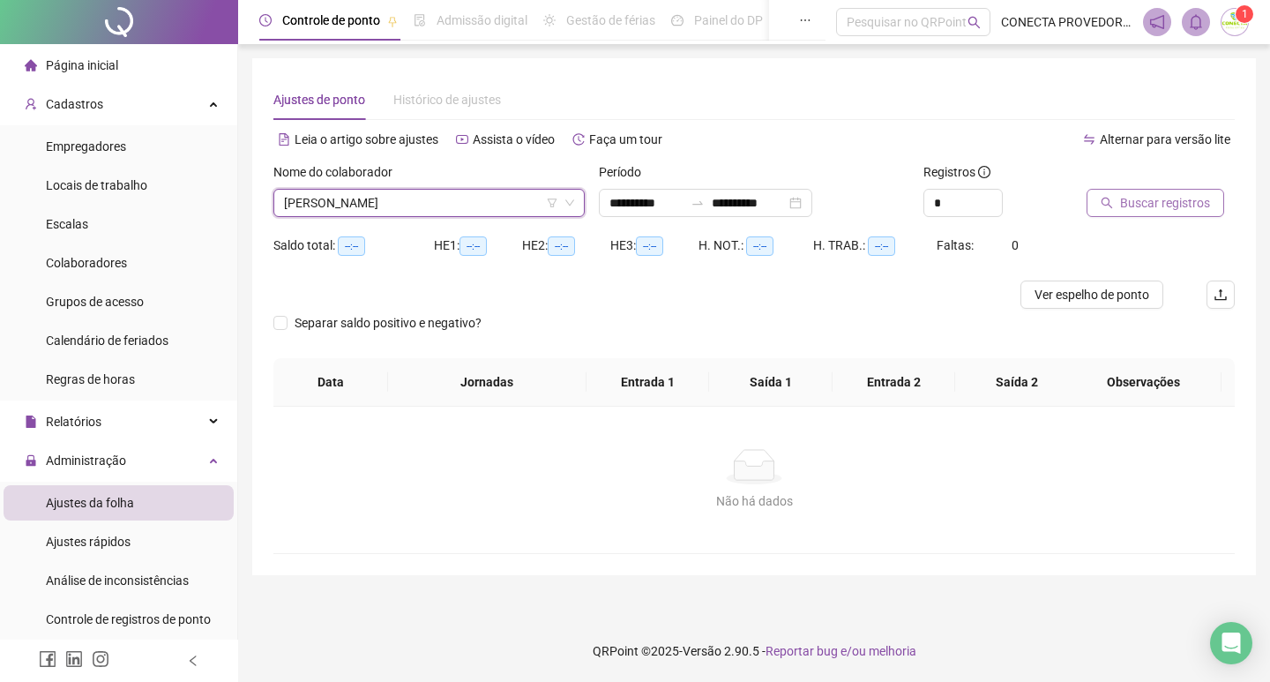
click at [1106, 204] on icon "search" at bounding box center [1107, 203] width 12 height 12
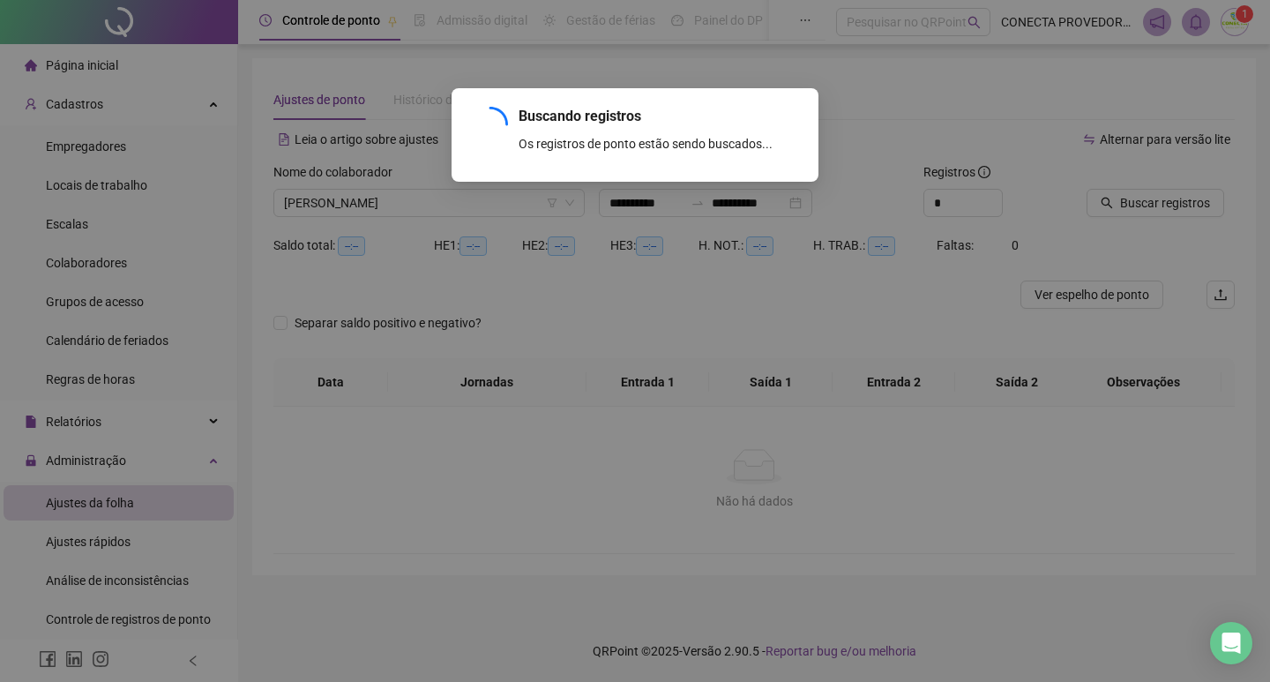
click at [789, 204] on div "Buscando registros Os registros de ponto estão sendo buscados... OK" at bounding box center [635, 341] width 1270 height 682
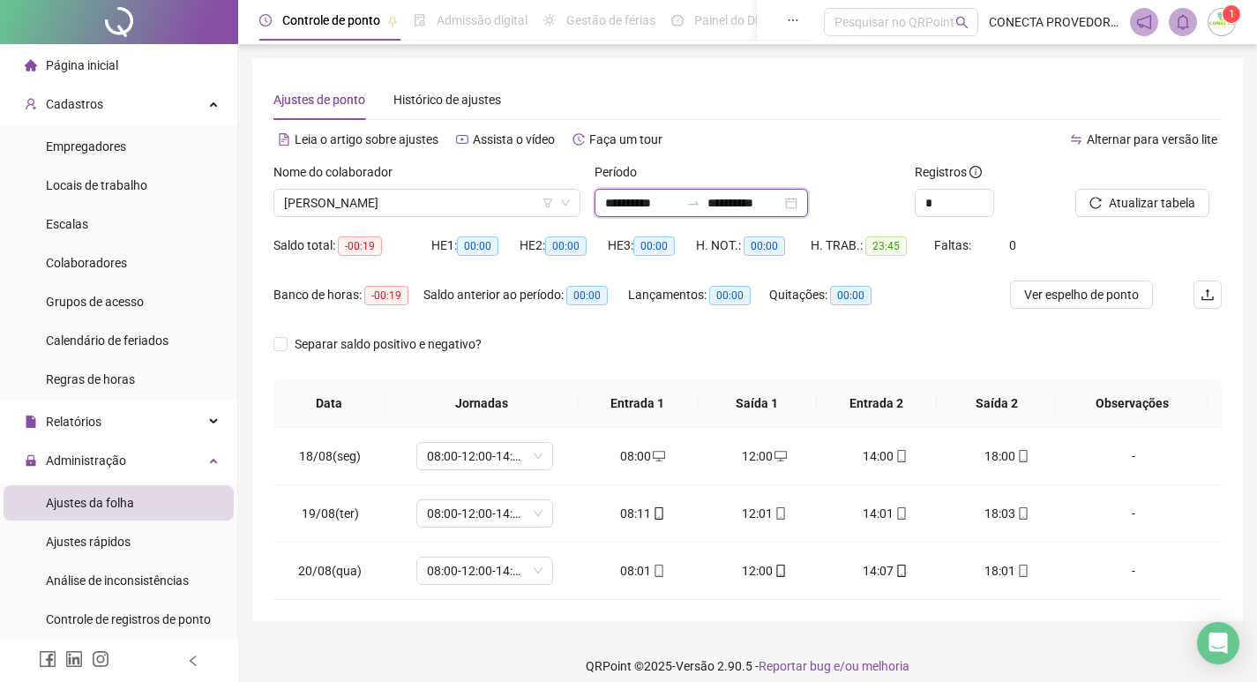
click at [782, 203] on input "**********" at bounding box center [744, 202] width 74 height 19
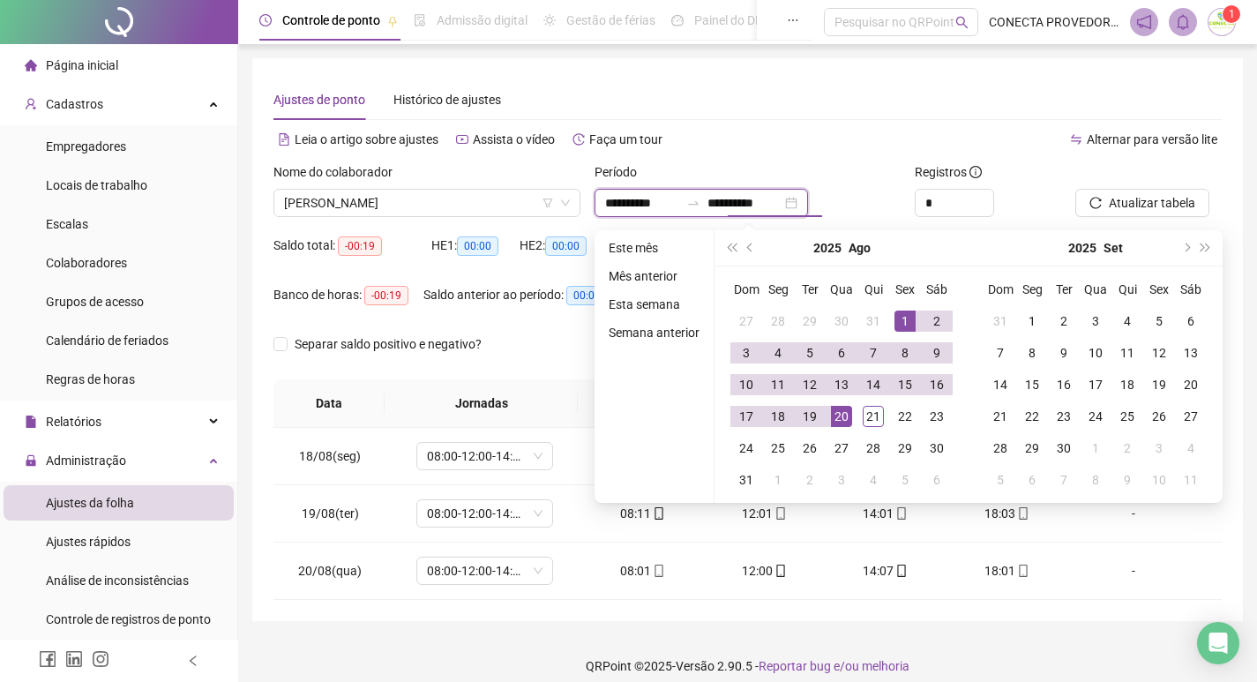
type input "**********"
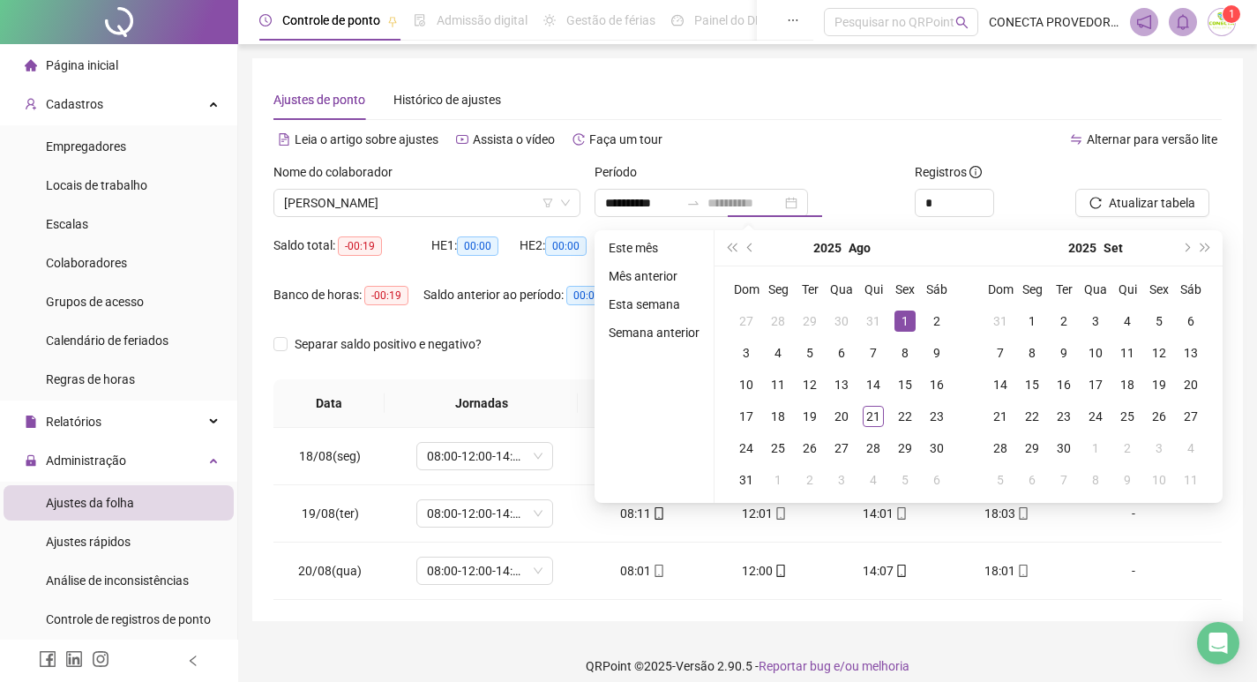
click at [910, 318] on div "1" at bounding box center [904, 321] width 21 height 21
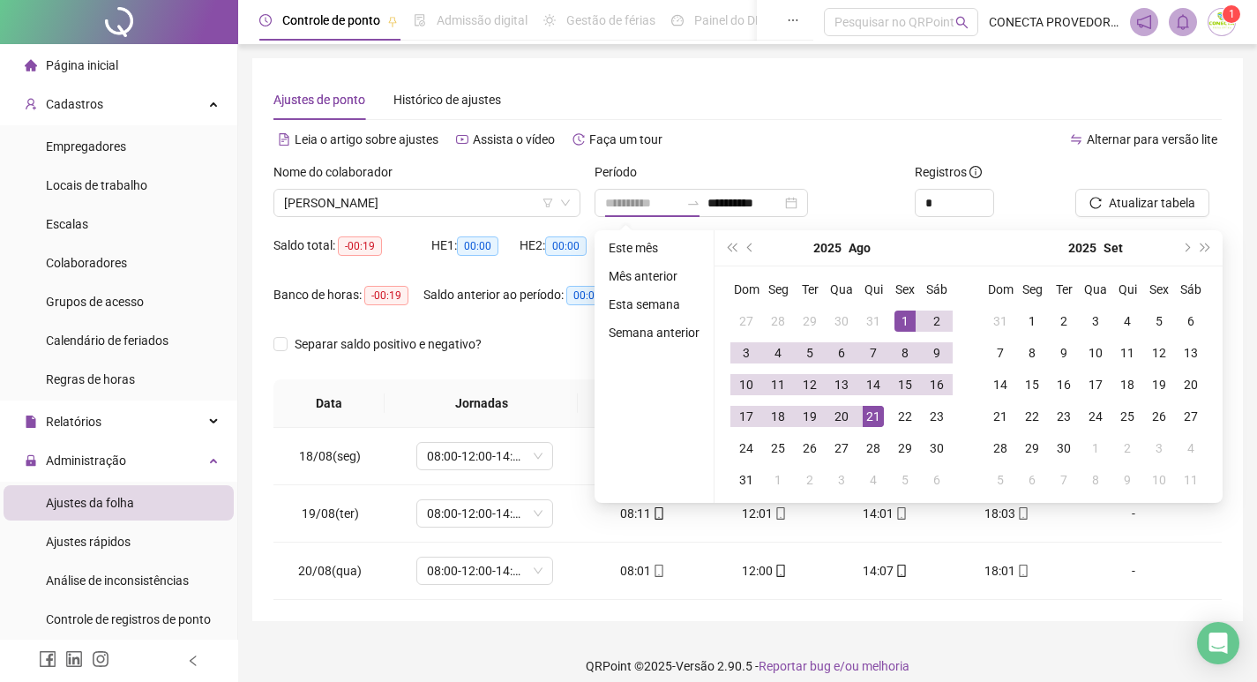
click at [872, 409] on div "21" at bounding box center [873, 416] width 21 height 21
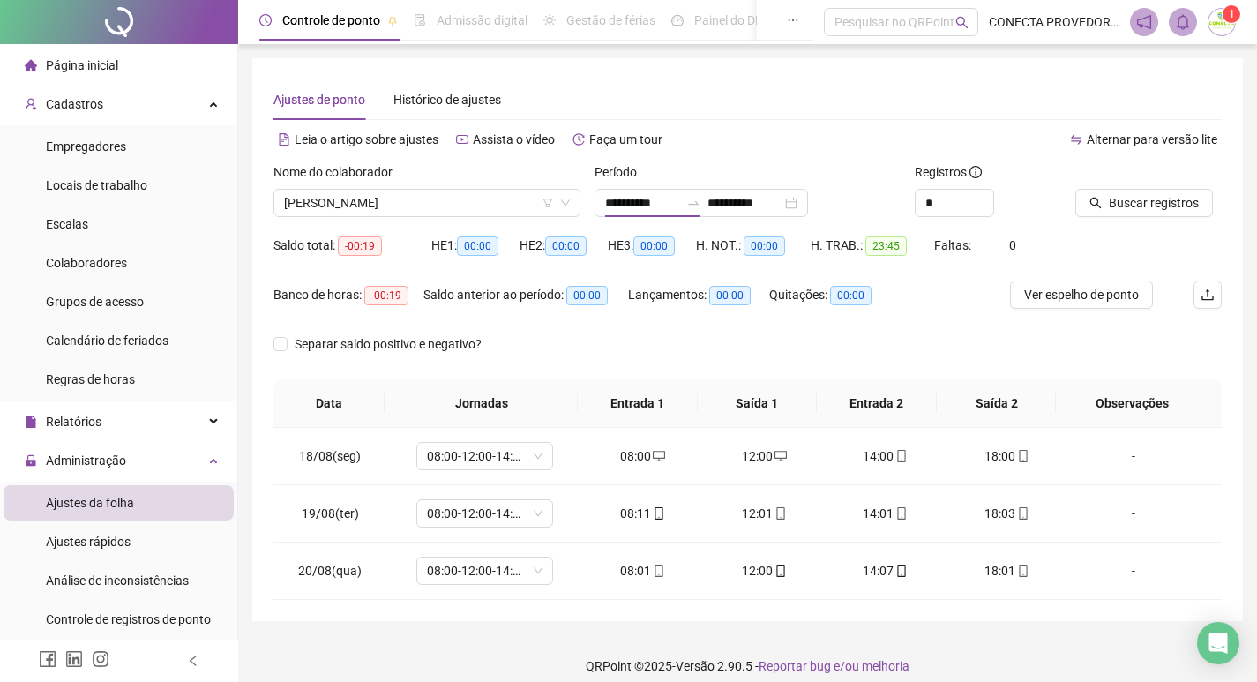
type input "**********"
click at [985, 197] on icon "up" at bounding box center [984, 198] width 6 height 6
type input "*"
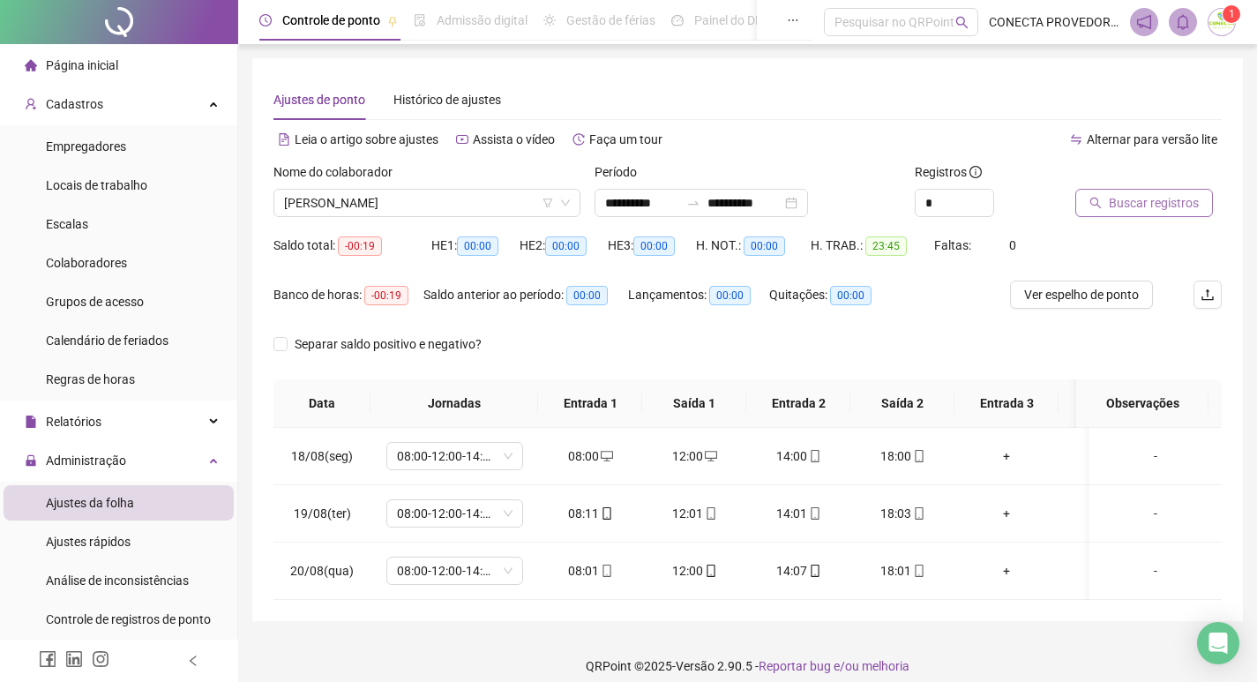
click at [1119, 206] on span "Buscar registros" at bounding box center [1154, 202] width 90 height 19
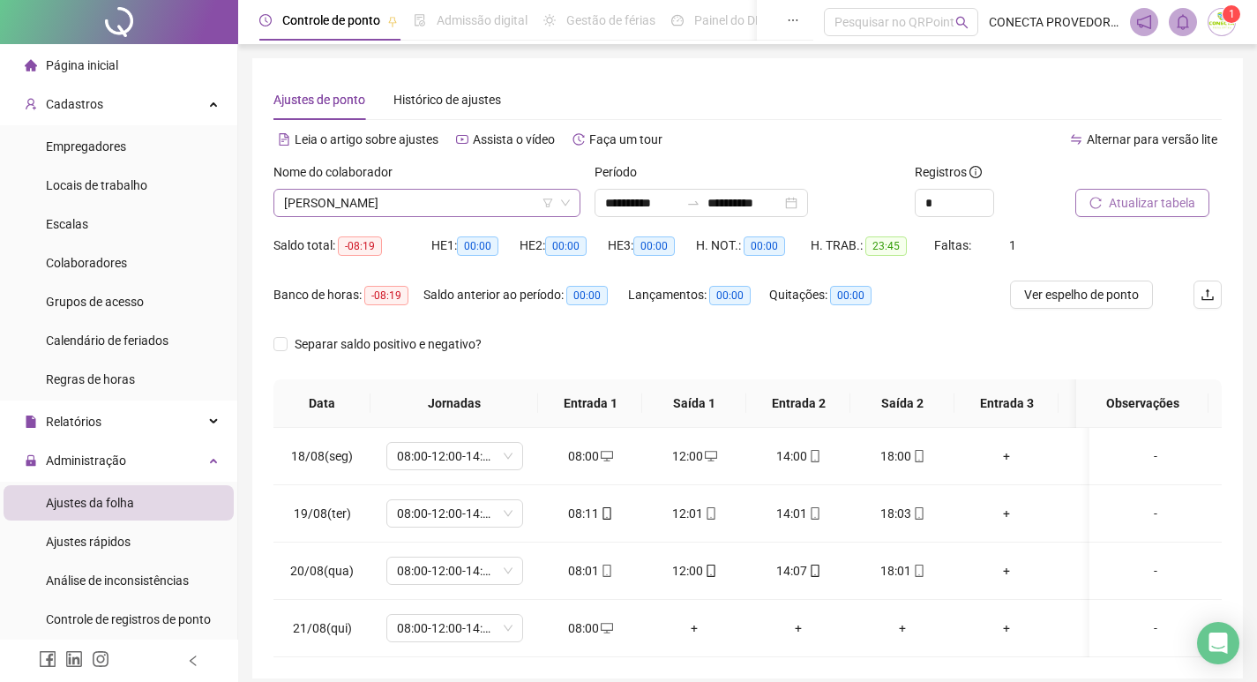
click at [369, 198] on span "[PERSON_NAME]" at bounding box center [427, 203] width 286 height 26
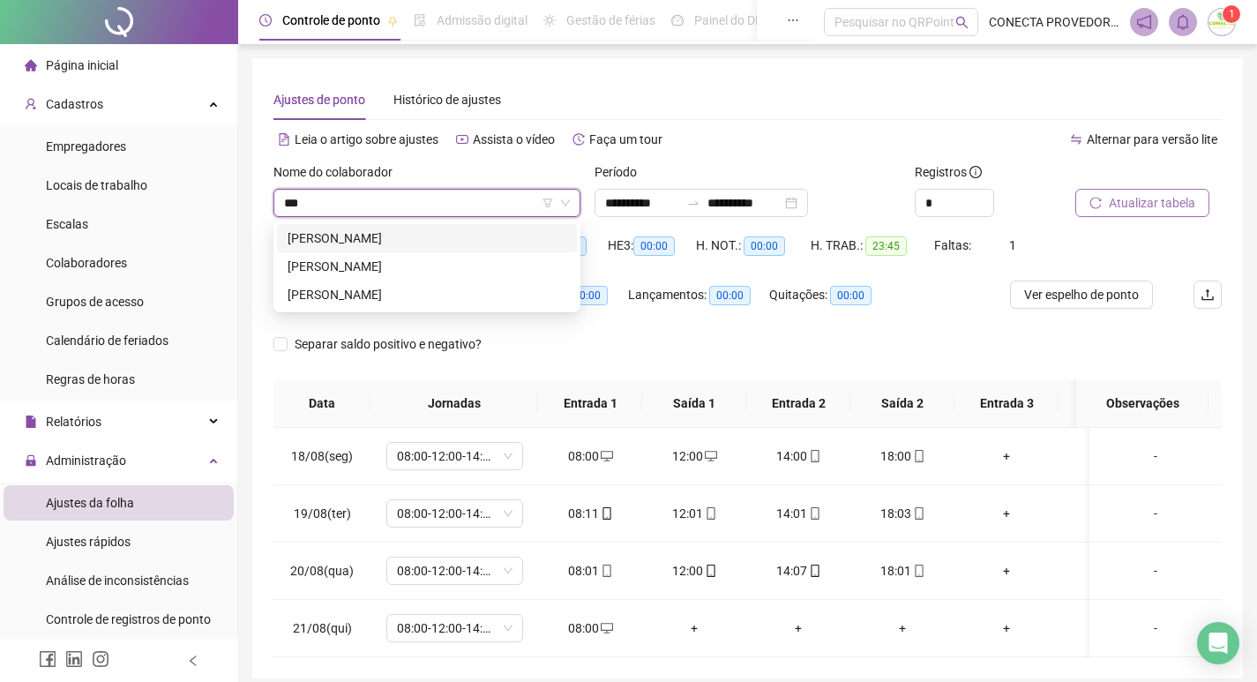
type input "****"
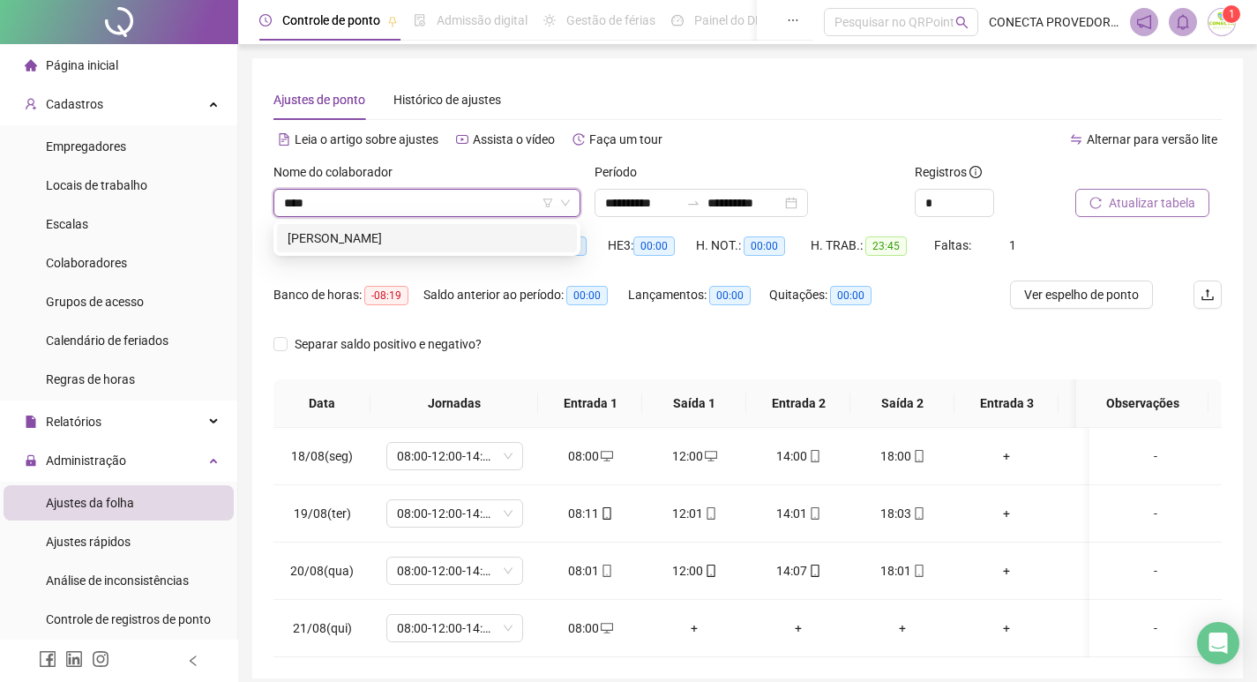
click at [429, 241] on div "[PERSON_NAME]" at bounding box center [427, 237] width 279 height 19
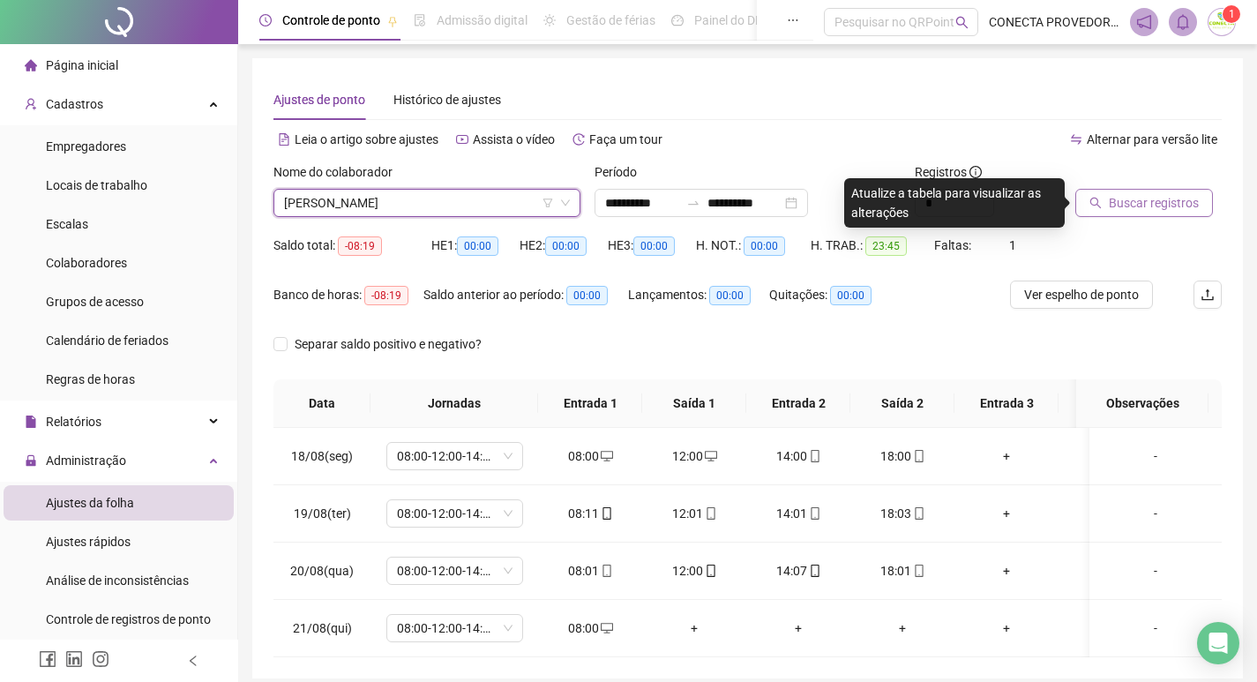
click at [1120, 215] on button "Buscar registros" at bounding box center [1144, 203] width 138 height 28
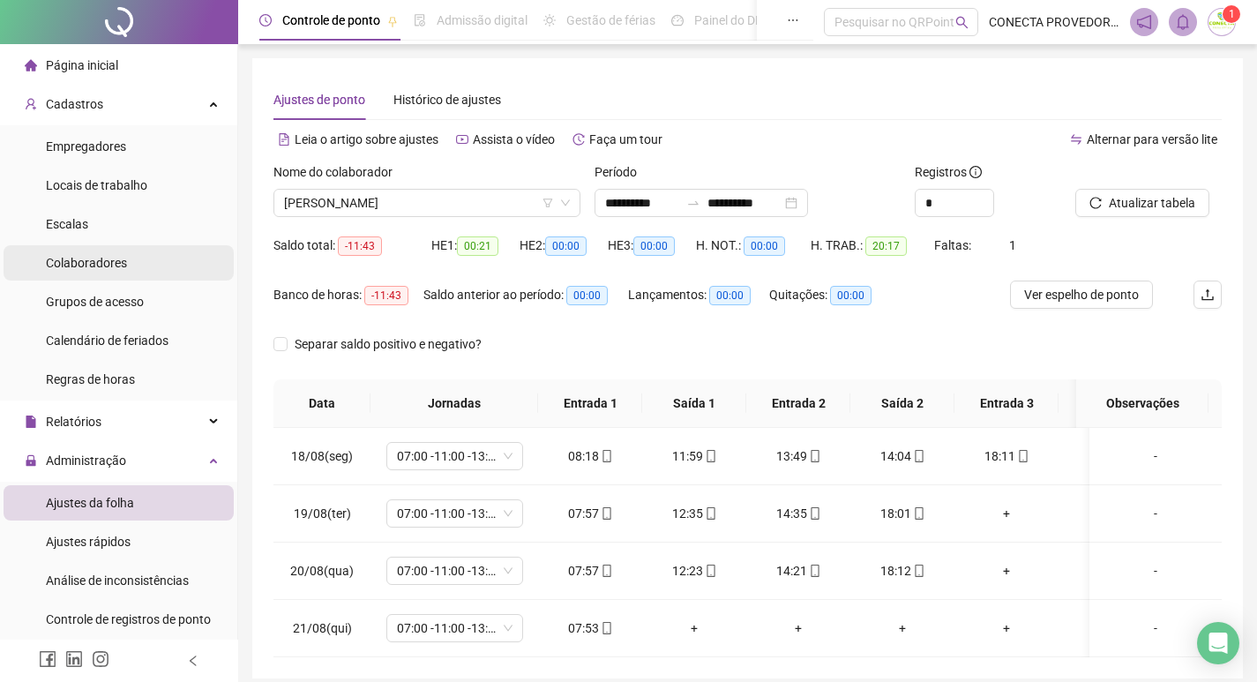
click at [94, 265] on span "Colaboradores" at bounding box center [86, 263] width 81 height 14
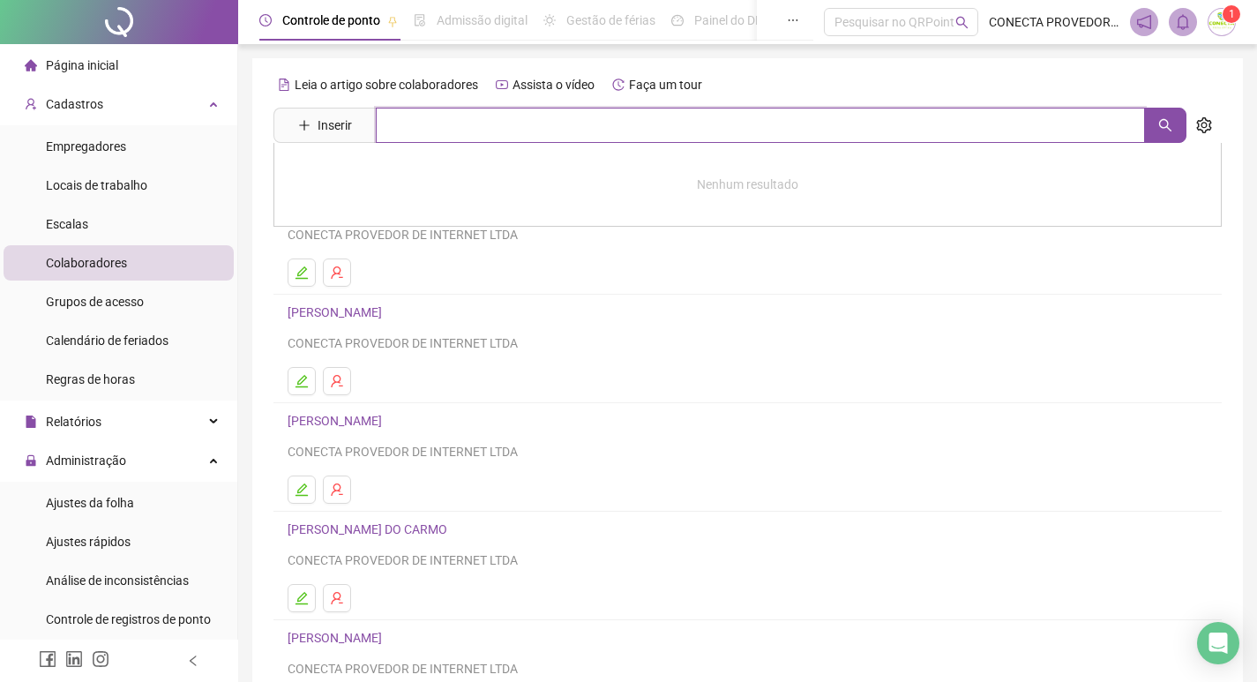
click at [430, 132] on input "text" at bounding box center [760, 125] width 769 height 35
type input "**********"
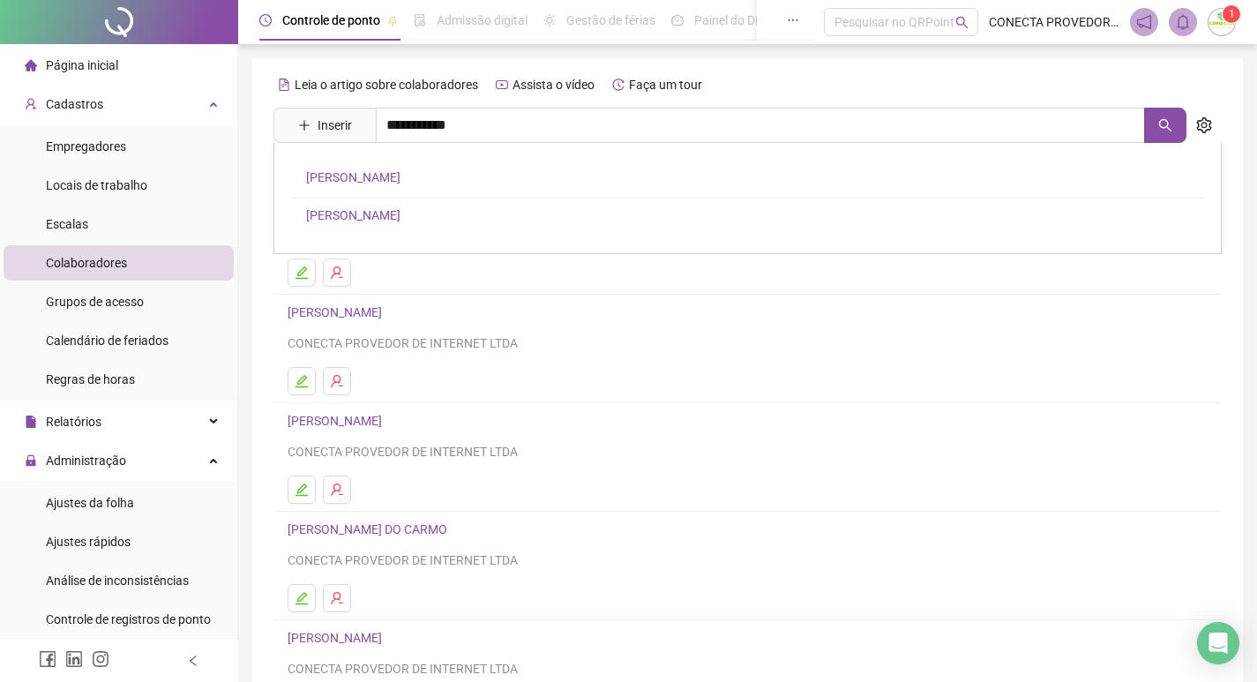
click at [400, 178] on link "[PERSON_NAME]" at bounding box center [353, 177] width 94 height 14
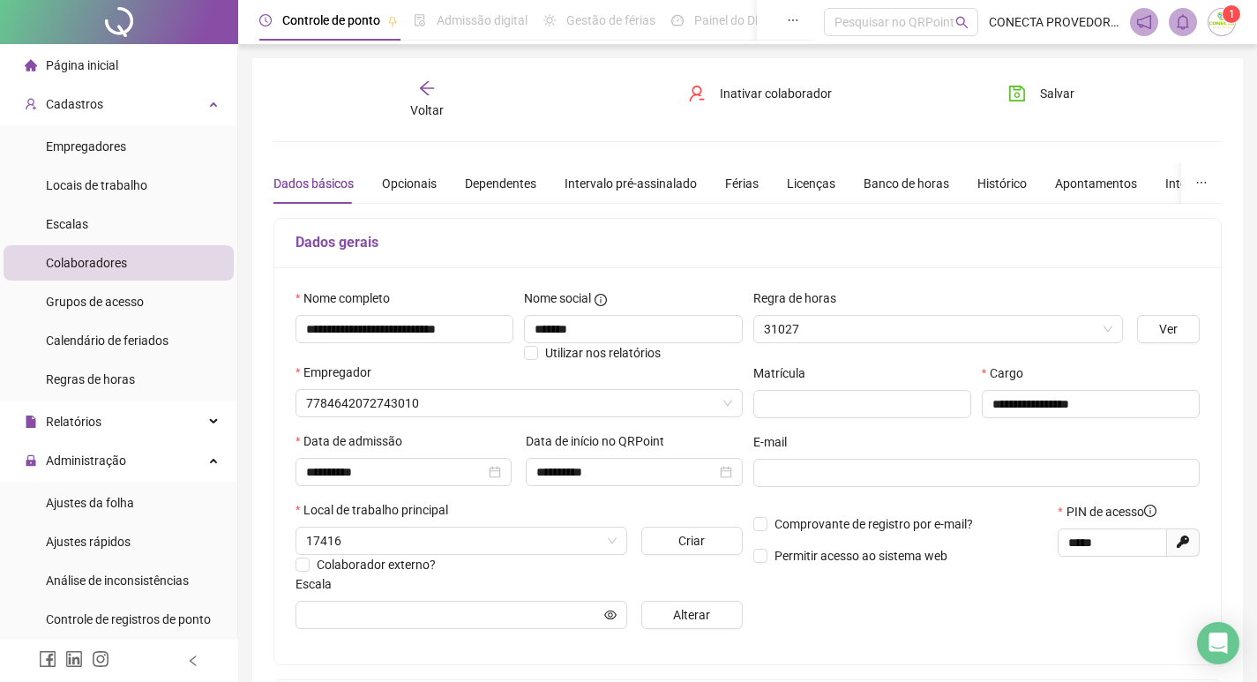
type input "**********"
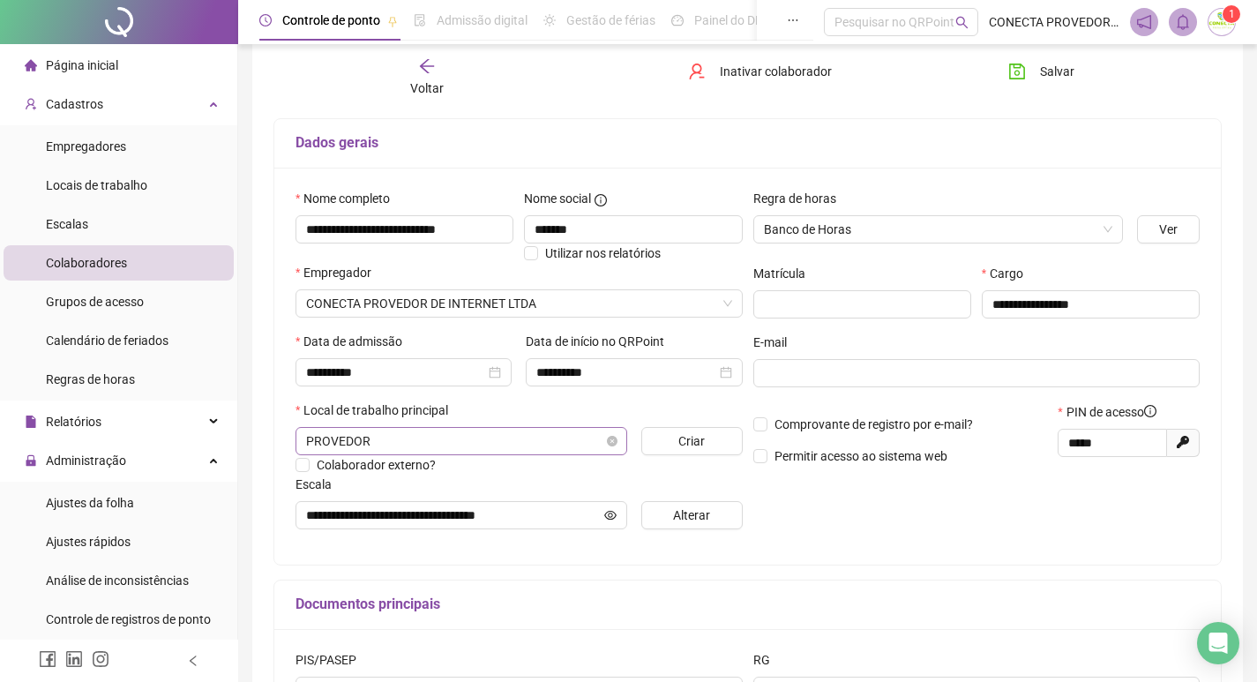
scroll to position [176, 0]
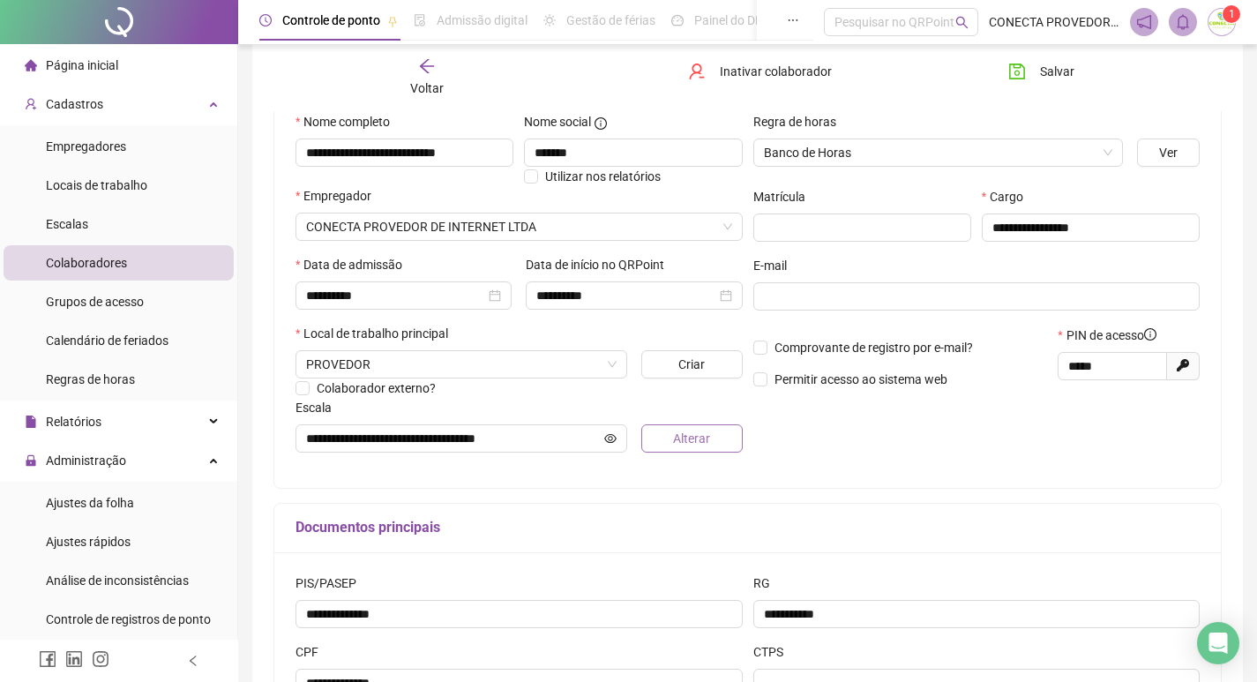
click at [682, 444] on span "Alterar" at bounding box center [691, 438] width 37 height 19
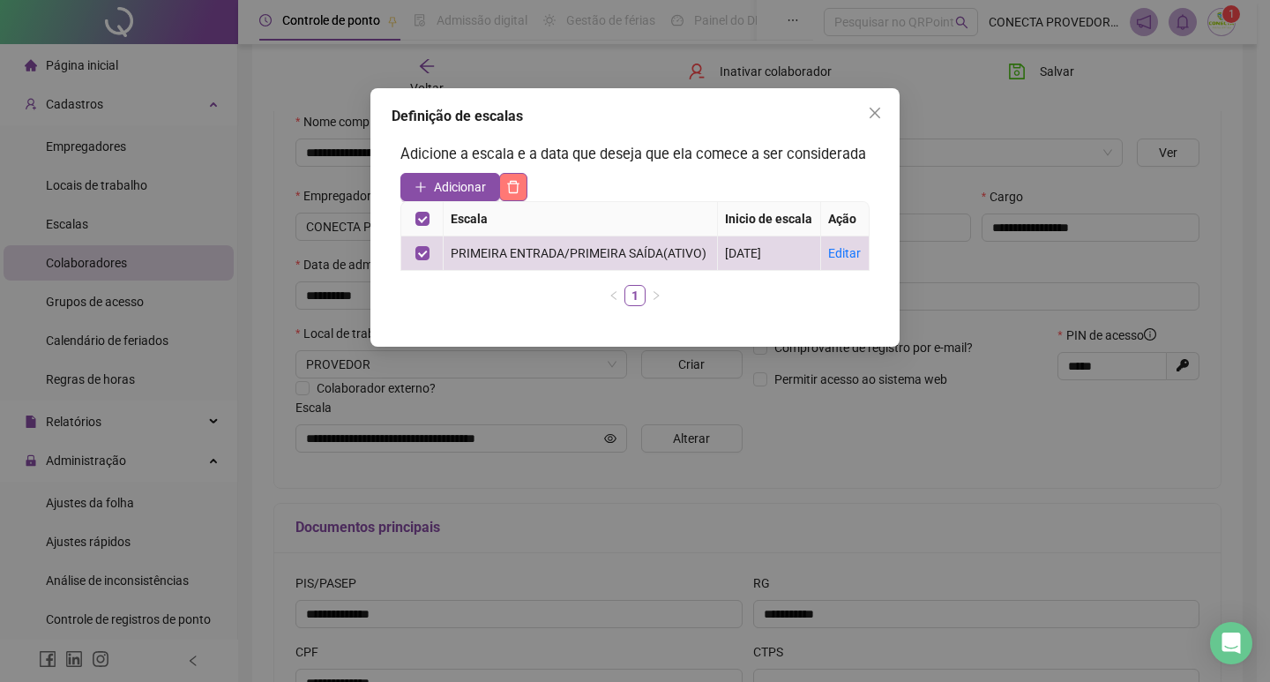
click at [526, 188] on button "button" at bounding box center [513, 187] width 28 height 28
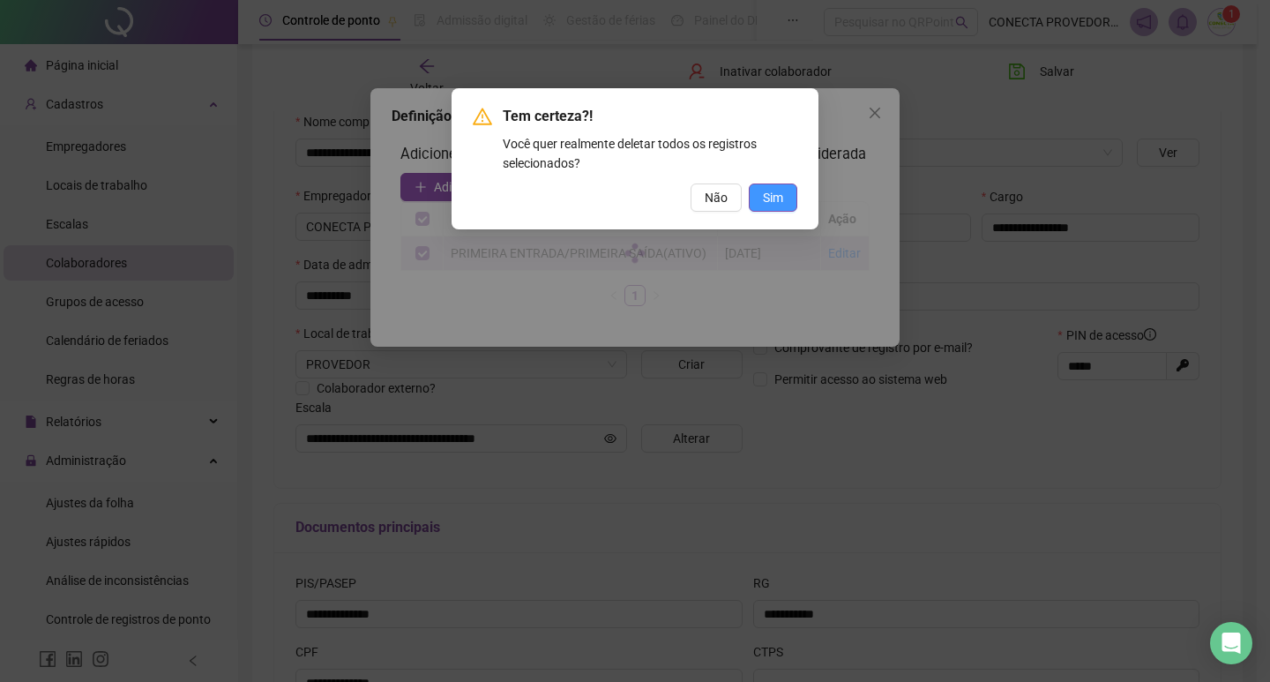
click at [760, 198] on button "Sim" at bounding box center [773, 197] width 49 height 28
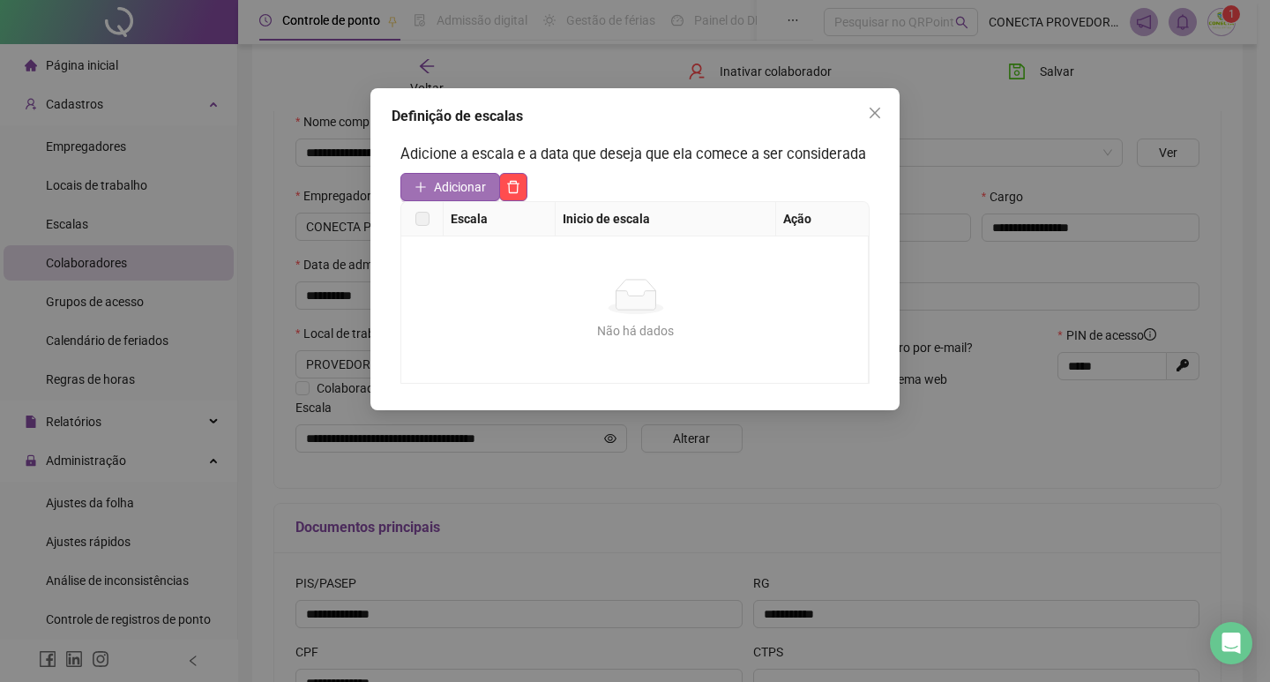
click at [444, 177] on span "Adicionar" at bounding box center [460, 186] width 52 height 19
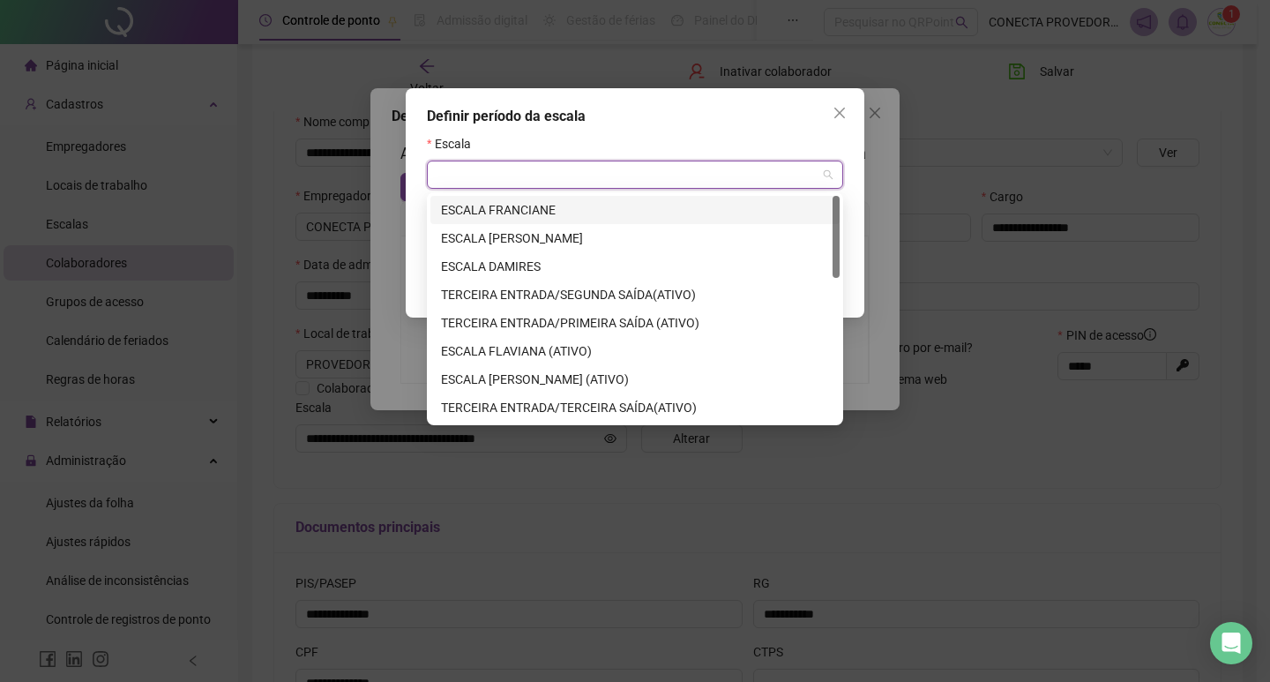
click at [543, 179] on input "search" at bounding box center [627, 174] width 379 height 26
type input "**"
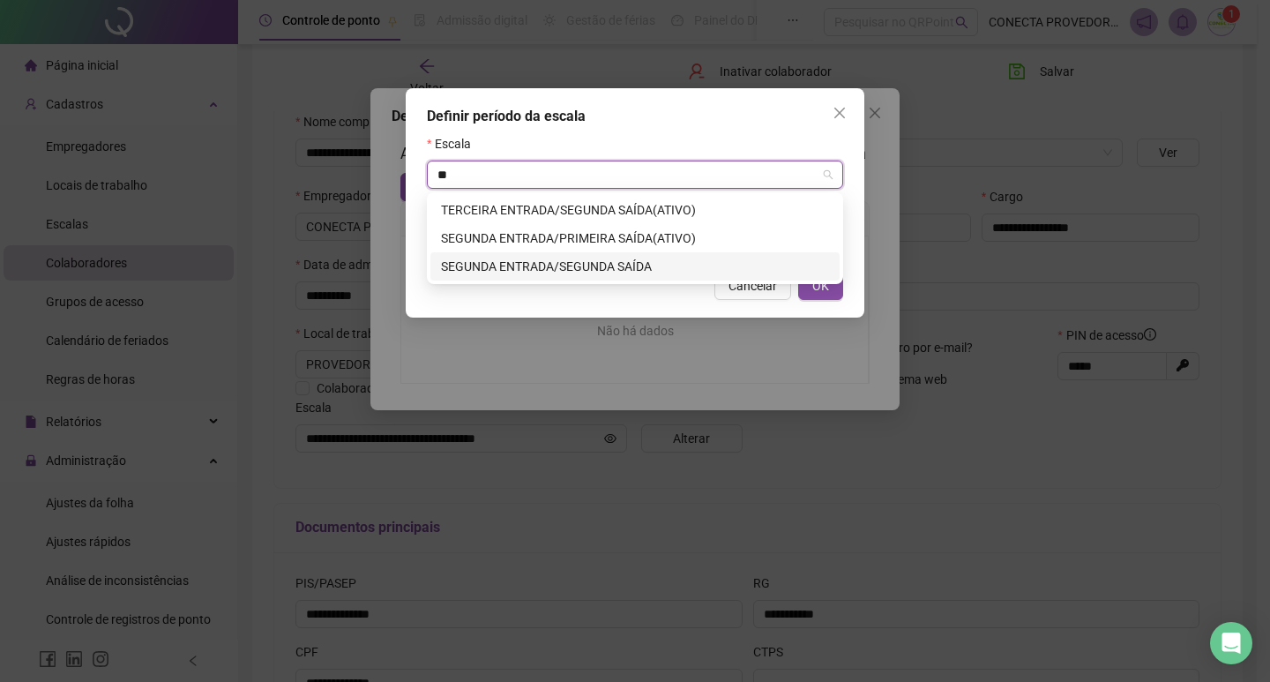
click at [537, 268] on div "SEGUNDA ENTRADA/SEGUNDA SAÍDA" at bounding box center [635, 266] width 388 height 19
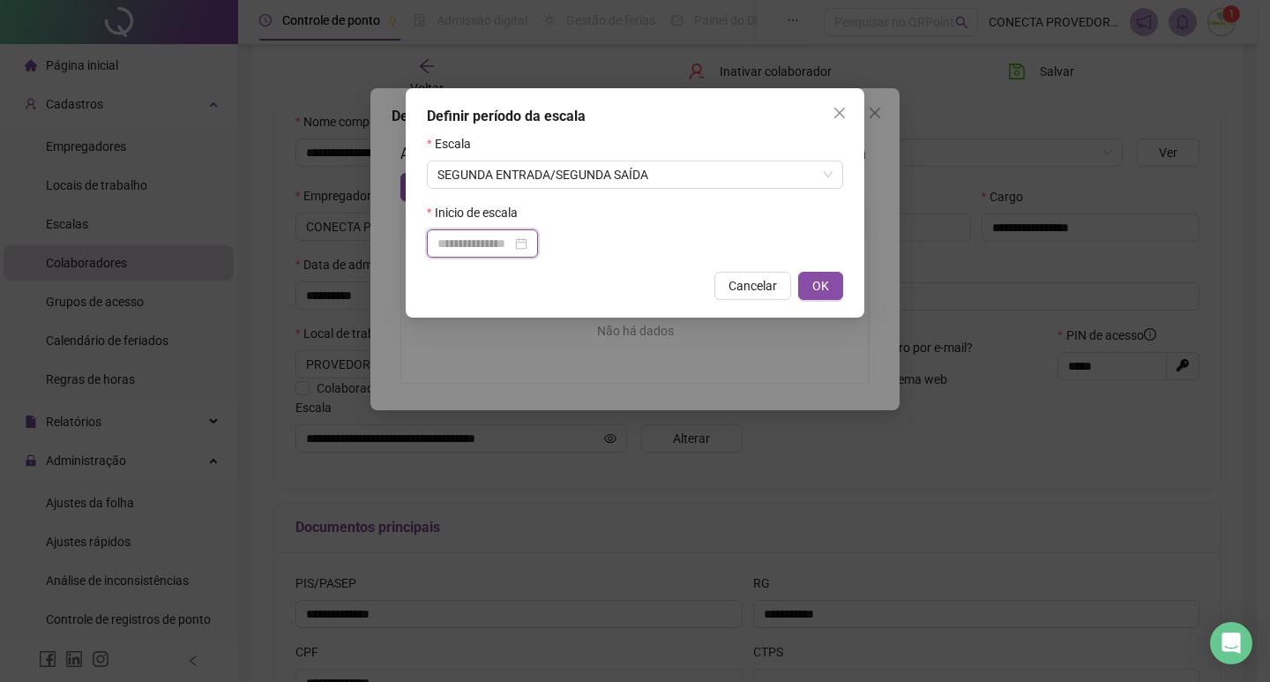
click at [485, 243] on input at bounding box center [475, 243] width 74 height 19
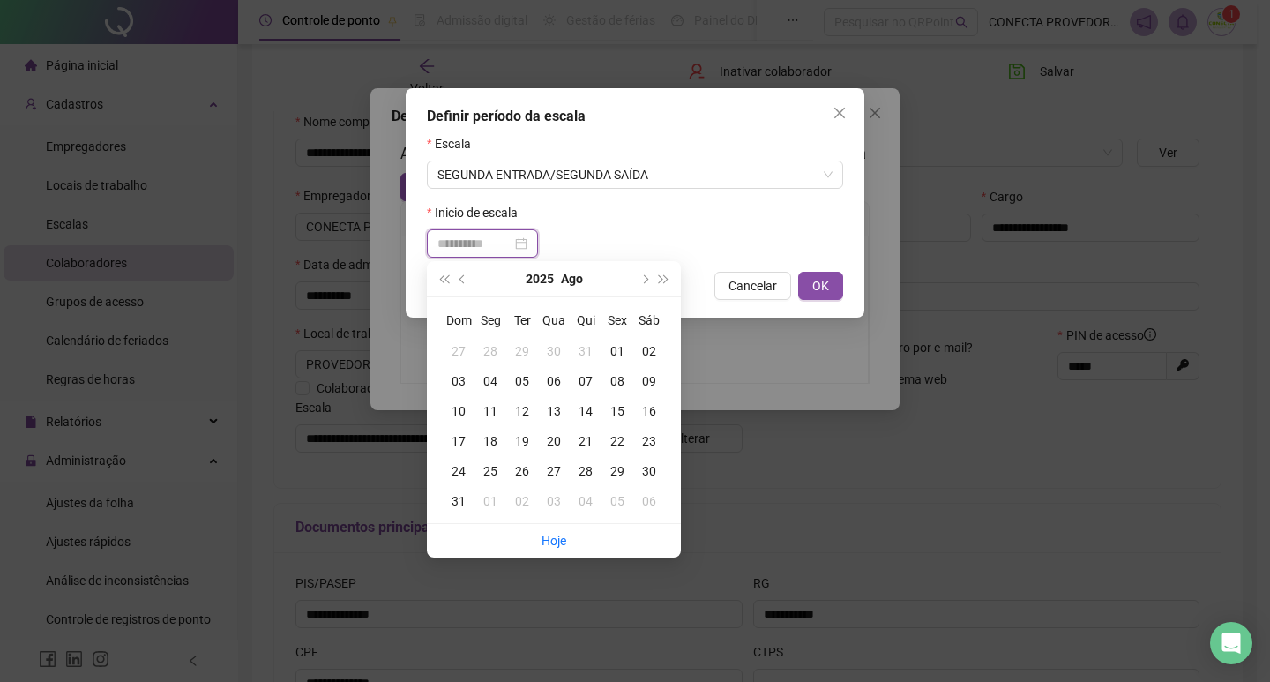
type input "**********"
drag, startPoint x: 496, startPoint y: 437, endPoint x: 587, endPoint y: 408, distance: 95.4
click at [497, 437] on div "18" at bounding box center [491, 440] width 32 height 19
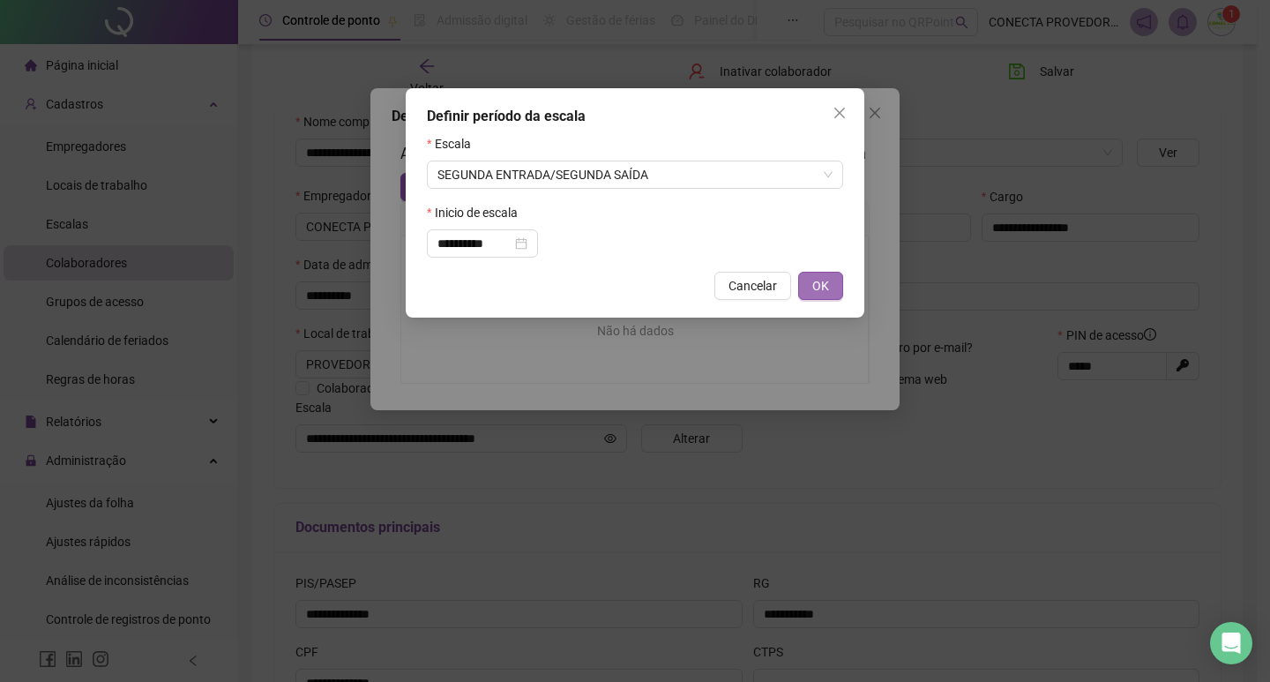
click at [817, 285] on span "OK" at bounding box center [820, 285] width 17 height 19
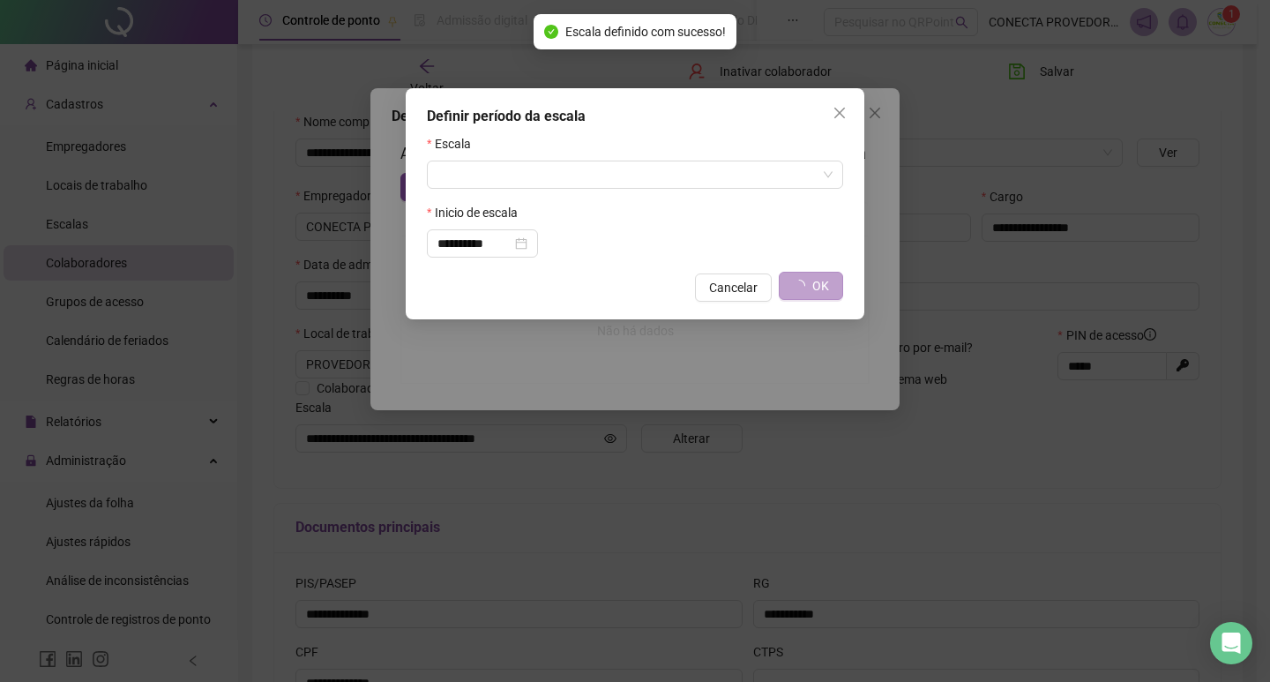
type input "**********"
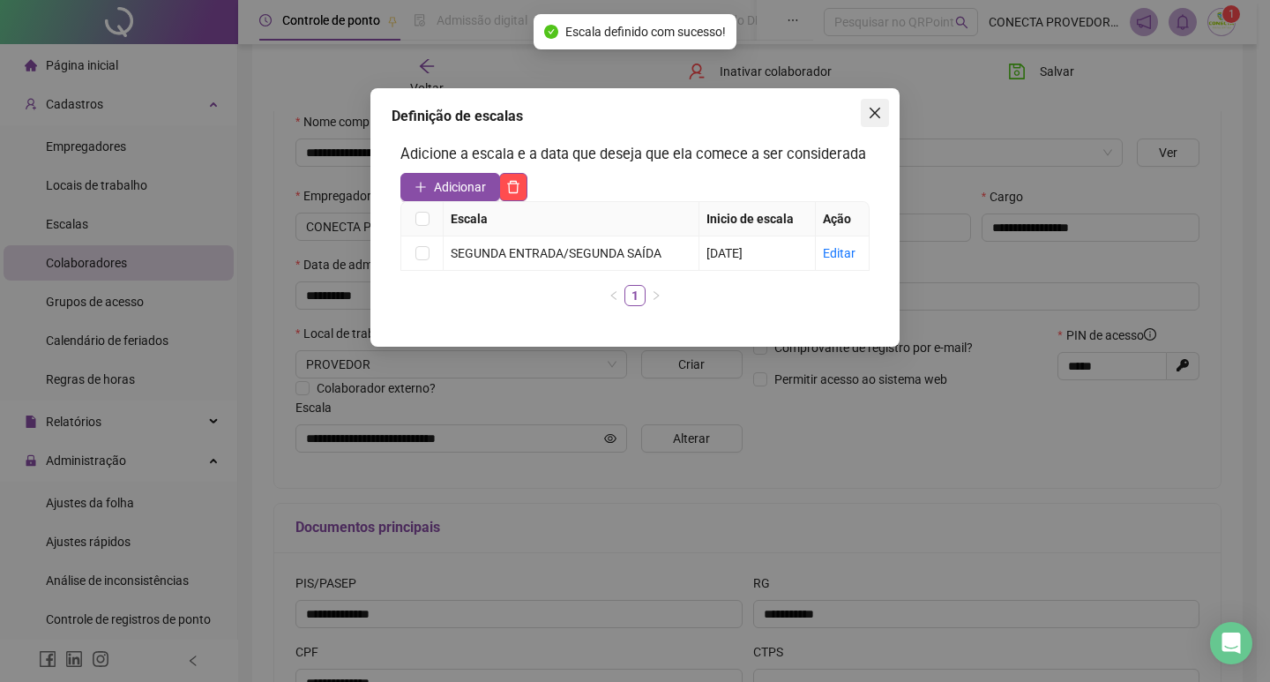
click at [880, 107] on icon "close" at bounding box center [875, 113] width 14 height 14
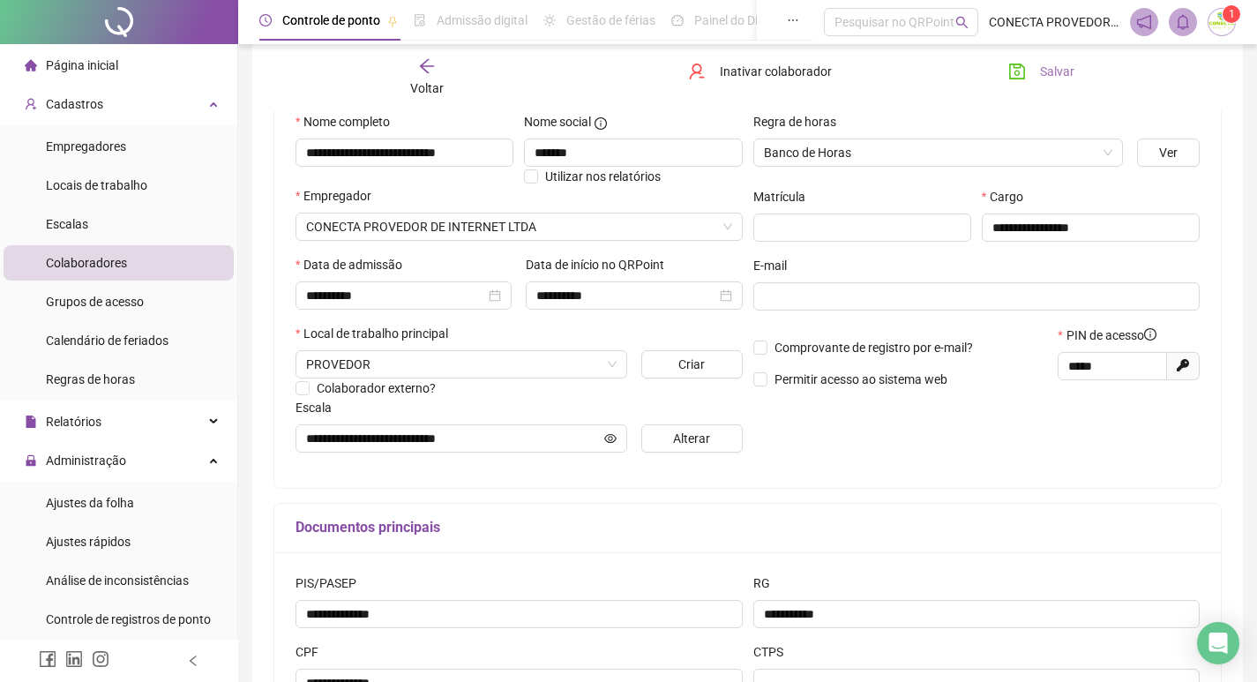
click at [1042, 74] on span "Salvar" at bounding box center [1057, 71] width 34 height 19
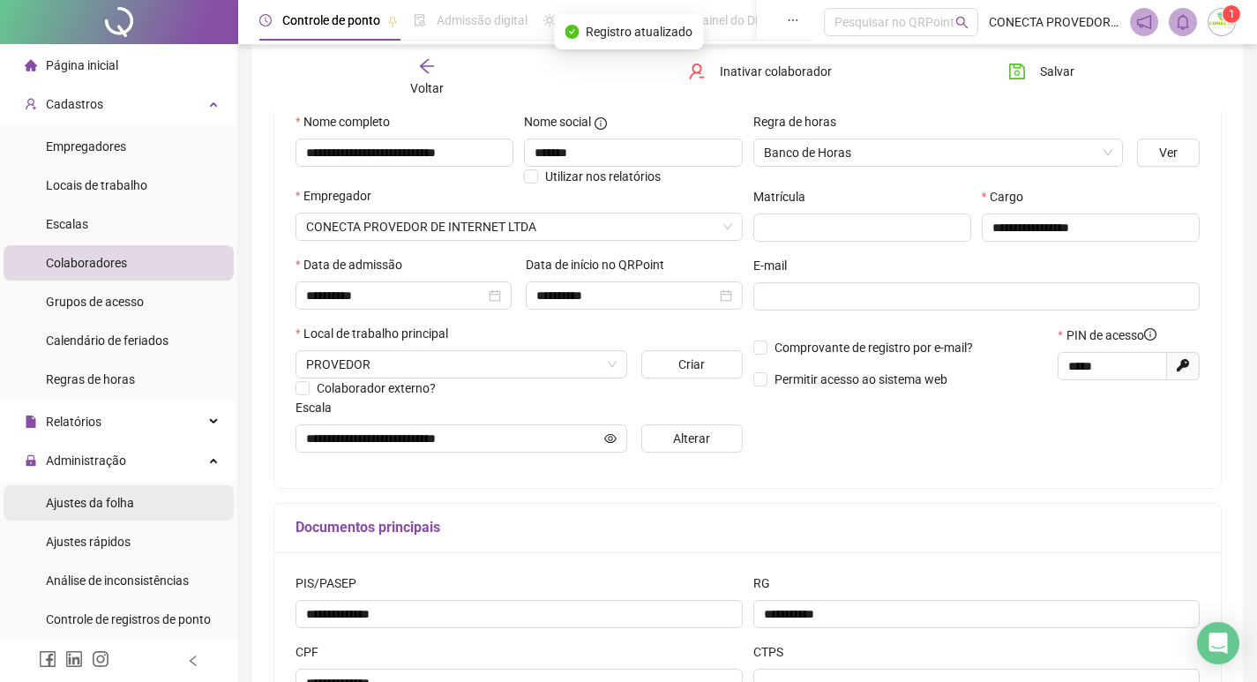
click at [76, 500] on span "Ajustes da folha" at bounding box center [90, 503] width 88 height 14
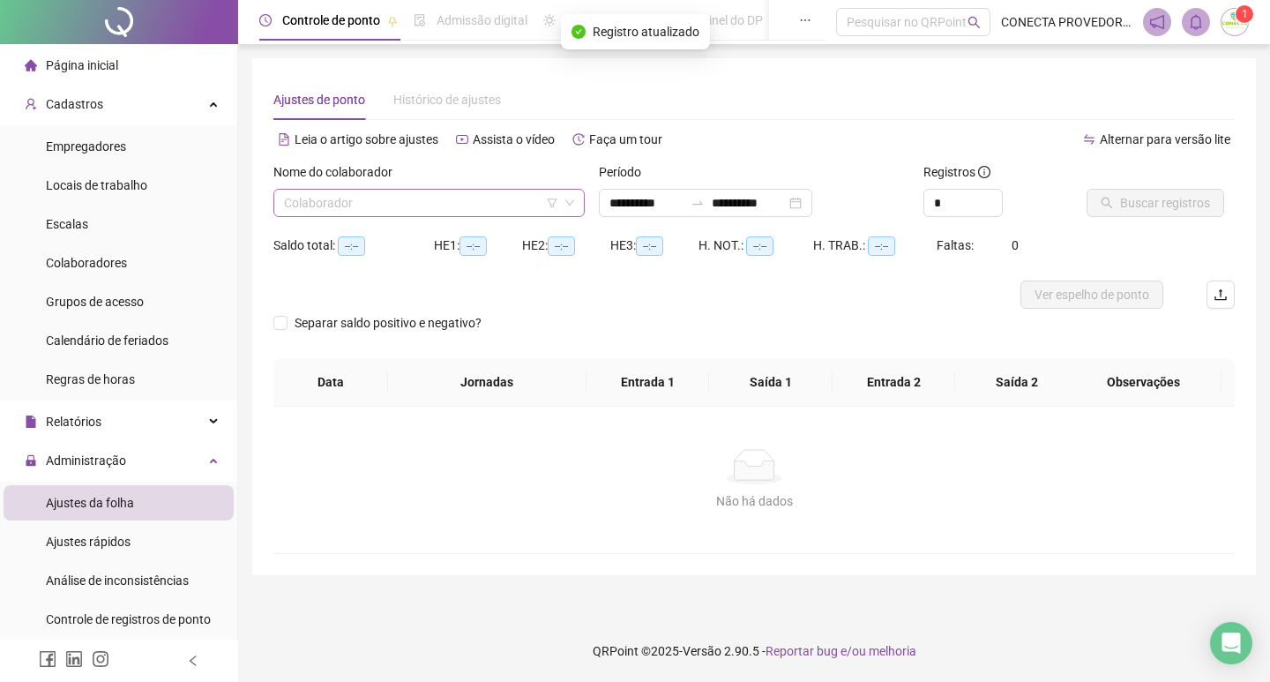
type input "**********"
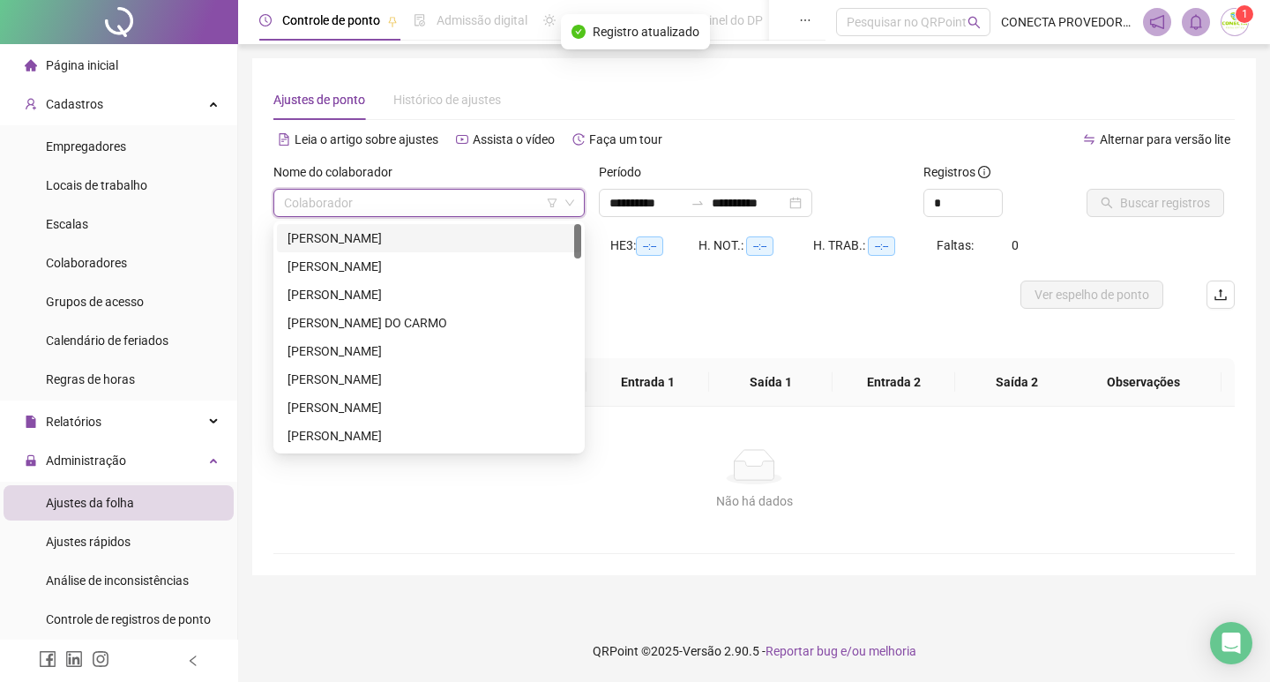
click at [451, 191] on input "search" at bounding box center [421, 203] width 274 height 26
type input "**"
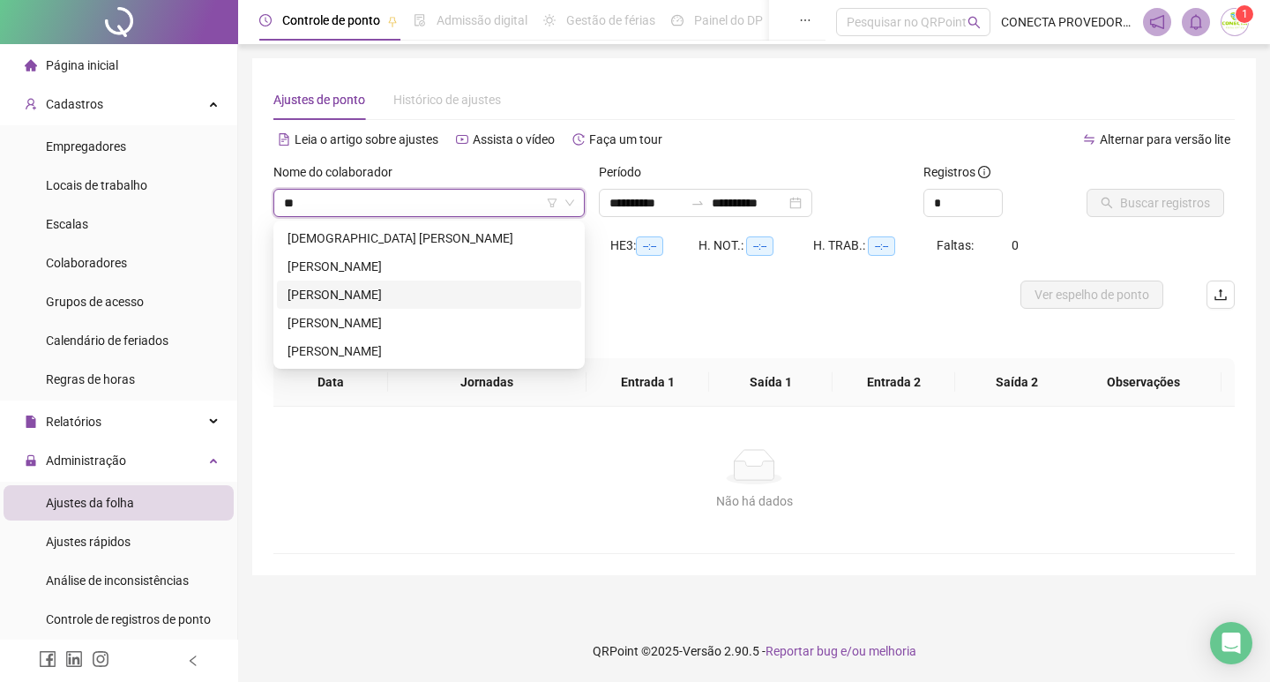
click at [427, 301] on div "[PERSON_NAME]" at bounding box center [429, 294] width 283 height 19
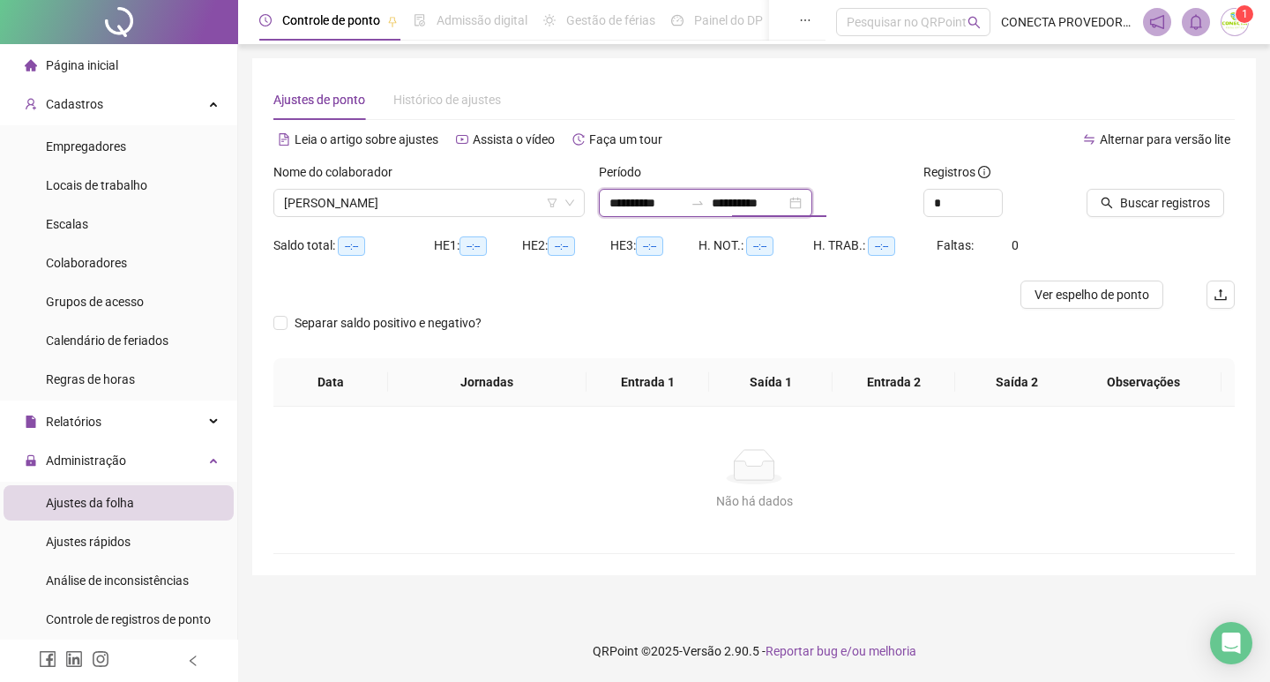
click at [770, 202] on input "**********" at bounding box center [749, 202] width 74 height 19
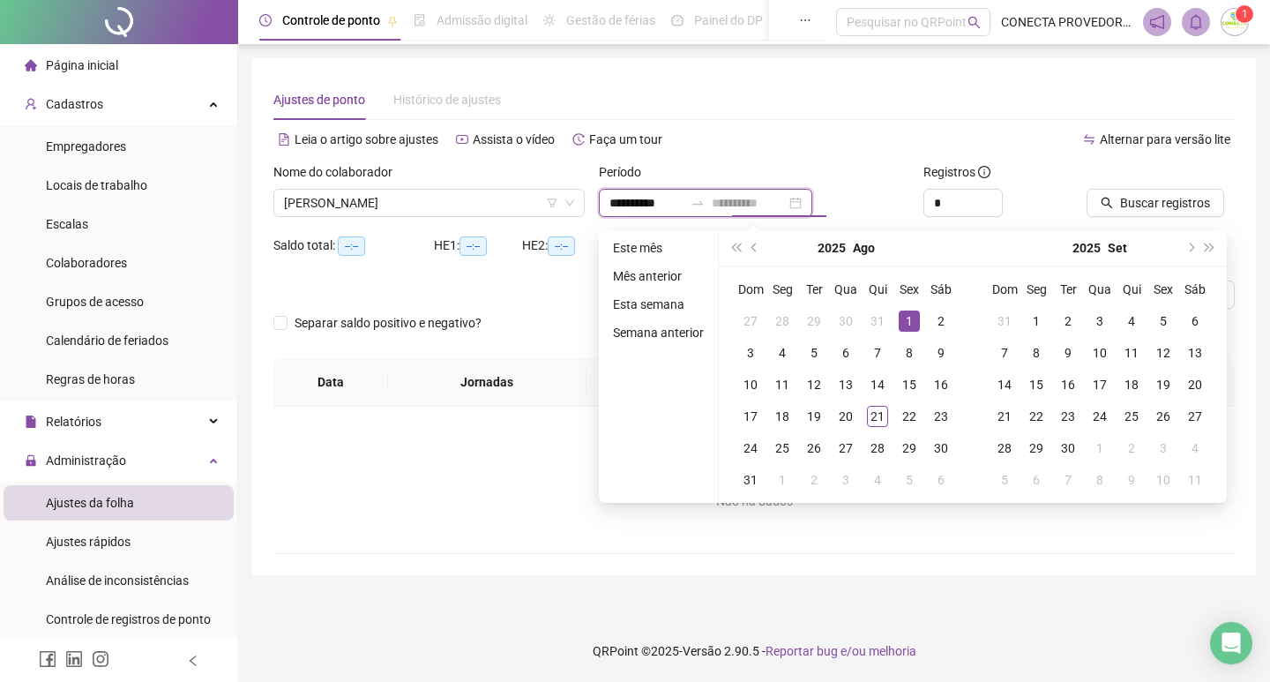
type input "**********"
click at [908, 321] on div "1" at bounding box center [909, 321] width 21 height 21
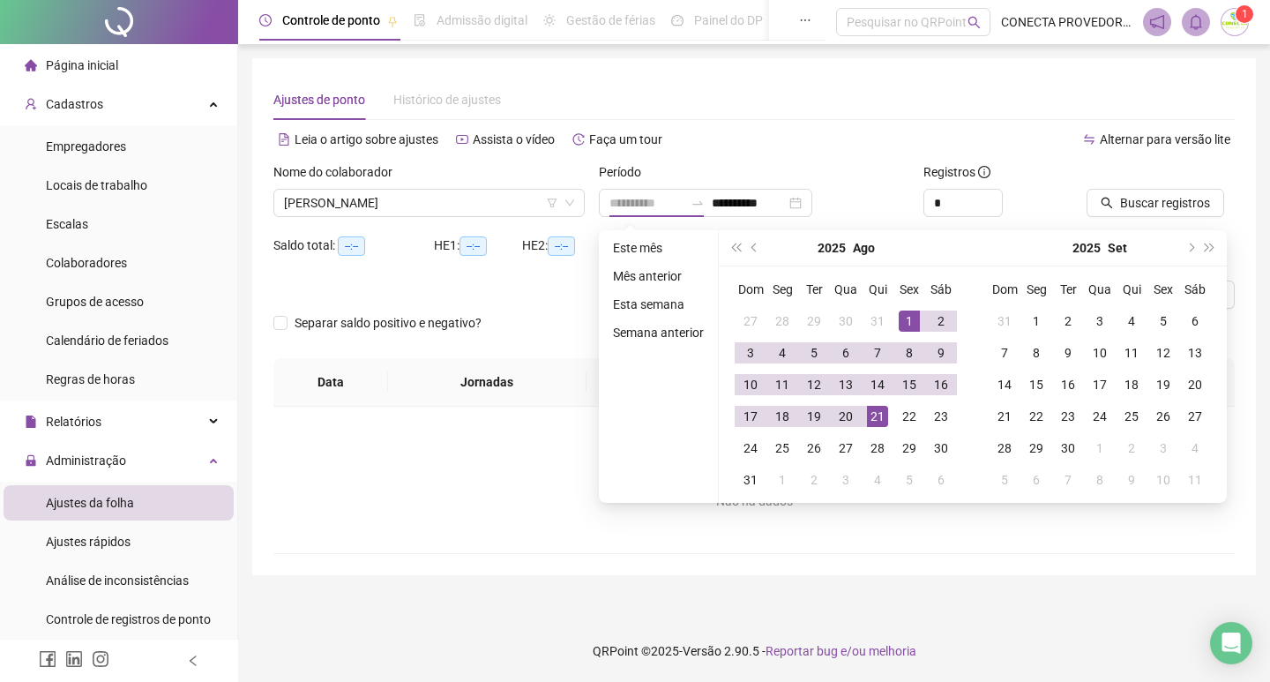
click at [868, 418] on div "21" at bounding box center [877, 416] width 21 height 21
type input "**********"
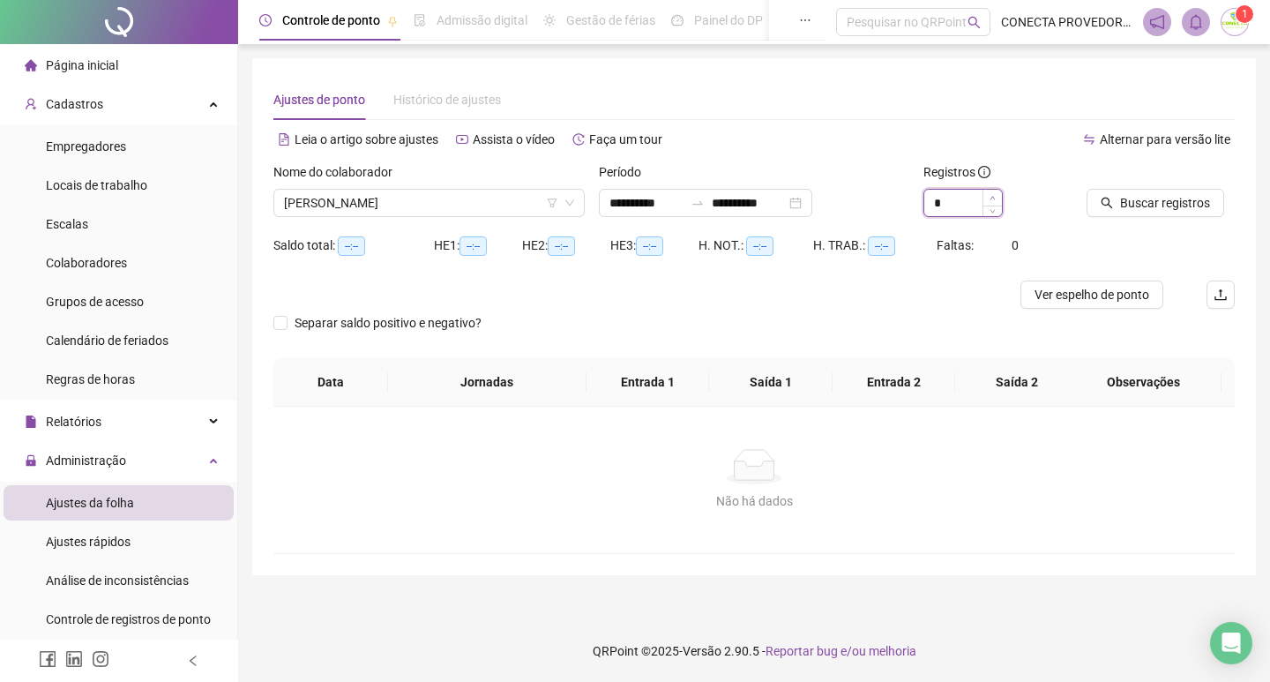
type input "*"
click at [990, 198] on icon "up" at bounding box center [993, 198] width 6 height 6
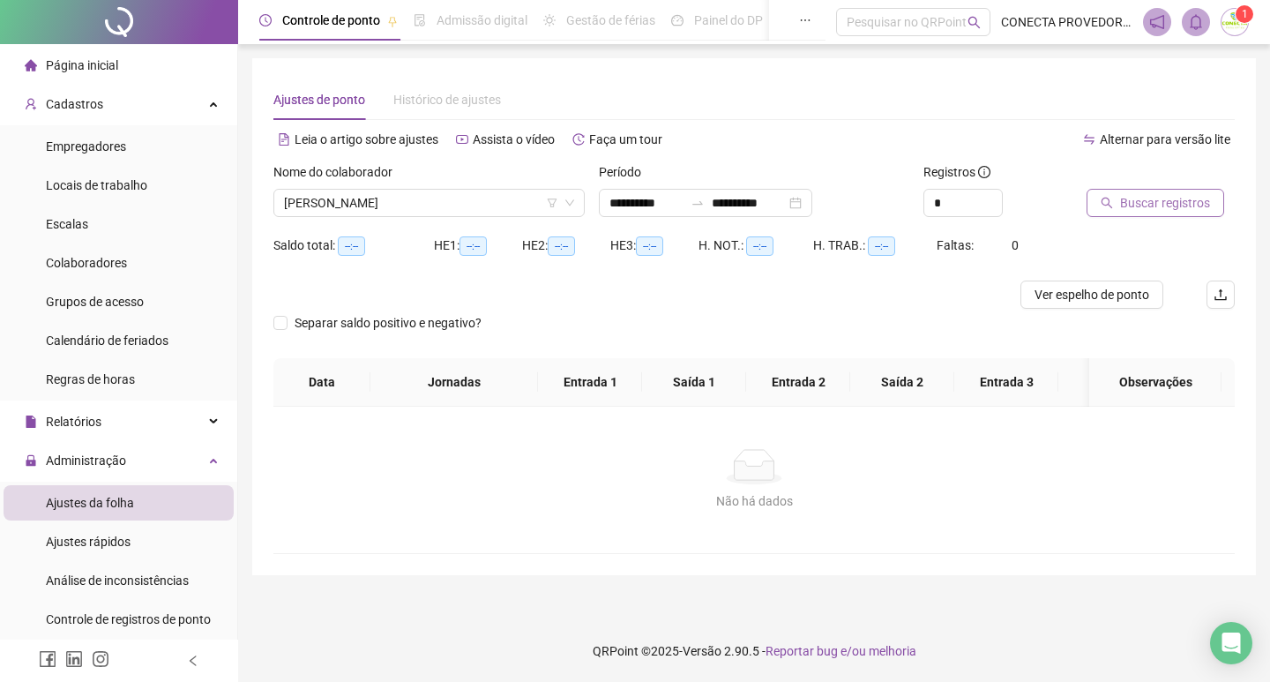
click at [1119, 194] on button "Buscar registros" at bounding box center [1156, 203] width 138 height 28
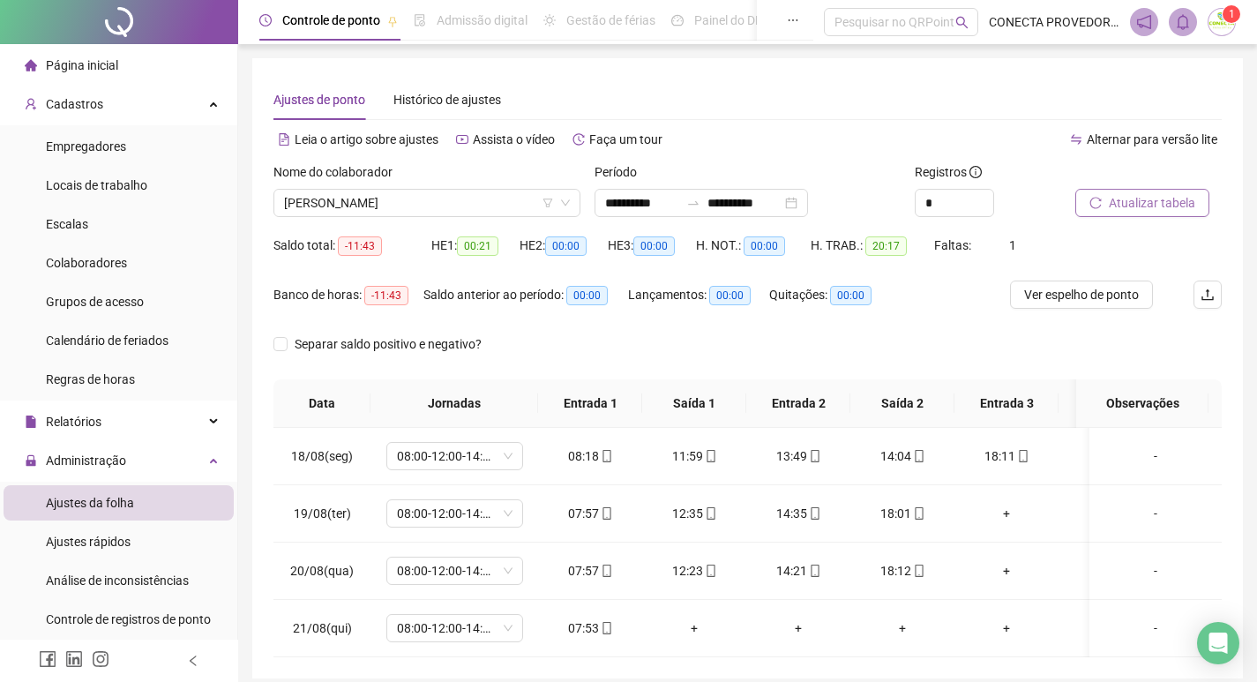
click at [1181, 201] on span "Atualizar tabela" at bounding box center [1152, 202] width 86 height 19
click at [504, 198] on span "[PERSON_NAME]" at bounding box center [427, 203] width 286 height 26
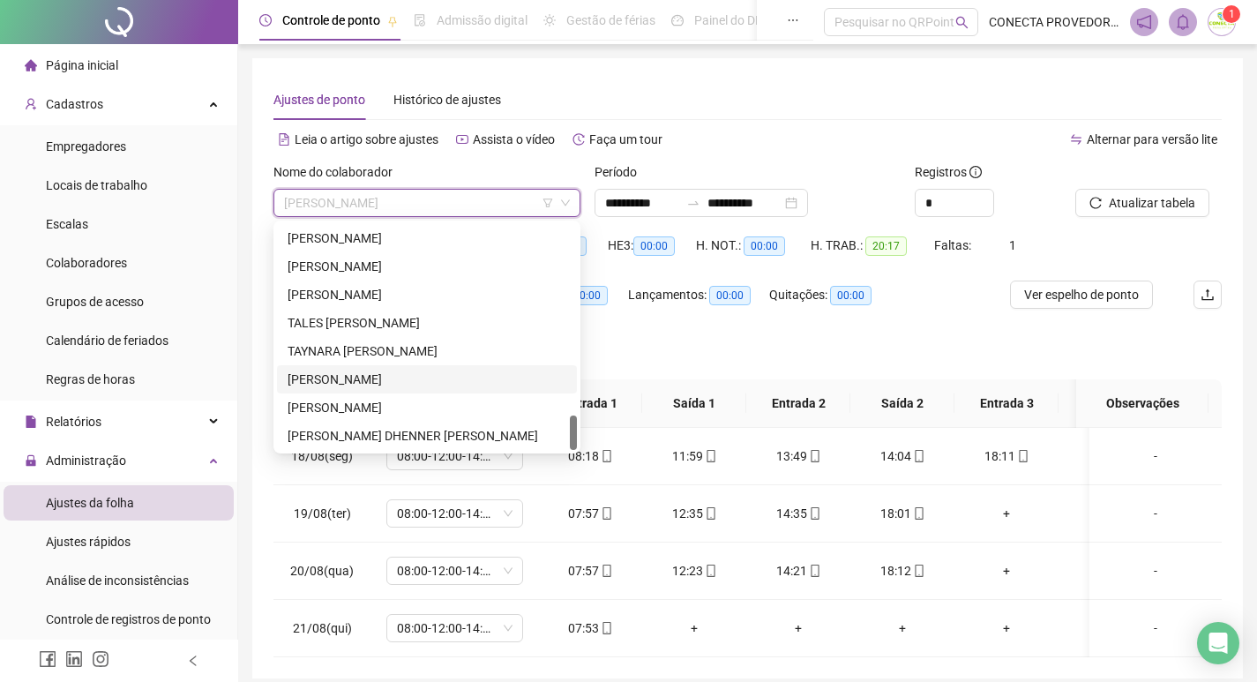
scroll to position [86, 0]
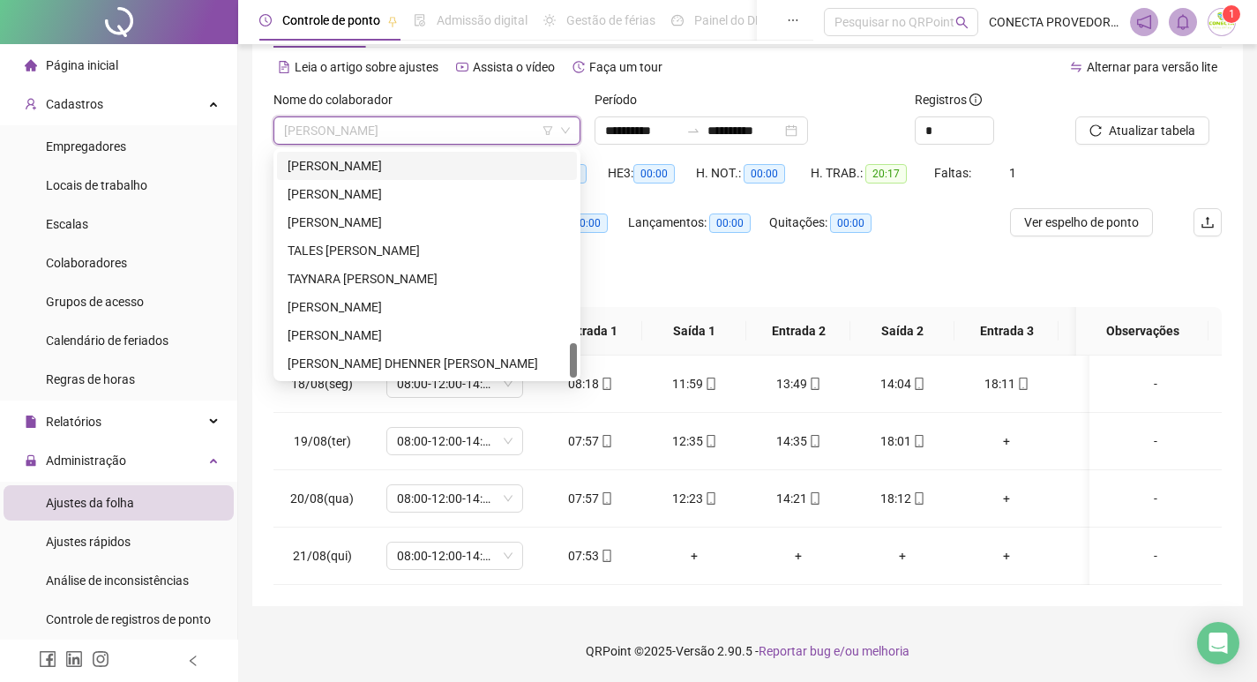
click at [333, 156] on div "[PERSON_NAME]" at bounding box center [427, 165] width 279 height 19
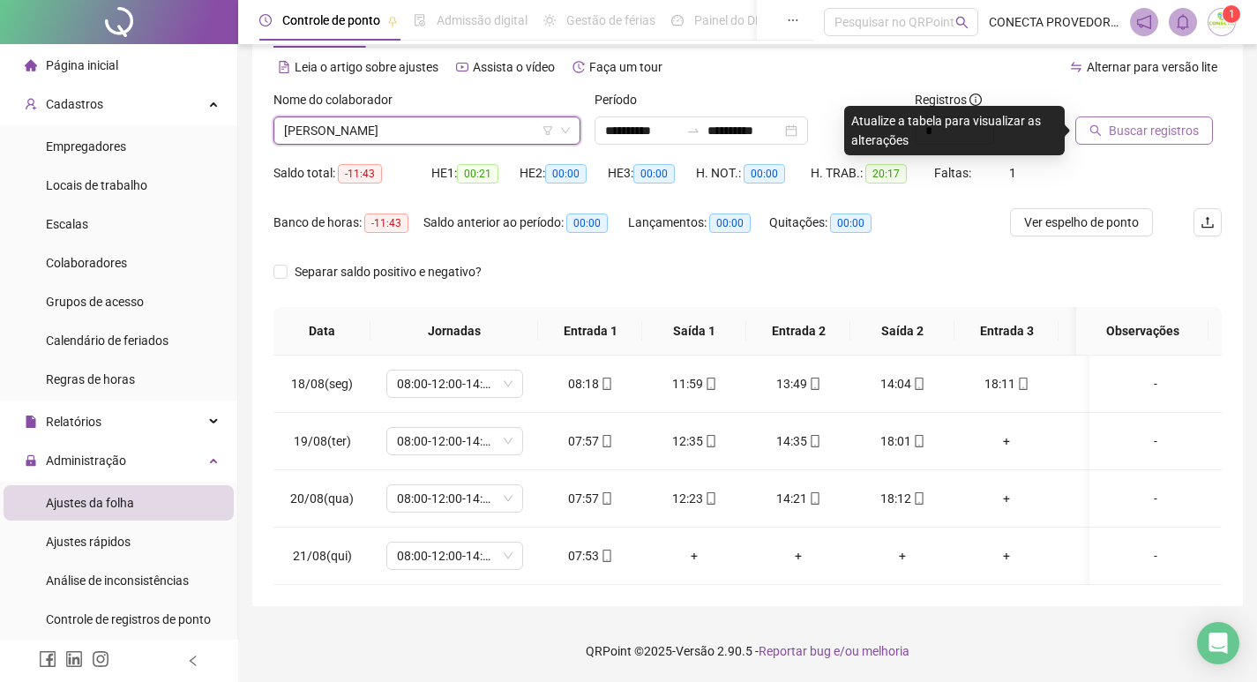
click at [1134, 121] on span "Buscar registros" at bounding box center [1154, 130] width 90 height 19
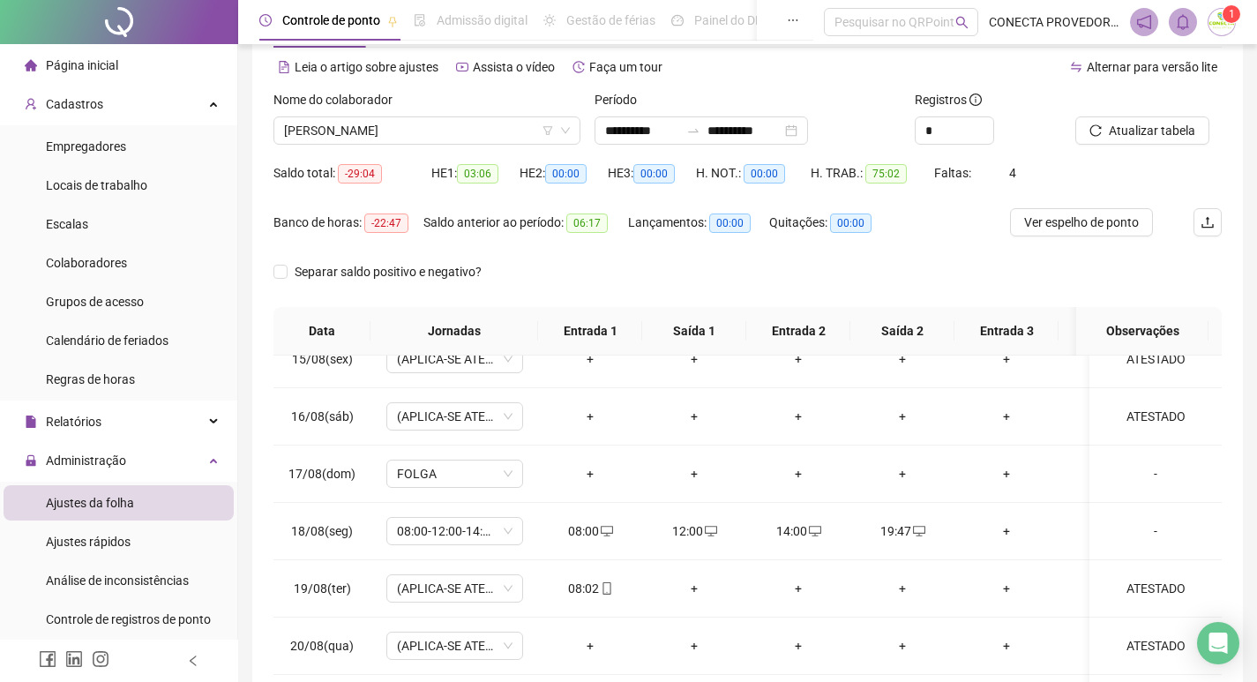
scroll to position [0, 0]
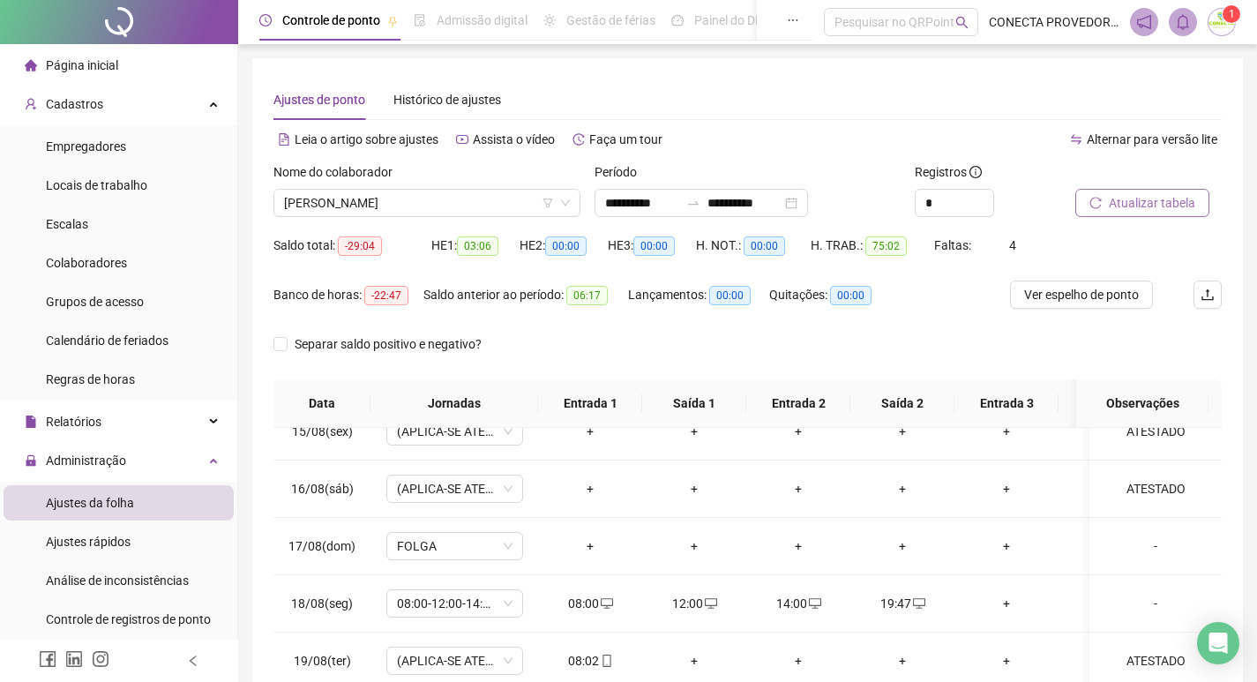
click at [1113, 193] on span "Atualizar tabela" at bounding box center [1152, 202] width 86 height 19
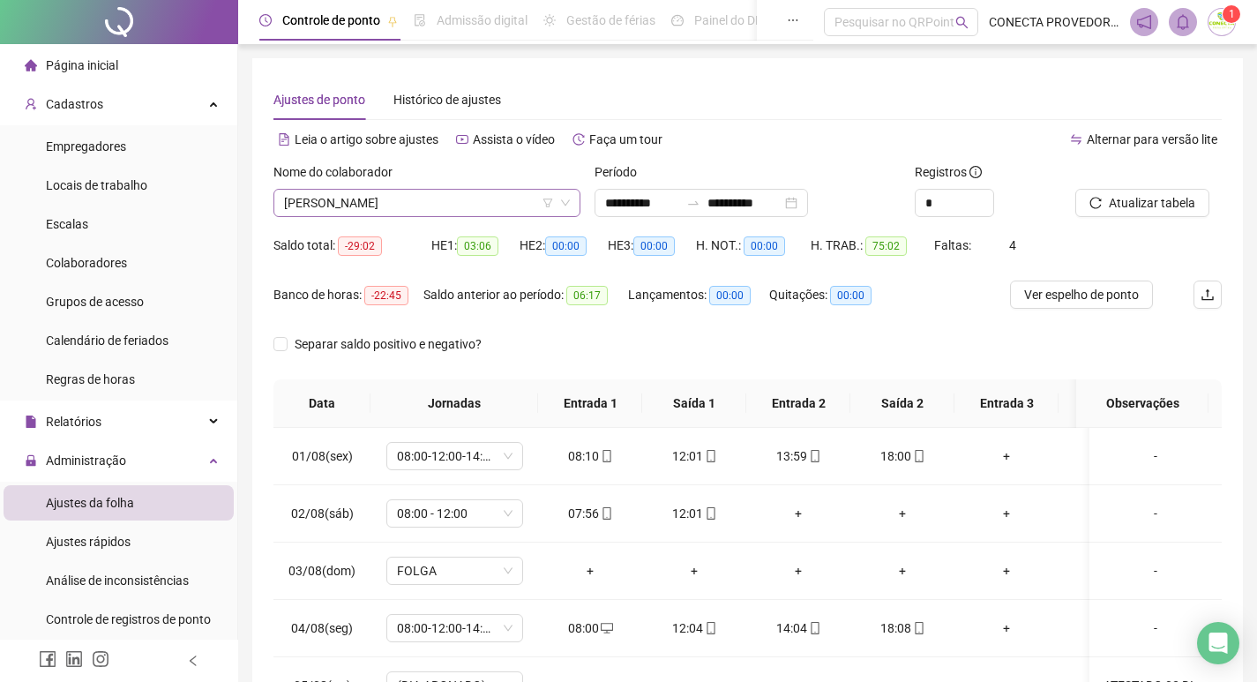
click at [487, 212] on span "[PERSON_NAME]" at bounding box center [427, 203] width 286 height 26
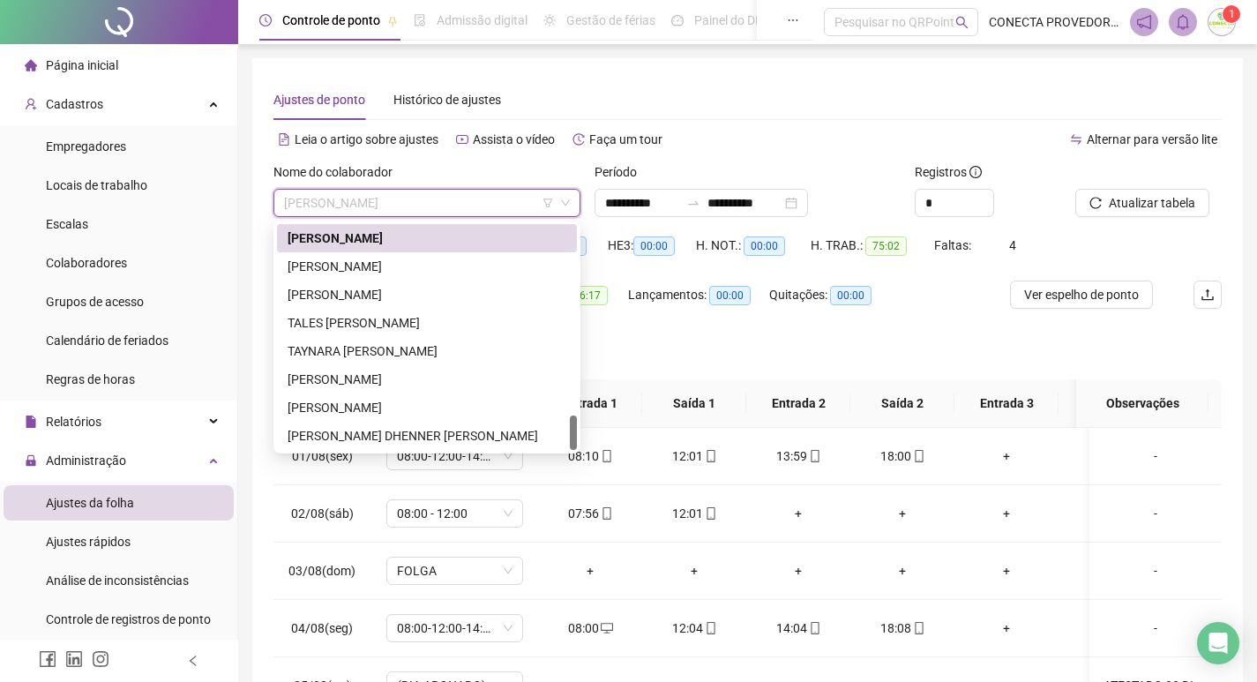
scroll to position [1154, 0]
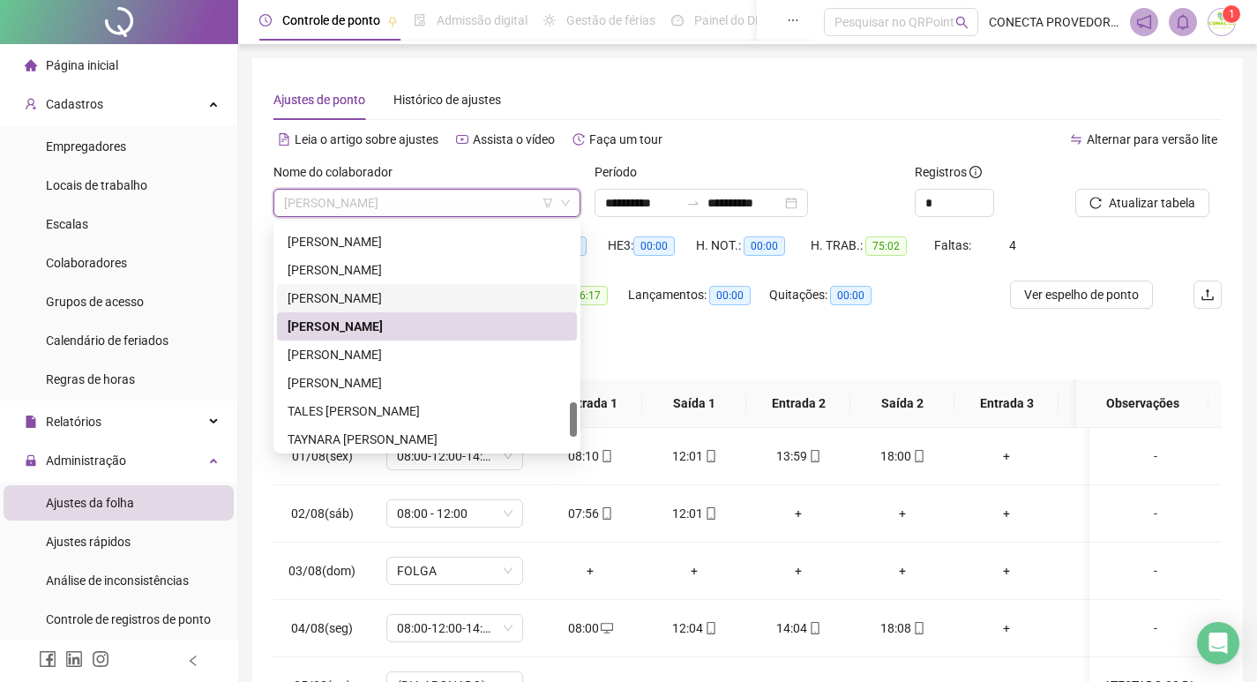
click at [411, 300] on div "[PERSON_NAME]" at bounding box center [427, 297] width 279 height 19
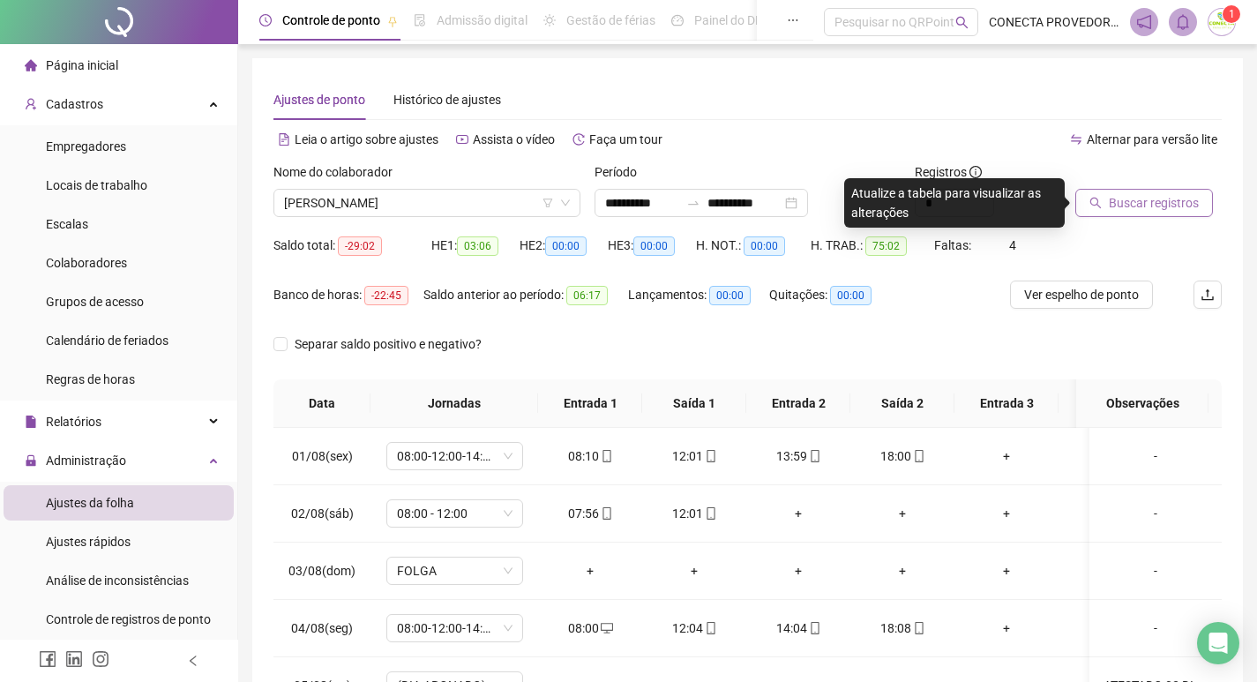
click at [1102, 198] on icon "search" at bounding box center [1095, 203] width 12 height 12
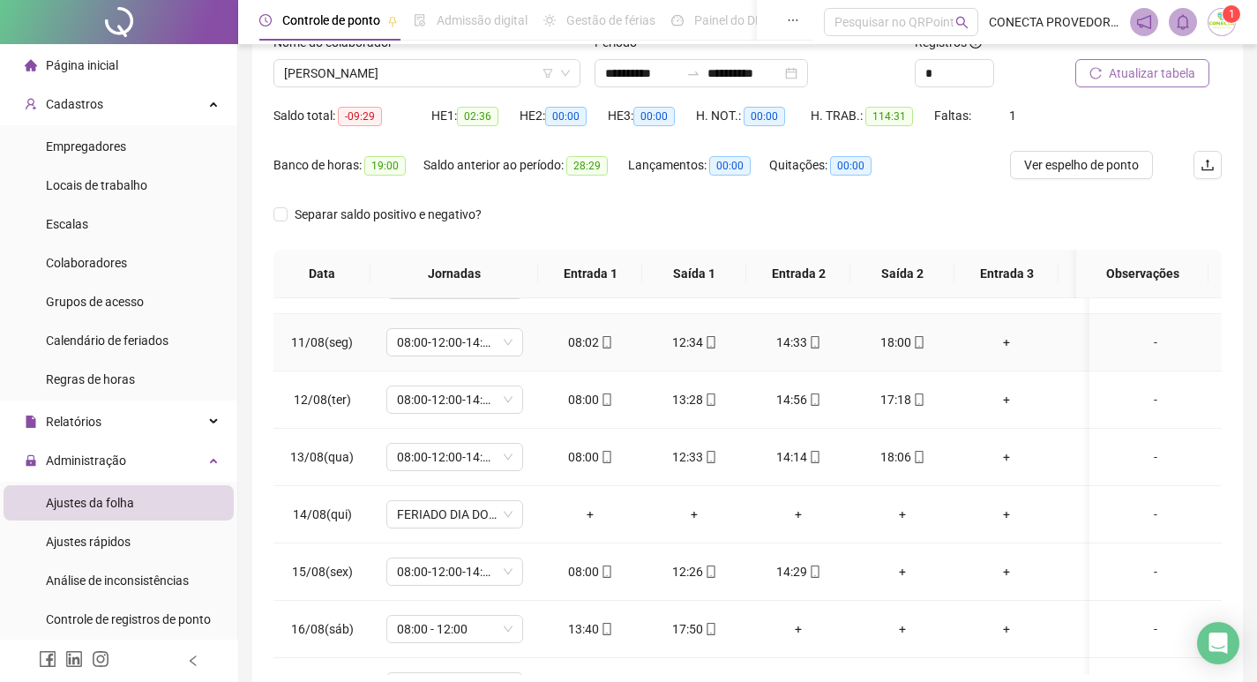
scroll to position [617, 0]
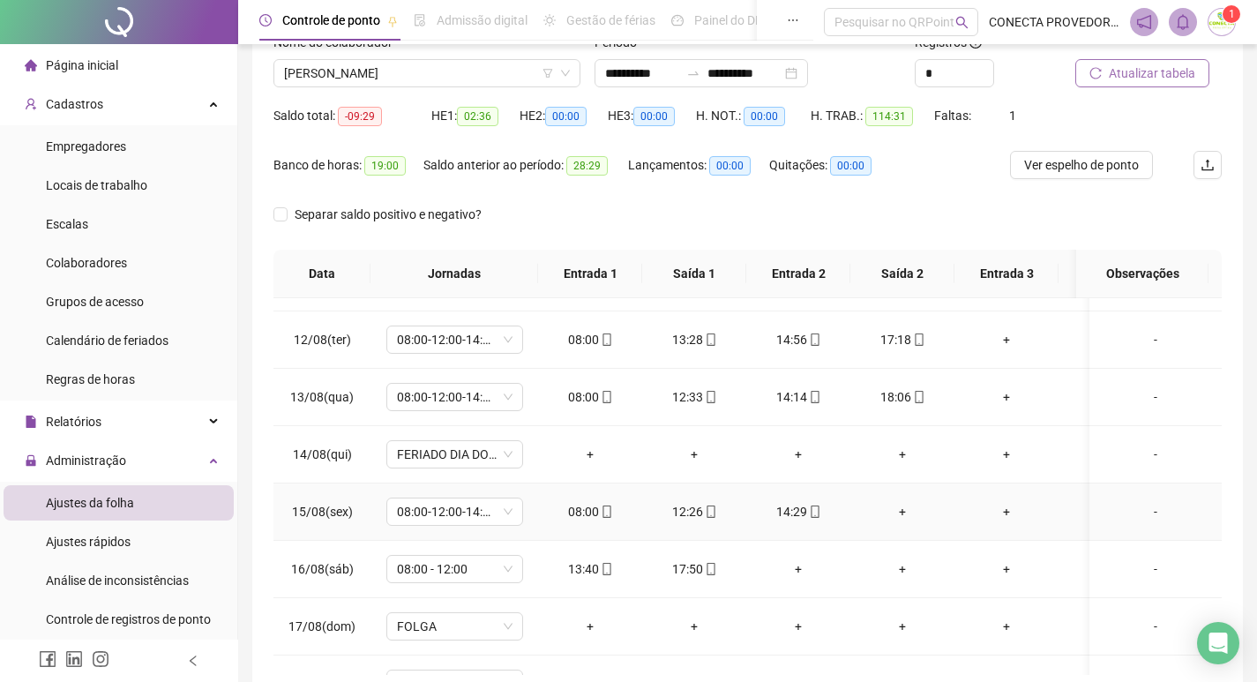
click at [905, 515] on div "+" at bounding box center [902, 511] width 76 height 19
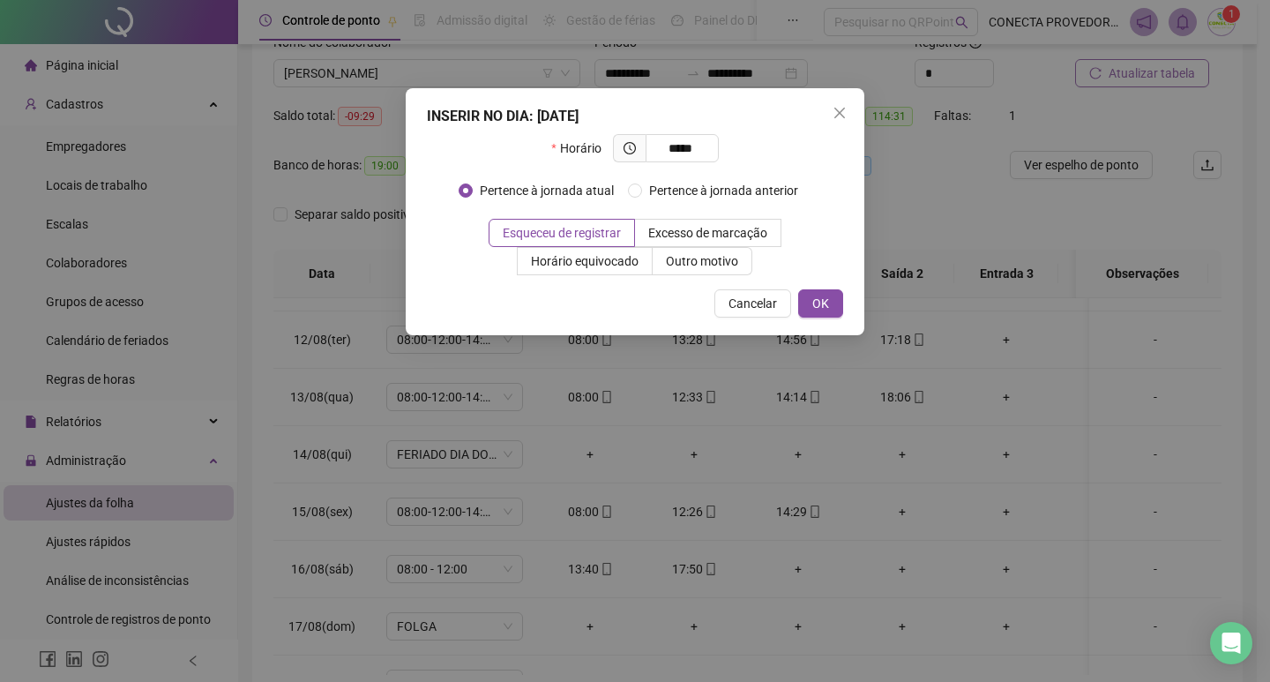
type input "*****"
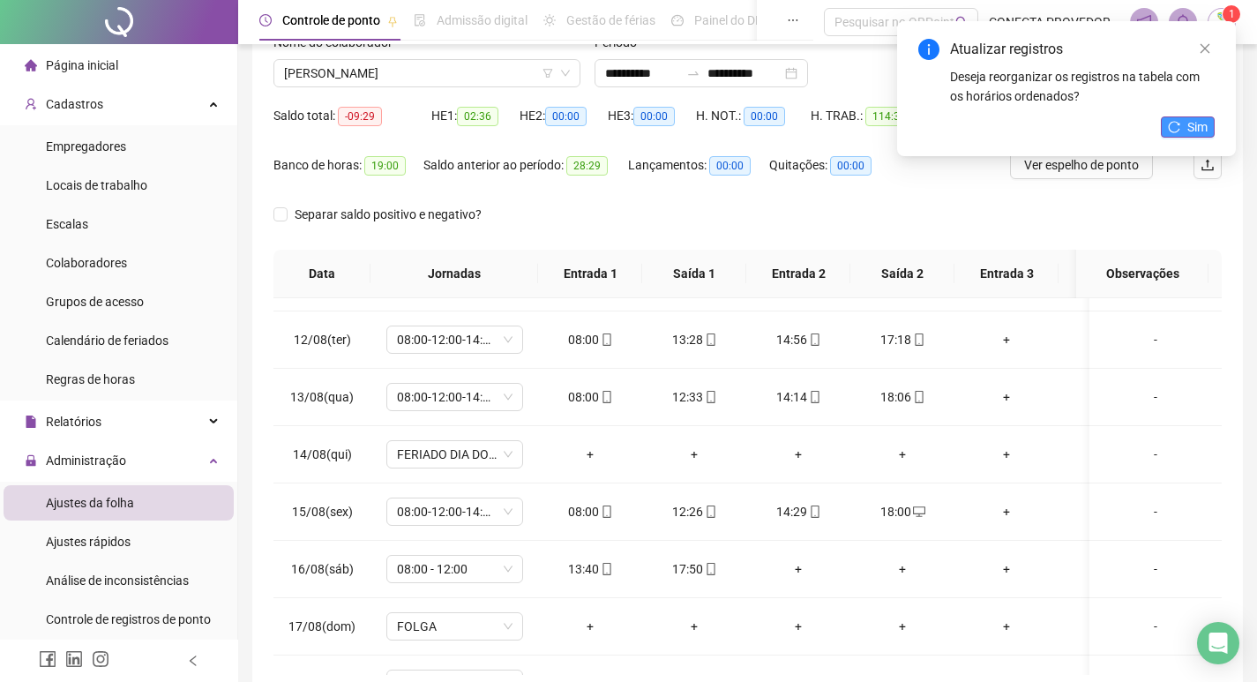
click at [1203, 117] on span "Sim" at bounding box center [1197, 126] width 20 height 19
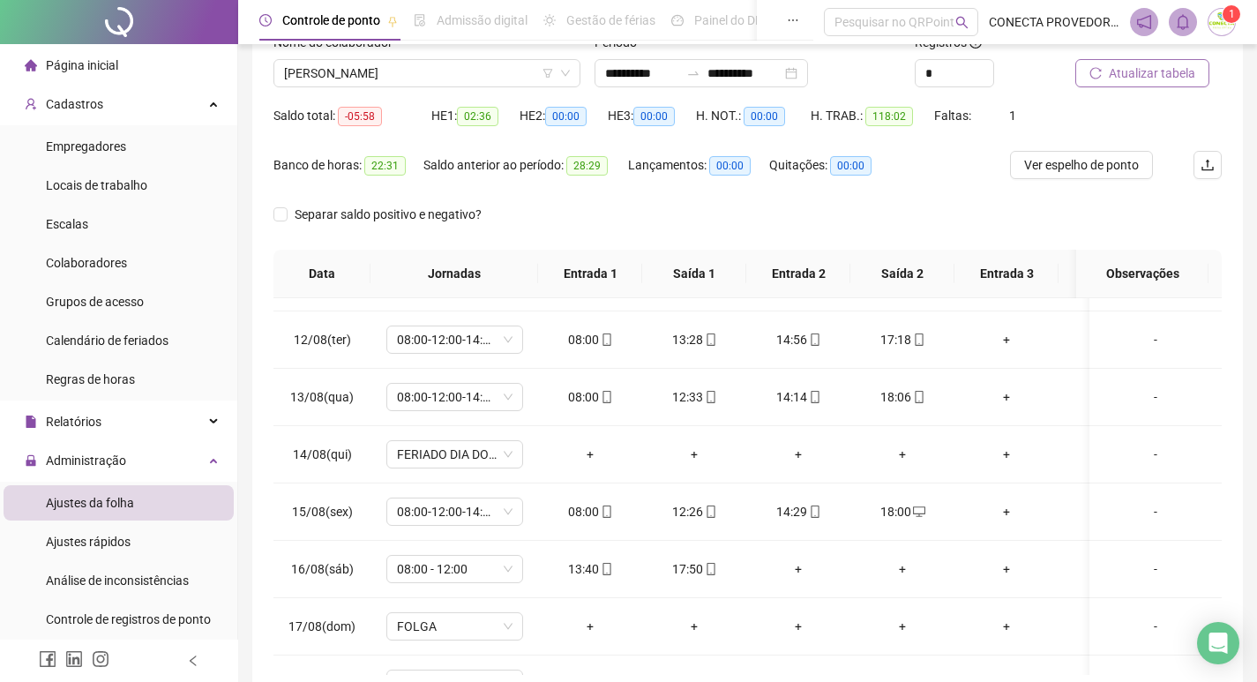
click at [1171, 73] on span "Atualizar tabela" at bounding box center [1152, 73] width 86 height 19
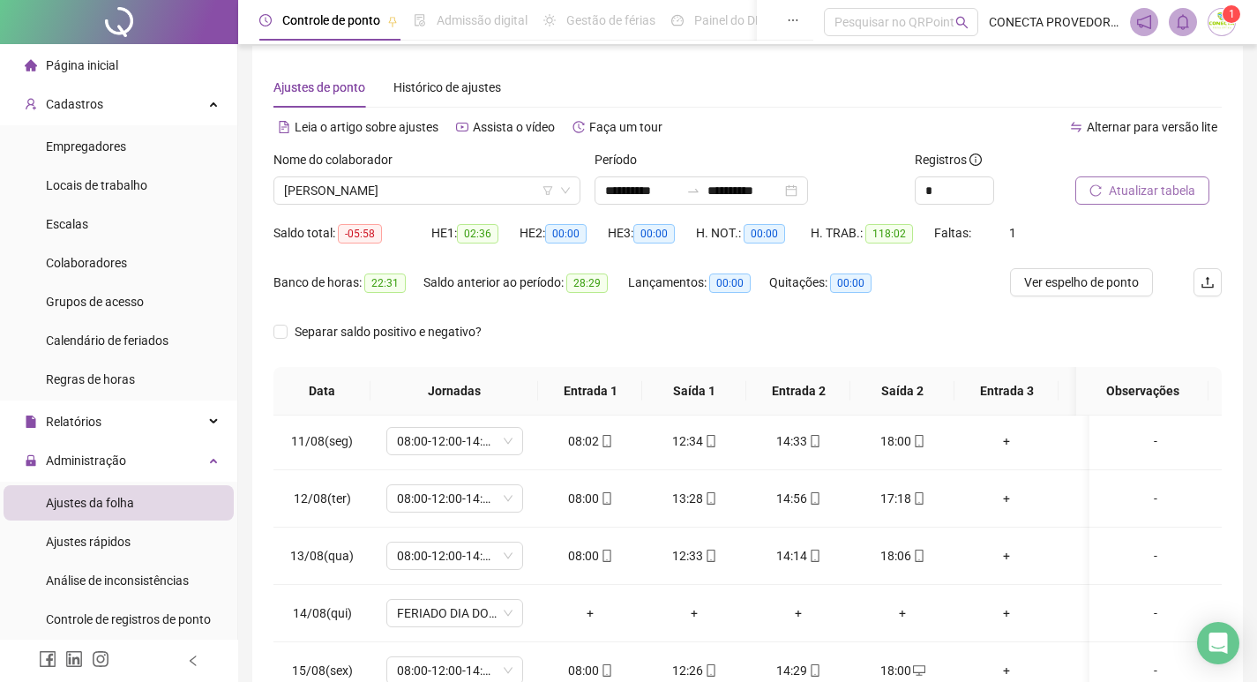
scroll to position [0, 0]
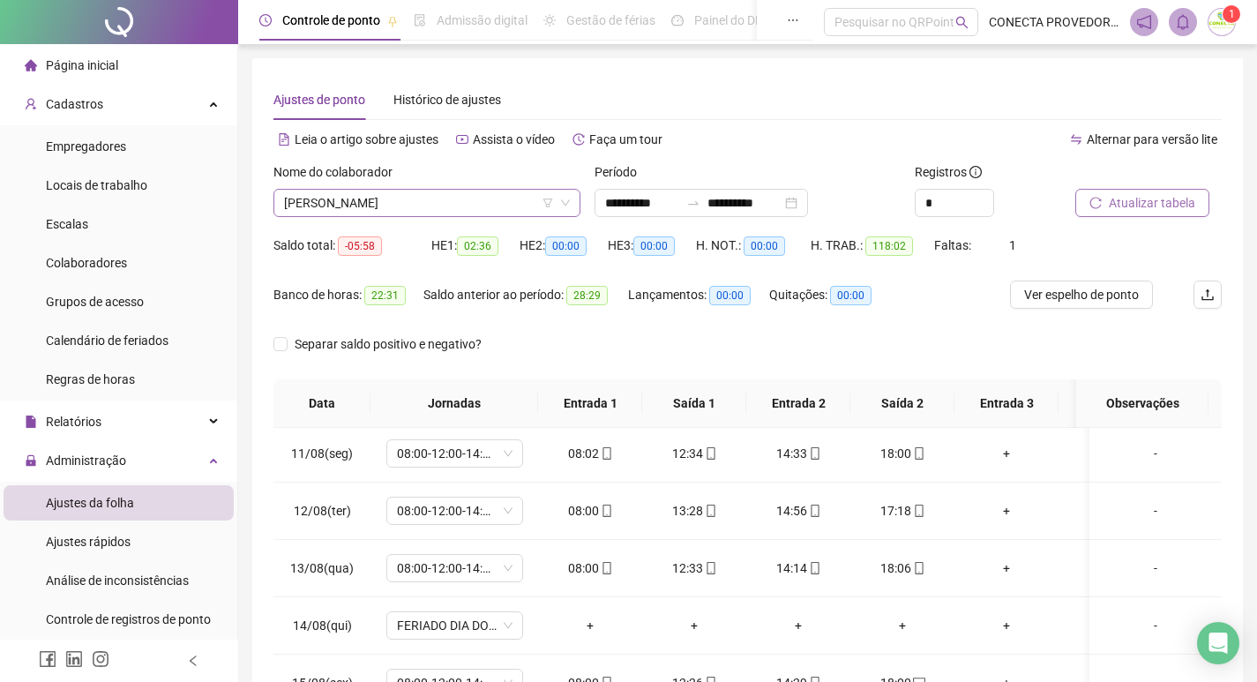
click at [472, 199] on span "[PERSON_NAME]" at bounding box center [427, 203] width 286 height 26
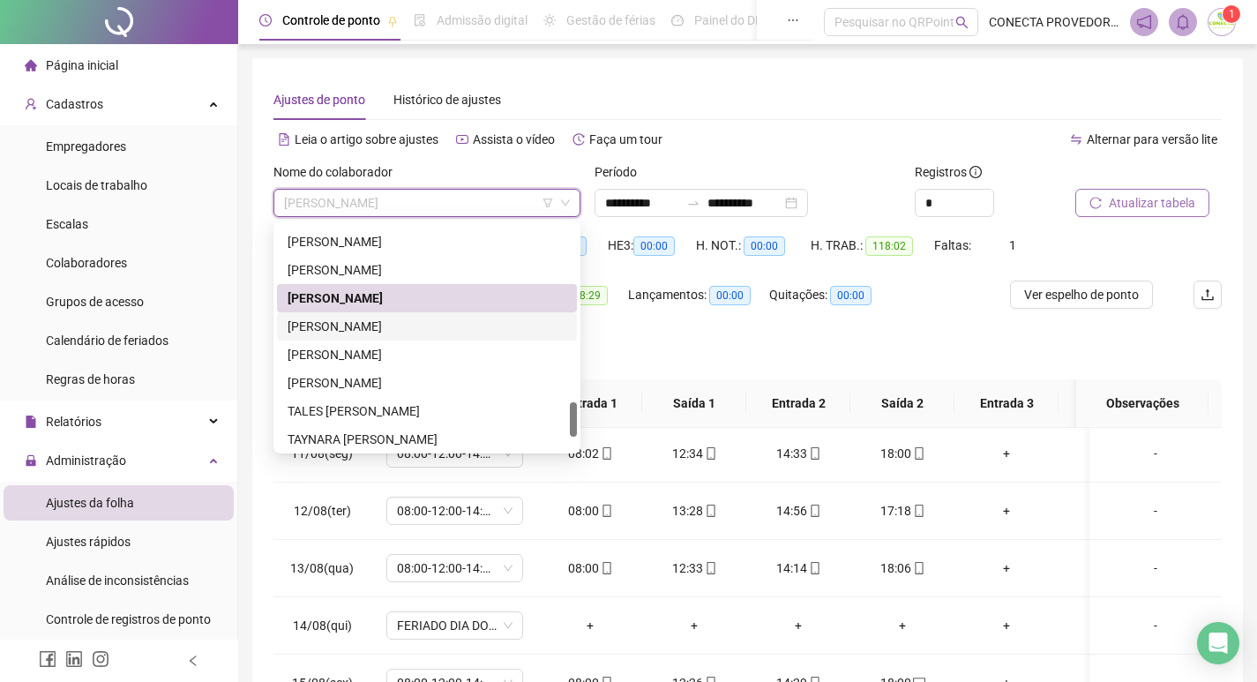
click at [399, 331] on div "[PERSON_NAME]" at bounding box center [427, 326] width 279 height 19
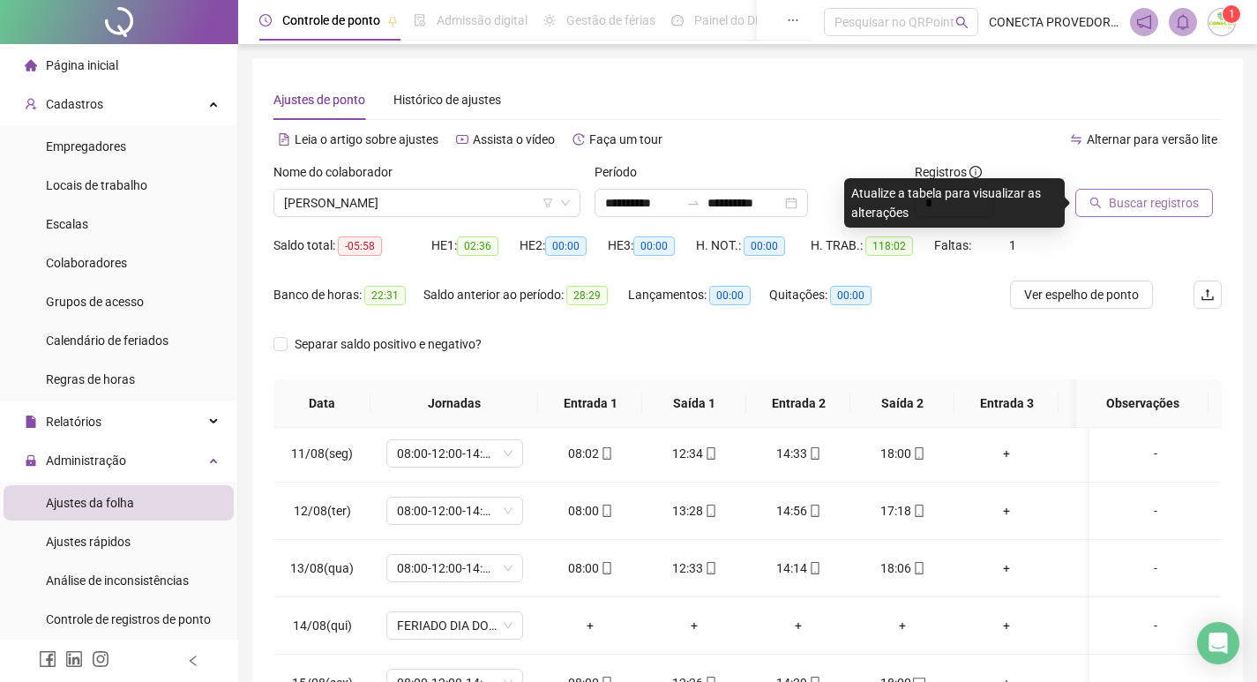
click at [1097, 206] on icon "search" at bounding box center [1095, 203] width 12 height 12
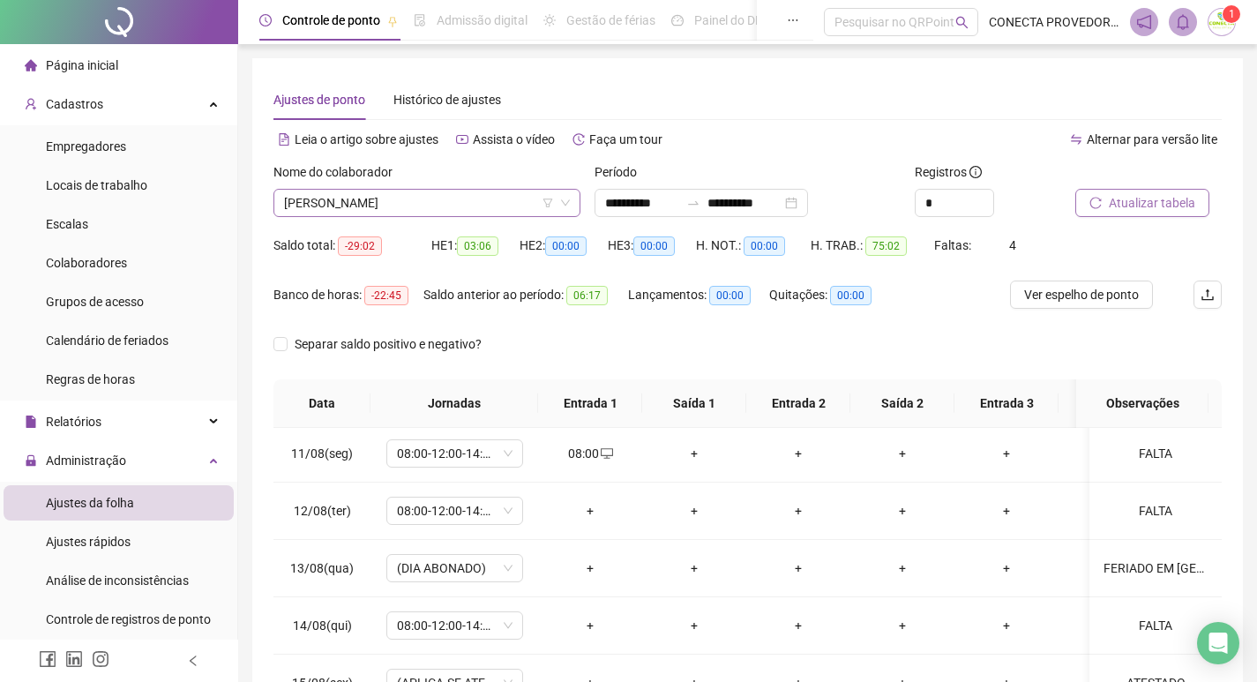
click at [518, 202] on span "[PERSON_NAME]" at bounding box center [427, 203] width 286 height 26
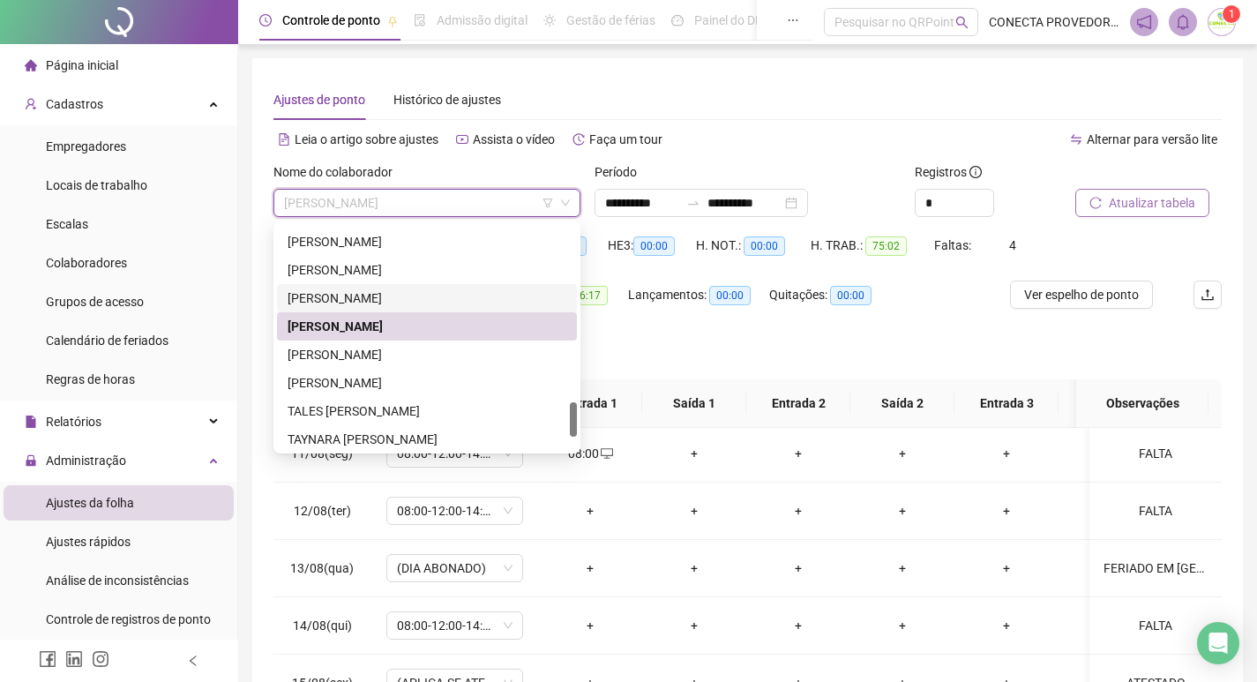
drag, startPoint x: 362, startPoint y: 298, endPoint x: 423, endPoint y: 297, distance: 60.9
click at [363, 297] on div "[PERSON_NAME]" at bounding box center [427, 297] width 279 height 19
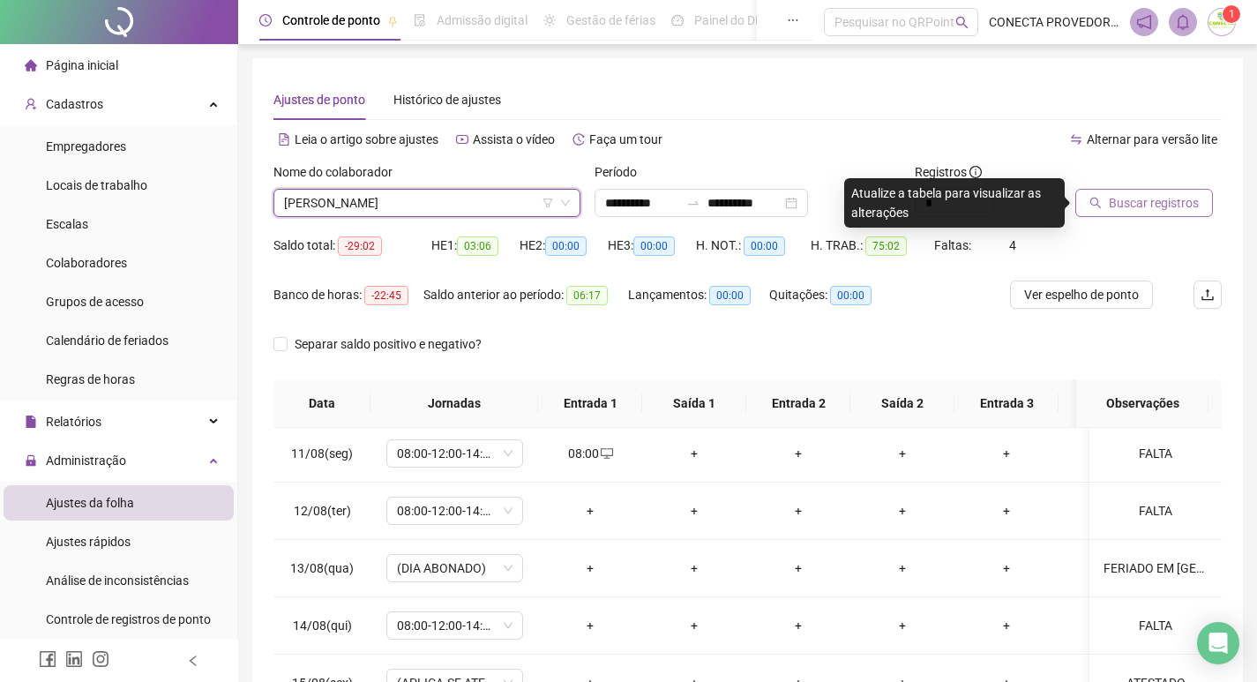
click at [1096, 199] on icon "search" at bounding box center [1095, 203] width 12 height 12
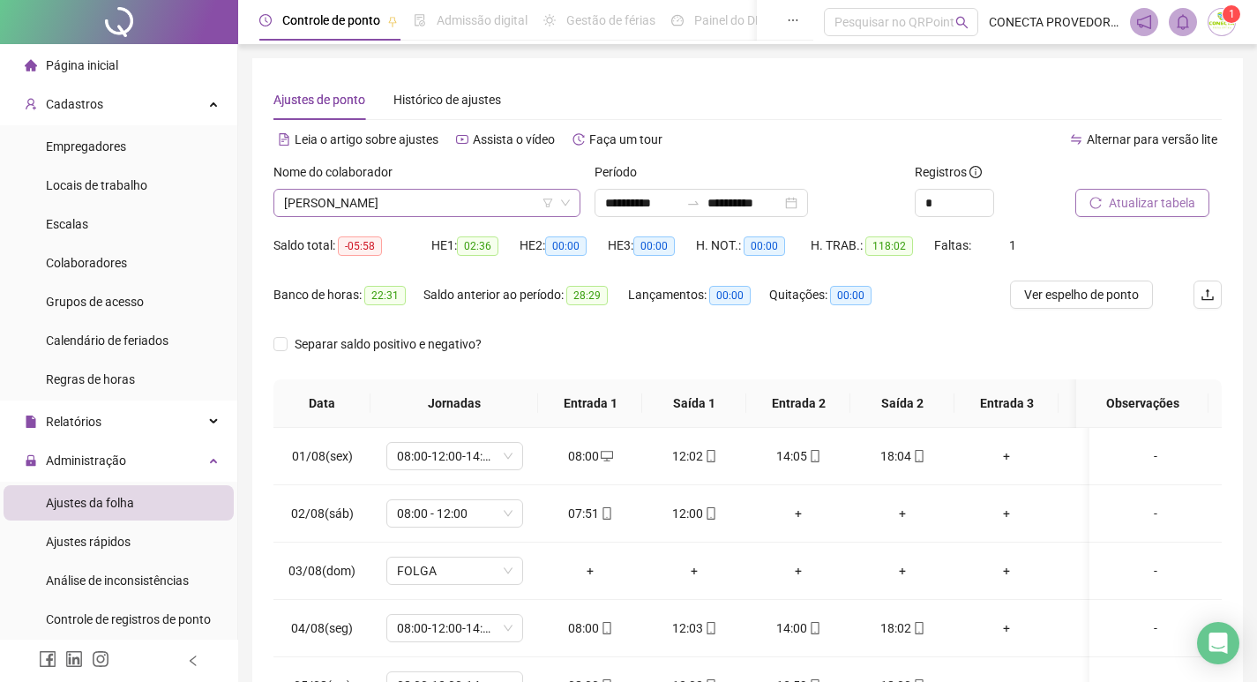
click at [453, 197] on span "[PERSON_NAME]" at bounding box center [427, 203] width 286 height 26
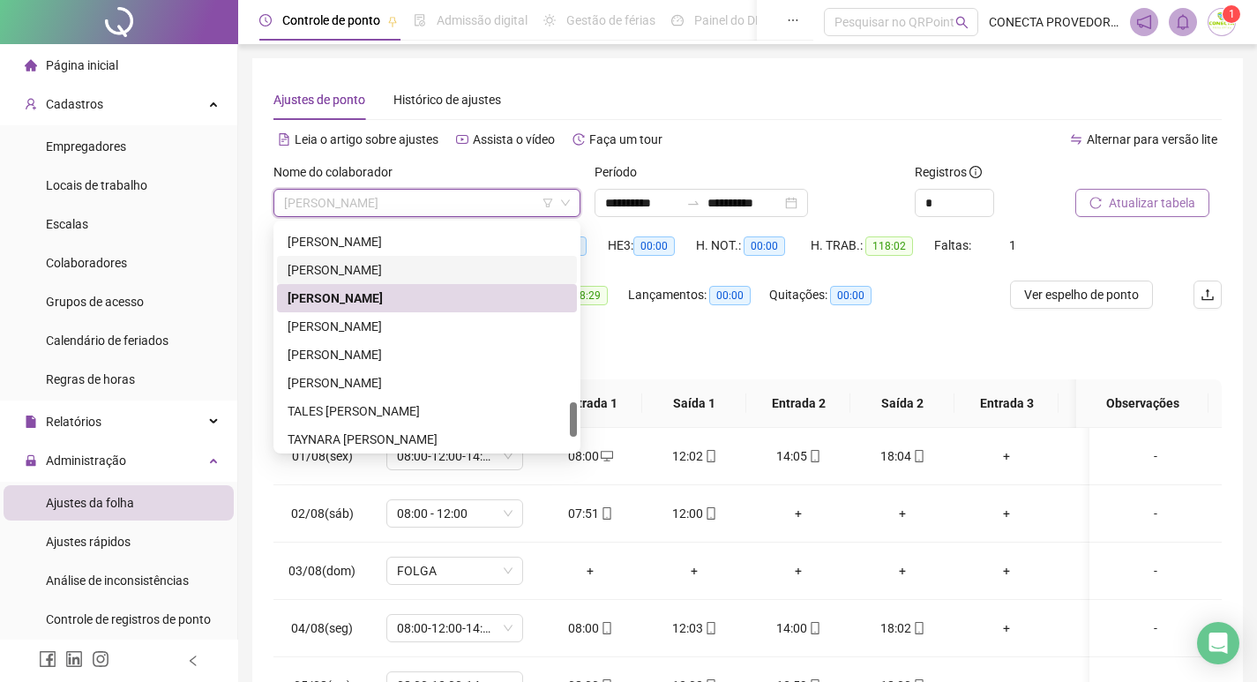
click at [370, 274] on div "[PERSON_NAME]" at bounding box center [427, 269] width 279 height 19
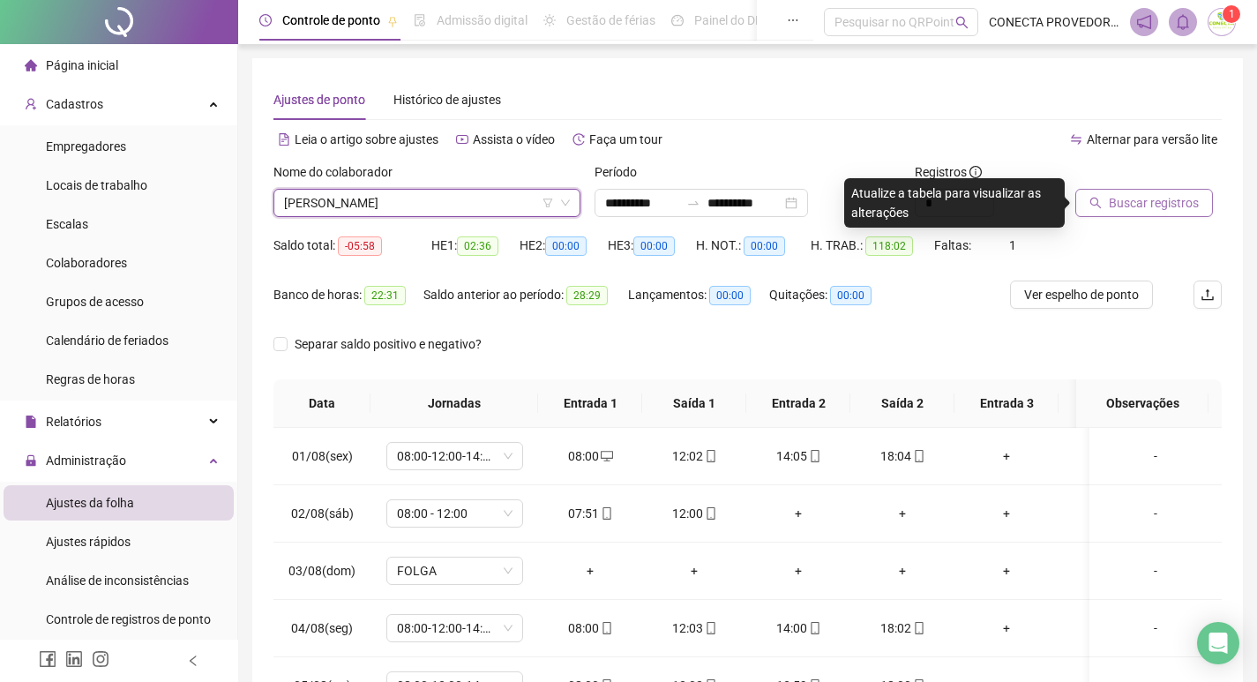
click at [1097, 198] on icon "search" at bounding box center [1095, 203] width 12 height 12
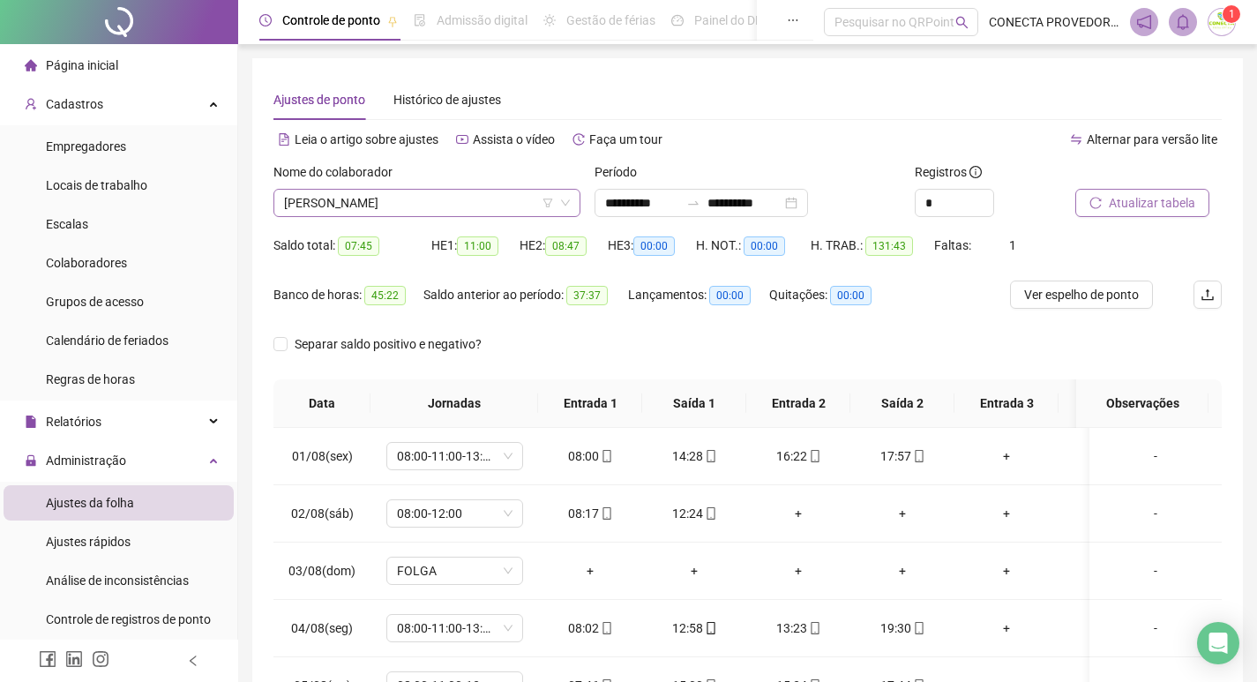
click at [536, 200] on span "[PERSON_NAME]" at bounding box center [427, 203] width 286 height 26
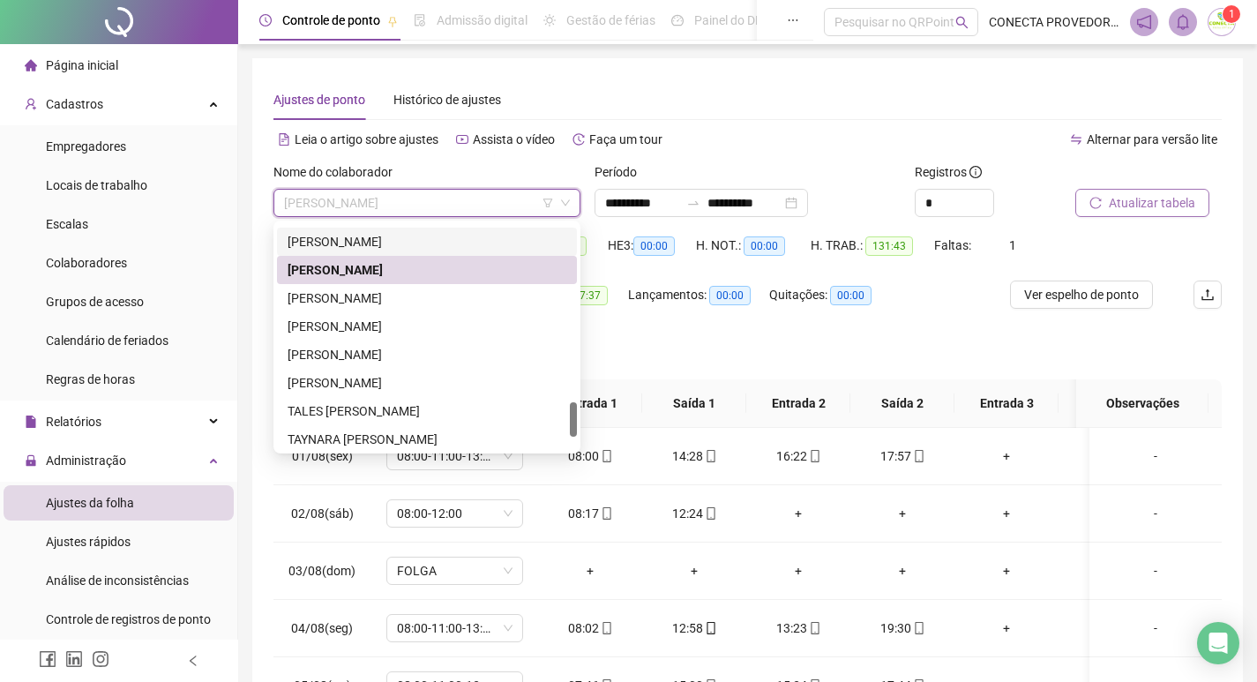
click at [413, 242] on div "[PERSON_NAME]" at bounding box center [427, 241] width 279 height 19
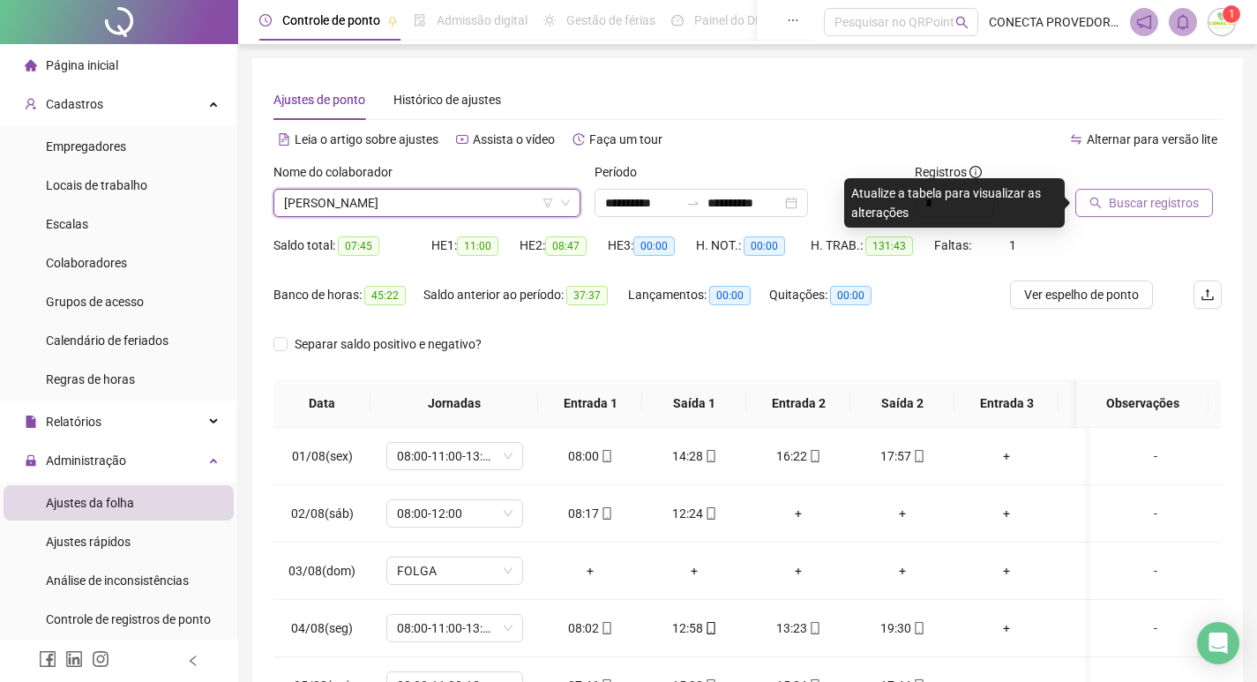
click at [1106, 203] on button "Buscar registros" at bounding box center [1144, 203] width 138 height 28
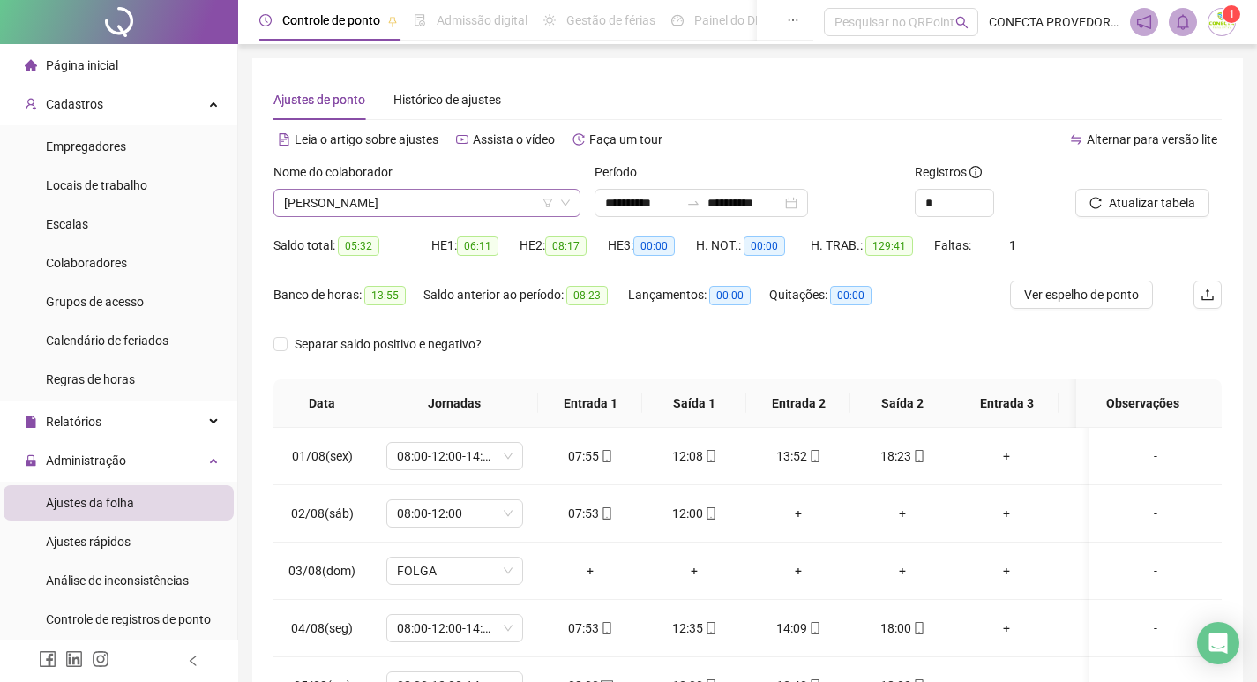
click at [483, 209] on span "[PERSON_NAME]" at bounding box center [427, 203] width 286 height 26
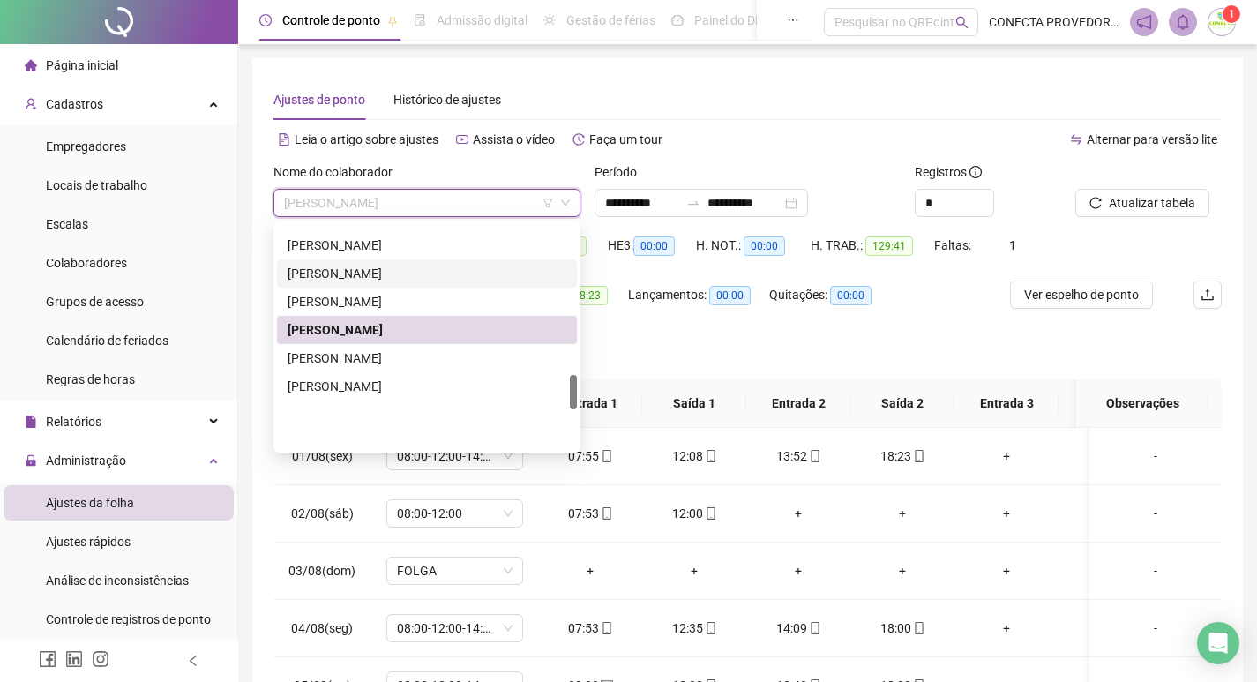
scroll to position [977, 0]
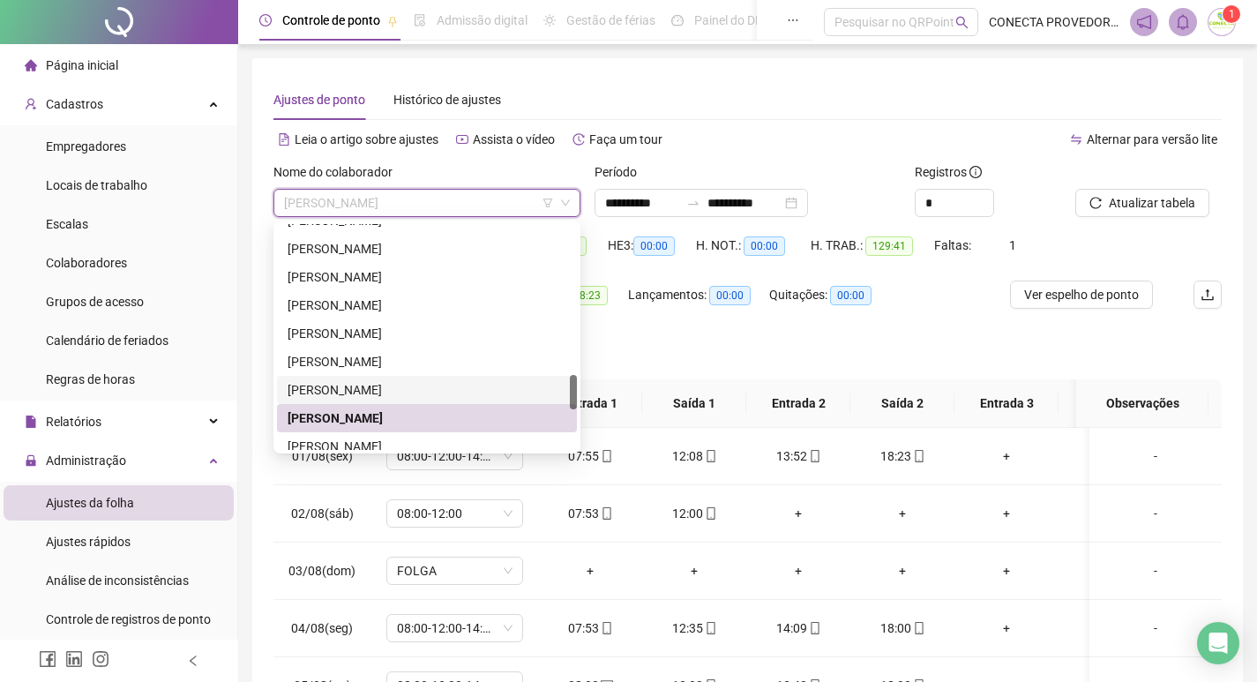
click at [353, 389] on div "[PERSON_NAME]" at bounding box center [427, 389] width 279 height 19
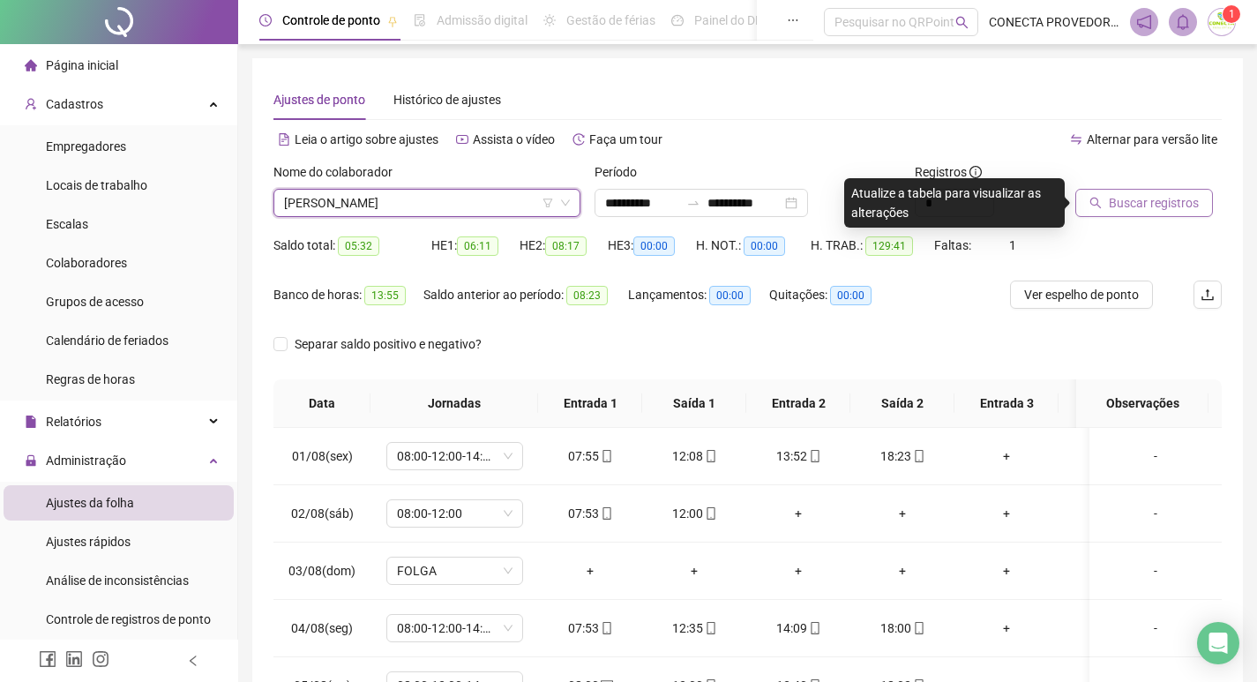
click at [1113, 206] on span "Buscar registros" at bounding box center [1154, 202] width 90 height 19
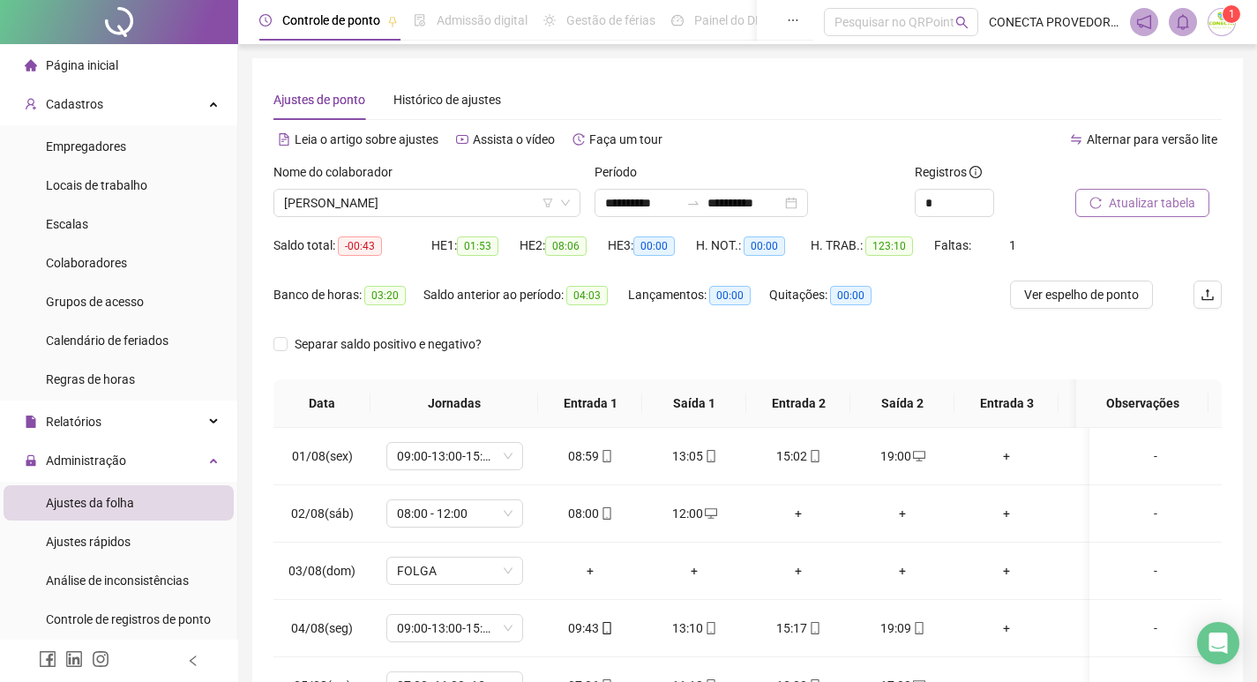
click at [1166, 212] on span "Atualizar tabela" at bounding box center [1152, 202] width 86 height 19
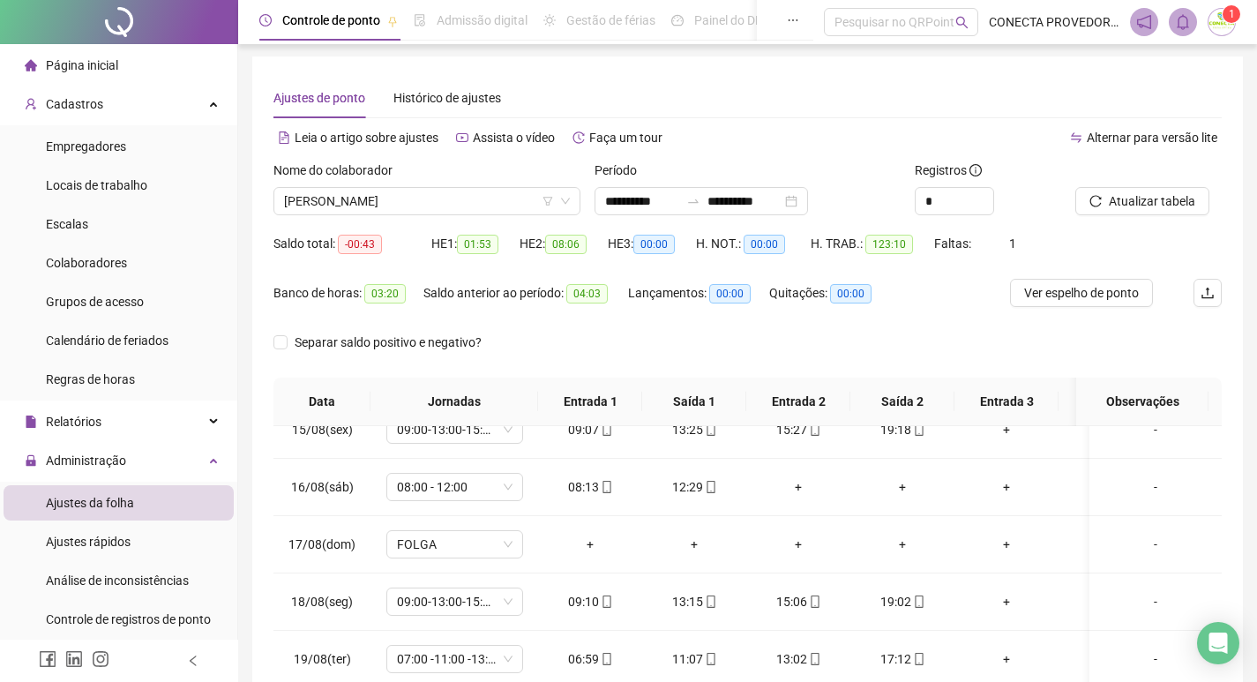
scroll to position [0, 0]
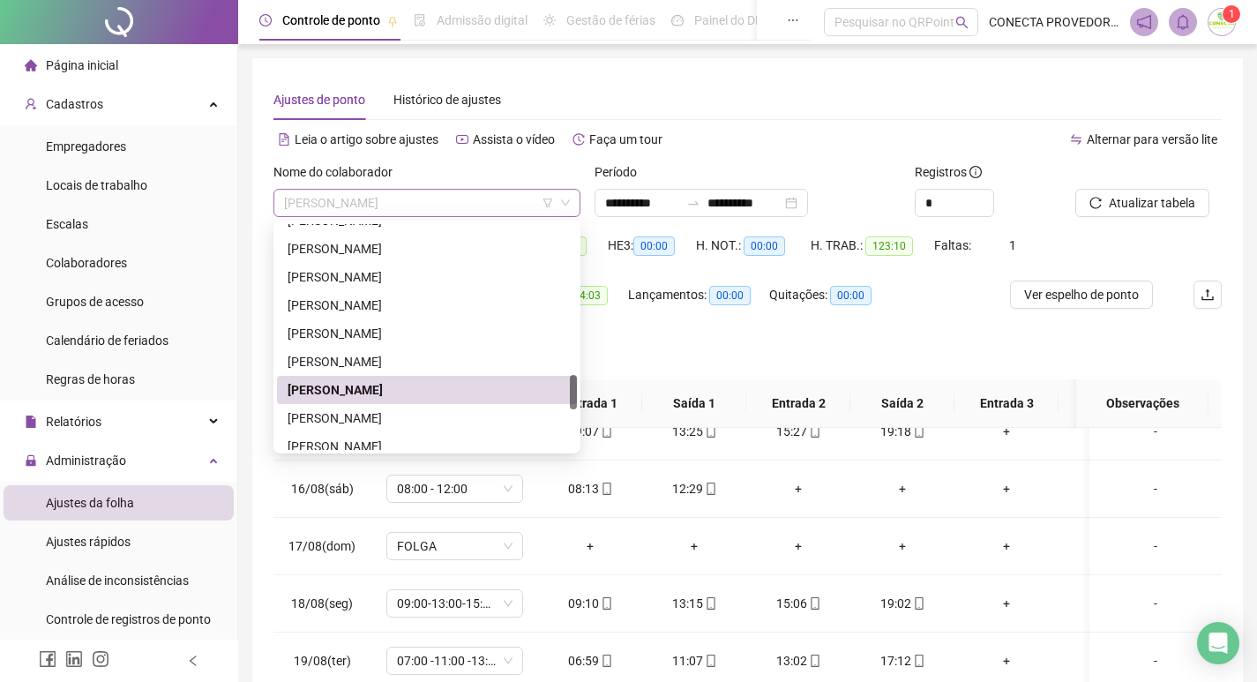
click at [517, 206] on span "[PERSON_NAME]" at bounding box center [427, 203] width 286 height 26
click at [367, 356] on div "[PERSON_NAME]" at bounding box center [427, 361] width 279 height 19
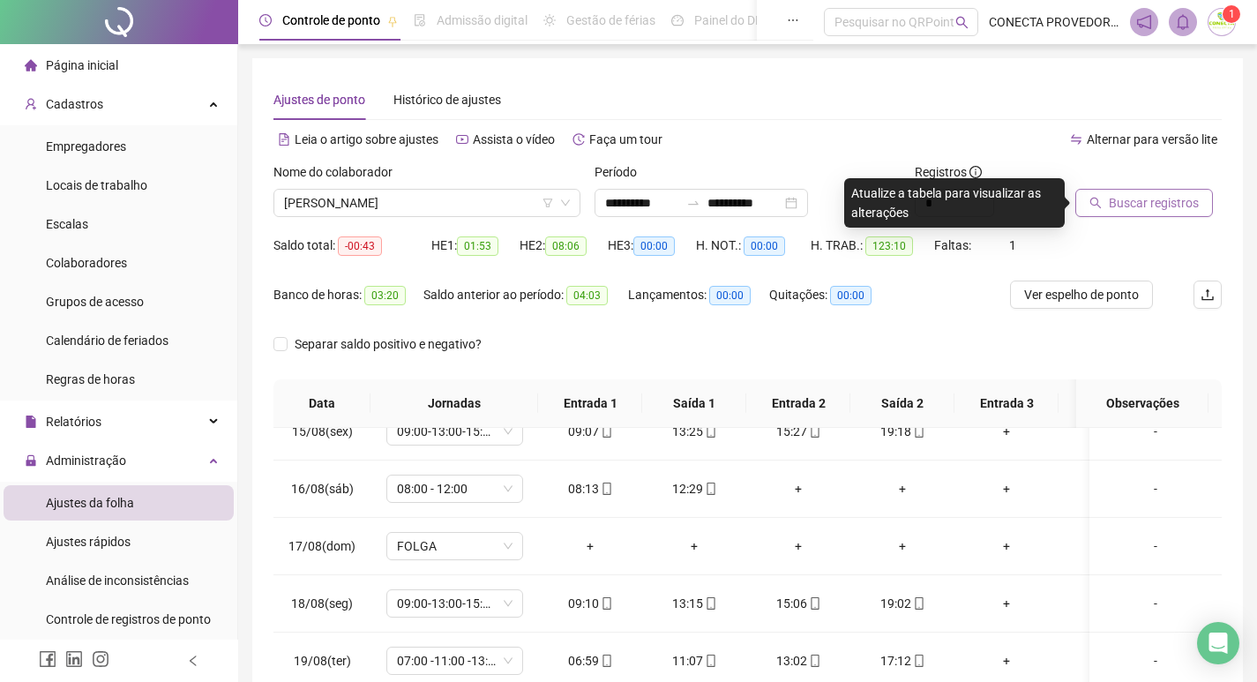
click at [1126, 198] on span "Buscar registros" at bounding box center [1154, 202] width 90 height 19
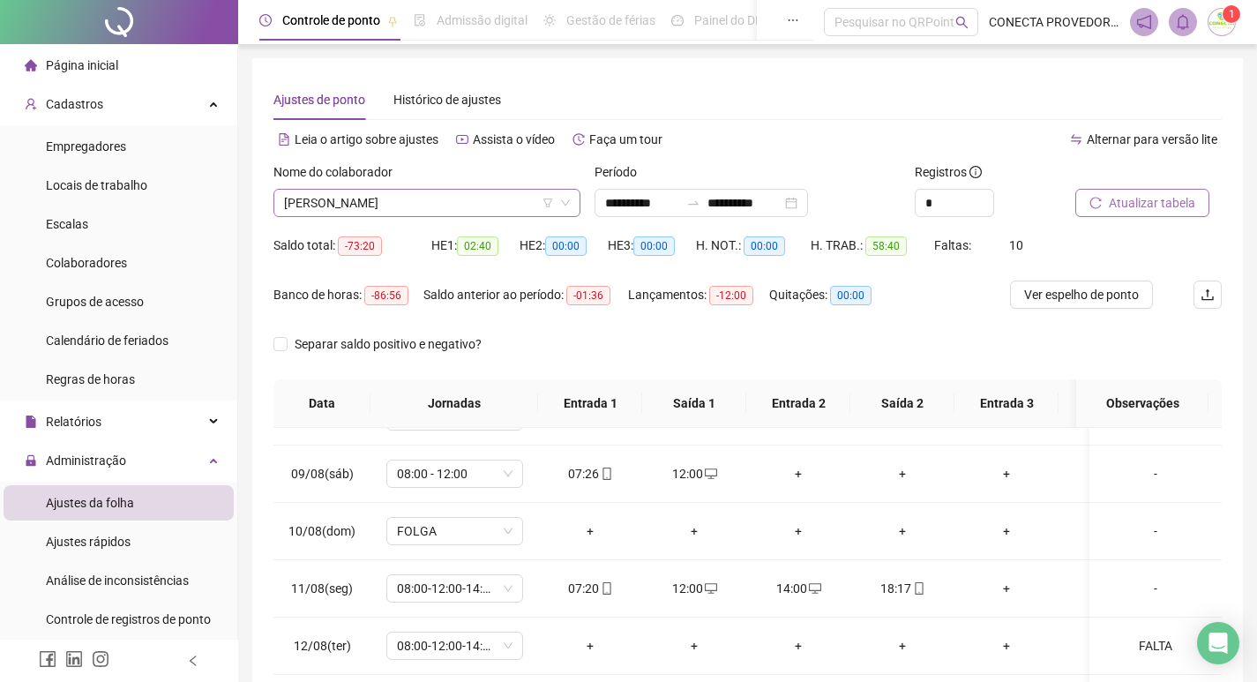
click at [479, 209] on span "[PERSON_NAME]" at bounding box center [427, 203] width 286 height 26
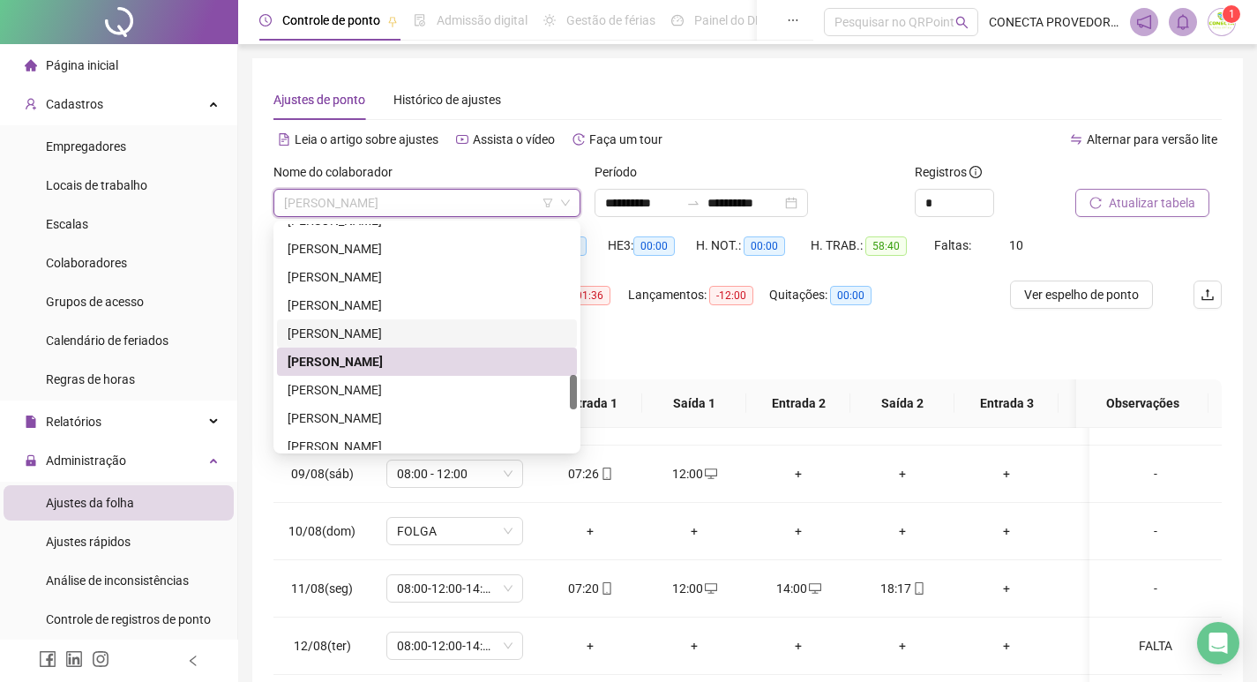
click at [367, 334] on div "[PERSON_NAME]" at bounding box center [427, 333] width 279 height 19
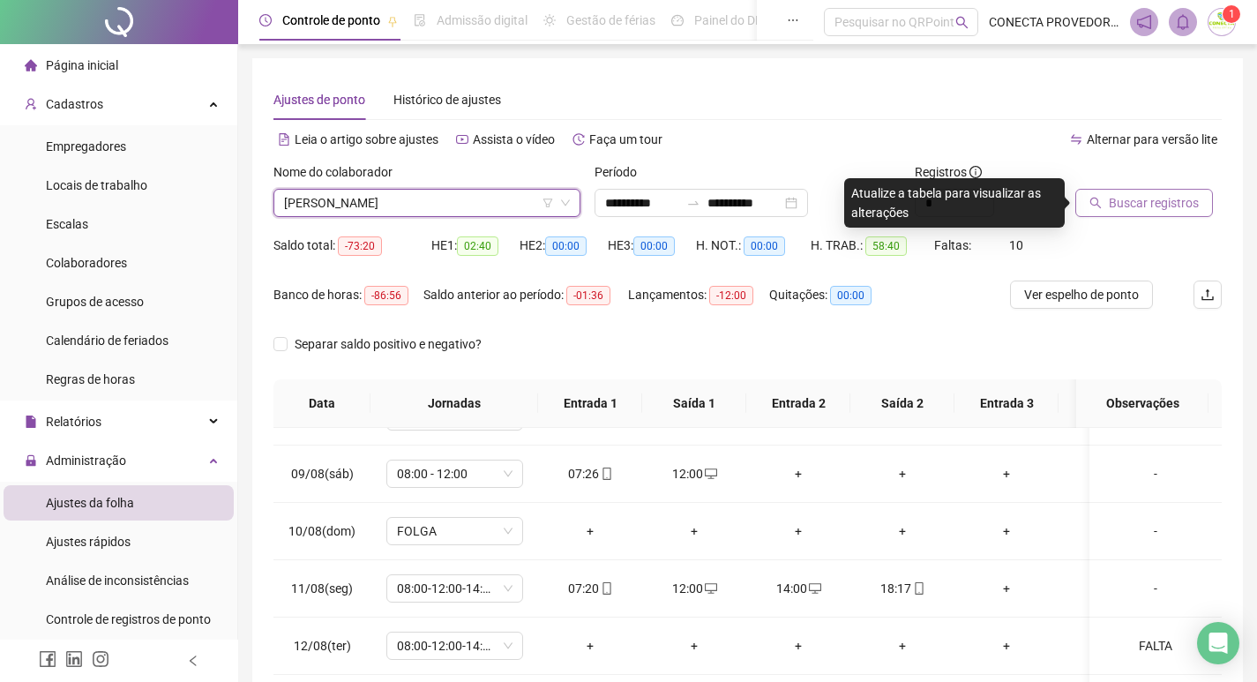
click at [1115, 214] on button "Buscar registros" at bounding box center [1144, 203] width 138 height 28
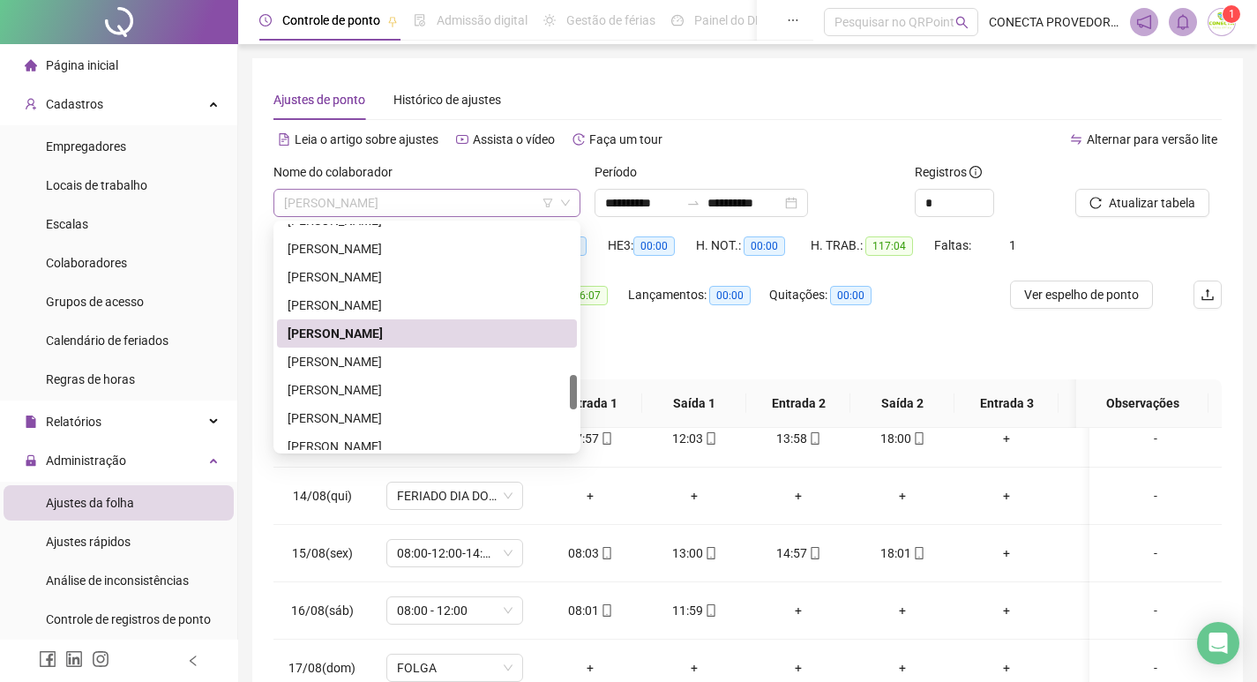
click at [488, 193] on span "[PERSON_NAME]" at bounding box center [427, 203] width 286 height 26
click at [396, 302] on div "[PERSON_NAME]" at bounding box center [427, 305] width 279 height 19
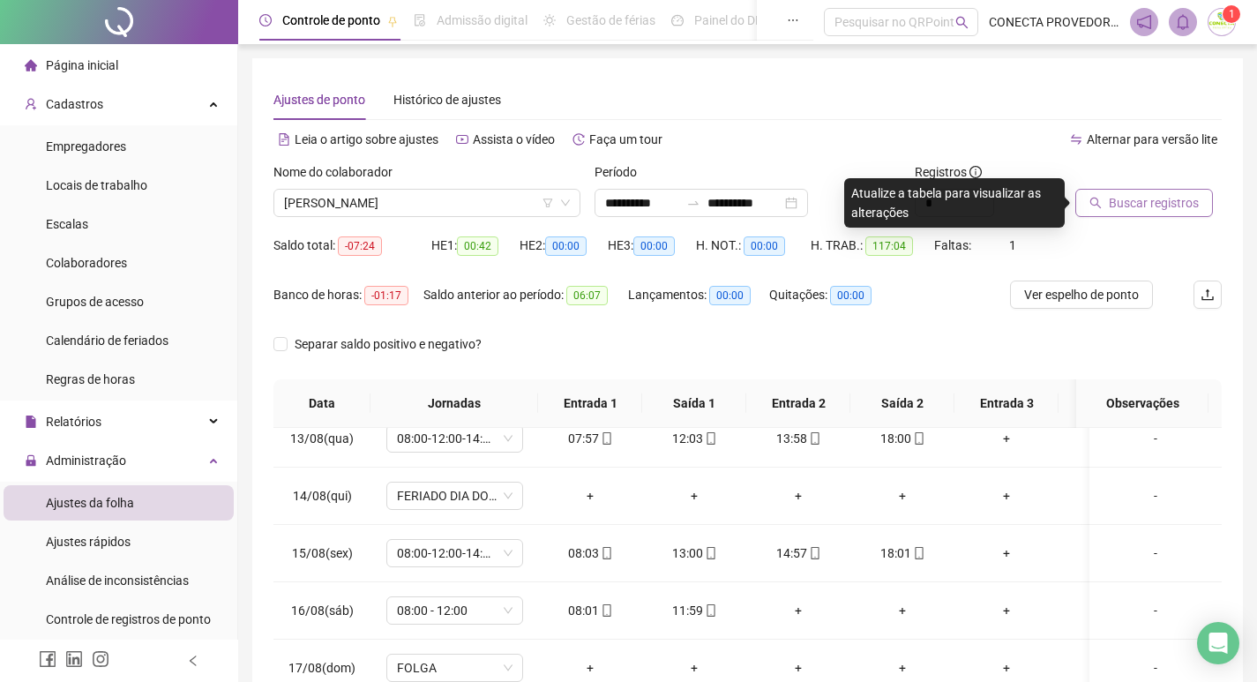
click at [1141, 206] on span "Buscar registros" at bounding box center [1154, 202] width 90 height 19
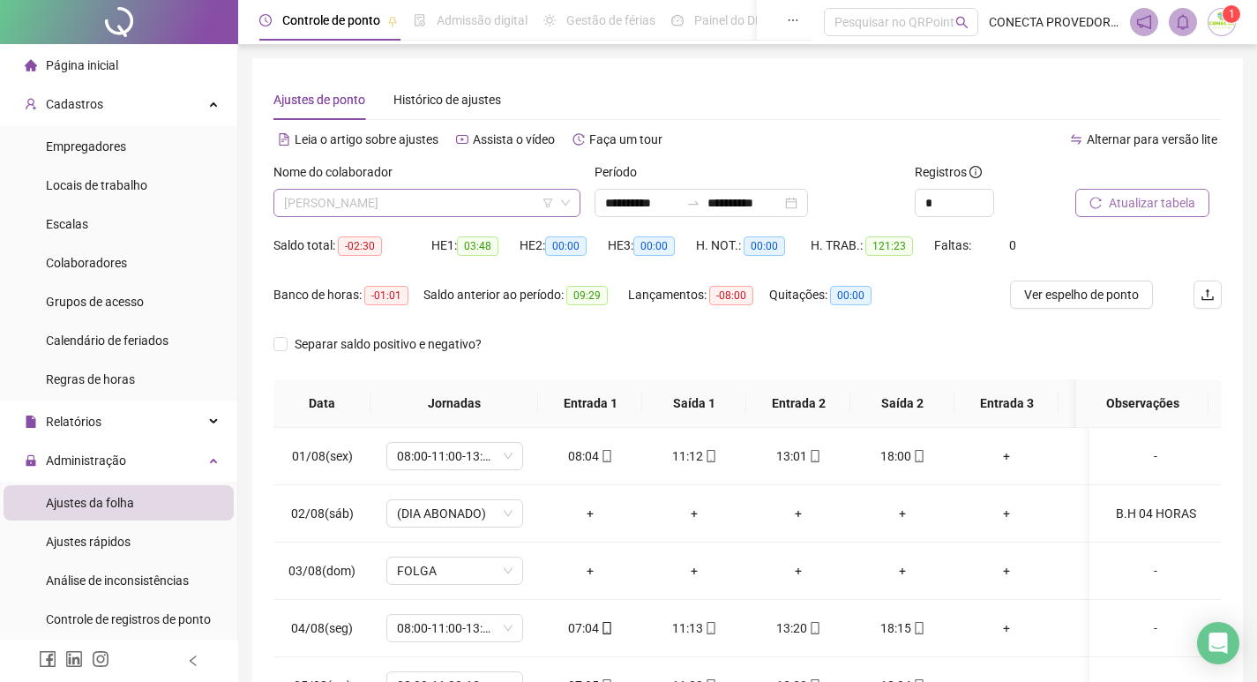
click at [489, 210] on span "[PERSON_NAME]" at bounding box center [427, 203] width 286 height 26
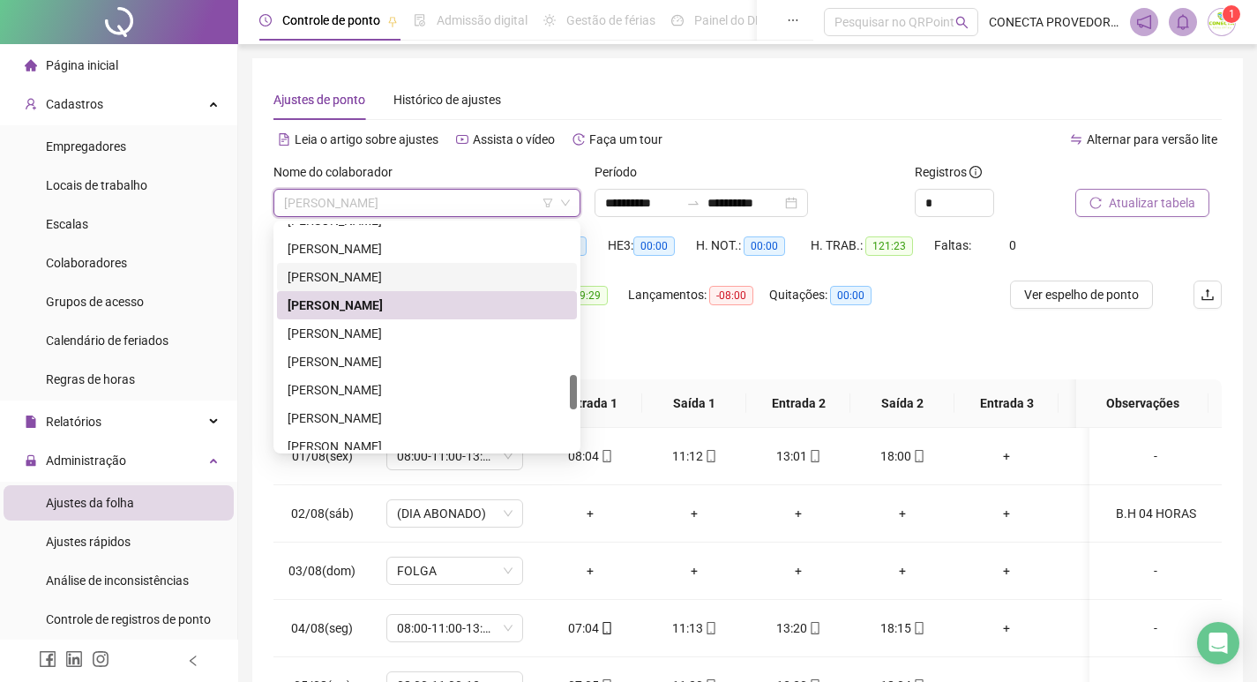
click at [424, 276] on div "[PERSON_NAME]" at bounding box center [427, 276] width 279 height 19
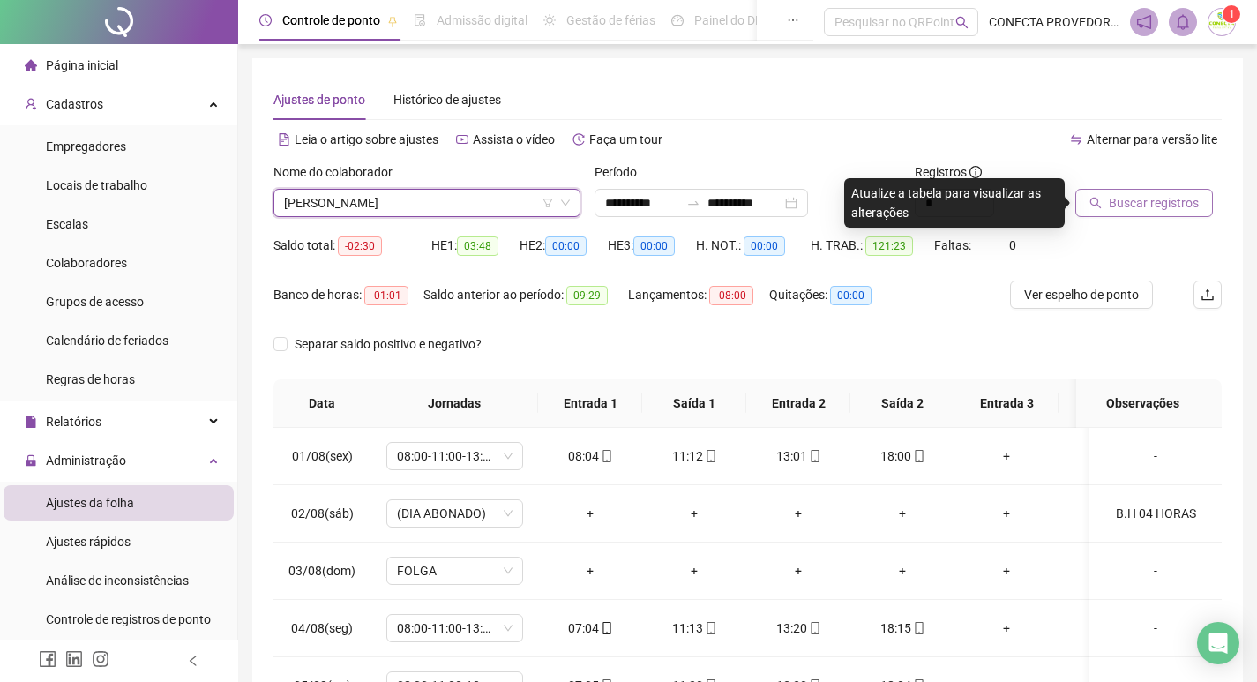
click at [504, 199] on span "[PERSON_NAME]" at bounding box center [427, 203] width 286 height 26
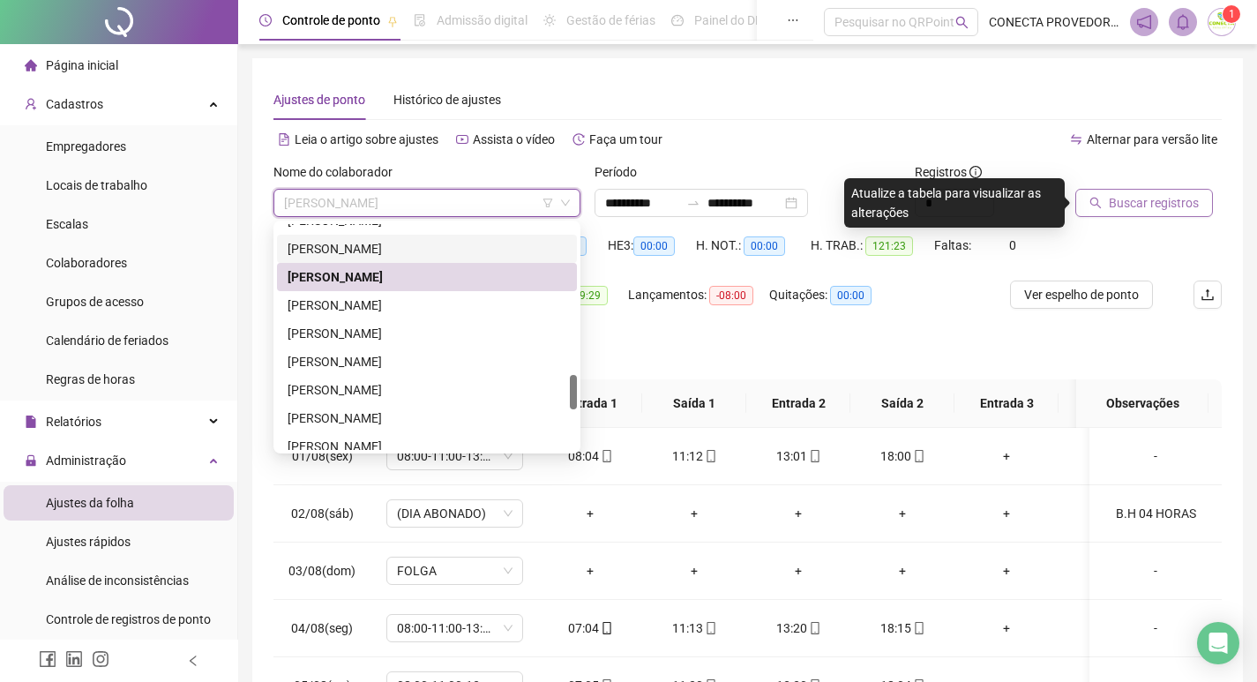
click at [417, 253] on div "[PERSON_NAME]" at bounding box center [427, 248] width 279 height 19
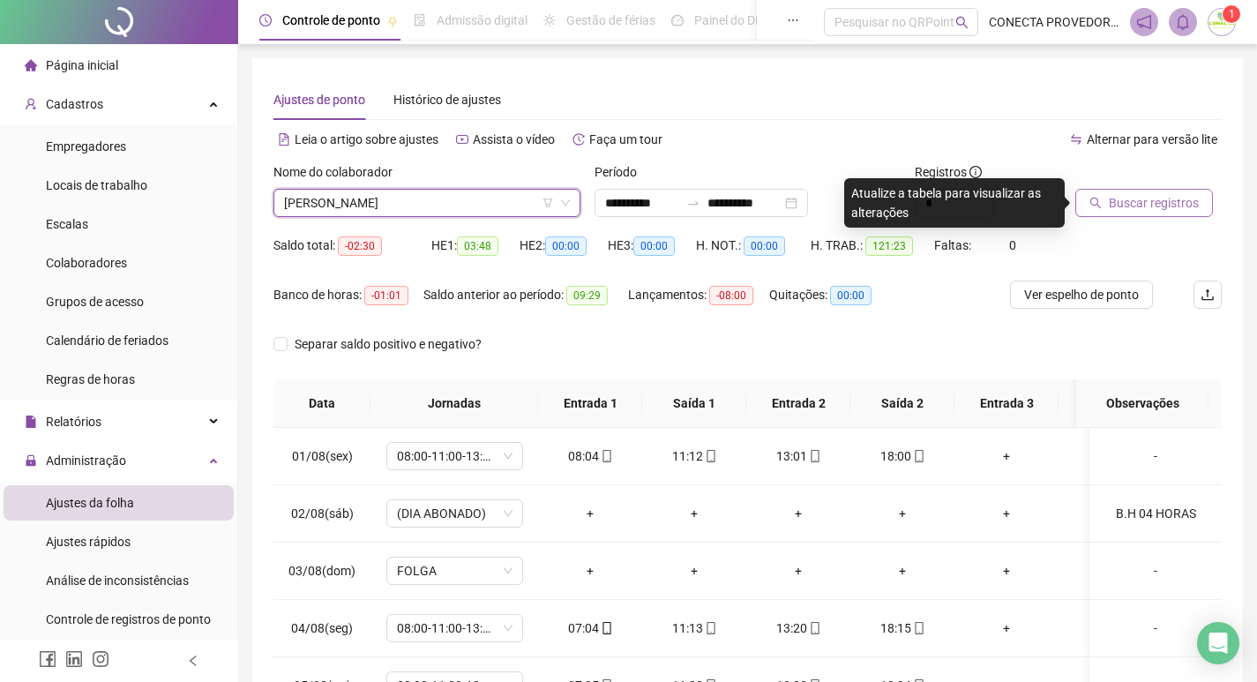
click at [1096, 195] on button "Buscar registros" at bounding box center [1144, 203] width 138 height 28
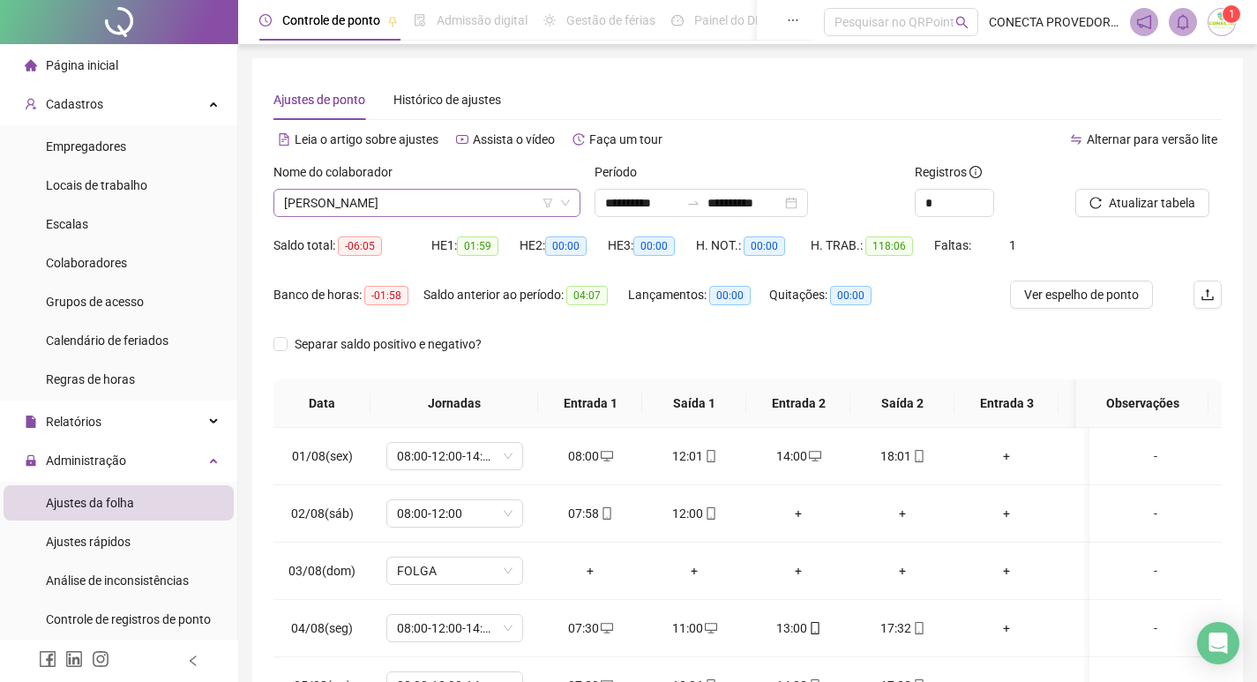
click at [510, 203] on span "[PERSON_NAME]" at bounding box center [427, 203] width 286 height 26
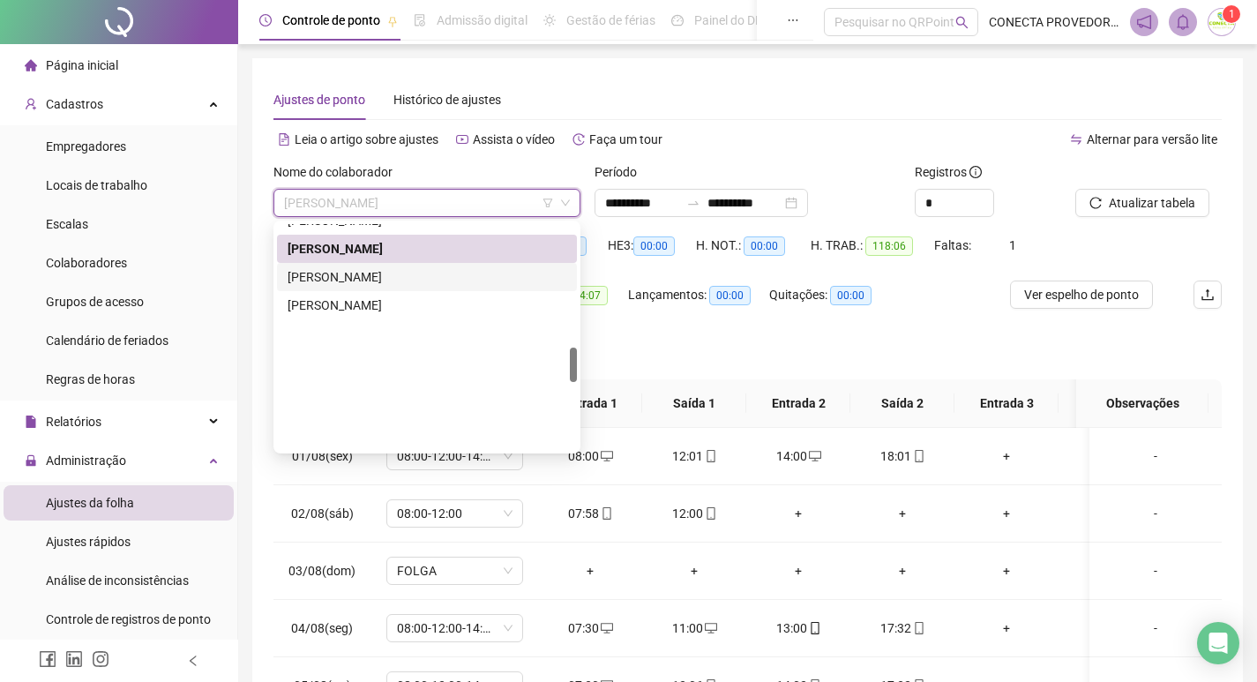
scroll to position [801, 0]
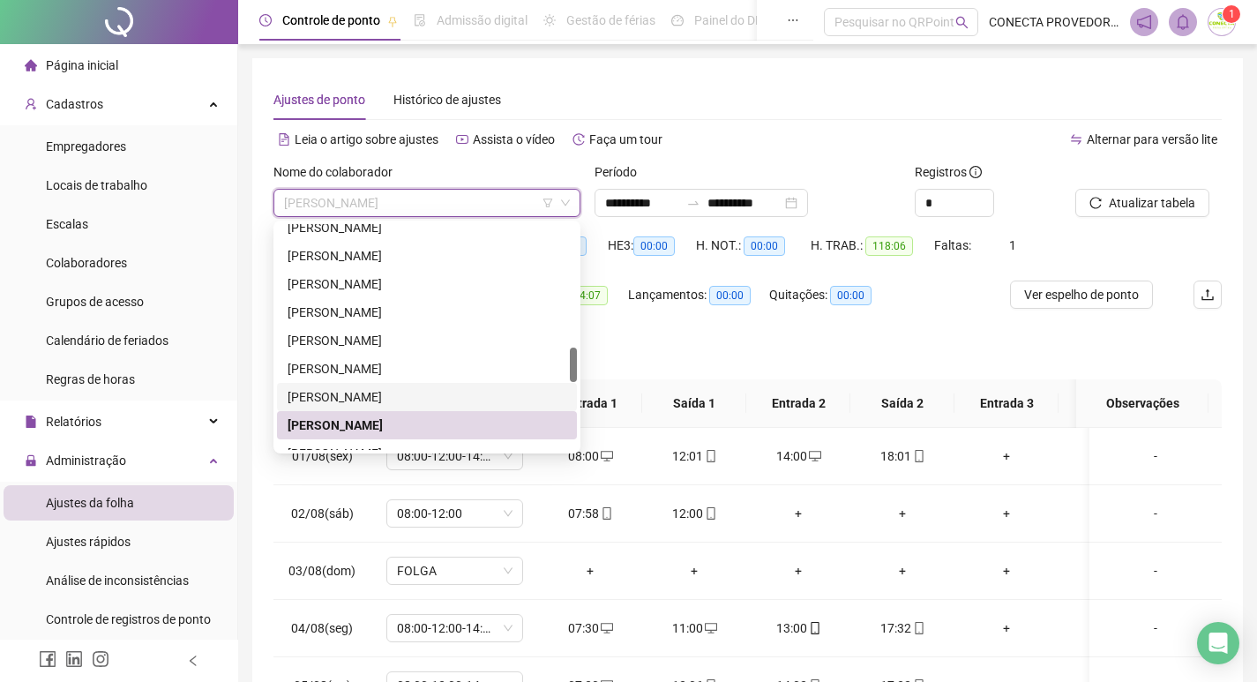
click at [348, 393] on div "[PERSON_NAME]" at bounding box center [427, 396] width 279 height 19
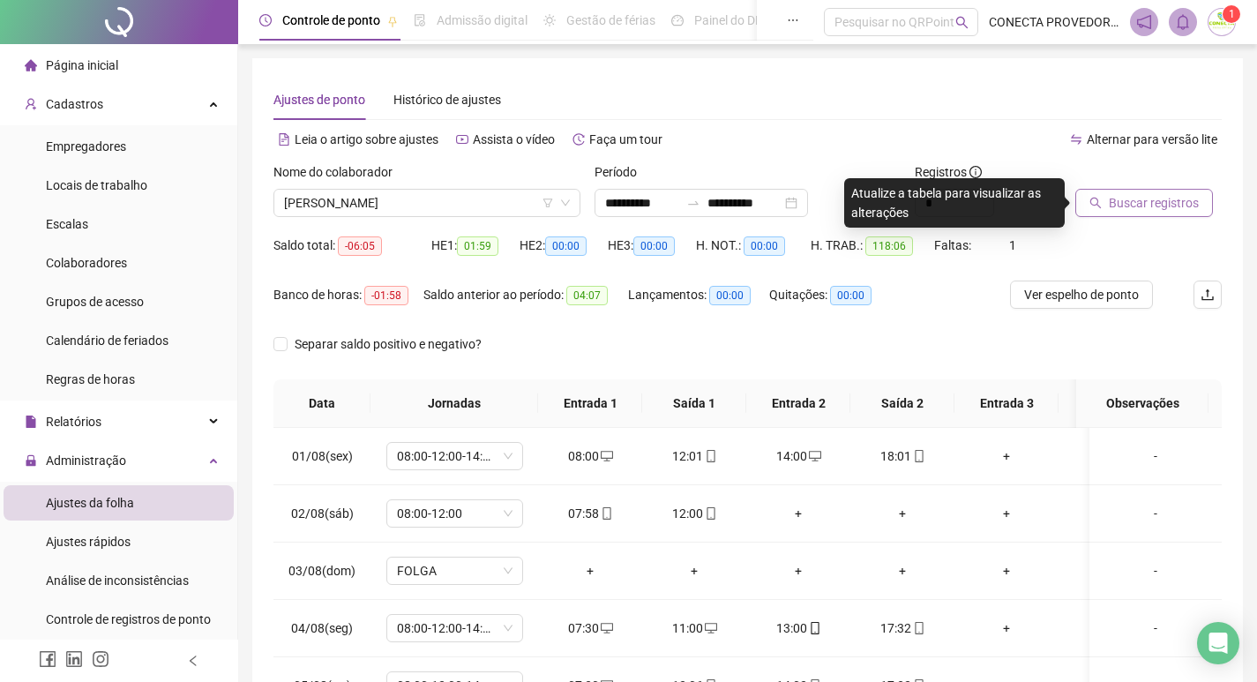
click at [1124, 206] on span "Buscar registros" at bounding box center [1154, 202] width 90 height 19
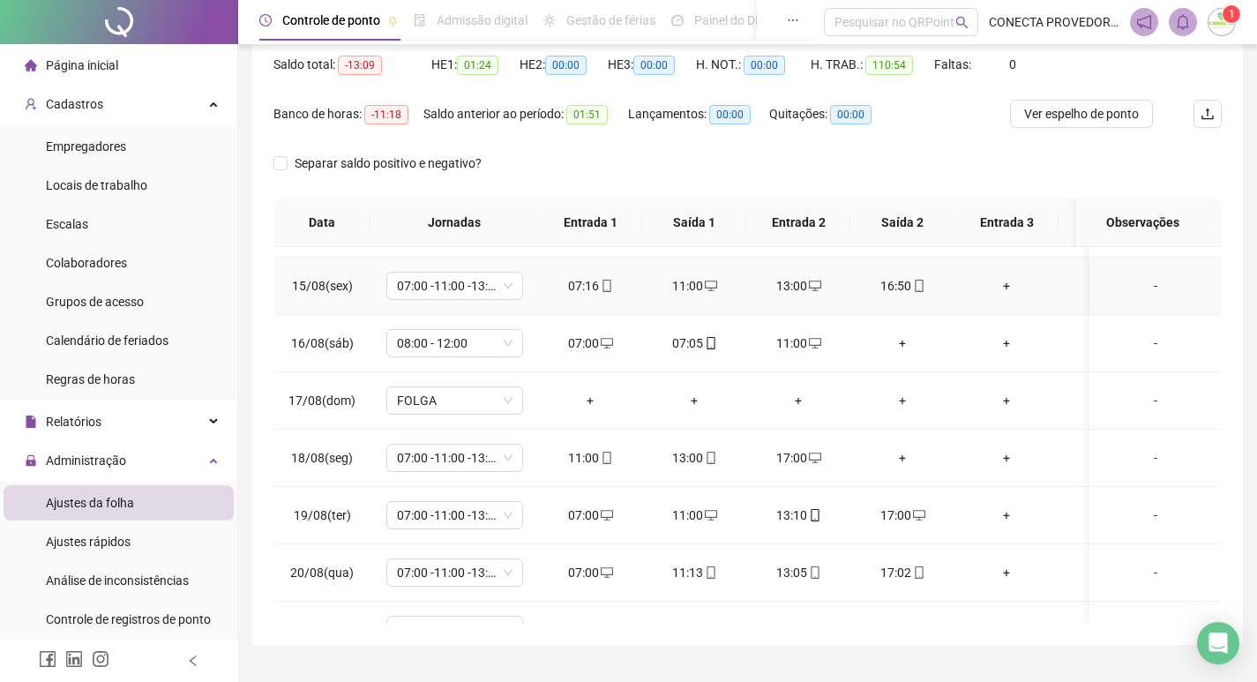
scroll to position [794, 0]
click at [611, 339] on icon "desktop" at bounding box center [607, 341] width 12 height 11
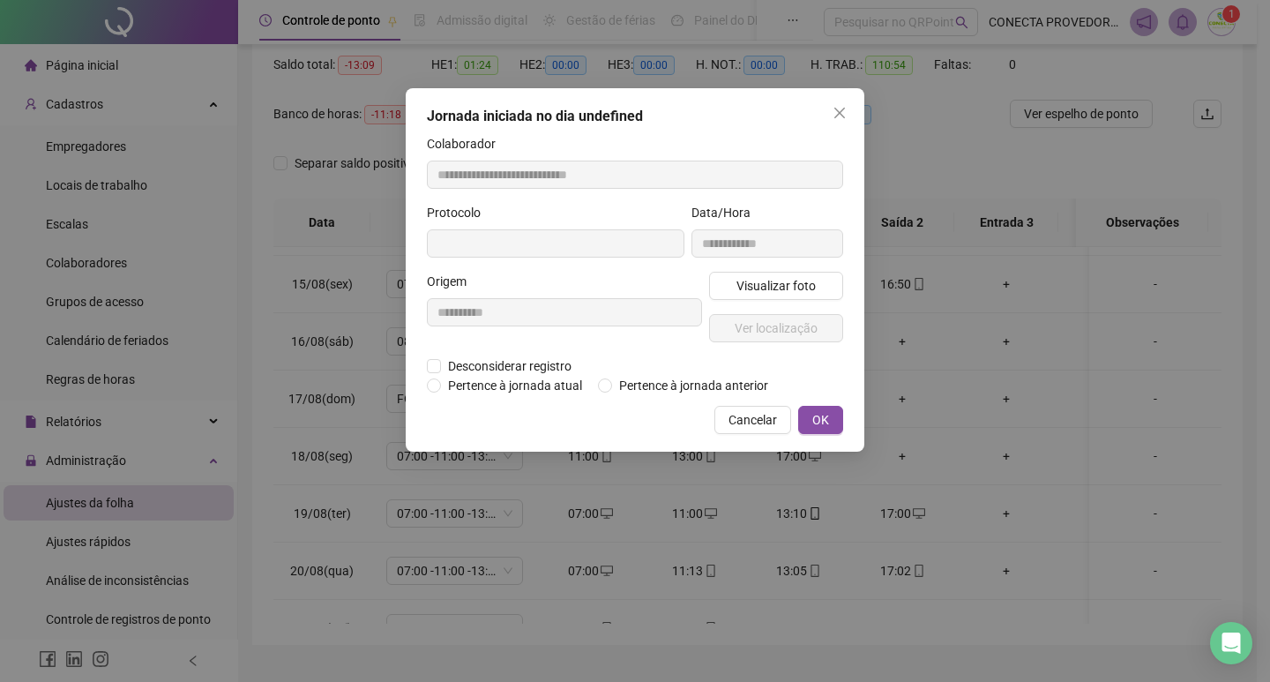
type input "**********"
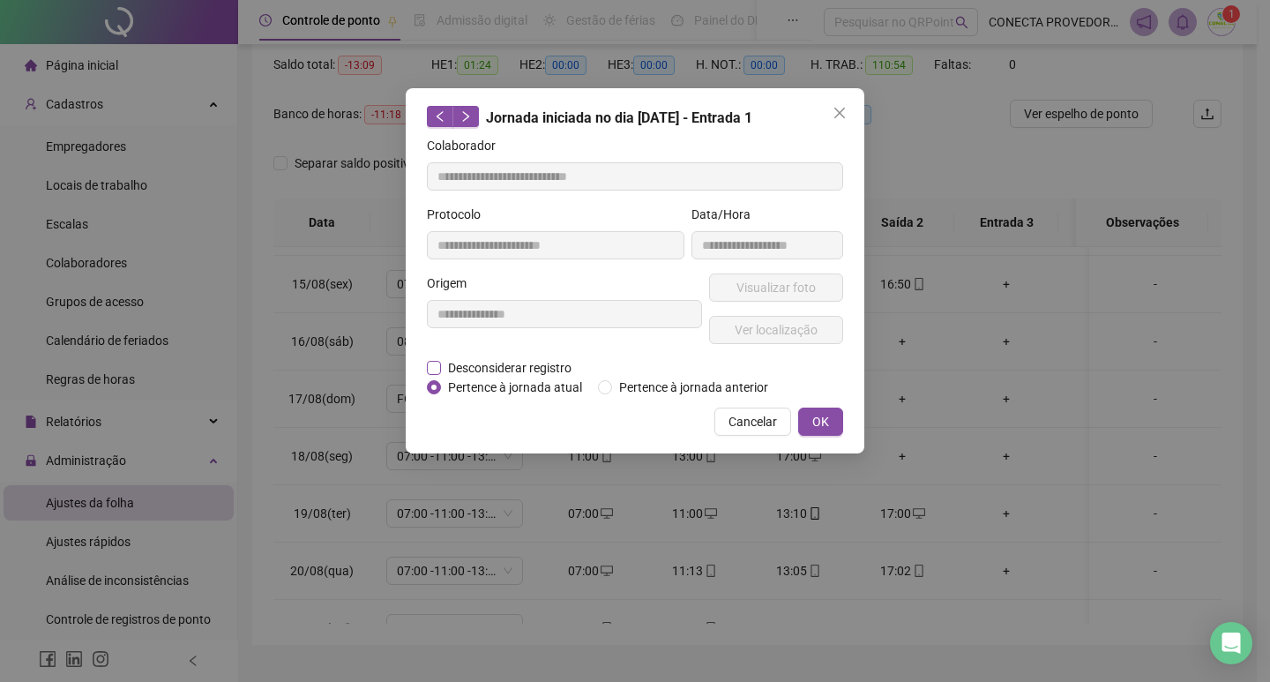
click at [474, 370] on span "Desconsiderar registro" at bounding box center [510, 367] width 138 height 19
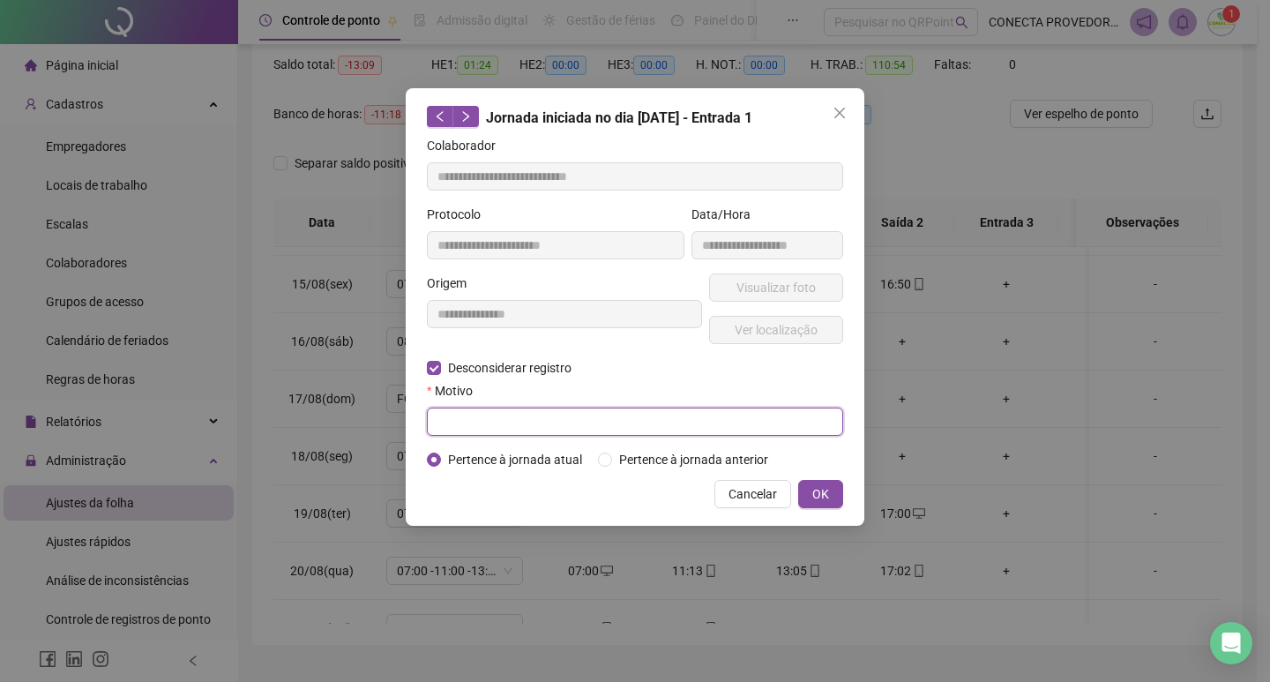
click at [477, 420] on input "text" at bounding box center [635, 422] width 416 height 28
drag, startPoint x: 535, startPoint y: 426, endPoint x: 330, endPoint y: 433, distance: 205.7
click at [330, 433] on div "**********" at bounding box center [635, 341] width 1270 height 682
type input "*********"
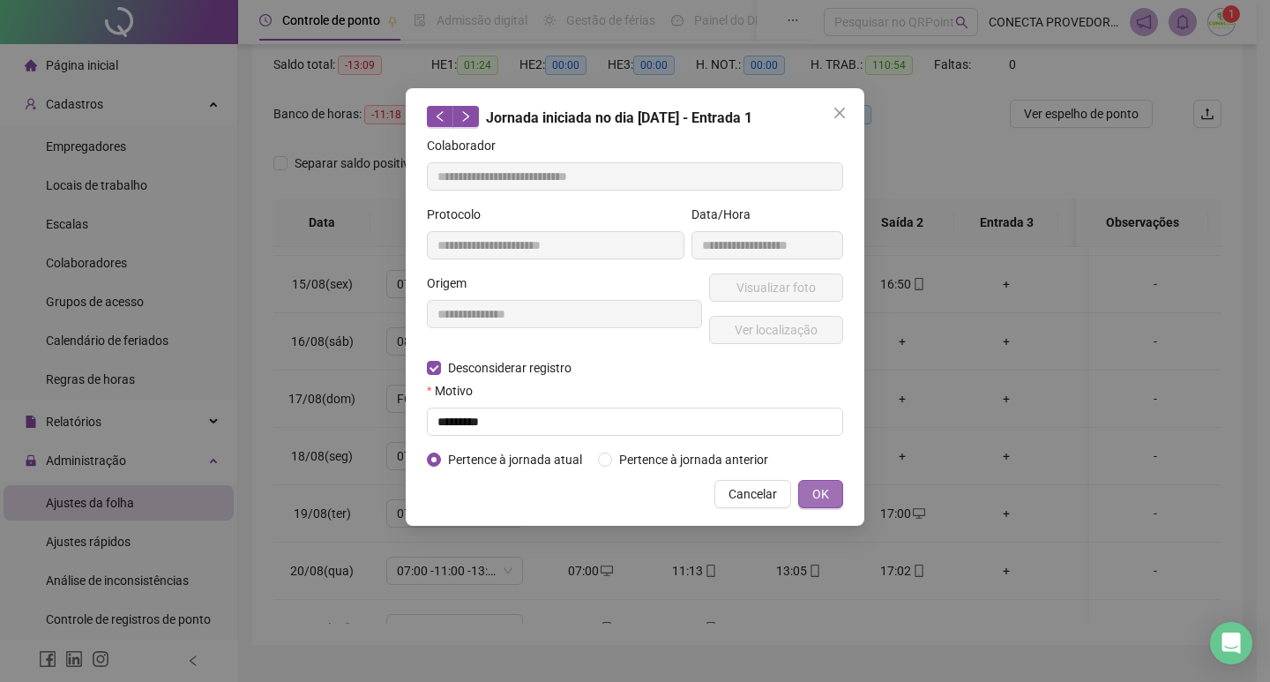
click at [834, 495] on button "OK" at bounding box center [820, 494] width 45 height 28
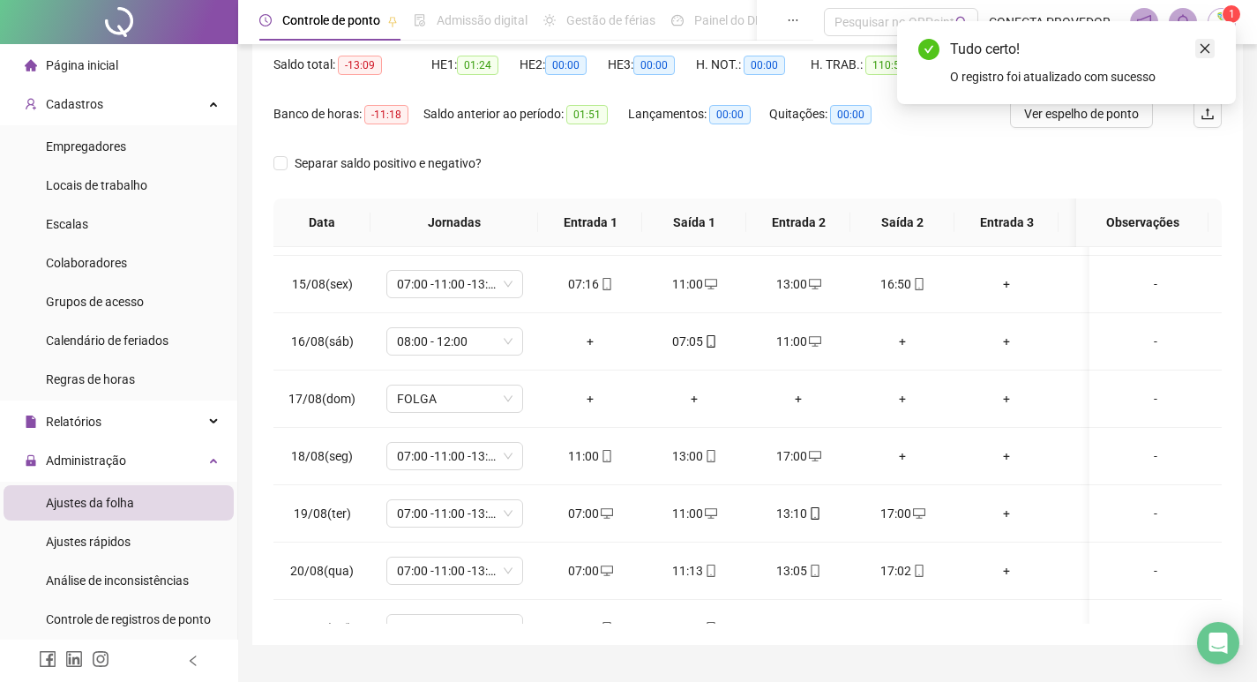
click at [1210, 49] on icon "close" at bounding box center [1205, 48] width 12 height 12
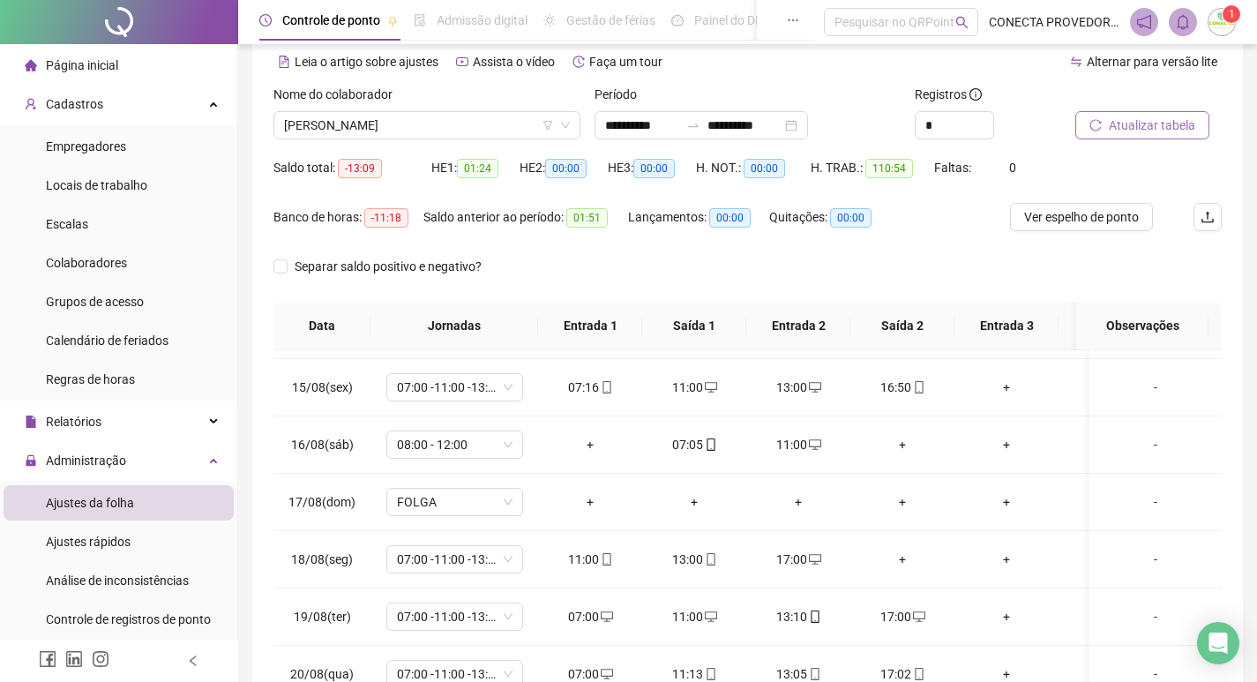
scroll to position [4, 0]
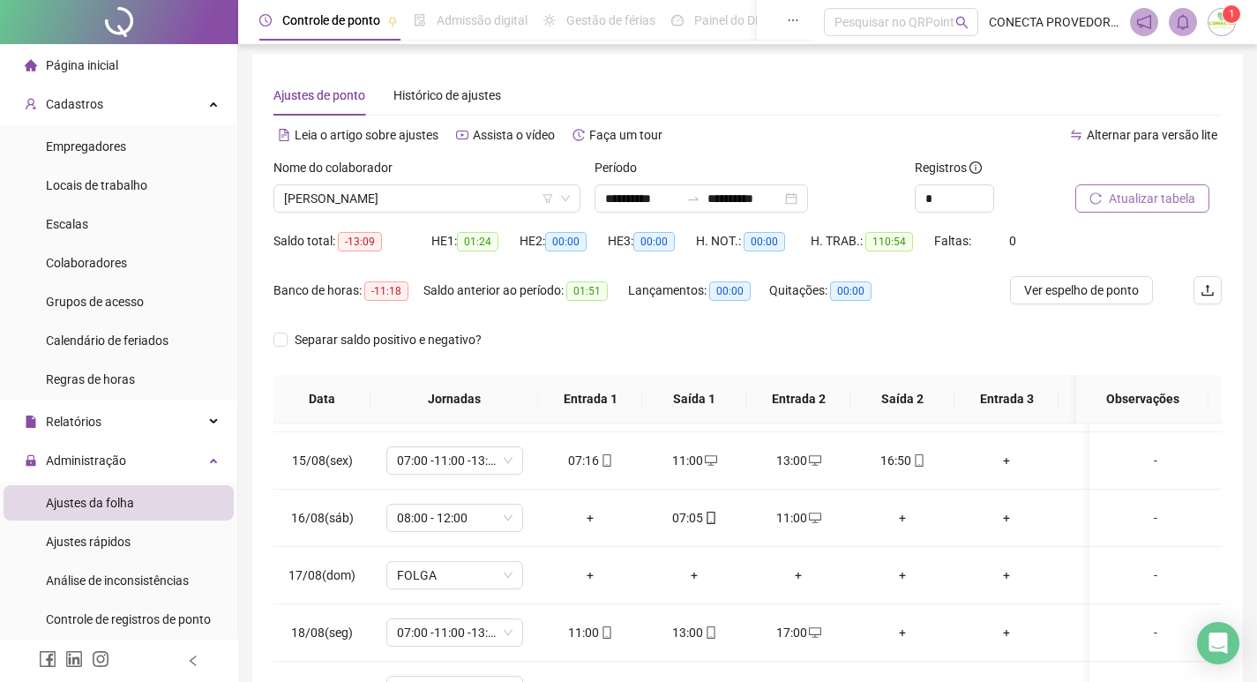
click at [1126, 196] on span "Atualizar tabela" at bounding box center [1152, 198] width 86 height 19
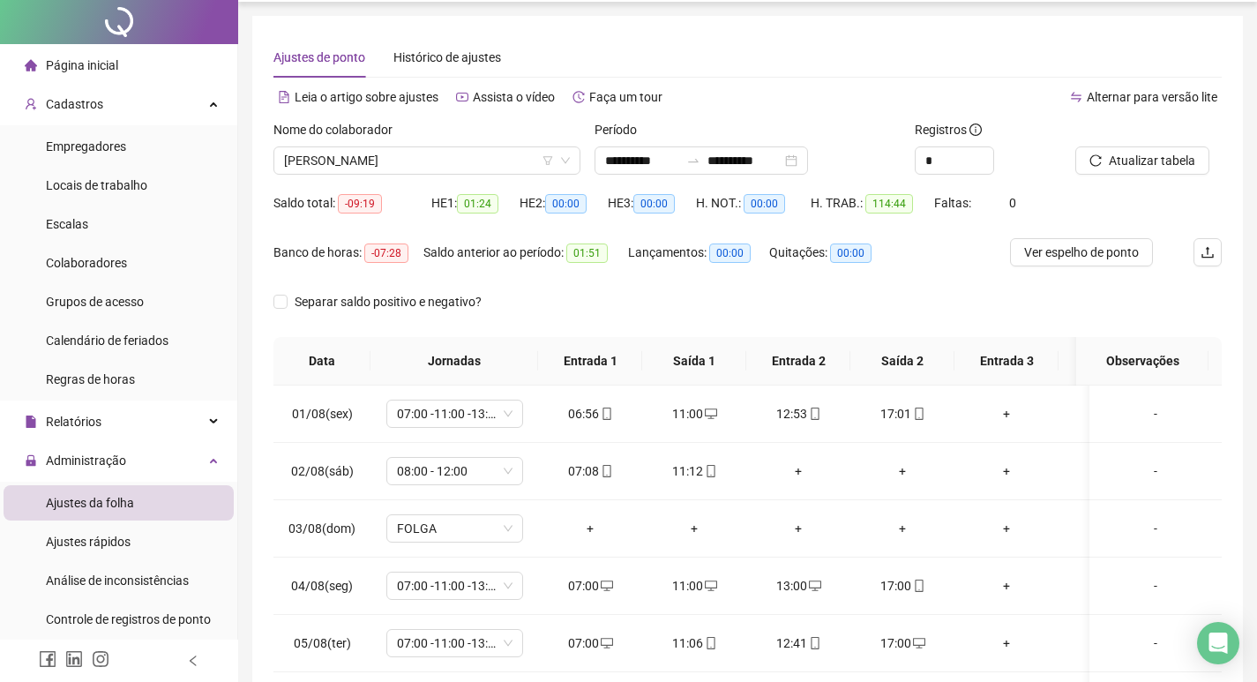
scroll to position [0, 0]
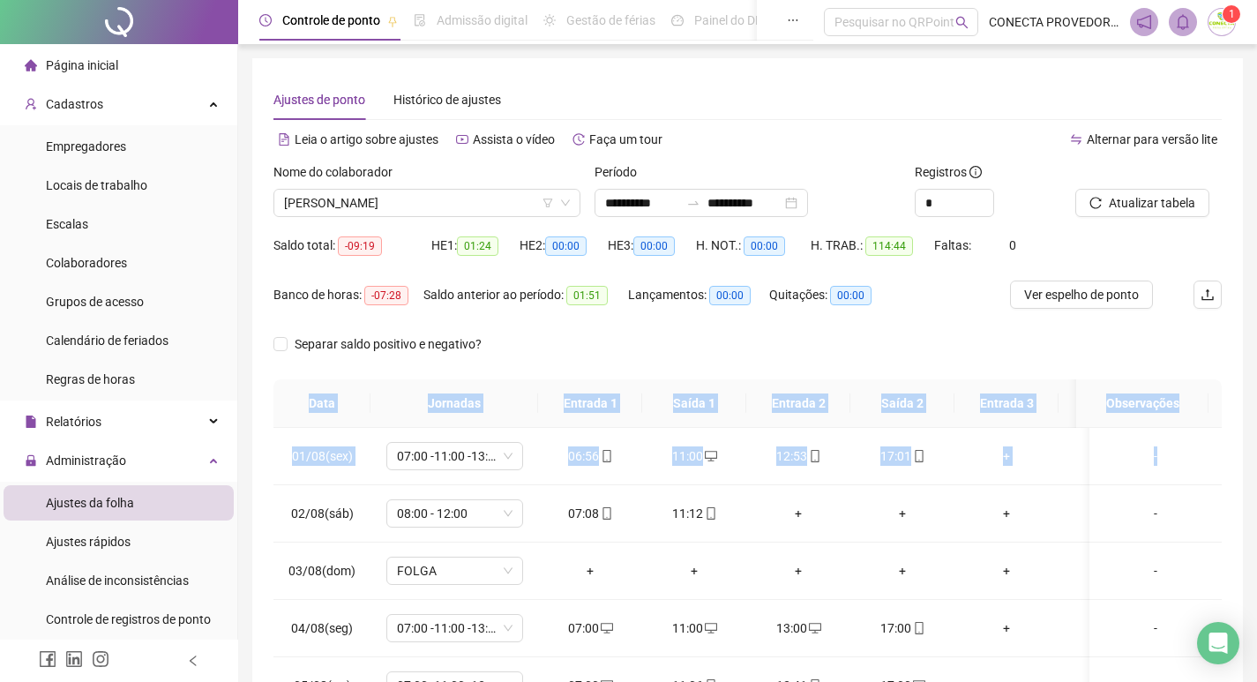
drag, startPoint x: 1256, startPoint y: 362, endPoint x: 1237, endPoint y: 443, distance: 83.4
click at [1237, 443] on div "**********" at bounding box center [747, 451] width 1019 height 902
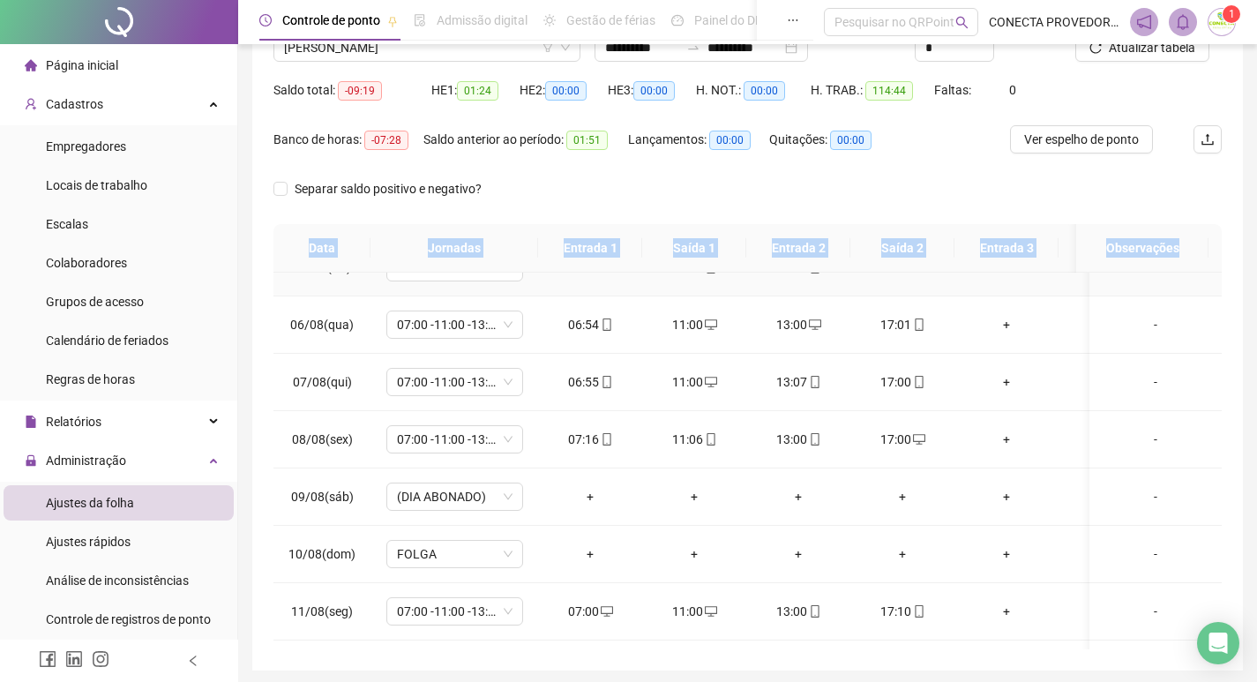
scroll to position [265, 0]
click at [1242, 508] on div "**********" at bounding box center [747, 286] width 991 height 767
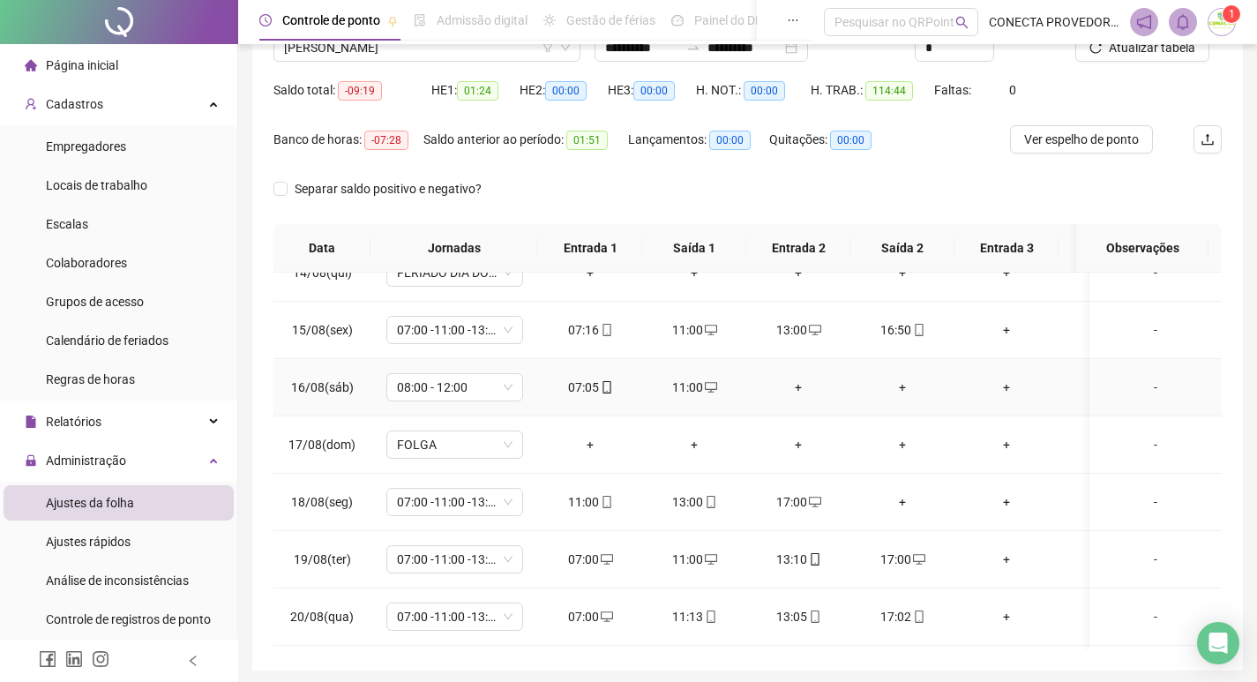
scroll to position [794, 0]
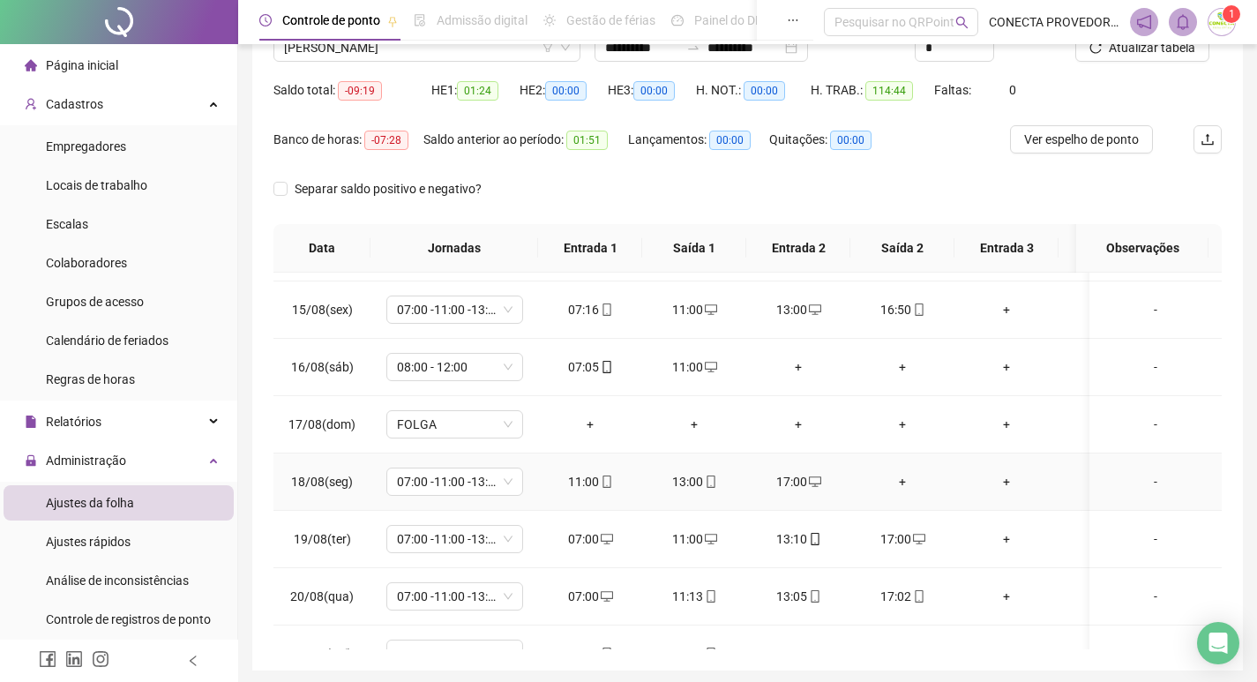
click at [900, 486] on div "+" at bounding box center [902, 481] width 76 height 19
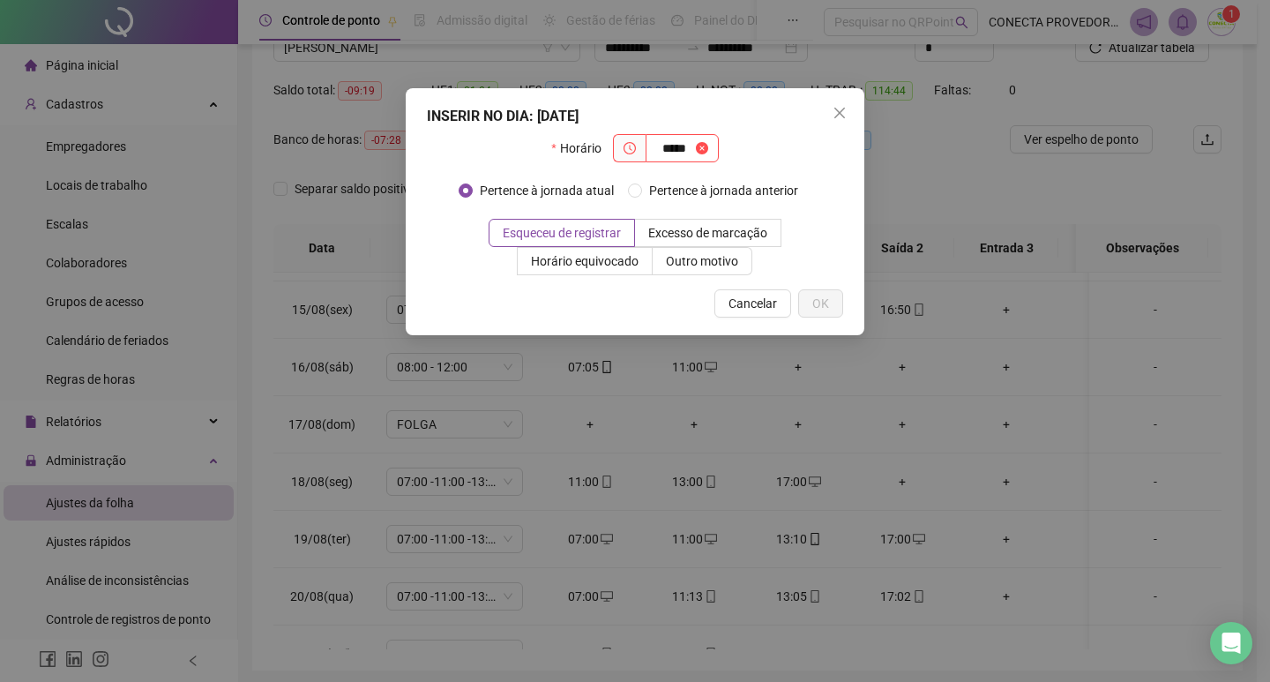
type input "*****"
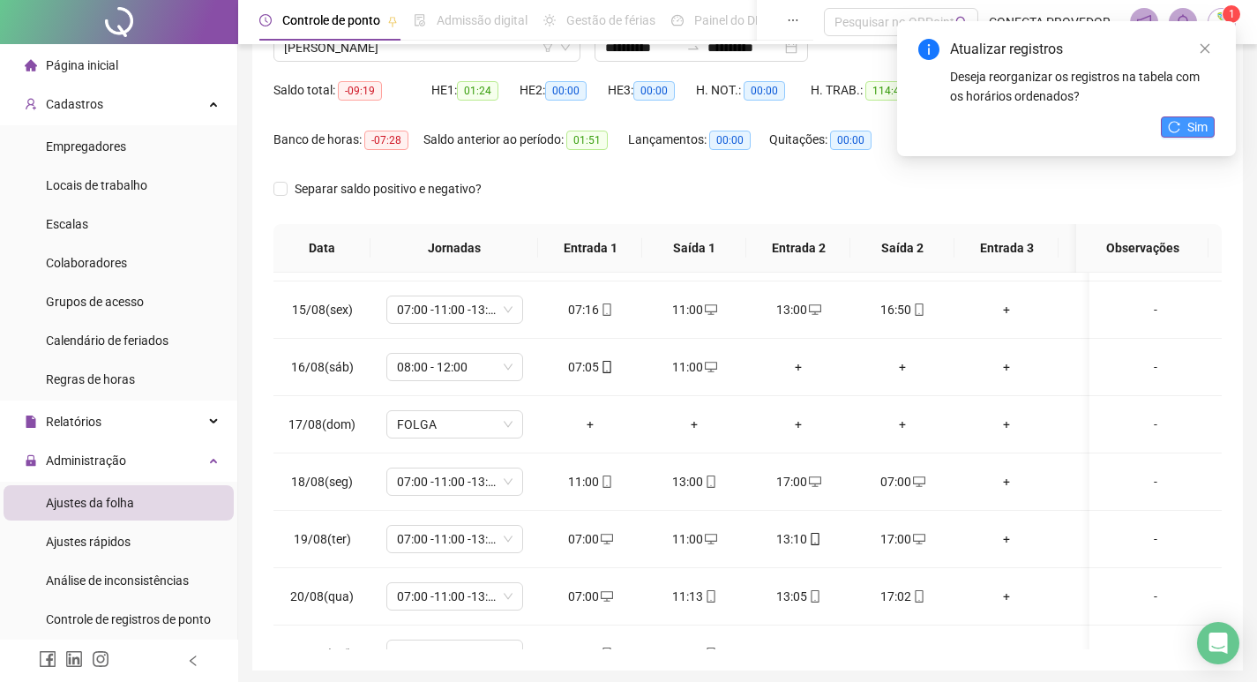
click at [1203, 117] on button "Sim" at bounding box center [1188, 126] width 54 height 21
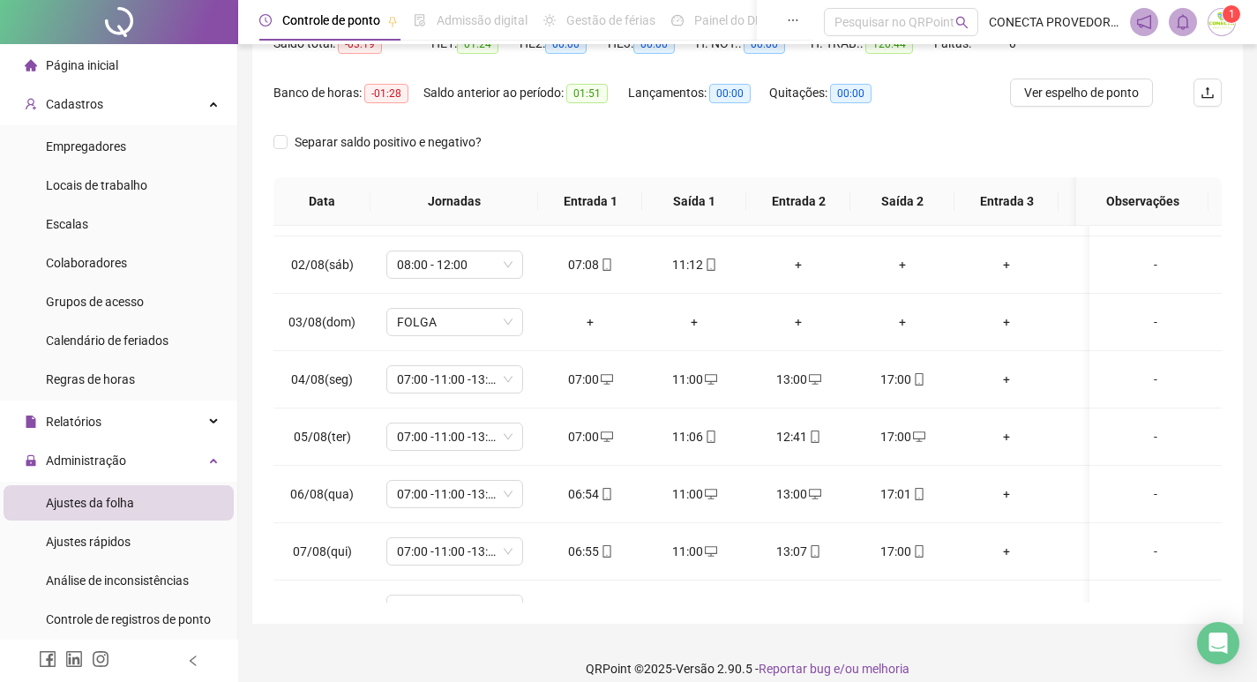
scroll to position [0, 0]
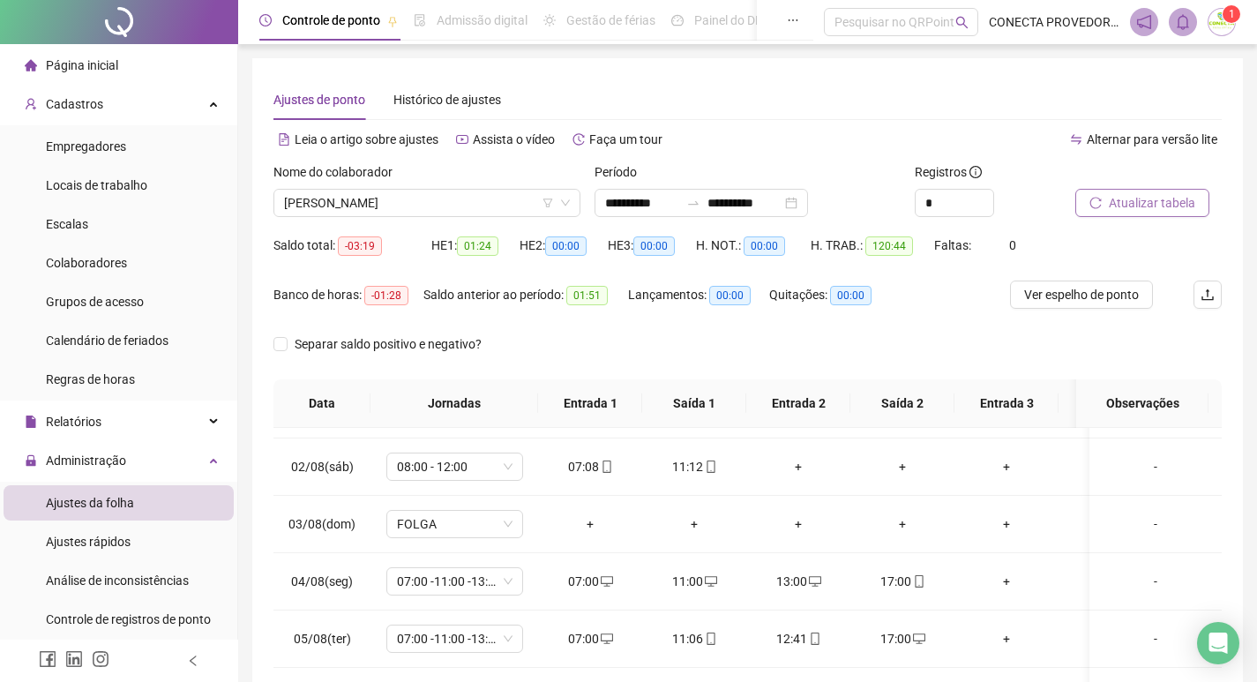
click at [1135, 198] on span "Atualizar tabela" at bounding box center [1152, 202] width 86 height 19
click at [498, 206] on span "[PERSON_NAME]" at bounding box center [427, 203] width 286 height 26
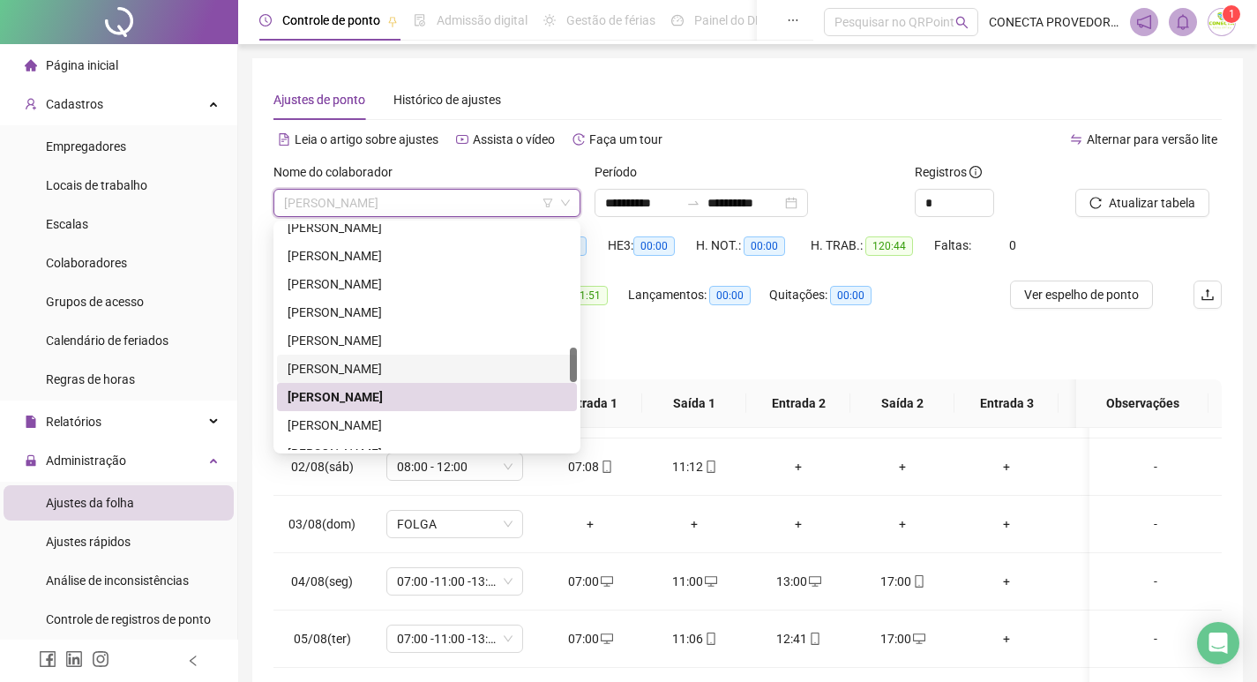
click at [401, 365] on div "[PERSON_NAME]" at bounding box center [427, 368] width 279 height 19
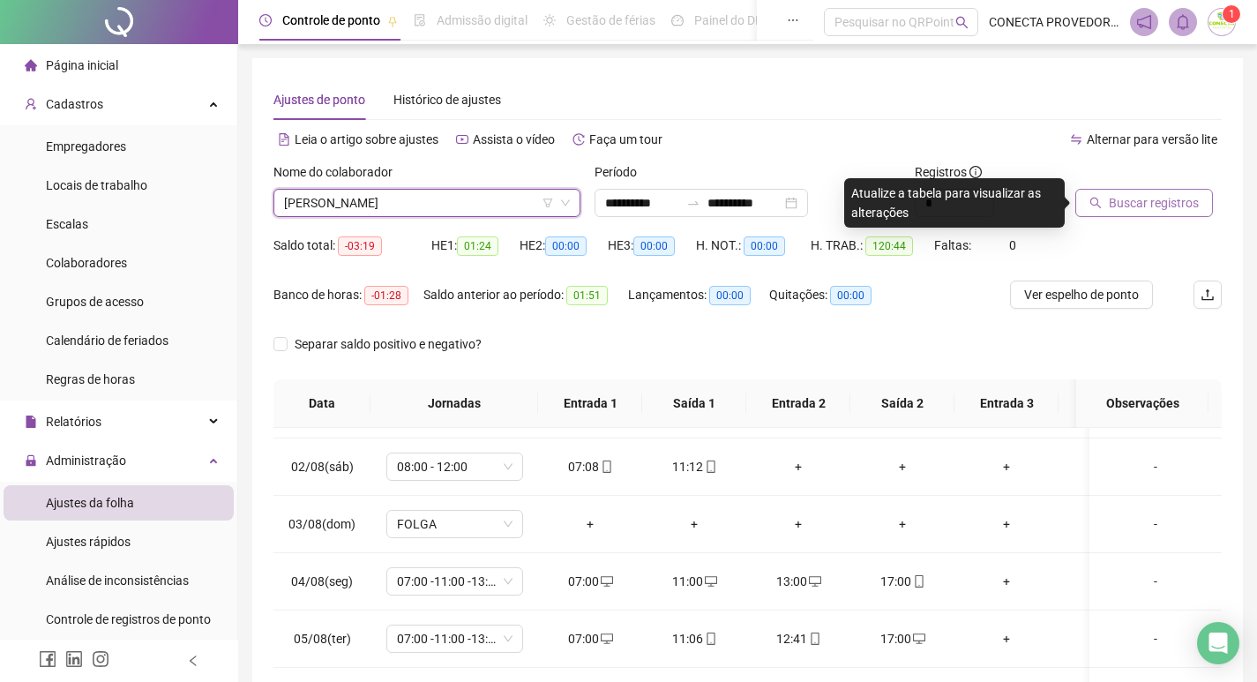
click at [1117, 203] on span "Buscar registros" at bounding box center [1154, 202] width 90 height 19
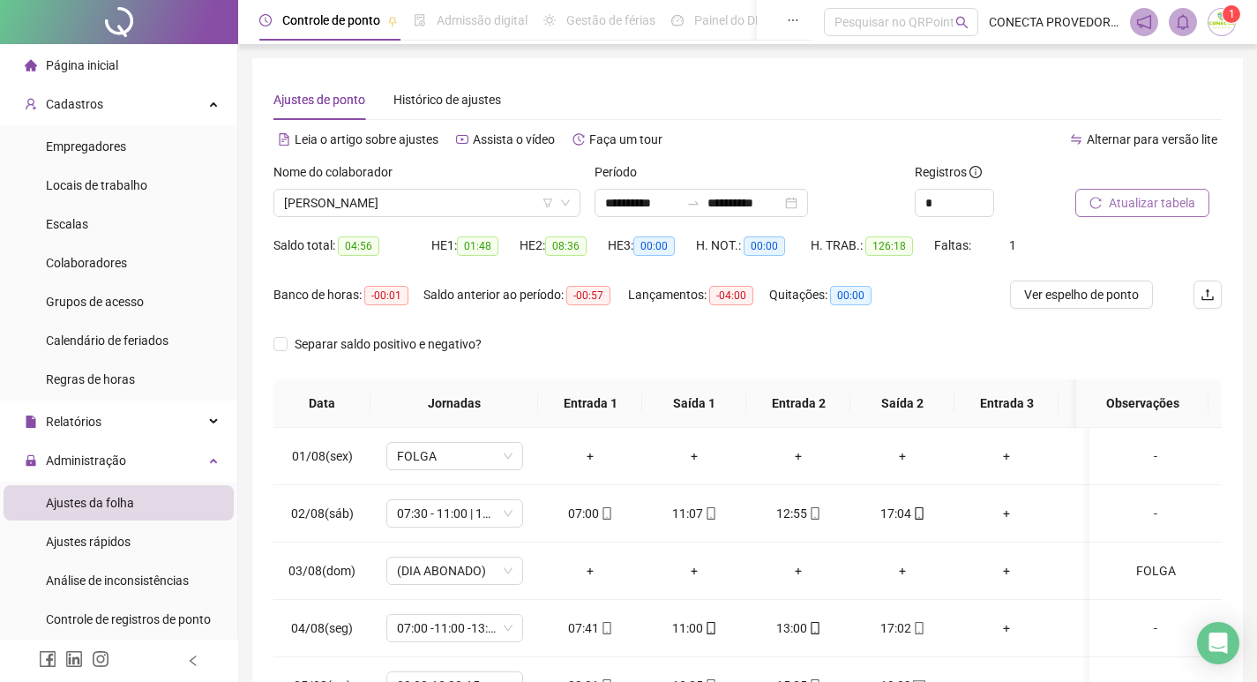
click at [1126, 210] on span "Atualizar tabela" at bounding box center [1152, 202] width 86 height 19
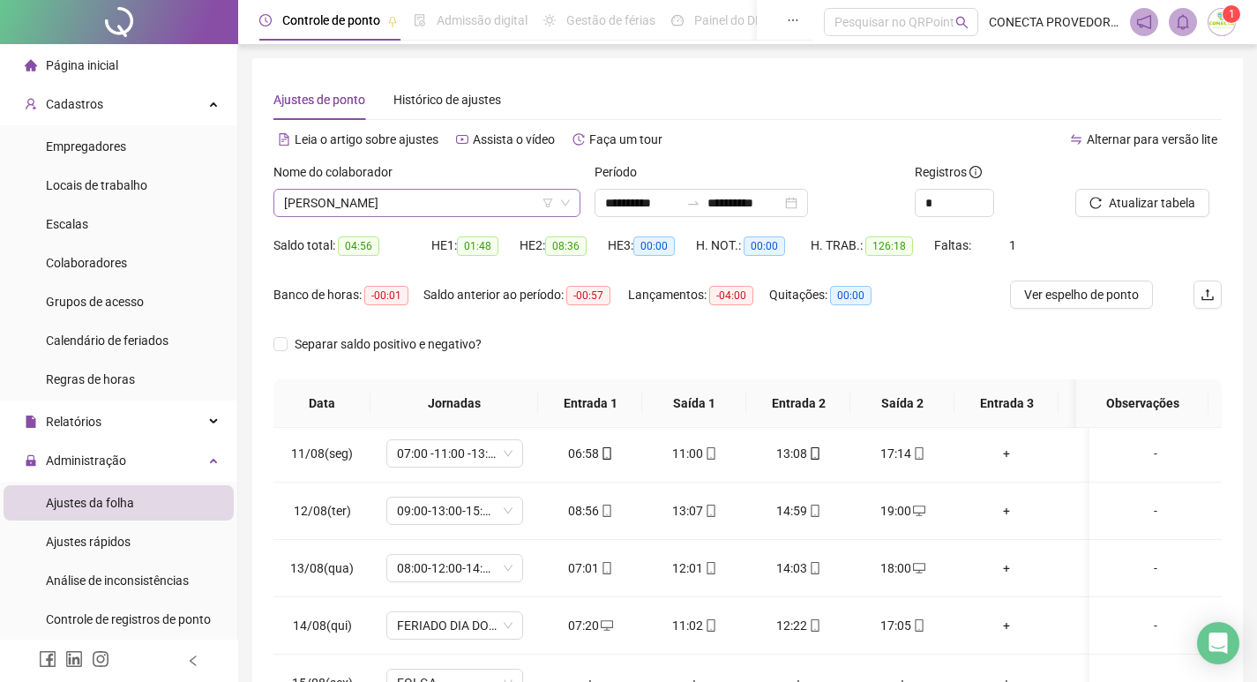
drag, startPoint x: 524, startPoint y: 208, endPoint x: 468, endPoint y: 231, distance: 60.1
click at [523, 208] on span "[PERSON_NAME]" at bounding box center [427, 203] width 286 height 26
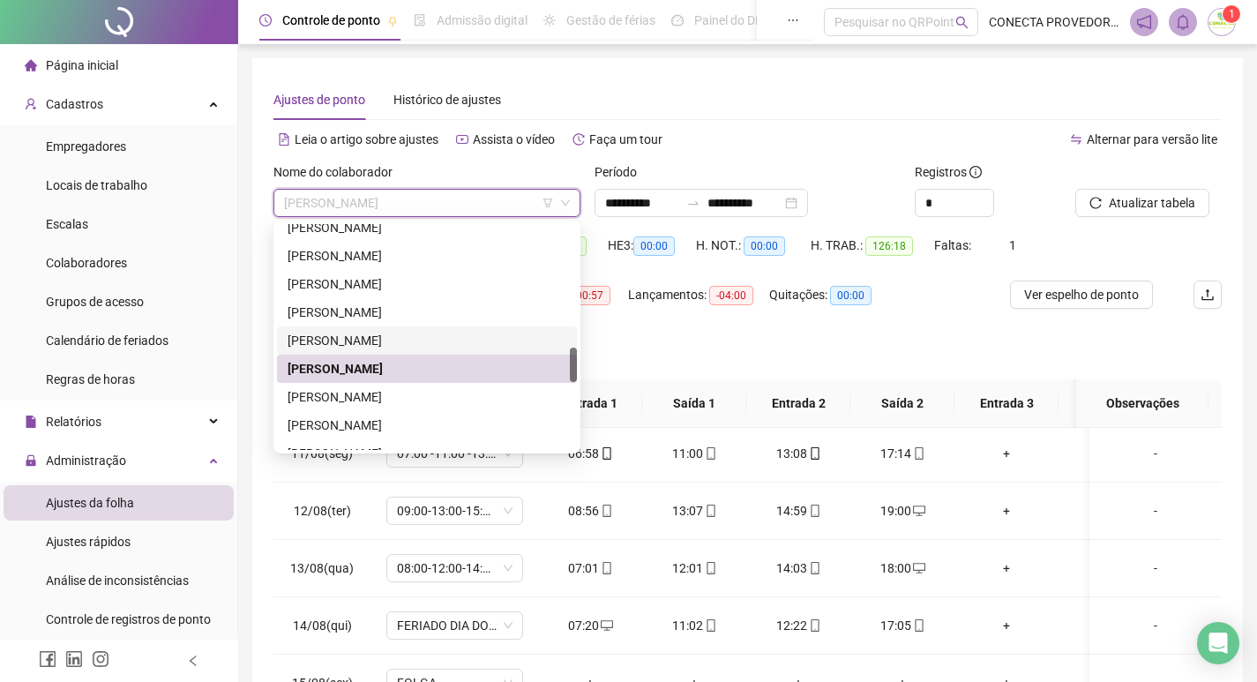
click at [342, 336] on div "[PERSON_NAME]" at bounding box center [427, 340] width 279 height 19
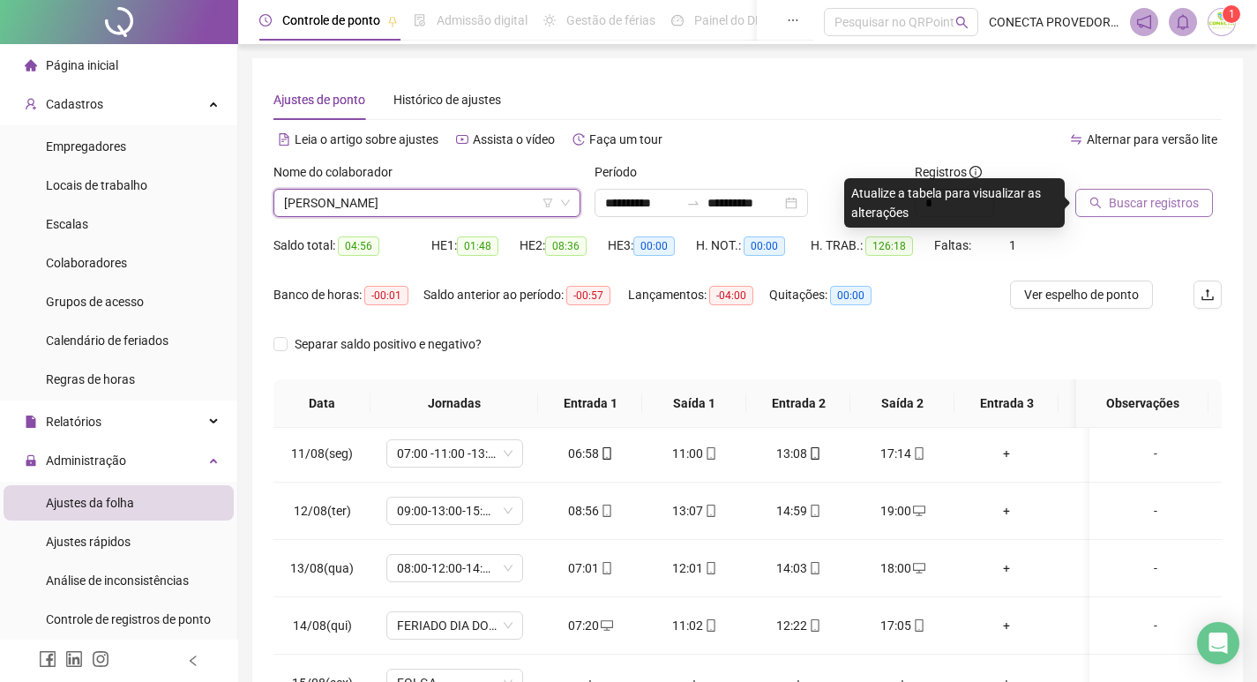
click at [1150, 206] on span "Buscar registros" at bounding box center [1154, 202] width 90 height 19
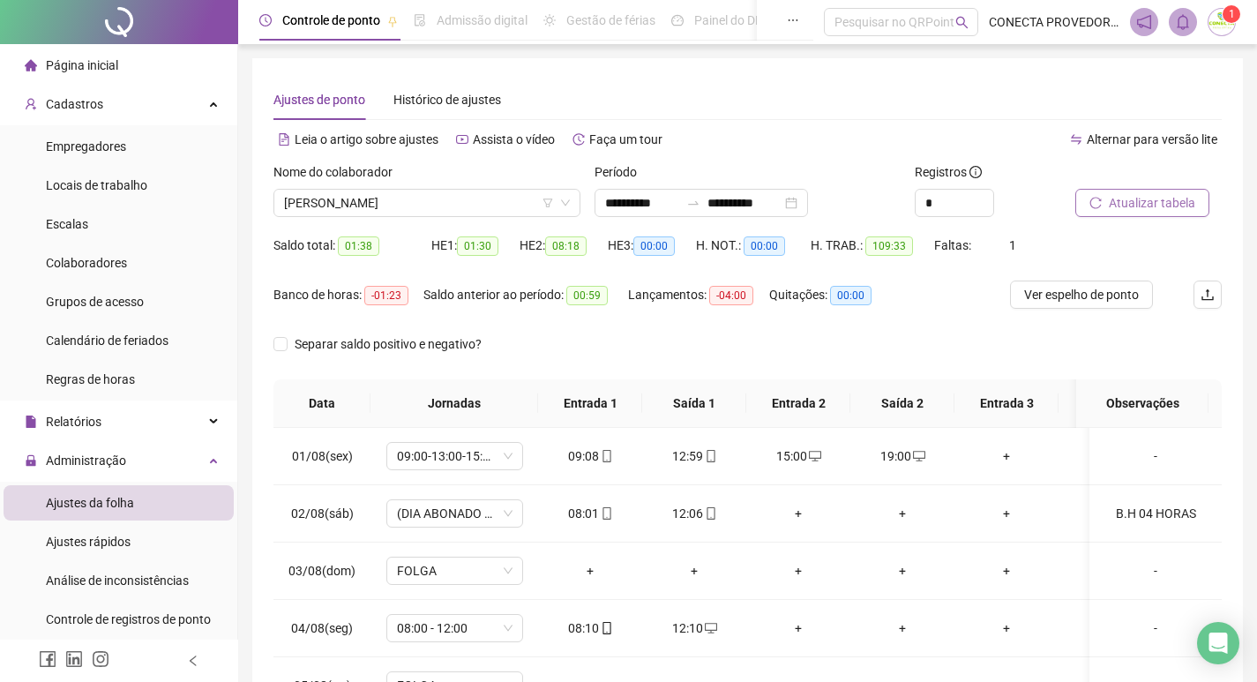
click at [1118, 198] on span "Atualizar tabela" at bounding box center [1152, 202] width 86 height 19
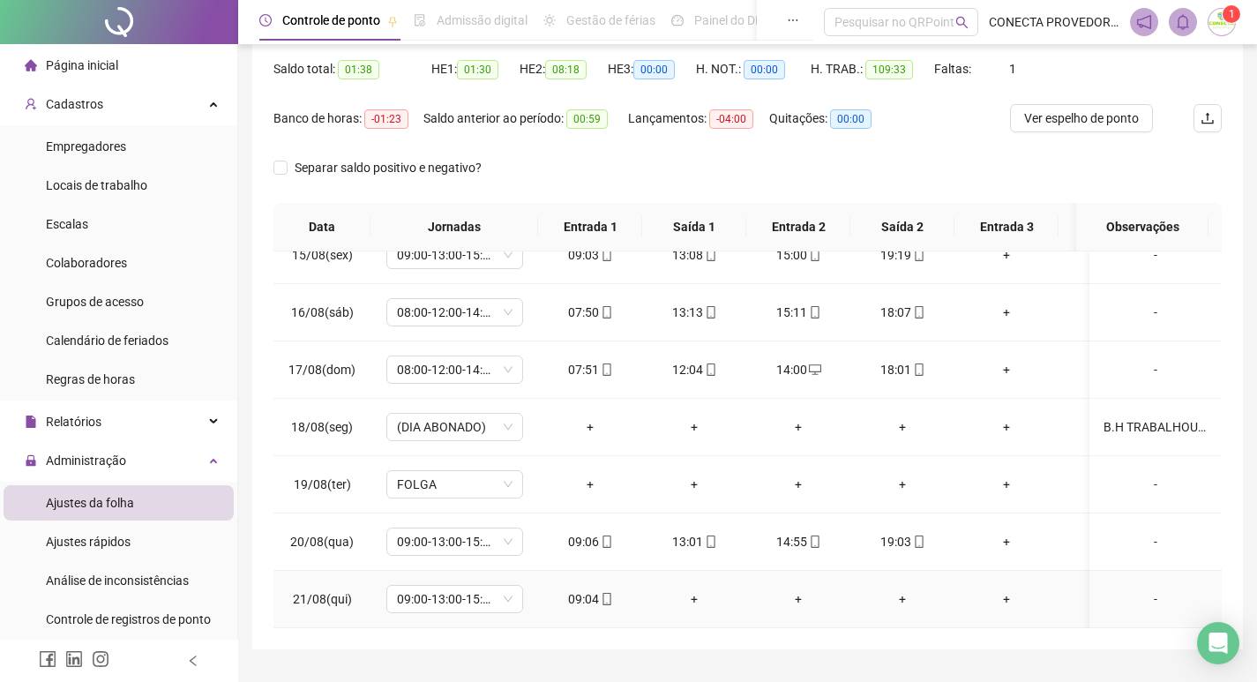
scroll to position [220, 0]
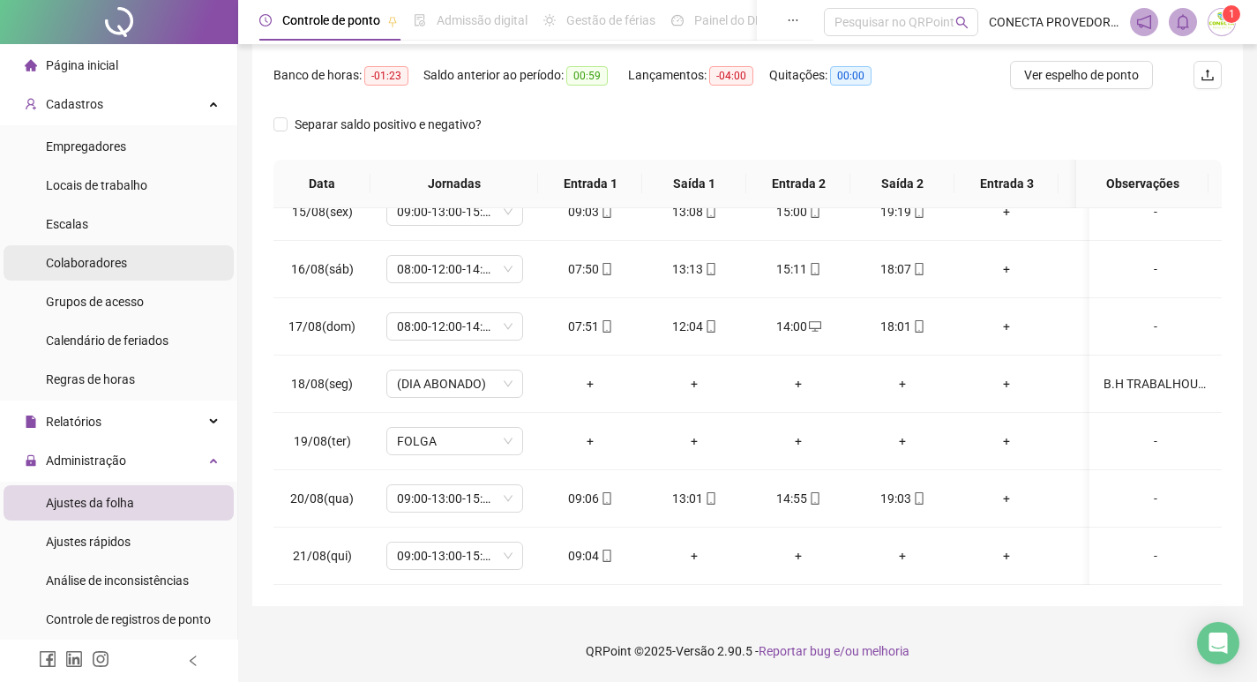
click at [83, 262] on span "Colaboradores" at bounding box center [86, 263] width 81 height 14
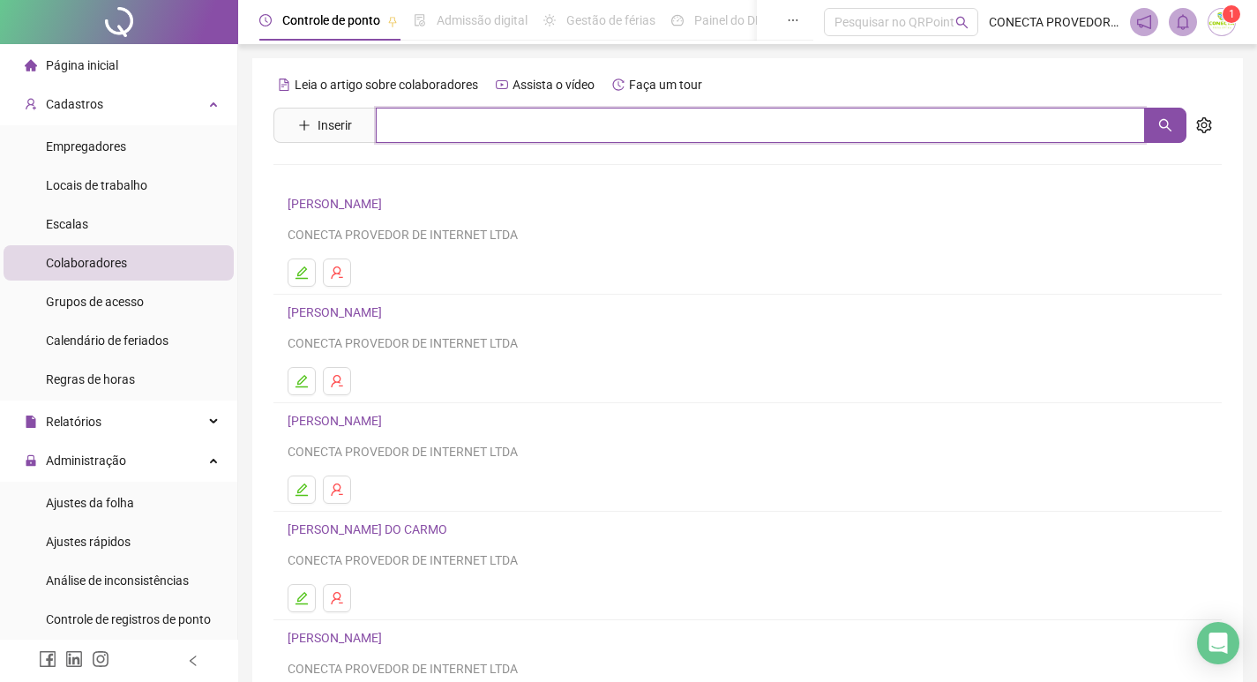
click at [420, 116] on input "text" at bounding box center [760, 125] width 769 height 35
type input "******"
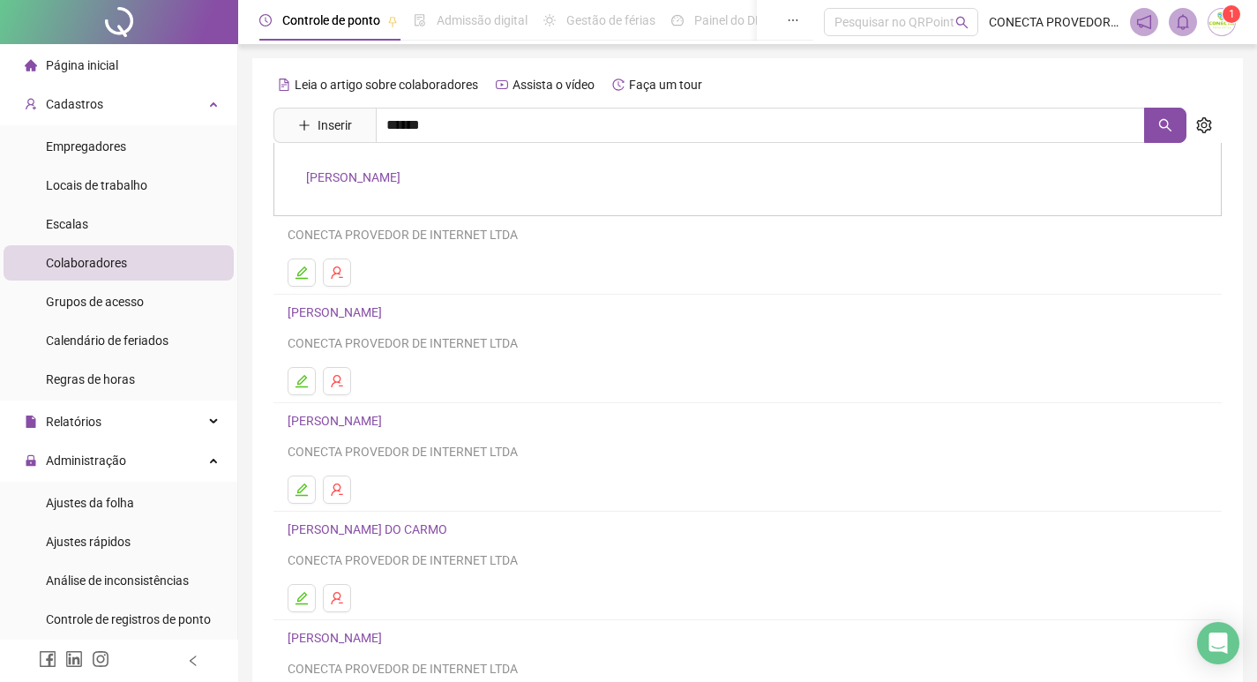
click at [362, 172] on link "[PERSON_NAME]" at bounding box center [353, 177] width 94 height 14
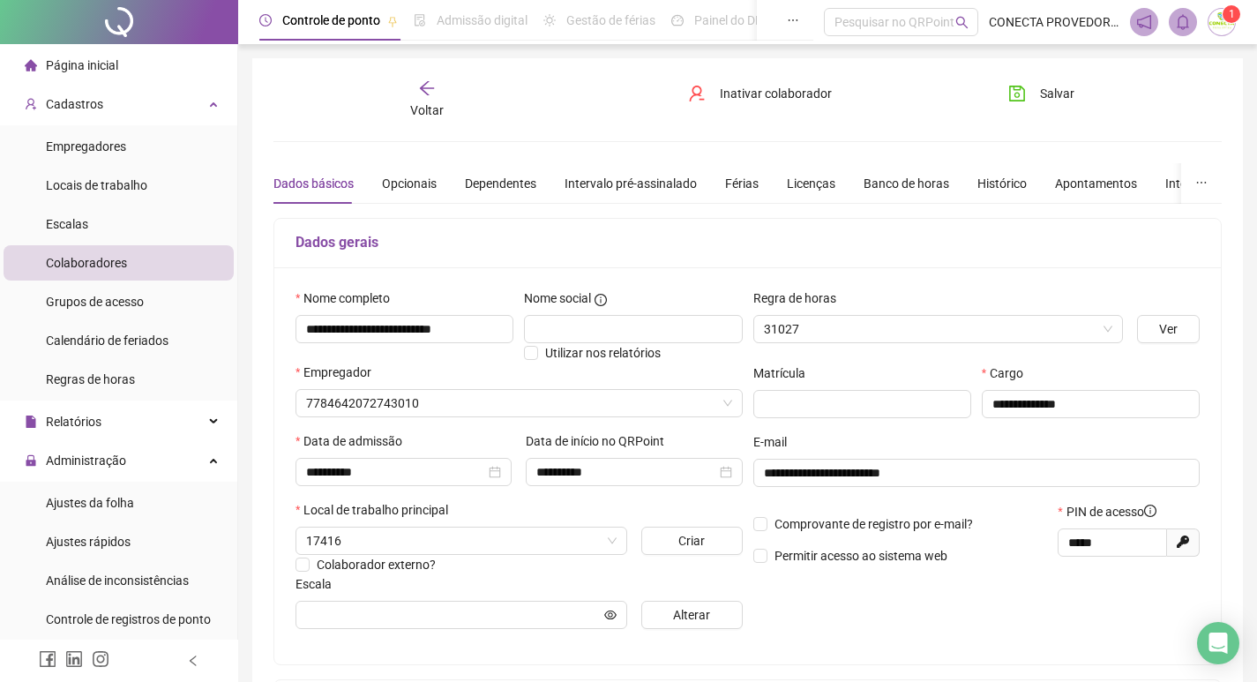
type input "**********"
click at [897, 177] on div "Banco de horas" at bounding box center [907, 183] width 86 height 19
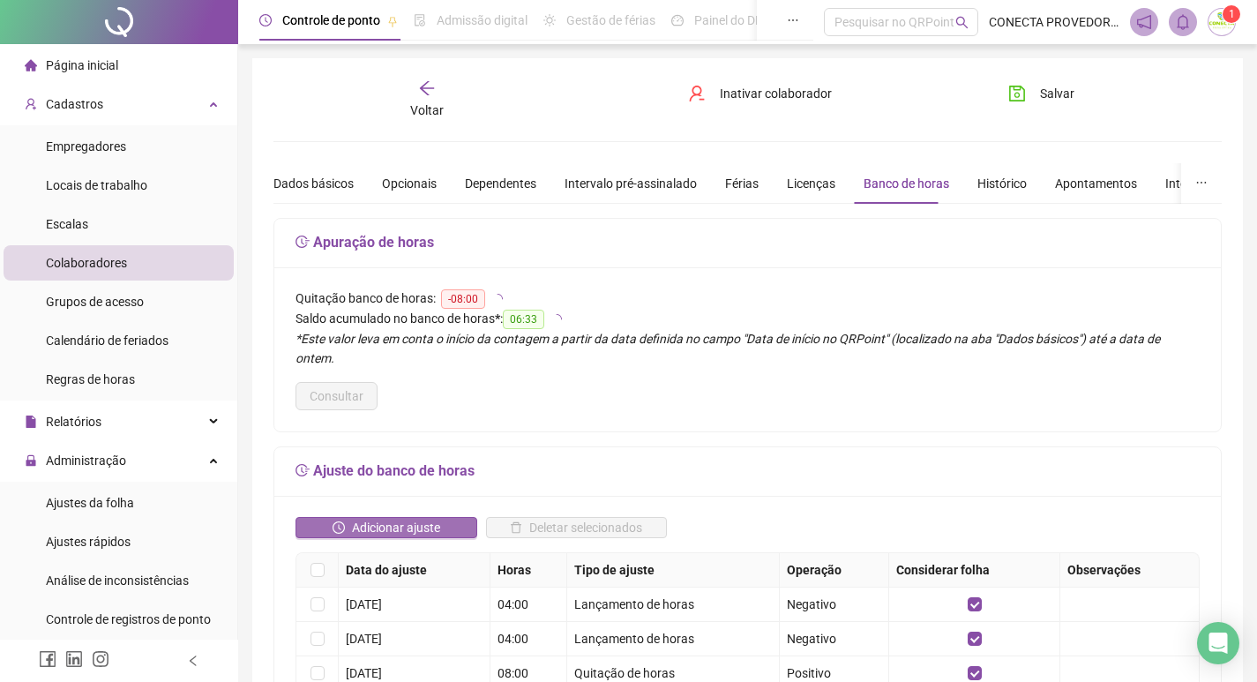
click at [429, 518] on span "Adicionar ajuste" at bounding box center [396, 527] width 88 height 19
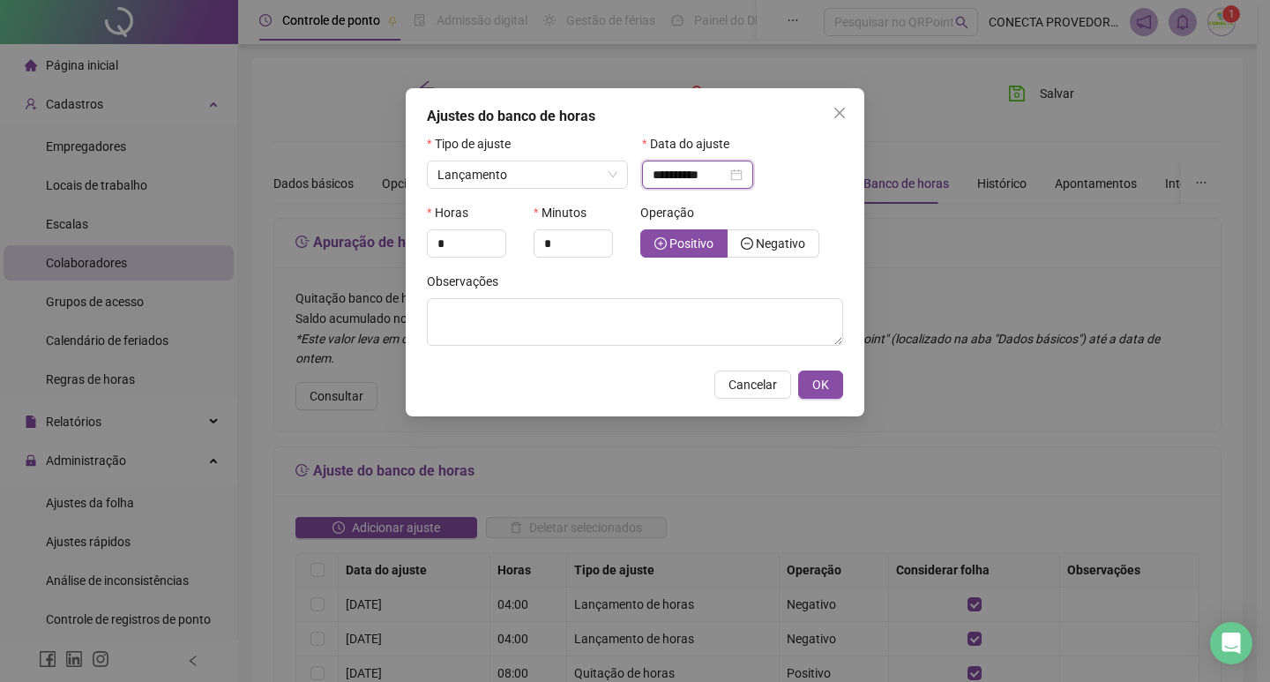
click at [704, 171] on input "**********" at bounding box center [690, 174] width 74 height 19
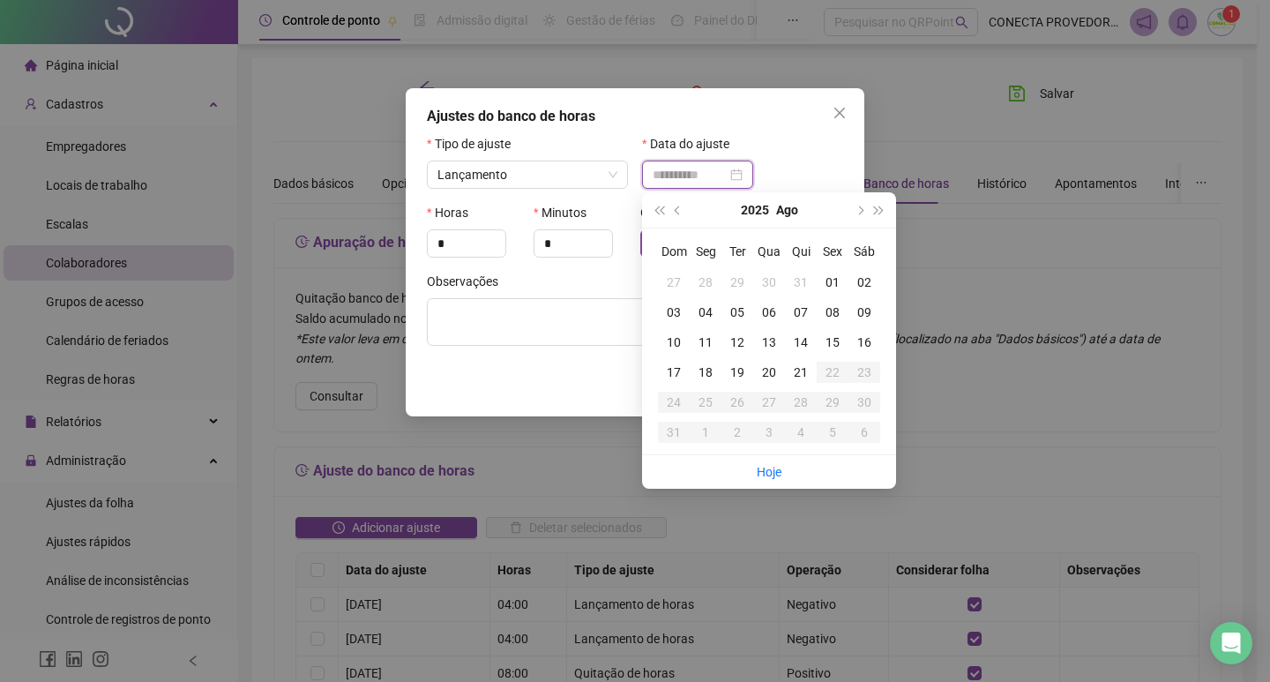
type input "**********"
click at [707, 368] on div "18" at bounding box center [706, 372] width 32 height 19
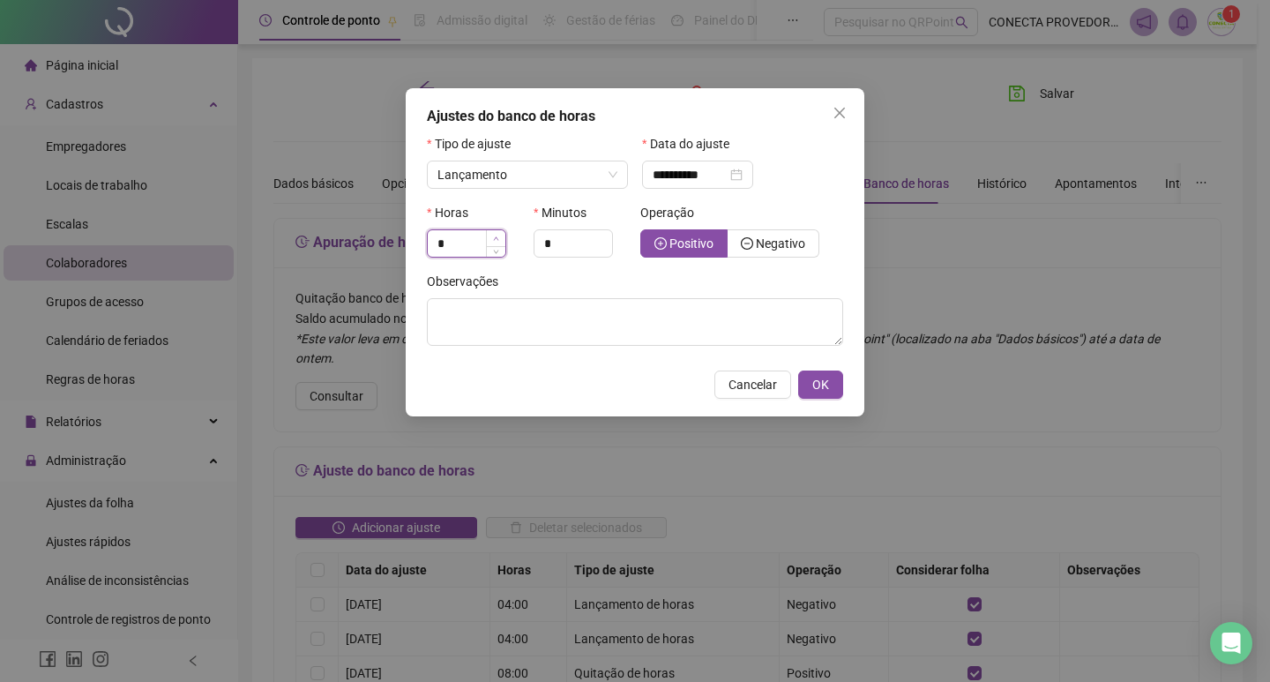
click at [498, 238] on icon "up" at bounding box center [496, 239] width 6 height 6
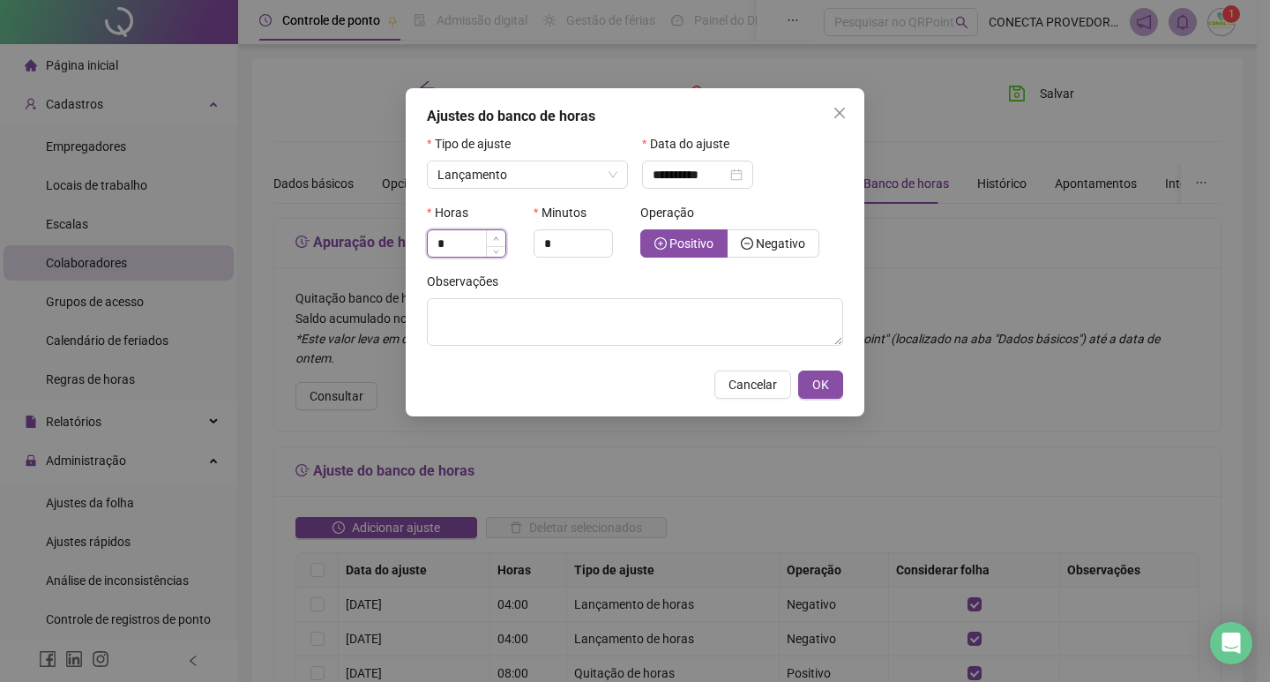
click at [498, 238] on icon "up" at bounding box center [496, 239] width 6 height 6
type input "*"
click at [498, 238] on icon "up" at bounding box center [496, 239] width 6 height 6
click at [766, 243] on span "Negativo" at bounding box center [780, 243] width 49 height 14
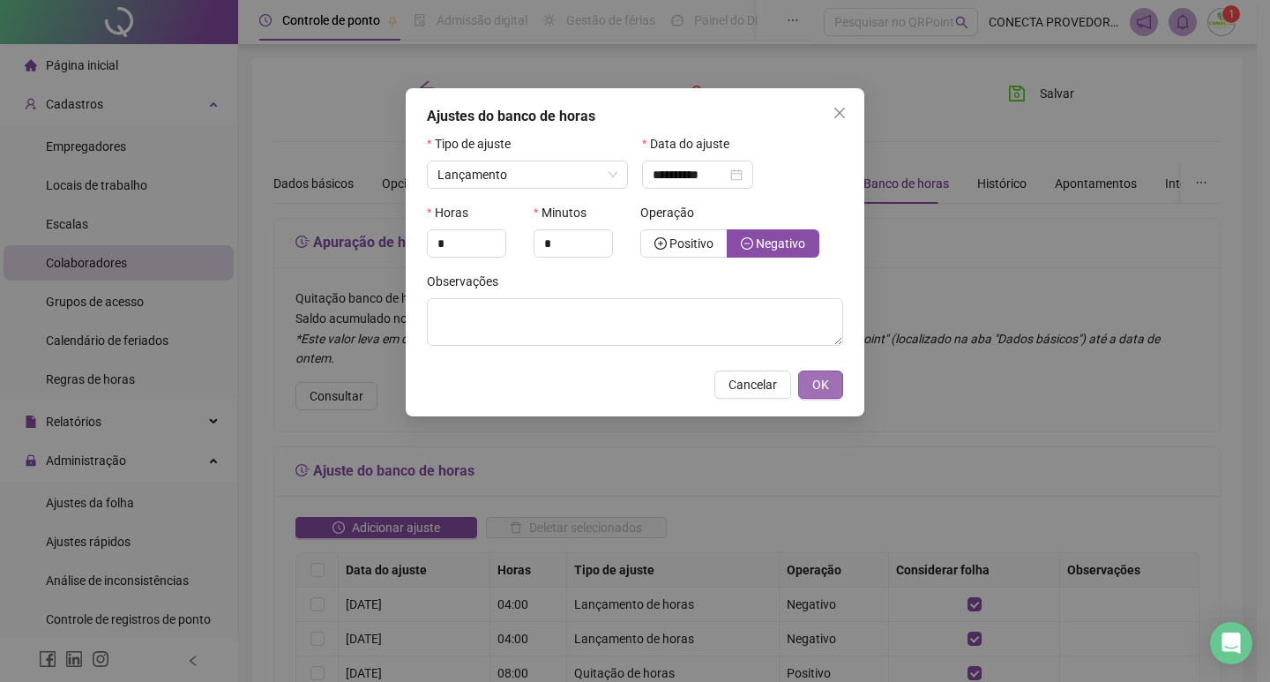
click at [814, 386] on span "OK" at bounding box center [820, 384] width 17 height 19
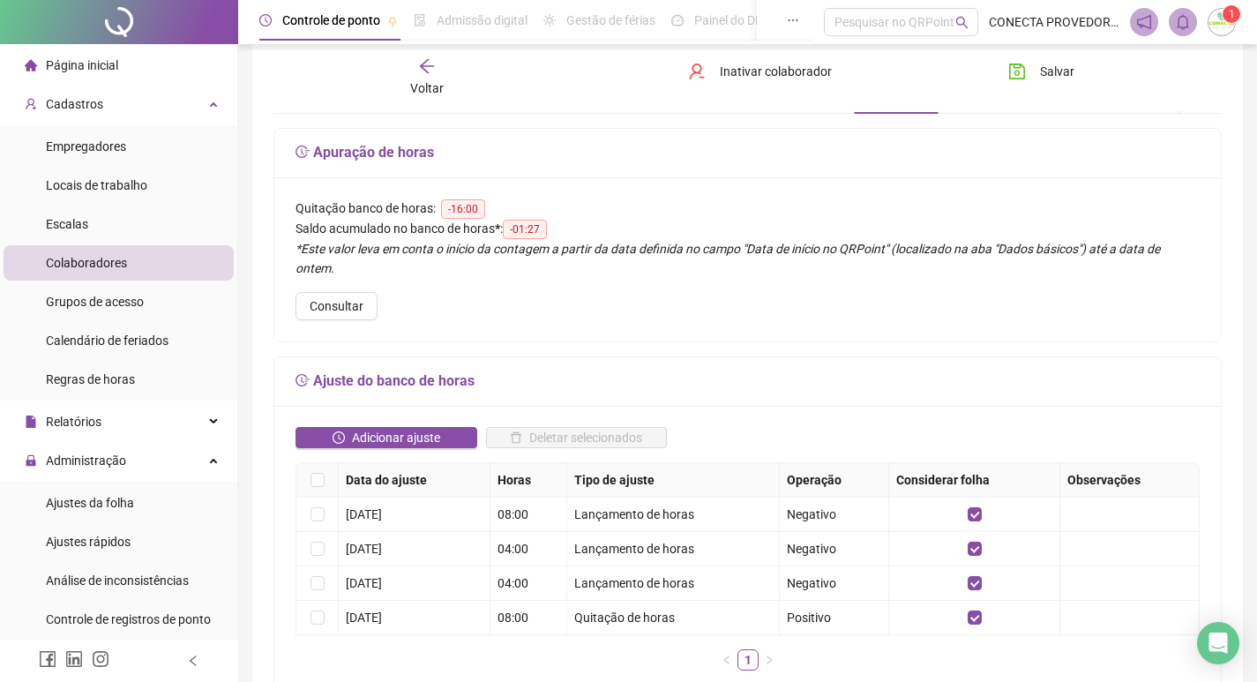
scroll to position [88, 0]
click at [1059, 71] on span "Salvar" at bounding box center [1057, 71] width 34 height 19
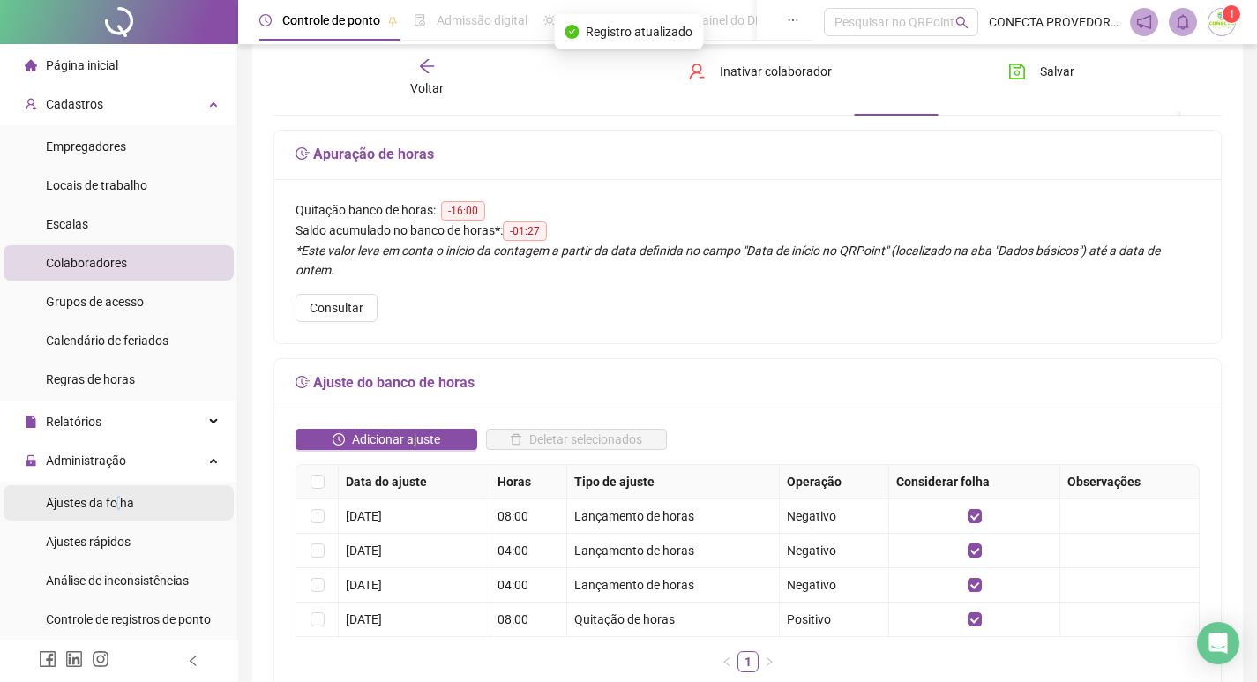
click at [122, 502] on span "Ajustes da folha" at bounding box center [90, 503] width 88 height 14
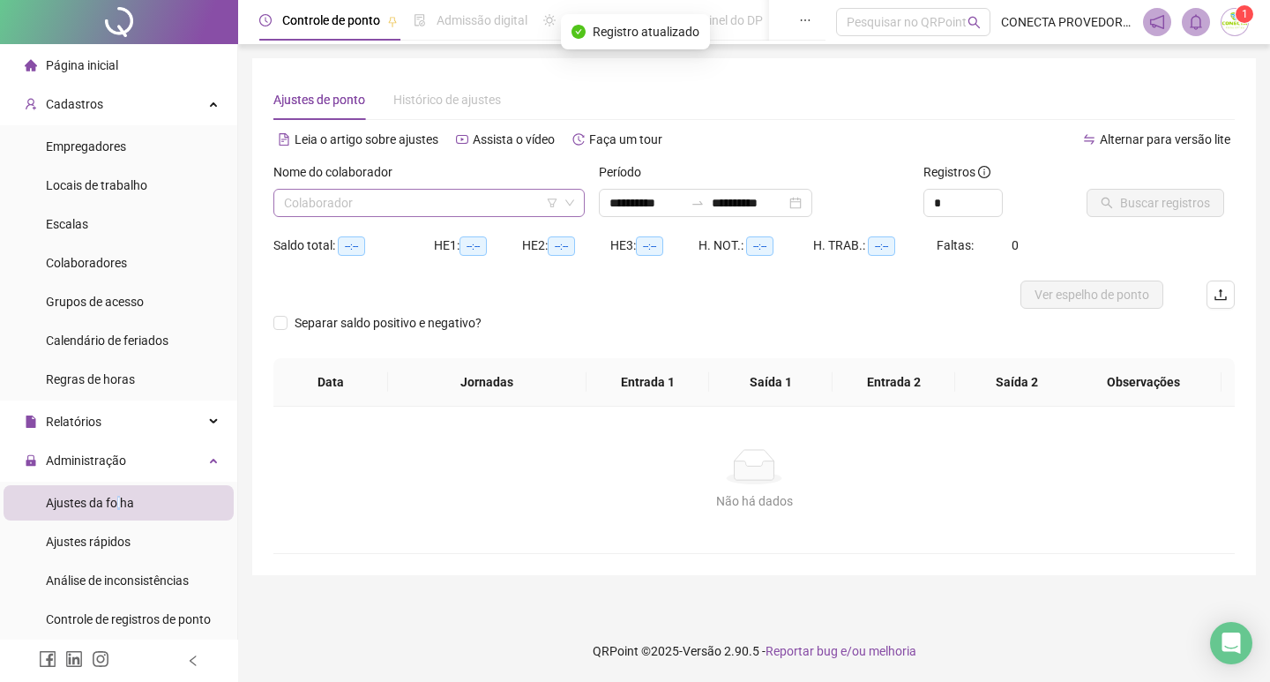
type input "**********"
click at [386, 203] on input "search" at bounding box center [421, 203] width 274 height 26
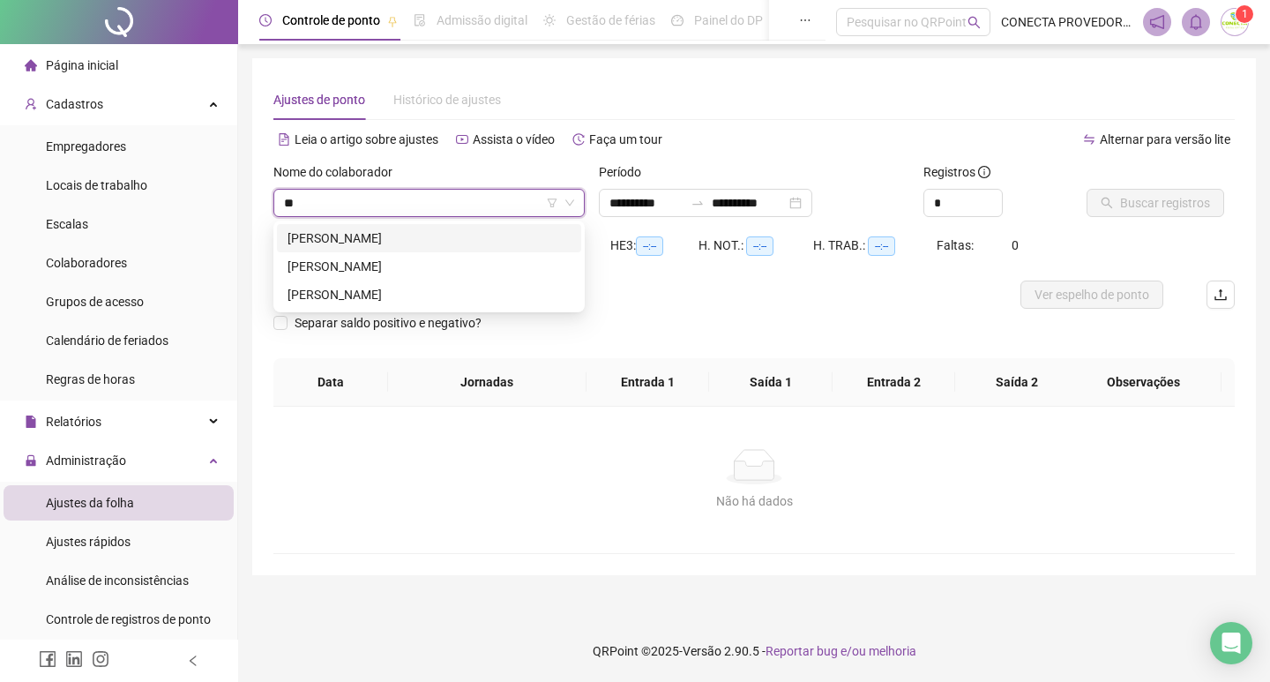
type input "***"
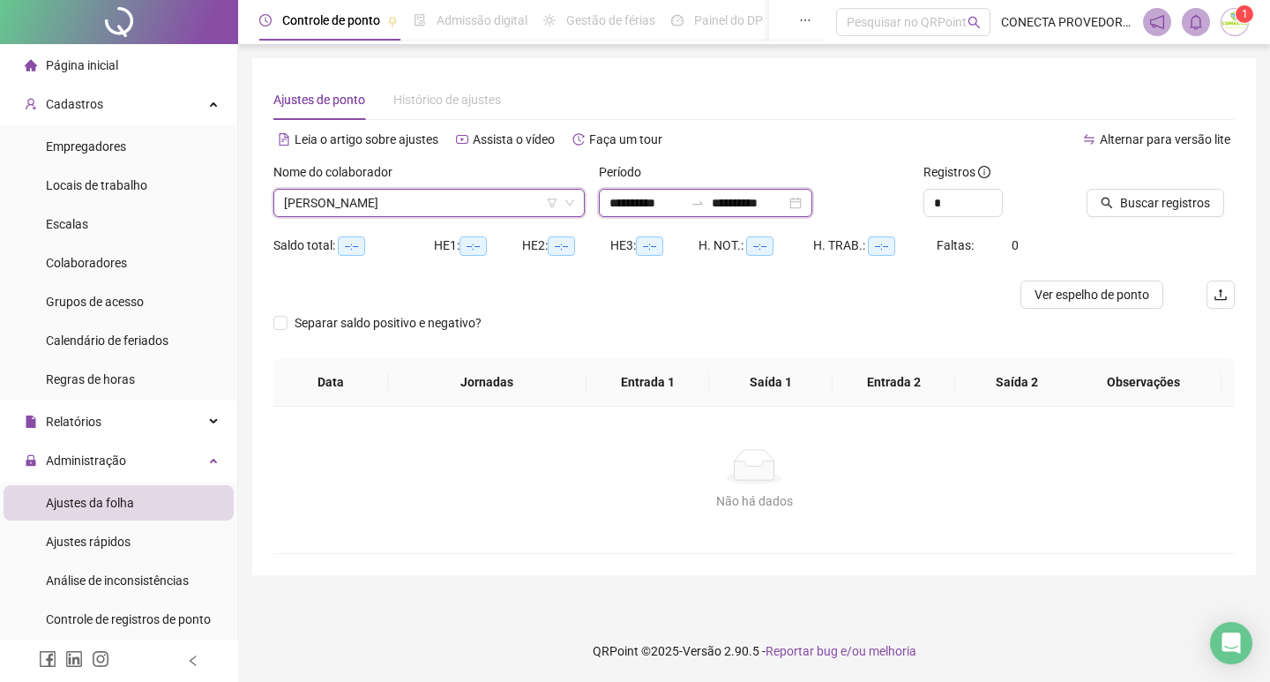
click at [750, 202] on input "**********" at bounding box center [749, 202] width 74 height 19
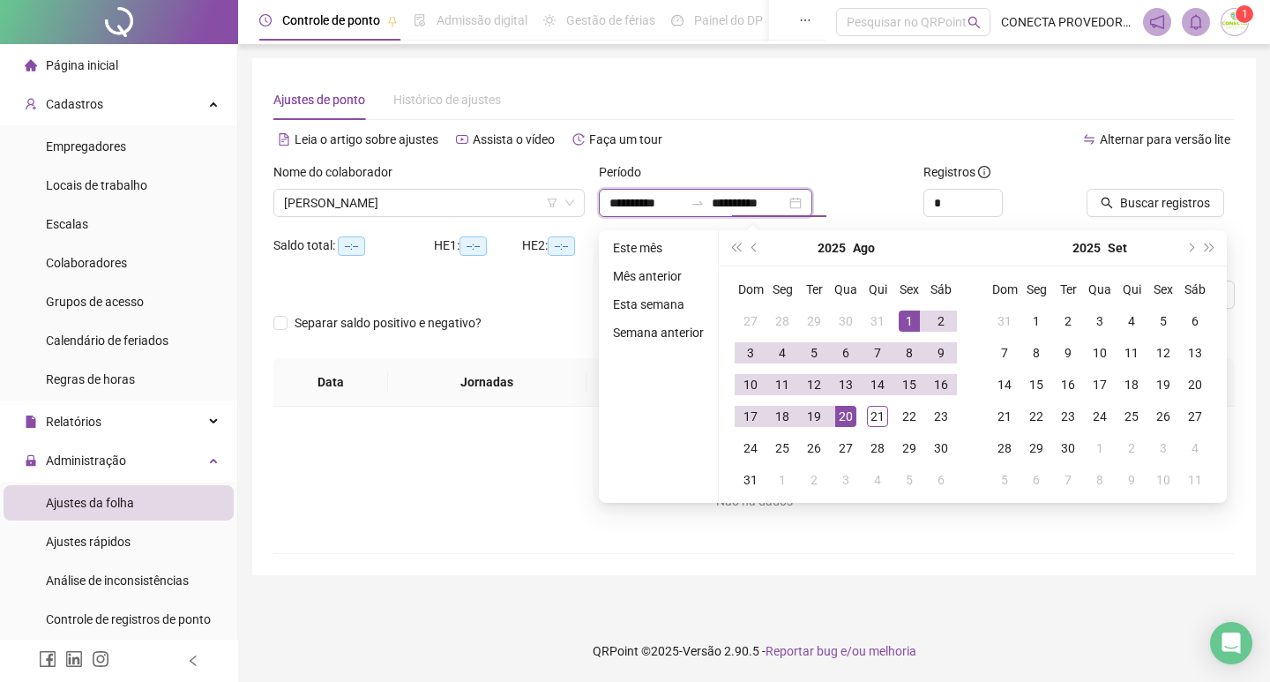
type input "**********"
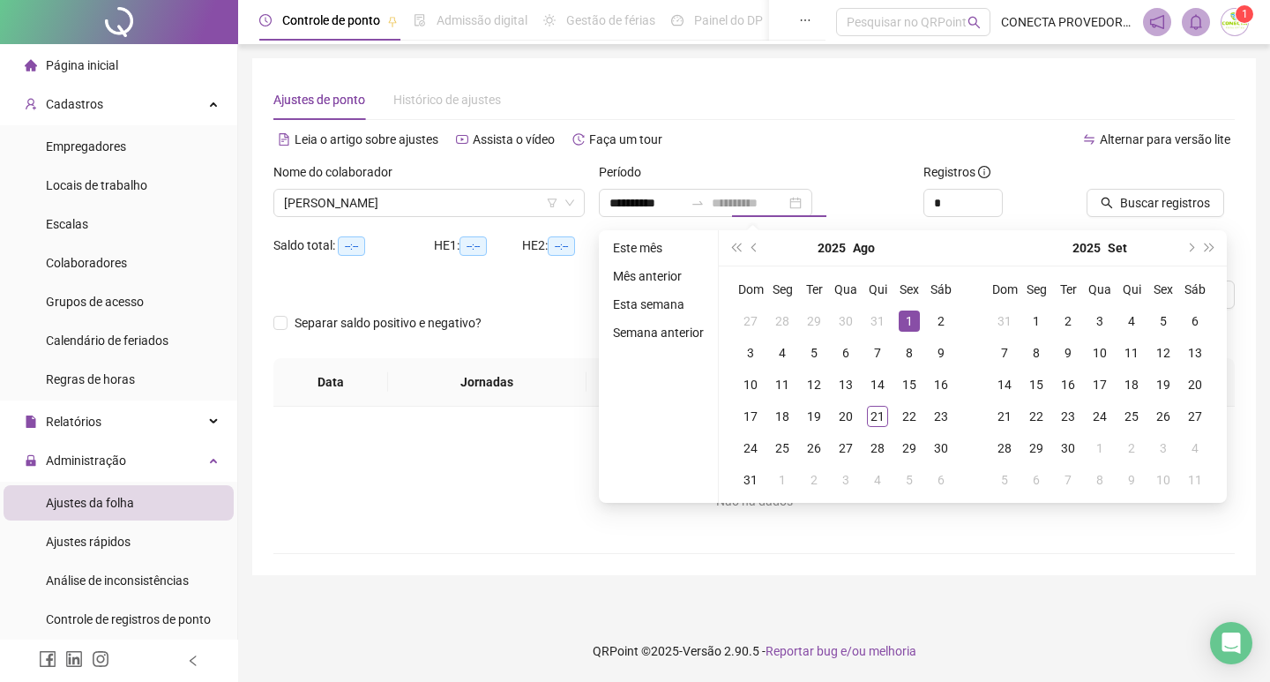
click at [902, 326] on div "1" at bounding box center [909, 321] width 21 height 21
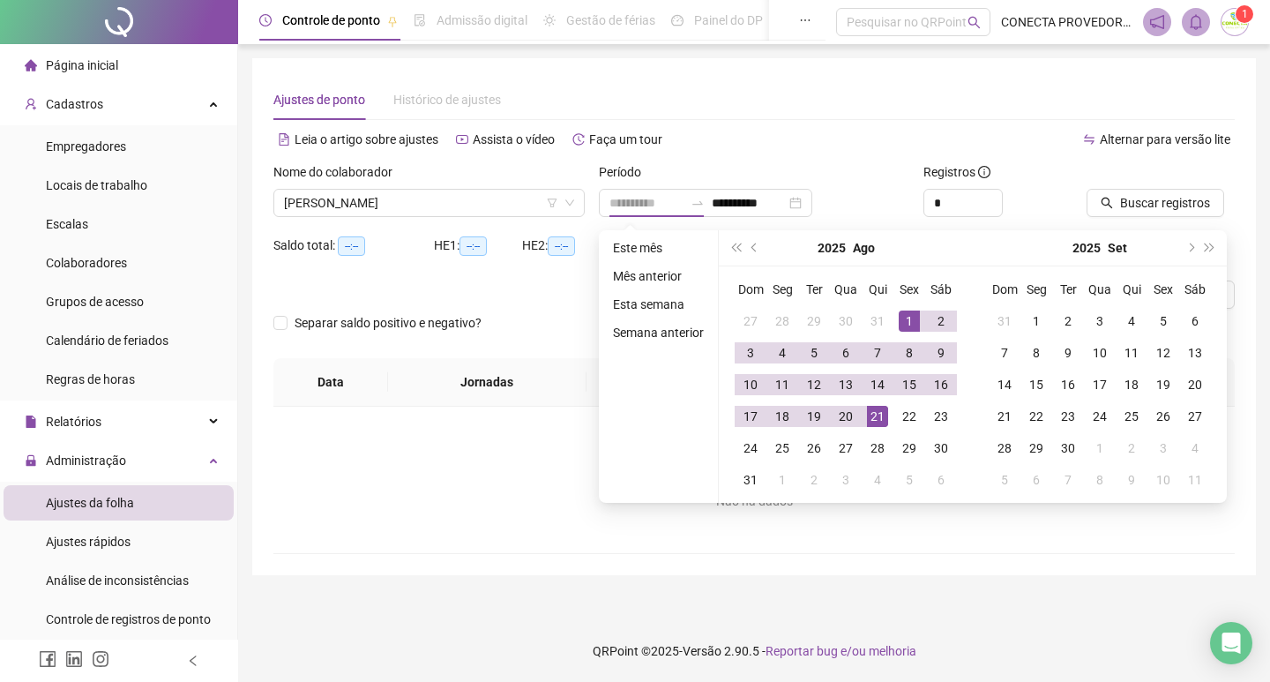
click at [872, 421] on div "21" at bounding box center [877, 416] width 21 height 21
type input "**********"
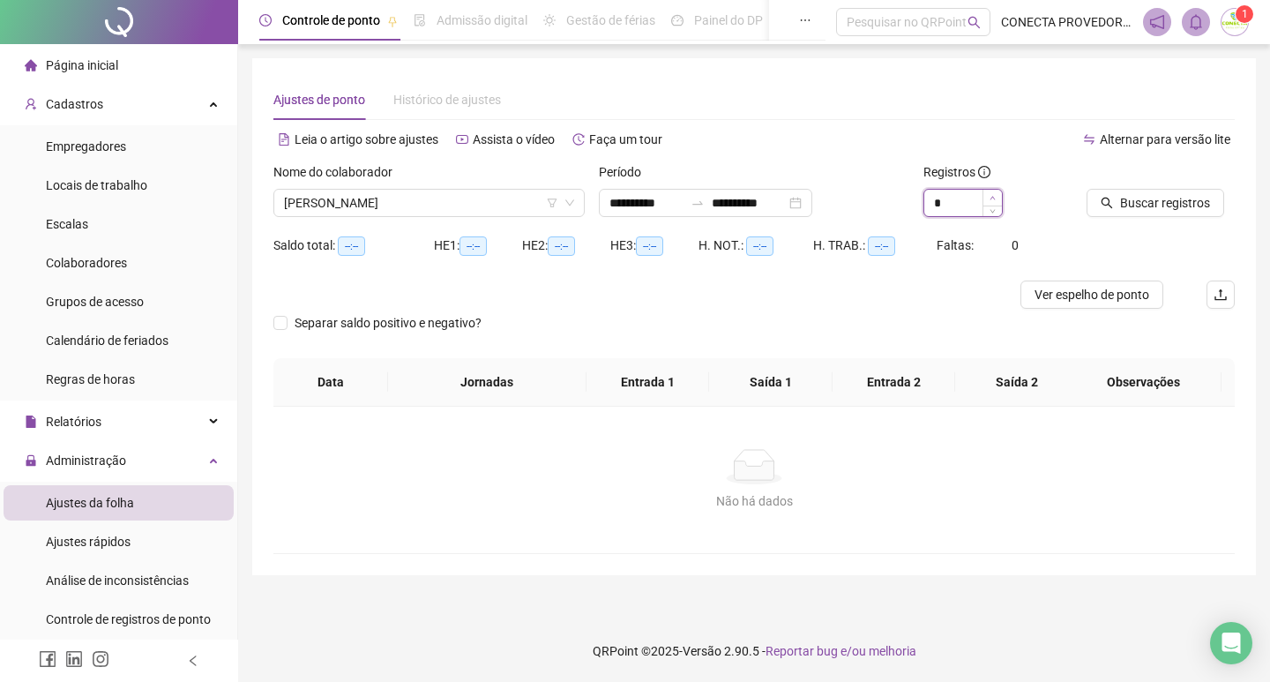
type input "*"
click at [995, 196] on icon "up" at bounding box center [993, 198] width 6 height 6
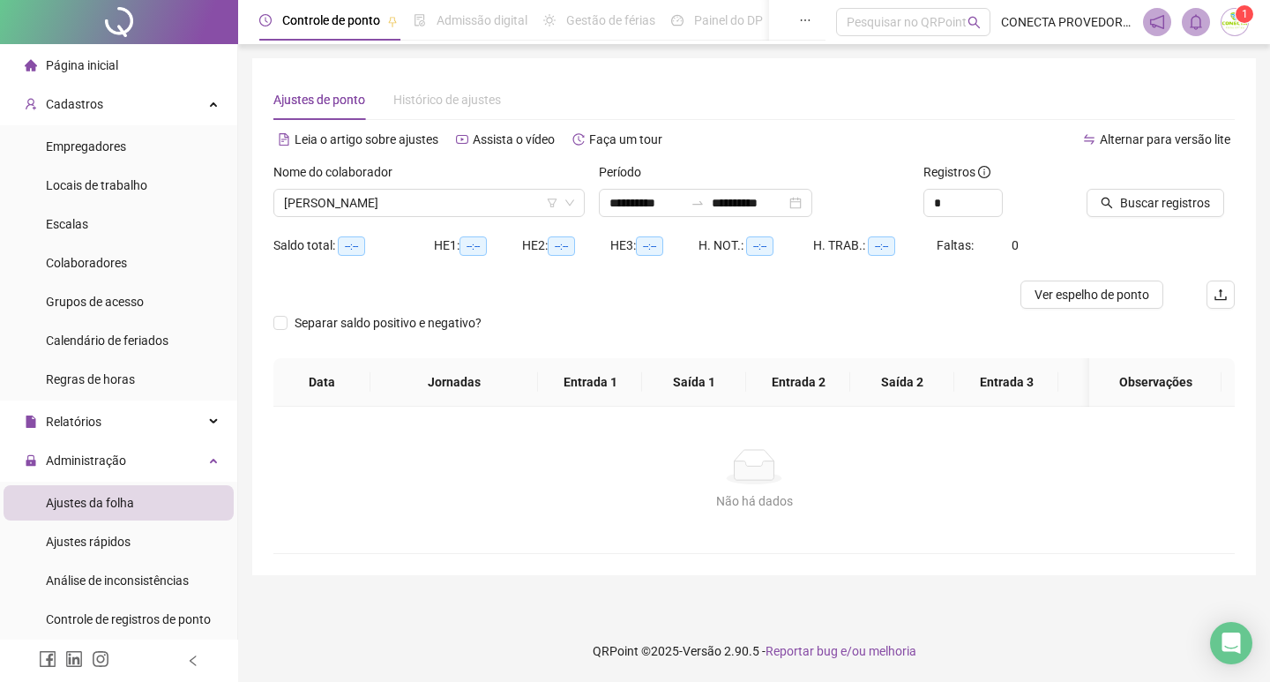
click at [1085, 201] on div "Buscar registros" at bounding box center [1161, 196] width 162 height 69
click at [1109, 198] on icon "search" at bounding box center [1107, 203] width 12 height 12
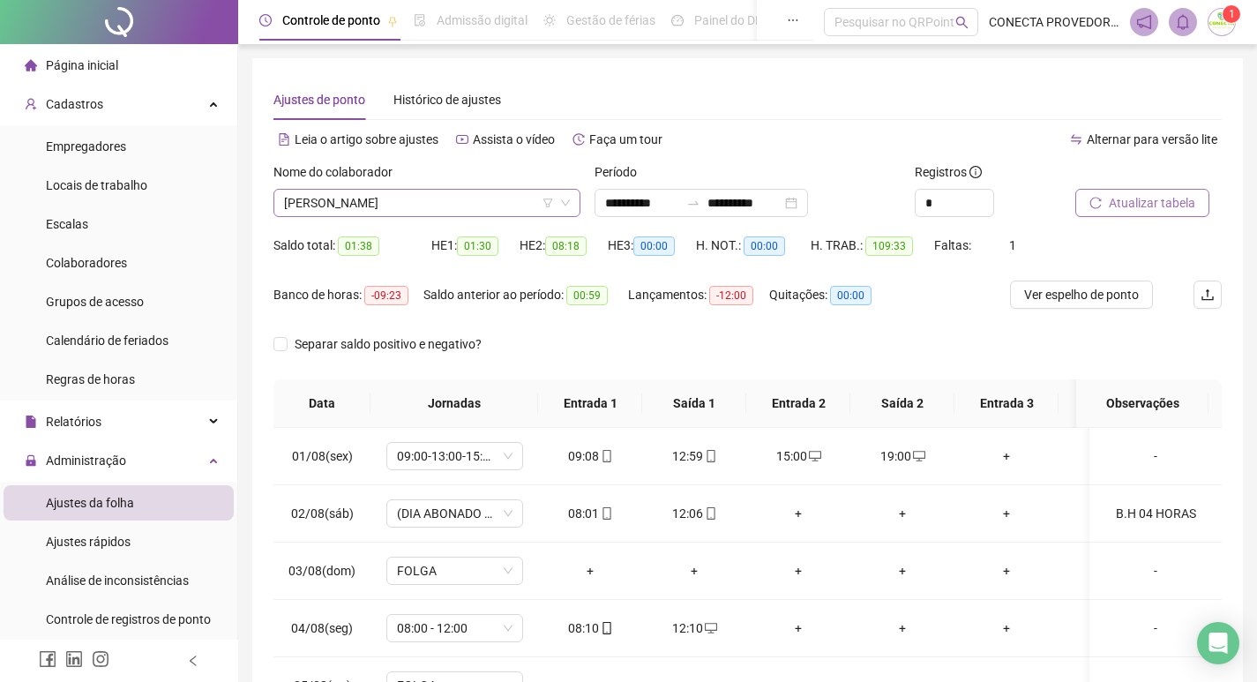
click at [445, 206] on span "[PERSON_NAME]" at bounding box center [427, 203] width 286 height 26
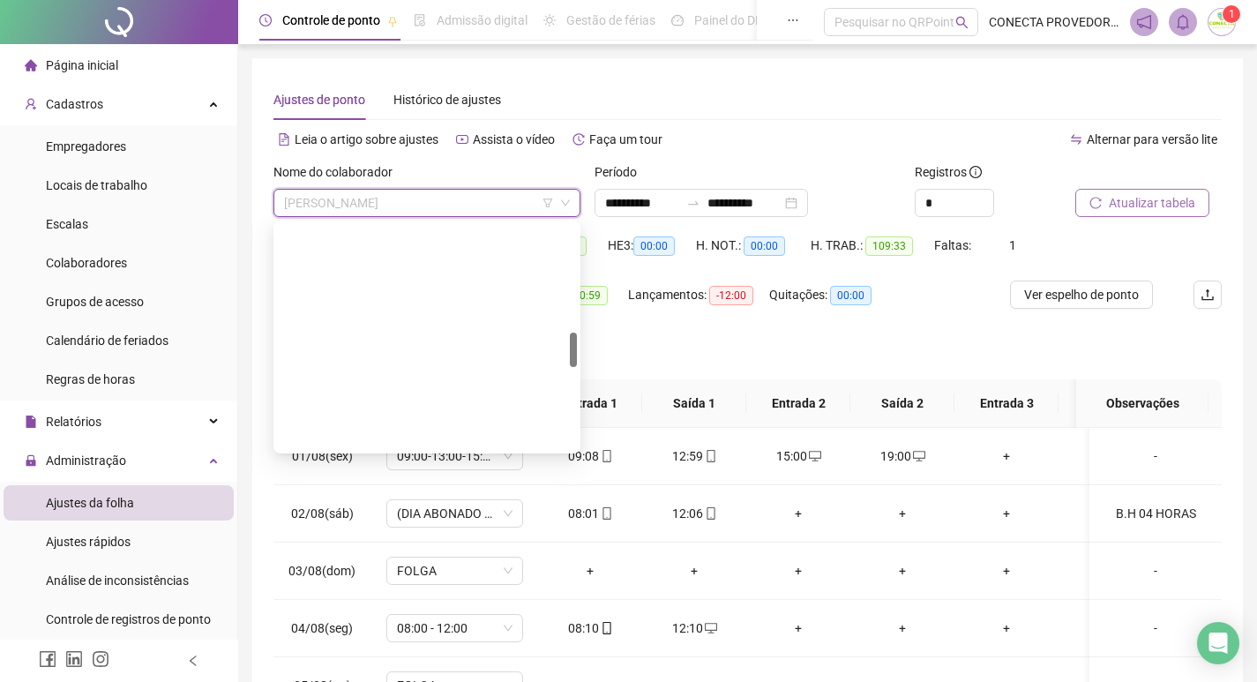
scroll to position [706, 0]
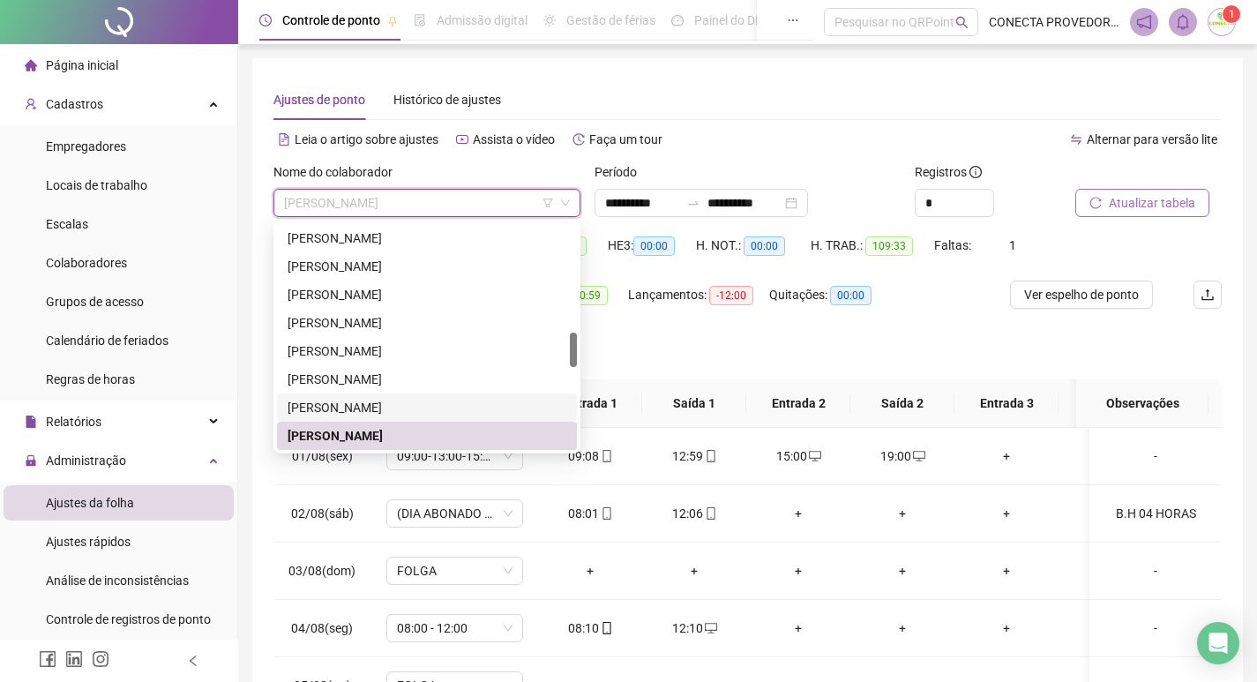
click at [356, 405] on div "[PERSON_NAME]" at bounding box center [427, 407] width 279 height 19
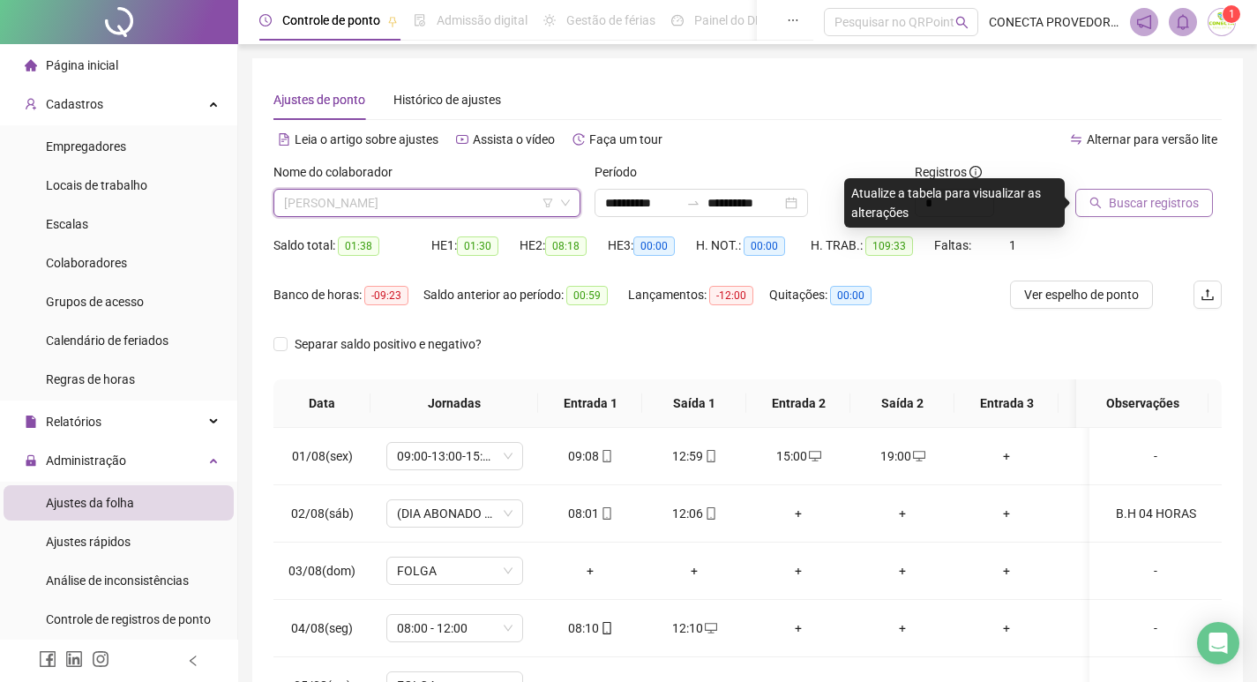
click at [445, 206] on span "[PERSON_NAME]" at bounding box center [427, 203] width 286 height 26
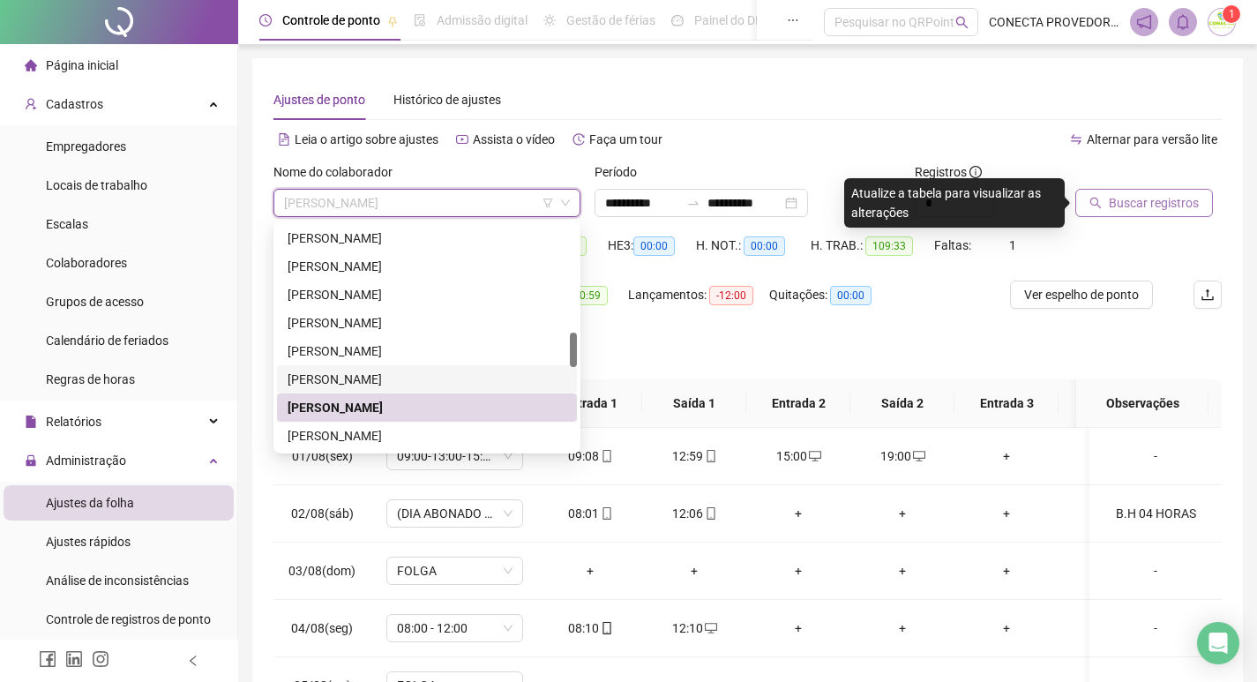
click at [374, 372] on div "[PERSON_NAME]" at bounding box center [427, 379] width 279 height 19
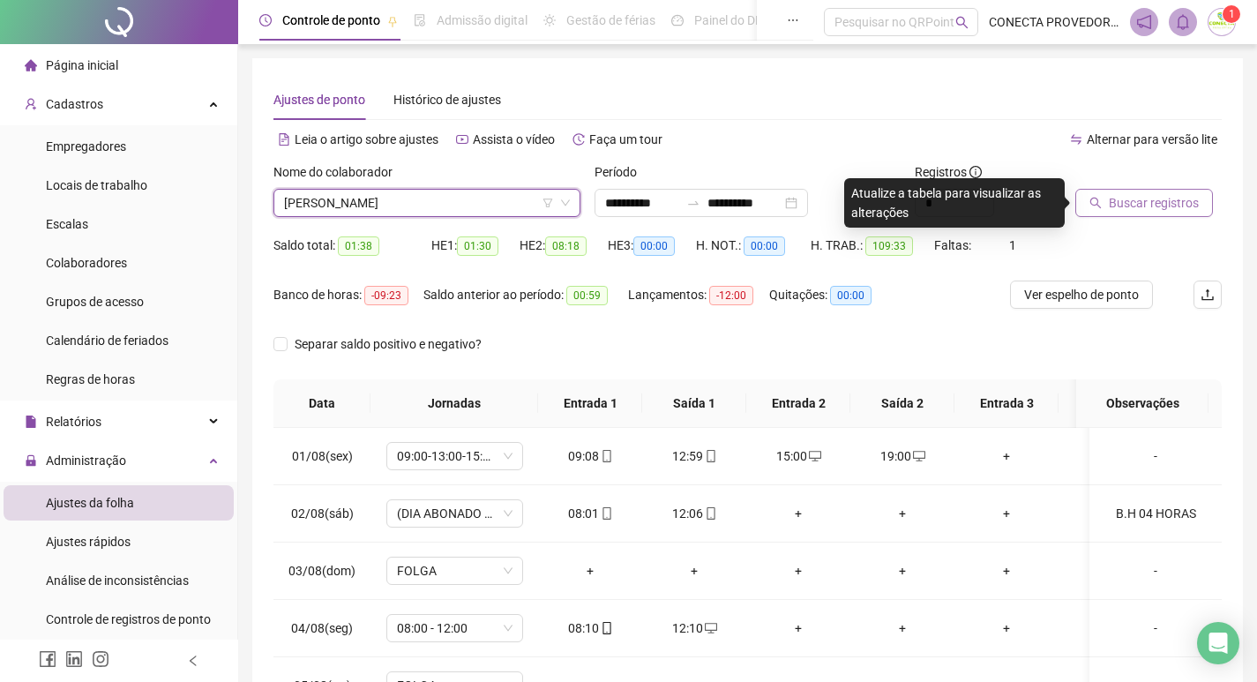
click at [1134, 205] on span "Buscar registros" at bounding box center [1154, 202] width 90 height 19
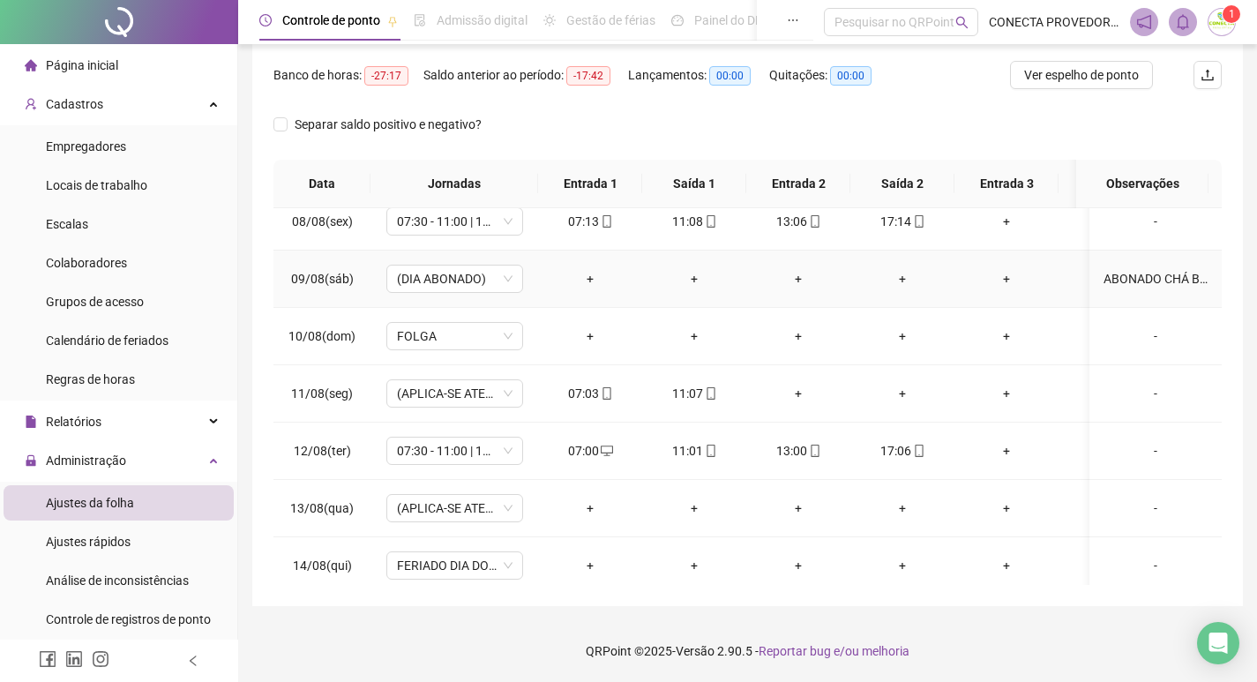
scroll to position [441, 0]
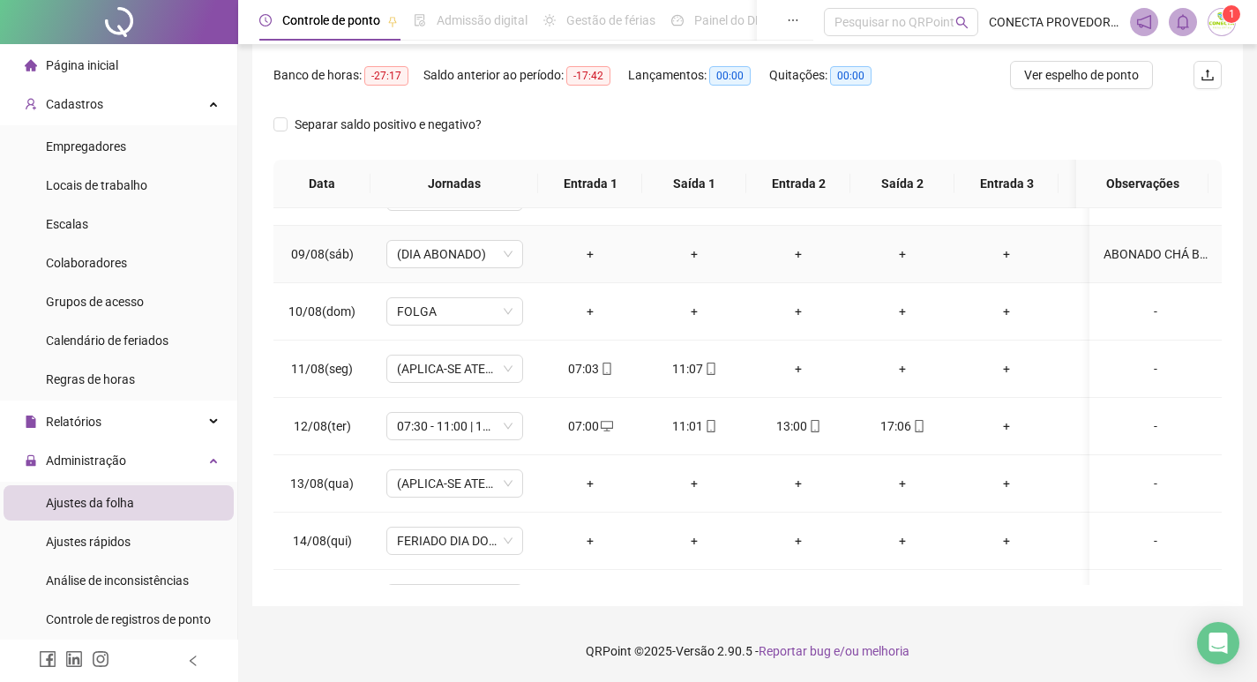
click at [1123, 246] on div "ABONADO CHÁ BEBE" at bounding box center [1156, 253] width 104 height 19
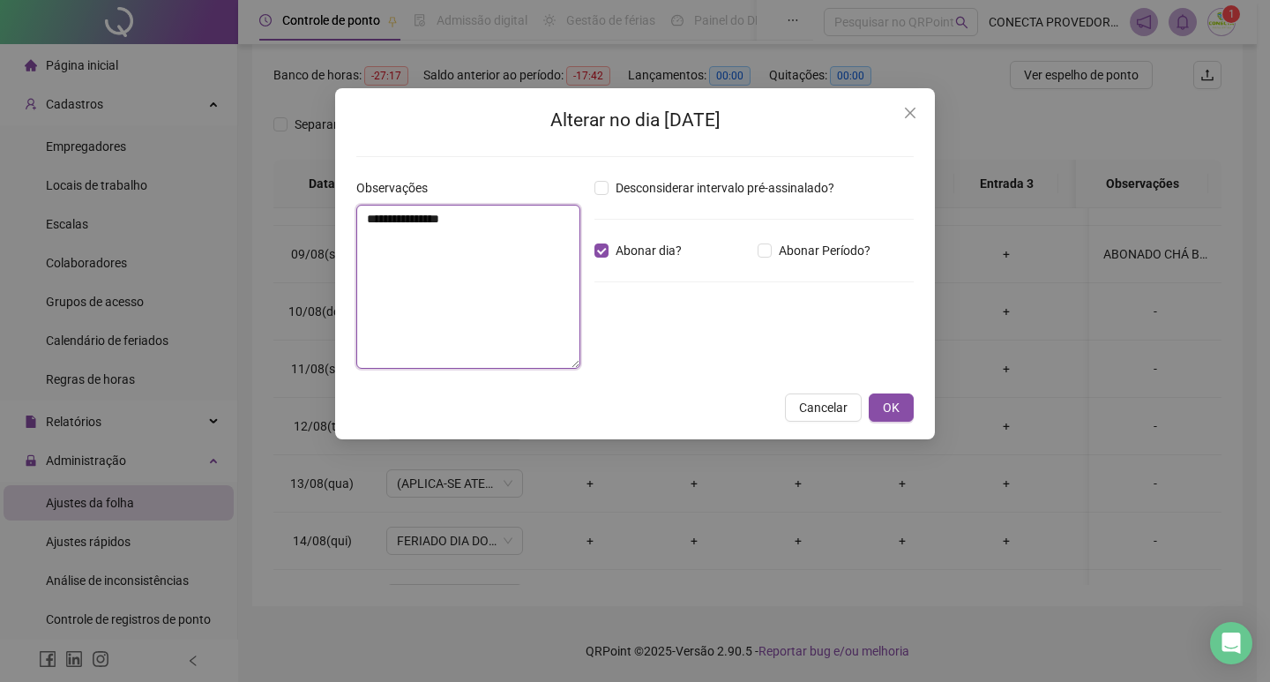
drag, startPoint x: 424, startPoint y: 219, endPoint x: 363, endPoint y: 228, distance: 61.6
click at [363, 228] on textarea "**********" at bounding box center [468, 287] width 224 height 164
type textarea "********"
click at [894, 400] on span "OK" at bounding box center [891, 407] width 17 height 19
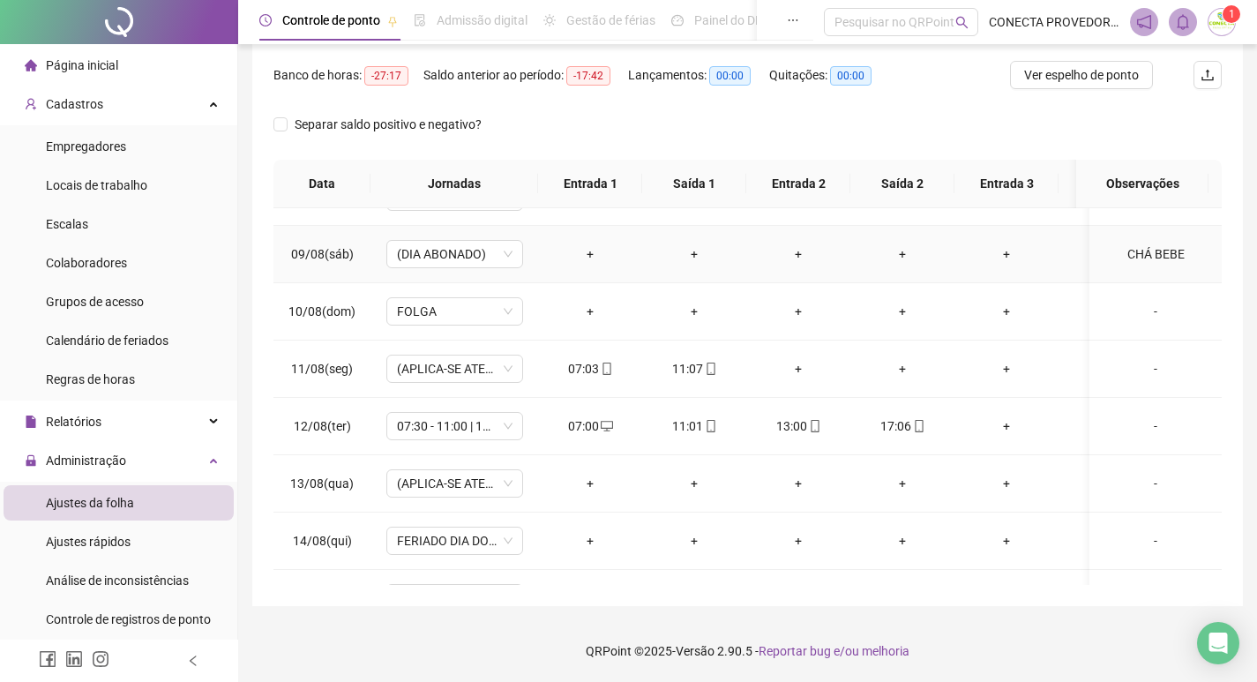
click at [1141, 247] on div "CHÁ BEBE" at bounding box center [1156, 253] width 104 height 19
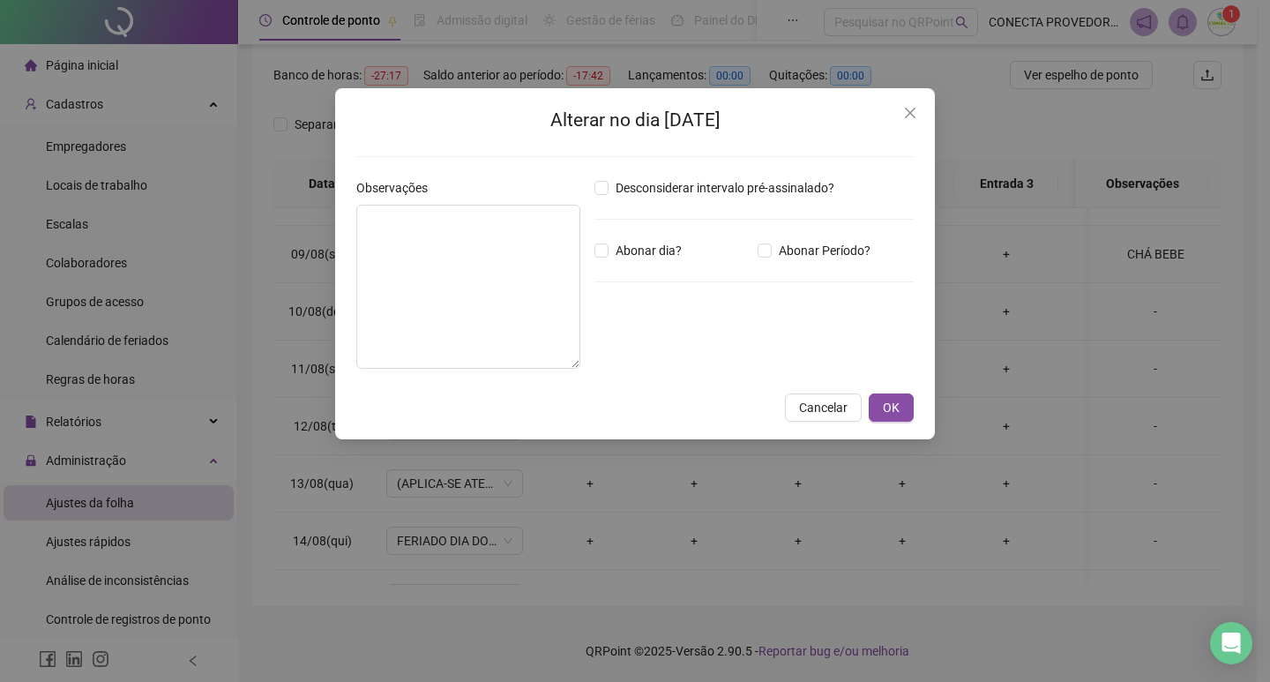
type textarea "********"
click at [916, 119] on icon "close" at bounding box center [910, 113] width 14 height 14
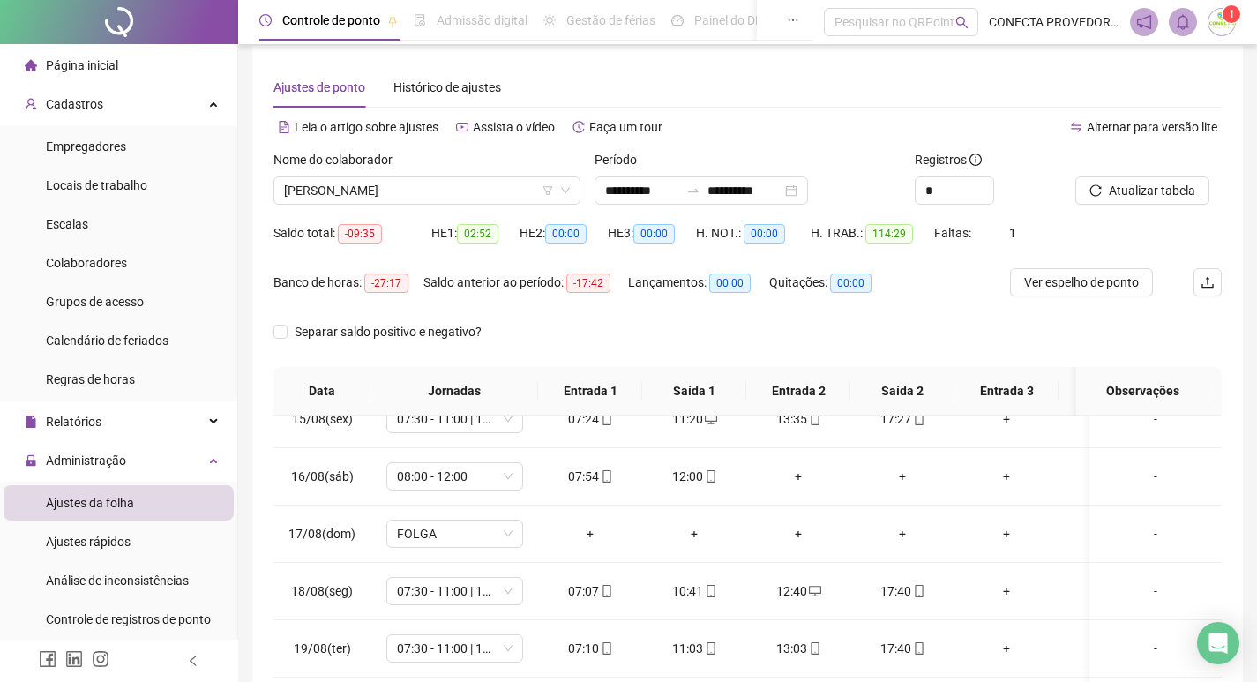
scroll to position [0, 0]
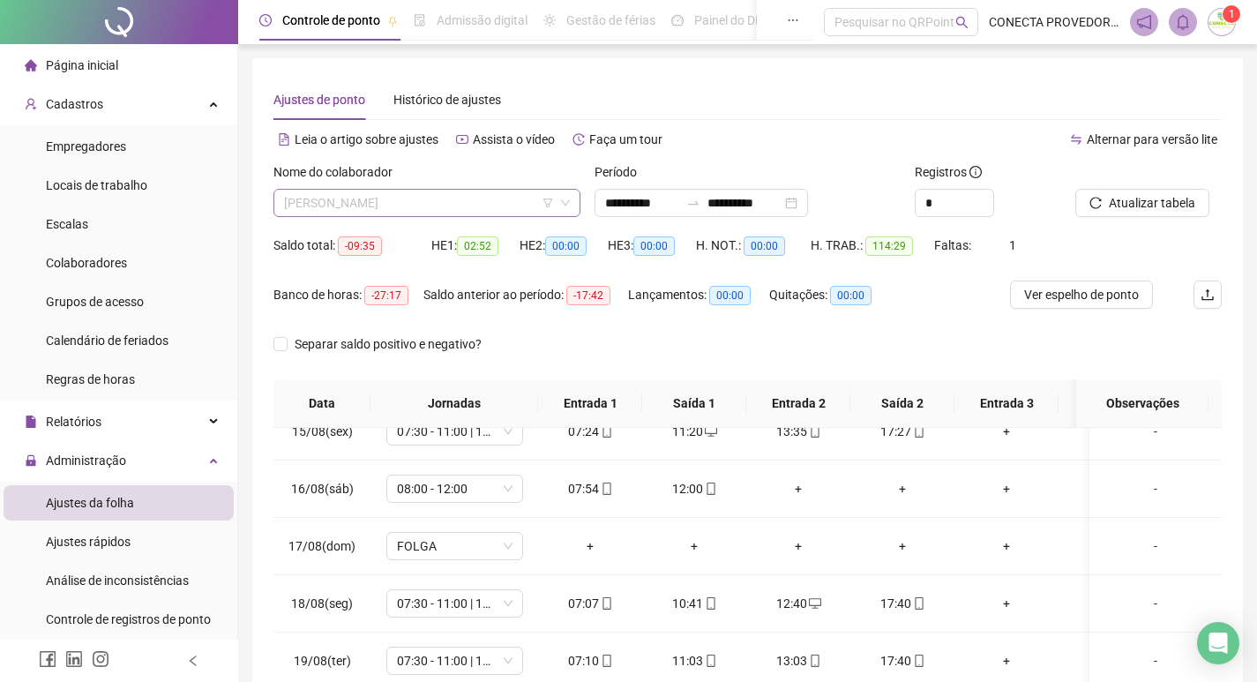
click at [467, 212] on span "[PERSON_NAME]" at bounding box center [427, 203] width 286 height 26
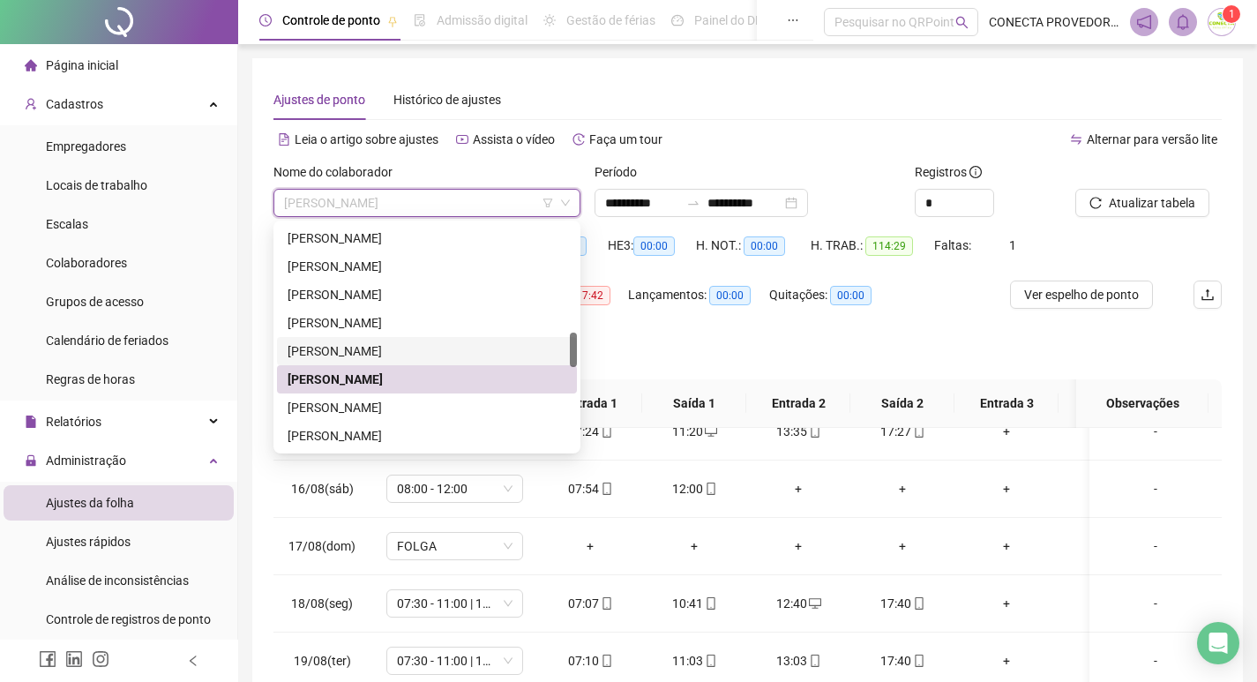
click at [384, 353] on div "[PERSON_NAME]" at bounding box center [427, 350] width 279 height 19
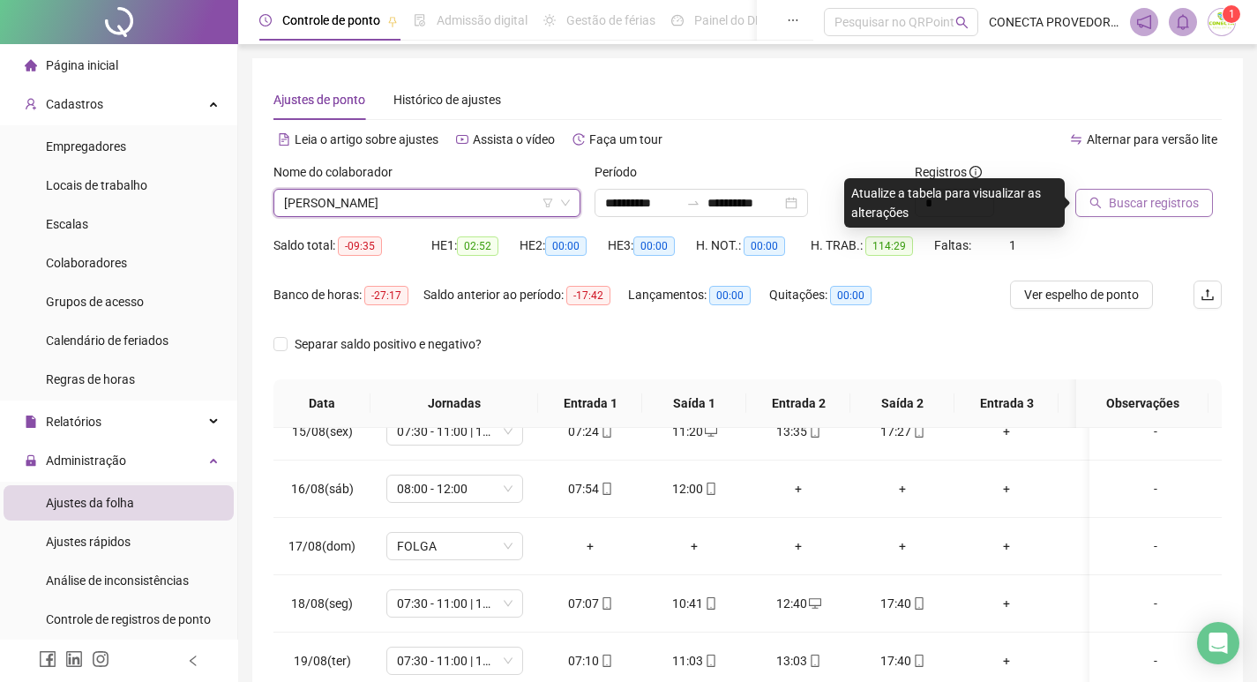
click at [1111, 199] on span "Buscar registros" at bounding box center [1154, 202] width 90 height 19
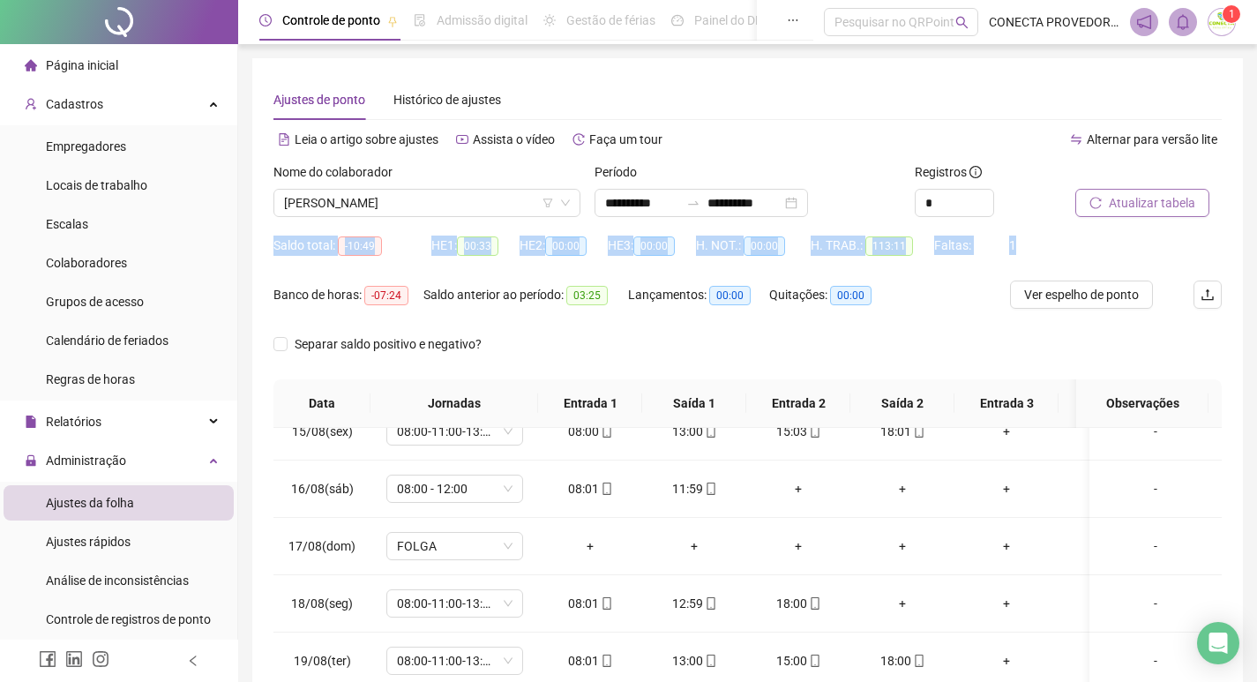
drag, startPoint x: 1256, startPoint y: 255, endPoint x: 1267, endPoint y: 218, distance: 38.5
click at [1257, 218] on html "**********" at bounding box center [628, 341] width 1257 height 682
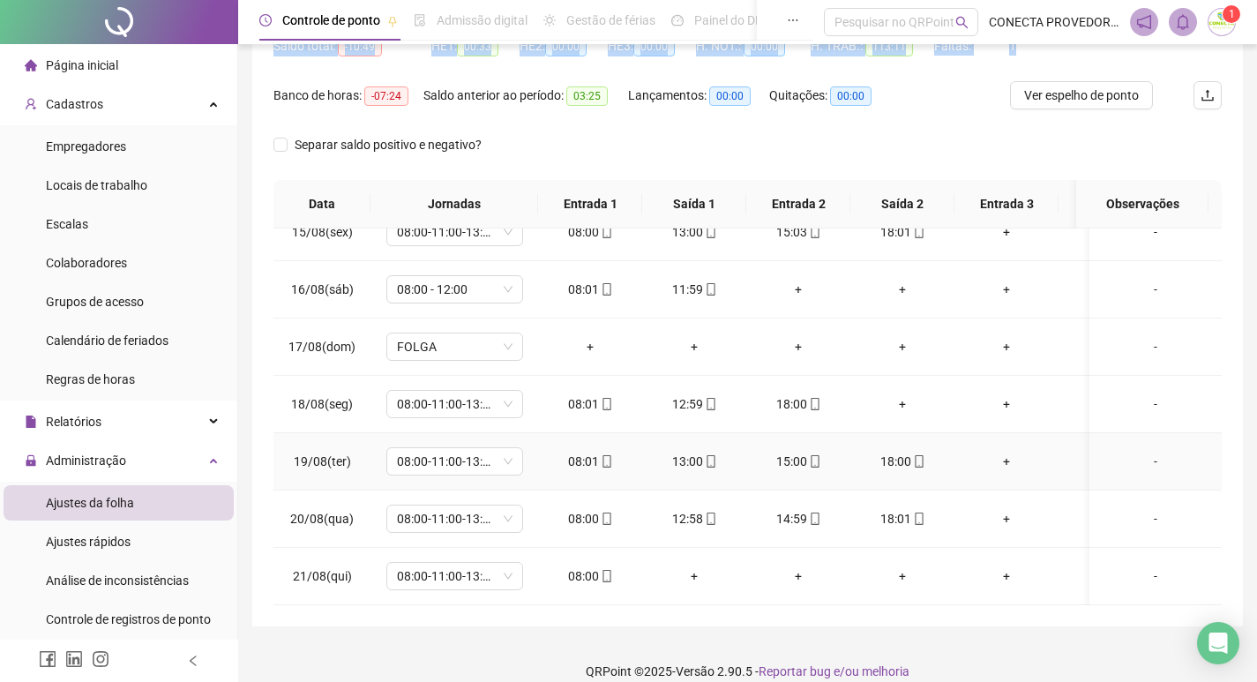
scroll to position [220, 0]
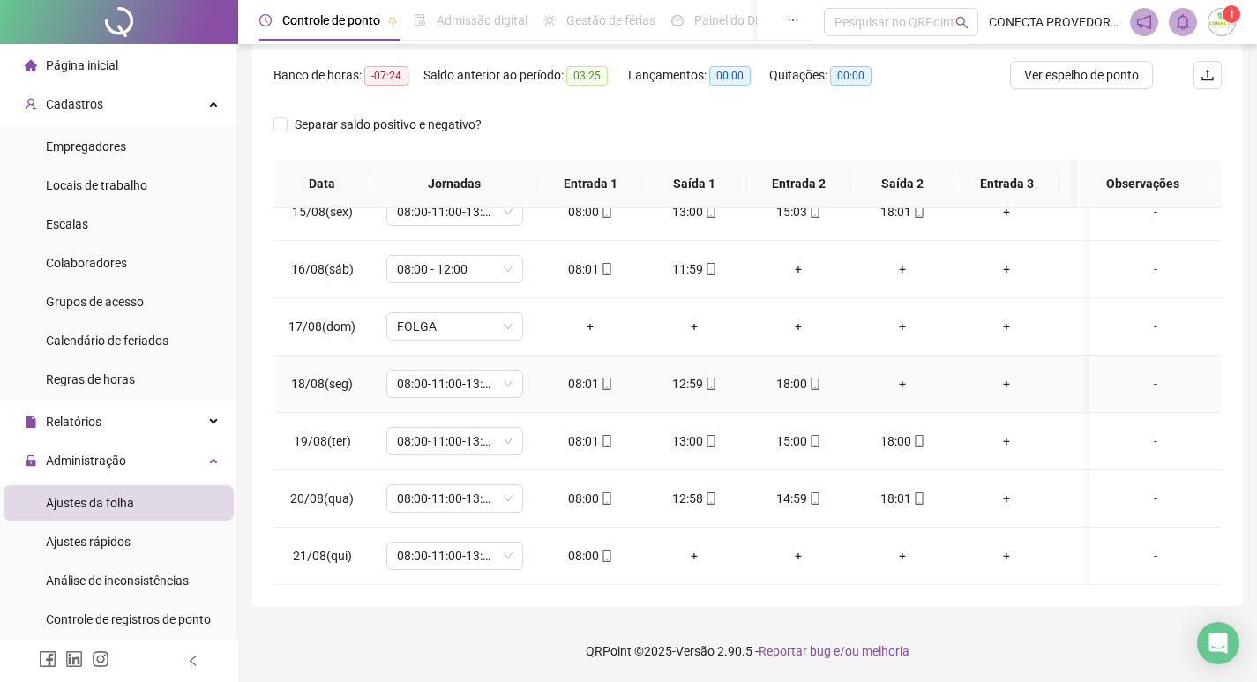
click at [899, 374] on div "+" at bounding box center [902, 383] width 76 height 19
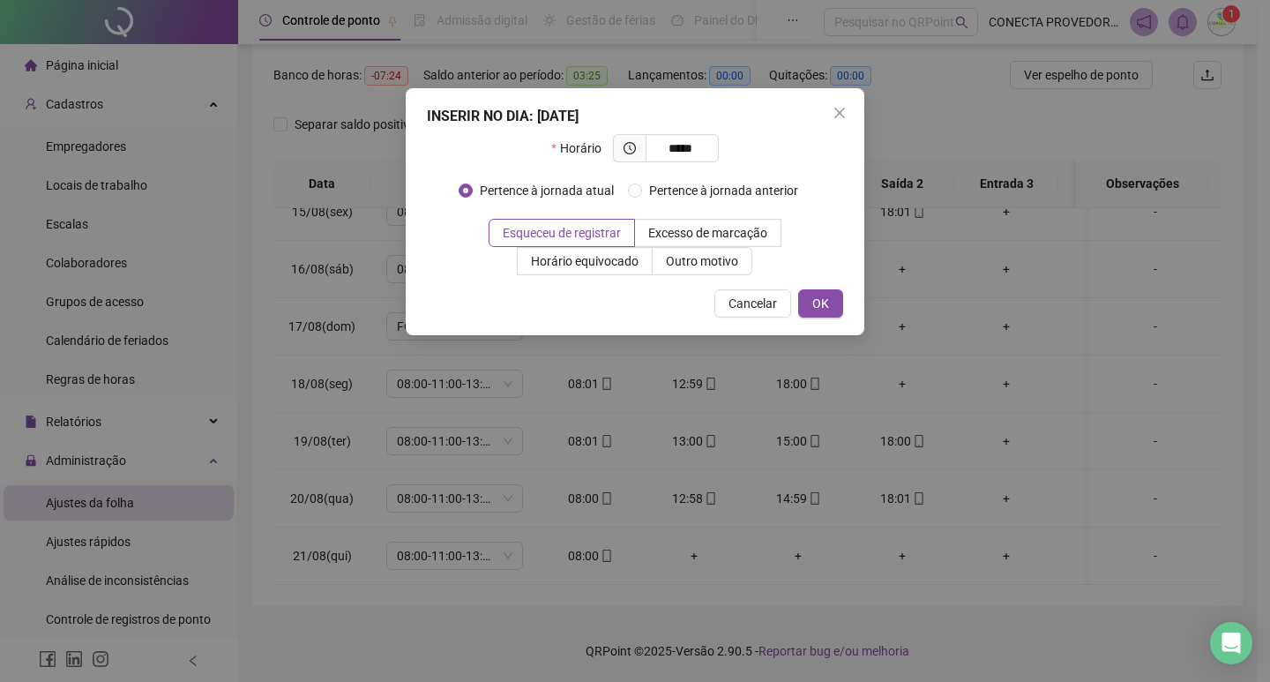
type input "*****"
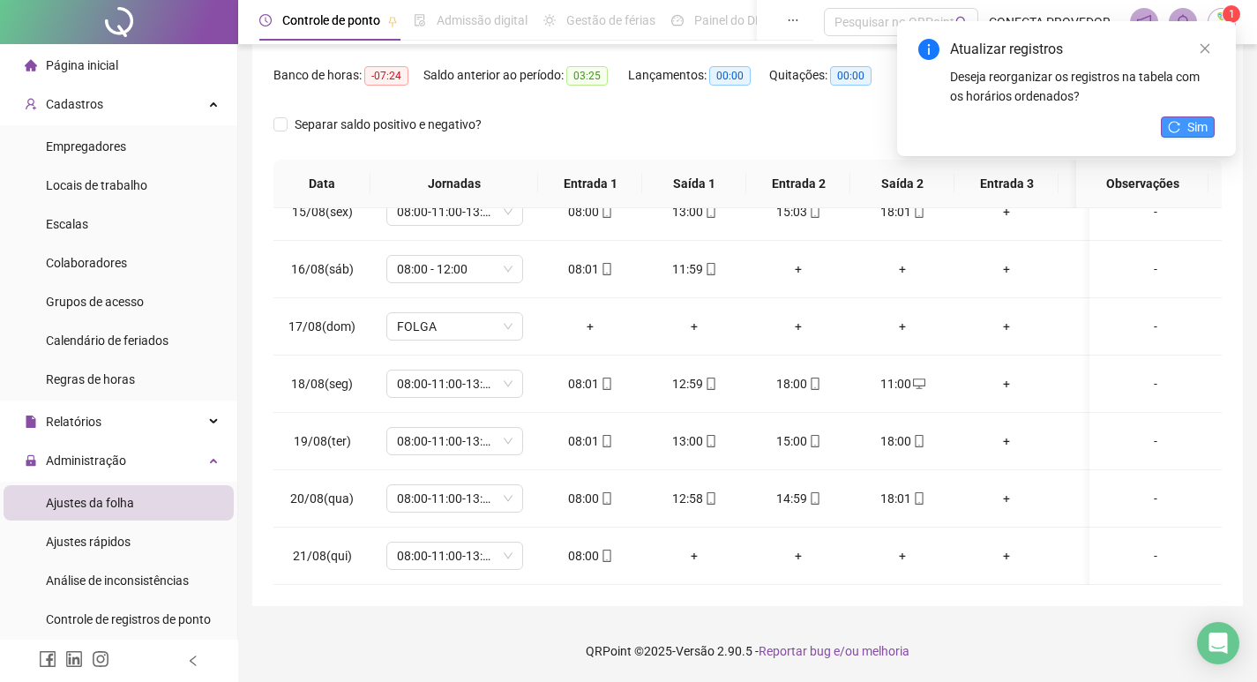
click at [1174, 129] on icon "reload" at bounding box center [1174, 127] width 12 height 12
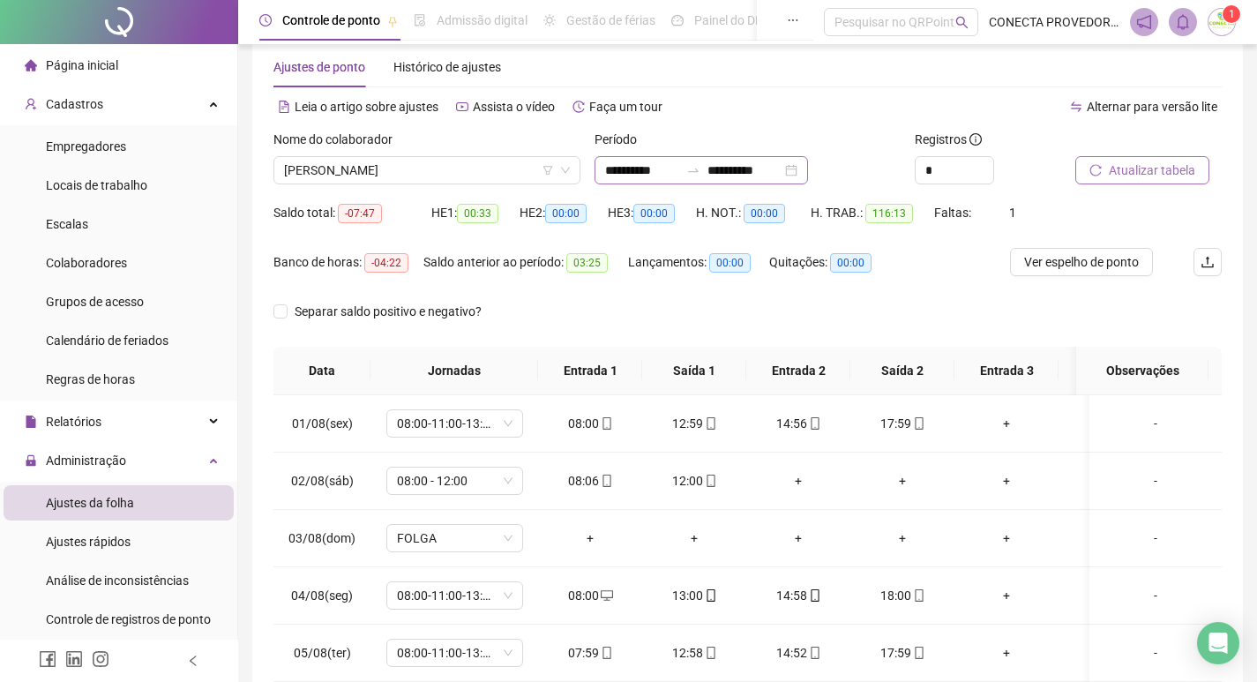
scroll to position [0, 0]
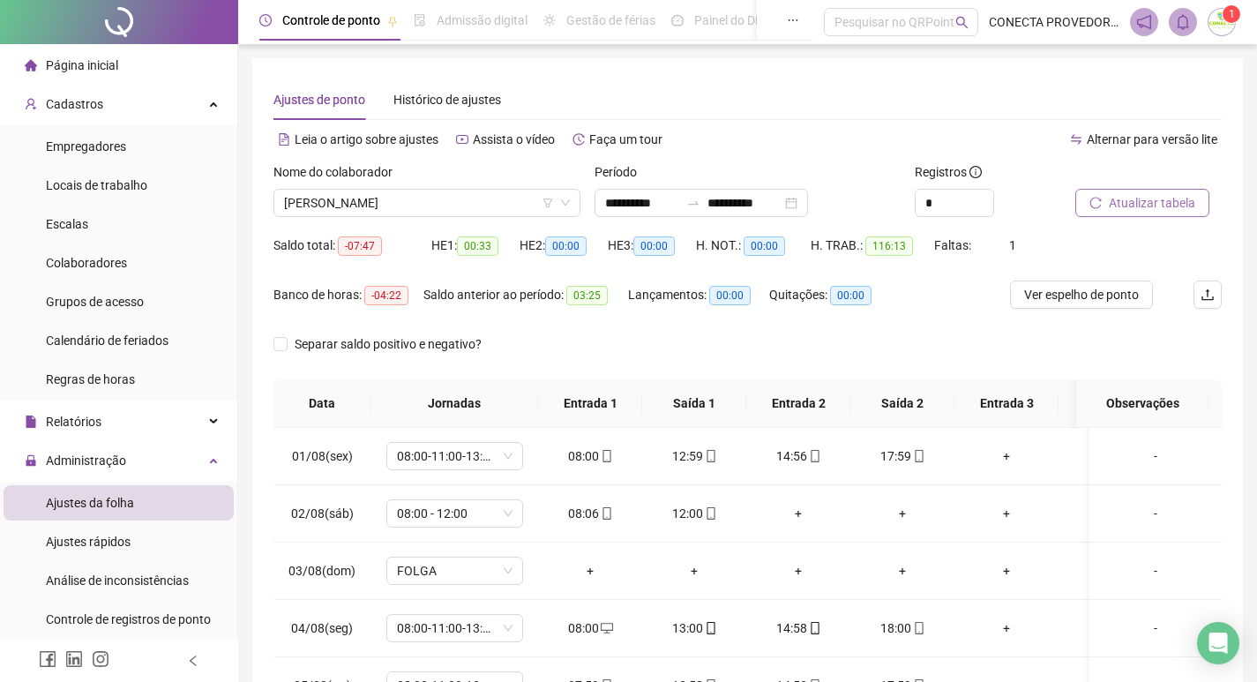
click at [1137, 201] on span "Atualizar tabela" at bounding box center [1152, 202] width 86 height 19
click at [477, 206] on span "[PERSON_NAME]" at bounding box center [427, 203] width 286 height 26
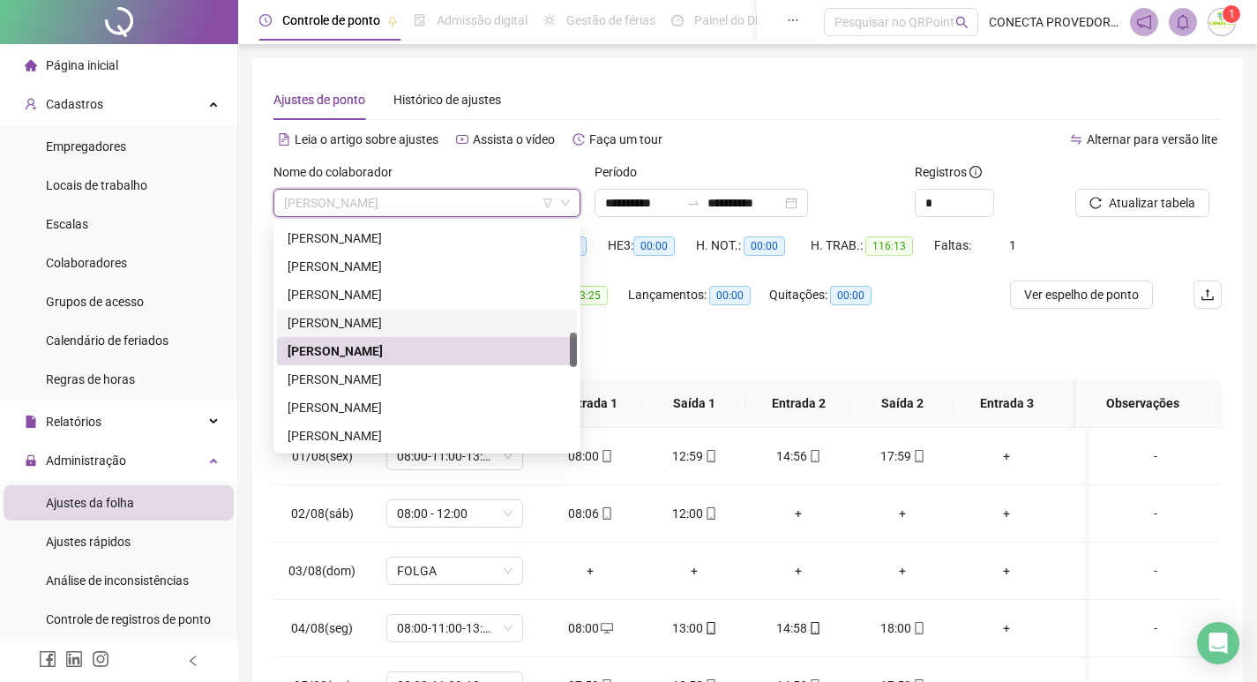
click at [334, 319] on div "[PERSON_NAME]" at bounding box center [427, 322] width 279 height 19
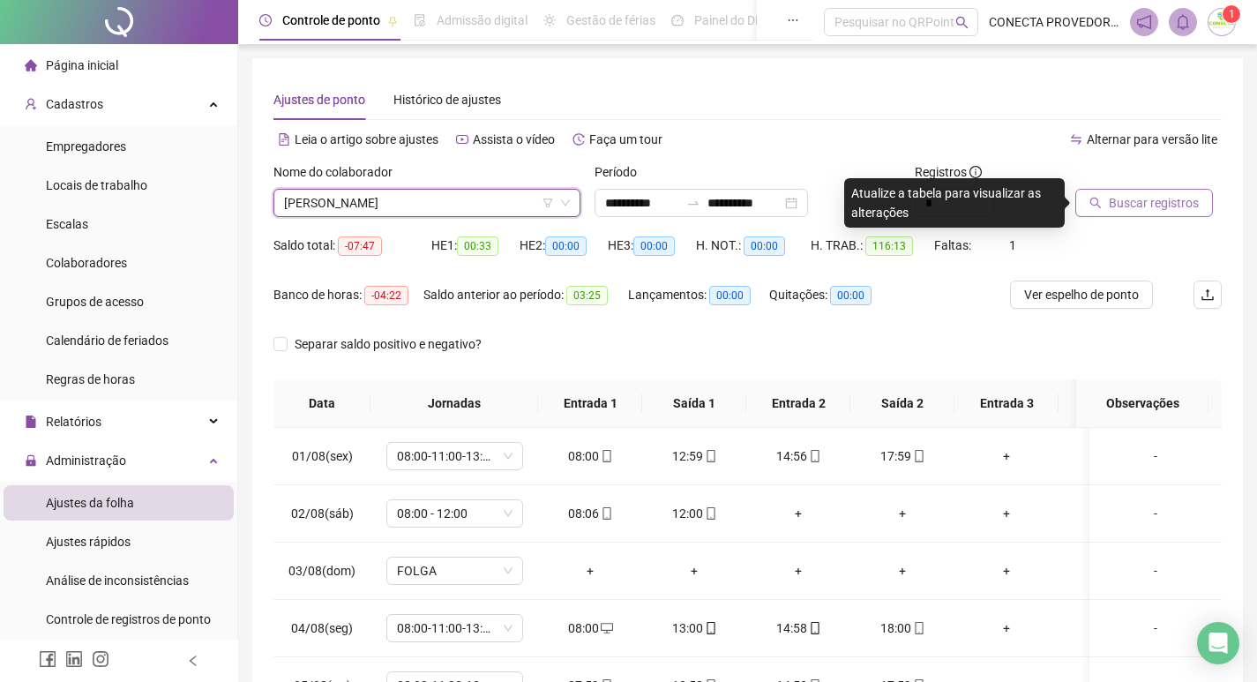
click at [1109, 200] on span "Buscar registros" at bounding box center [1154, 202] width 90 height 19
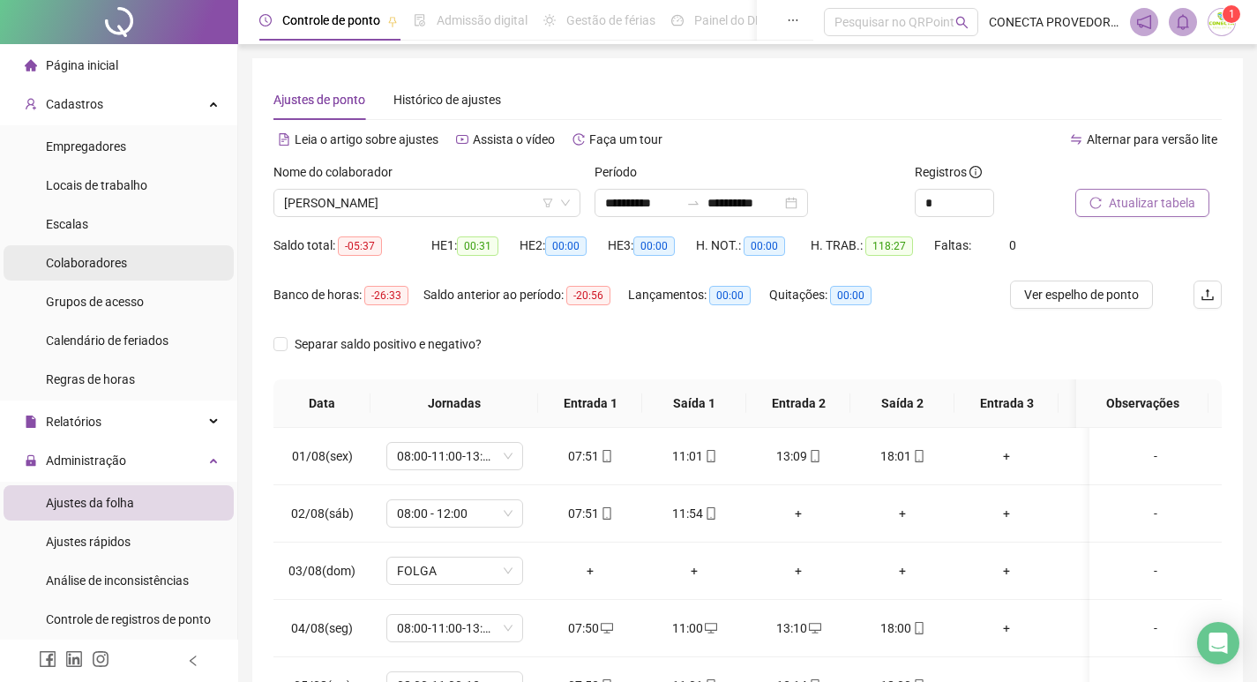
click at [124, 265] on span "Colaboradores" at bounding box center [86, 263] width 81 height 14
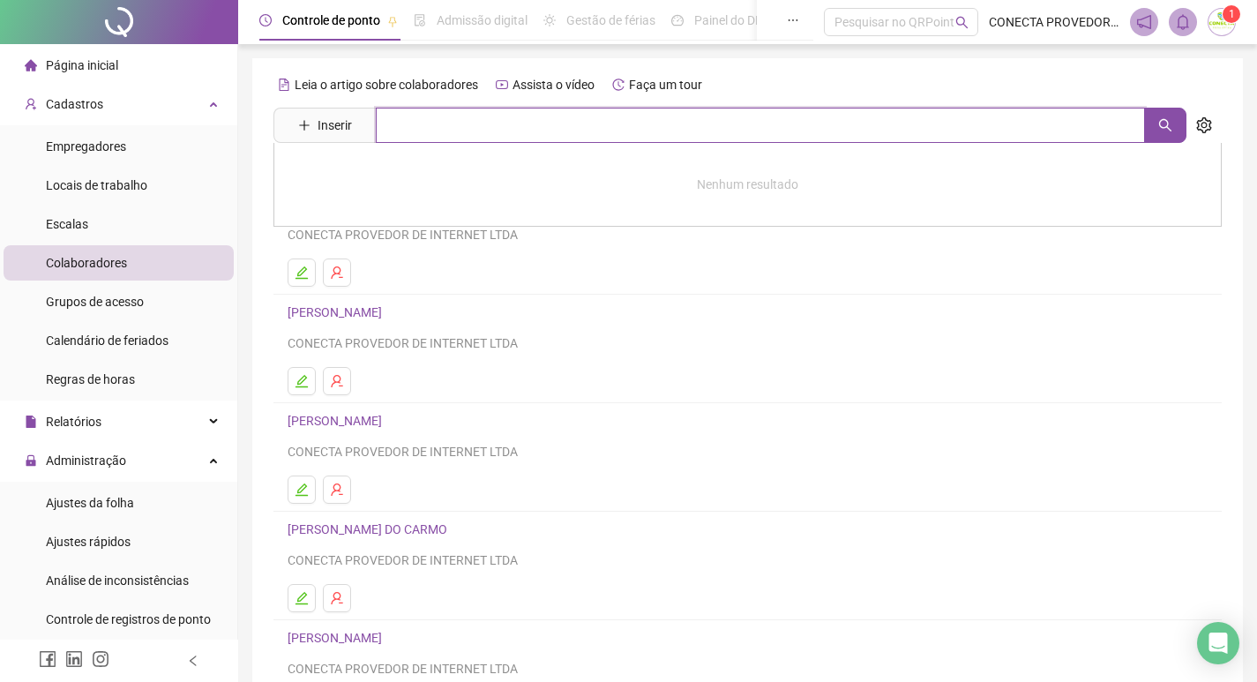
click at [413, 131] on input "text" at bounding box center [760, 125] width 769 height 35
type input "****"
click at [400, 175] on link "[PERSON_NAME]" at bounding box center [353, 177] width 94 height 14
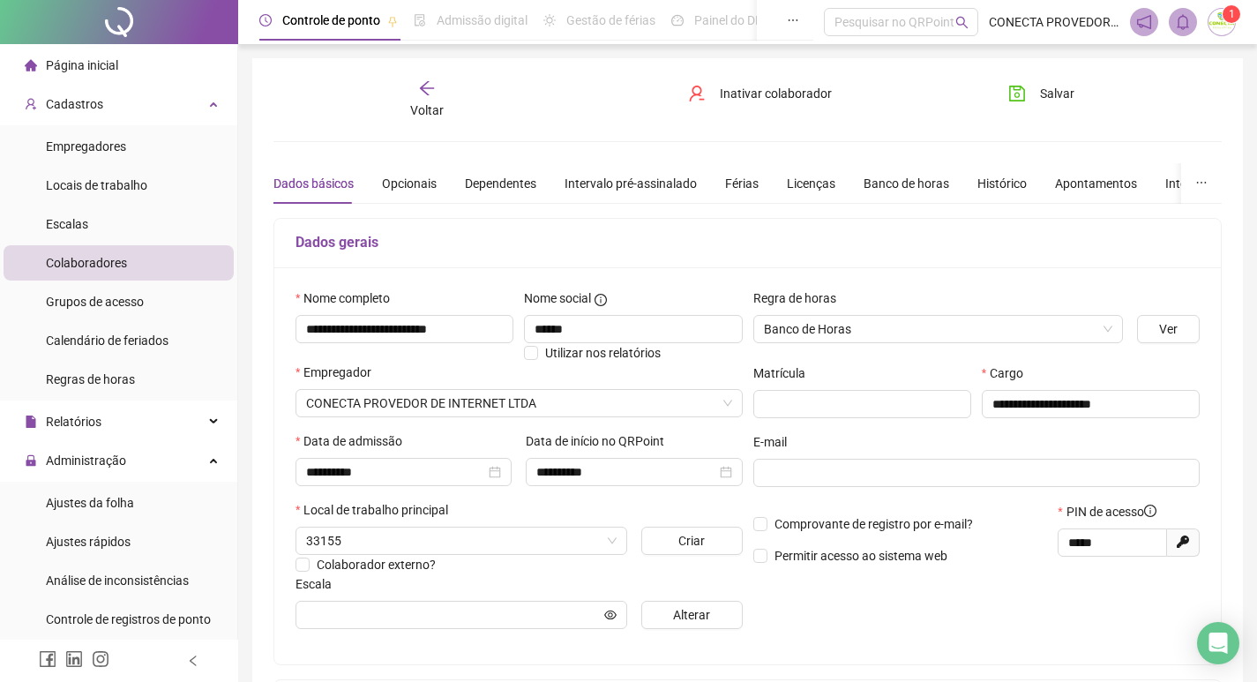
type input "**********"
click at [889, 189] on div "Banco de horas" at bounding box center [907, 183] width 86 height 19
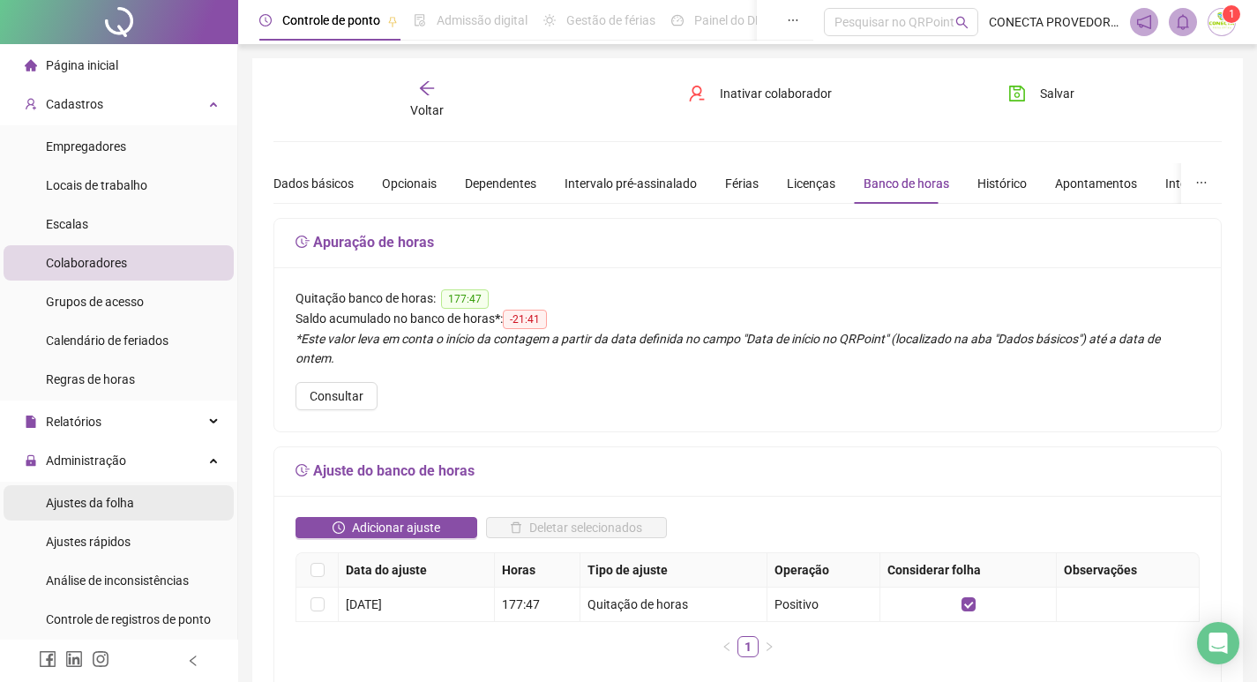
click at [127, 502] on span "Ajustes da folha" at bounding box center [90, 503] width 88 height 14
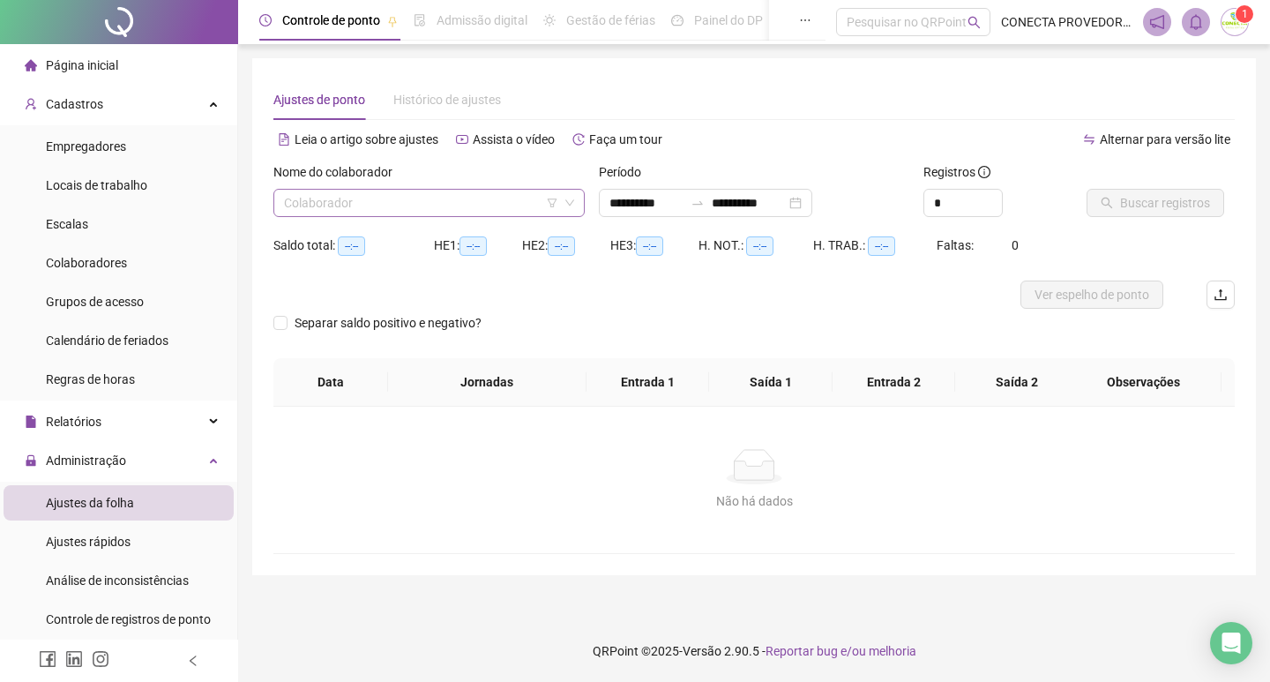
click at [432, 203] on input "search" at bounding box center [421, 203] width 274 height 26
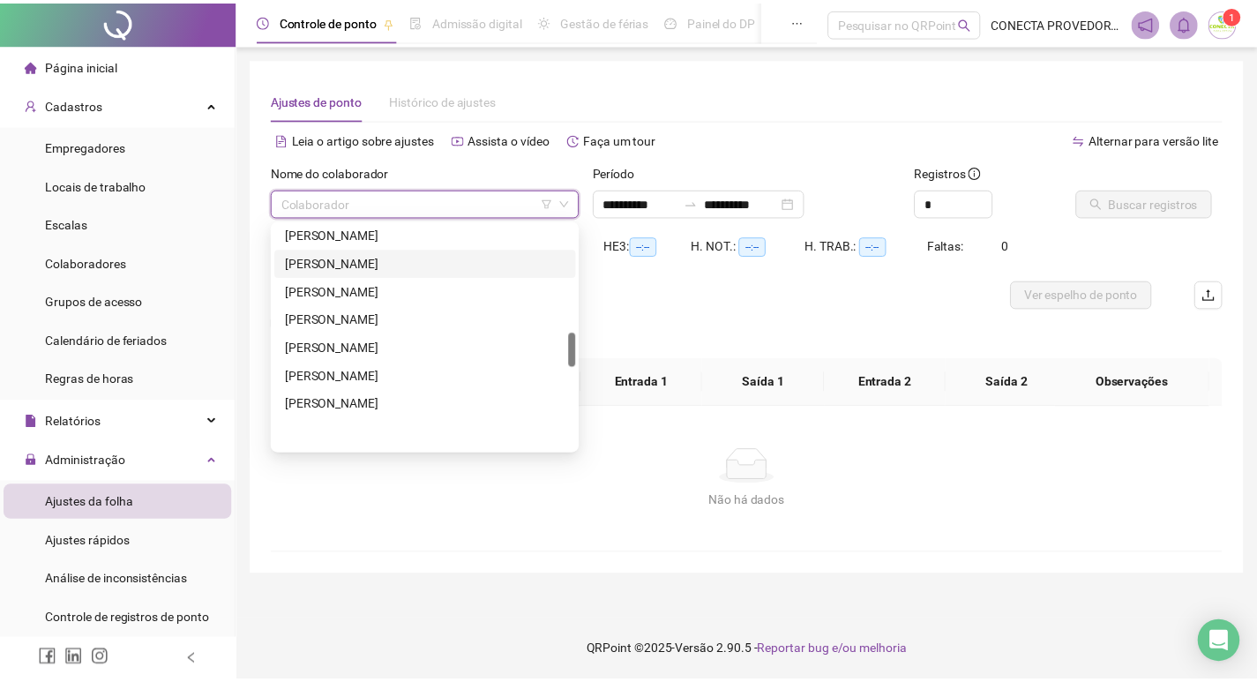
scroll to position [706, 0]
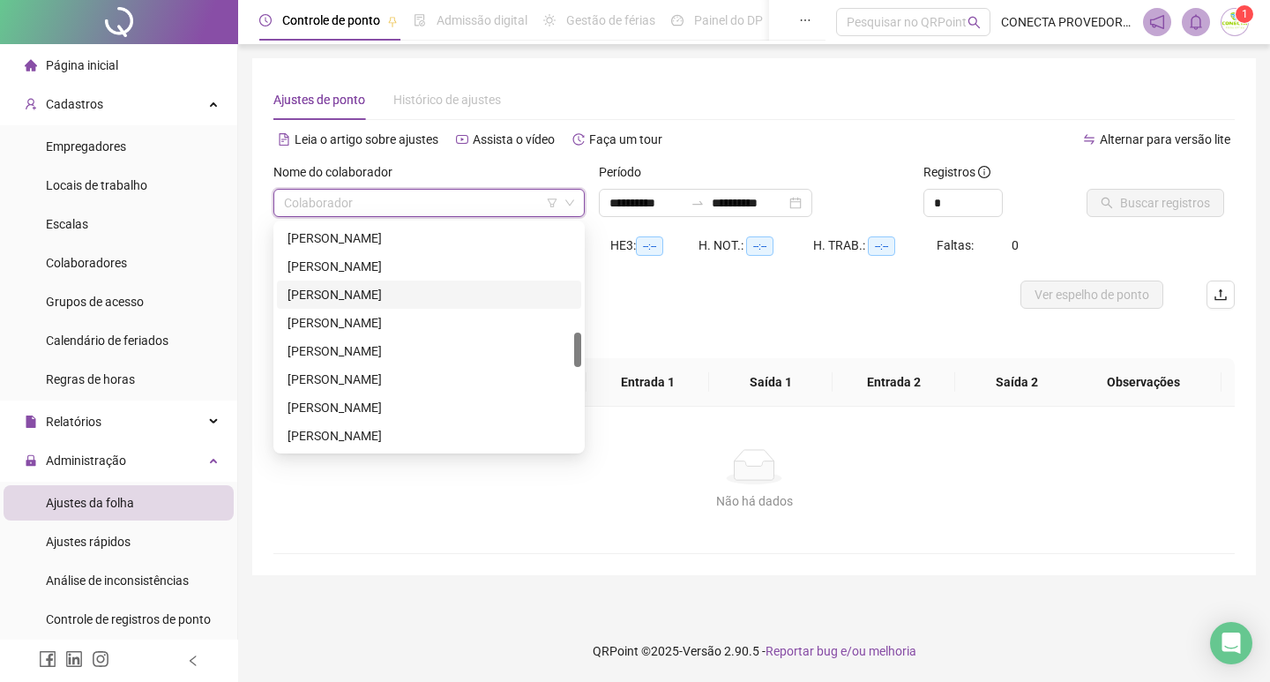
click at [318, 291] on div "[PERSON_NAME]" at bounding box center [429, 294] width 283 height 19
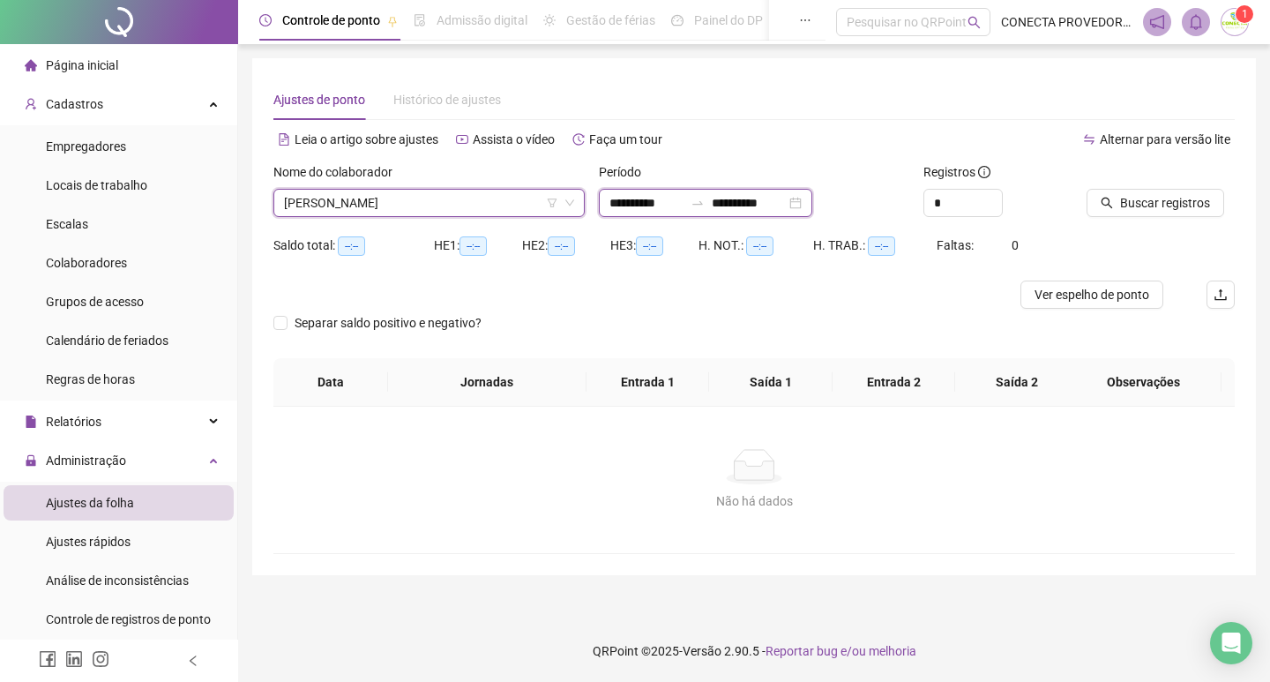
click at [780, 206] on input "**********" at bounding box center [749, 202] width 74 height 19
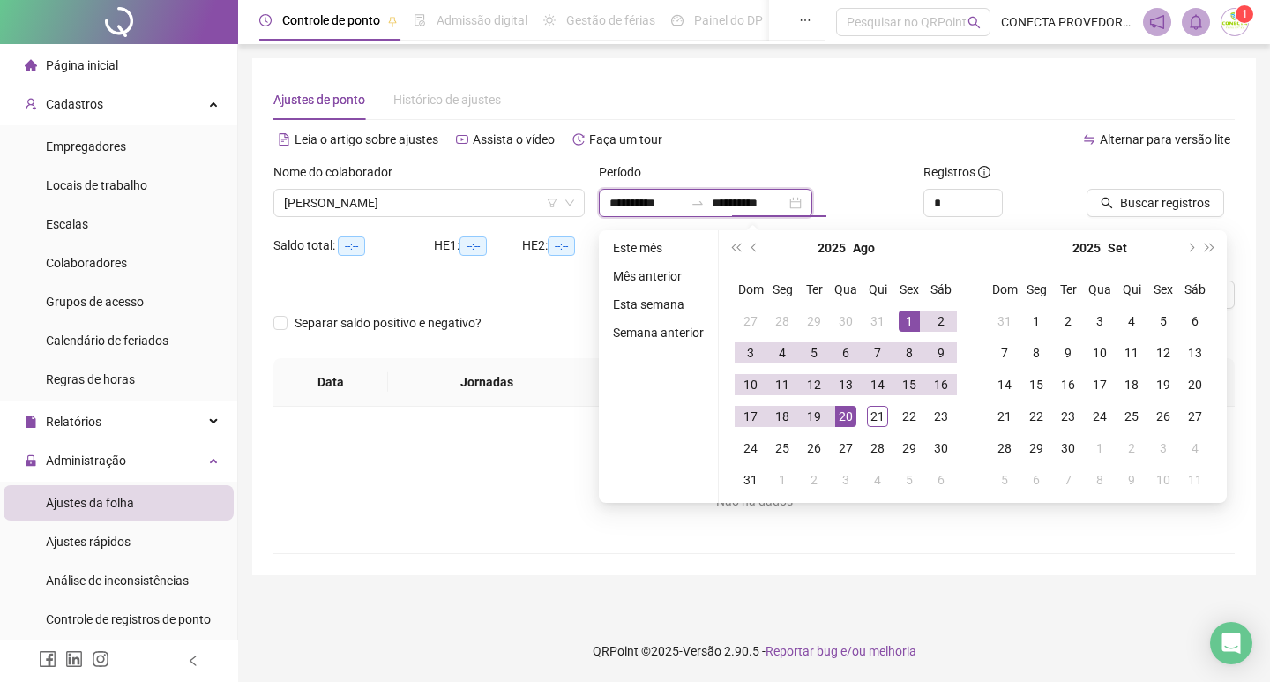
type input "**********"
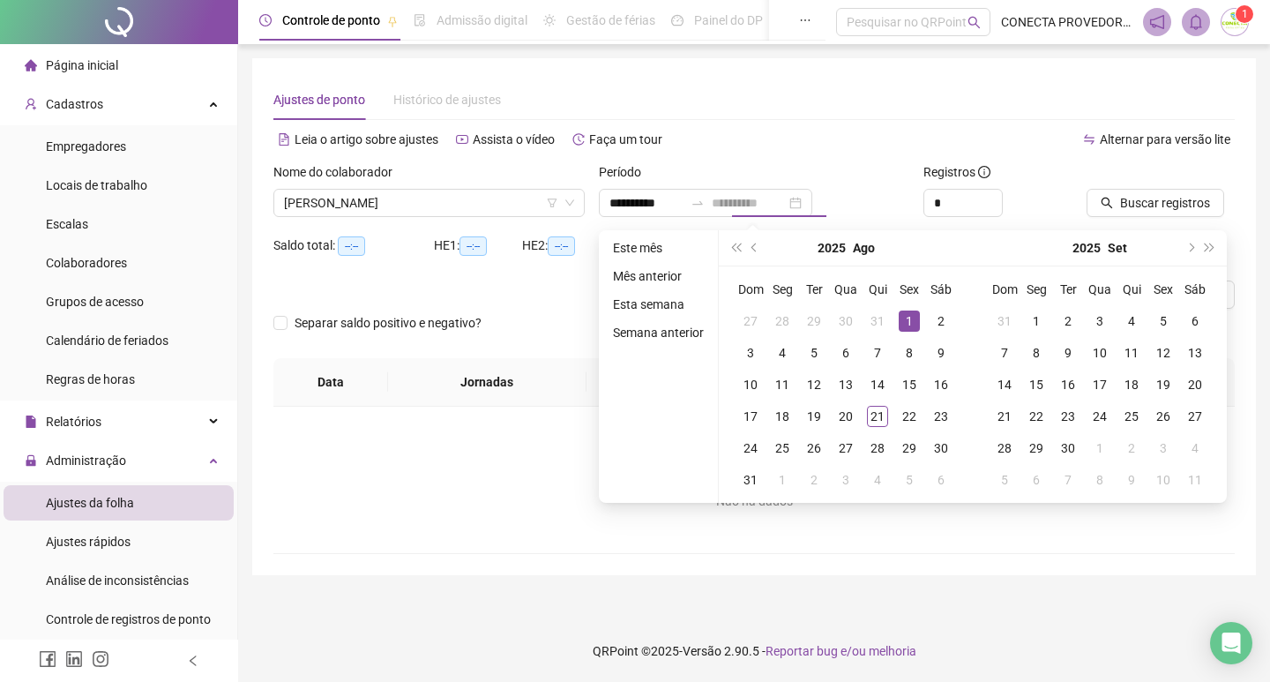
click at [906, 326] on div "1" at bounding box center [909, 321] width 21 height 21
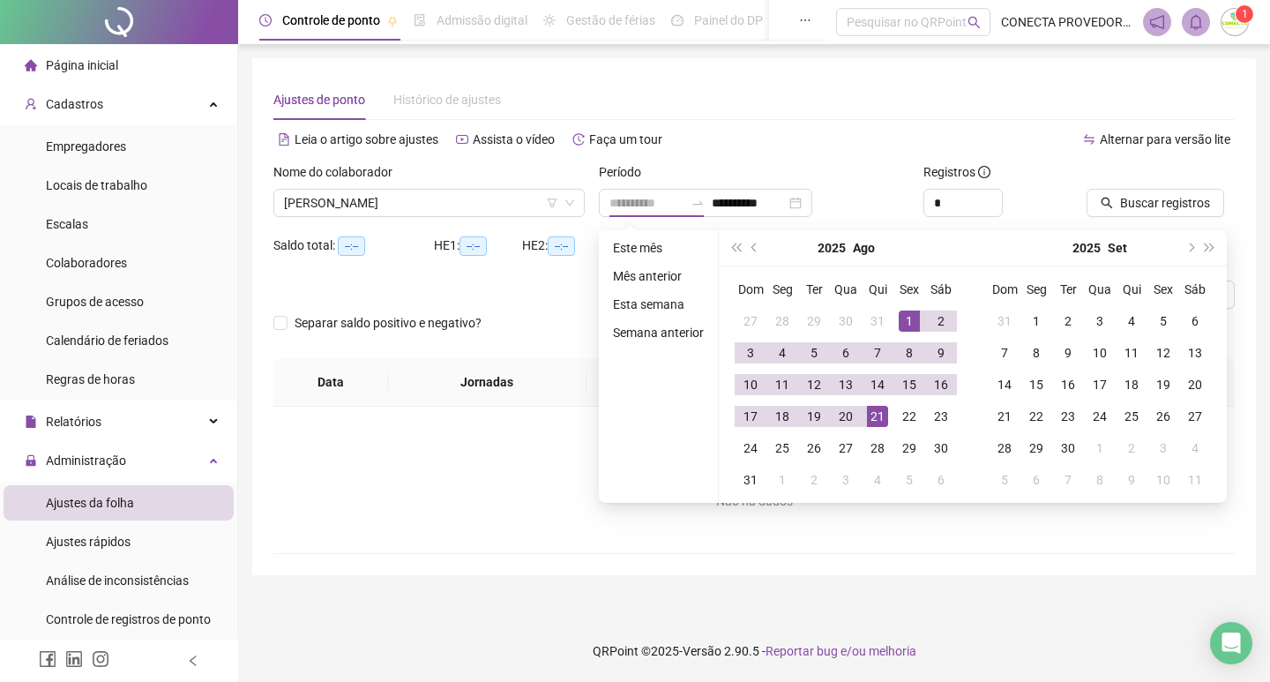
click at [875, 414] on div "21" at bounding box center [877, 416] width 21 height 21
type input "**********"
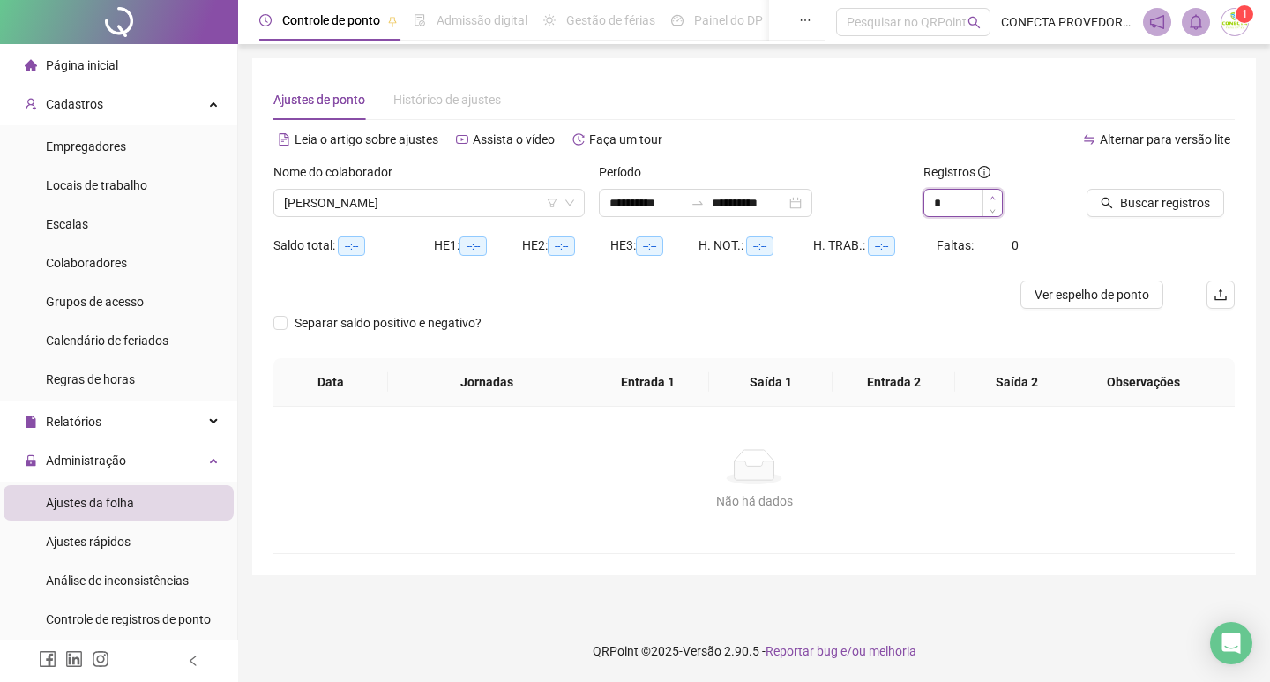
type input "*"
click at [990, 199] on icon "up" at bounding box center [993, 198] width 6 height 6
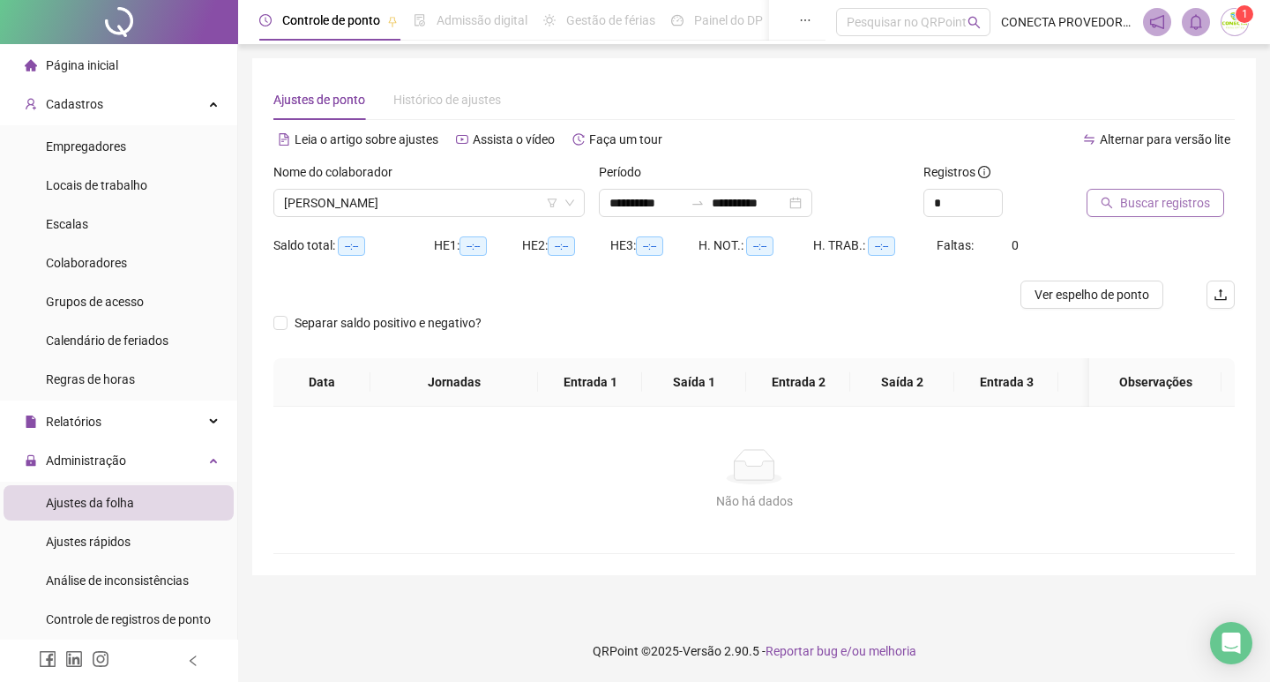
click at [1104, 193] on button "Buscar registros" at bounding box center [1156, 203] width 138 height 28
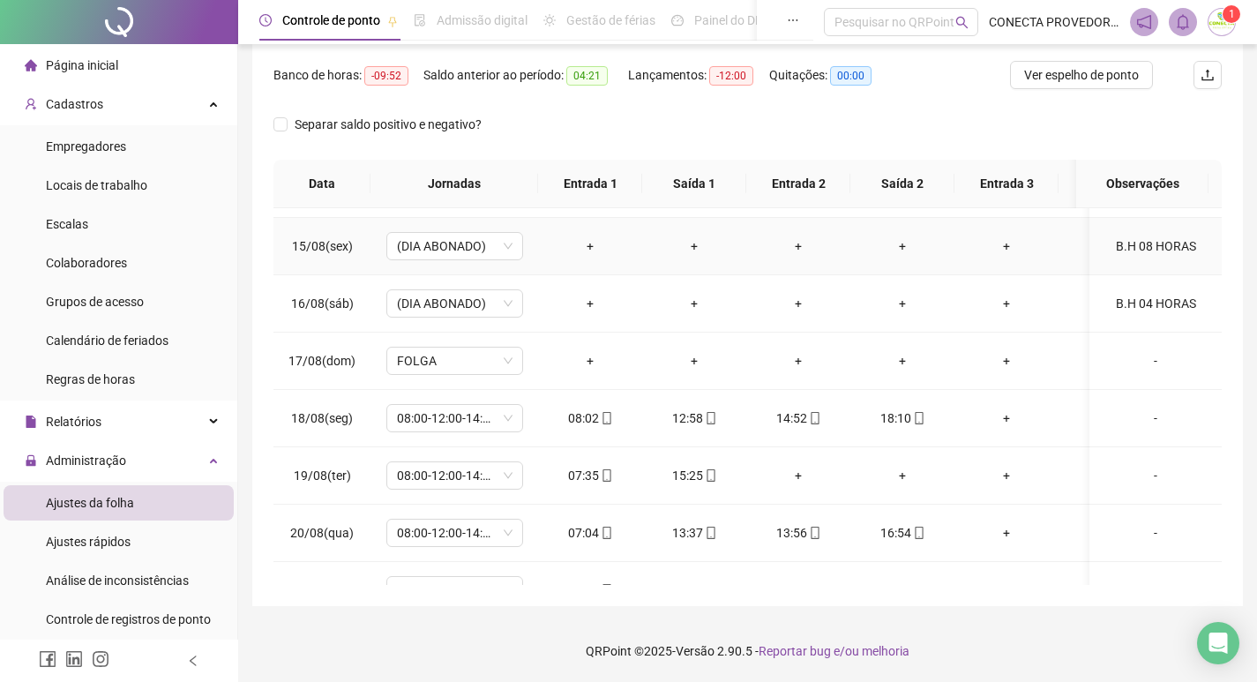
scroll to position [794, 0]
click at [801, 473] on div "+" at bounding box center [798, 474] width 76 height 19
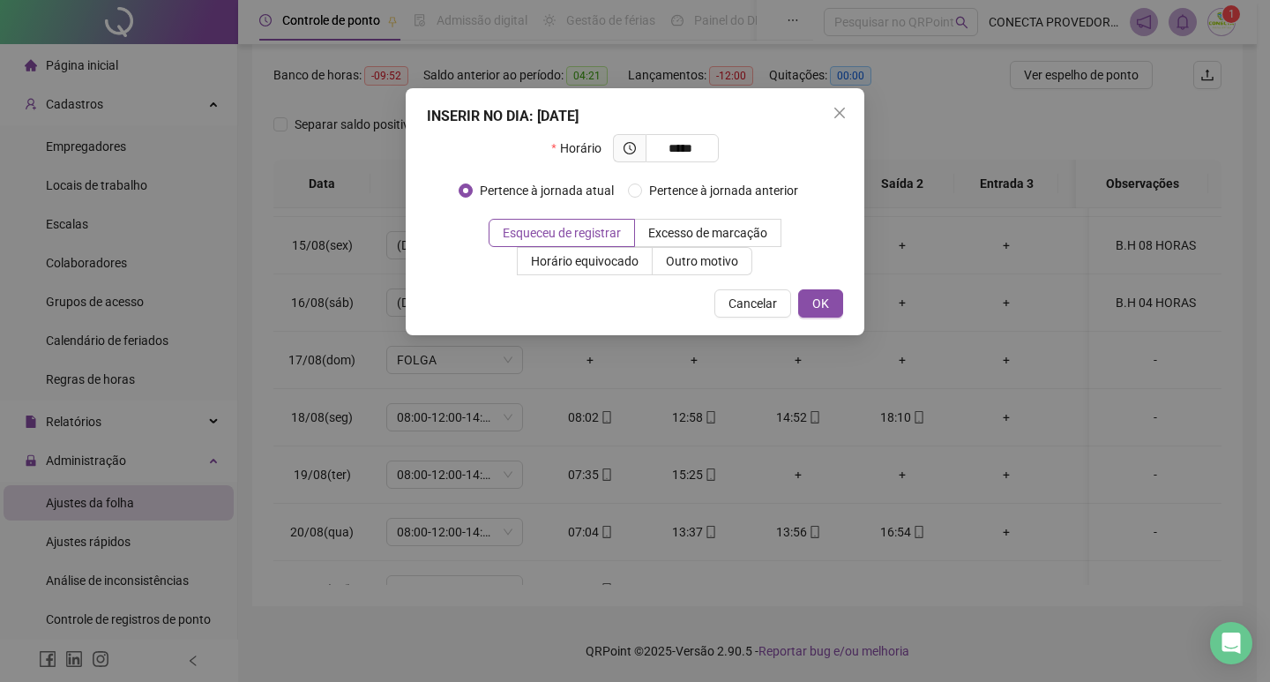
type input "*****"
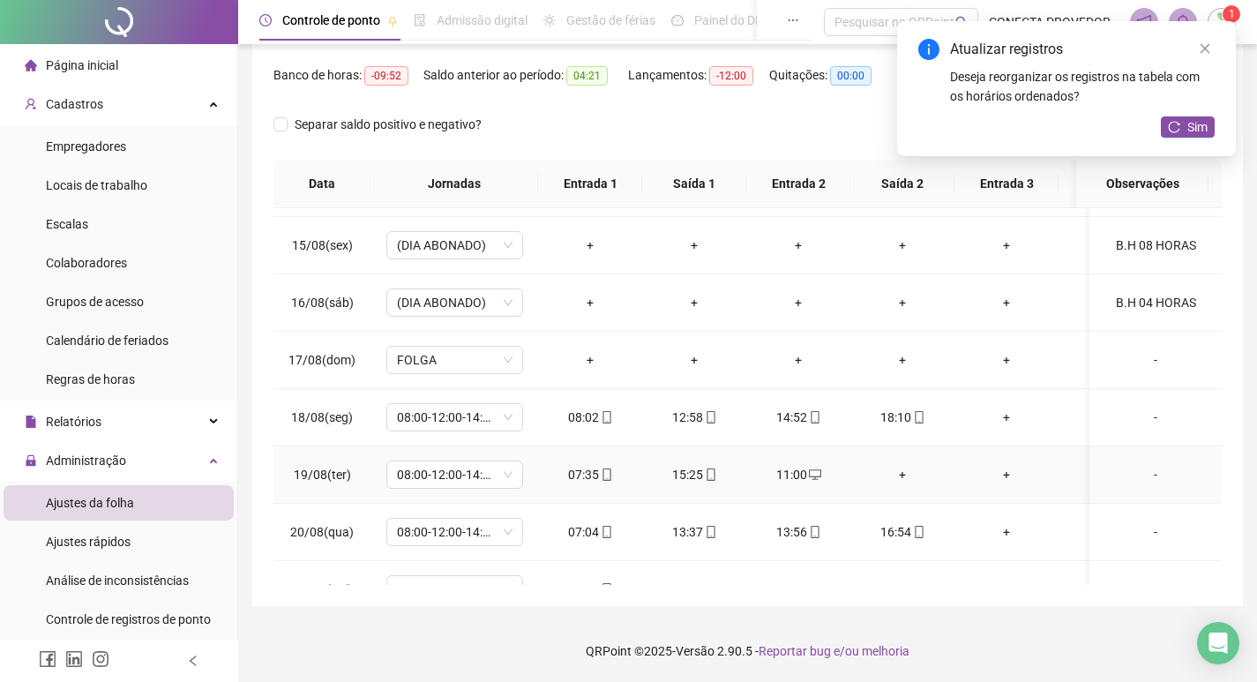
click at [895, 477] on div "+" at bounding box center [902, 474] width 76 height 19
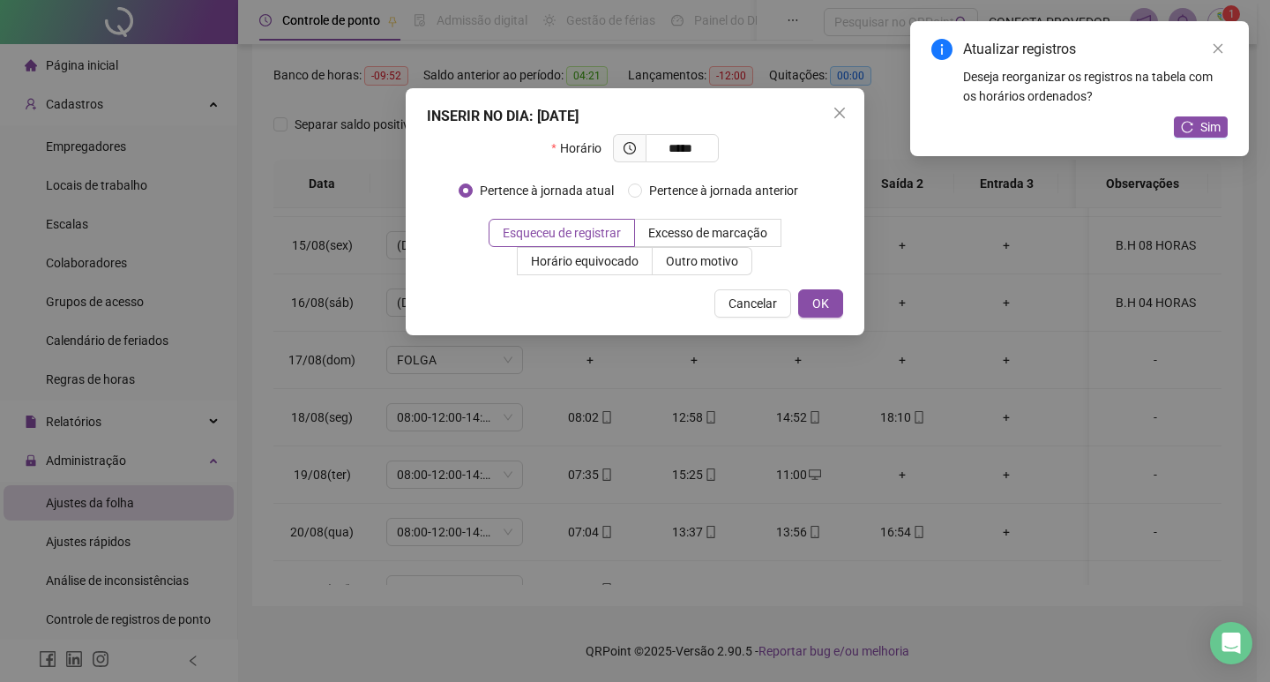
type input "*****"
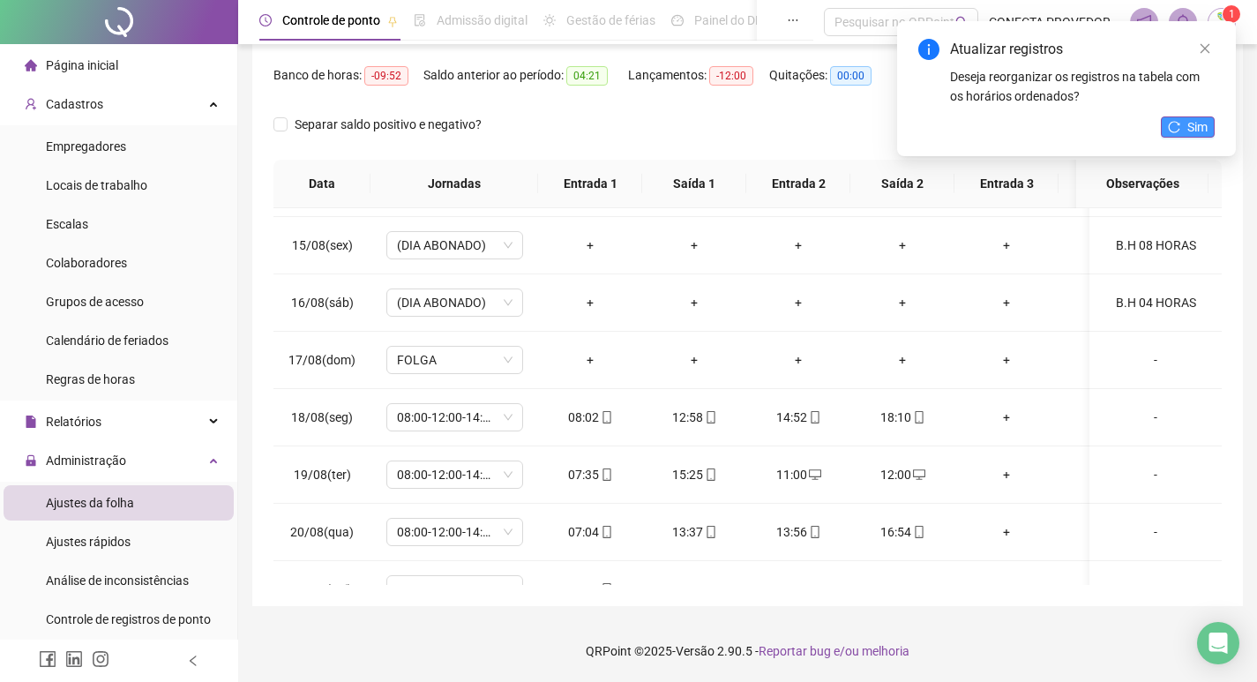
click at [1186, 127] on button "Sim" at bounding box center [1188, 126] width 54 height 21
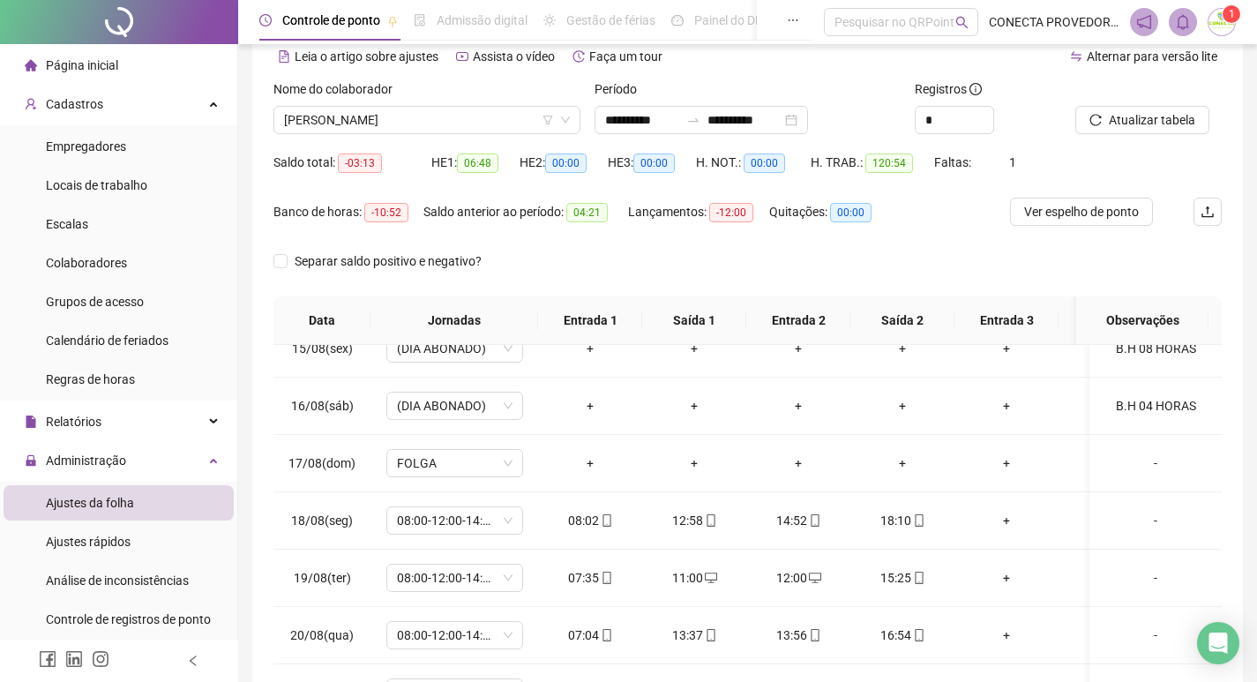
scroll to position [0, 0]
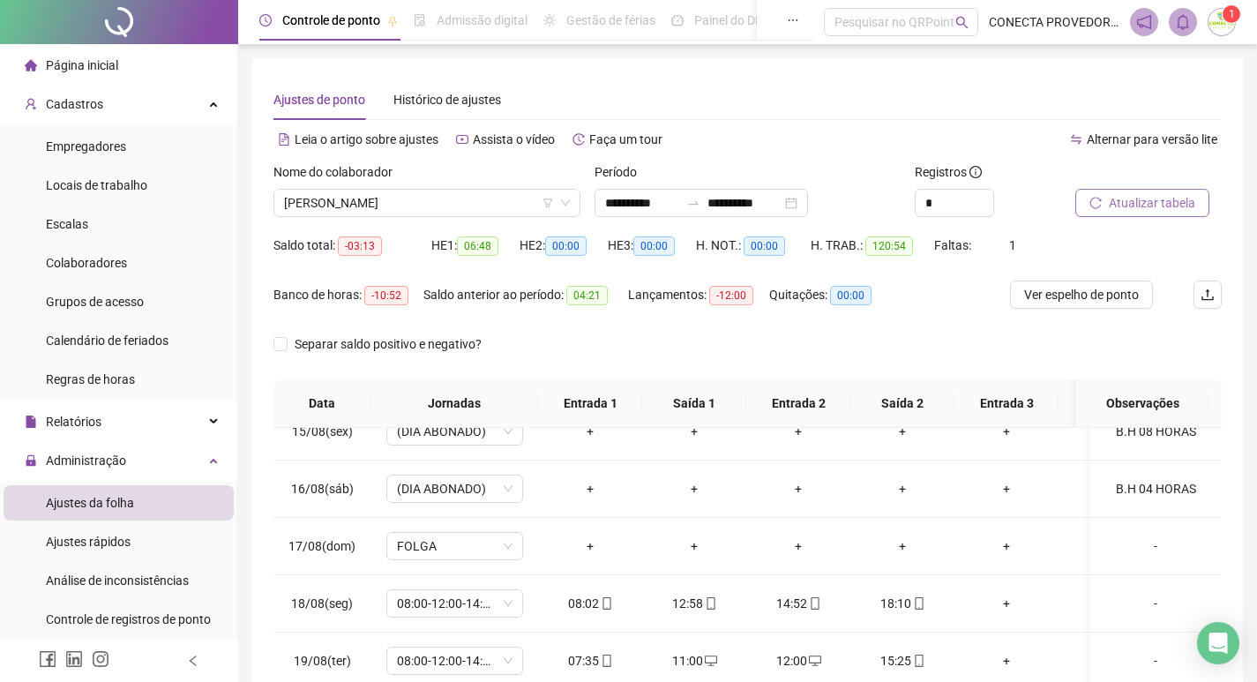
click at [1126, 198] on span "Atualizar tabela" at bounding box center [1152, 202] width 86 height 19
click at [1101, 288] on span "Ver espelho de ponto" at bounding box center [1081, 294] width 115 height 19
click at [1096, 146] on span "Alternar para versão lite" at bounding box center [1152, 139] width 131 height 14
